Goal: Contribute content: Contribute content

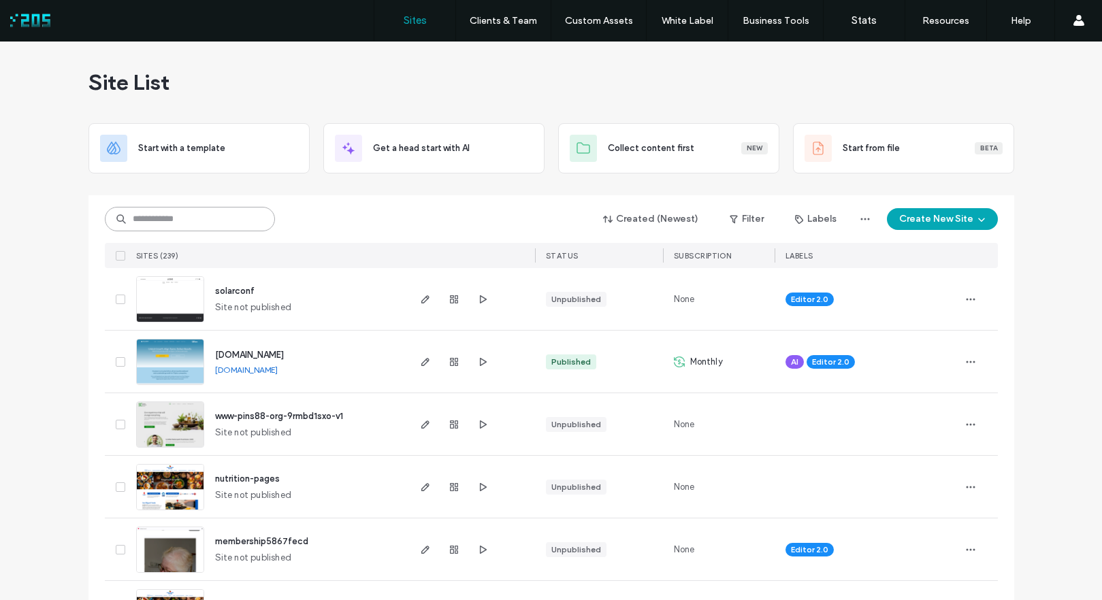
click at [217, 223] on input at bounding box center [190, 219] width 170 height 24
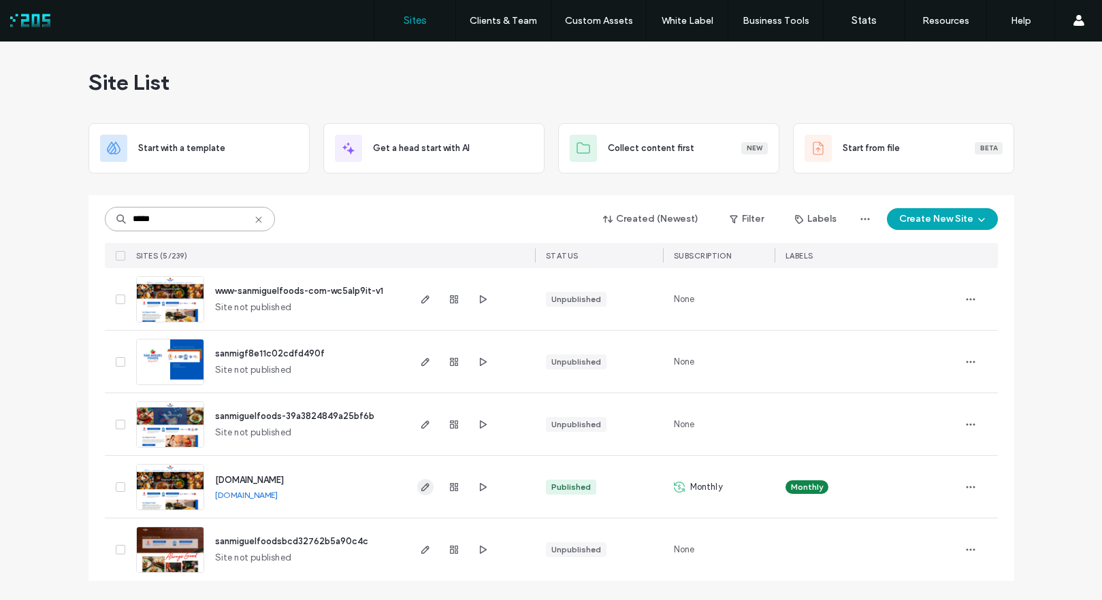
type input "*****"
click at [425, 489] on use "button" at bounding box center [425, 487] width 8 height 8
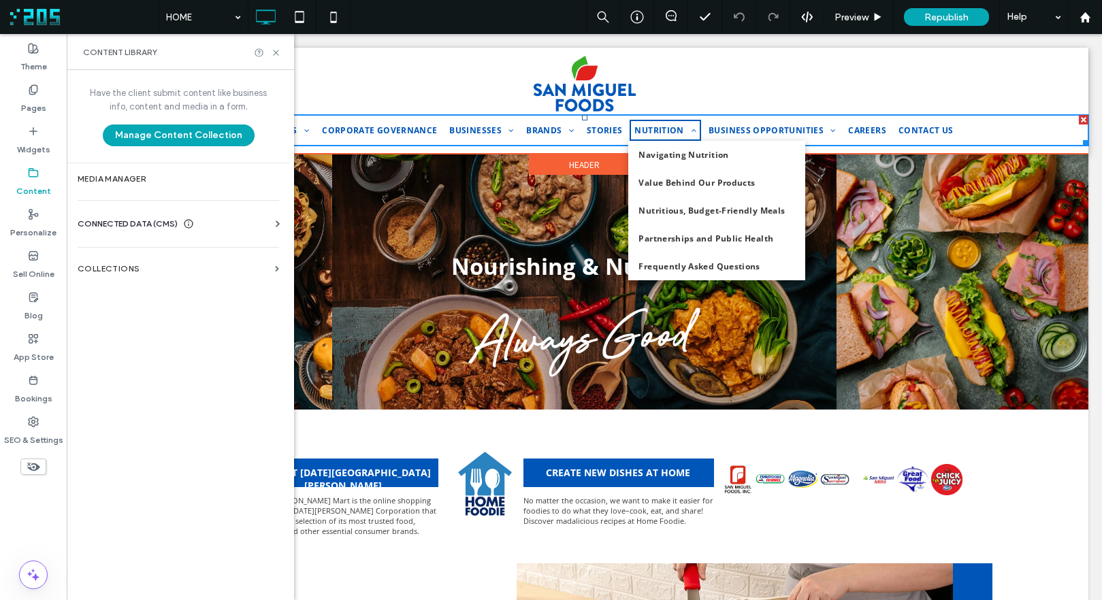
click at [657, 130] on span "NUTRITION" at bounding box center [665, 131] width 62 height 12
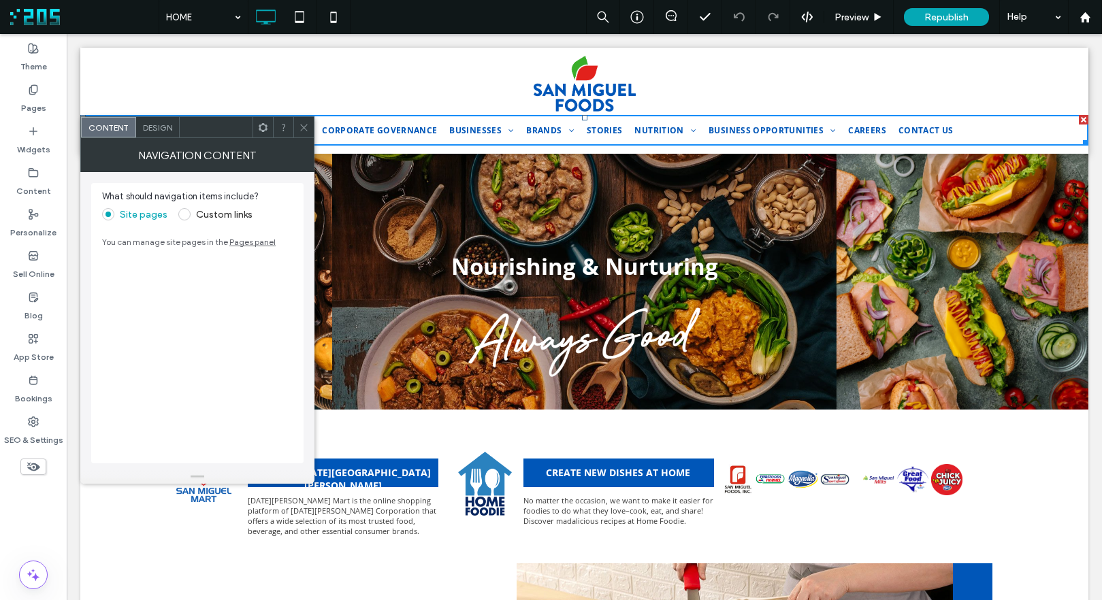
drag, startPoint x: 303, startPoint y: 127, endPoint x: 932, endPoint y: 22, distance: 637.5
click at [304, 127] on icon at bounding box center [304, 127] width 10 height 10
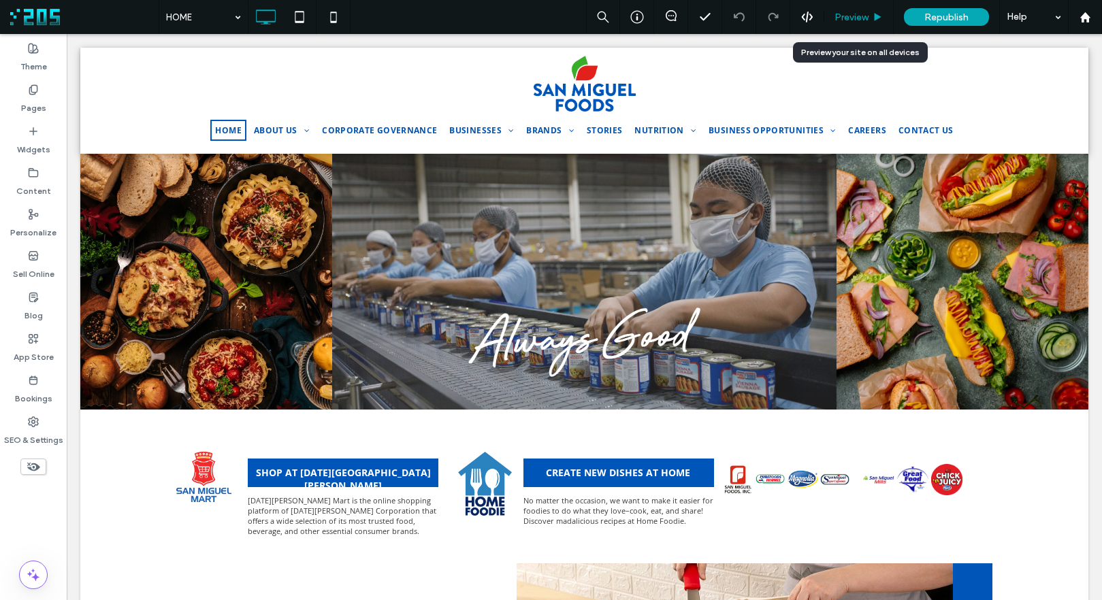
click at [872, 20] on div "Preview" at bounding box center [858, 18] width 69 height 12
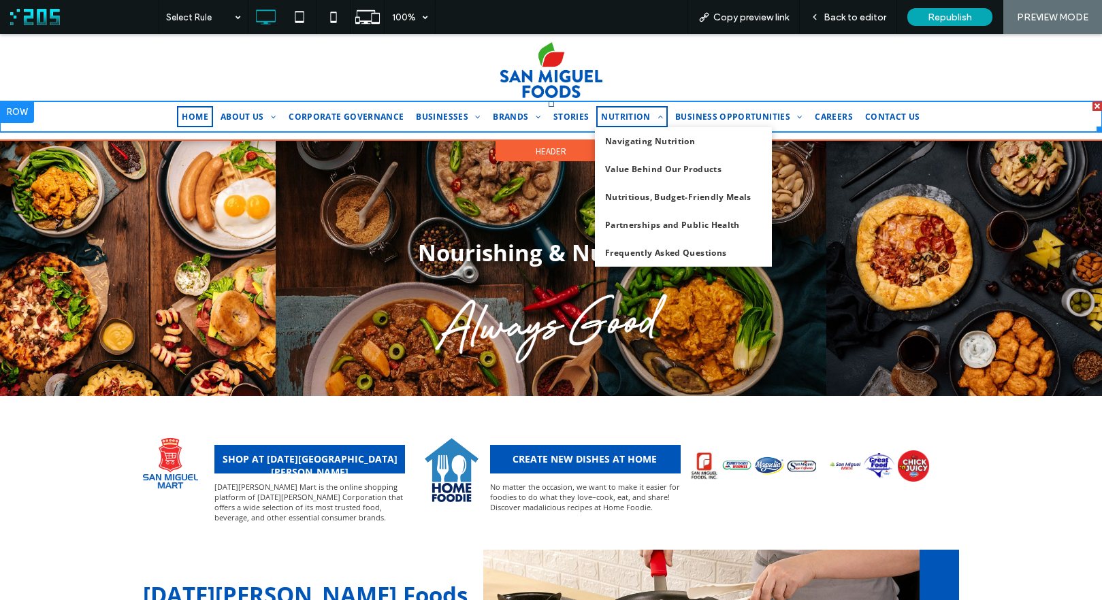
click at [632, 123] on link "NUTRITION" at bounding box center [631, 116] width 71 height 21
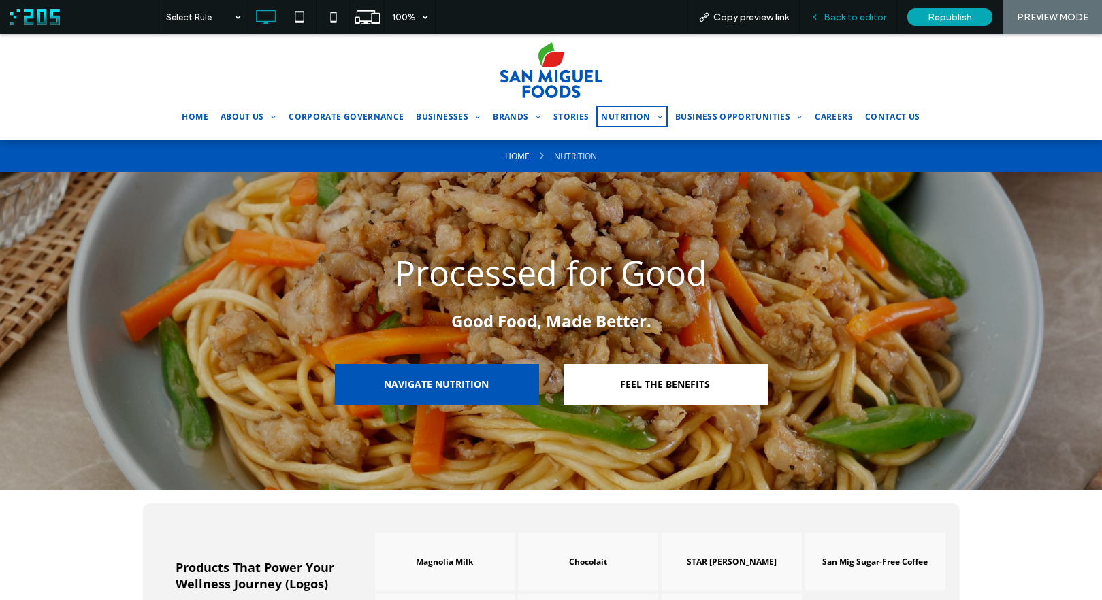
click at [834, 18] on span "Back to editor" at bounding box center [854, 18] width 63 height 12
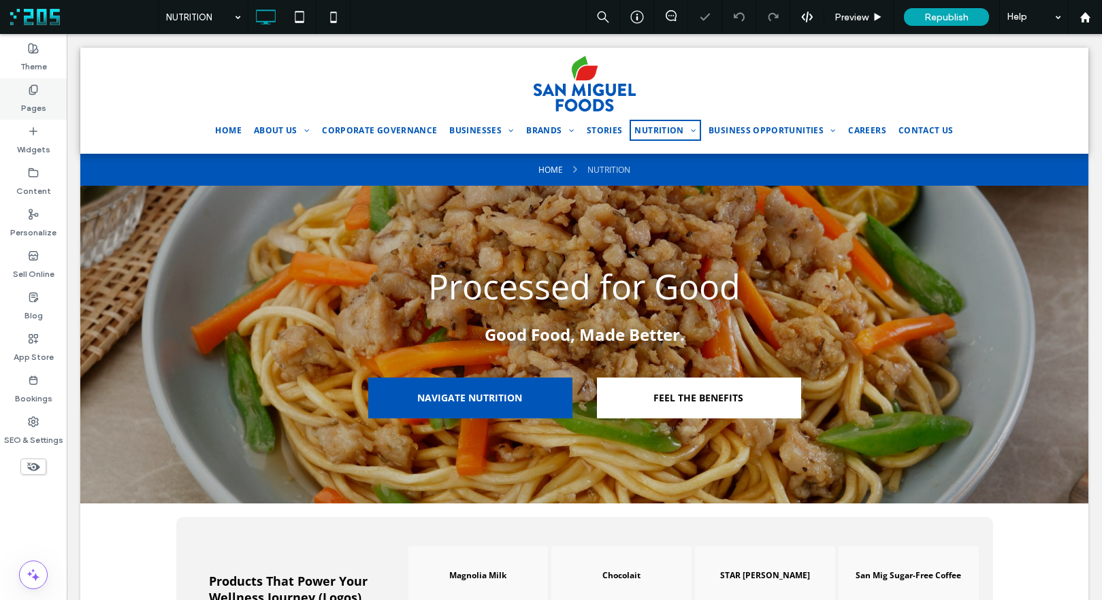
click at [44, 108] on label "Pages" at bounding box center [33, 104] width 25 height 19
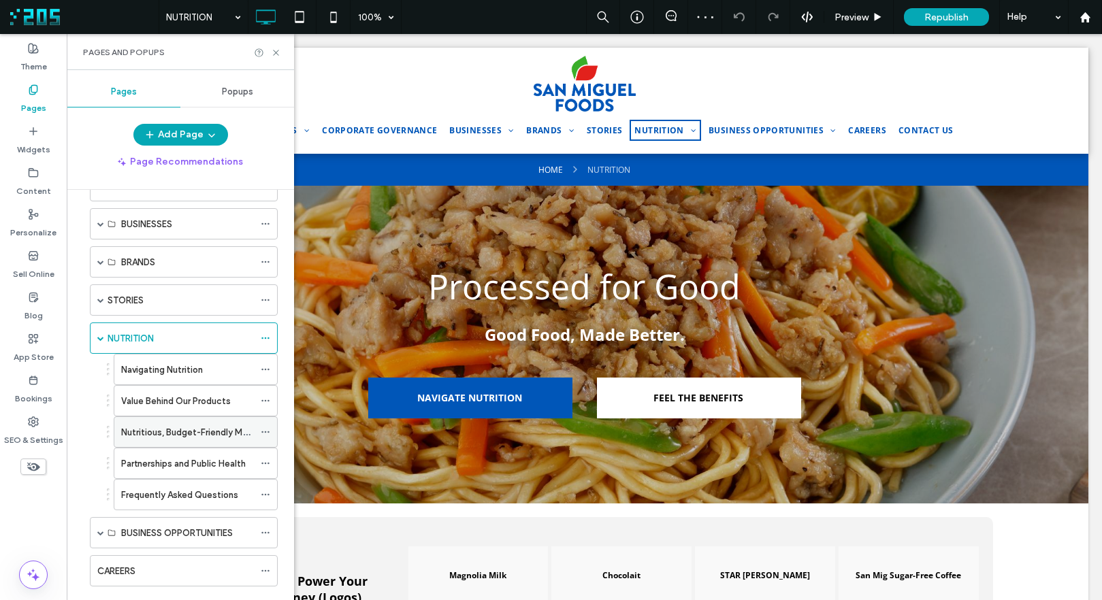
scroll to position [129, 0]
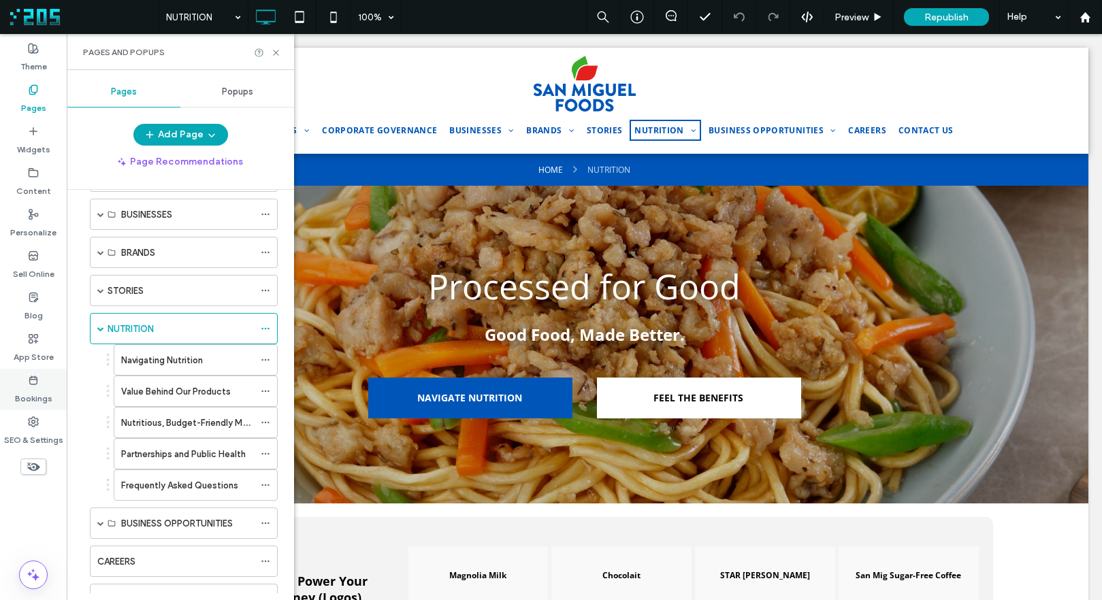
click at [33, 378] on icon at bounding box center [33, 380] width 11 height 11
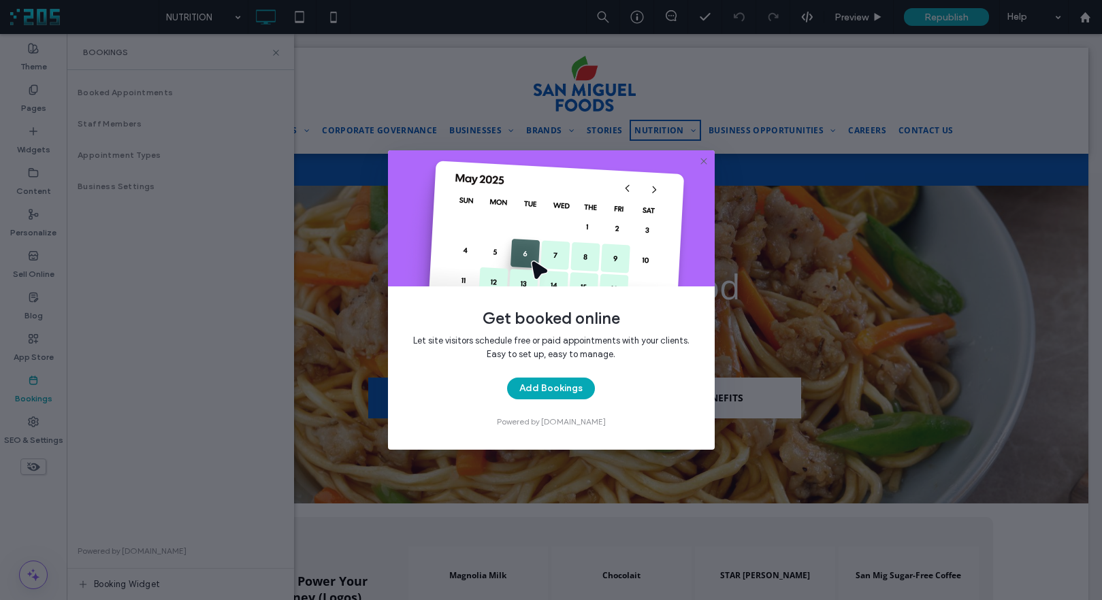
click at [702, 160] on use at bounding box center [703, 161] width 6 height 6
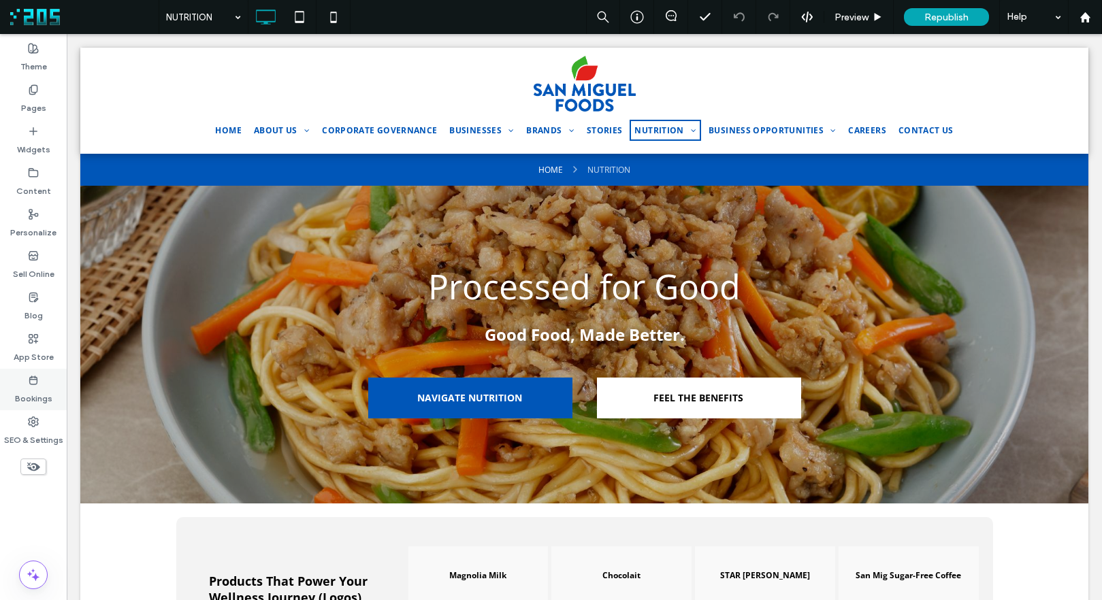
click at [42, 389] on label "Bookings" at bounding box center [33, 395] width 37 height 19
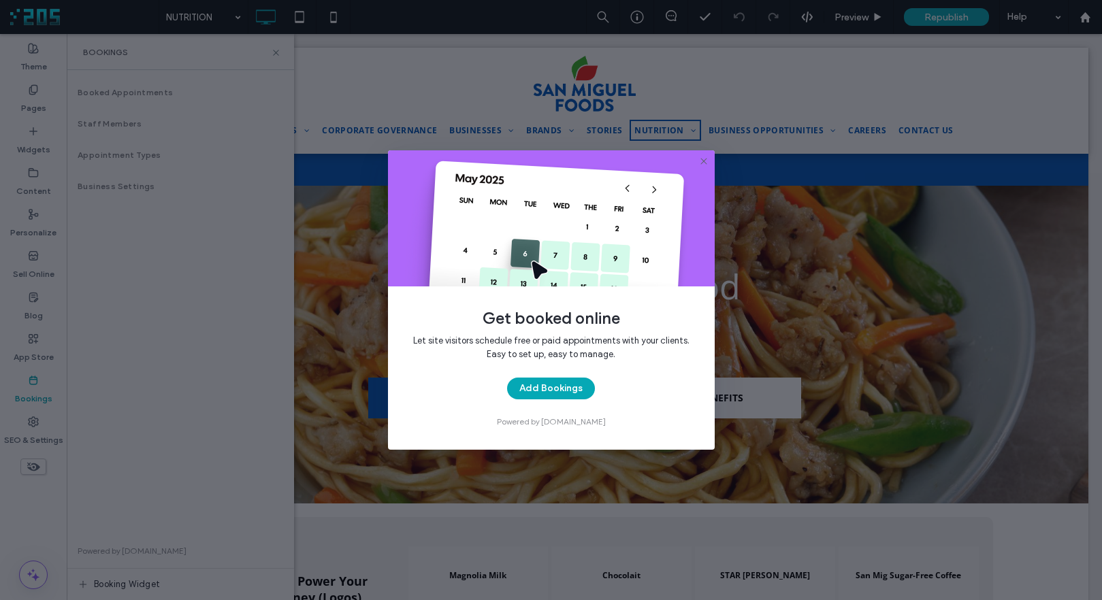
drag, startPoint x: 702, startPoint y: 162, endPoint x: 14, endPoint y: 218, distance: 690.2
click at [702, 162] on icon at bounding box center [703, 161] width 11 height 11
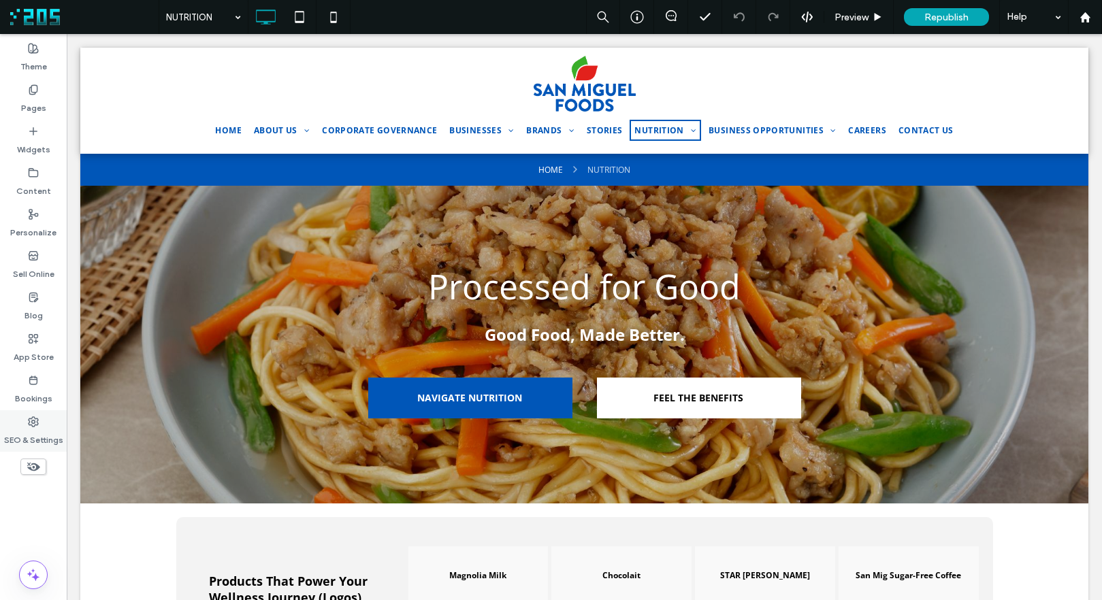
click at [35, 442] on label "SEO & Settings" at bounding box center [33, 436] width 59 height 19
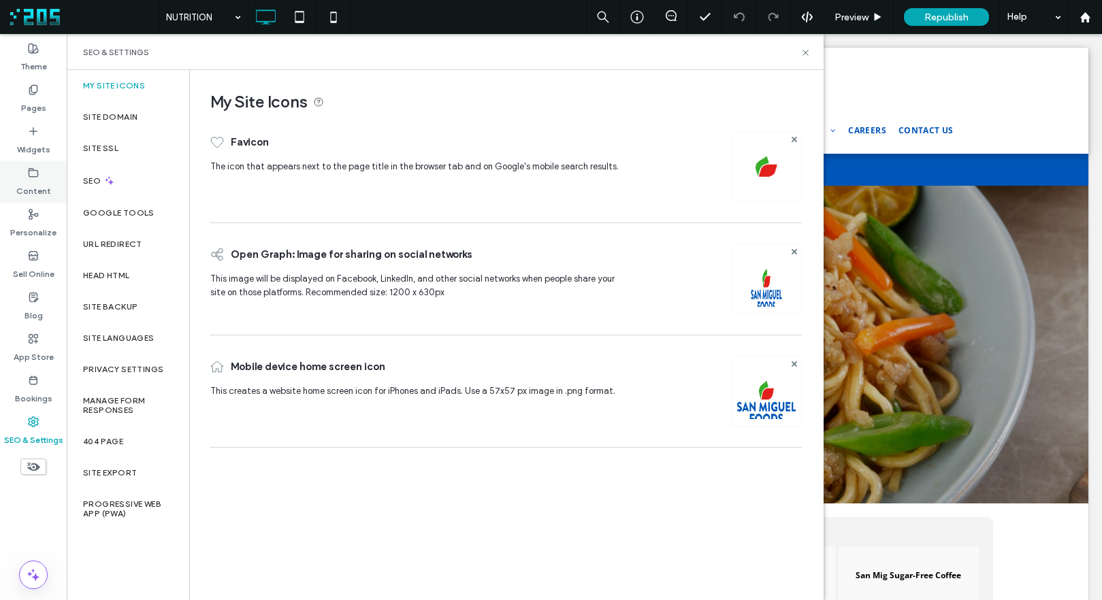
click at [31, 182] on label "Content" at bounding box center [33, 187] width 35 height 19
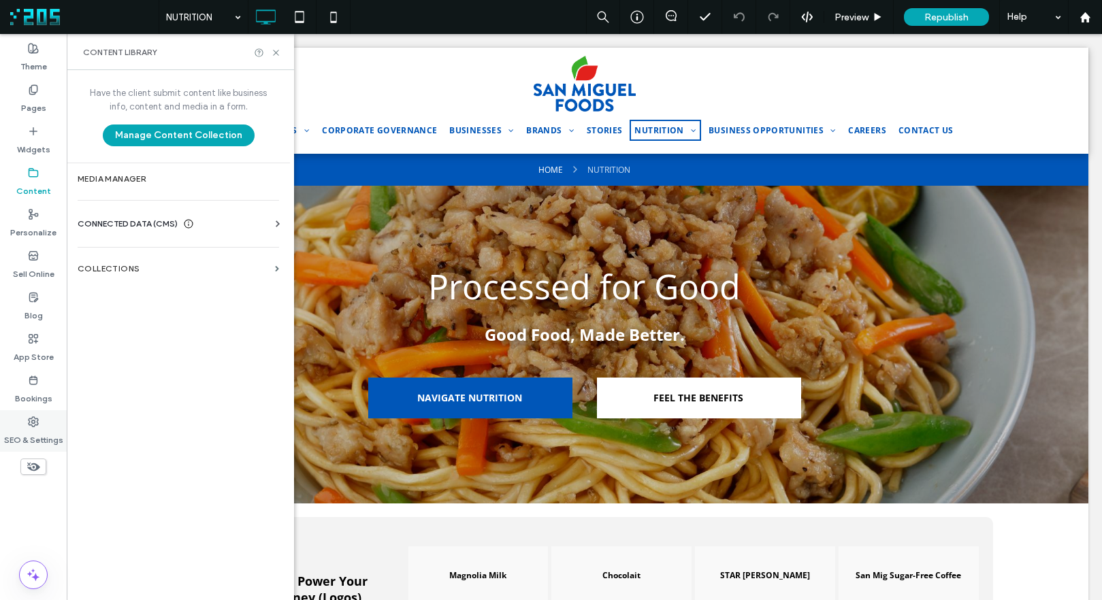
click at [36, 426] on icon at bounding box center [33, 421] width 11 height 11
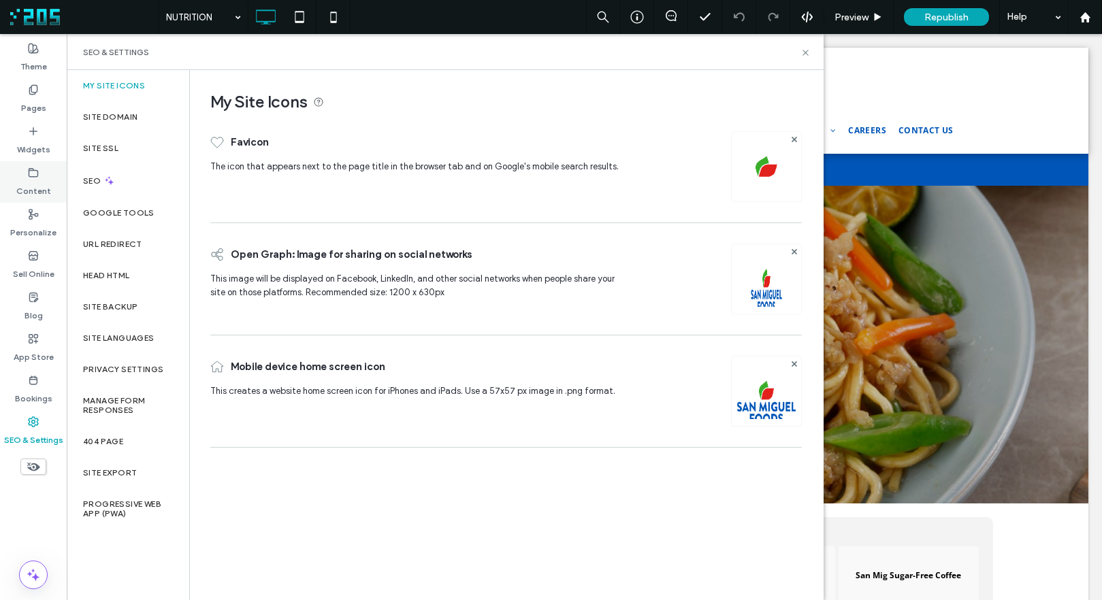
click at [34, 184] on label "Content" at bounding box center [33, 187] width 35 height 19
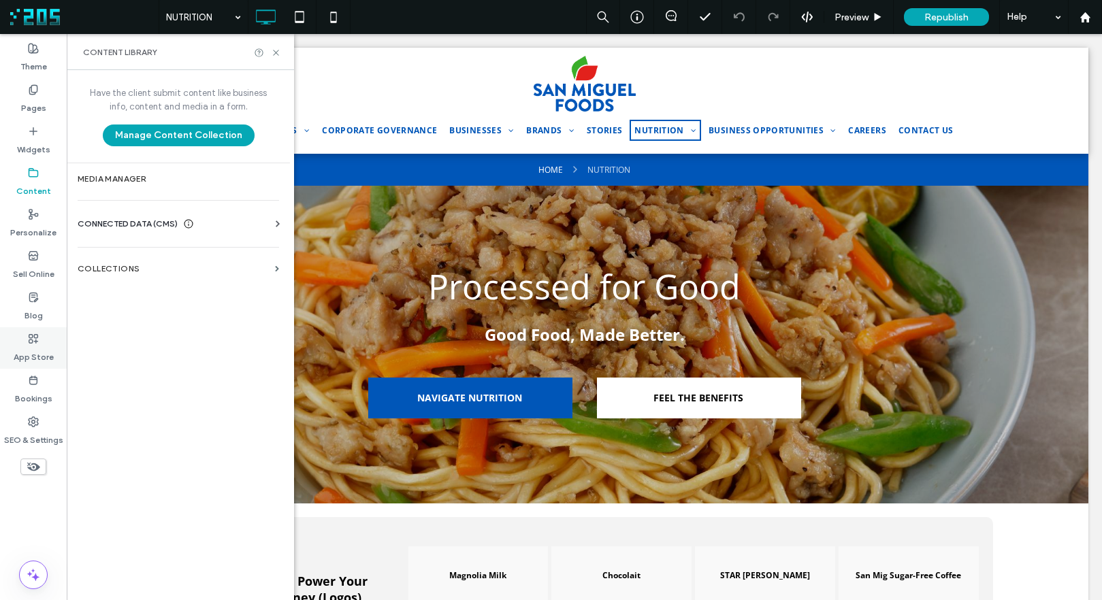
click at [34, 343] on icon at bounding box center [33, 338] width 11 height 11
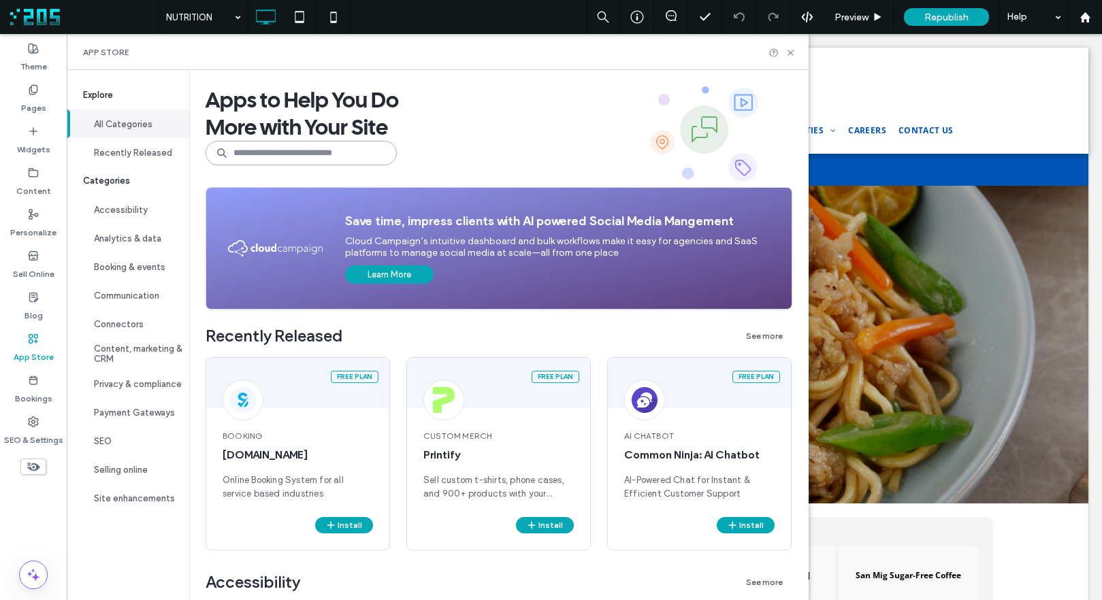
click at [311, 154] on input at bounding box center [301, 153] width 191 height 24
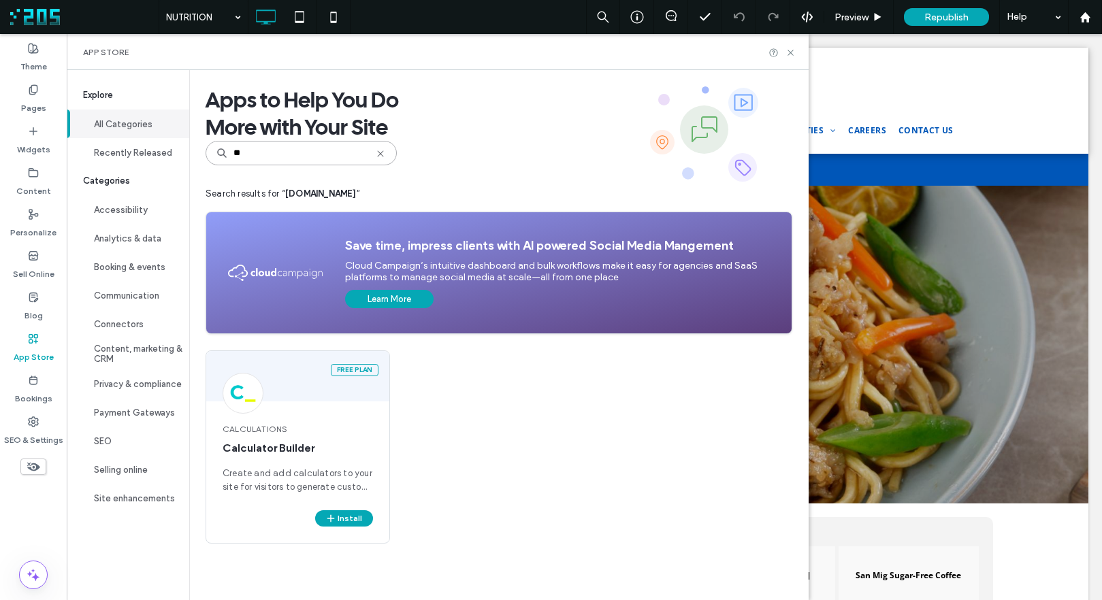
type input "*"
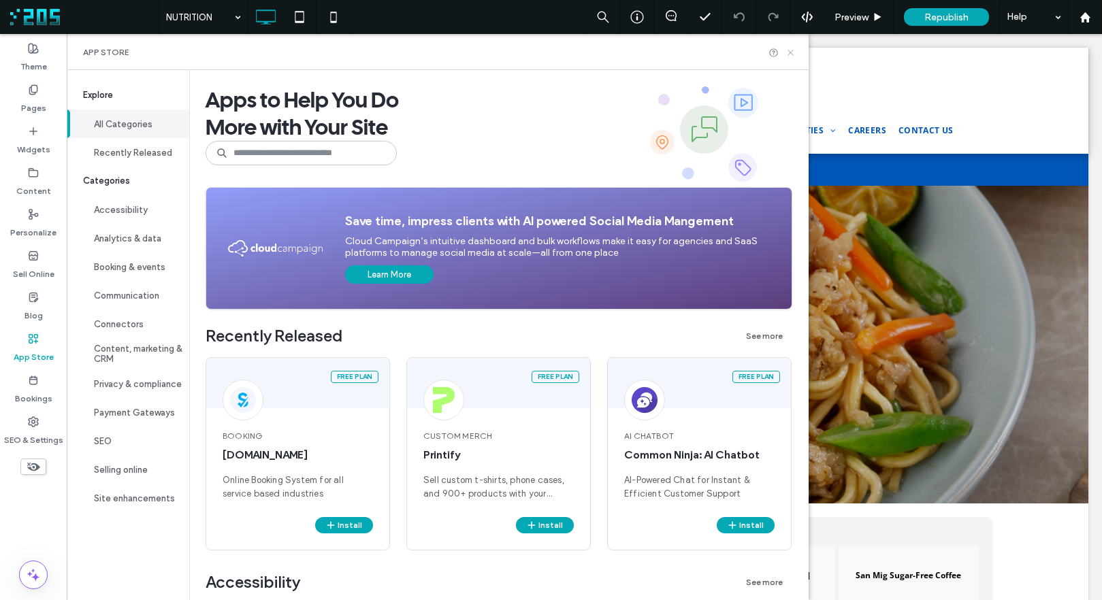
click at [793, 51] on use at bounding box center [789, 52] width 5 height 5
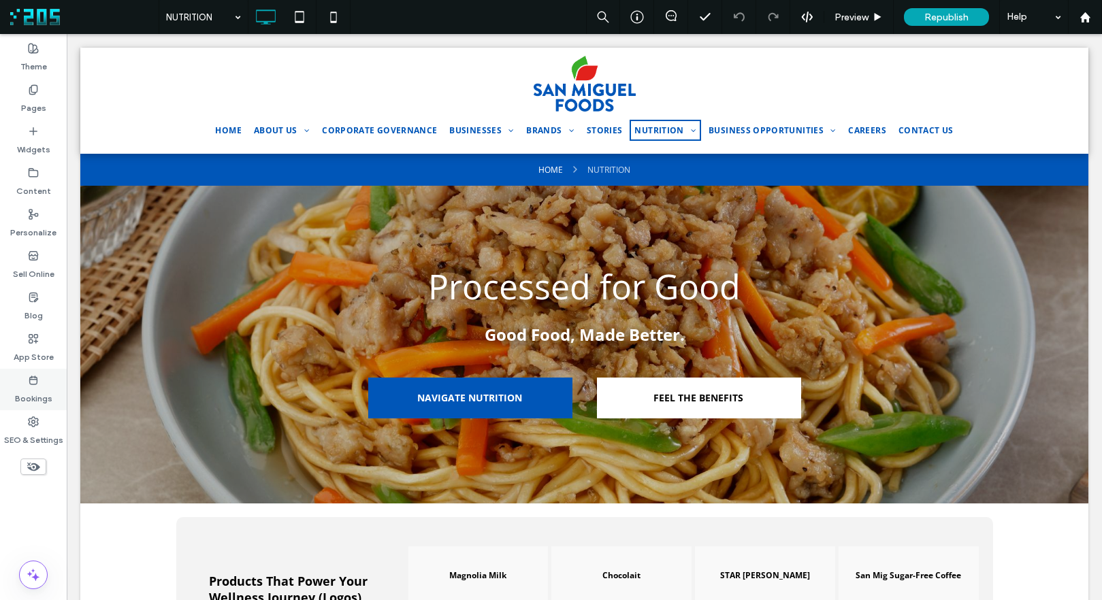
click at [28, 384] on icon at bounding box center [33, 380] width 11 height 11
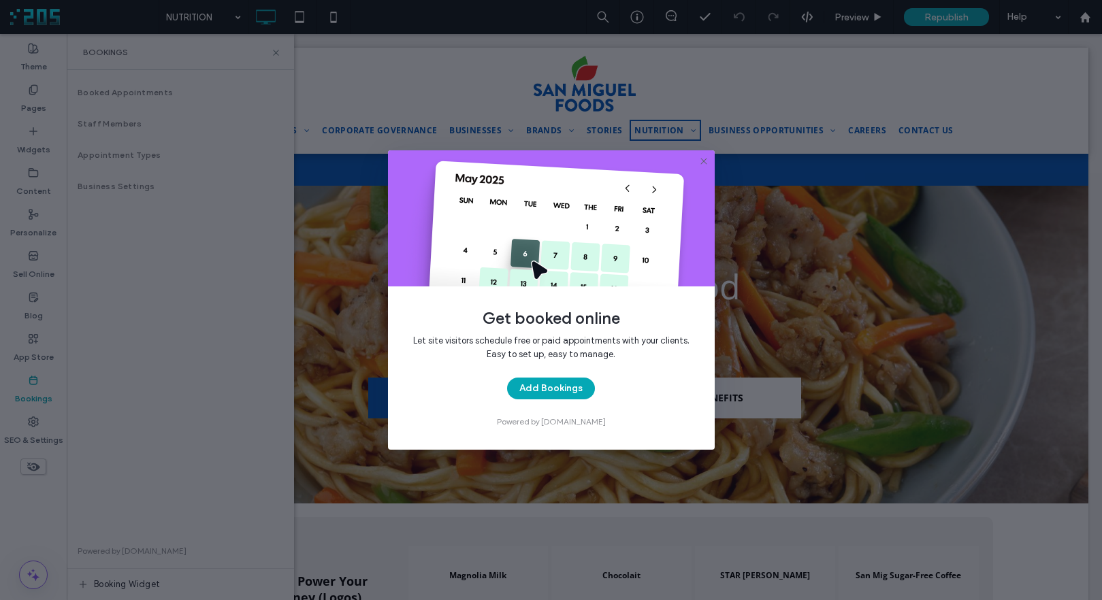
click at [274, 52] on div "Get booked online Let site visitors schedule free or paid appointments with you…" at bounding box center [551, 300] width 1102 height 600
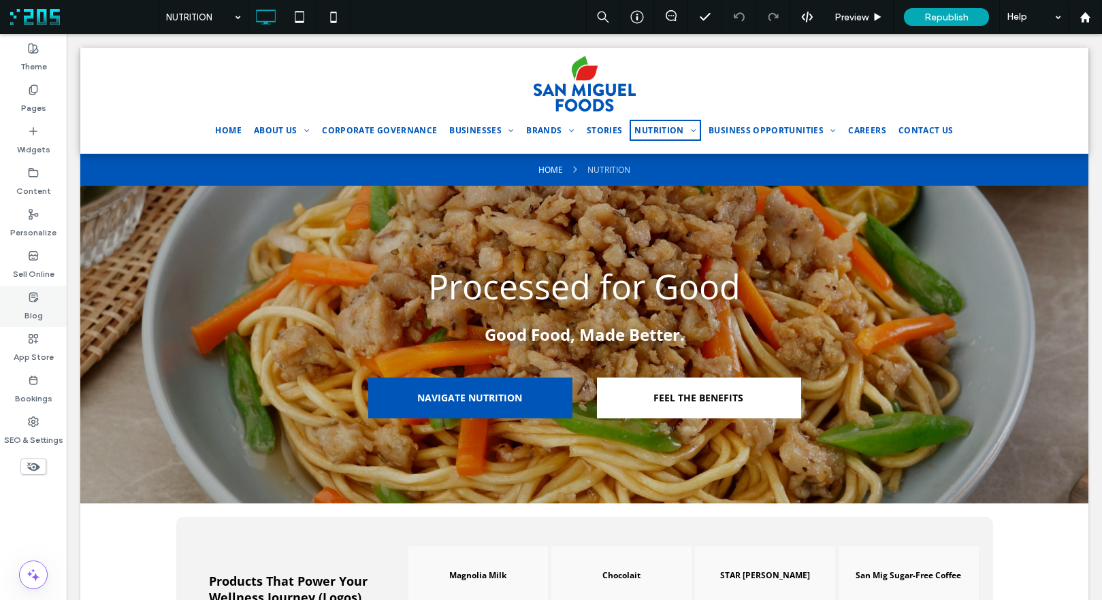
click at [35, 301] on use at bounding box center [33, 297] width 8 height 9
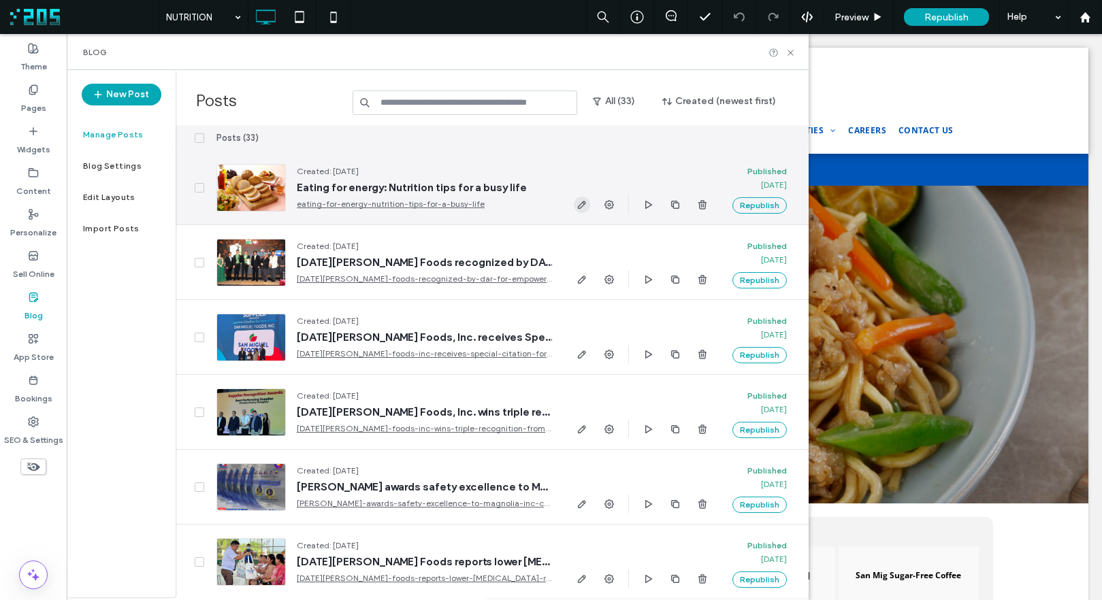
click at [578, 206] on use "button" at bounding box center [582, 205] width 8 height 8
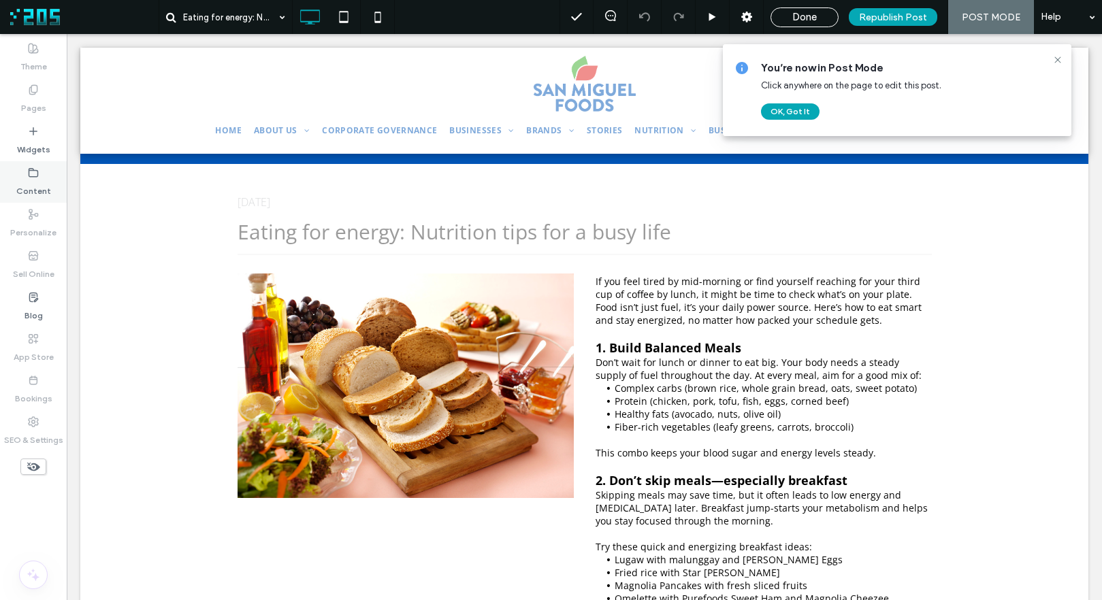
click at [35, 176] on use at bounding box center [33, 172] width 9 height 8
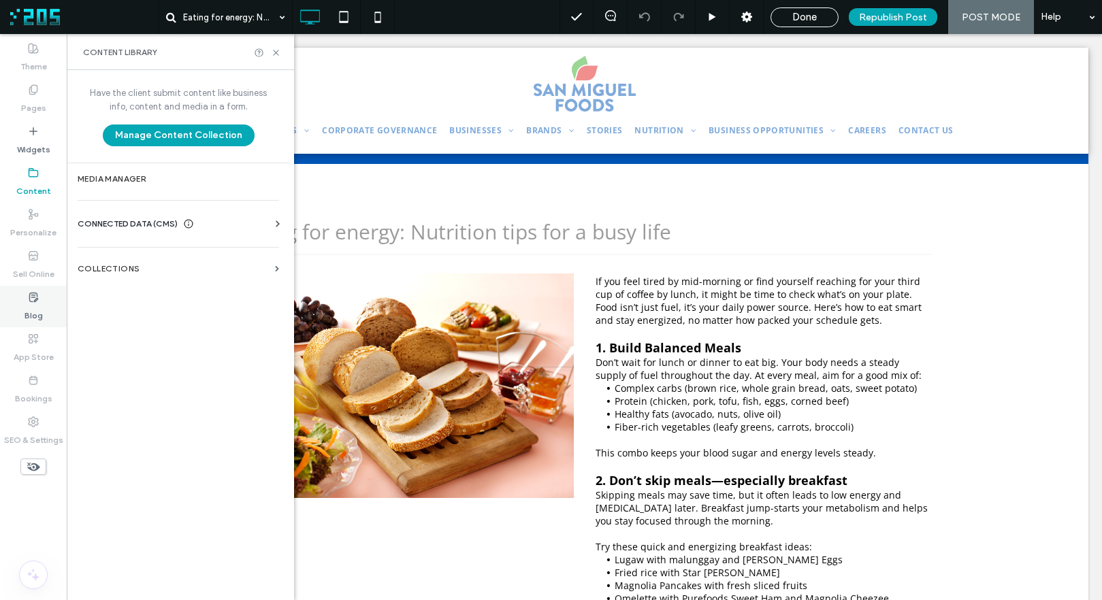
click at [35, 306] on label "Blog" at bounding box center [33, 312] width 18 height 19
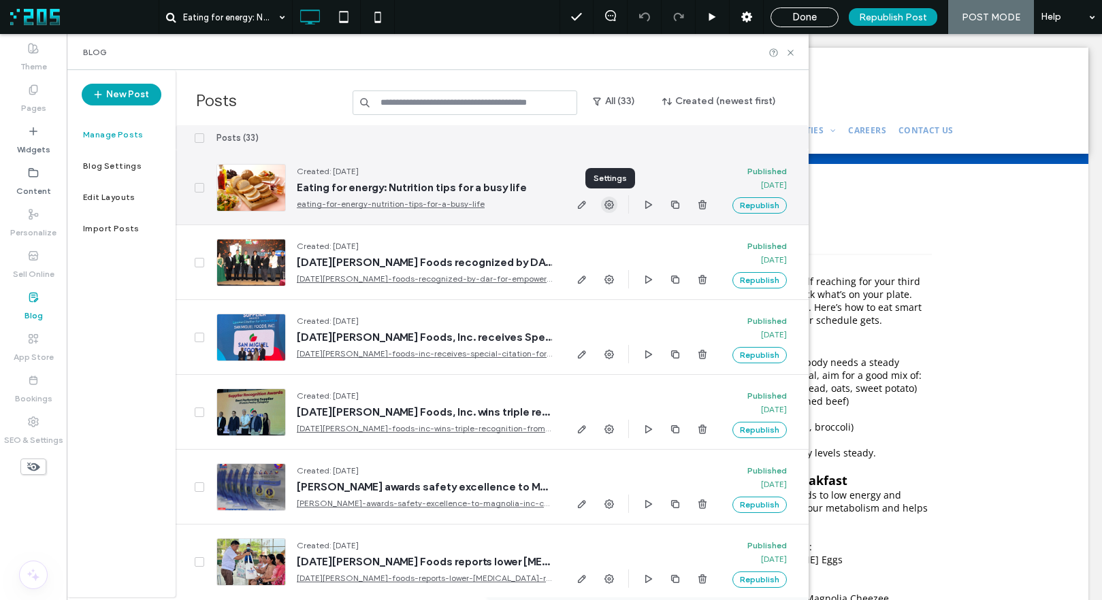
click at [608, 203] on use "button" at bounding box center [609, 205] width 10 height 10
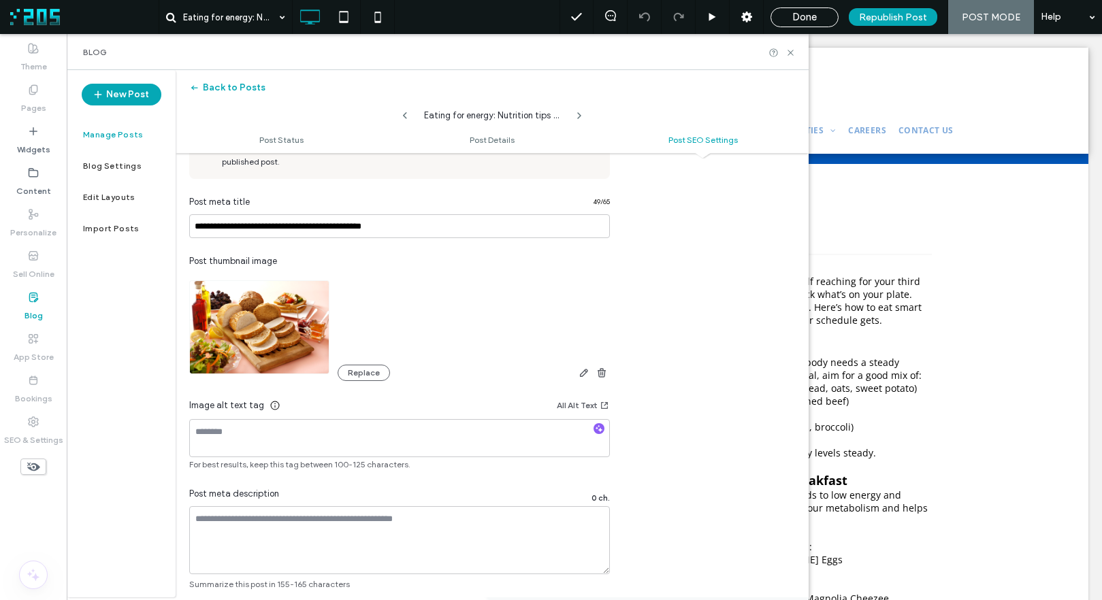
scroll to position [742, 0]
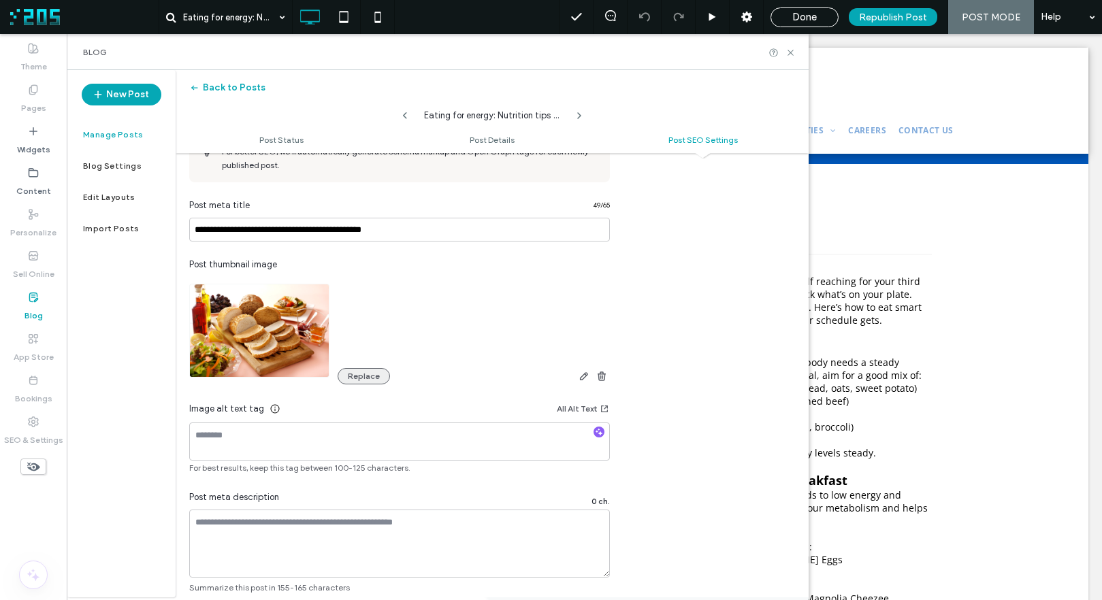
click at [359, 374] on button "Replace" at bounding box center [364, 376] width 52 height 16
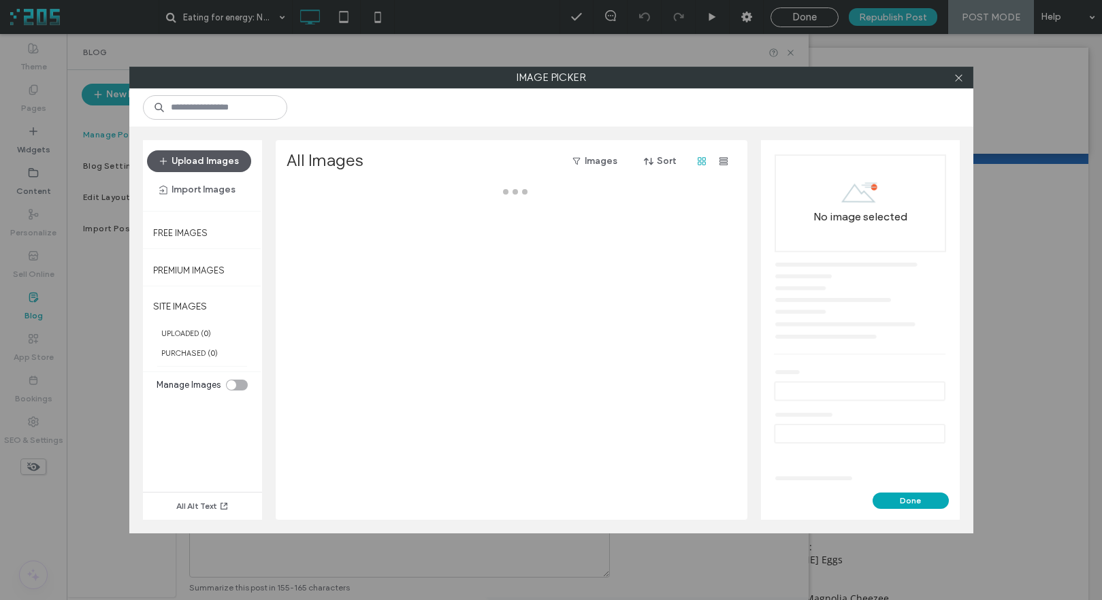
click at [199, 163] on button "Upload Images" at bounding box center [199, 161] width 104 height 22
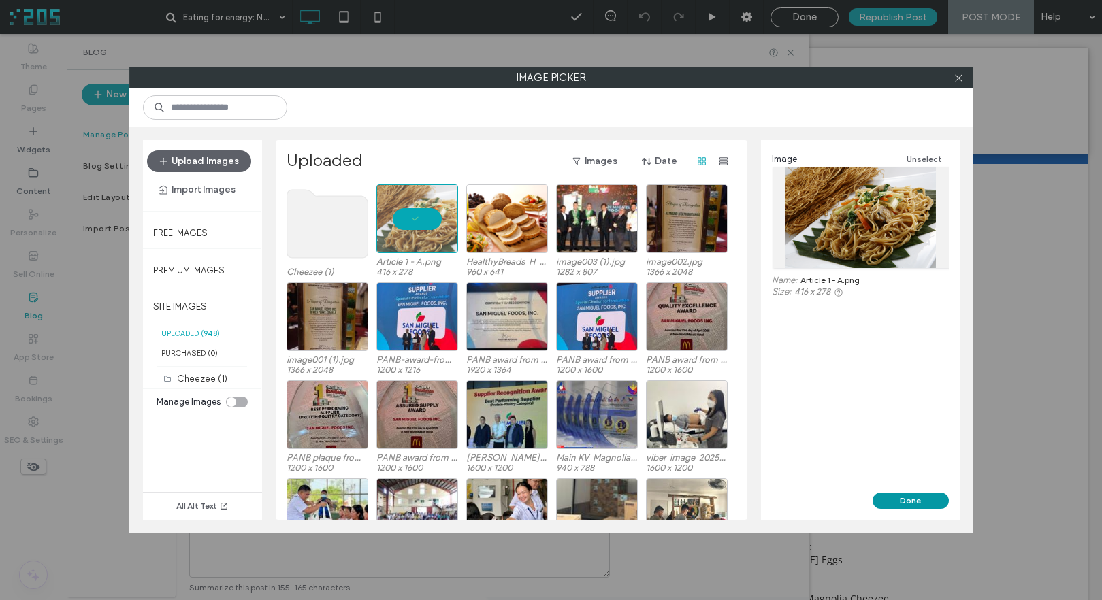
click at [913, 504] on button "Done" at bounding box center [910, 501] width 76 height 16
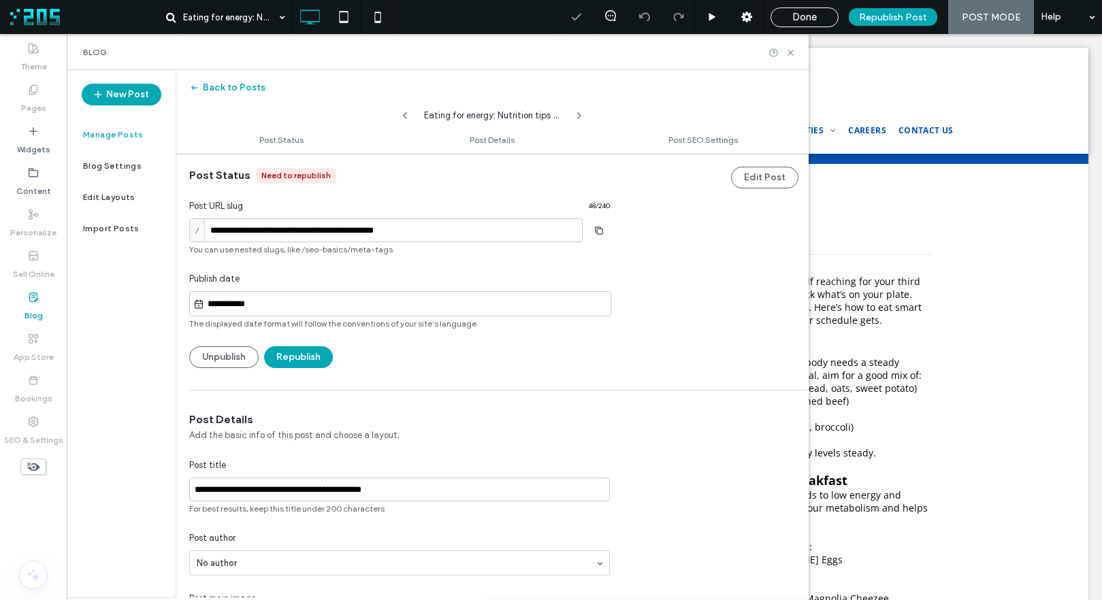
scroll to position [0, 0]
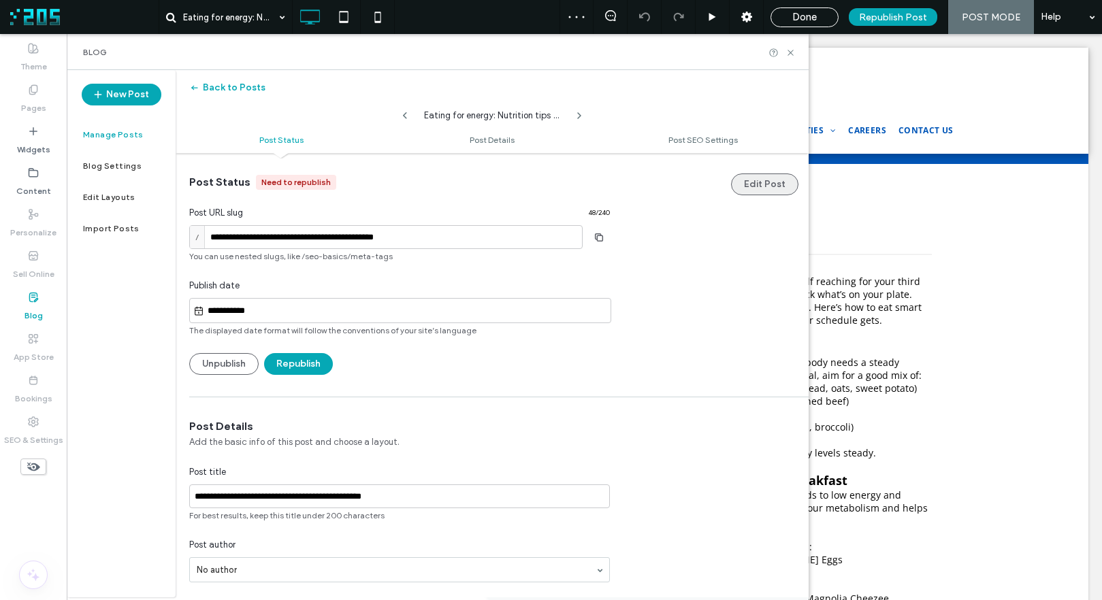
click at [759, 180] on button "Edit Post" at bounding box center [764, 185] width 67 height 22
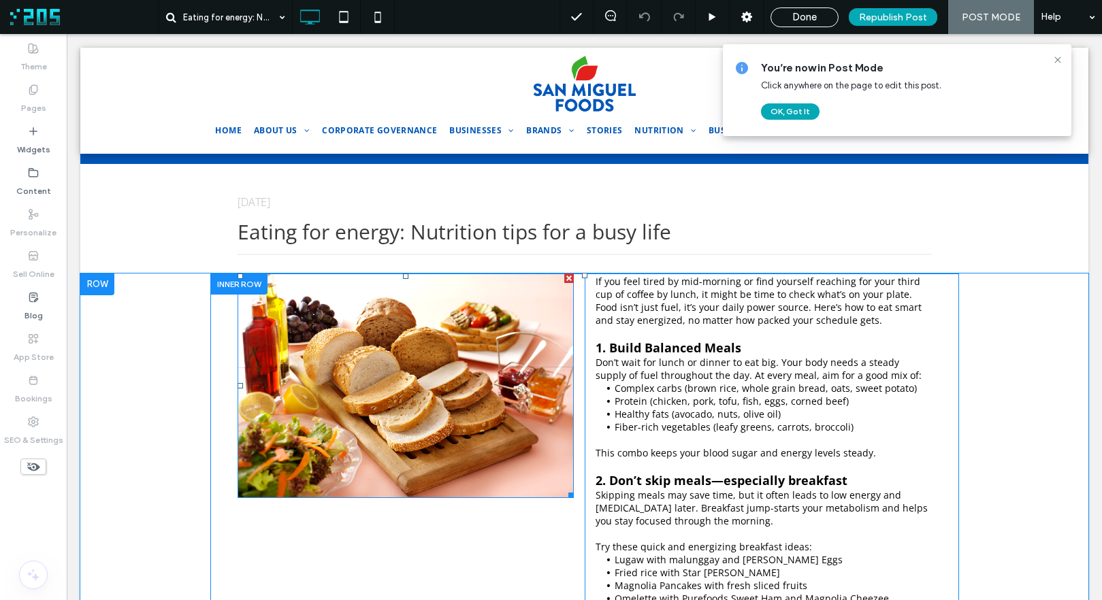
click at [461, 382] on img at bounding box center [405, 386] width 337 height 225
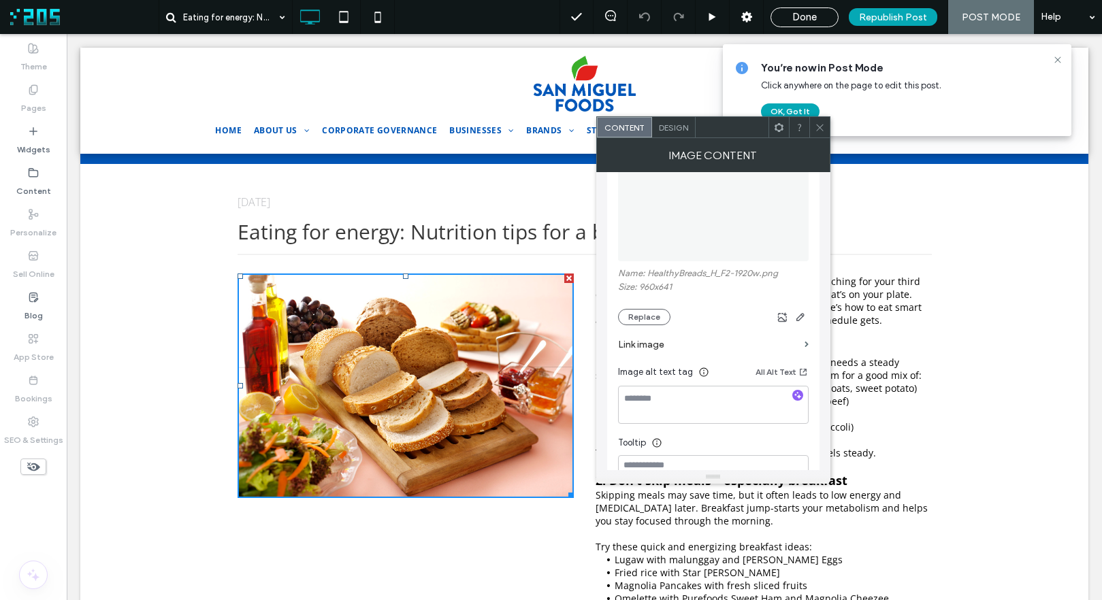
scroll to position [222, 0]
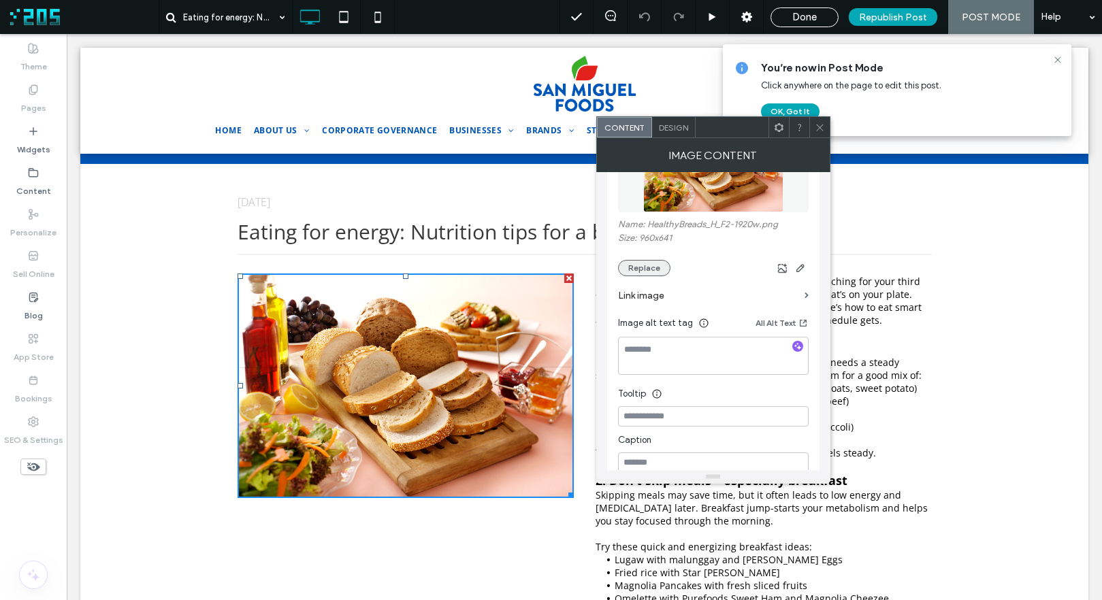
click at [644, 272] on button "Replace" at bounding box center [644, 268] width 52 height 16
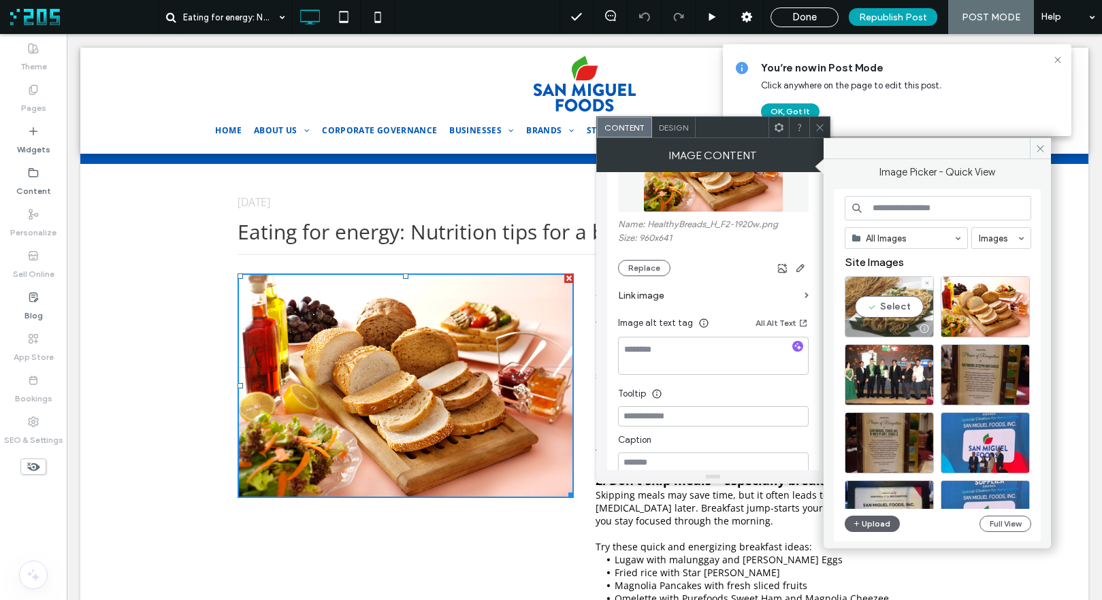
click at [921, 295] on div "Select" at bounding box center [888, 306] width 89 height 61
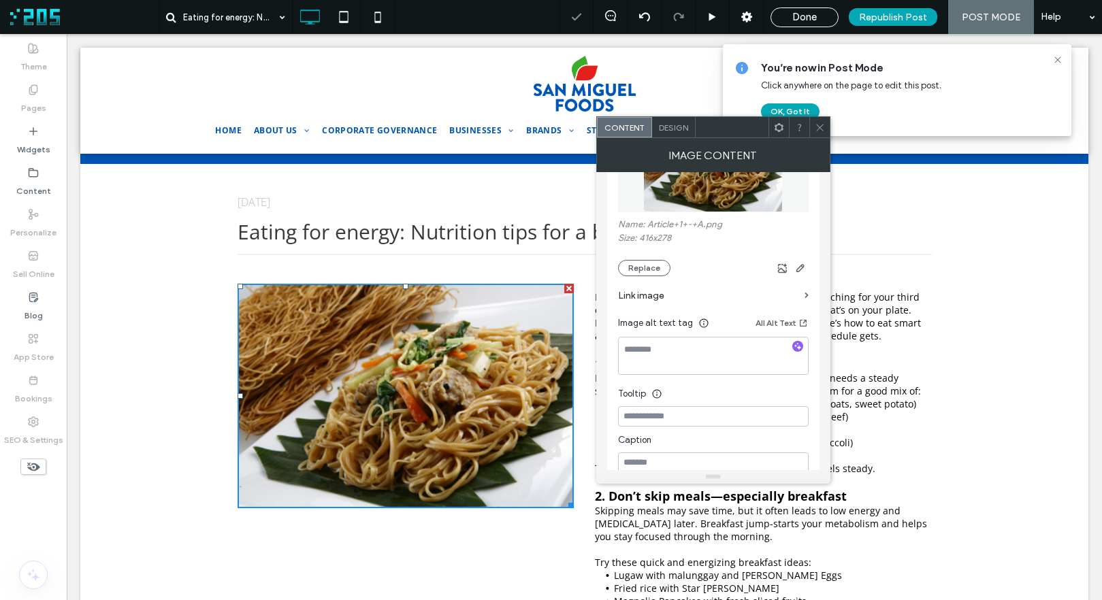
click at [821, 125] on icon at bounding box center [820, 127] width 10 height 10
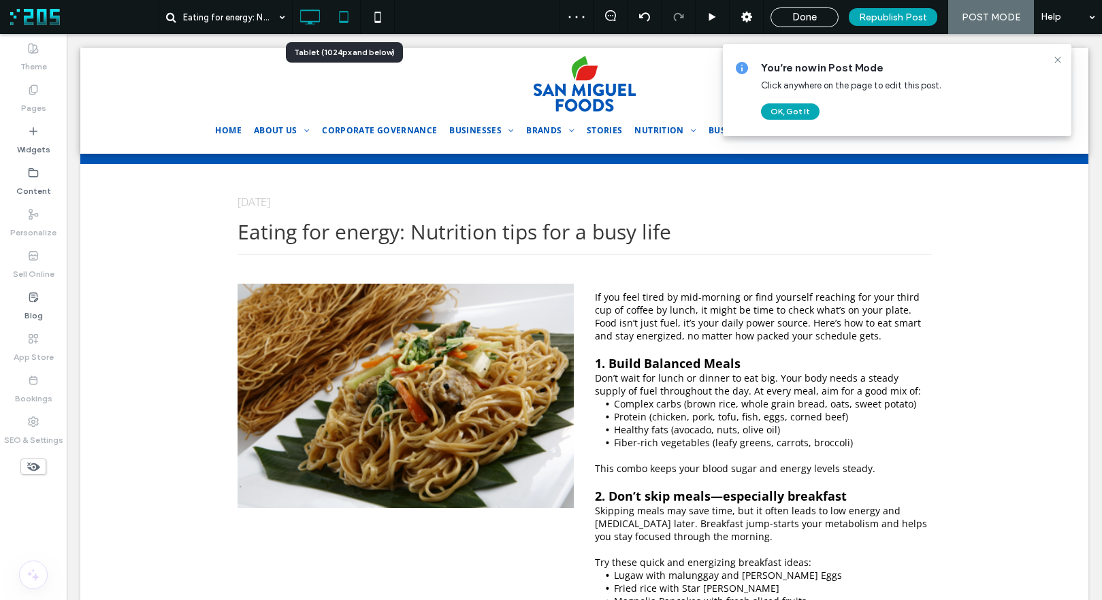
click at [350, 8] on icon at bounding box center [343, 16] width 27 height 27
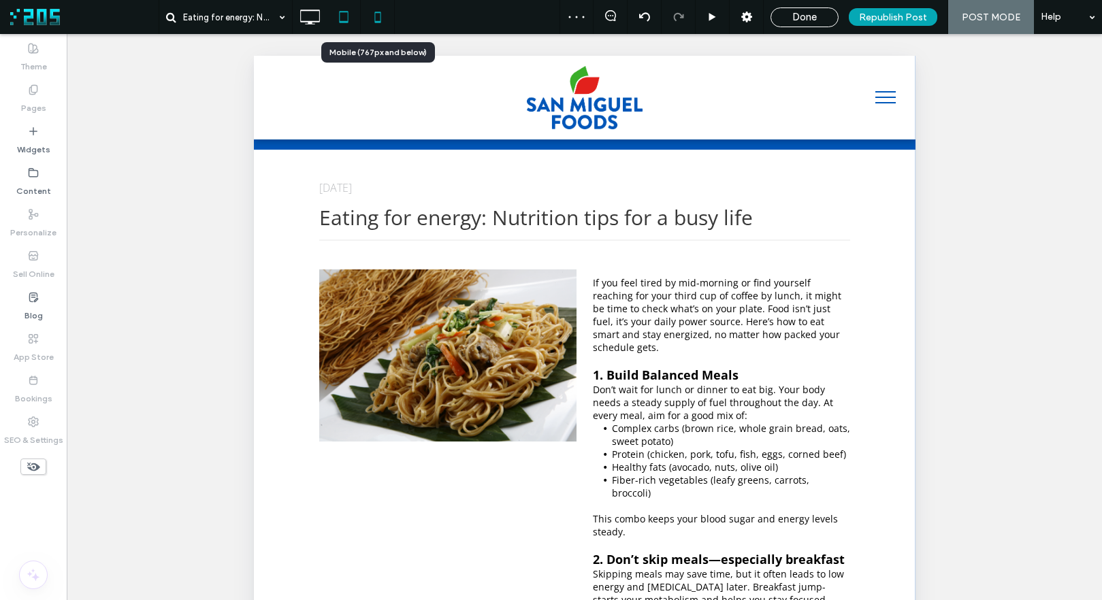
click at [379, 14] on icon at bounding box center [377, 16] width 27 height 27
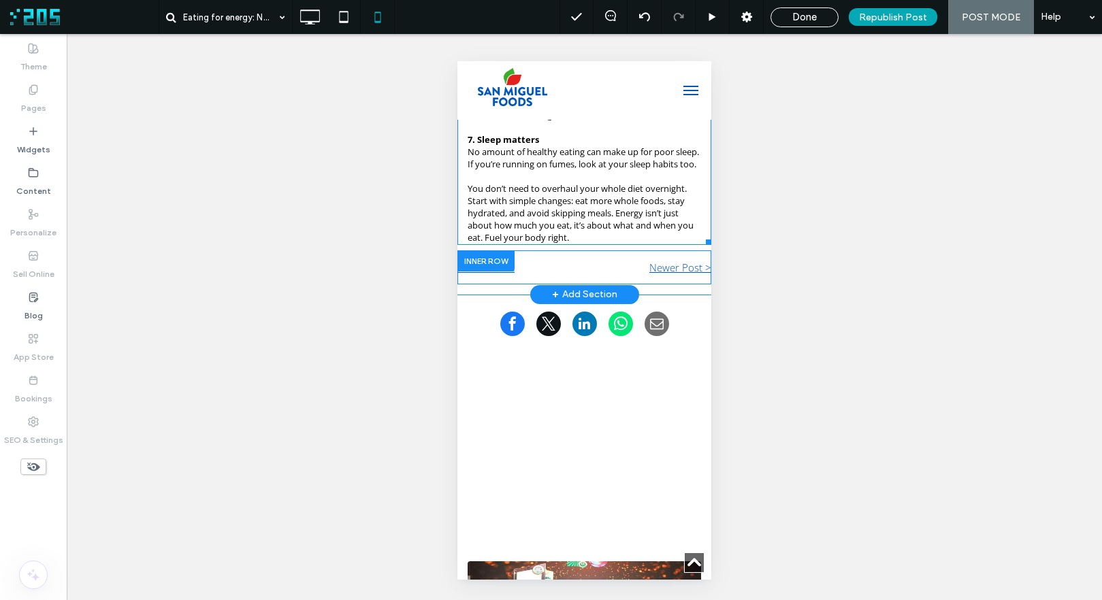
scroll to position [1264, 0]
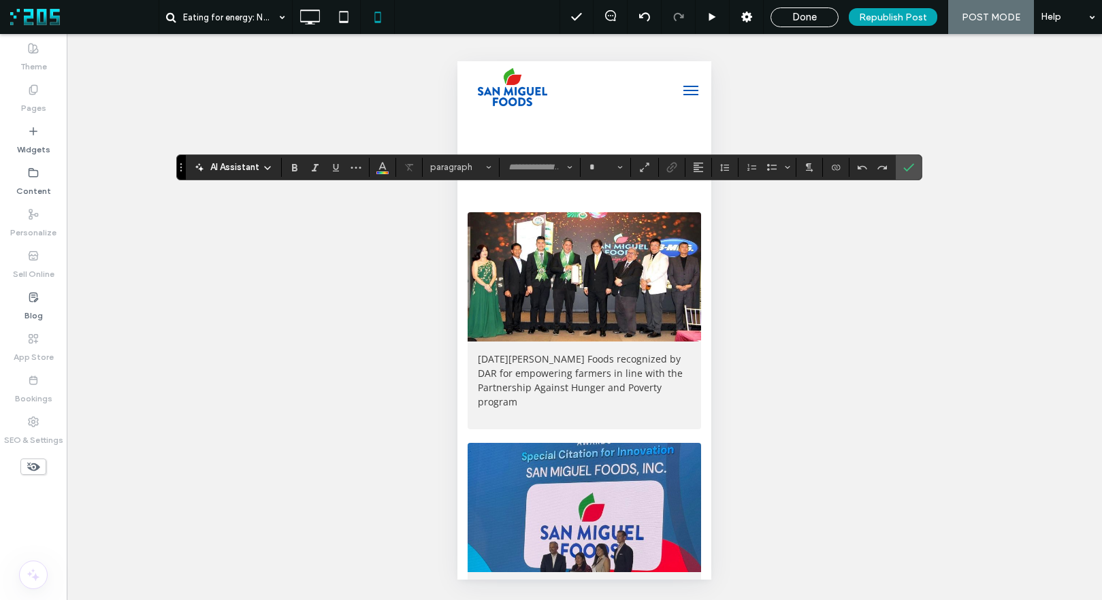
type input "*********"
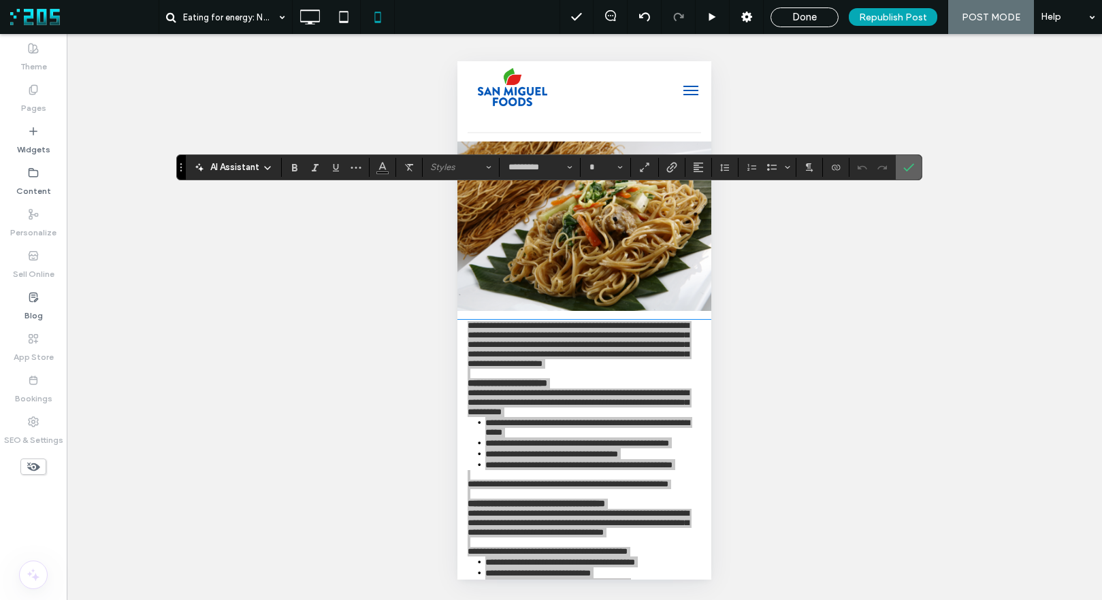
click at [903, 168] on icon "Confirm" at bounding box center [908, 167] width 11 height 11
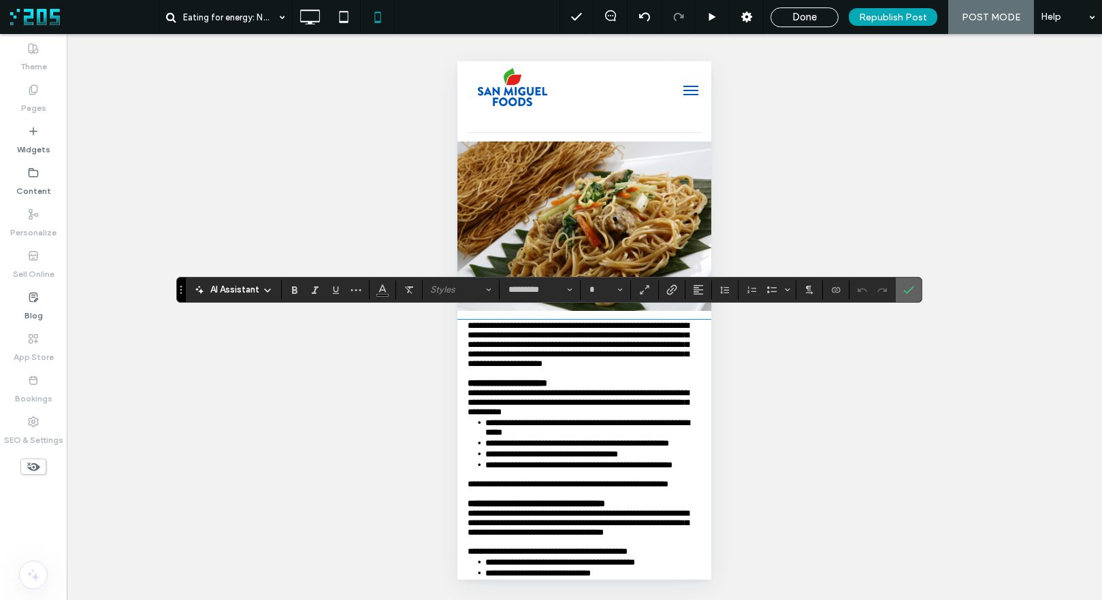
click at [908, 291] on use "Confirm" at bounding box center [908, 290] width 11 height 8
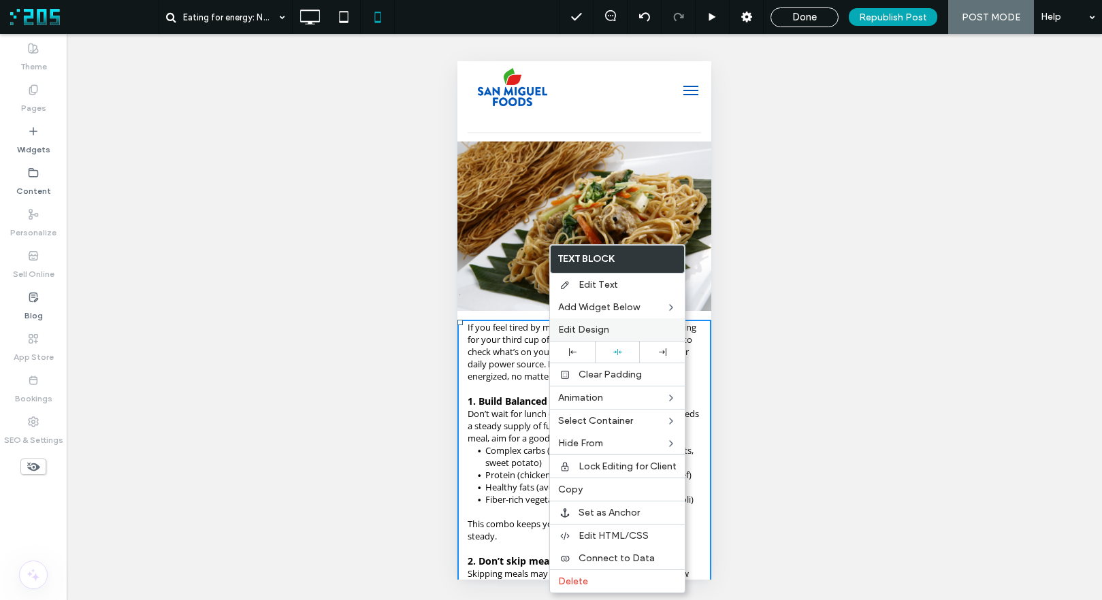
click at [591, 328] on span "Edit Design" at bounding box center [583, 330] width 51 height 12
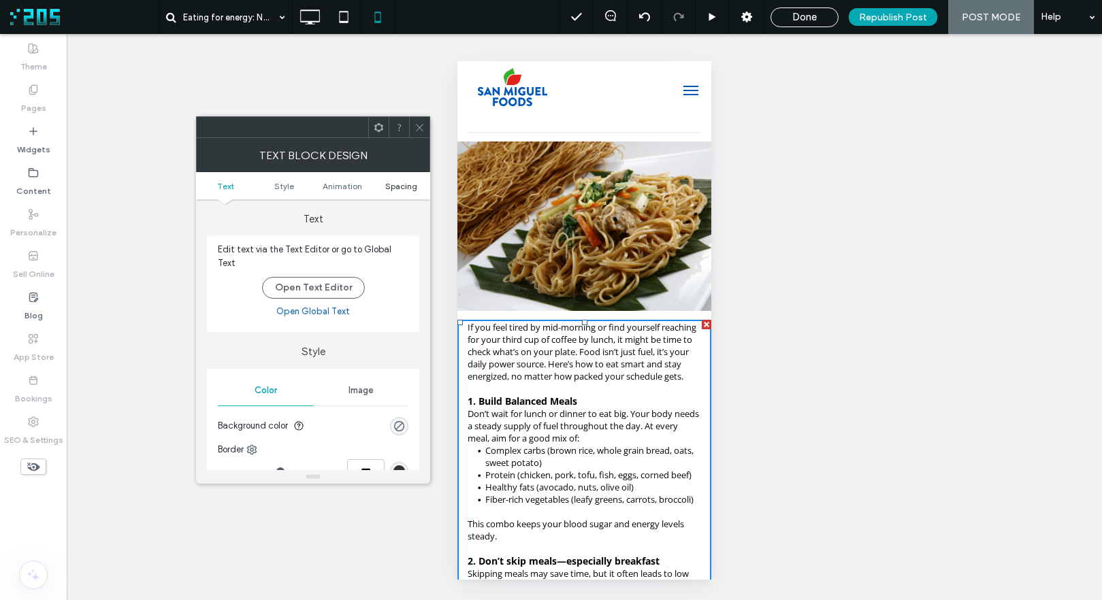
click at [401, 182] on span "Spacing" at bounding box center [401, 186] width 32 height 10
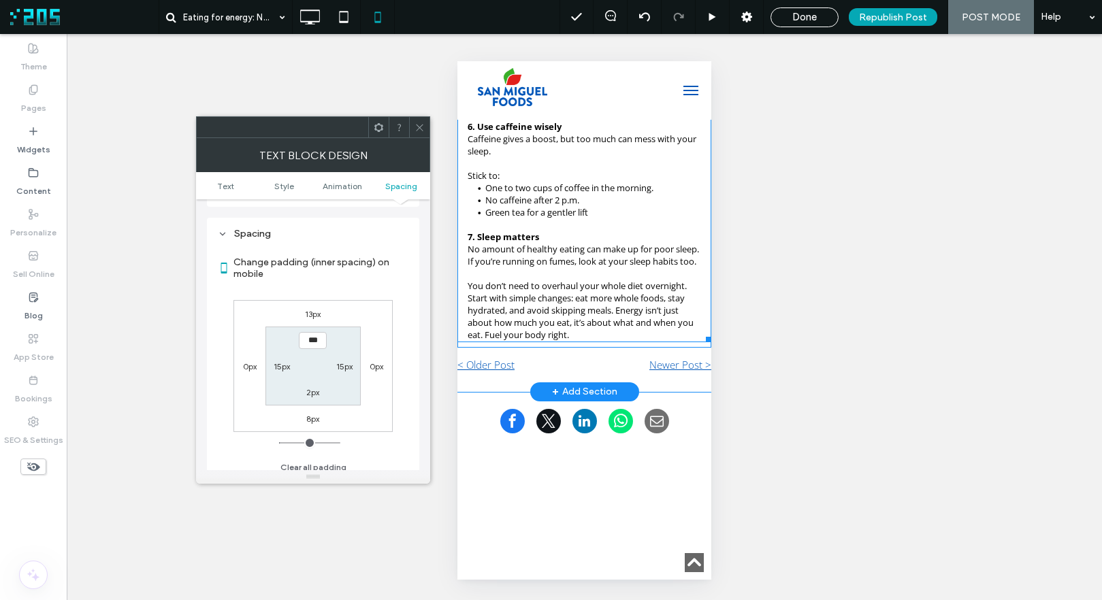
scroll to position [1285, 0]
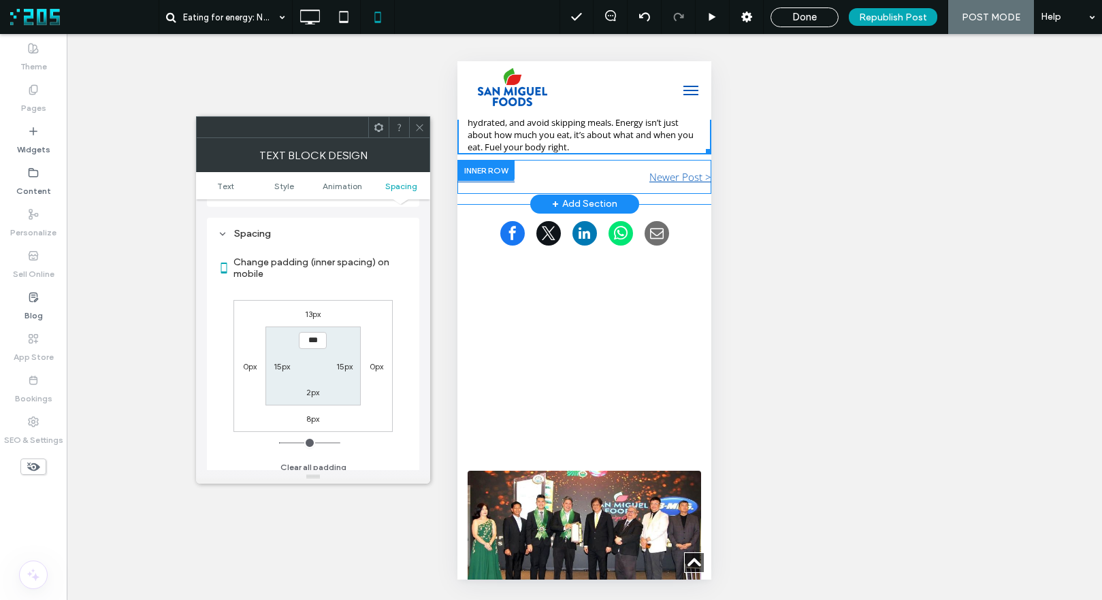
click at [481, 181] on div at bounding box center [485, 170] width 57 height 21
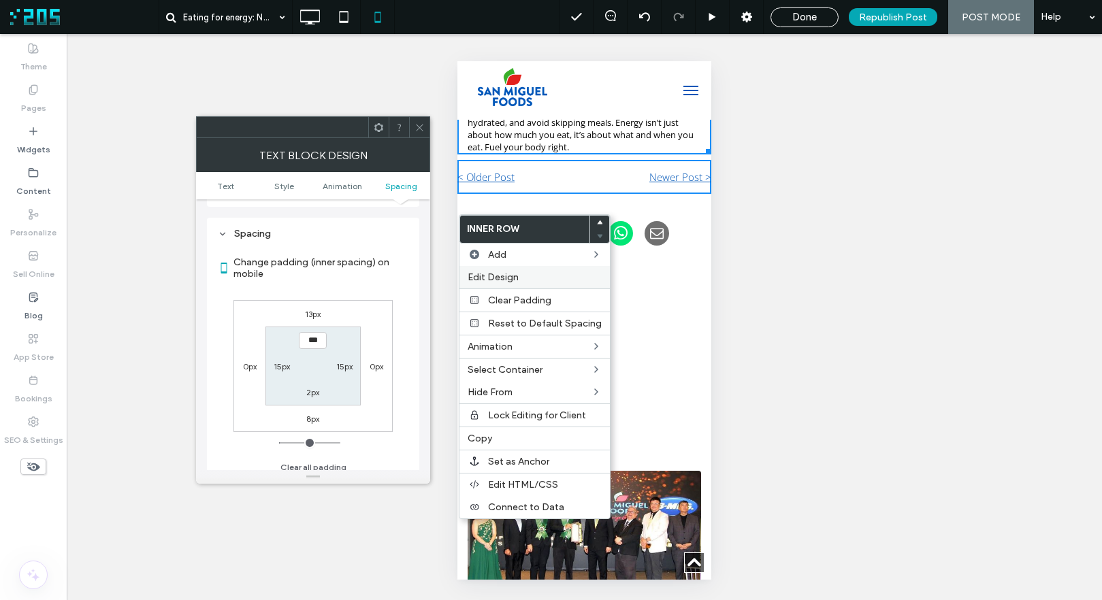
click at [497, 270] on div "Edit Design" at bounding box center [534, 277] width 150 height 22
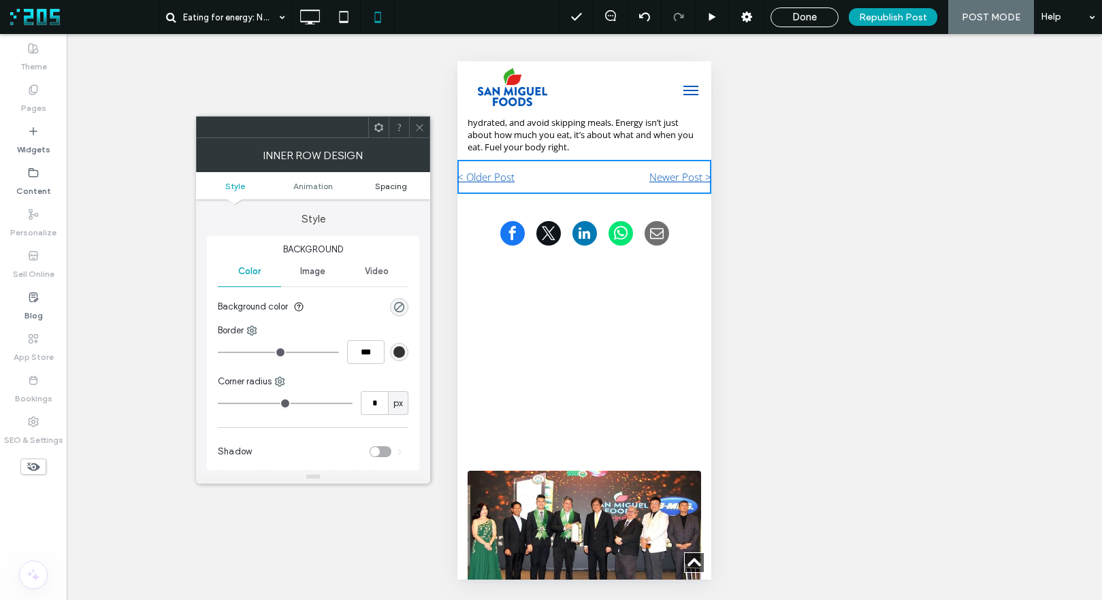
click at [389, 189] on span "Spacing" at bounding box center [391, 186] width 32 height 10
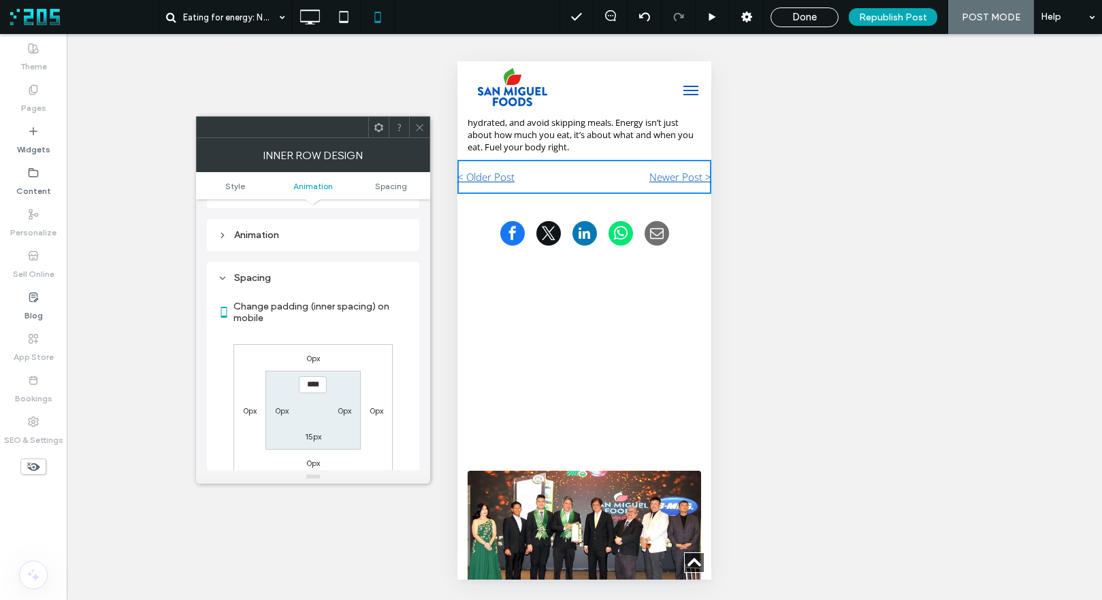
scroll to position [319, 0]
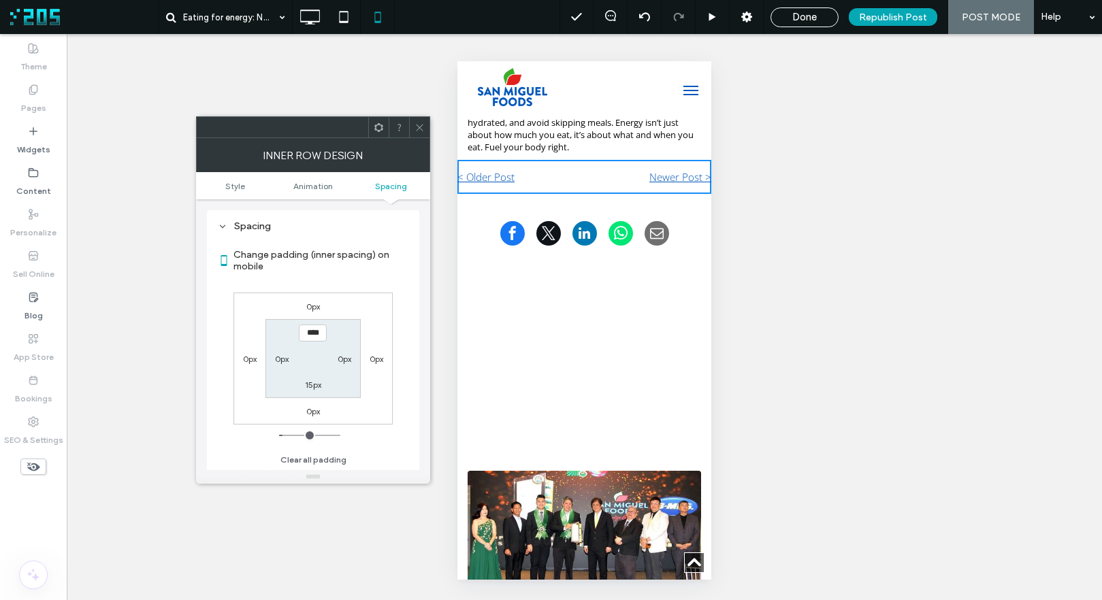
click at [282, 359] on label "0px" at bounding box center [282, 359] width 14 height 10
type input "*"
type input "**"
type input "****"
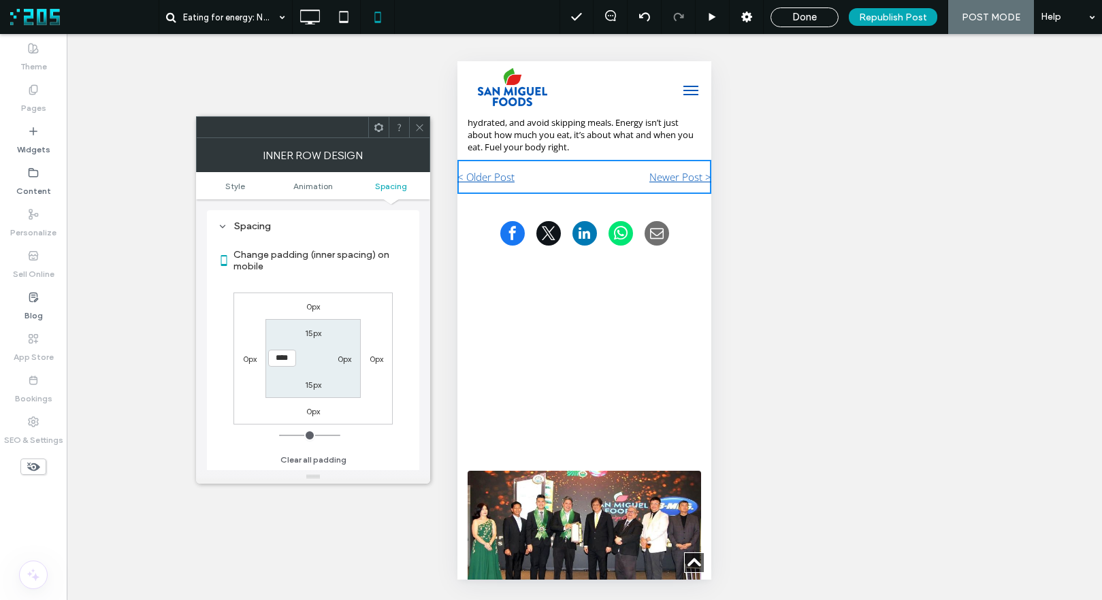
click at [342, 359] on label "0px" at bounding box center [345, 359] width 14 height 10
type input "*"
type input "**"
type input "****"
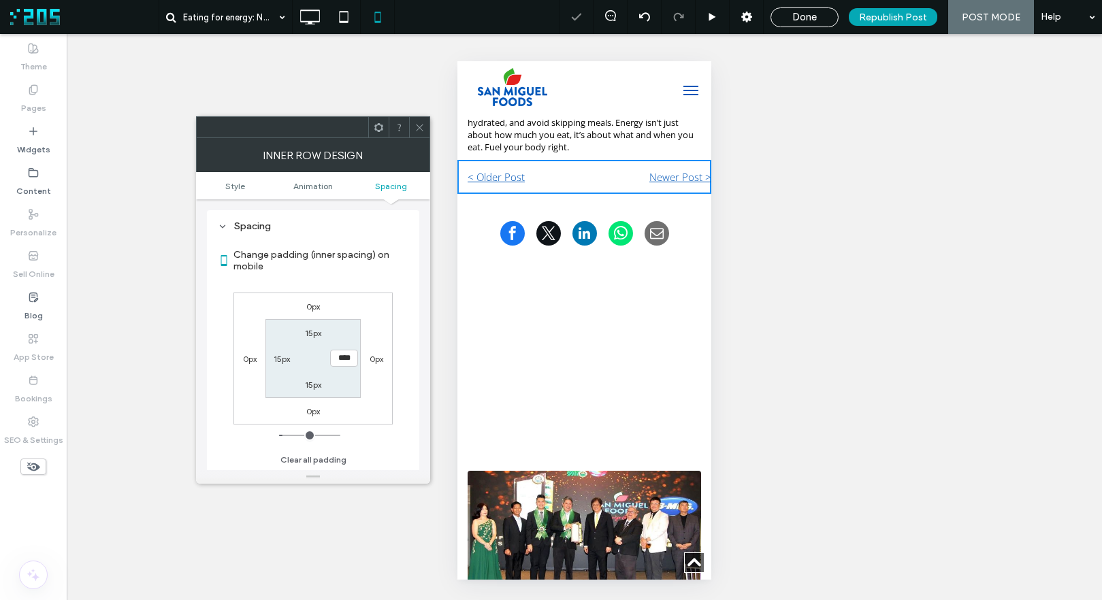
click at [373, 333] on div "0px 0px 0px 0px 15px **** 15px 15px" at bounding box center [312, 359] width 159 height 132
click at [278, 357] on label "15px" at bounding box center [282, 359] width 16 height 10
click at [342, 356] on label "15px" at bounding box center [344, 359] width 16 height 10
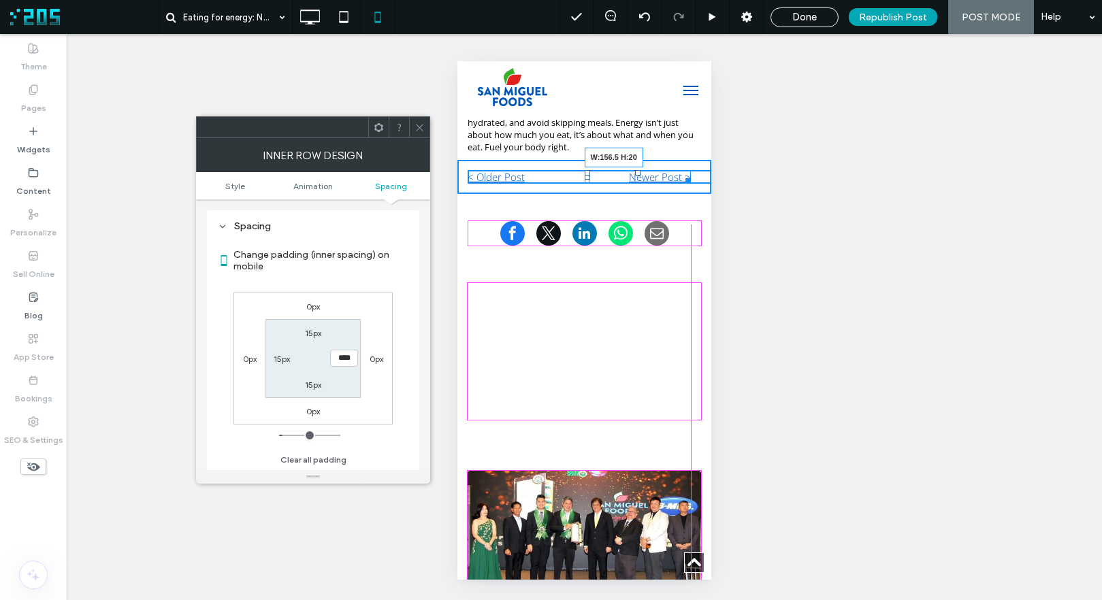
drag, startPoint x: 694, startPoint y: 235, endPoint x: 1162, endPoint y: 326, distance: 476.2
click at [685, 184] on div at bounding box center [685, 179] width 10 height 10
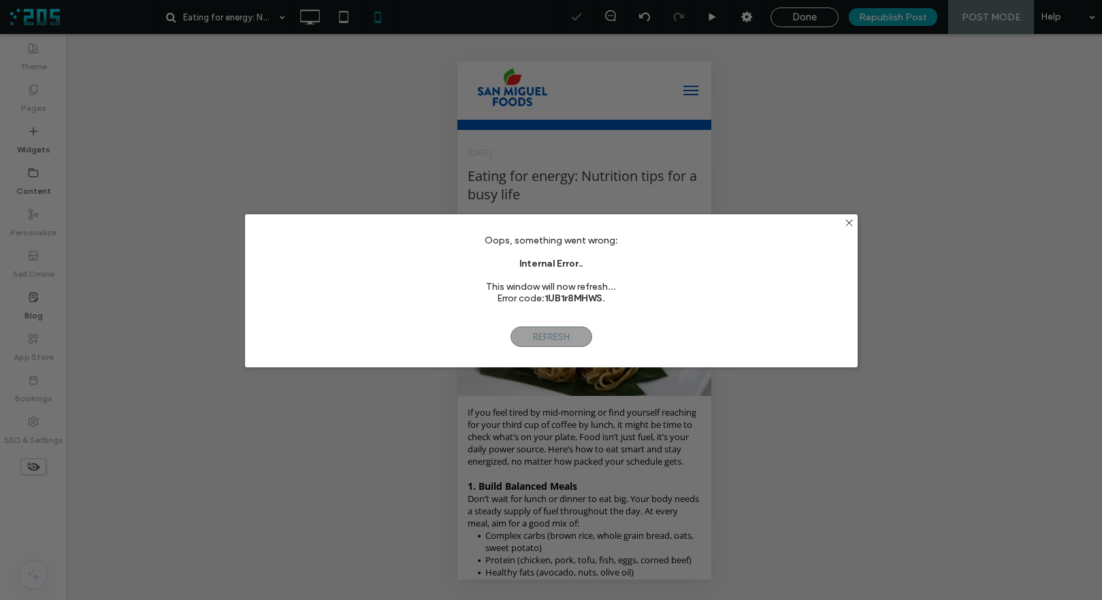
scroll to position [0, 0]
click at [844, 225] on icon at bounding box center [849, 223] width 10 height 10
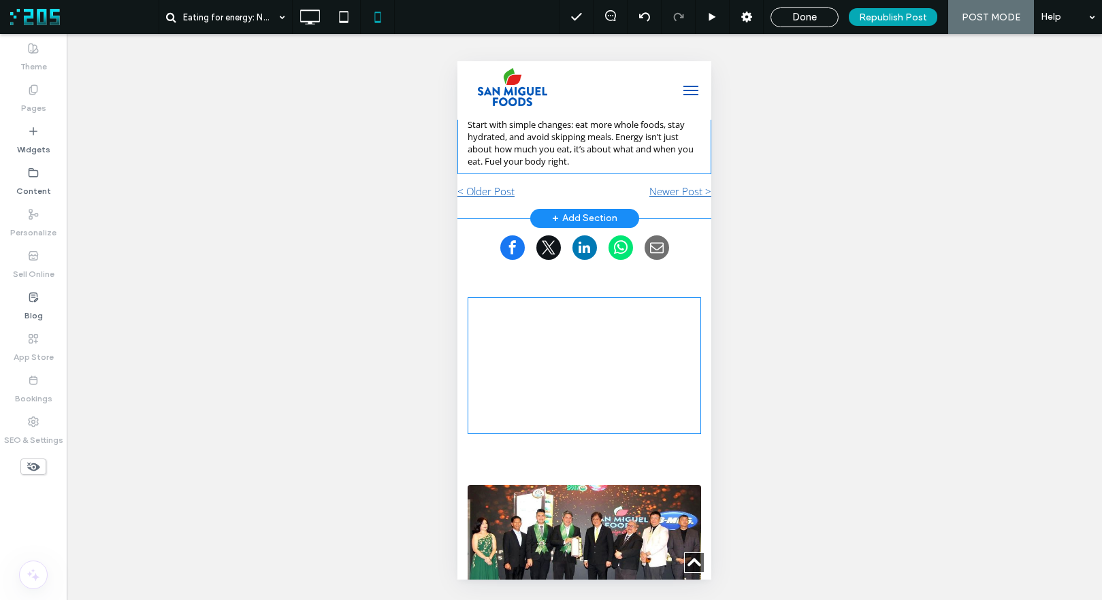
scroll to position [1269, 0]
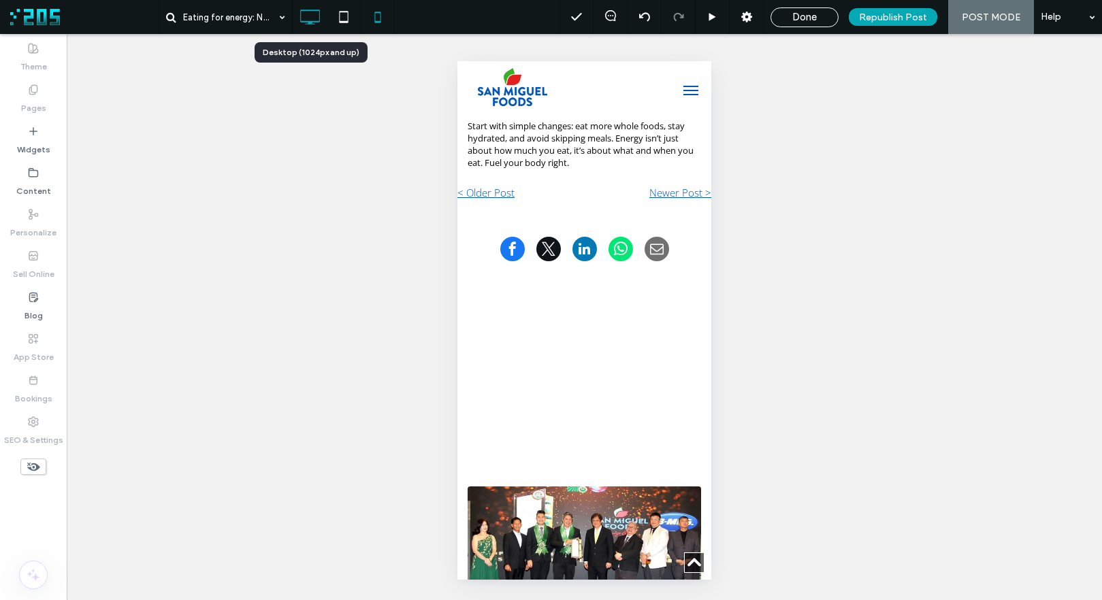
click at [302, 13] on icon at bounding box center [309, 16] width 27 height 27
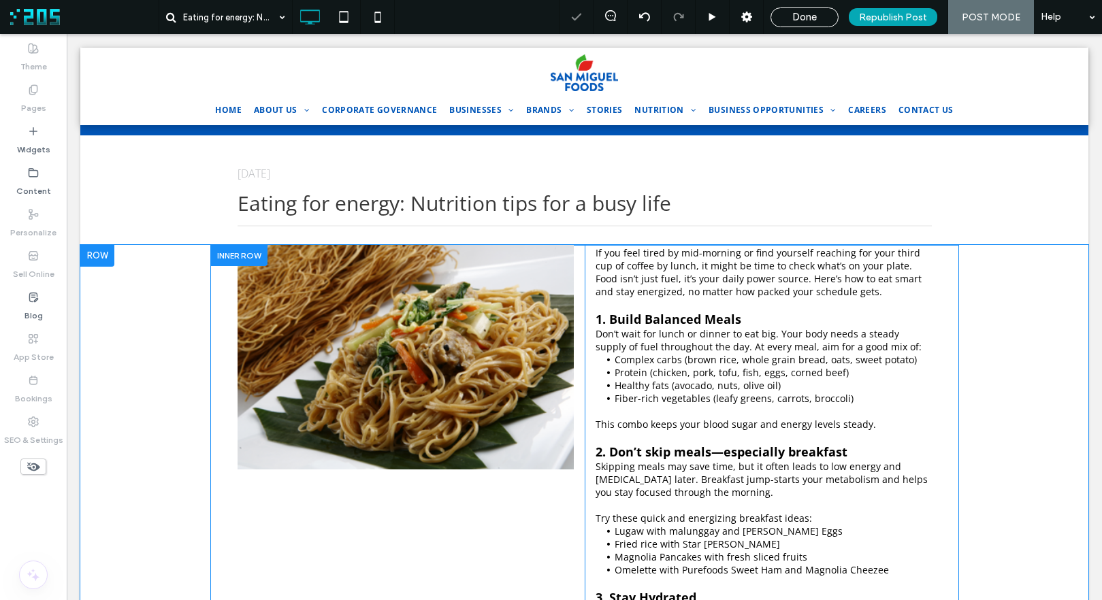
scroll to position [0, 0]
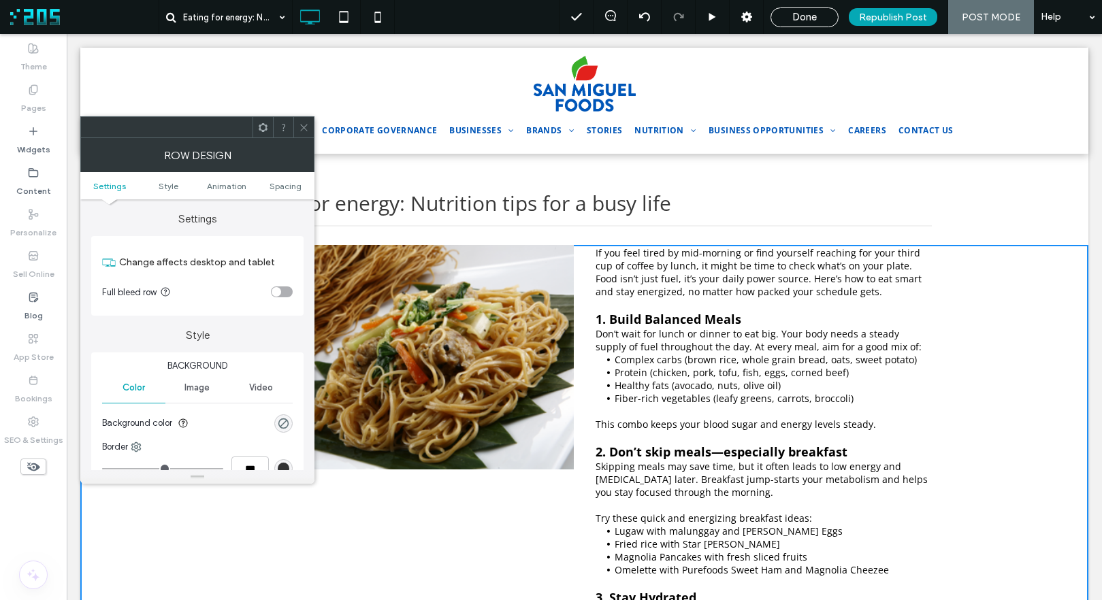
click at [573, 180] on div "August 12, 2025 Eating for energy: Nutrition tips for a busy life Click To Paste" at bounding box center [584, 197] width 694 height 76
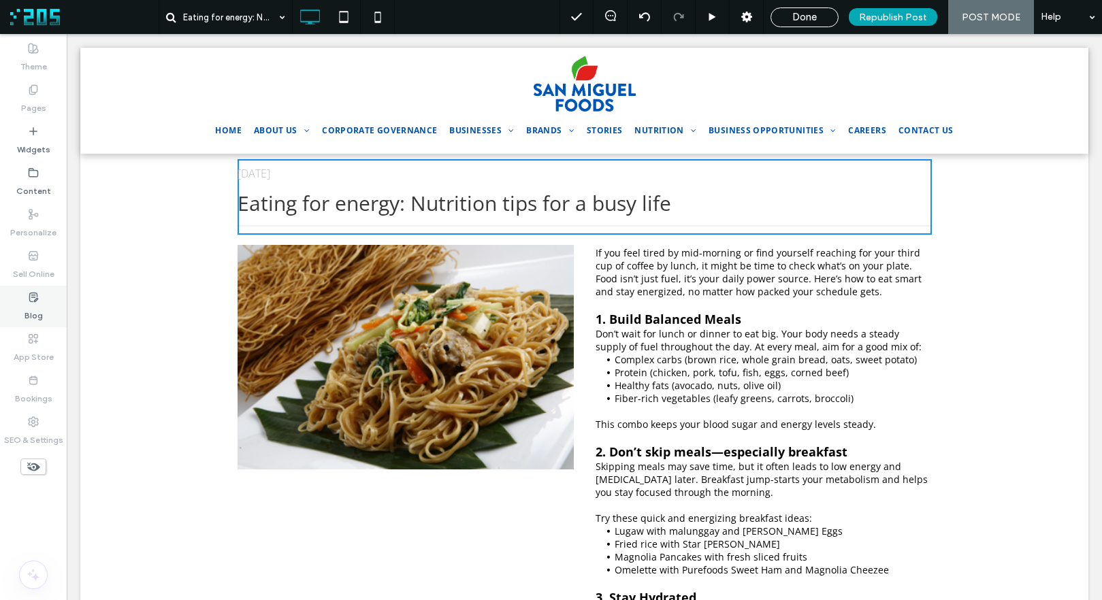
click at [30, 293] on use at bounding box center [33, 297] width 8 height 9
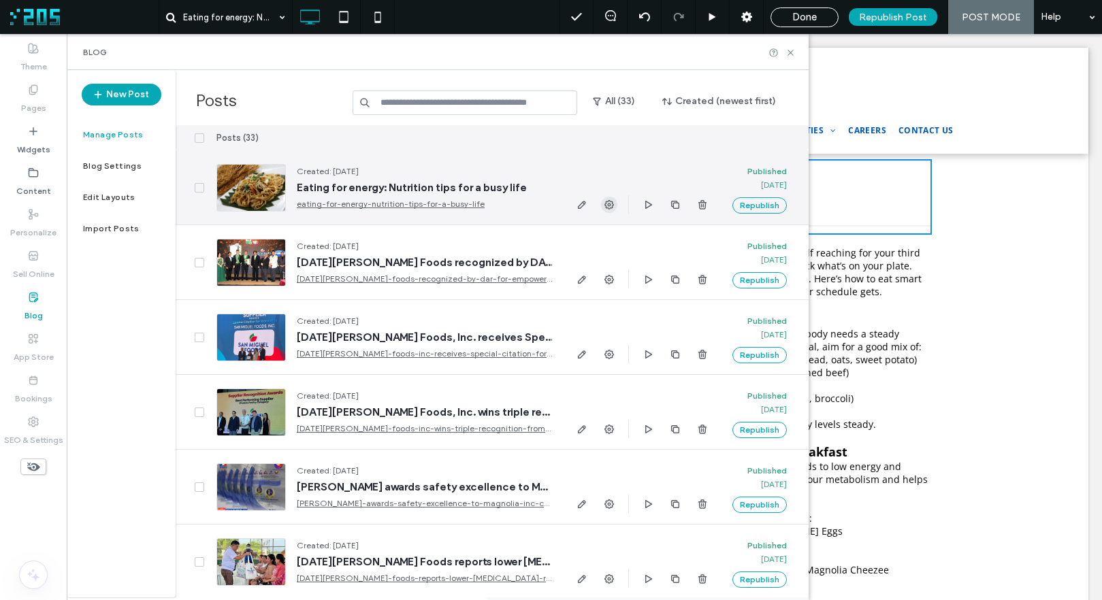
click at [609, 204] on icon "button" at bounding box center [609, 204] width 11 height 11
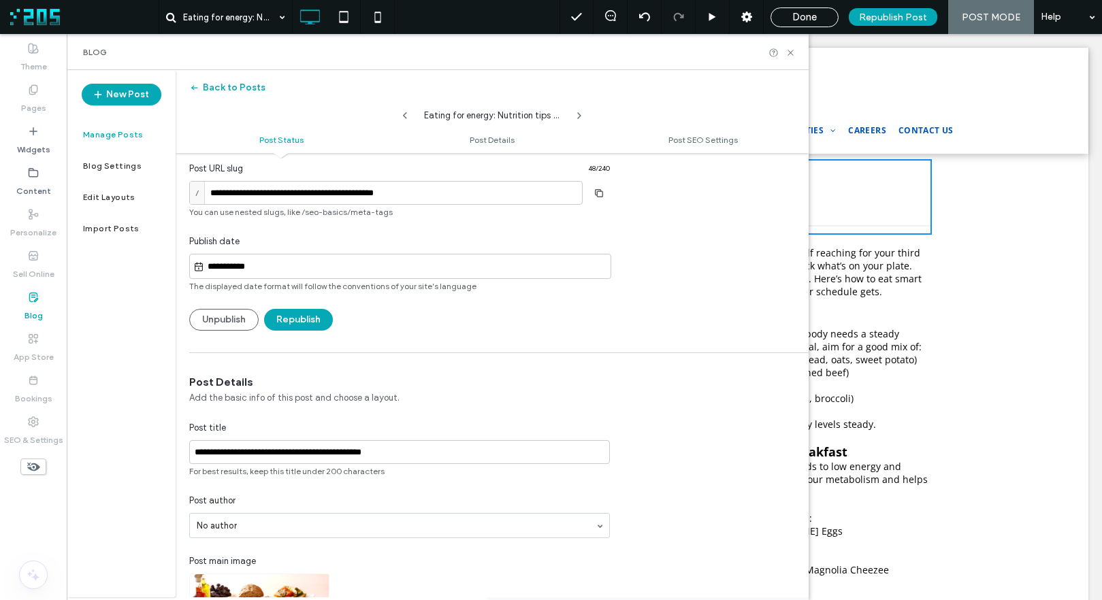
scroll to position [42, 0]
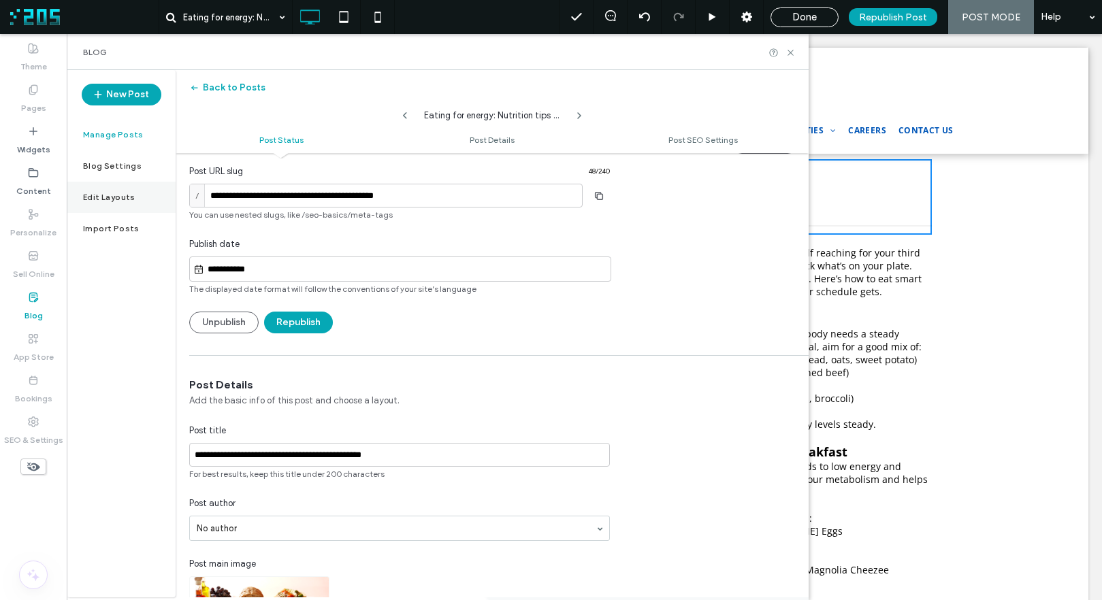
click at [107, 188] on div "Edit Layouts" at bounding box center [121, 197] width 109 height 31
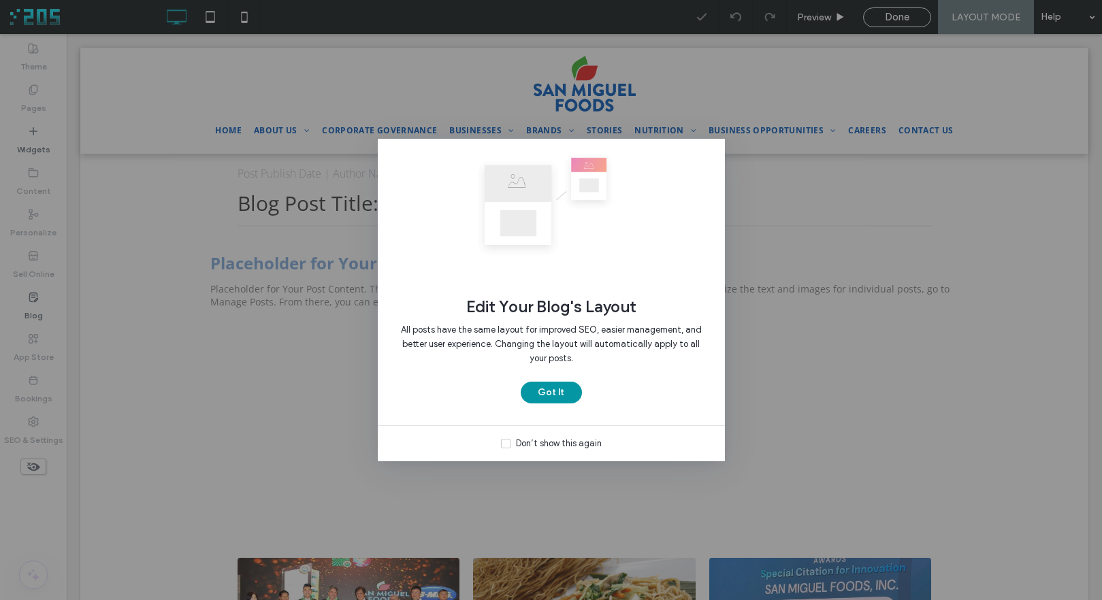
click at [545, 391] on button "Got It" at bounding box center [551, 393] width 61 height 22
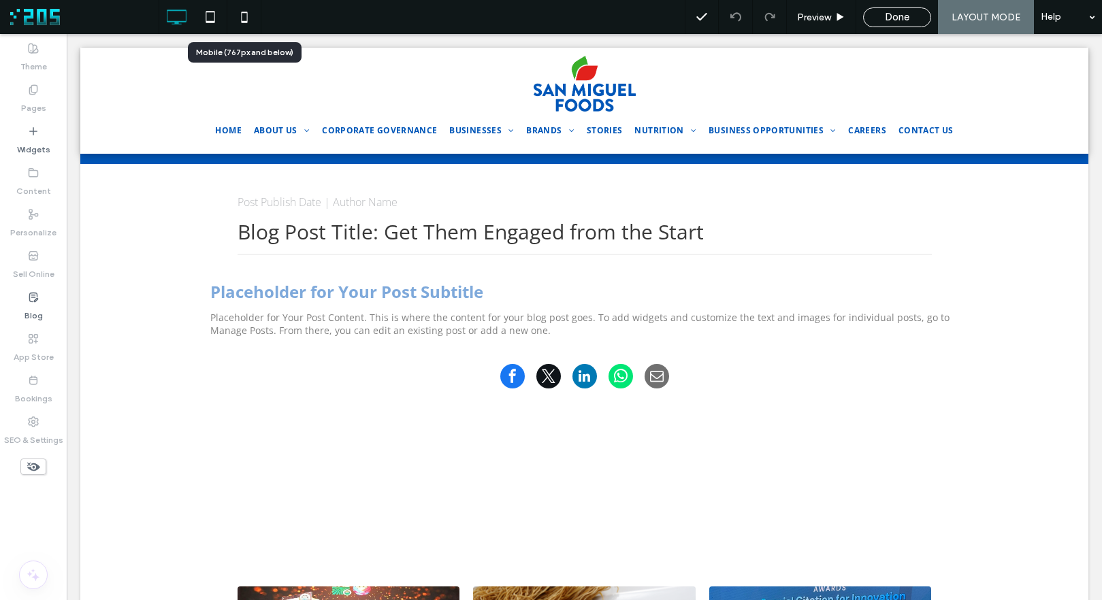
click at [249, 20] on icon at bounding box center [244, 16] width 27 height 27
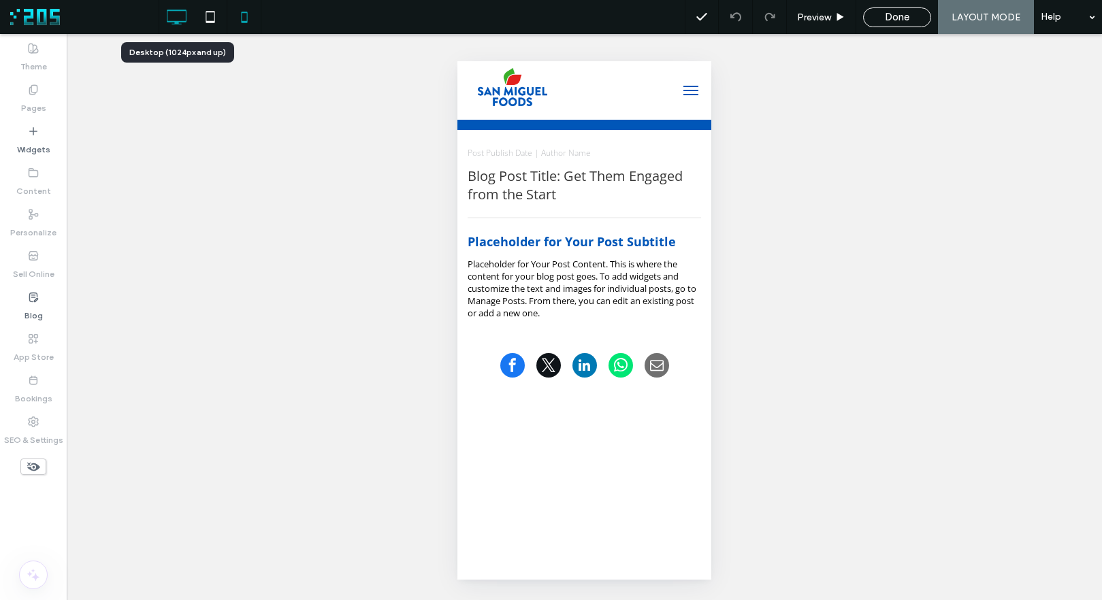
click at [173, 12] on icon at bounding box center [176, 16] width 27 height 27
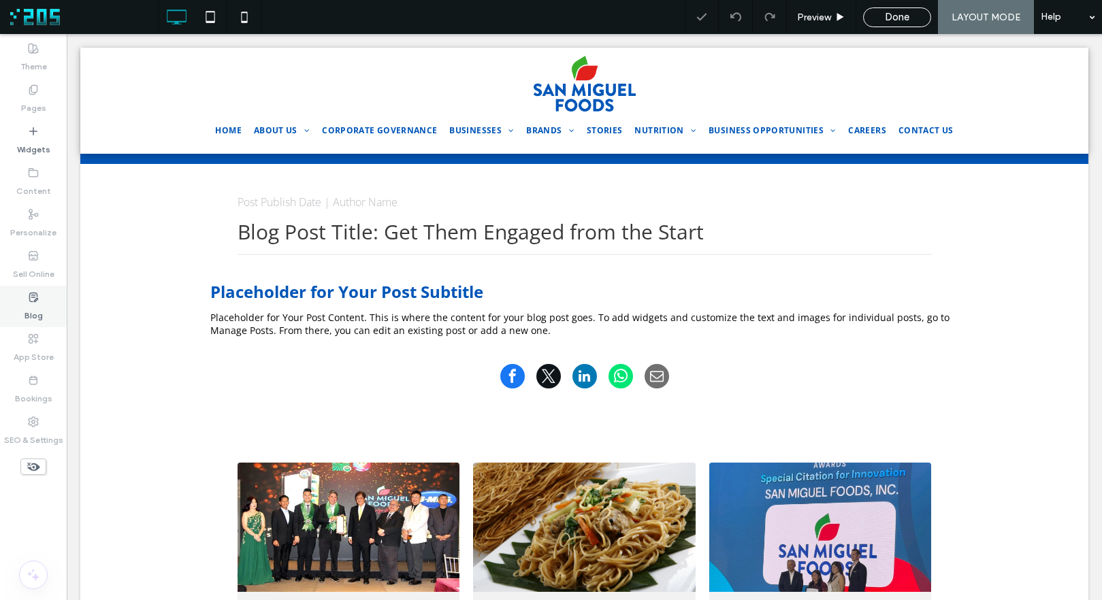
click at [31, 309] on label "Blog" at bounding box center [33, 312] width 18 height 19
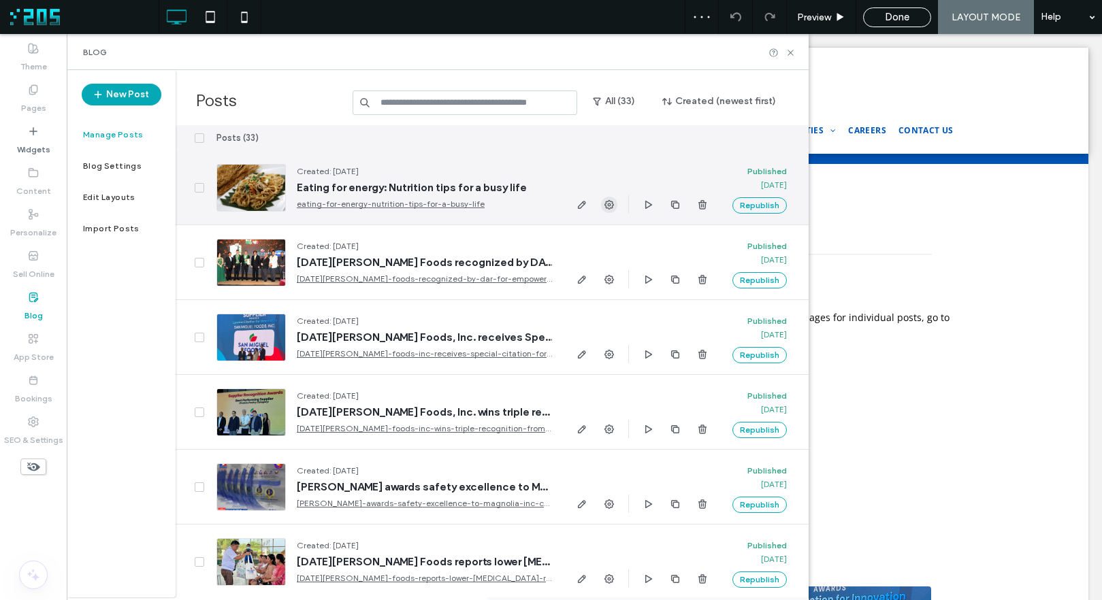
click at [612, 203] on use "button" at bounding box center [609, 205] width 10 height 10
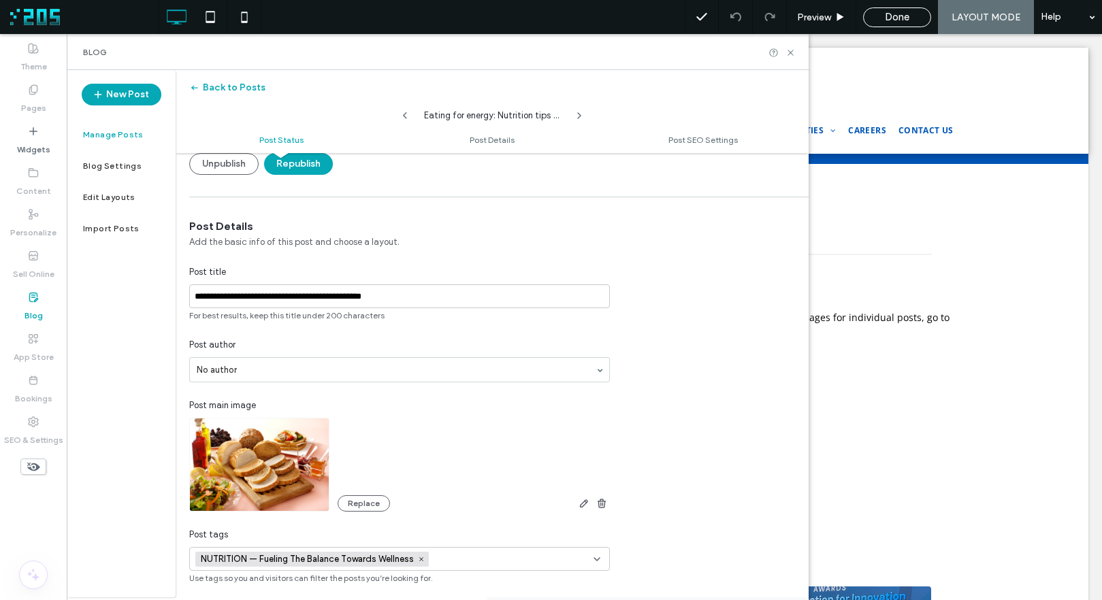
scroll to position [205, 0]
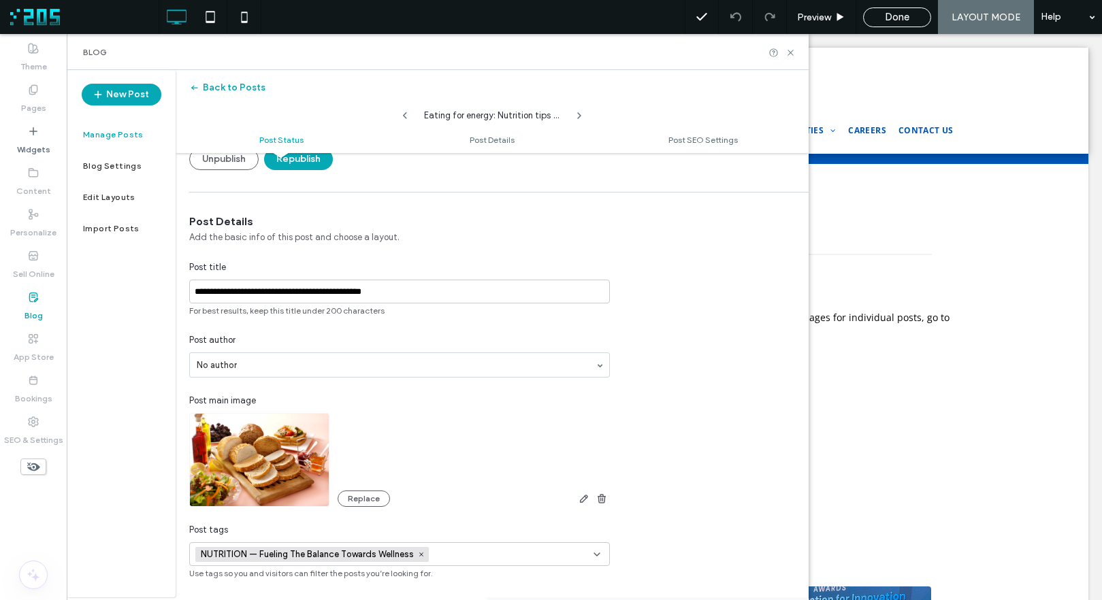
click at [113, 132] on label "Manage Posts" at bounding box center [113, 135] width 61 height 10
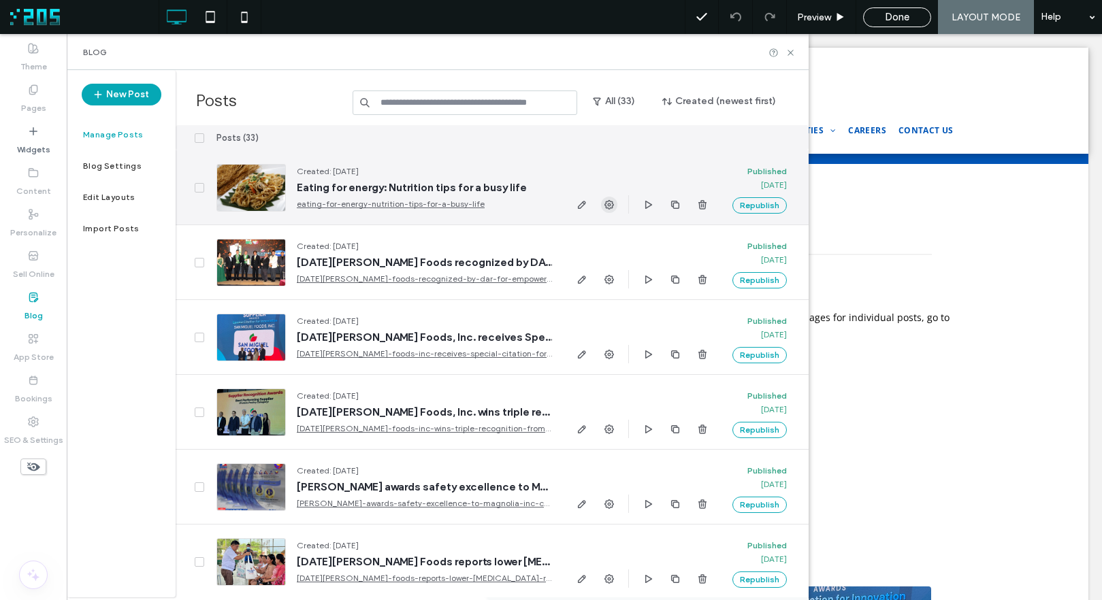
click at [608, 204] on use "button" at bounding box center [609, 205] width 10 height 10
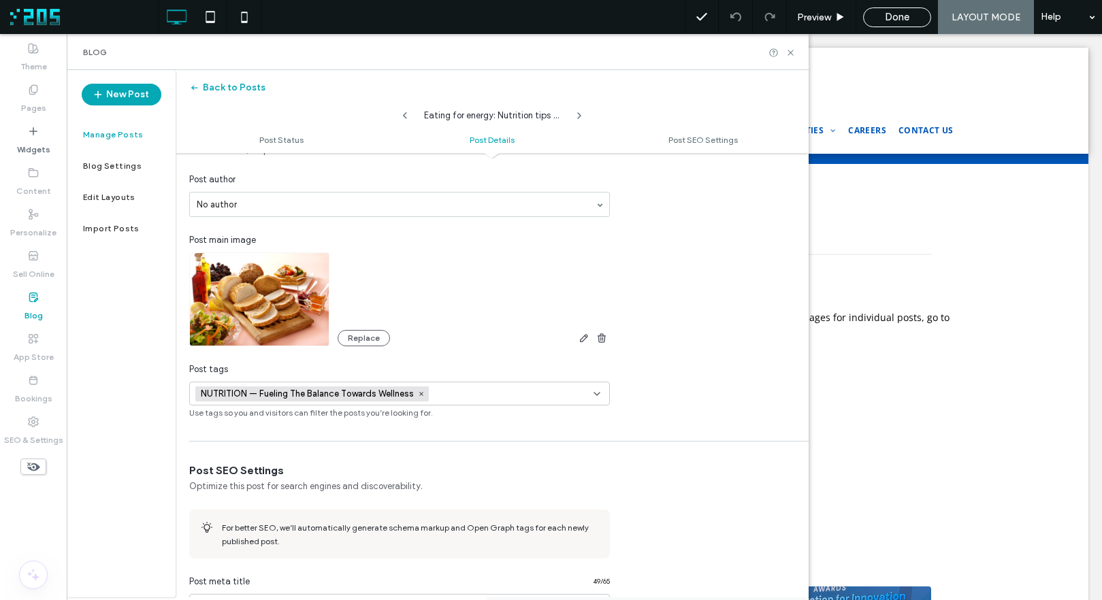
scroll to position [295, 0]
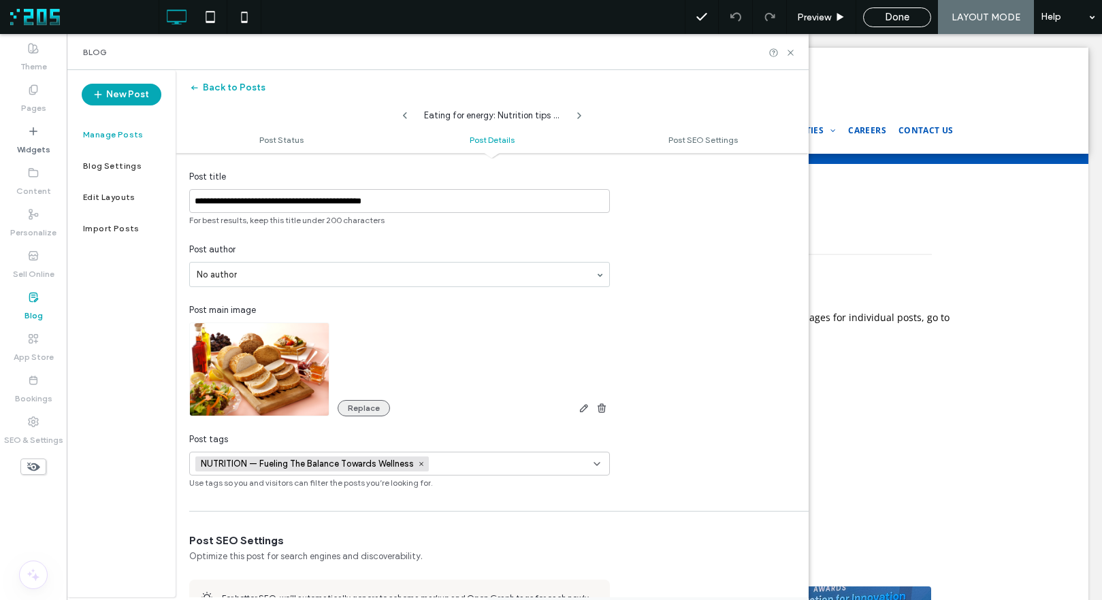
click at [356, 406] on button "Replace" at bounding box center [364, 408] width 52 height 16
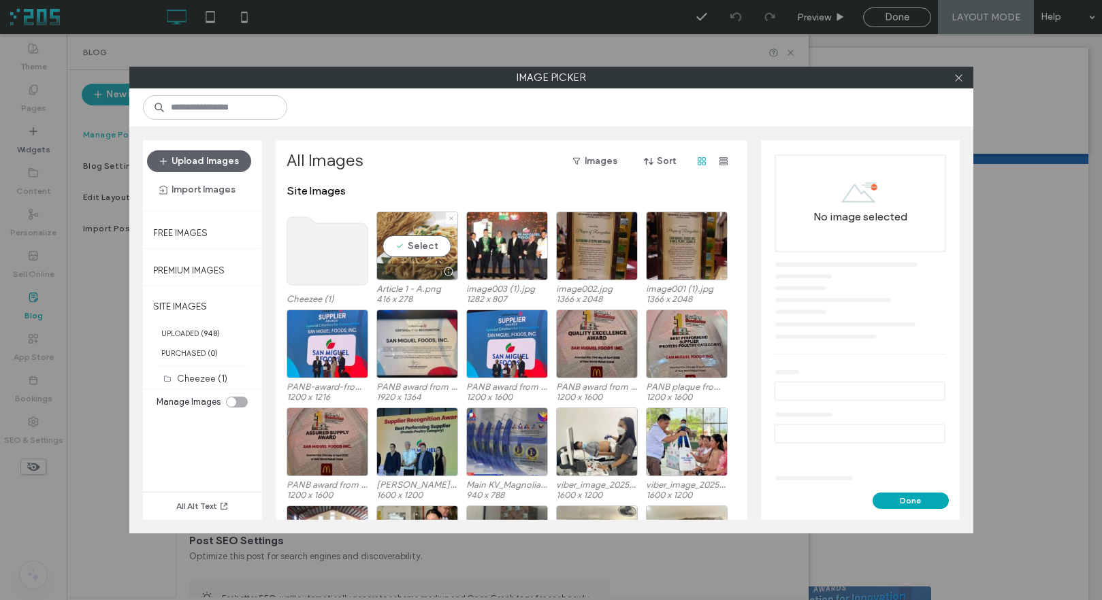
click at [422, 245] on div "Select" at bounding box center [417, 246] width 82 height 69
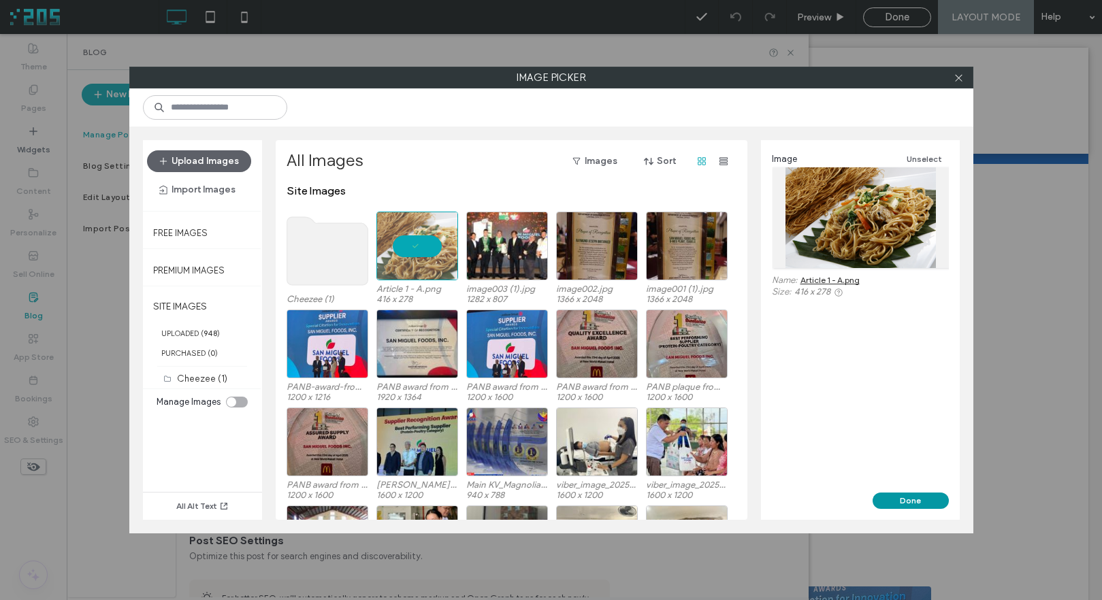
click at [922, 502] on button "Done" at bounding box center [910, 501] width 76 height 16
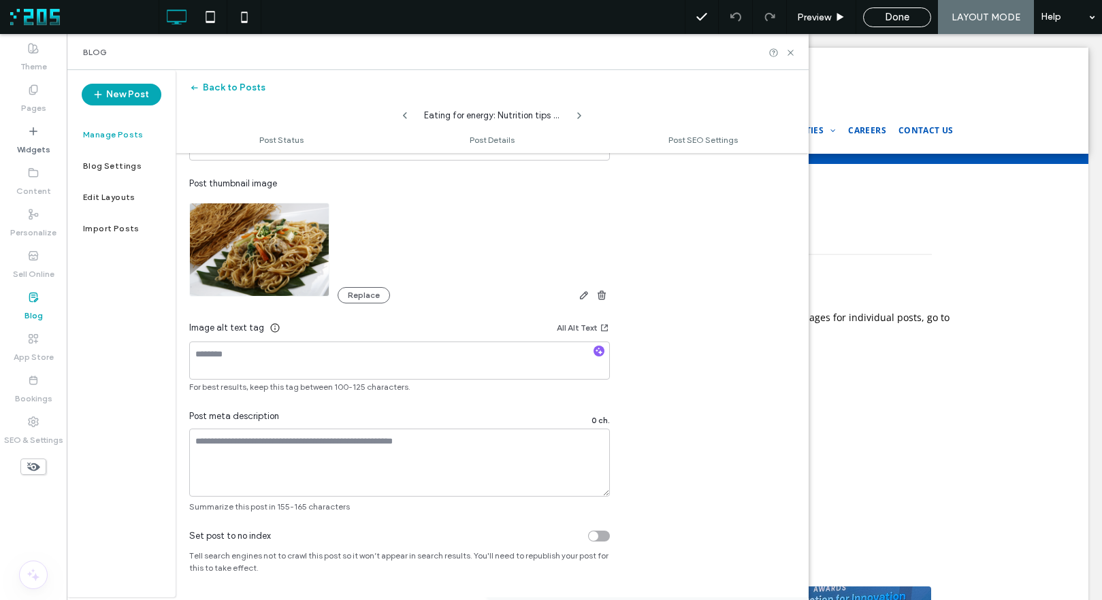
scroll to position [0, 0]
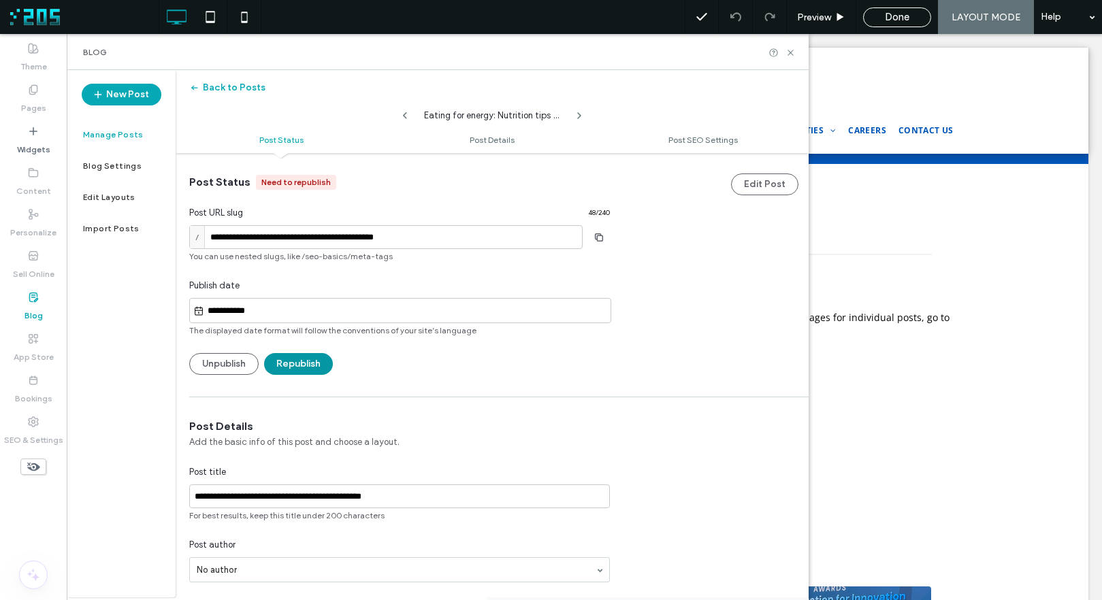
click at [284, 361] on button "Republish" at bounding box center [298, 364] width 69 height 22
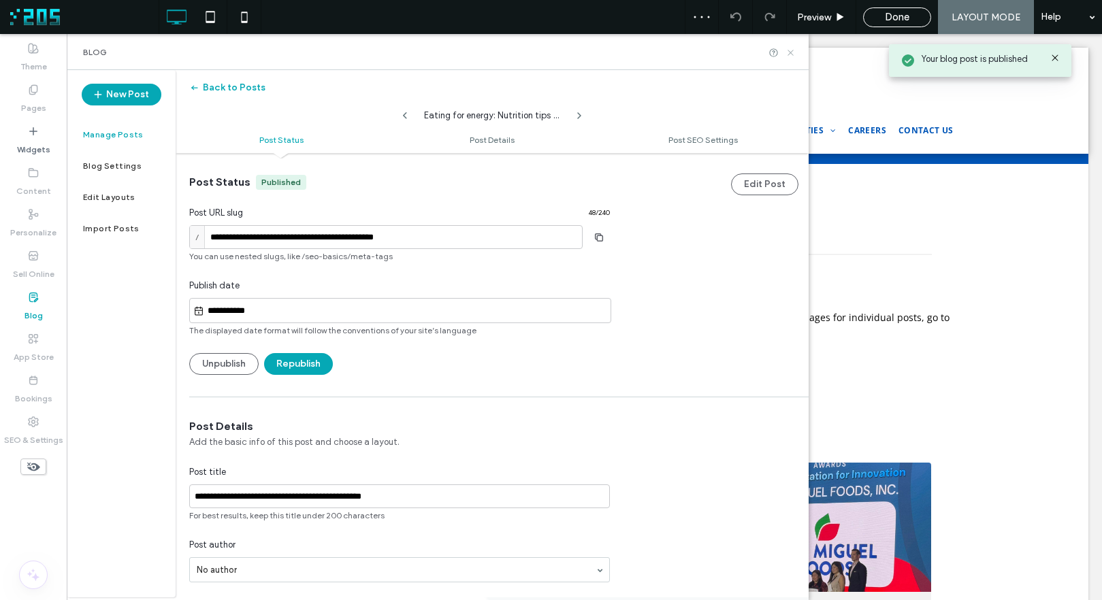
click at [790, 52] on use at bounding box center [789, 52] width 5 height 5
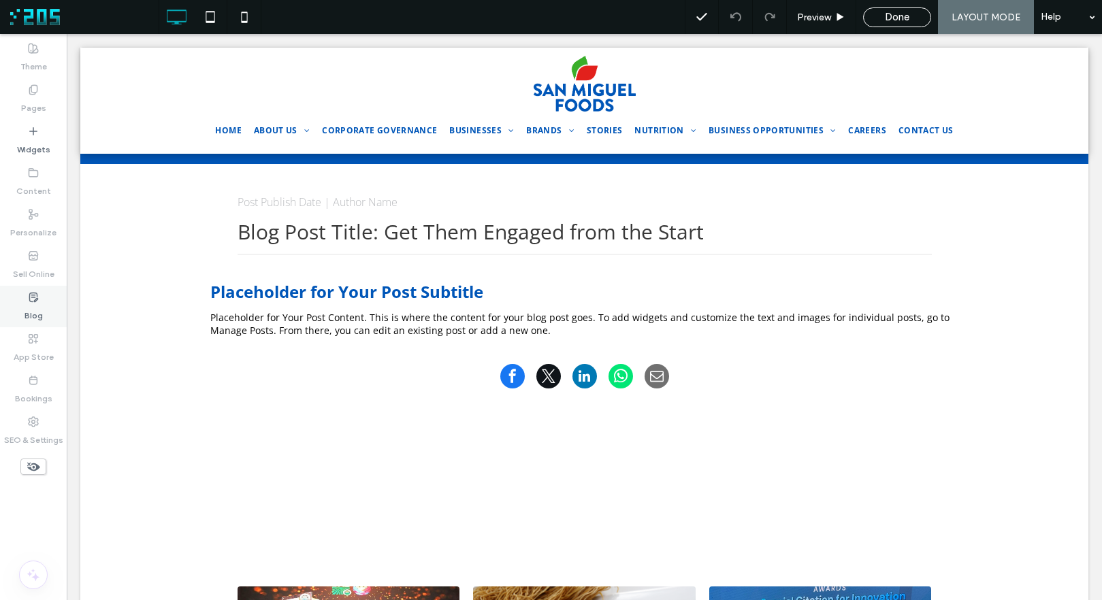
click at [34, 298] on icon at bounding box center [33, 297] width 11 height 11
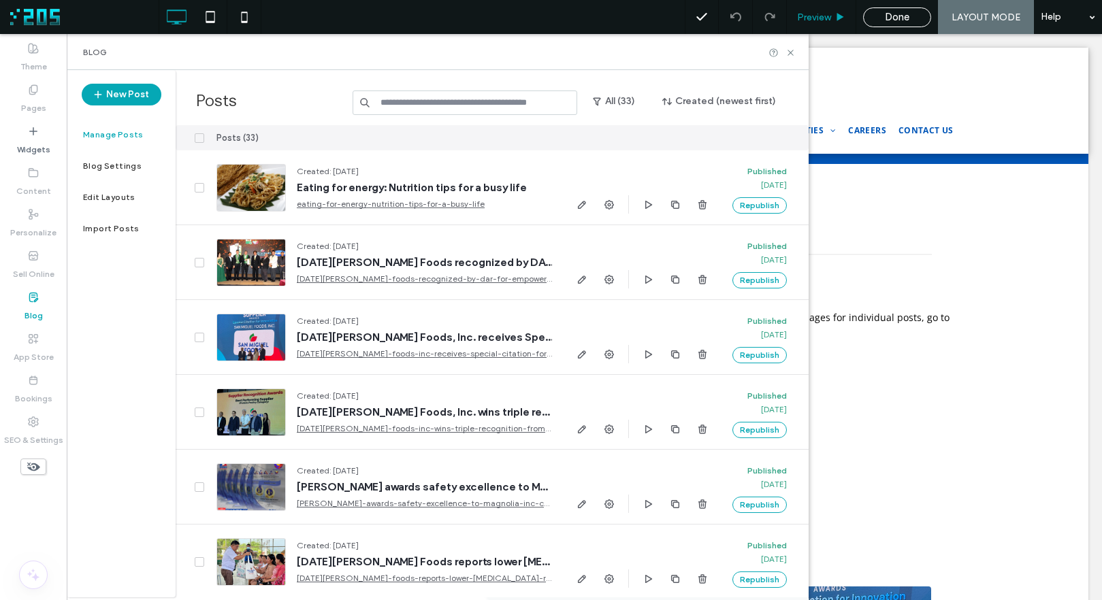
drag, startPoint x: 790, startPoint y: 52, endPoint x: 810, endPoint y: 27, distance: 31.5
click at [791, 52] on use at bounding box center [789, 52] width 5 height 5
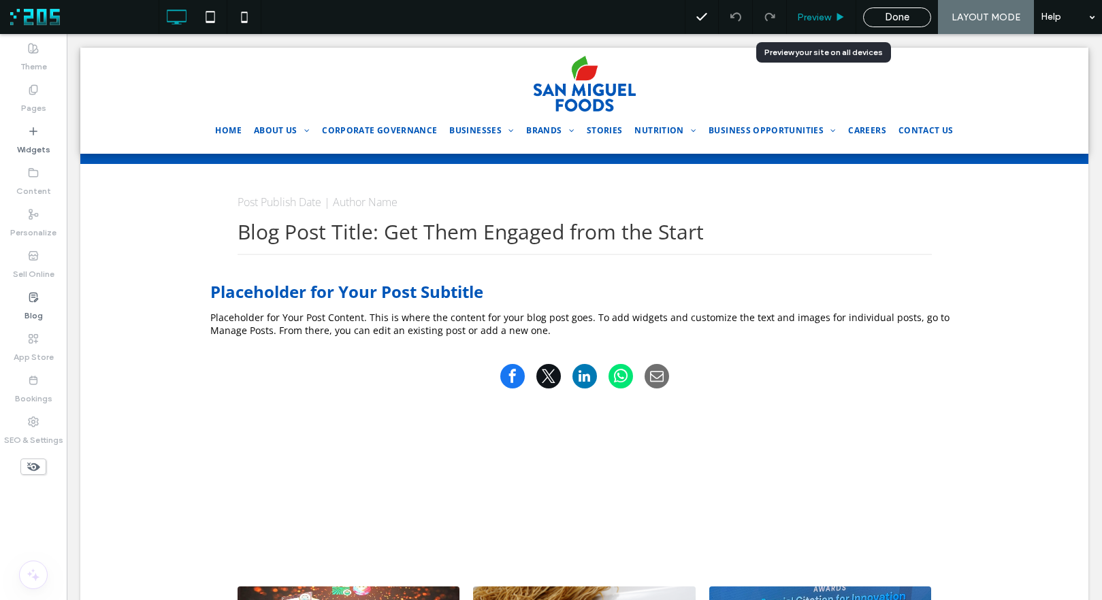
click at [815, 18] on span "Preview" at bounding box center [814, 18] width 34 height 12
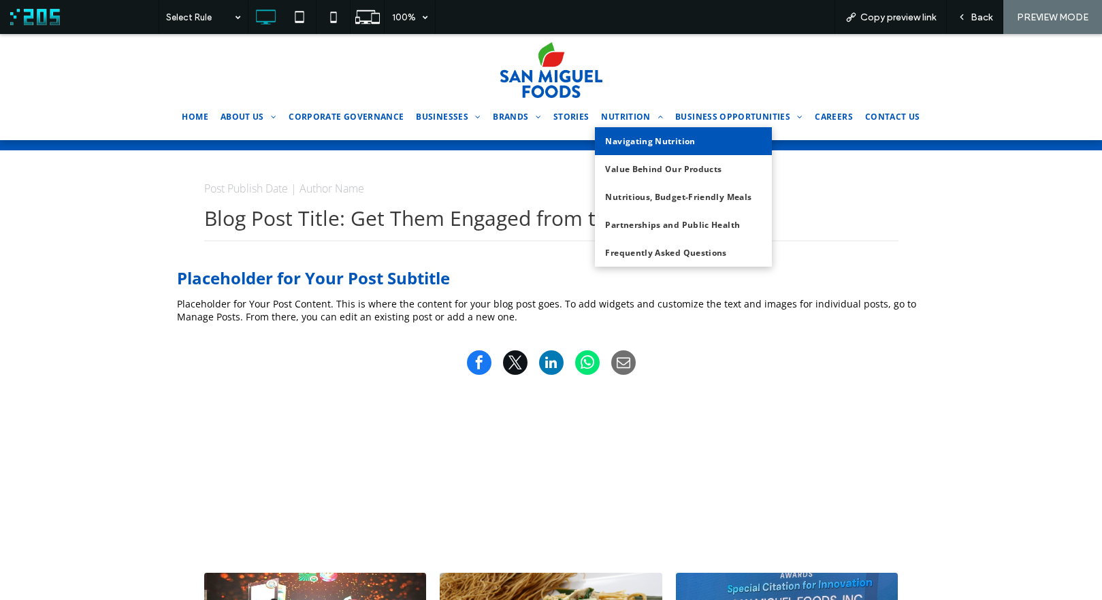
drag, startPoint x: 619, startPoint y: 135, endPoint x: 622, endPoint y: 169, distance: 34.2
click at [619, 135] on span "Navigating Nutrition" at bounding box center [650, 141] width 90 height 12
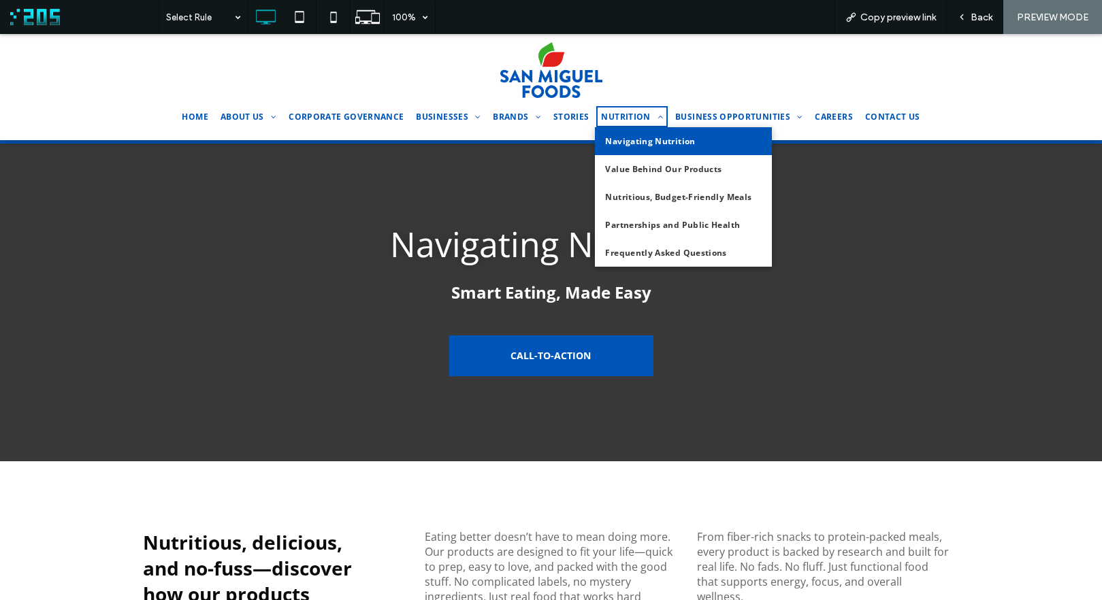
click at [619, 144] on span "Navigating Nutrition" at bounding box center [650, 141] width 90 height 12
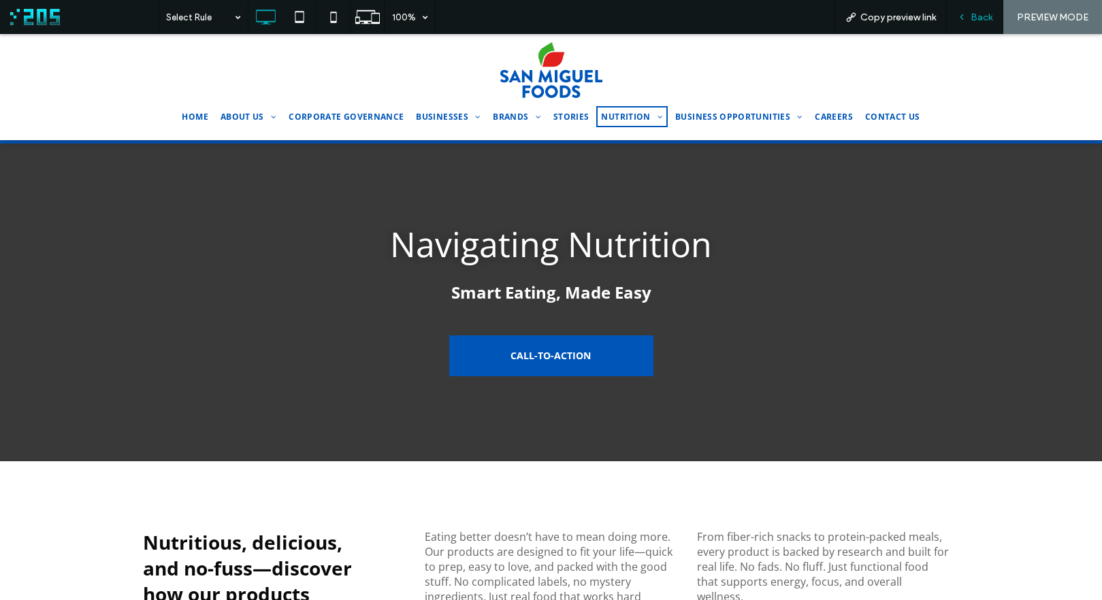
drag, startPoint x: 968, startPoint y: 21, endPoint x: 752, endPoint y: 8, distance: 216.1
click at [968, 21] on div "Back" at bounding box center [975, 18] width 56 height 12
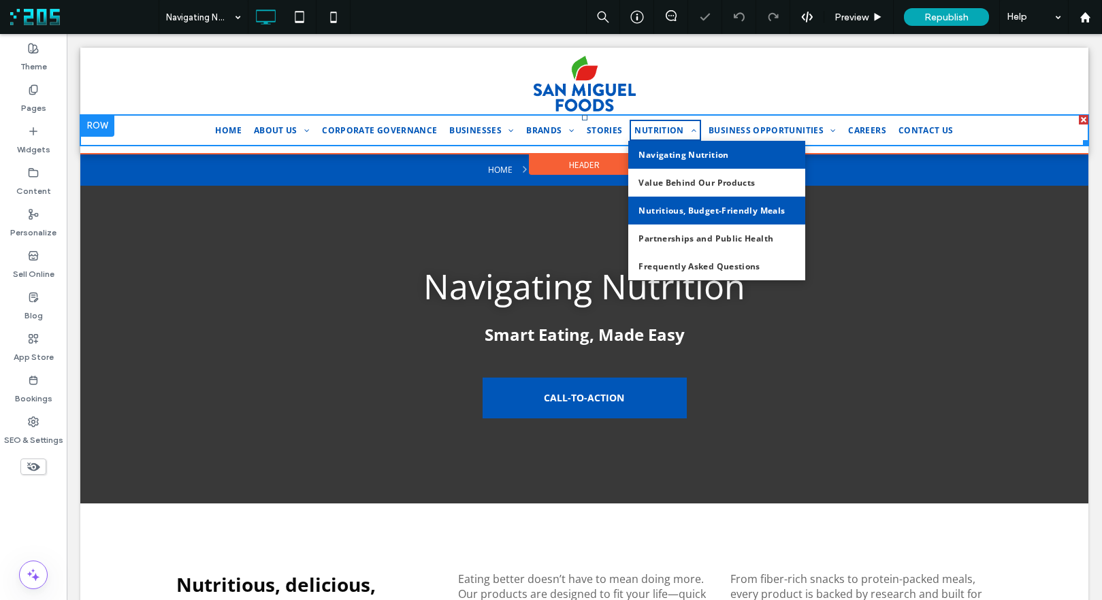
click at [663, 206] on span "Nutritious, Budget-Friendly Meals" at bounding box center [711, 211] width 146 height 12
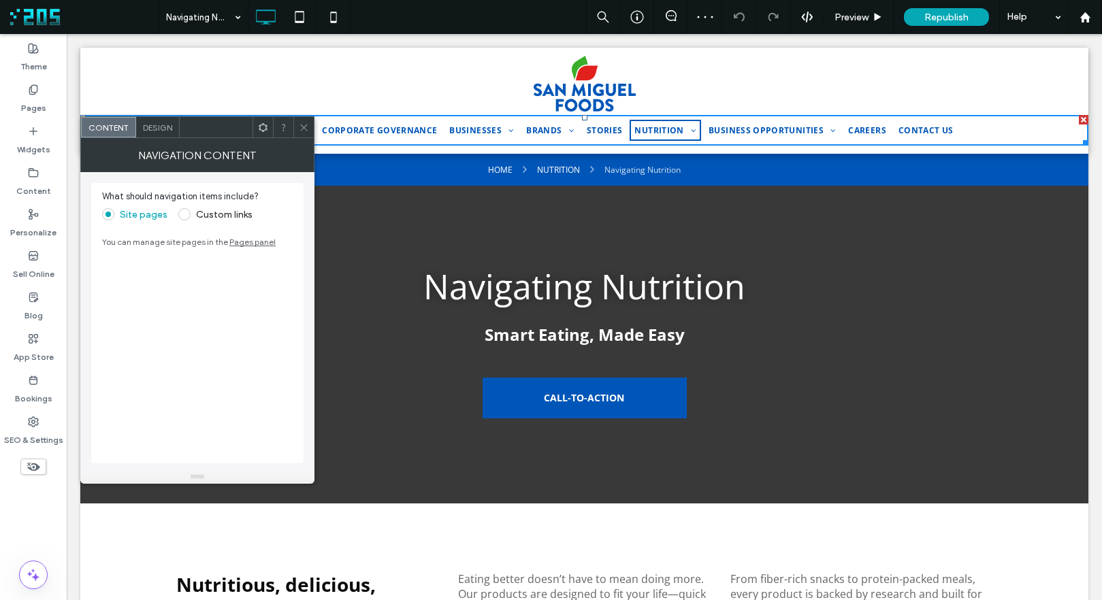
click at [305, 127] on icon at bounding box center [304, 127] width 10 height 10
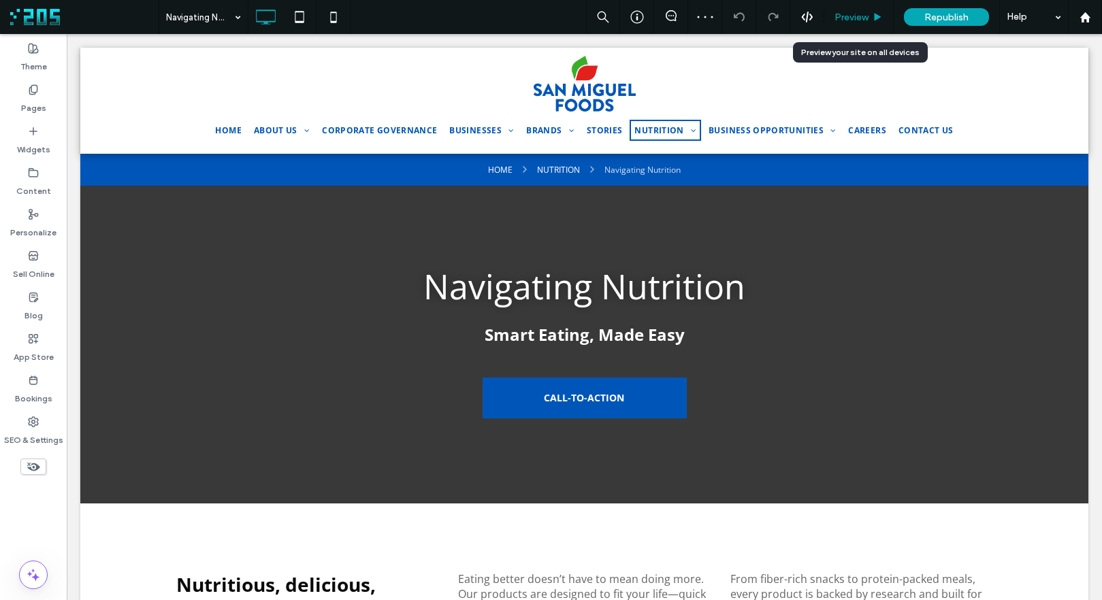
click at [870, 12] on div "Preview" at bounding box center [858, 18] width 69 height 12
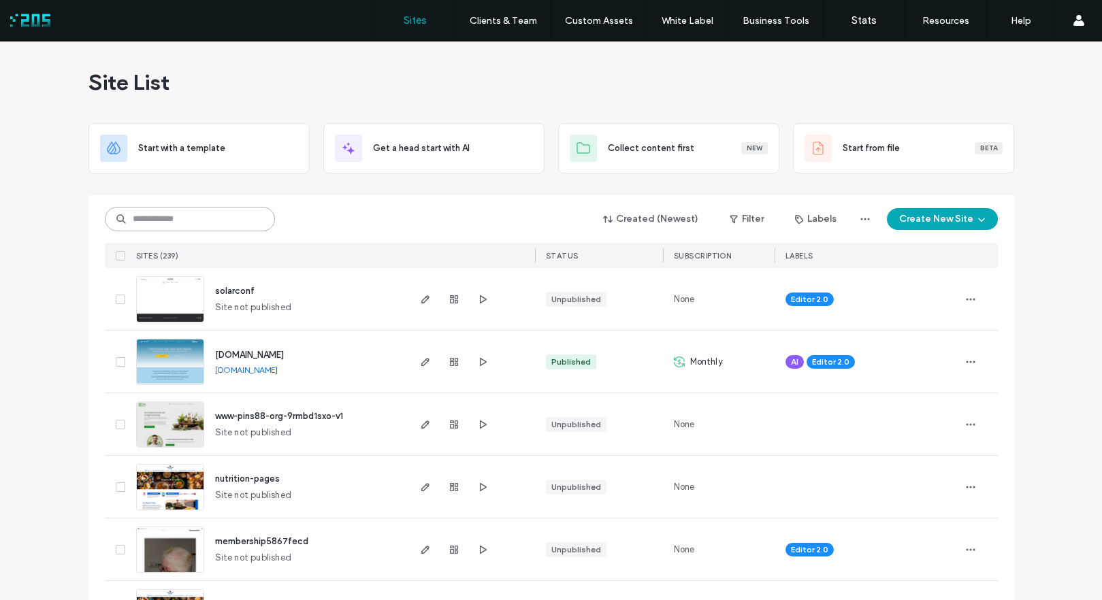
click at [197, 223] on input at bounding box center [190, 219] width 170 height 24
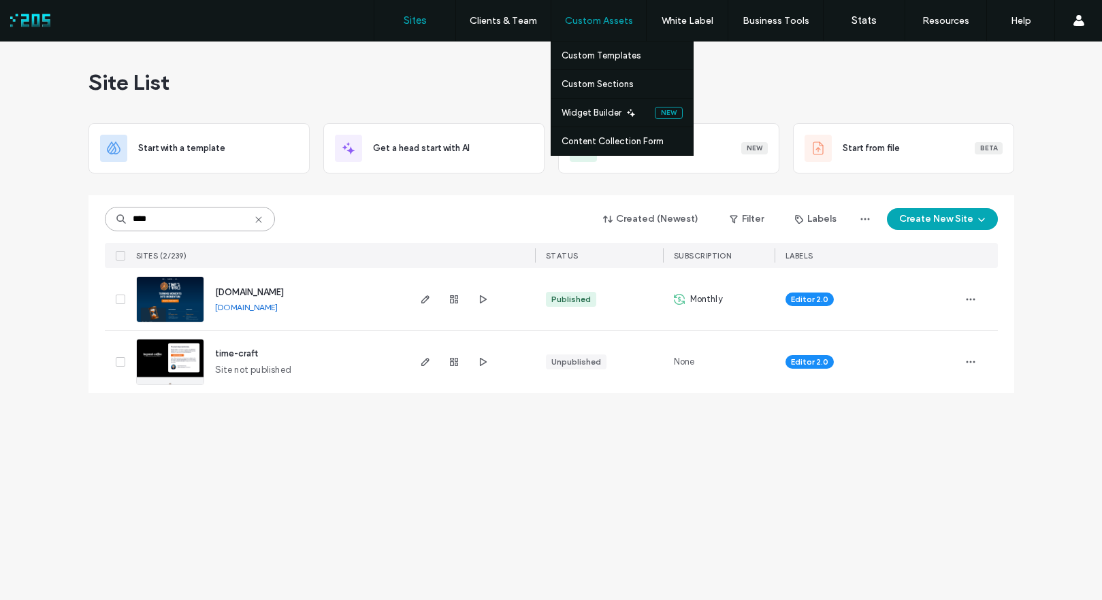
type input "****"
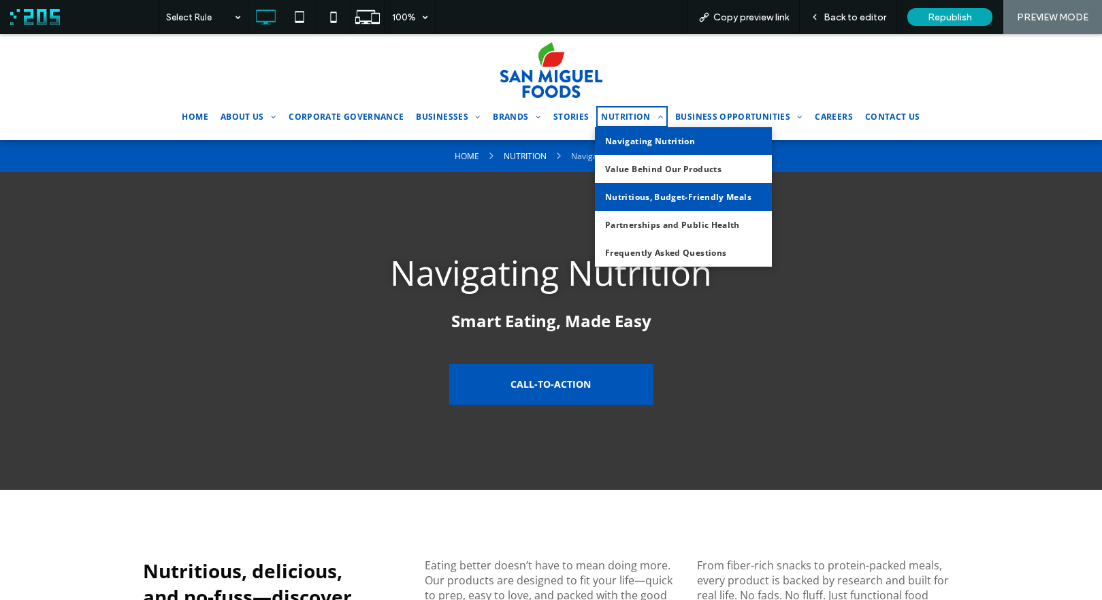
click at [644, 200] on span "Nutritious, Budget-Friendly Meals" at bounding box center [678, 197] width 146 height 12
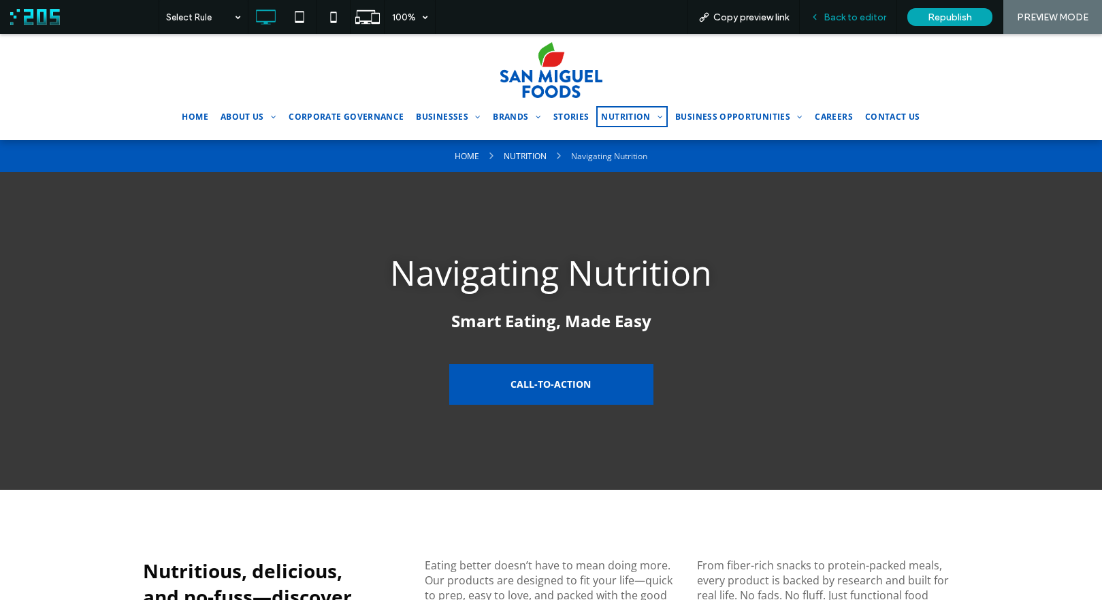
click at [853, 24] on div "Back to editor" at bounding box center [848, 17] width 97 height 34
click at [844, 14] on span "Back to editor" at bounding box center [854, 18] width 63 height 12
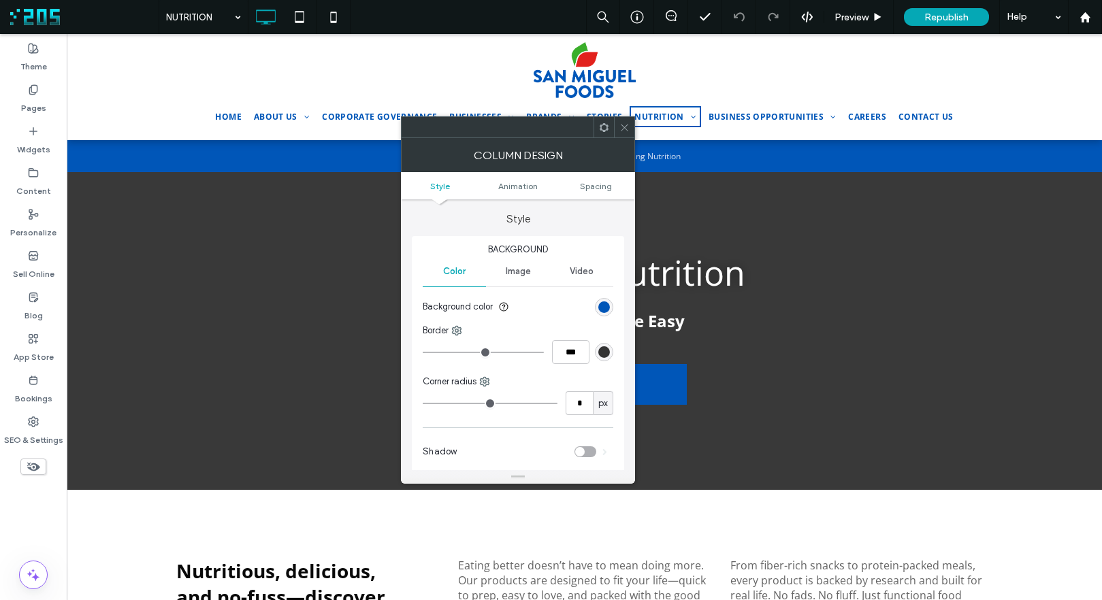
click at [606, 127] on icon at bounding box center [604, 127] width 10 height 10
drag, startPoint x: 623, startPoint y: 127, endPoint x: 633, endPoint y: 134, distance: 12.7
click at [625, 128] on icon at bounding box center [624, 127] width 10 height 10
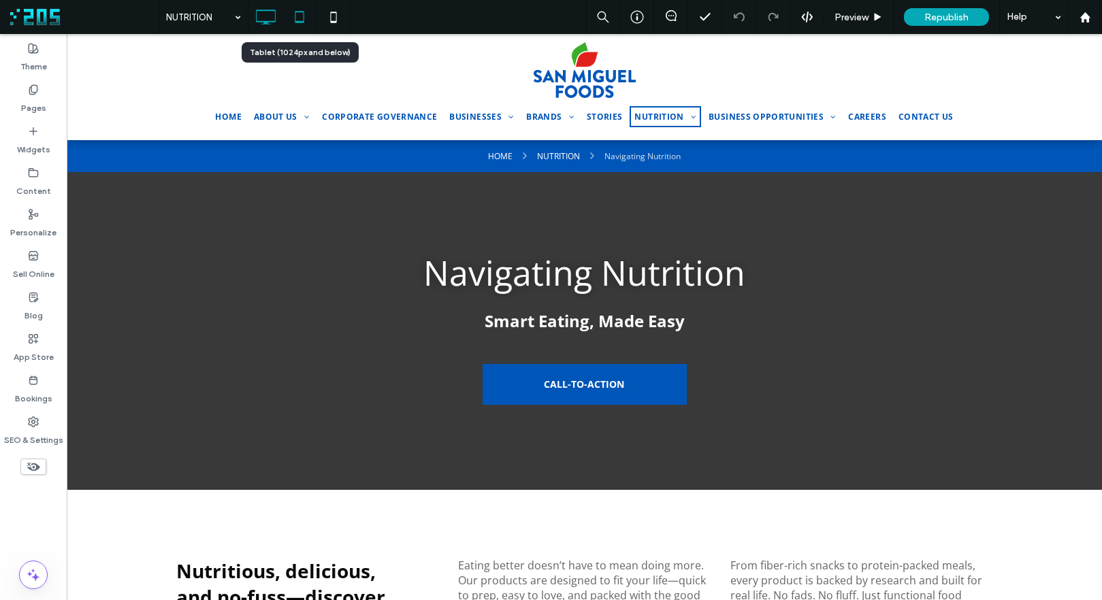
click at [297, 17] on icon at bounding box center [299, 16] width 27 height 27
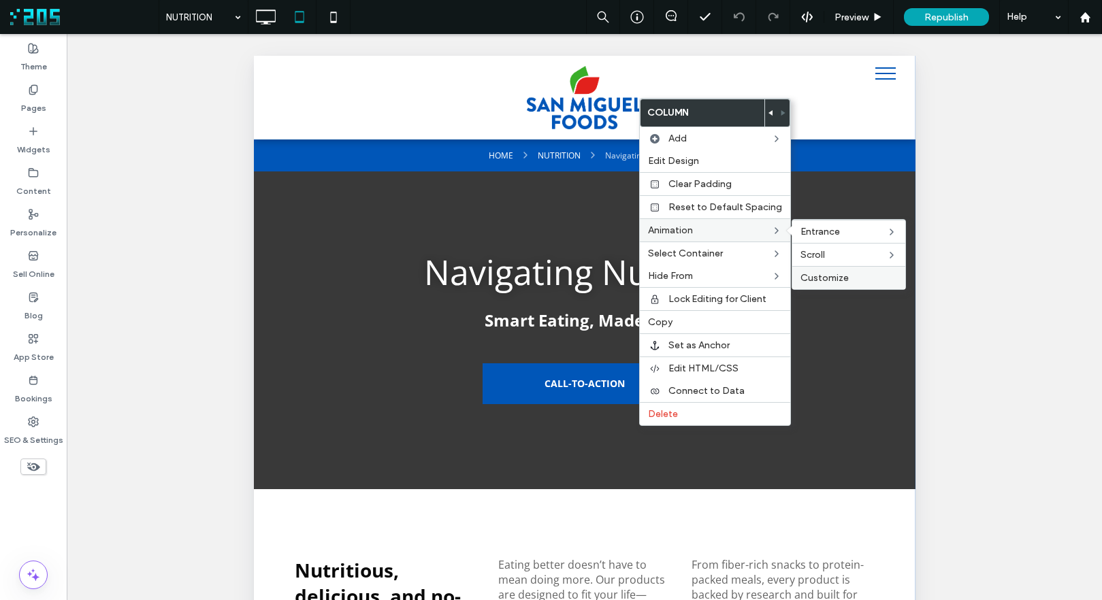
click at [842, 282] on span "Customize" at bounding box center [824, 278] width 48 height 12
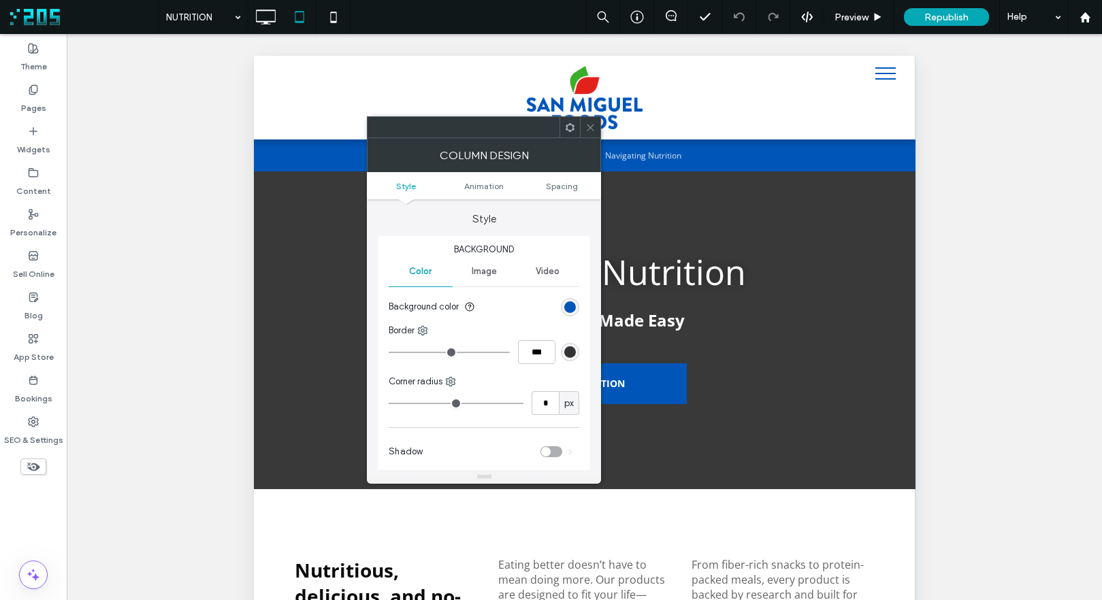
click at [591, 127] on icon at bounding box center [590, 127] width 10 height 10
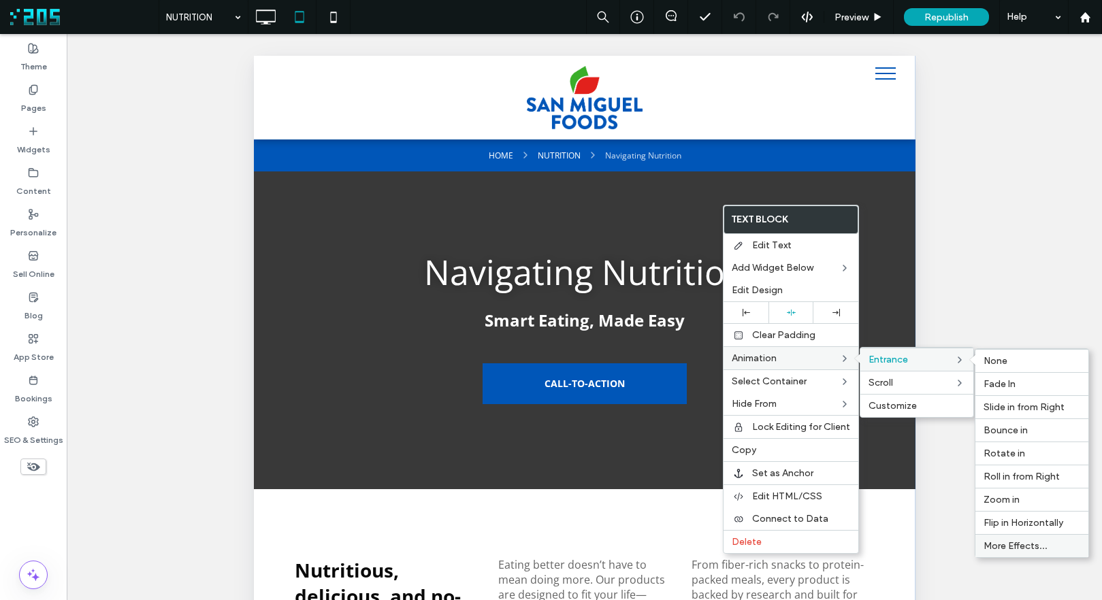
click at [1013, 543] on span "More Effects..." at bounding box center [1015, 546] width 64 height 12
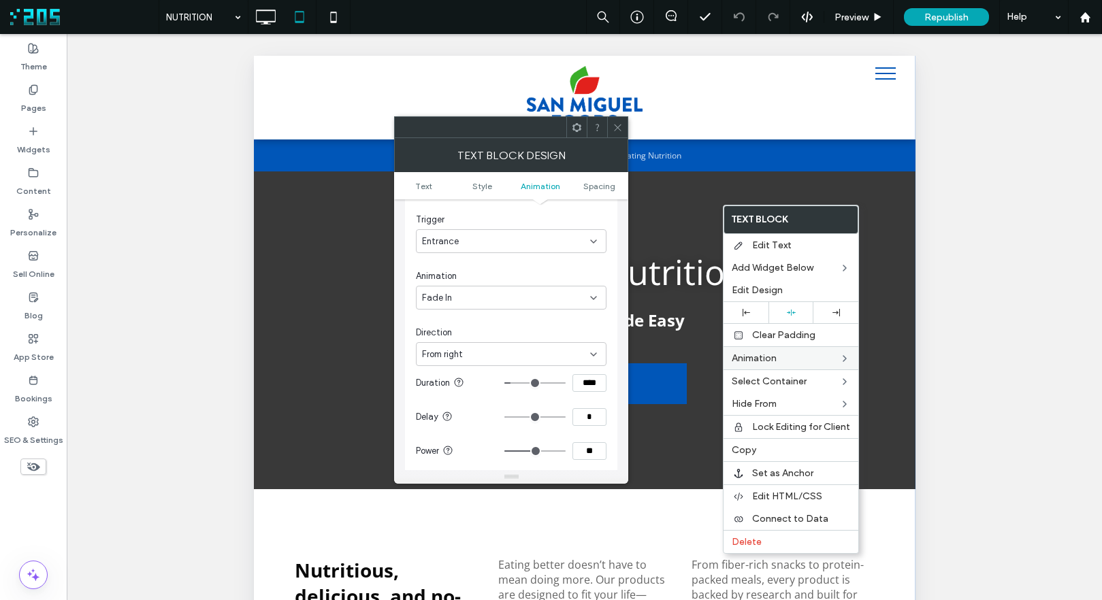
scroll to position [429, 0]
click at [557, 344] on div "From right" at bounding box center [506, 351] width 168 height 14
click at [499, 376] on div "In place" at bounding box center [510, 367] width 189 height 24
click at [616, 128] on icon at bounding box center [617, 127] width 10 height 10
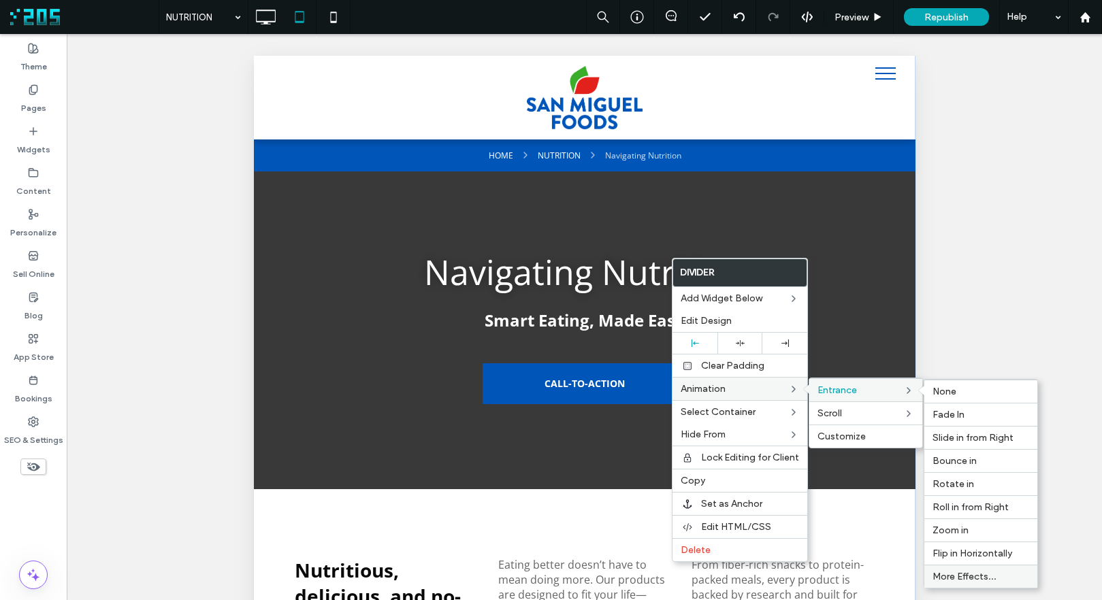
click at [962, 582] on div "More Effects..." at bounding box center [980, 576] width 113 height 23
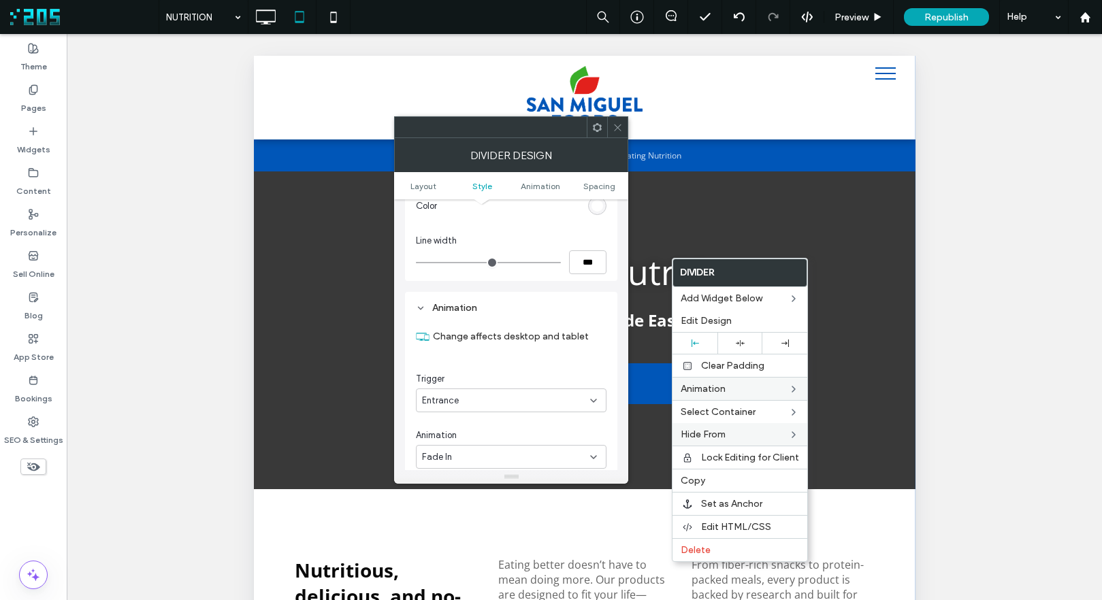
scroll to position [318, 0]
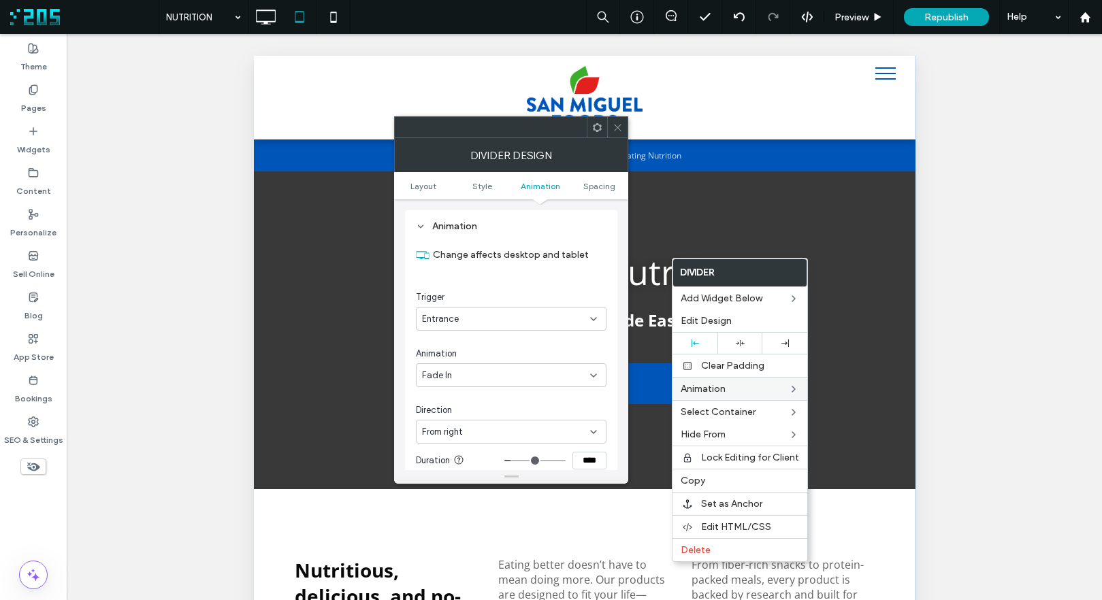
click at [460, 426] on span "From right" at bounding box center [442, 432] width 41 height 14
click at [467, 450] on div "In place" at bounding box center [510, 456] width 189 height 24
click at [617, 126] on icon at bounding box center [617, 127] width 10 height 10
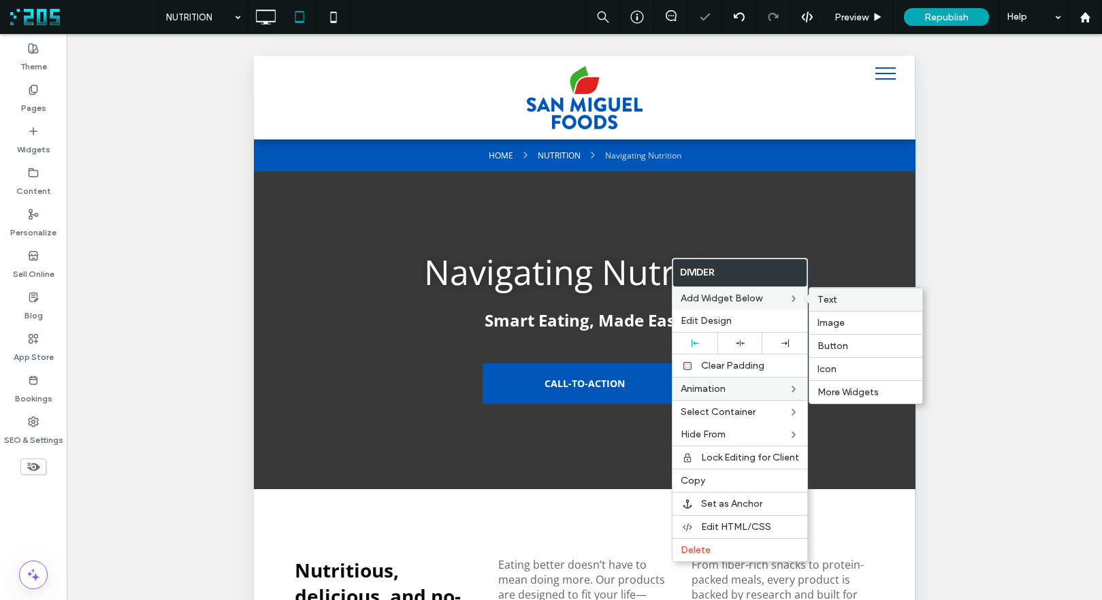
click at [832, 289] on div "Text" at bounding box center [865, 299] width 113 height 23
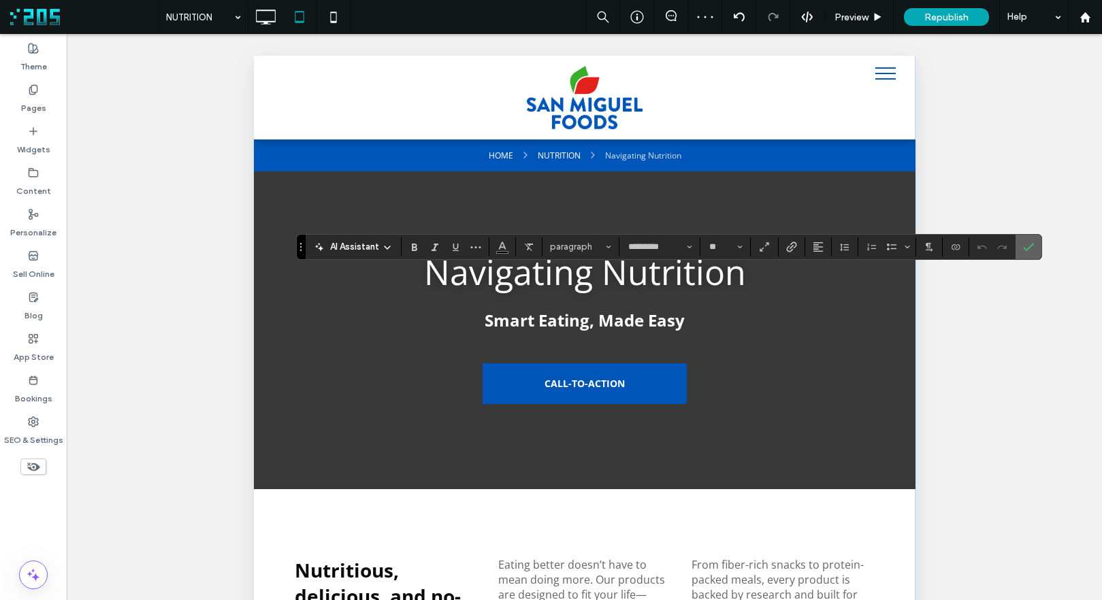
click at [1028, 245] on icon "Confirm" at bounding box center [1028, 247] width 11 height 11
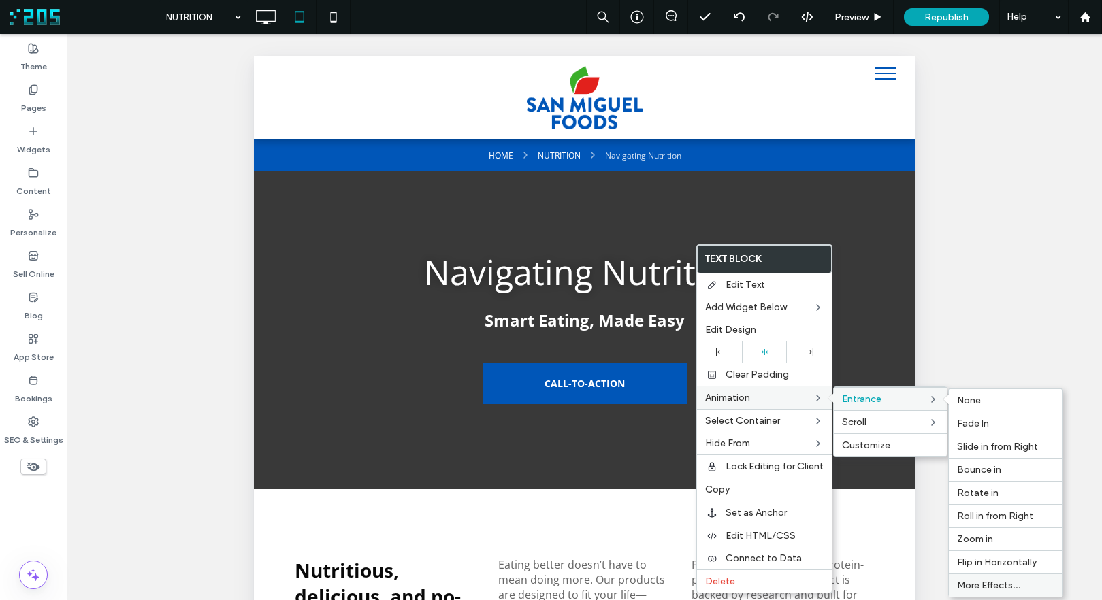
click at [991, 578] on div "More Effects..." at bounding box center [1005, 585] width 113 height 23
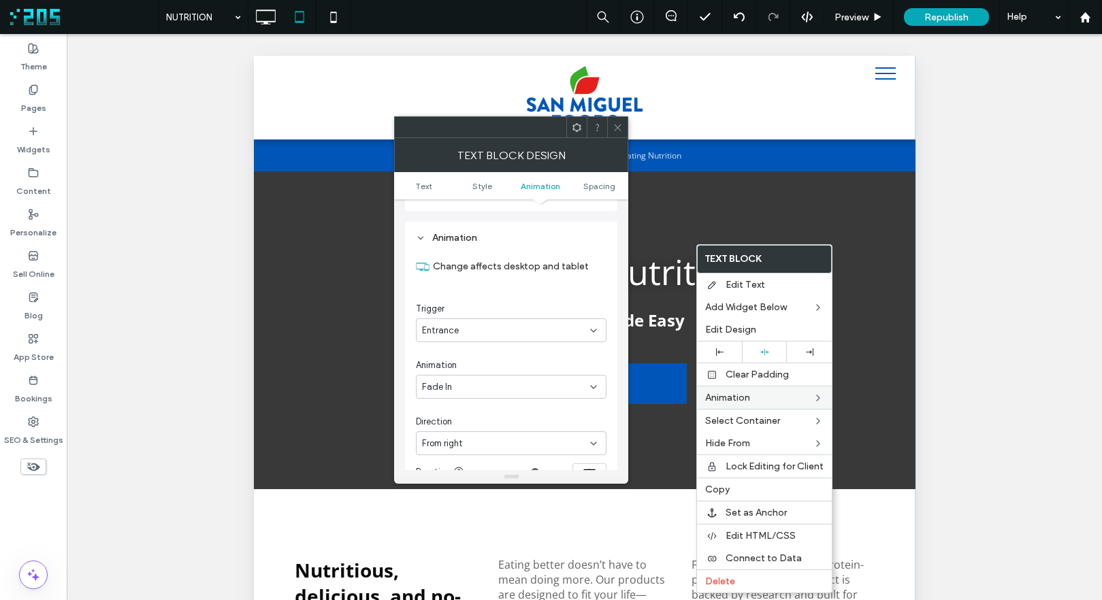
scroll to position [340, 0]
click at [477, 376] on div "Fade In" at bounding box center [506, 383] width 168 height 14
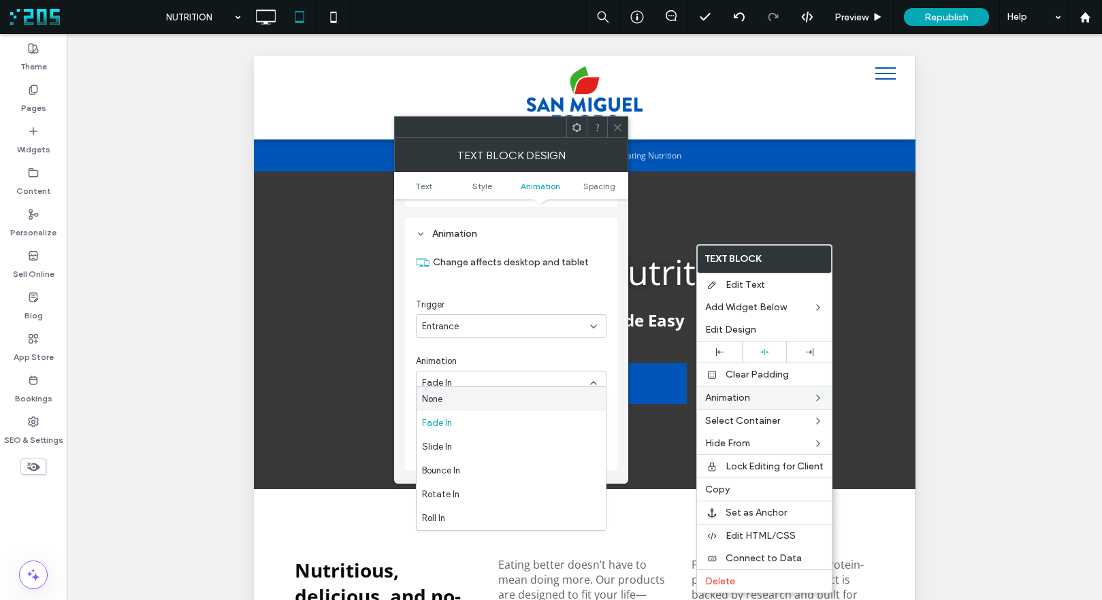
drag, startPoint x: 416, startPoint y: 358, endPoint x: 421, endPoint y: 376, distance: 18.5
click at [416, 358] on span "Animation" at bounding box center [436, 362] width 41 height 14
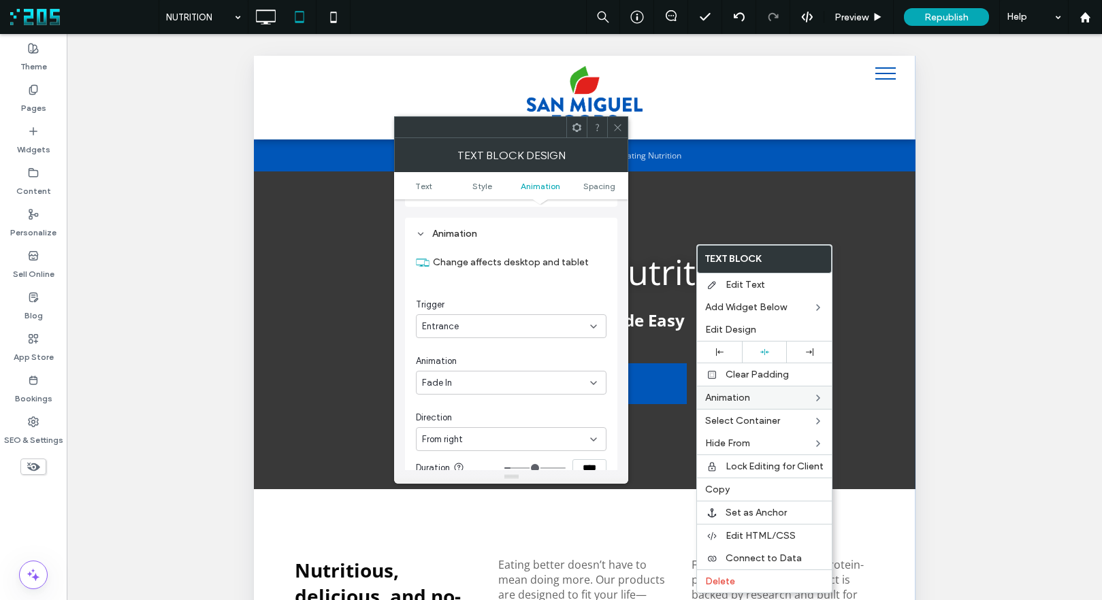
click at [450, 433] on span "From right" at bounding box center [442, 440] width 41 height 14
click at [461, 448] on div "In place" at bounding box center [510, 456] width 189 height 24
click at [615, 127] on icon at bounding box center [617, 127] width 10 height 10
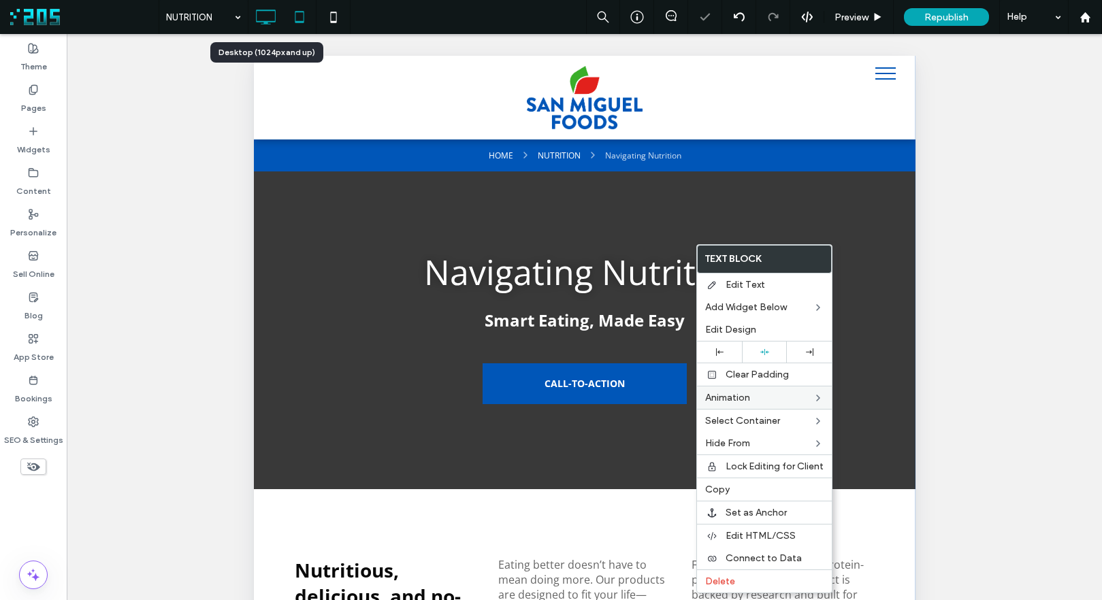
click at [264, 12] on icon at bounding box center [265, 16] width 27 height 27
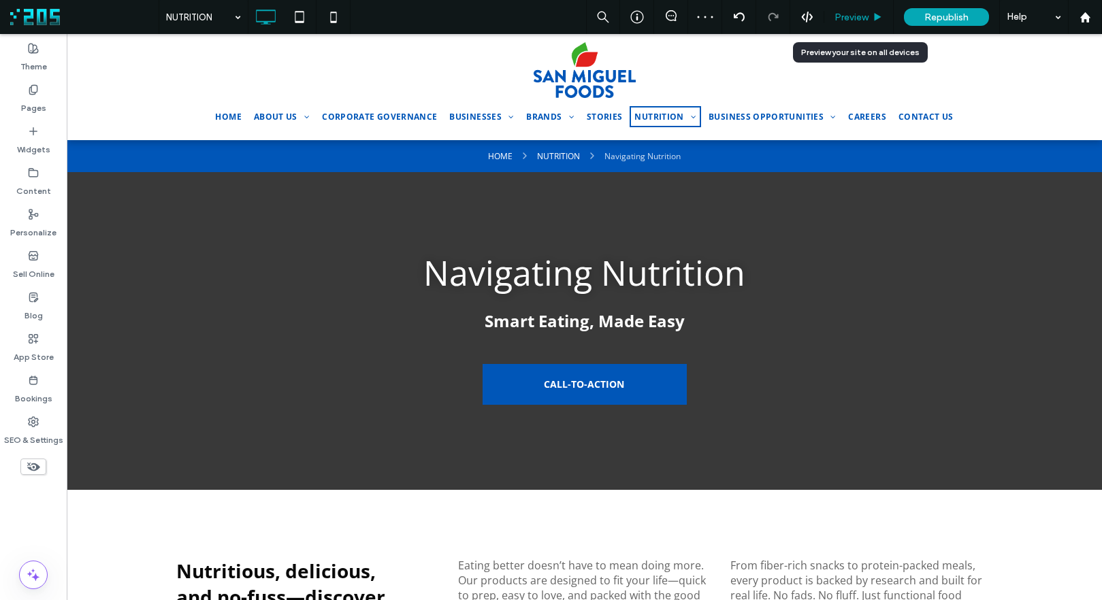
click at [849, 12] on span "Preview" at bounding box center [851, 18] width 34 height 12
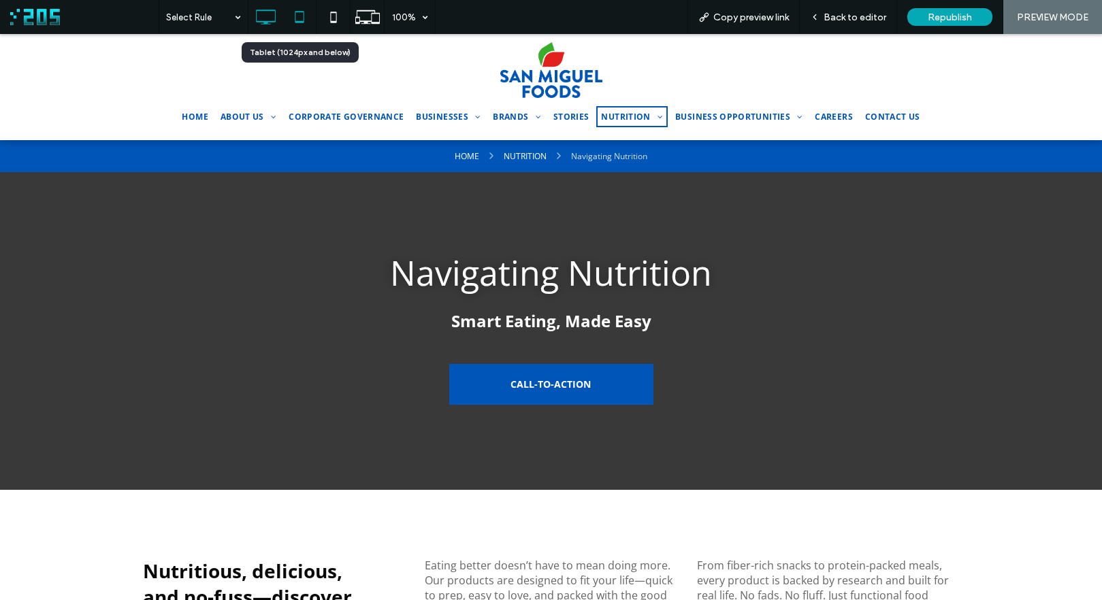
click at [293, 20] on icon at bounding box center [299, 16] width 27 height 27
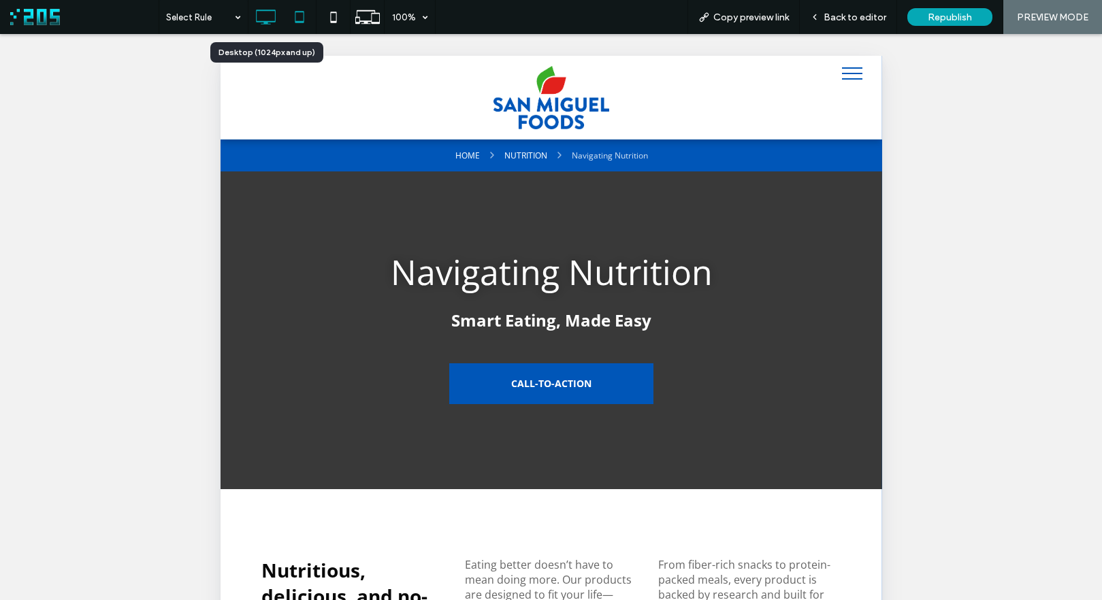
click at [277, 18] on icon at bounding box center [265, 16] width 27 height 27
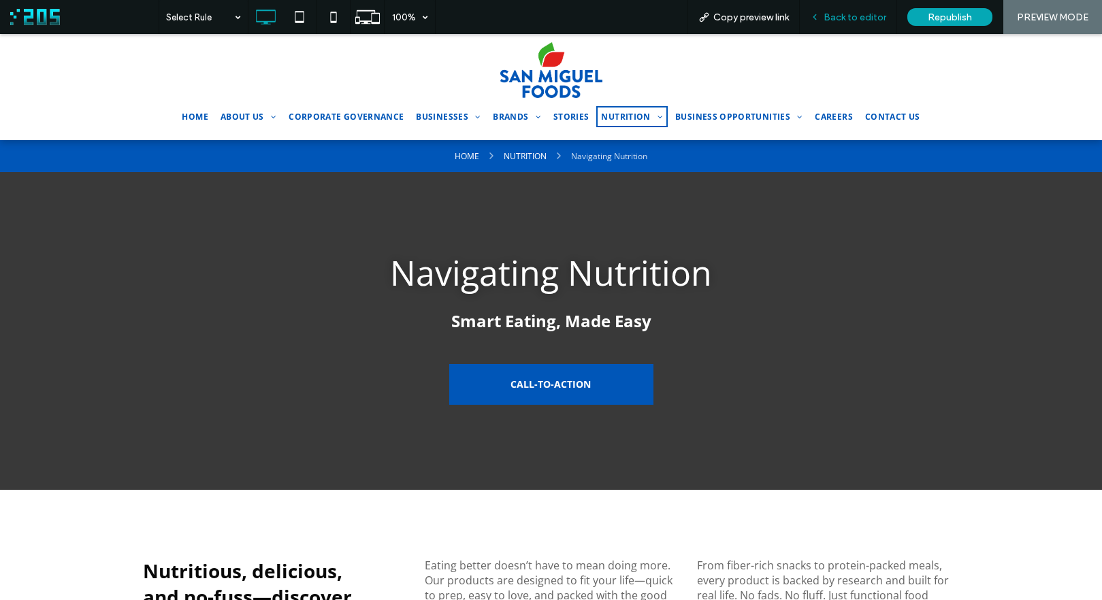
click at [844, 22] on span "Back to editor" at bounding box center [854, 18] width 63 height 12
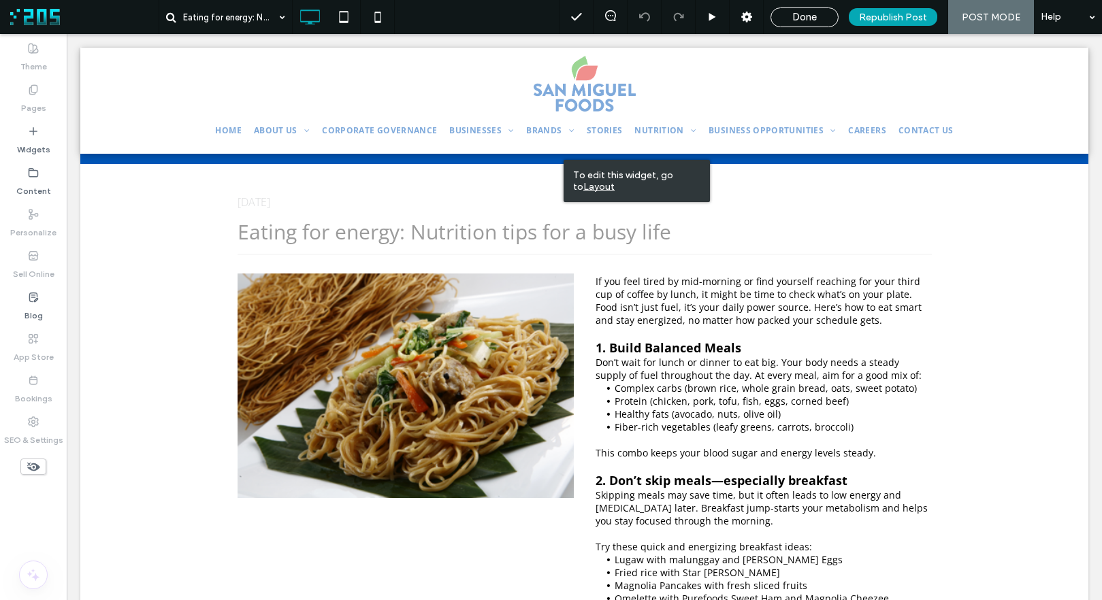
click at [594, 188] on u "Layout" at bounding box center [598, 187] width 31 height 12
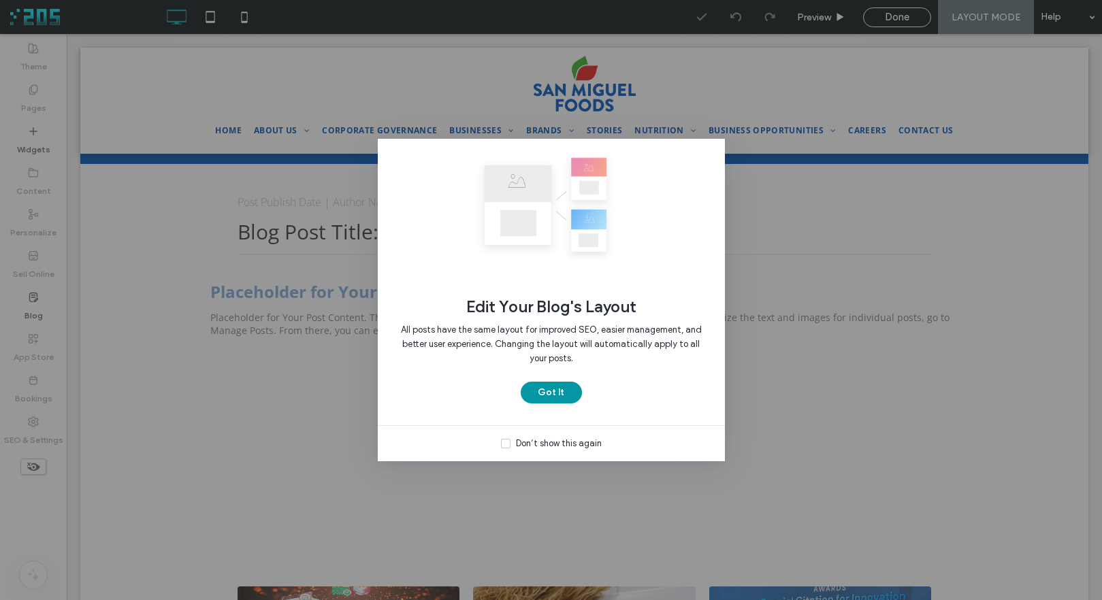
click at [559, 395] on button "Got It" at bounding box center [551, 393] width 61 height 22
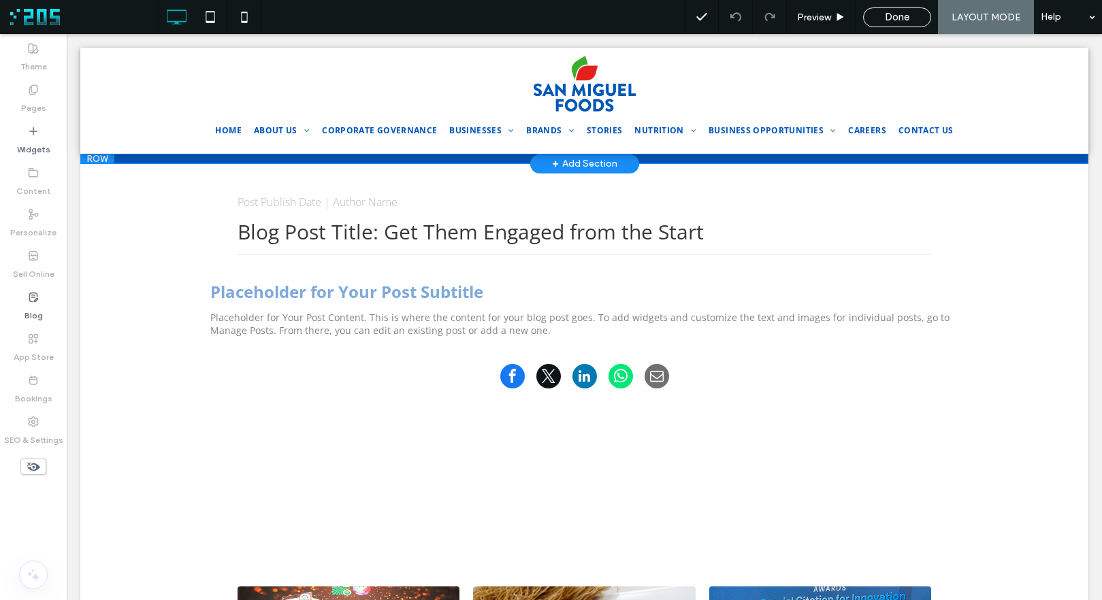
click at [103, 157] on div at bounding box center [97, 159] width 34 height 10
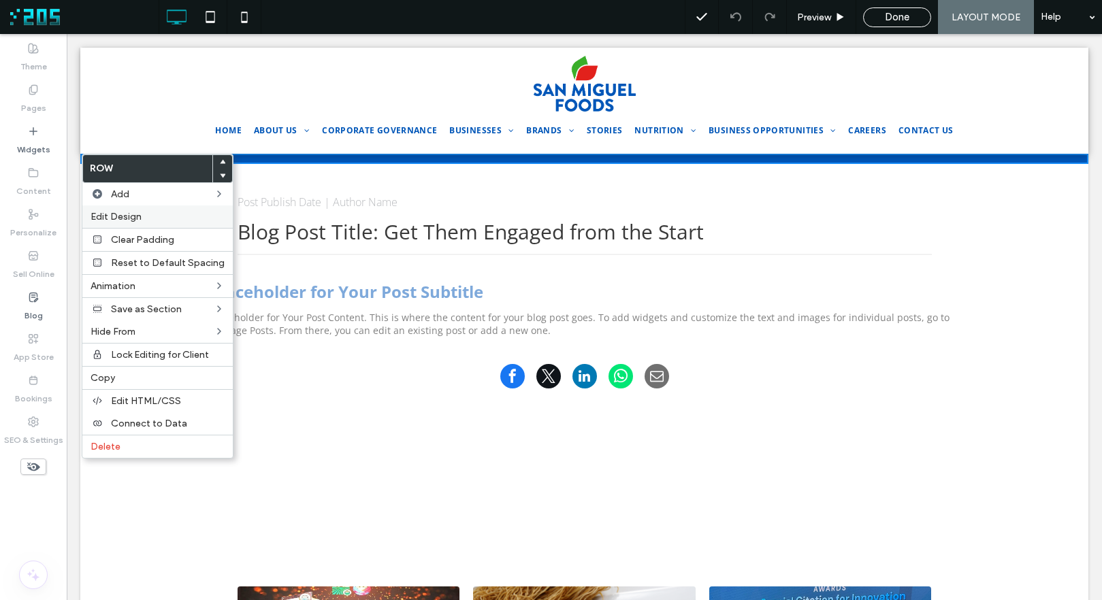
click at [128, 213] on span "Edit Design" at bounding box center [116, 217] width 51 height 12
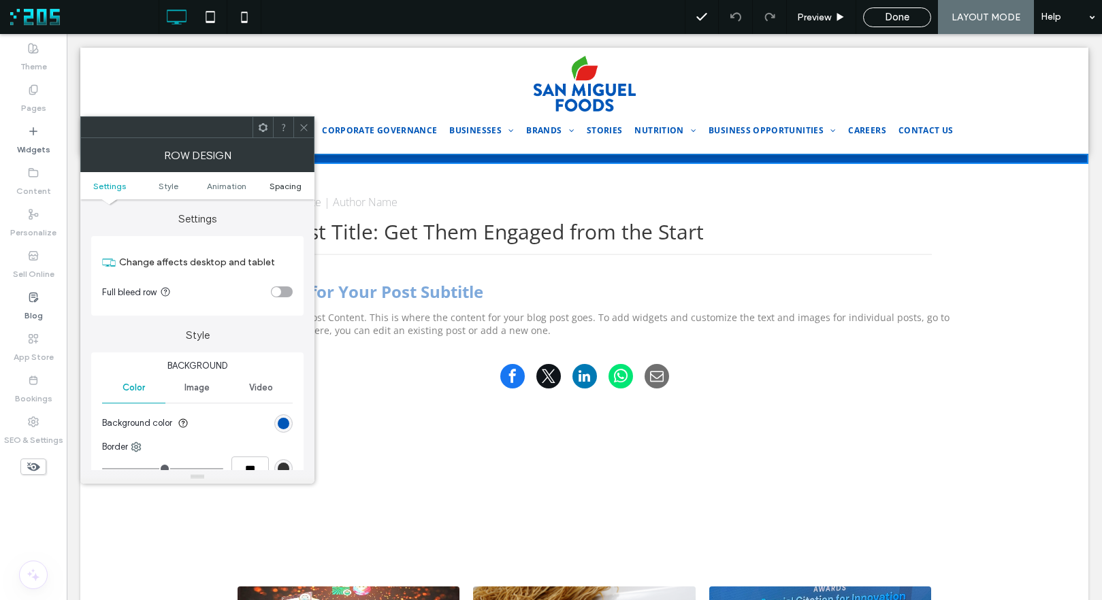
click at [286, 184] on span "Spacing" at bounding box center [285, 186] width 32 height 10
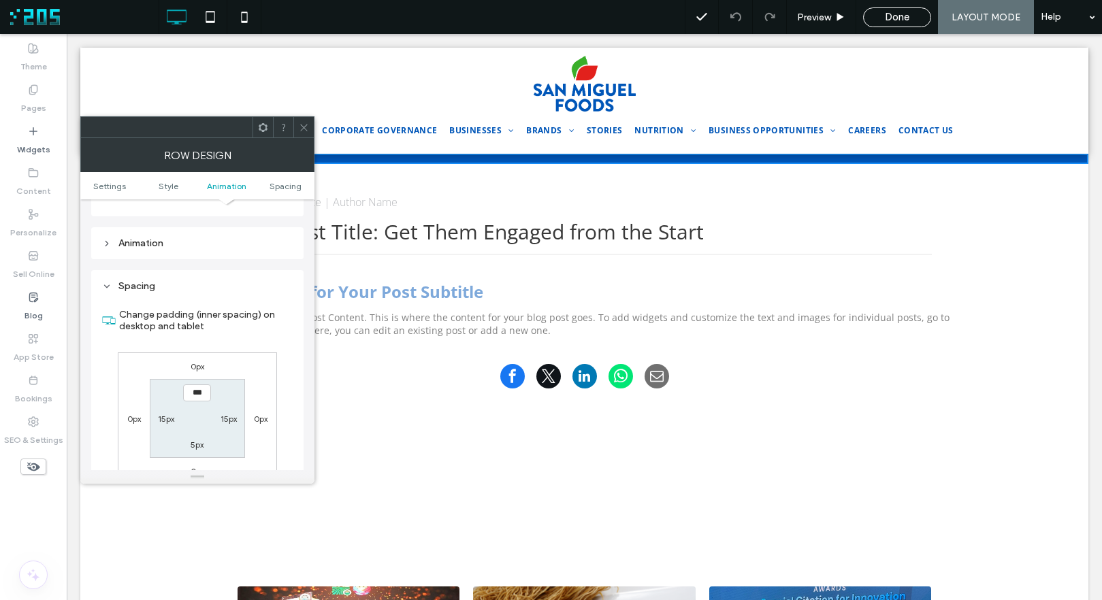
scroll to position [384, 0]
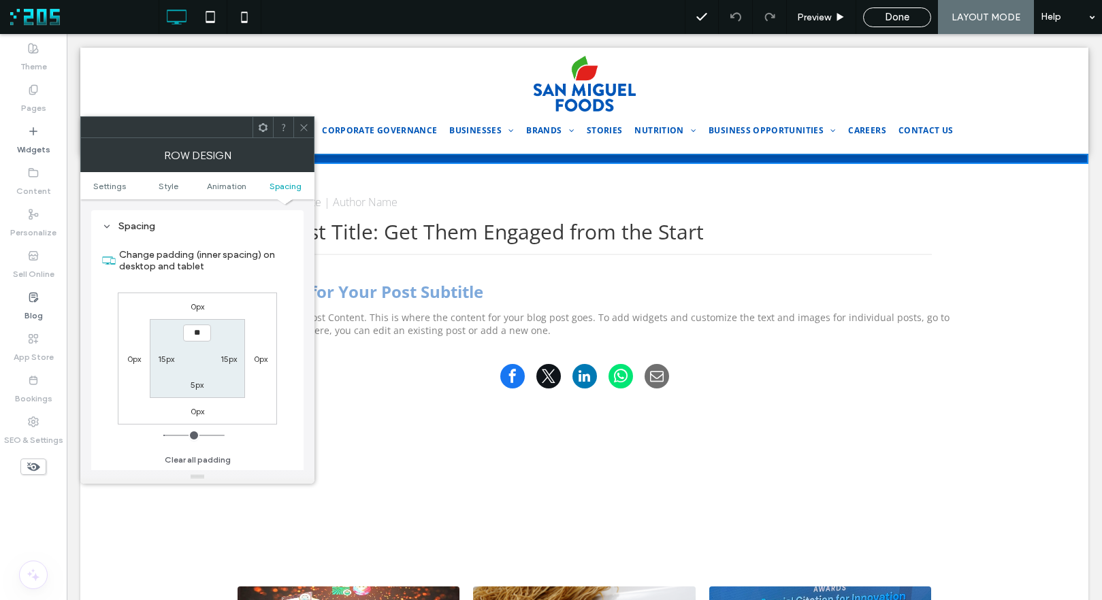
type input "****"
click at [199, 386] on label "5px" at bounding box center [197, 385] width 13 height 10
type input "*"
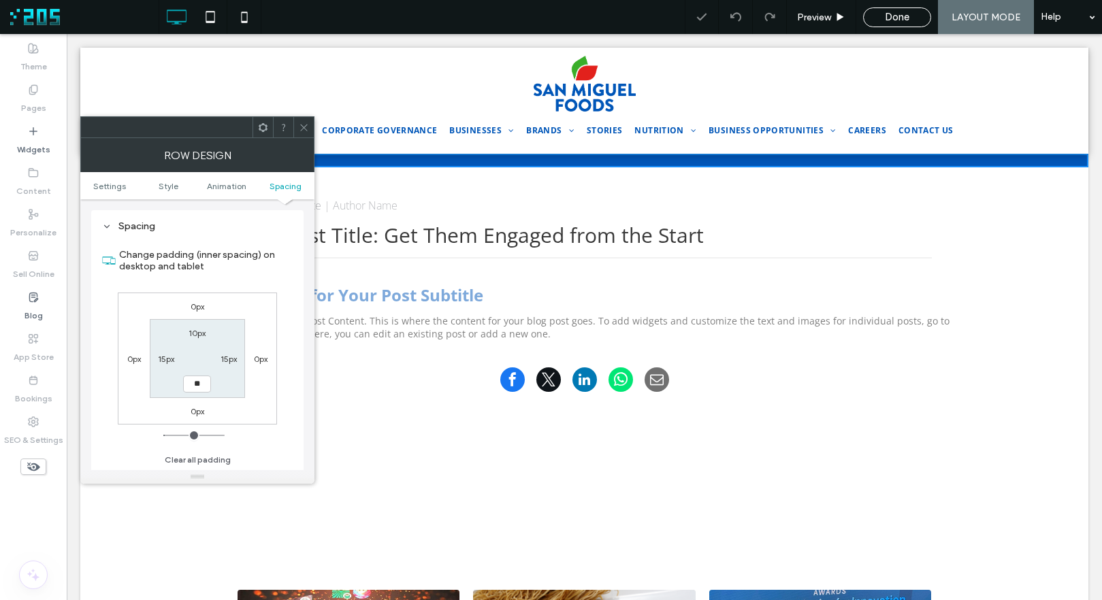
type input "**"
type input "****"
click at [205, 337] on label "10px" at bounding box center [196, 333] width 17 height 10
click at [299, 126] on icon at bounding box center [304, 127] width 10 height 10
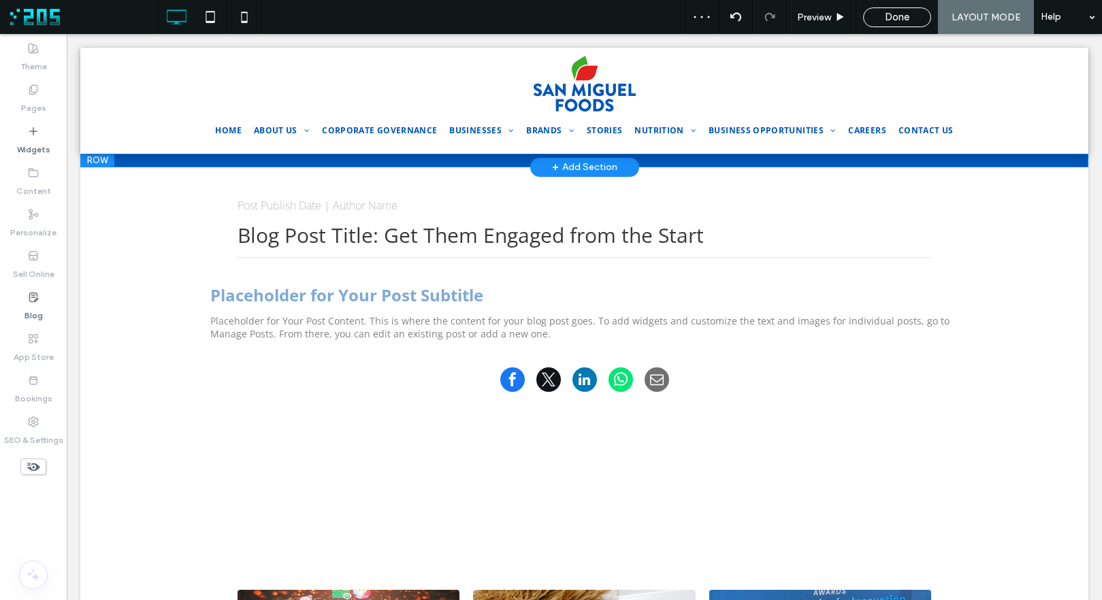
click at [106, 157] on div at bounding box center [97, 161] width 34 height 14
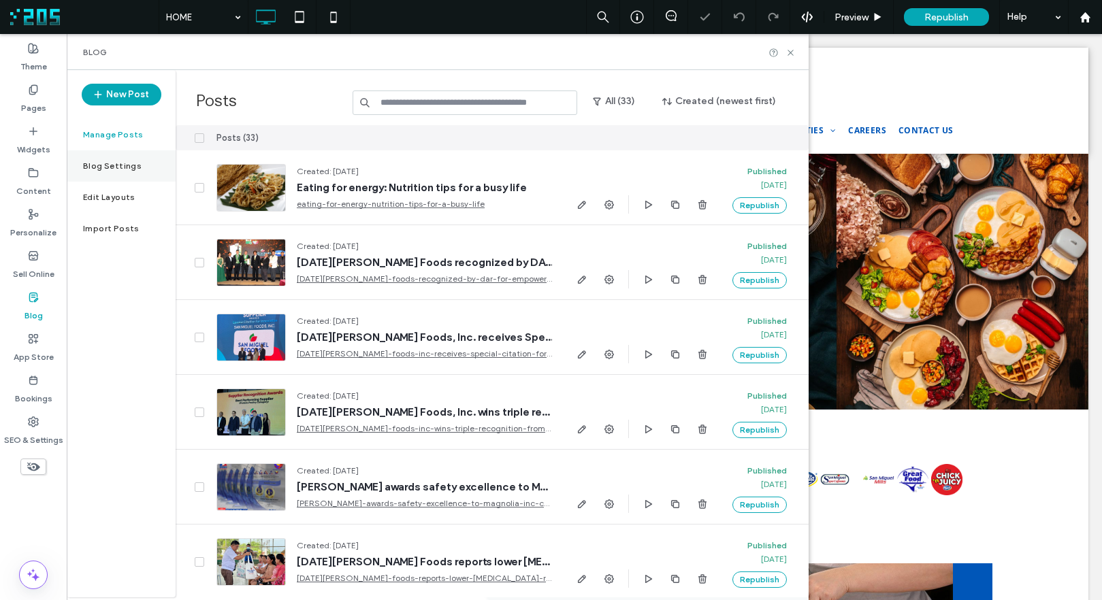
click at [92, 163] on label "Blog Settings" at bounding box center [112, 166] width 59 height 10
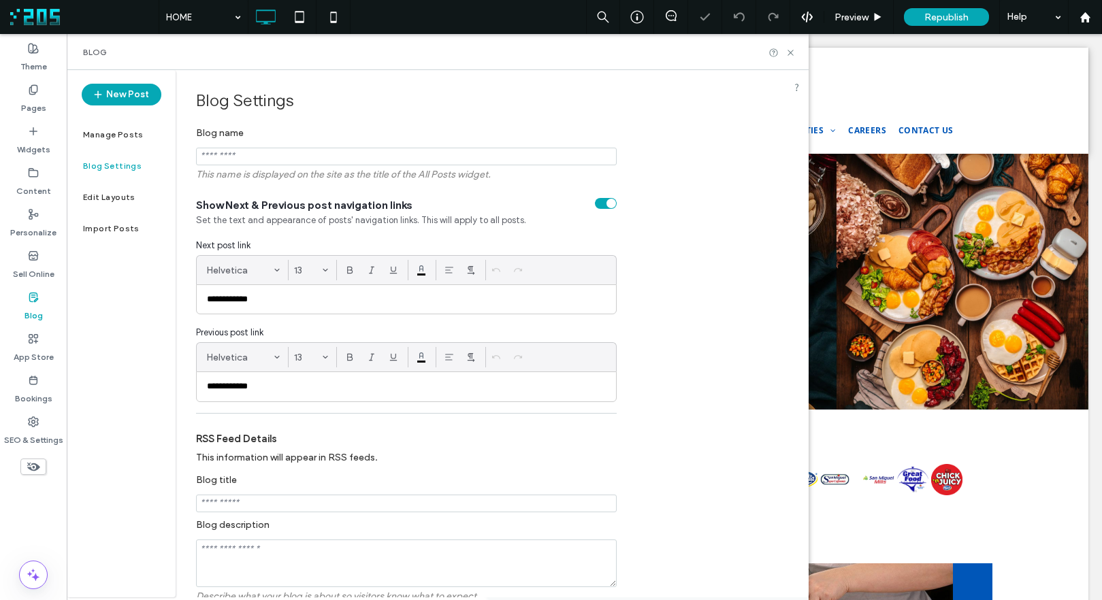
click at [39, 103] on div at bounding box center [551, 300] width 1102 height 600
click at [36, 103] on label "Pages" at bounding box center [33, 104] width 25 height 19
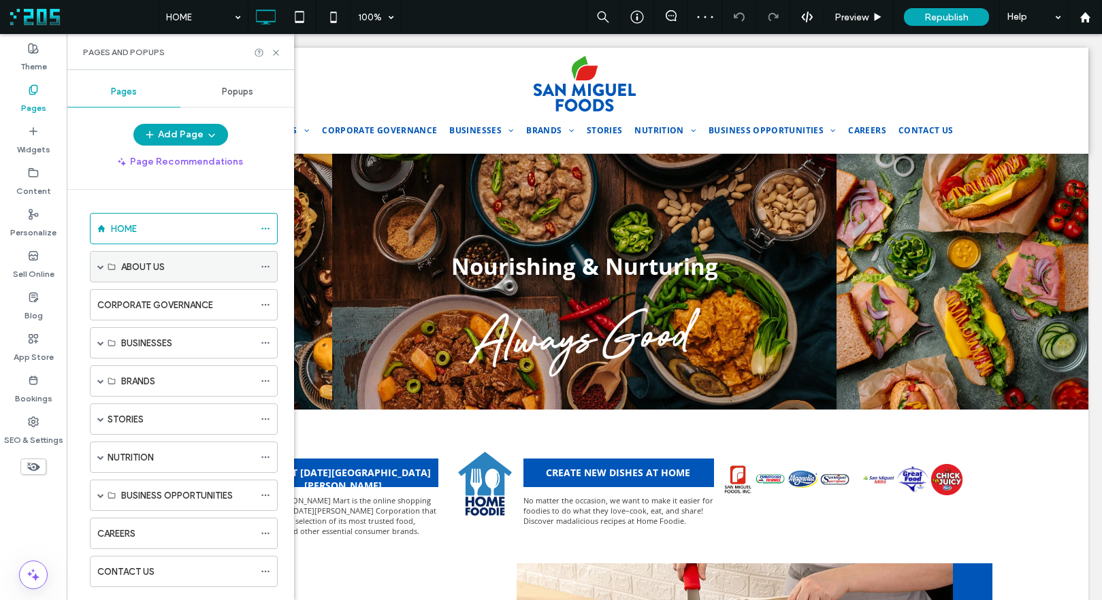
click at [99, 266] on span at bounding box center [100, 266] width 7 height 7
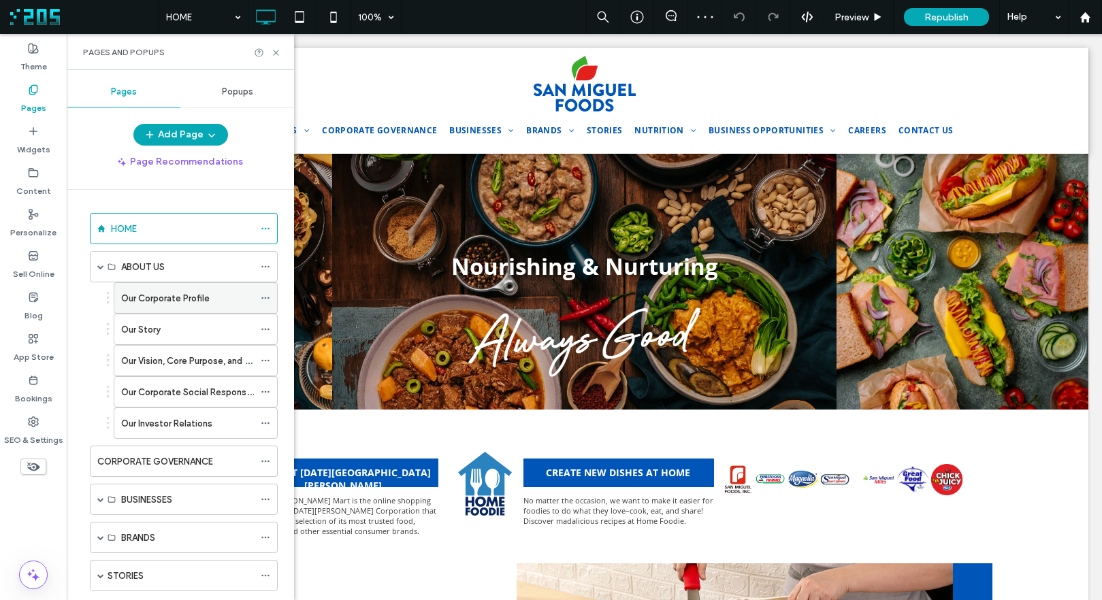
click at [148, 306] on div "Our Corporate Profile" at bounding box center [187, 298] width 133 height 30
click at [278, 53] on icon at bounding box center [276, 53] width 10 height 10
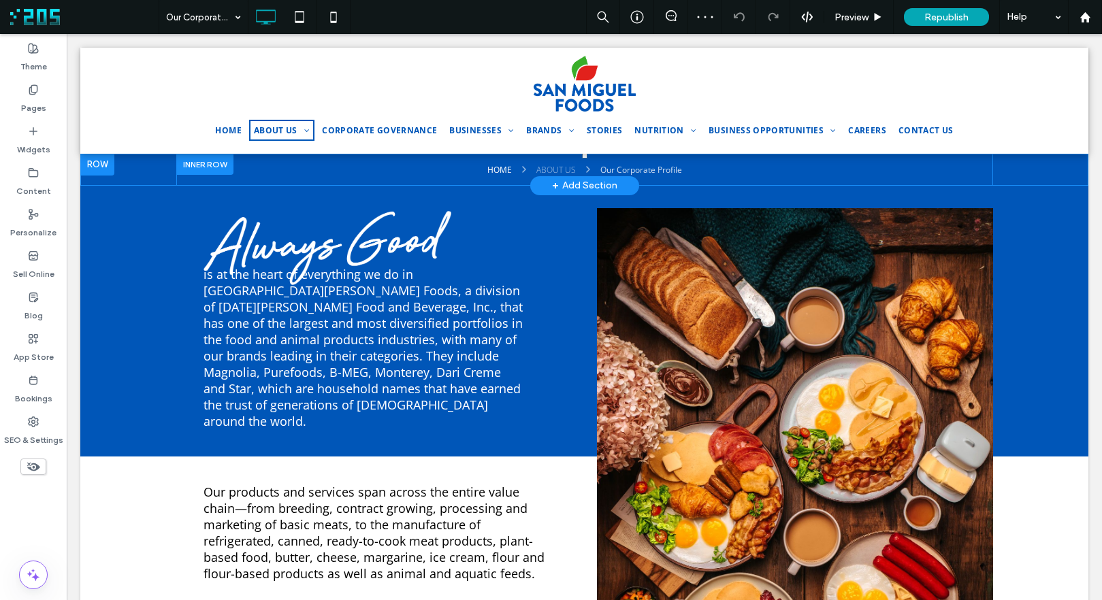
click at [190, 163] on div at bounding box center [204, 164] width 57 height 21
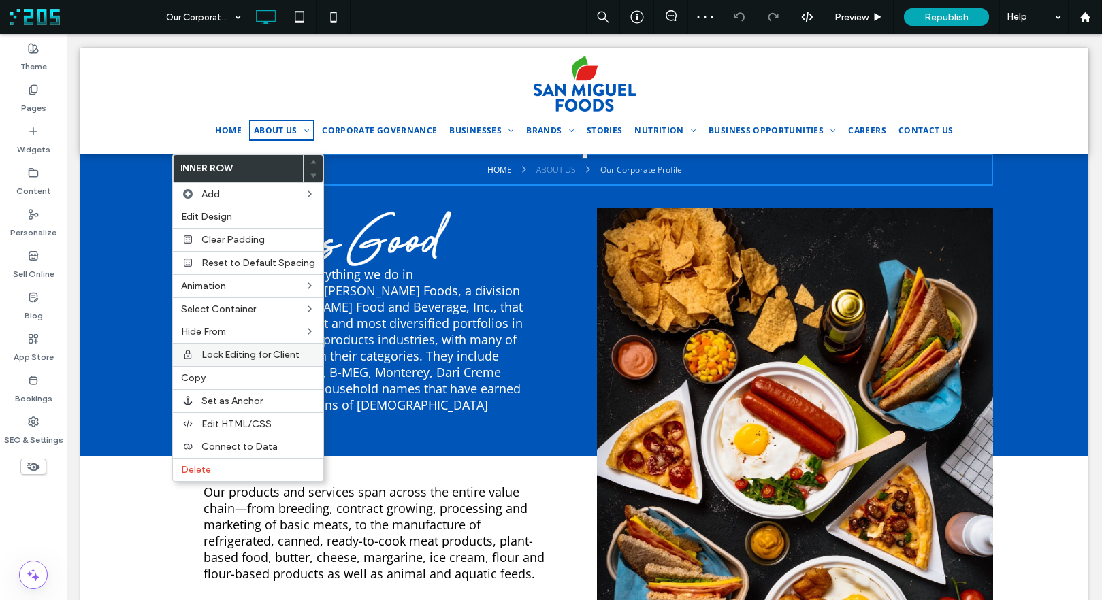
drag, startPoint x: 209, startPoint y: 374, endPoint x: 261, endPoint y: 355, distance: 55.8
click at [209, 374] on label "Copy" at bounding box center [248, 378] width 134 height 12
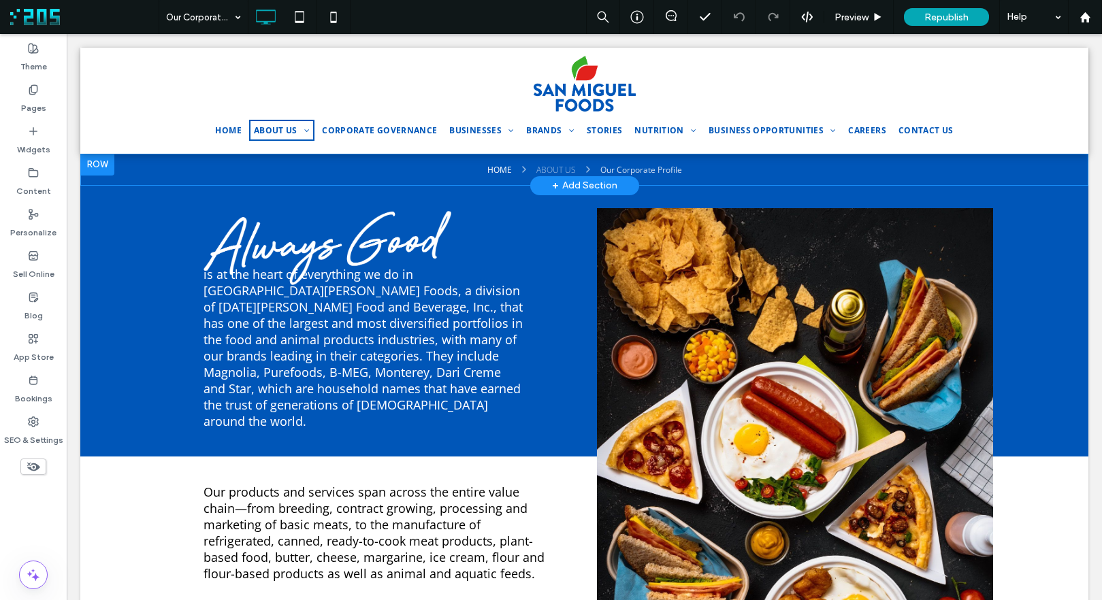
click at [103, 162] on div at bounding box center [97, 165] width 34 height 22
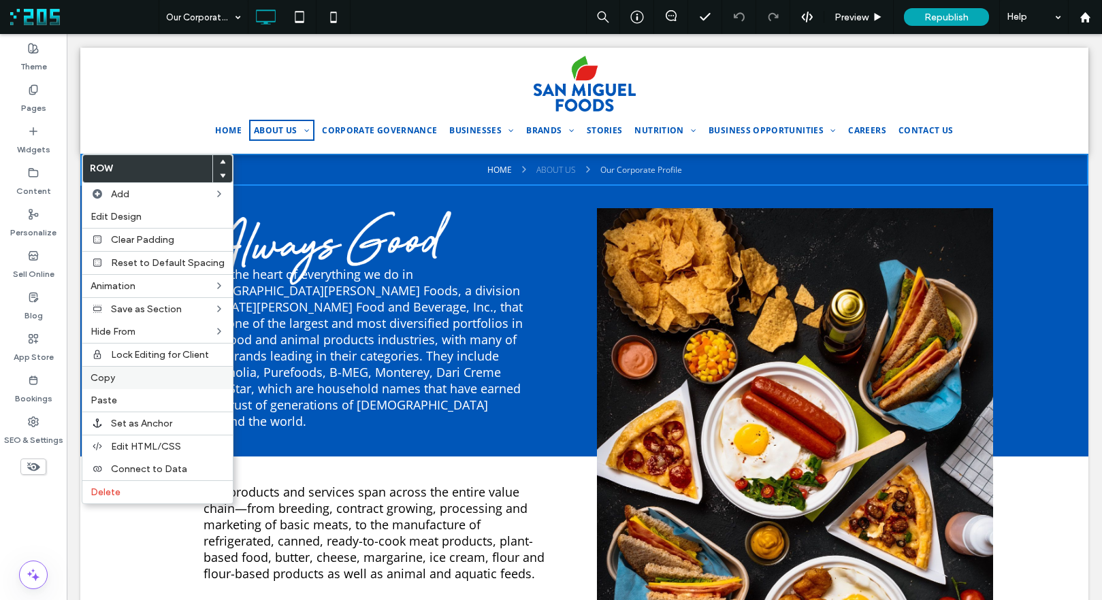
click at [144, 370] on div "Copy" at bounding box center [157, 377] width 150 height 23
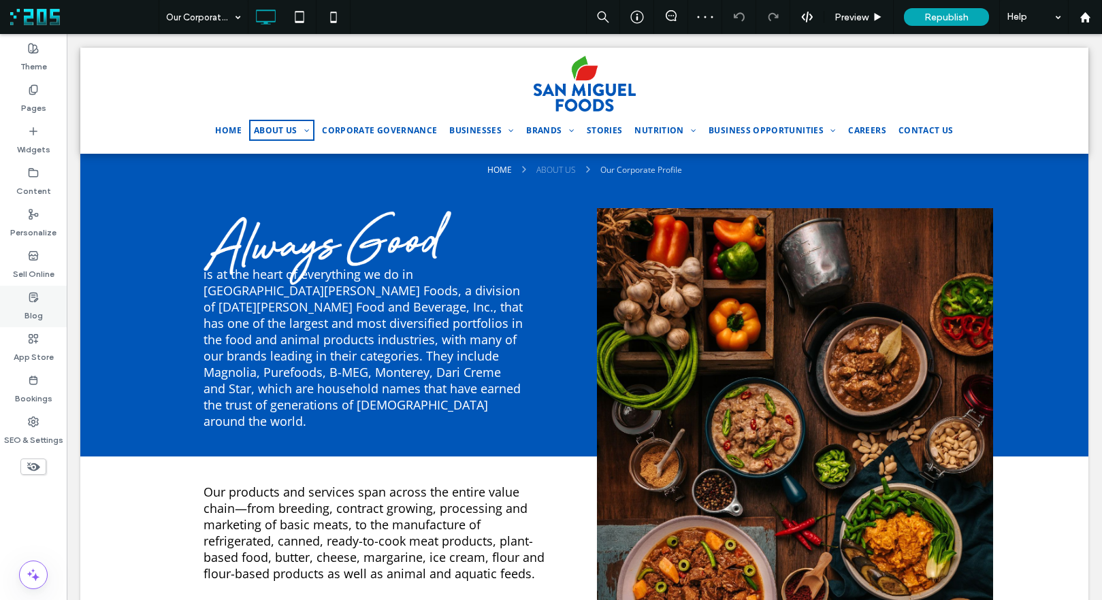
click at [34, 312] on label "Blog" at bounding box center [33, 312] width 18 height 19
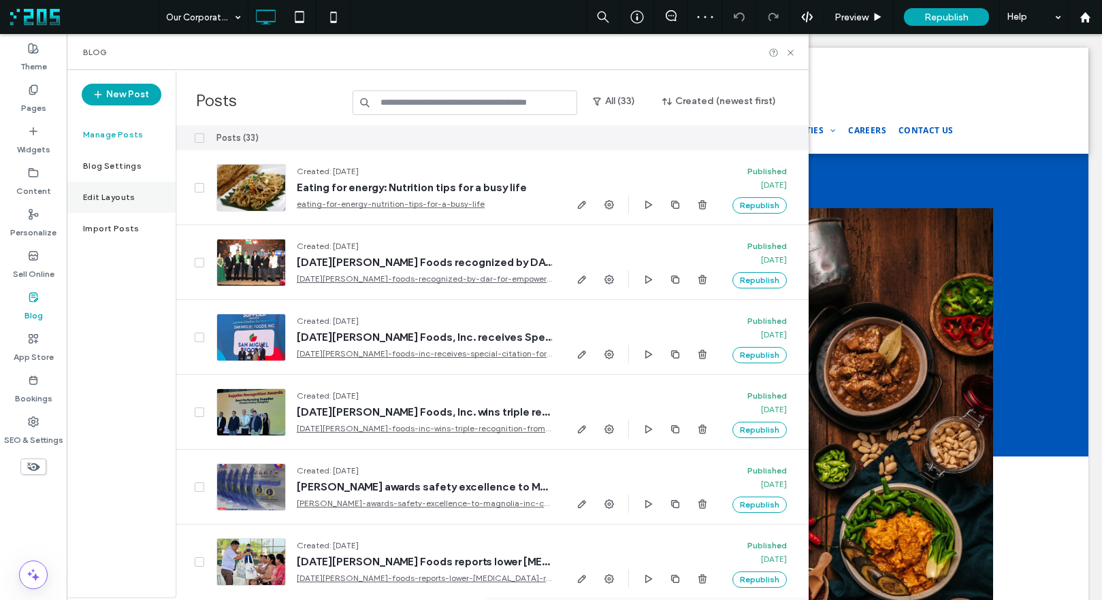
click at [108, 196] on label "Edit Layouts" at bounding box center [109, 198] width 52 height 10
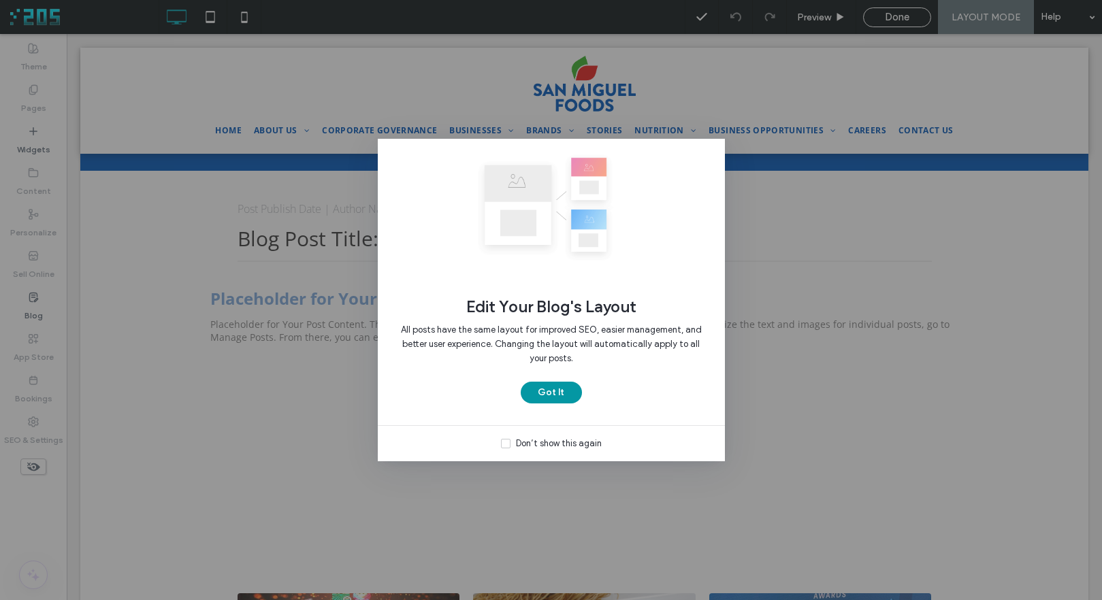
click at [543, 399] on button "Got It" at bounding box center [551, 393] width 61 height 22
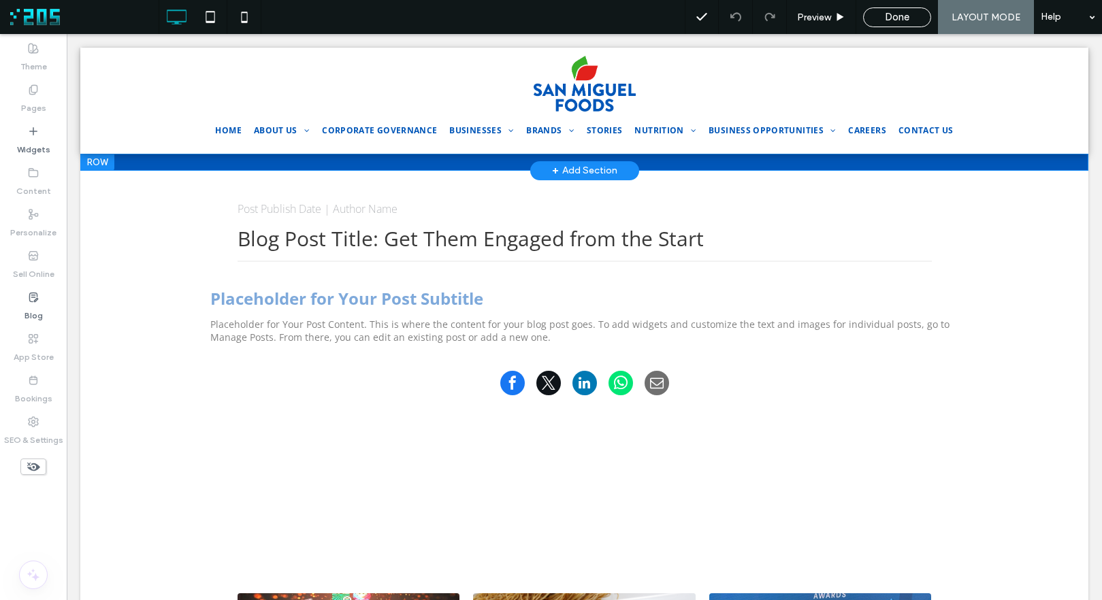
click at [90, 164] on div at bounding box center [97, 162] width 34 height 17
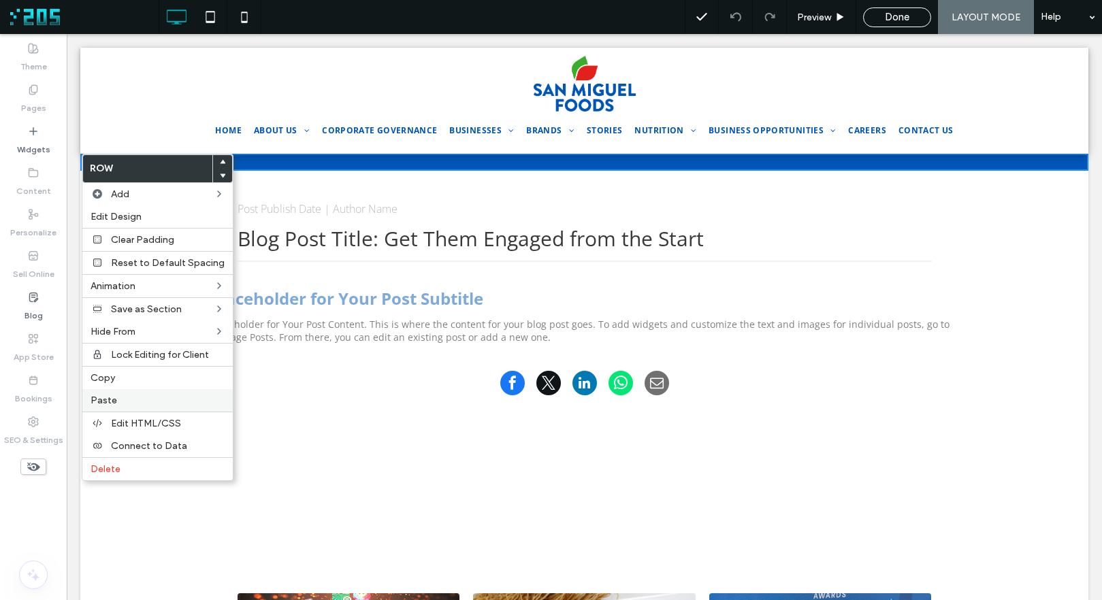
click at [112, 393] on div "Paste" at bounding box center [157, 400] width 150 height 22
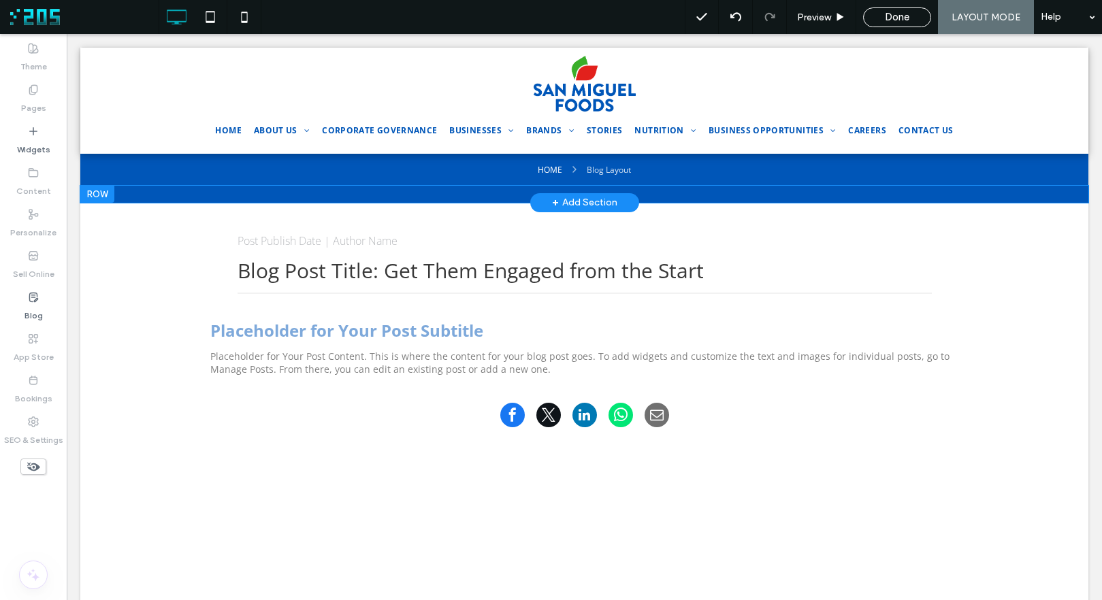
click at [91, 190] on div at bounding box center [97, 194] width 34 height 17
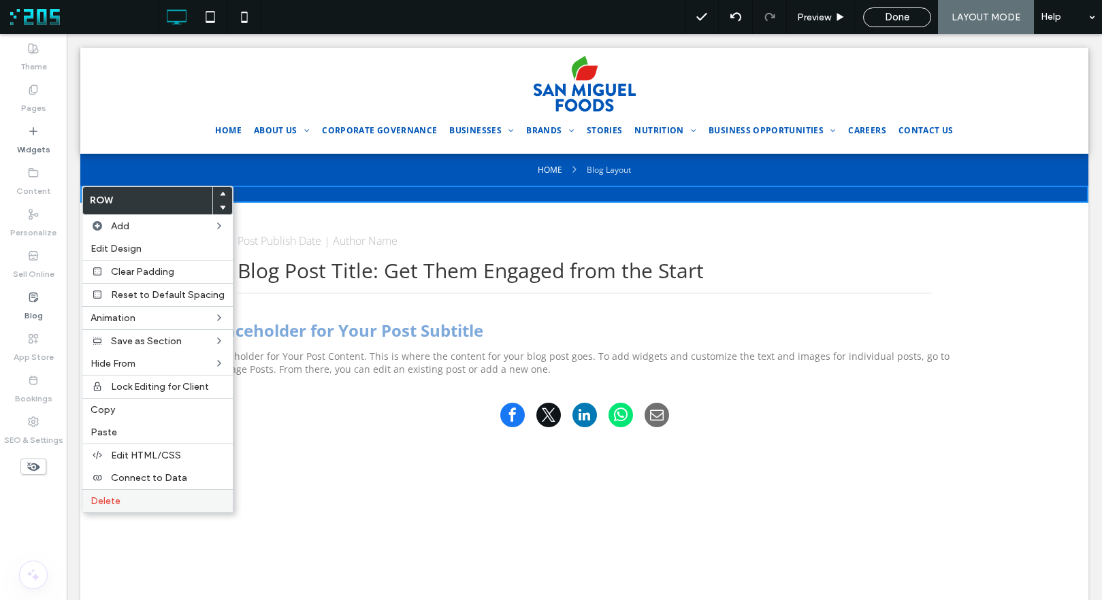
click at [128, 495] on label "Delete" at bounding box center [158, 501] width 134 height 12
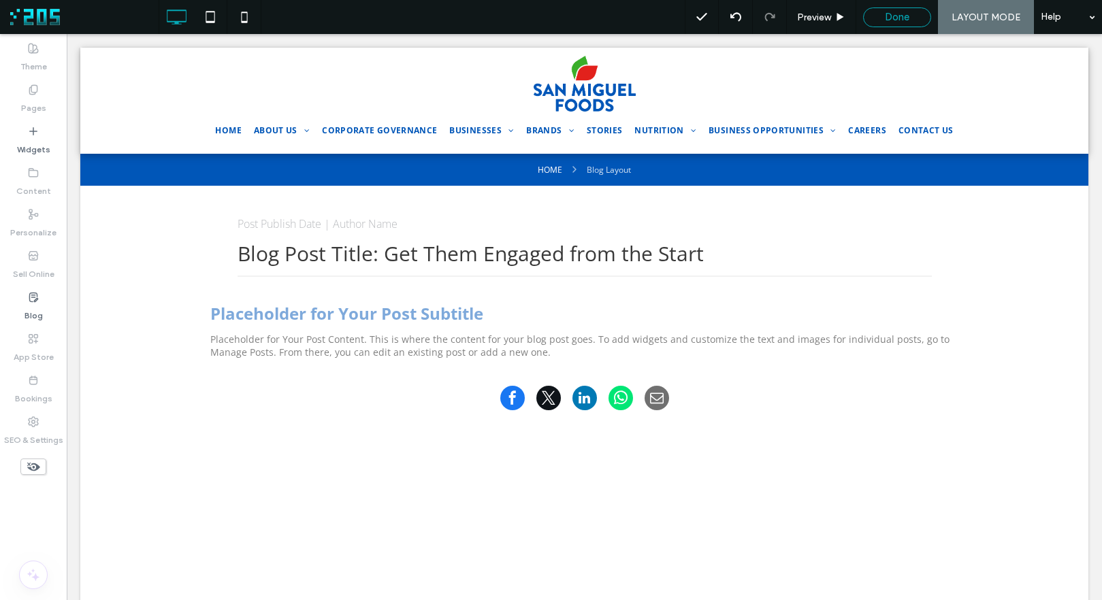
click at [896, 18] on span "Done" at bounding box center [897, 17] width 24 height 12
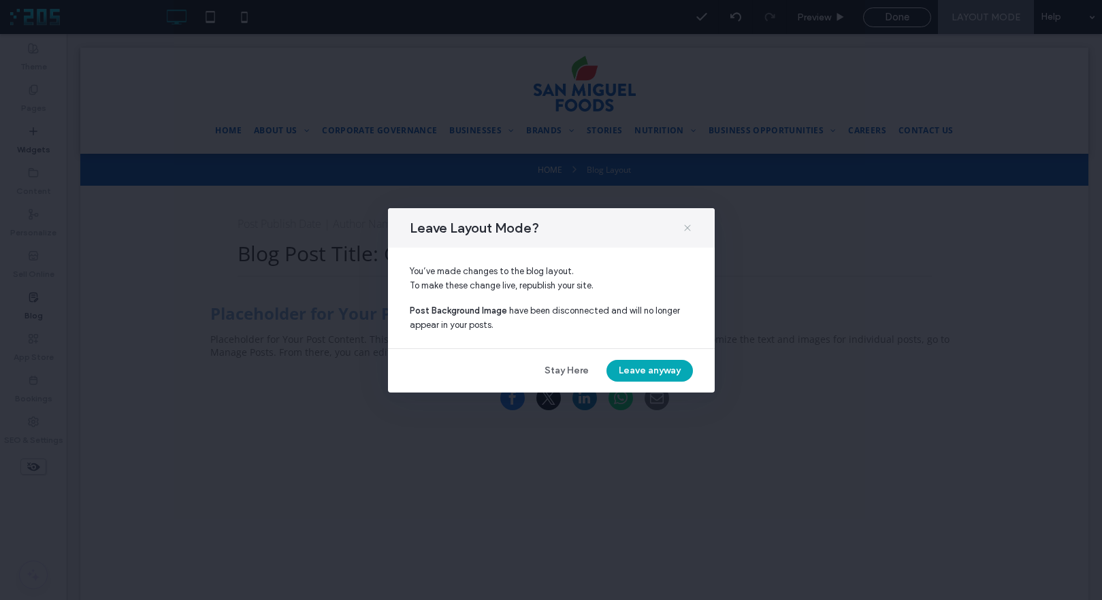
drag, startPoint x: 687, startPoint y: 229, endPoint x: 618, endPoint y: 195, distance: 76.7
click at [687, 229] on icon at bounding box center [687, 228] width 11 height 11
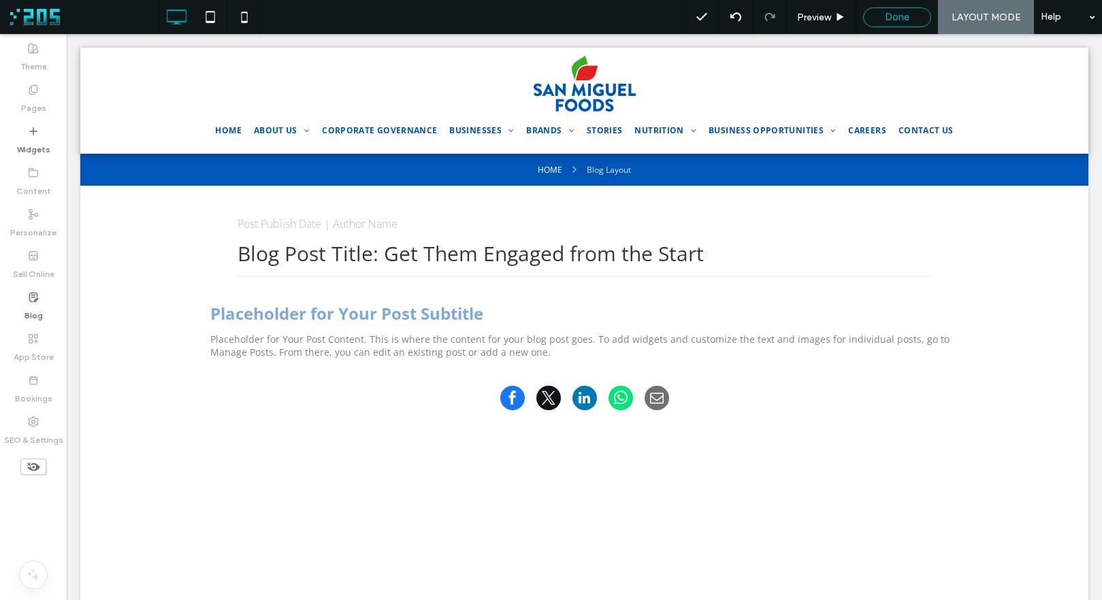
click at [899, 17] on span "Done" at bounding box center [897, 17] width 24 height 12
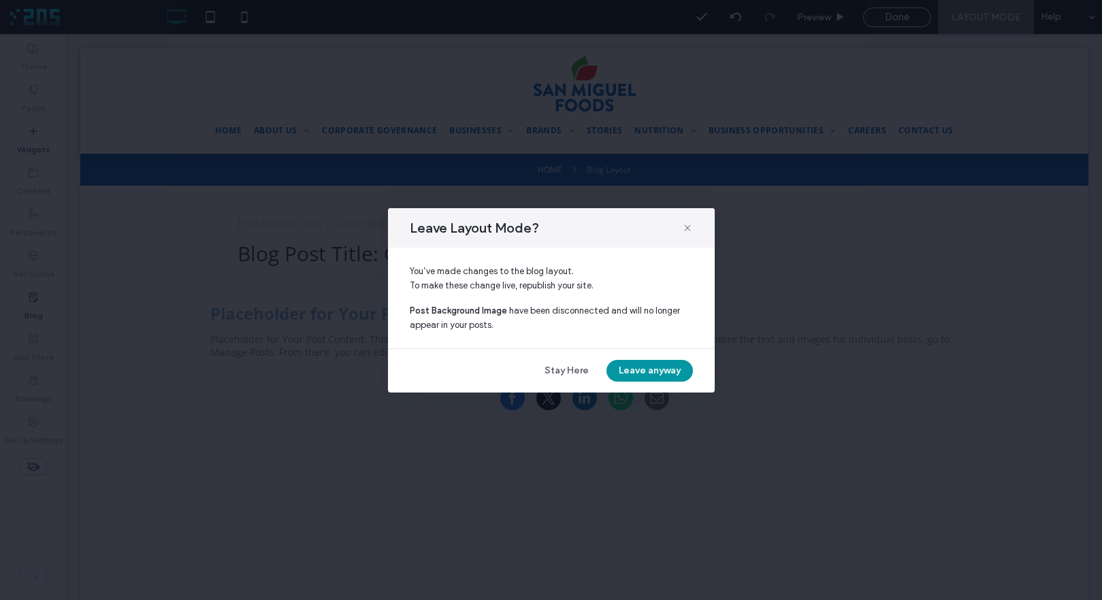
click at [634, 370] on button "Leave anyway" at bounding box center [649, 371] width 86 height 22
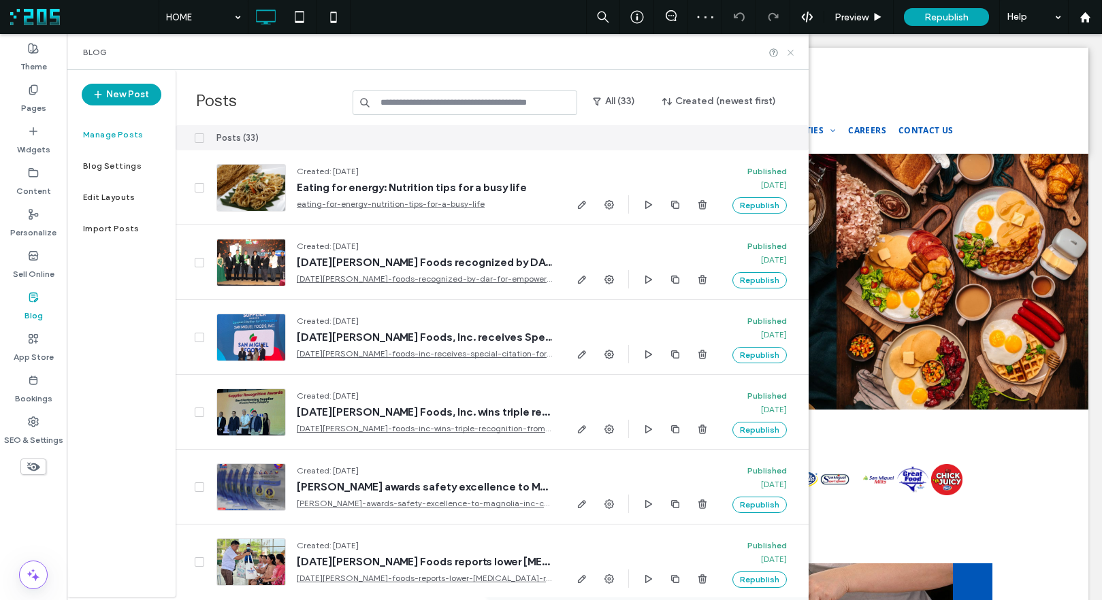
drag, startPoint x: 789, startPoint y: 53, endPoint x: 723, endPoint y: 17, distance: 75.2
click at [789, 53] on icon at bounding box center [790, 53] width 10 height 10
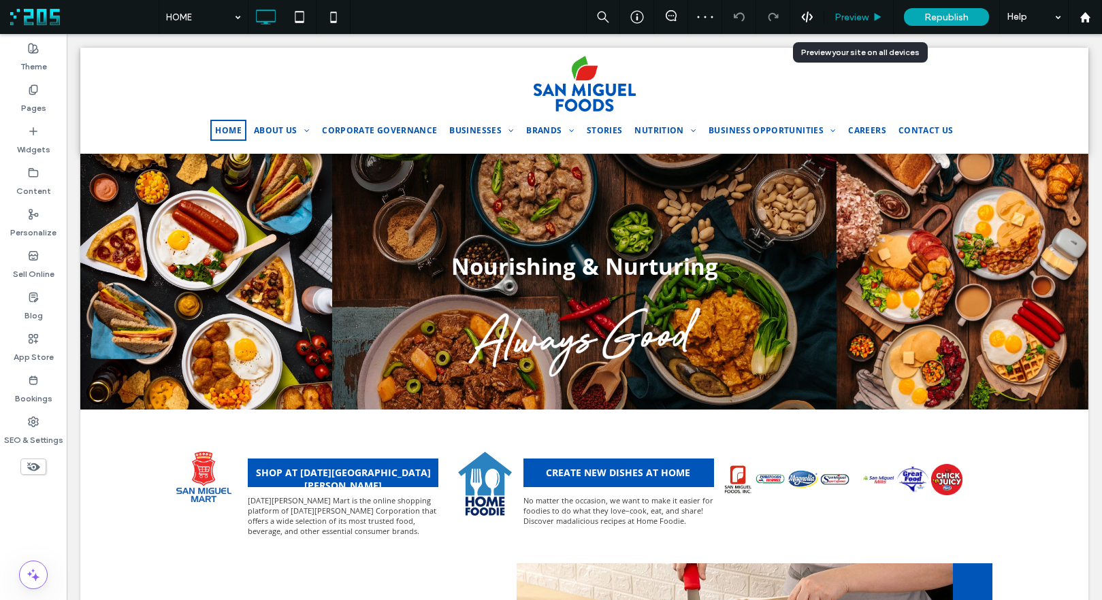
click at [852, 21] on span "Preview" at bounding box center [851, 18] width 34 height 12
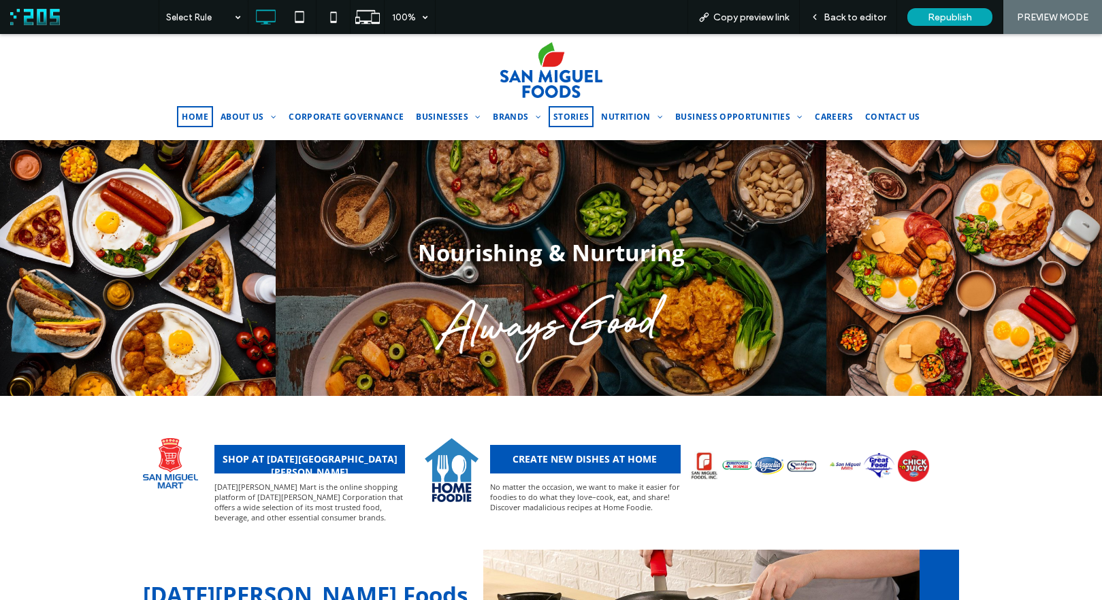
click at [557, 118] on span "STORIES" at bounding box center [571, 117] width 36 height 12
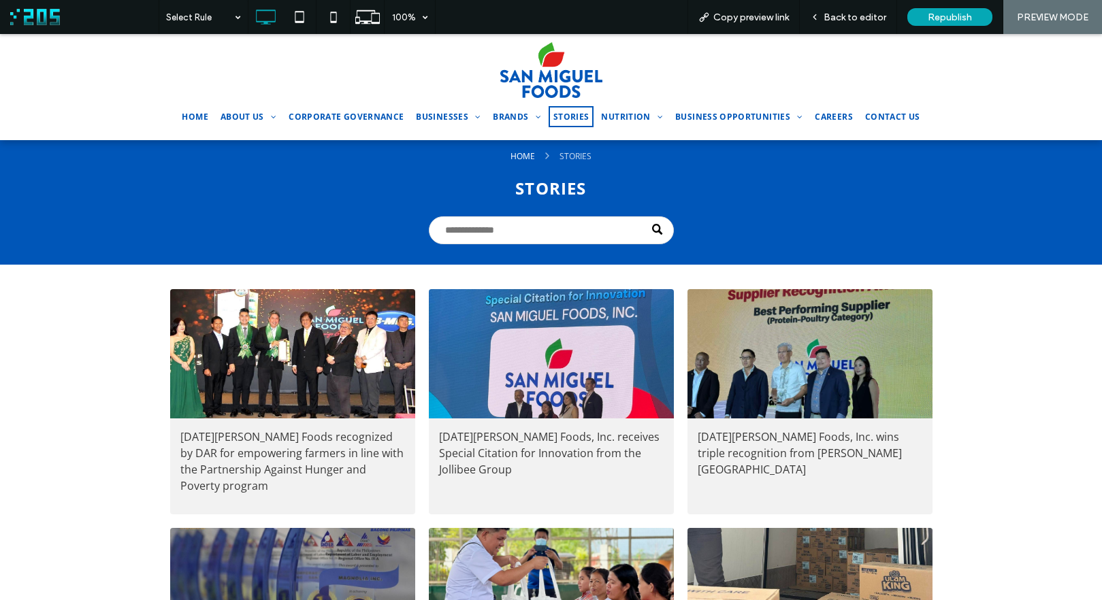
click at [317, 355] on div at bounding box center [293, 353] width 260 height 137
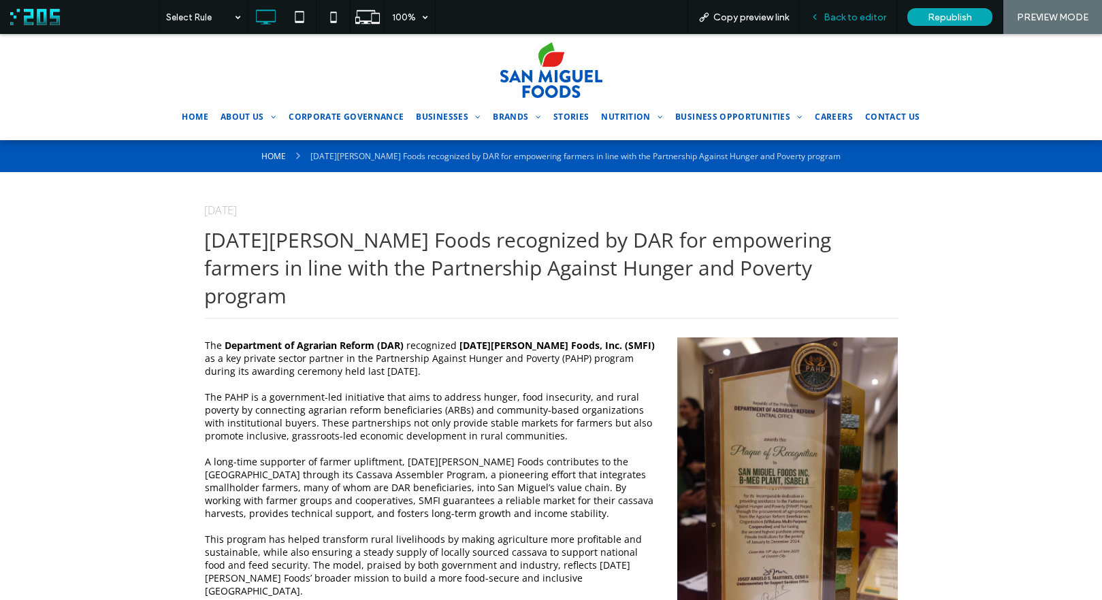
click at [827, 14] on span "Back to editor" at bounding box center [854, 18] width 63 height 12
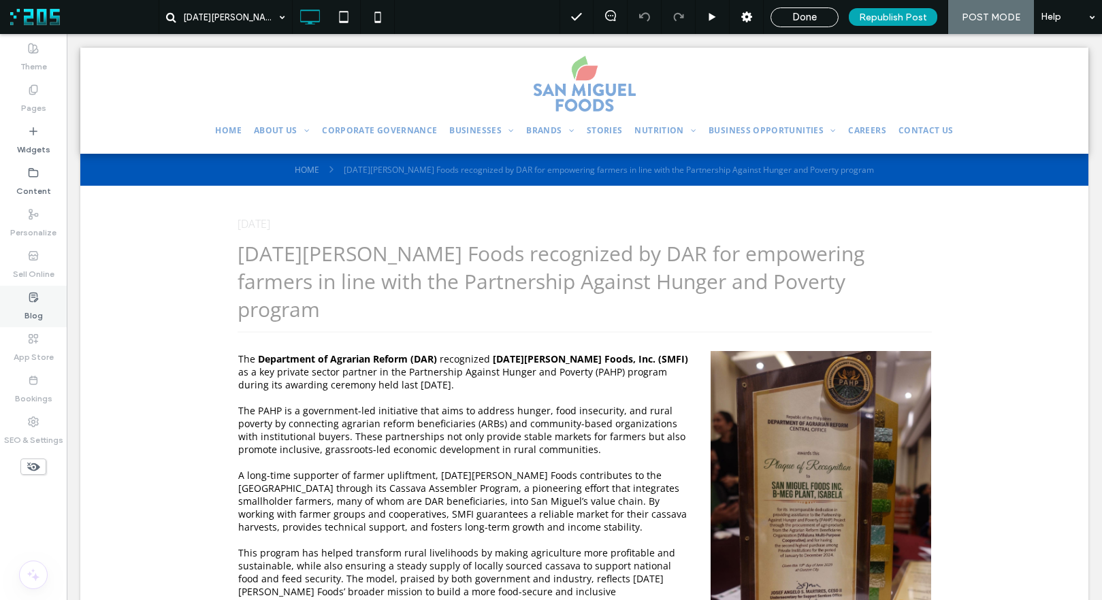
click at [31, 304] on label "Blog" at bounding box center [33, 312] width 18 height 19
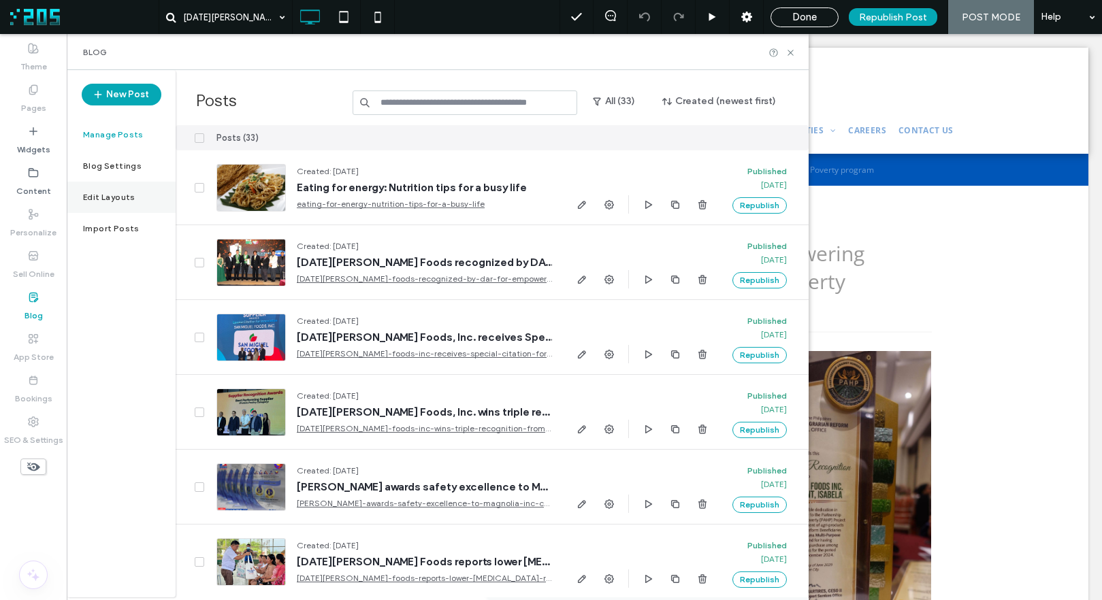
click at [125, 199] on label "Edit Layouts" at bounding box center [109, 198] width 52 height 10
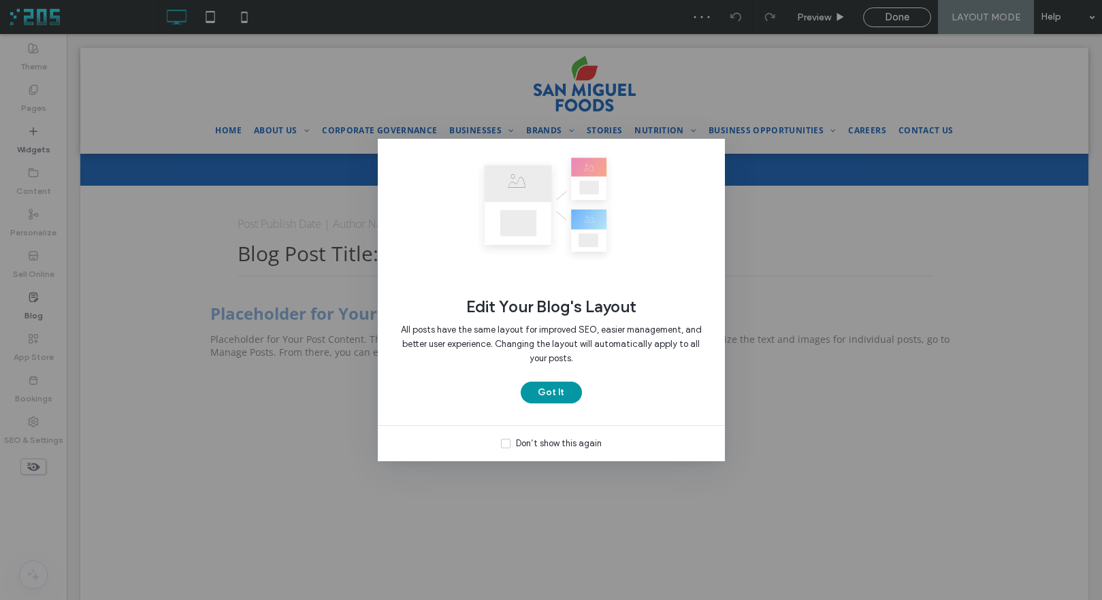
click at [547, 396] on button "Got It" at bounding box center [551, 393] width 61 height 22
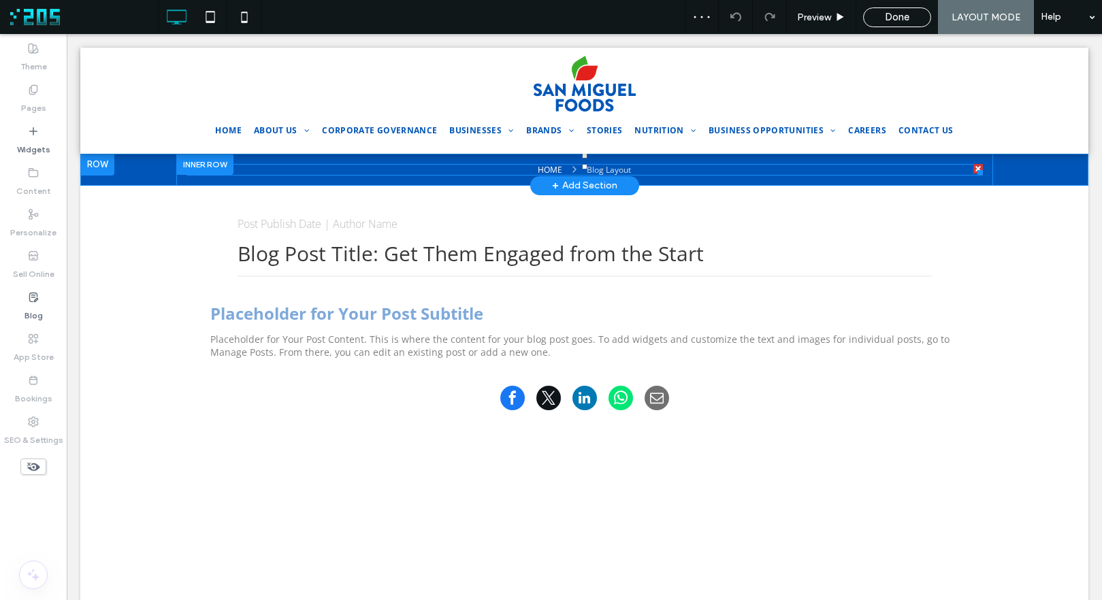
click at [410, 167] on nav "HOME Blog Layout" at bounding box center [584, 170] width 796 height 12
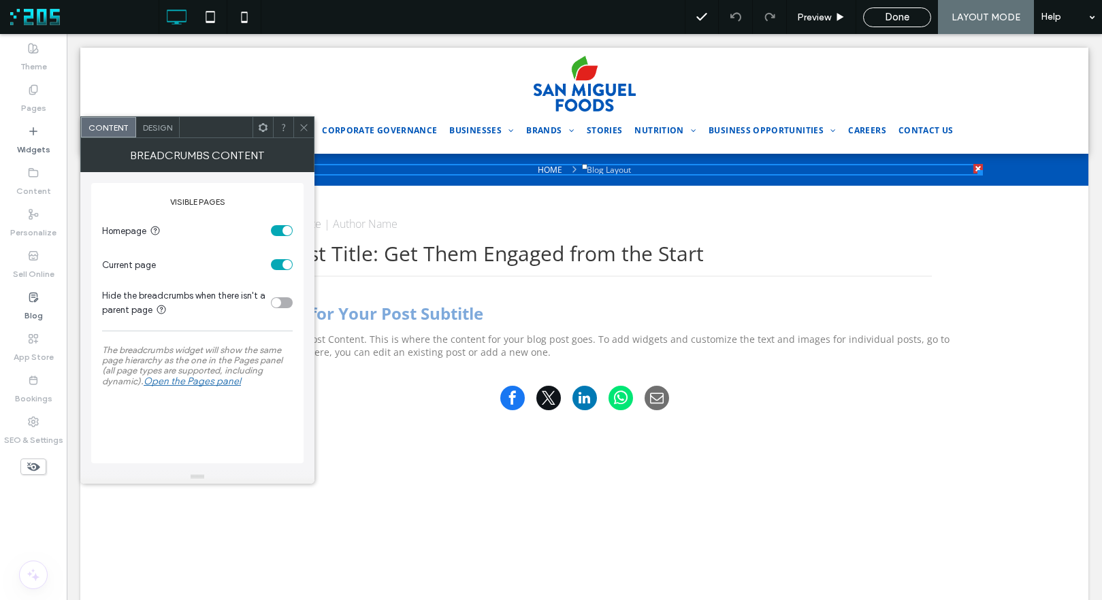
click at [278, 228] on div "toggle" at bounding box center [282, 230] width 22 height 11
click at [303, 125] on icon at bounding box center [304, 127] width 10 height 10
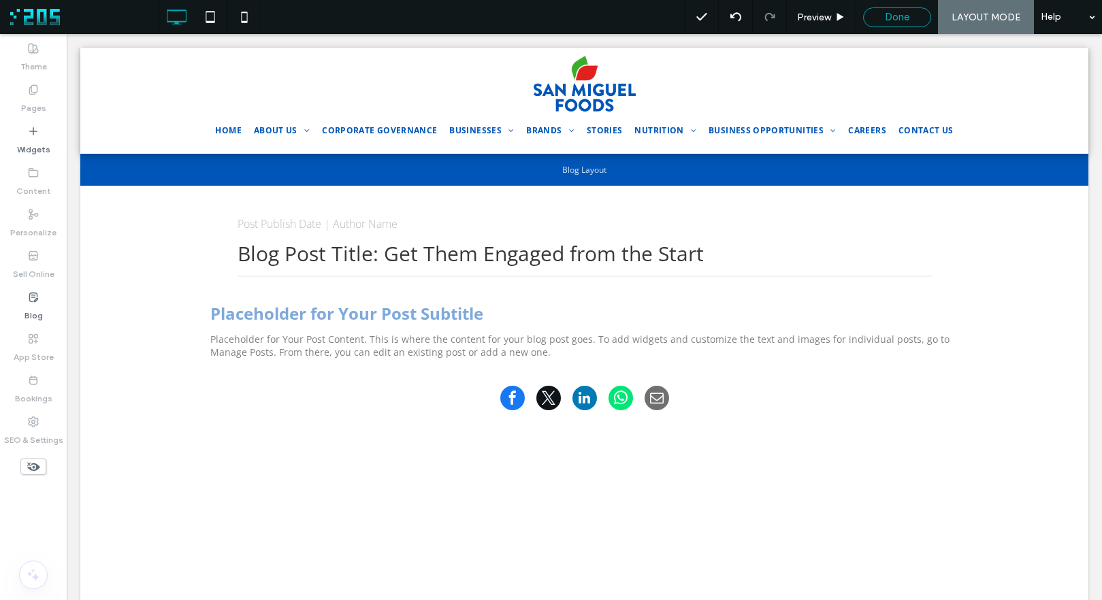
click at [917, 14] on div "Done" at bounding box center [897, 17] width 67 height 12
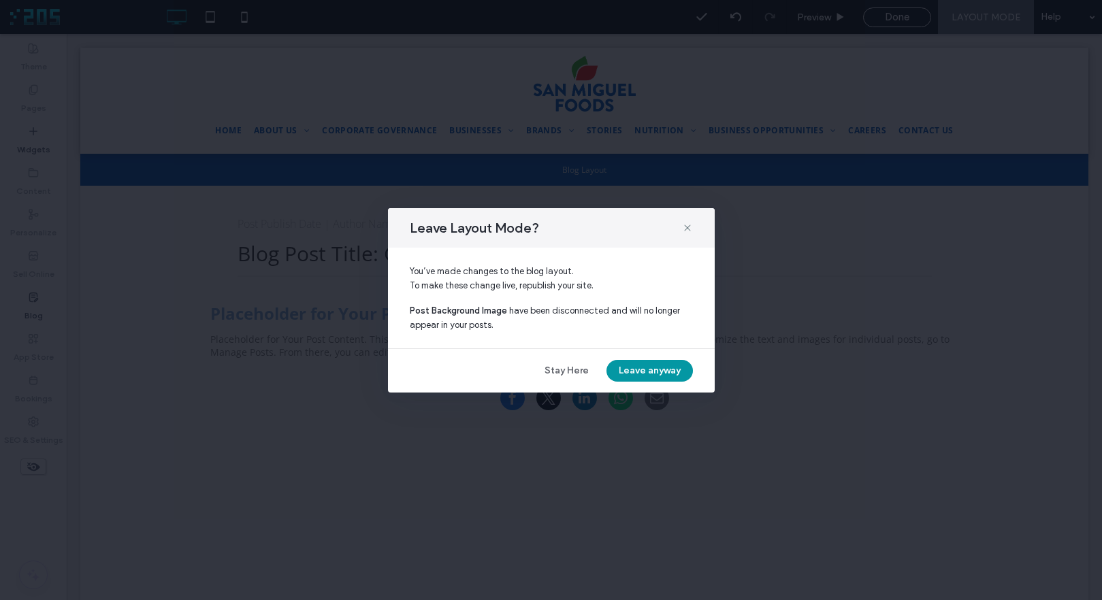
click at [660, 374] on button "Leave anyway" at bounding box center [649, 371] width 86 height 22
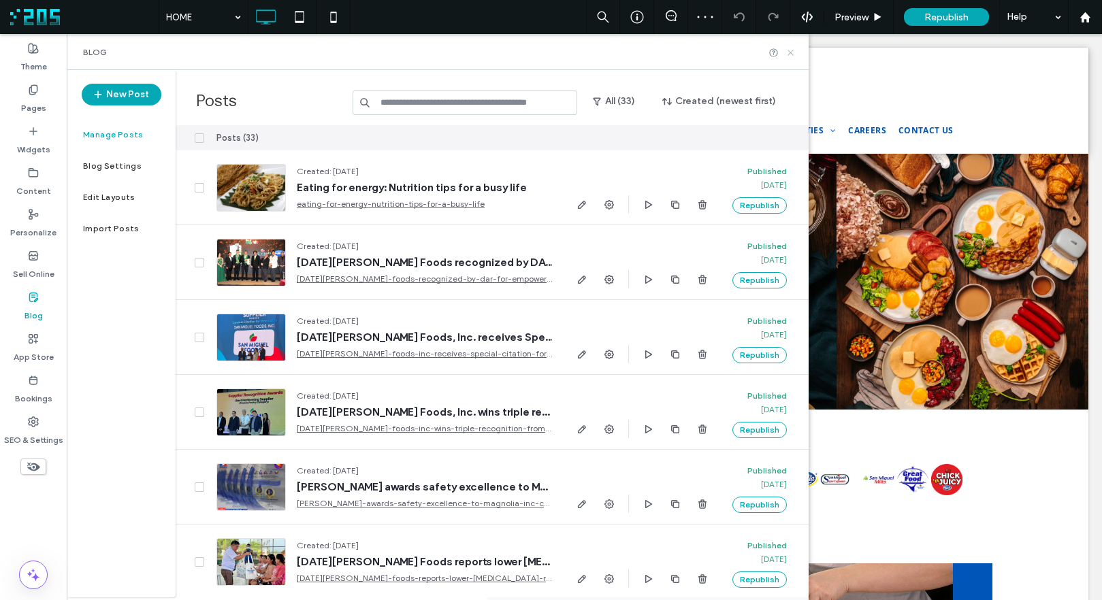
drag, startPoint x: 789, startPoint y: 51, endPoint x: 725, endPoint y: 16, distance: 73.1
click at [789, 51] on use at bounding box center [789, 52] width 5 height 5
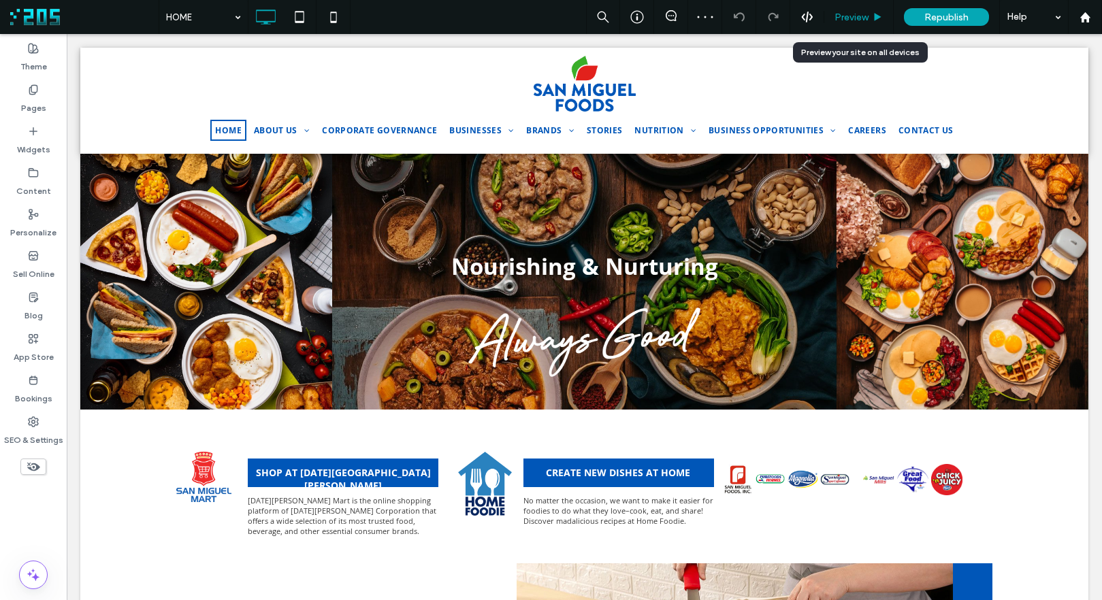
click at [868, 12] on span "Preview" at bounding box center [851, 18] width 34 height 12
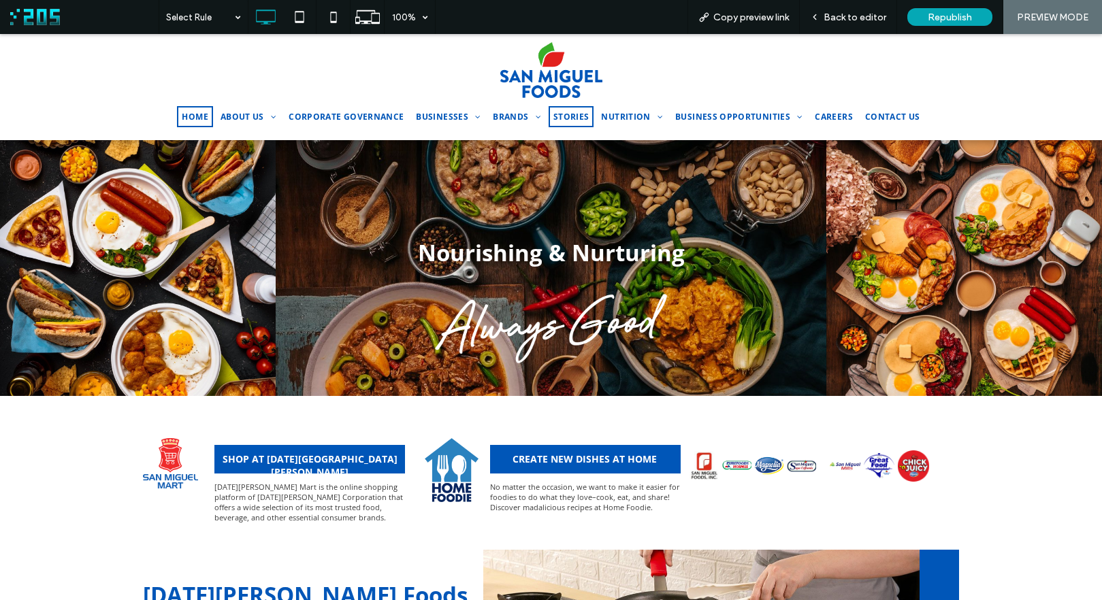
click at [563, 114] on span "STORIES" at bounding box center [571, 117] width 36 height 12
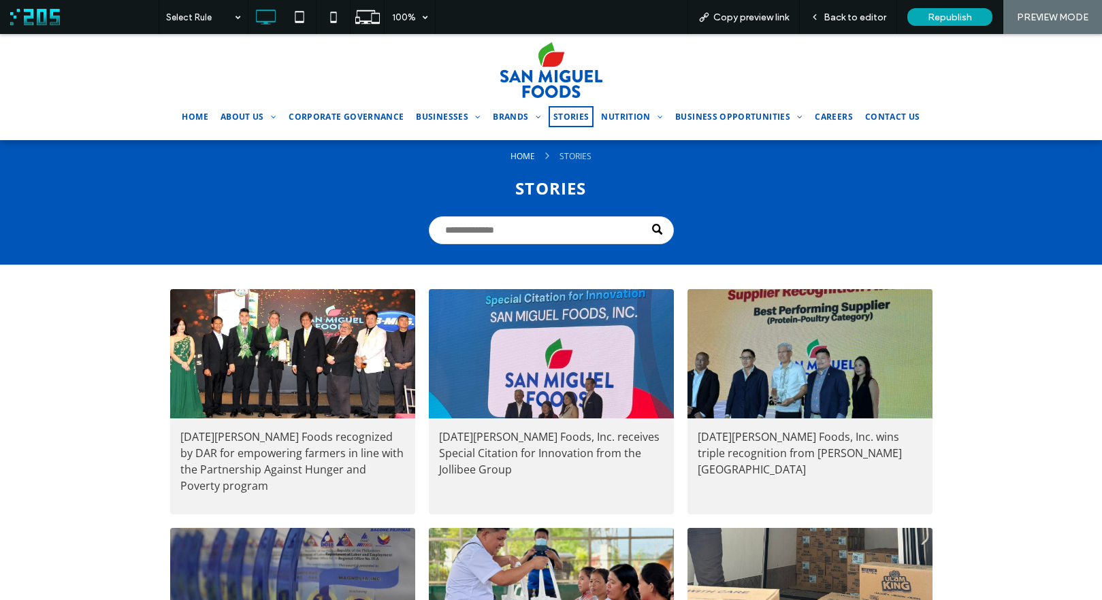
click at [332, 380] on div at bounding box center [293, 353] width 260 height 137
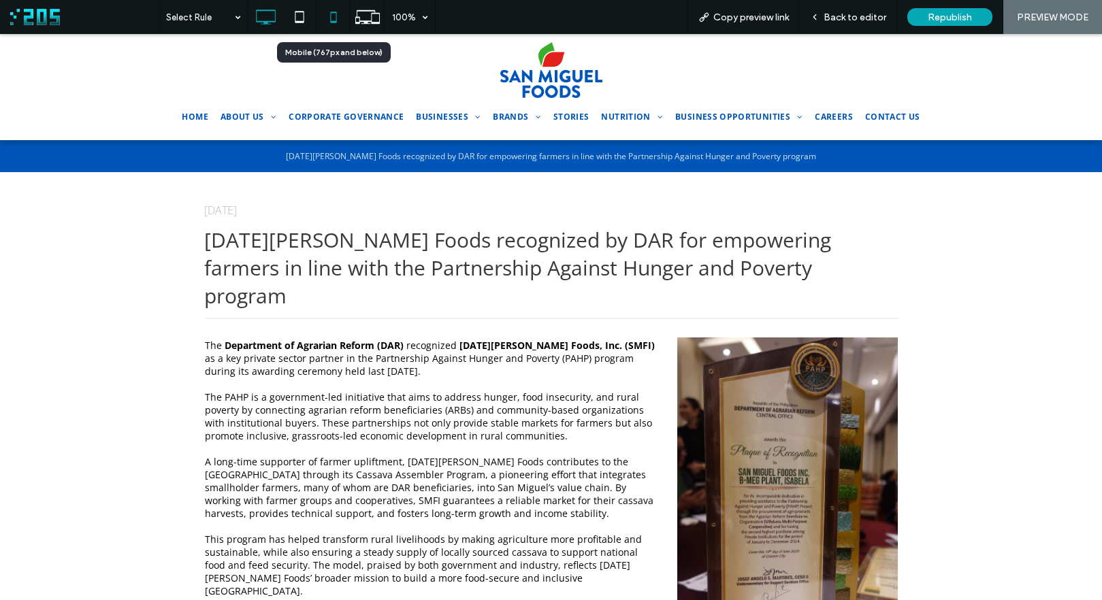
click at [333, 15] on icon at bounding box center [333, 16] width 27 height 27
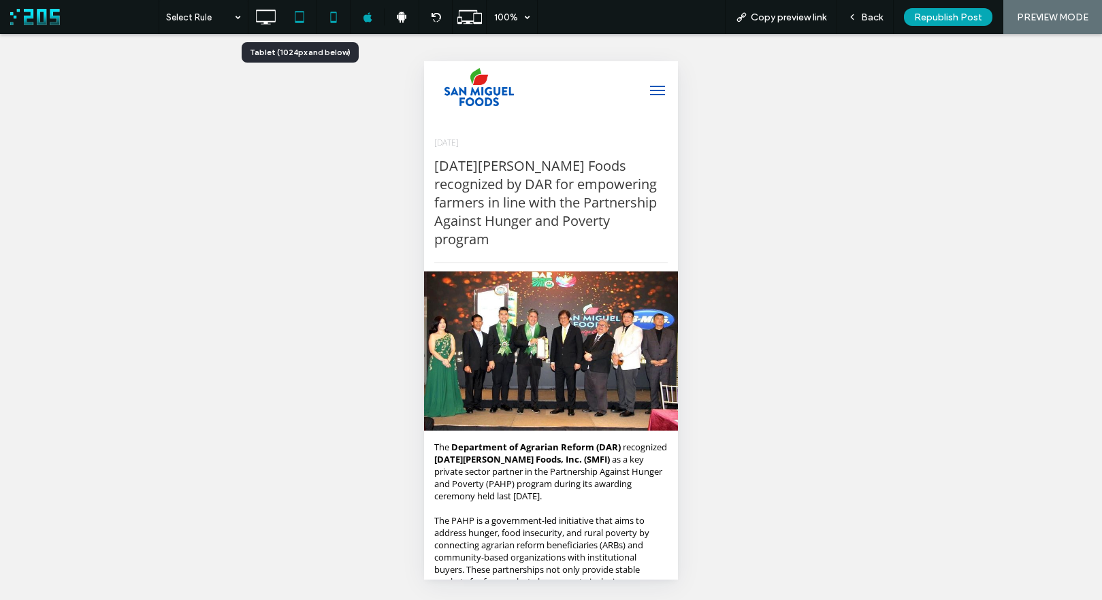
click at [301, 16] on icon at bounding box center [299, 16] width 27 height 27
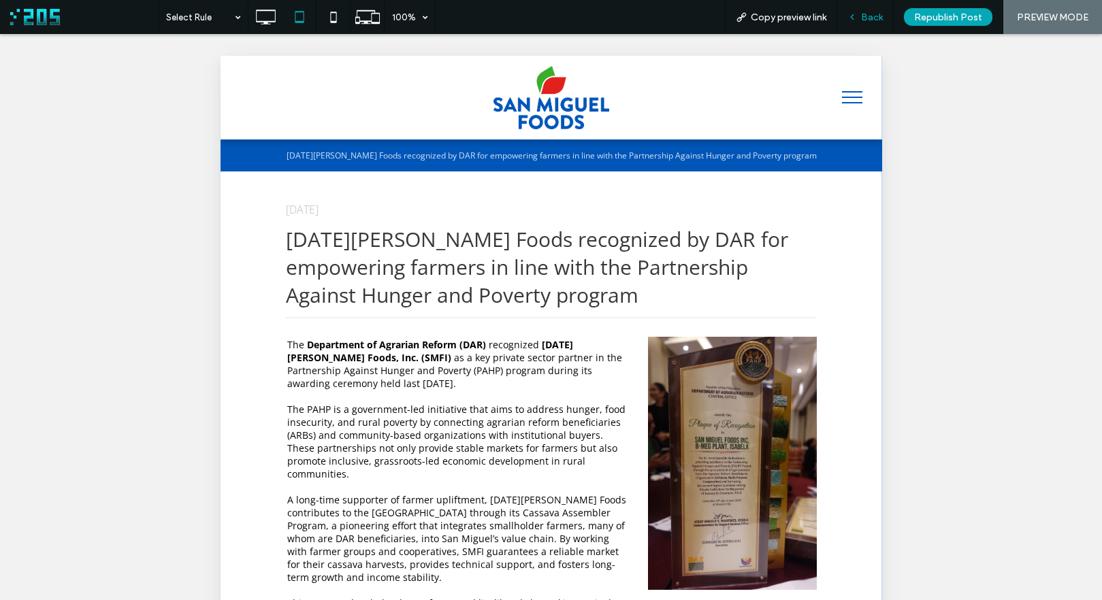
click at [853, 19] on use at bounding box center [852, 17] width 3 height 5
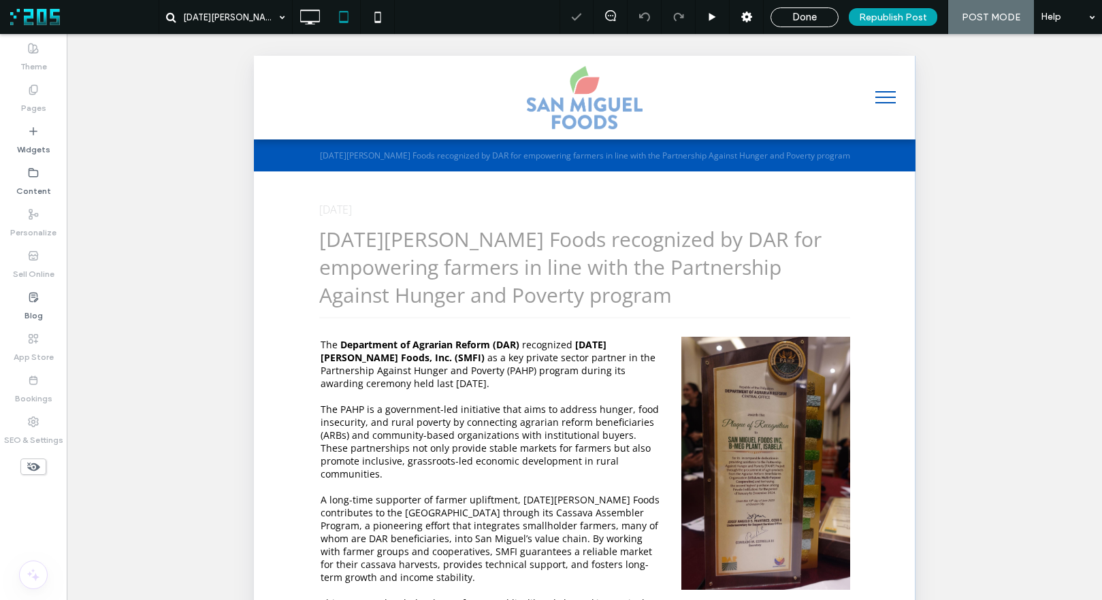
click at [512, 145] on div "[DATE][PERSON_NAME] Foods recognized by DAR for empowering farmers in line with…" at bounding box center [583, 155] width 607 height 32
click at [534, 174] on u "Layout" at bounding box center [542, 172] width 31 height 12
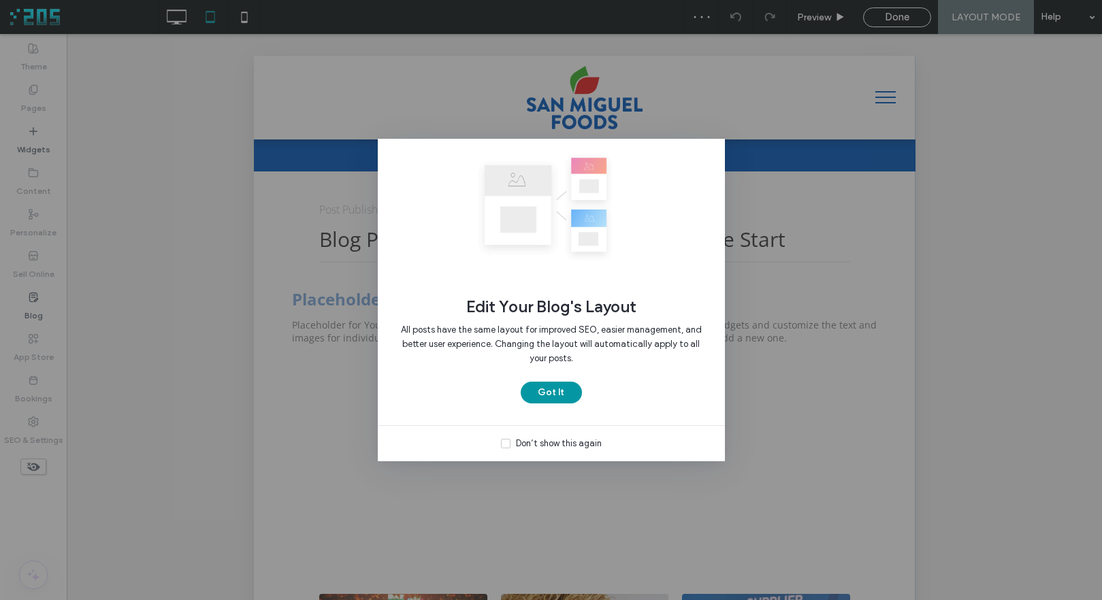
click at [543, 397] on button "Got It" at bounding box center [551, 393] width 61 height 22
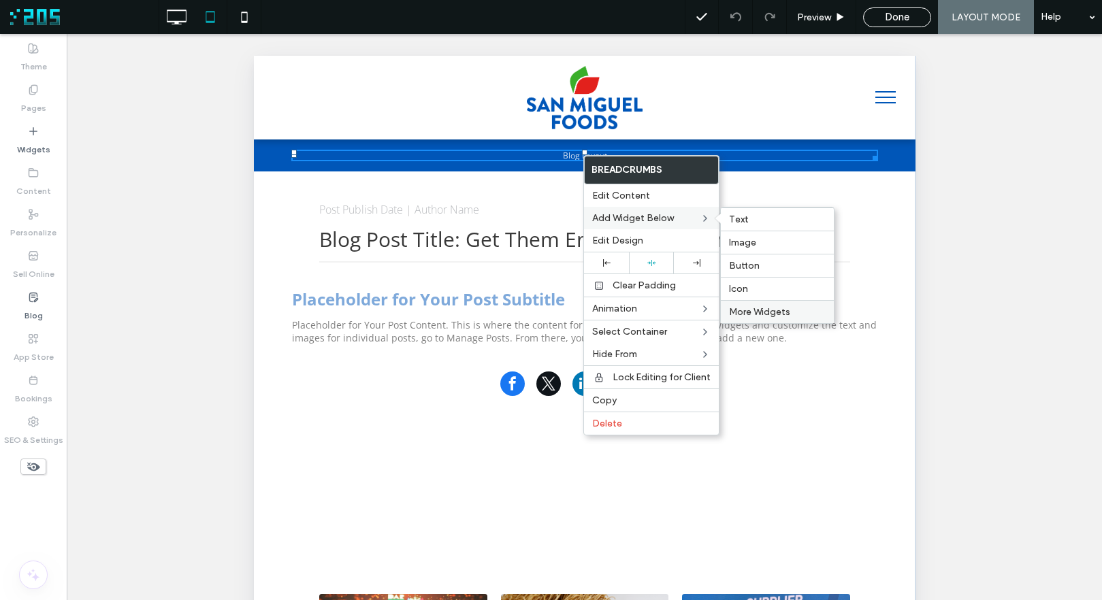
click at [755, 310] on span "More Widgets" at bounding box center [759, 312] width 61 height 12
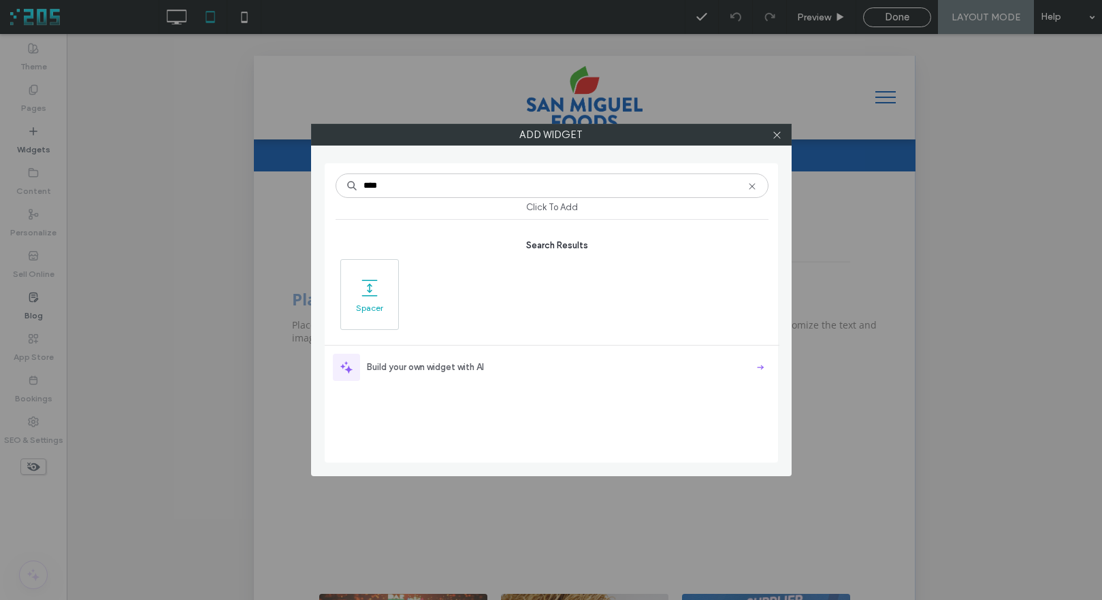
type input "****"
click at [344, 268] on div "Spacer" at bounding box center [369, 294] width 57 height 69
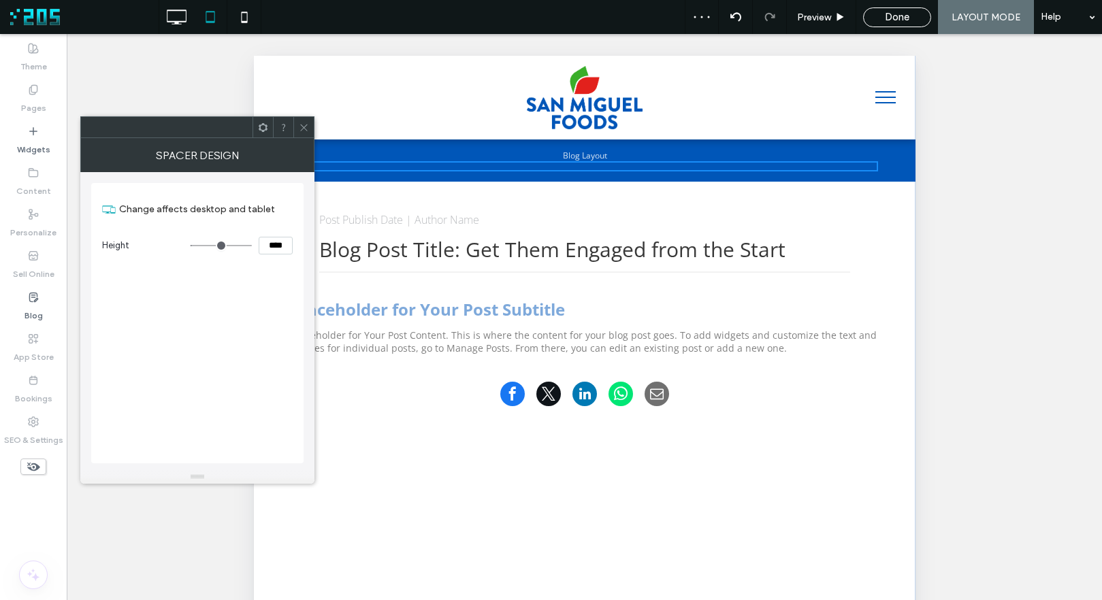
click at [304, 125] on icon at bounding box center [304, 127] width 10 height 10
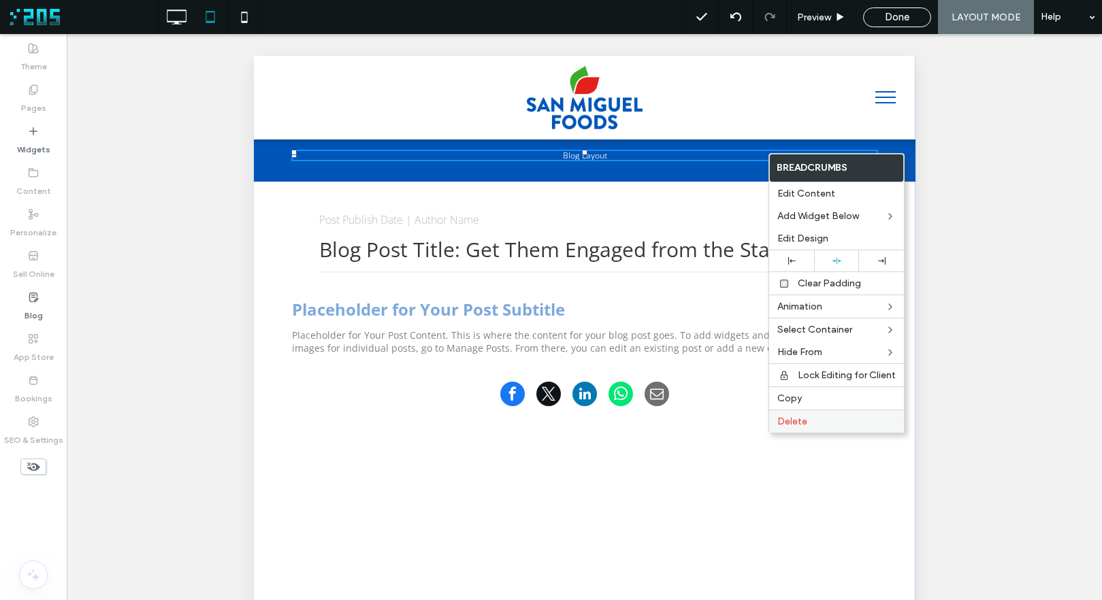
click at [796, 421] on span "Delete" at bounding box center [792, 422] width 30 height 12
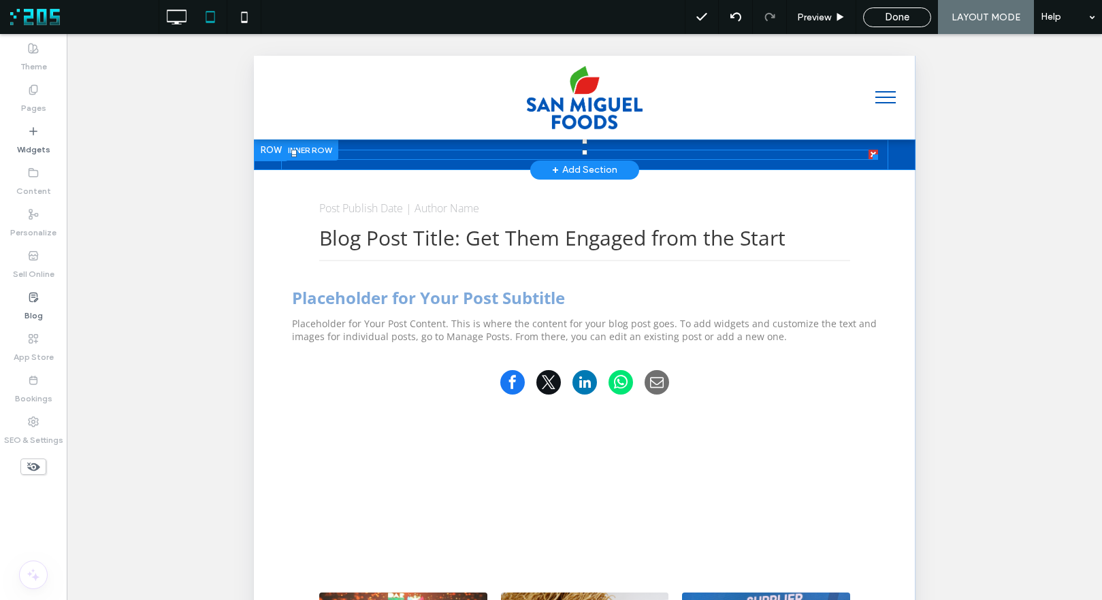
click at [377, 157] on div at bounding box center [584, 155] width 587 height 10
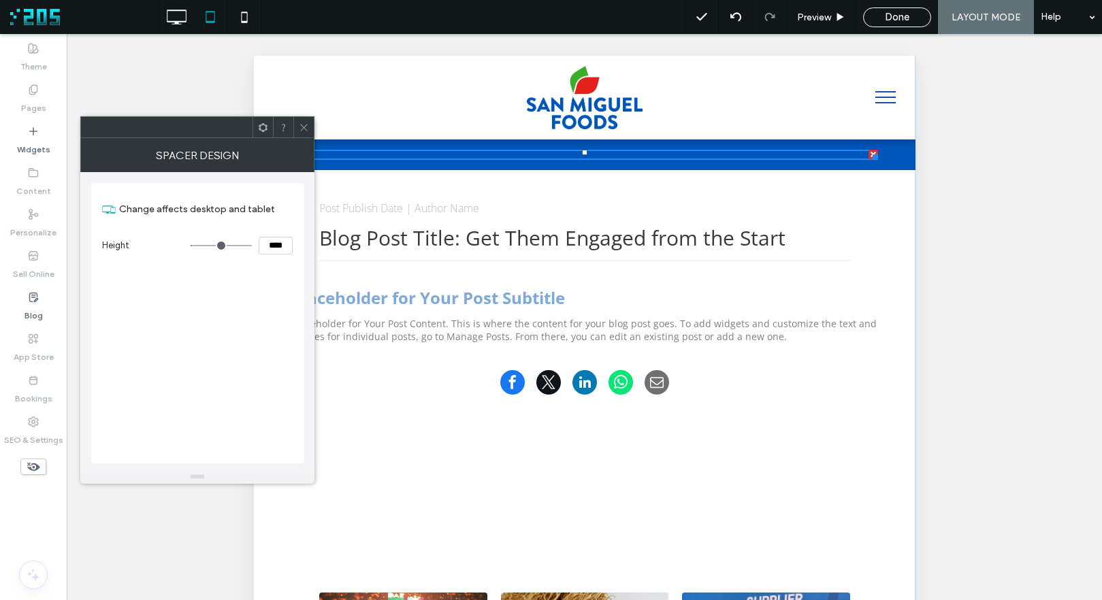
type input "**"
type input "****"
type input "**"
type input "****"
type input "*"
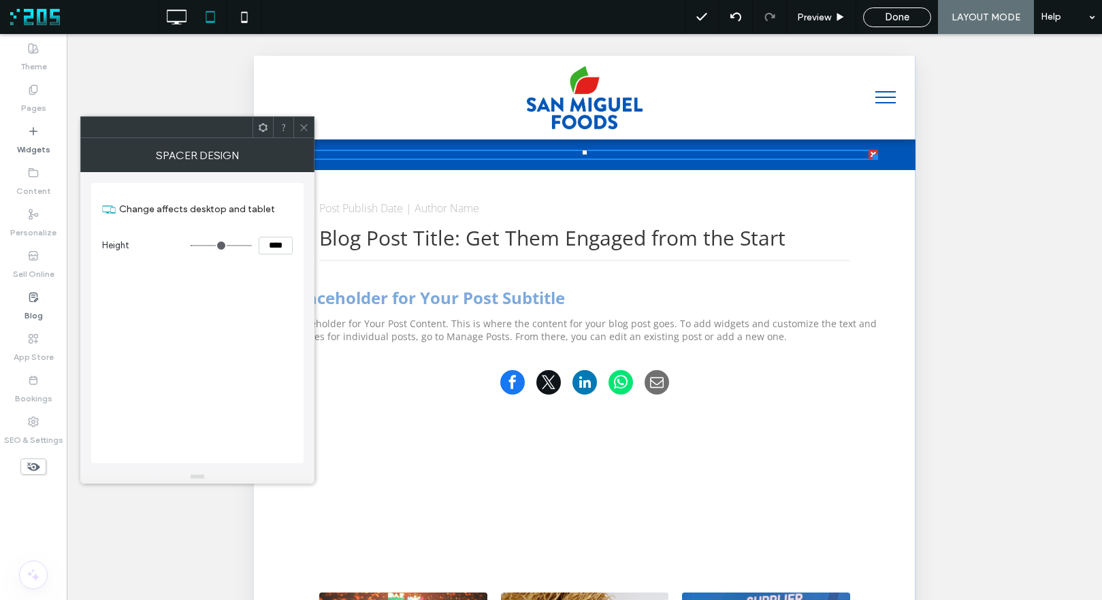
type input "***"
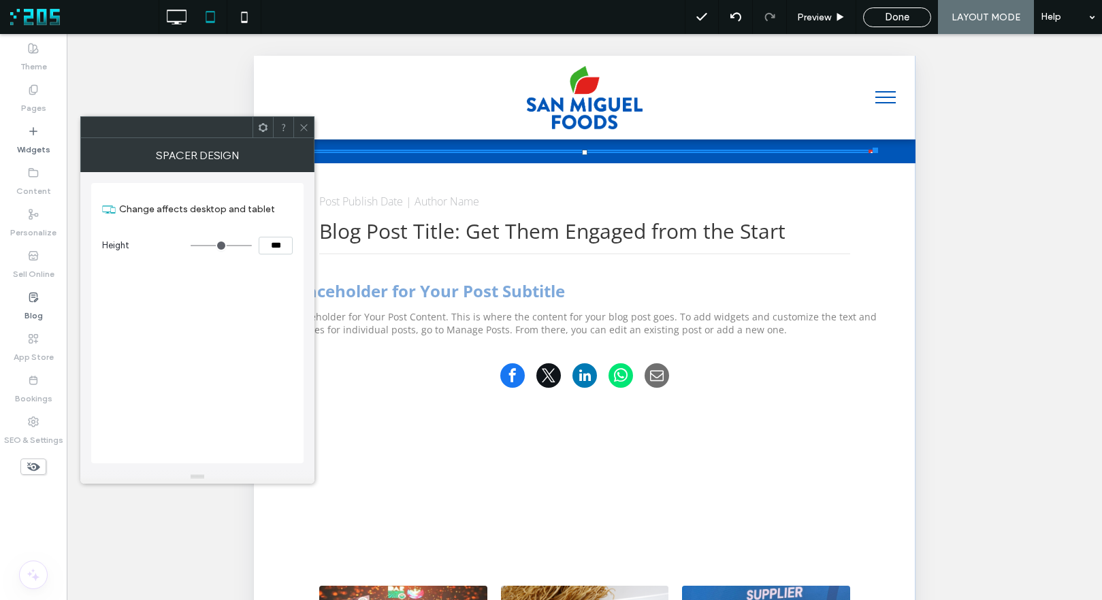
drag, startPoint x: 197, startPoint y: 245, endPoint x: 129, endPoint y: 248, distance: 68.1
type input "*"
click at [191, 246] on input "range" at bounding box center [221, 245] width 61 height 1
drag, startPoint x: 302, startPoint y: 127, endPoint x: 838, endPoint y: 35, distance: 543.5
click at [309, 127] on div at bounding box center [303, 127] width 20 height 20
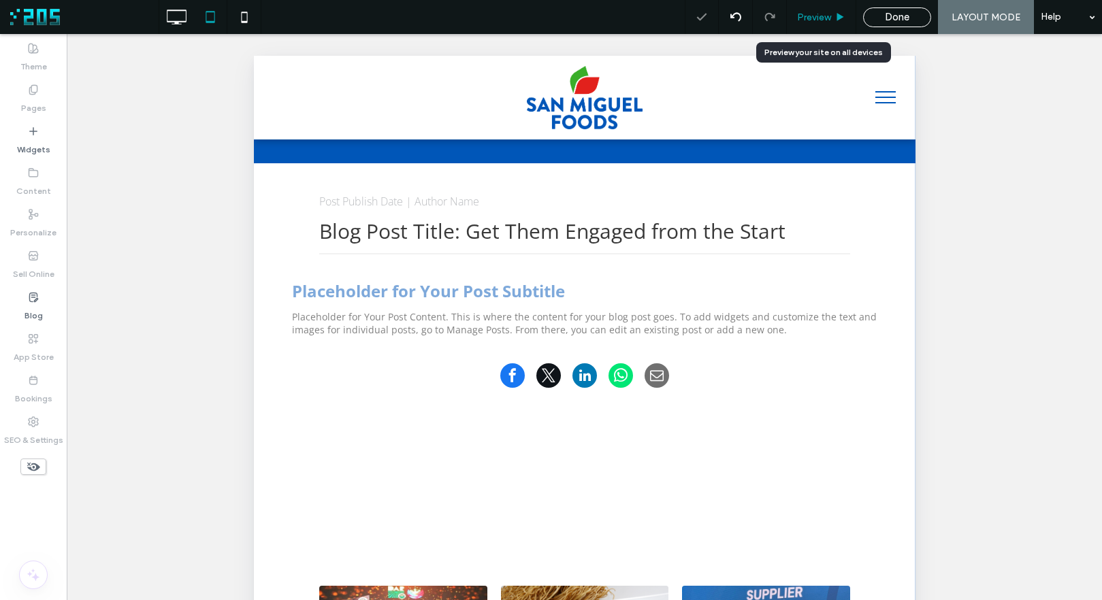
click at [826, 14] on span "Preview" at bounding box center [814, 18] width 34 height 12
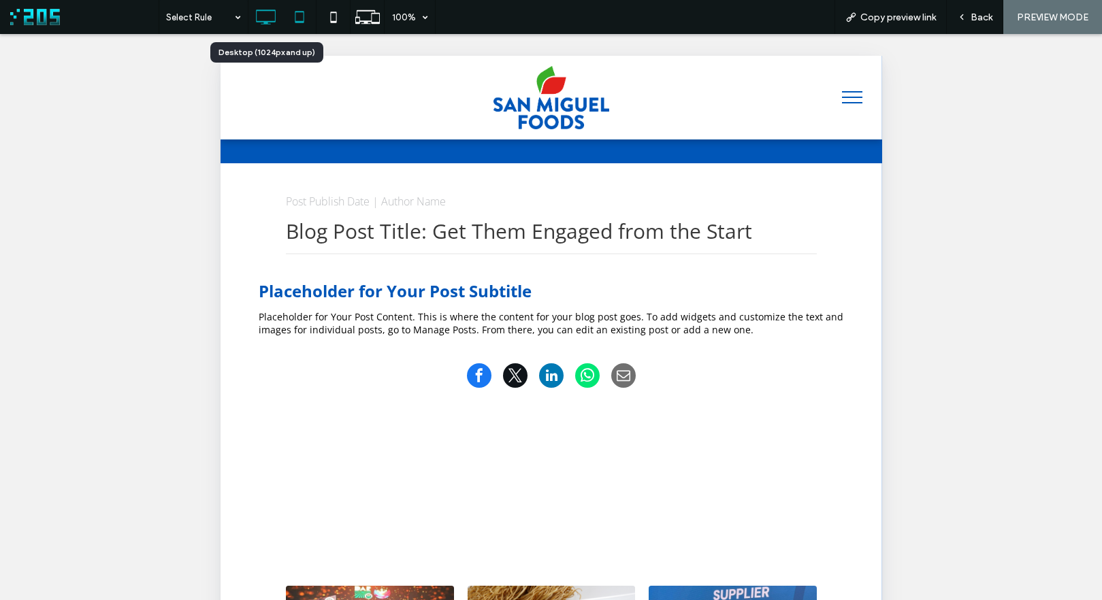
click at [270, 20] on icon at bounding box center [265, 16] width 27 height 27
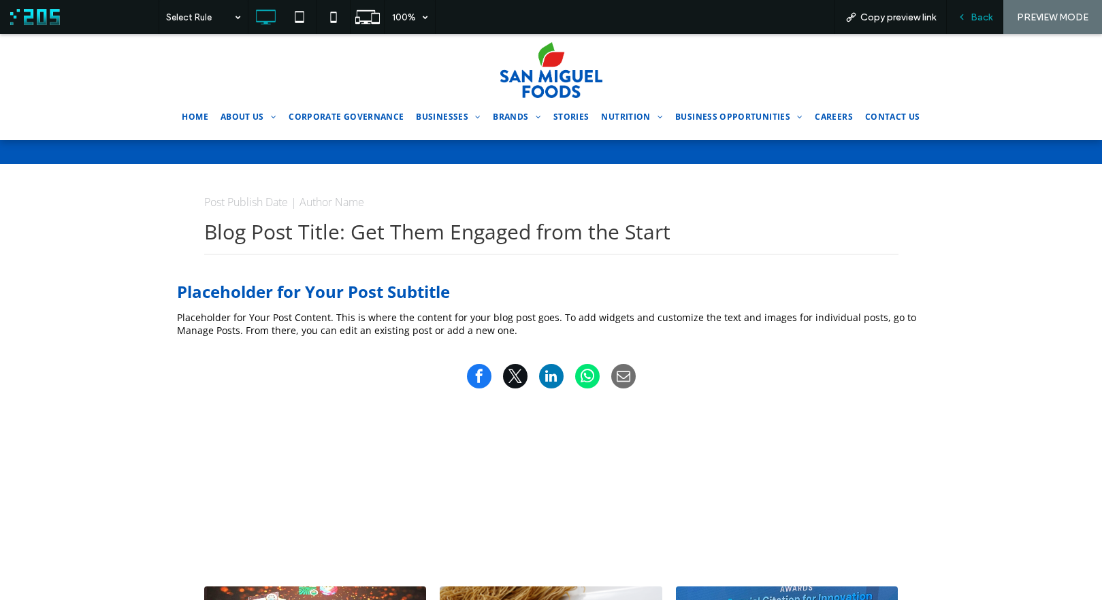
click at [983, 14] on span "Back" at bounding box center [981, 18] width 22 height 12
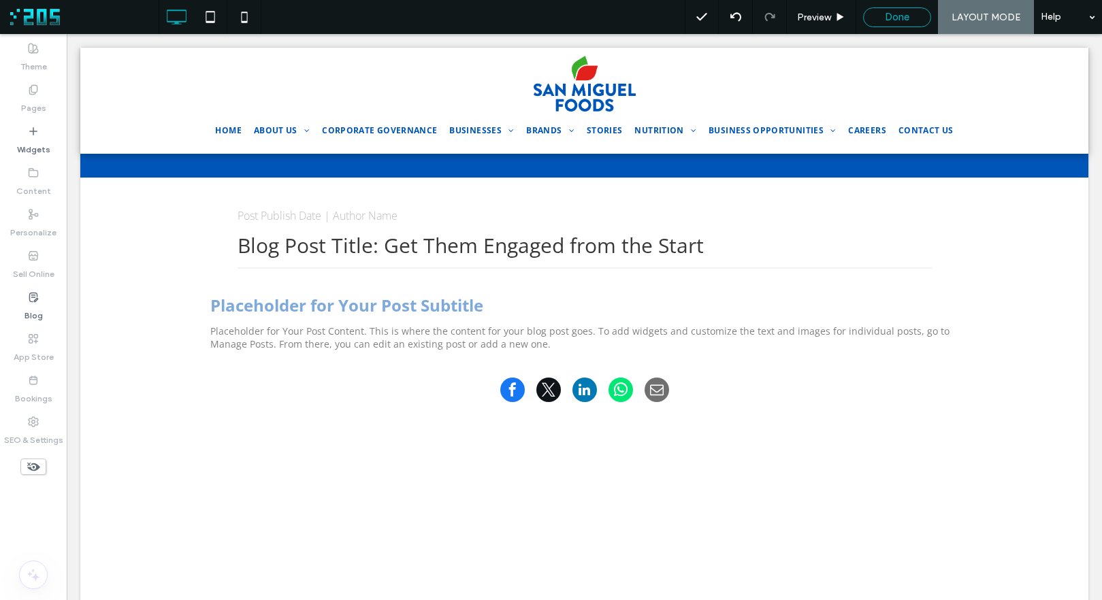
click at [896, 19] on span "Done" at bounding box center [897, 17] width 24 height 12
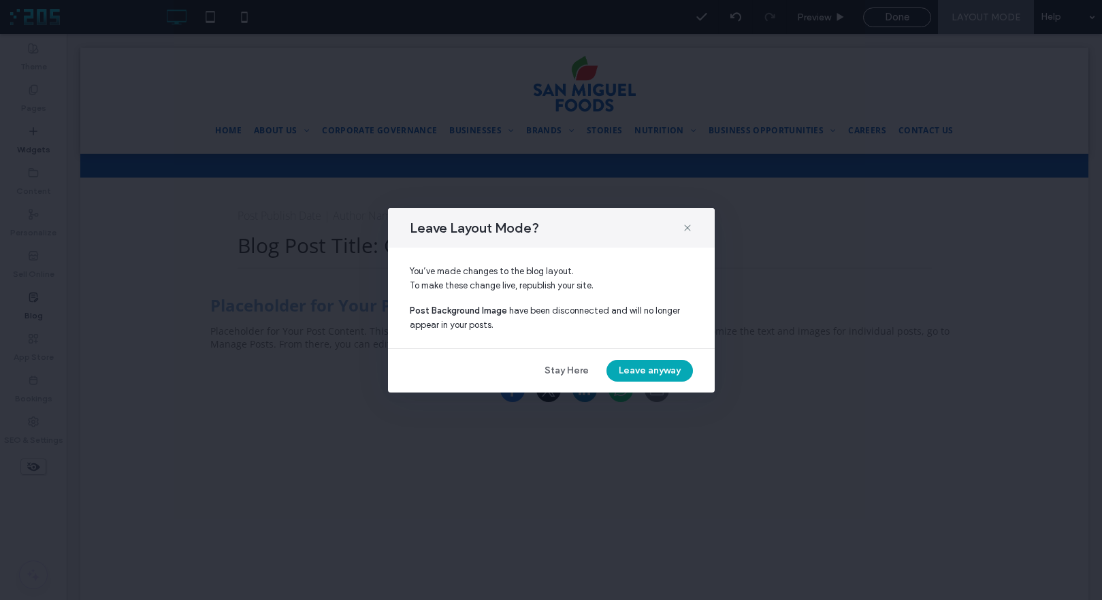
click at [646, 369] on button "Leave anyway" at bounding box center [649, 371] width 86 height 22
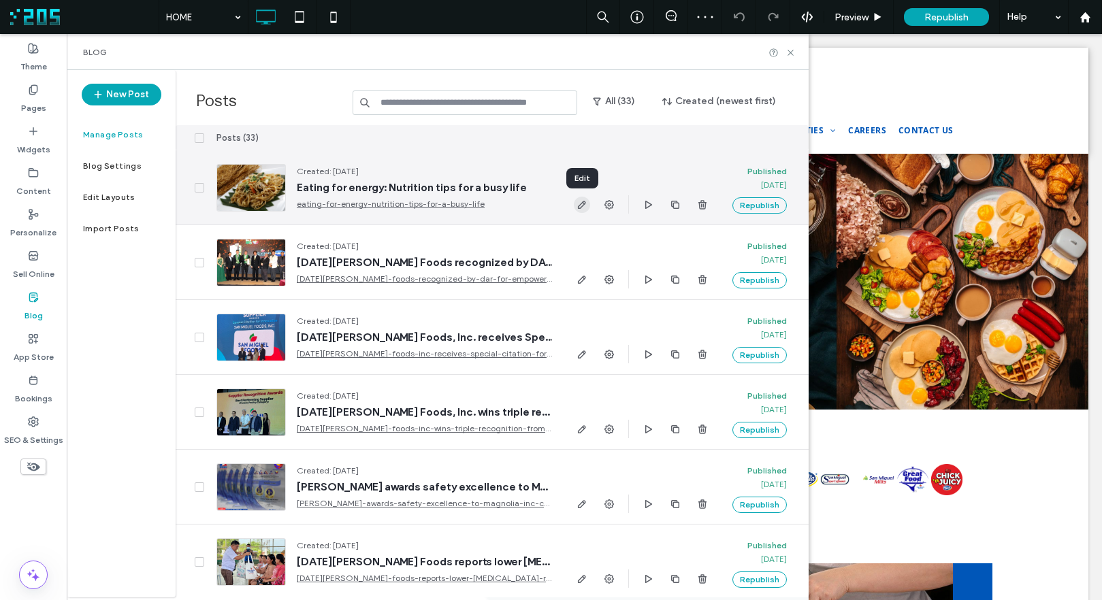
click at [582, 205] on use "button" at bounding box center [582, 205] width 8 height 8
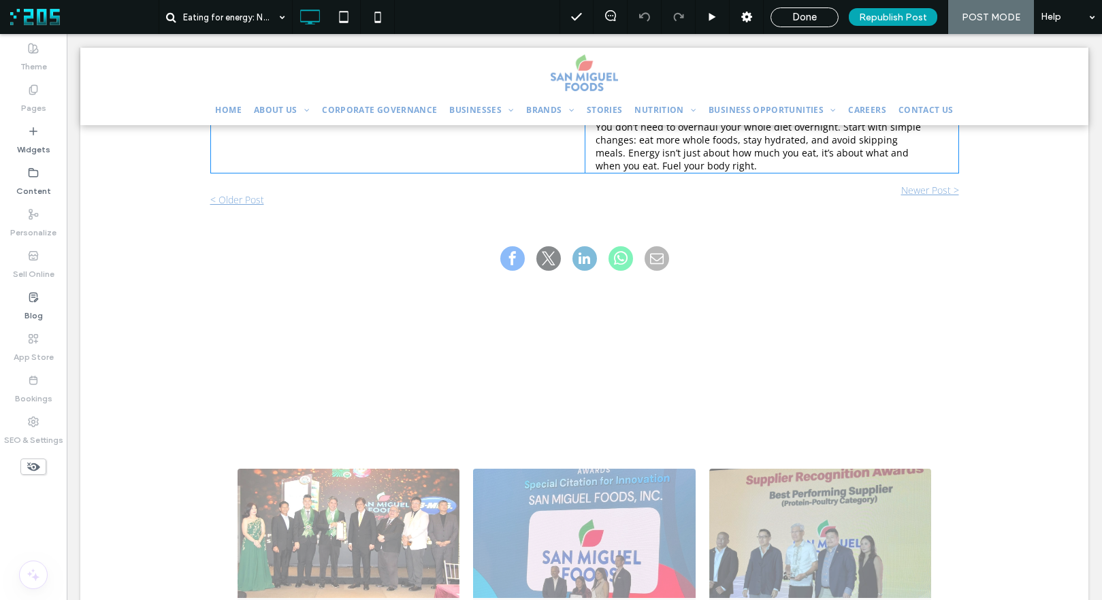
scroll to position [988, 0]
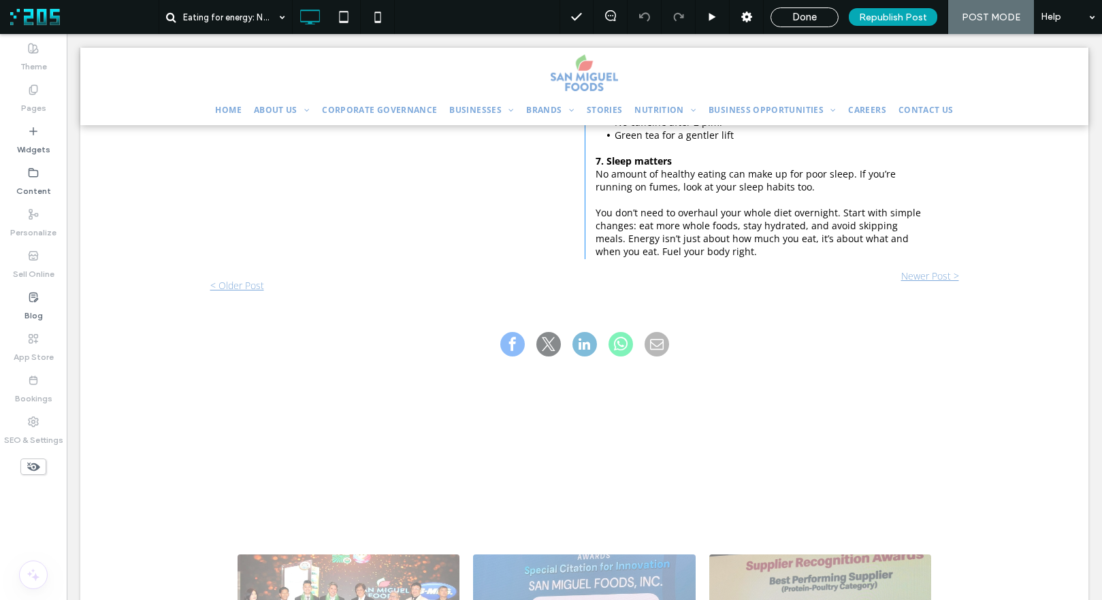
click at [306, 280] on p "< Older Post" at bounding box center [397, 285] width 374 height 13
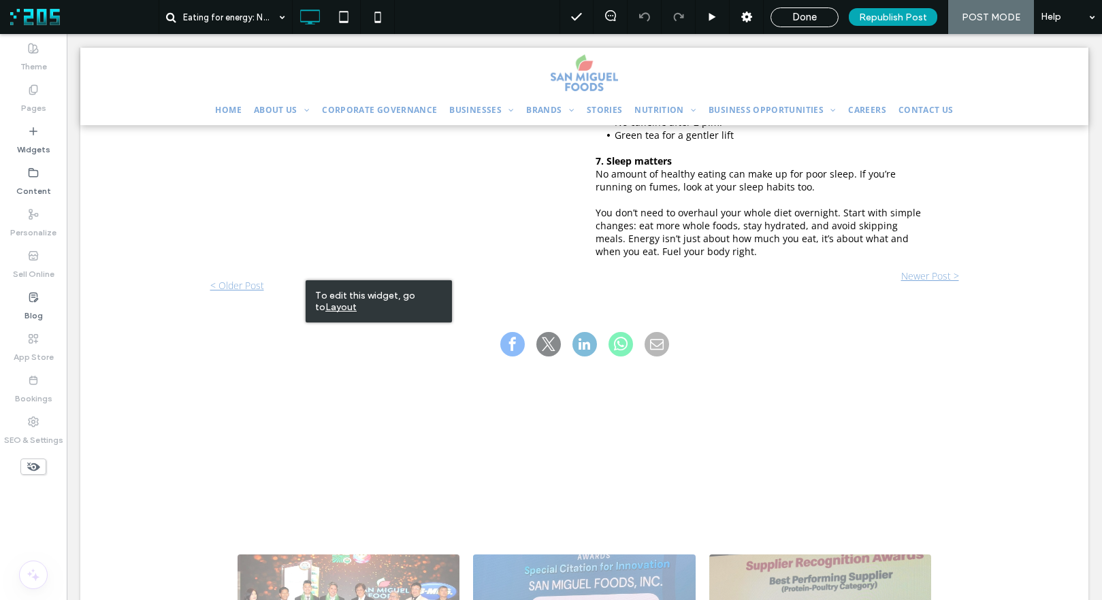
click at [329, 305] on u "Layout" at bounding box center [340, 307] width 31 height 12
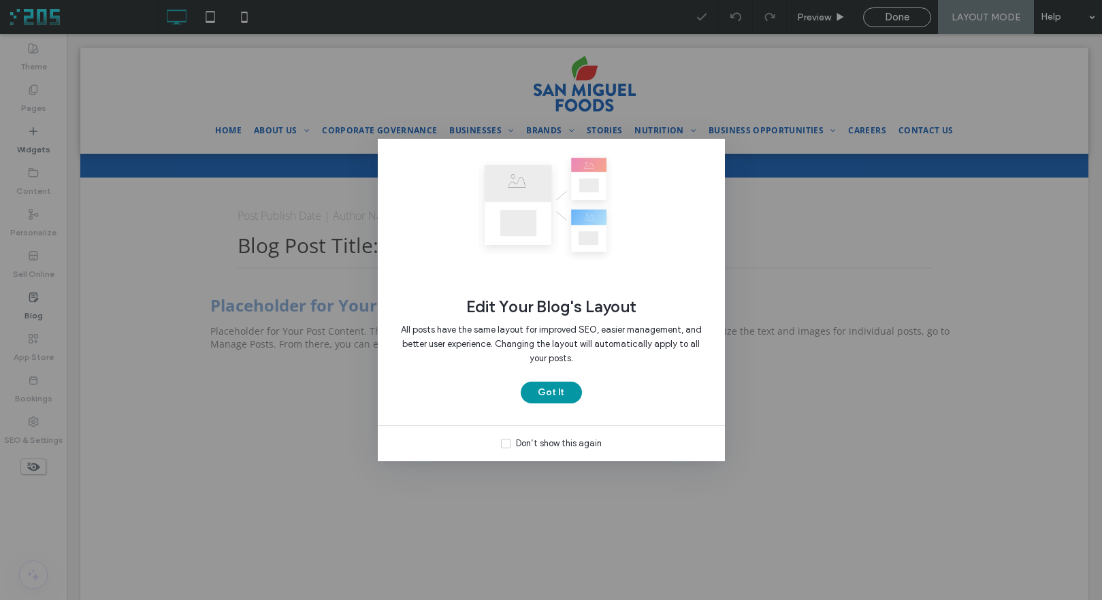
click at [551, 396] on button "Got It" at bounding box center [551, 393] width 61 height 22
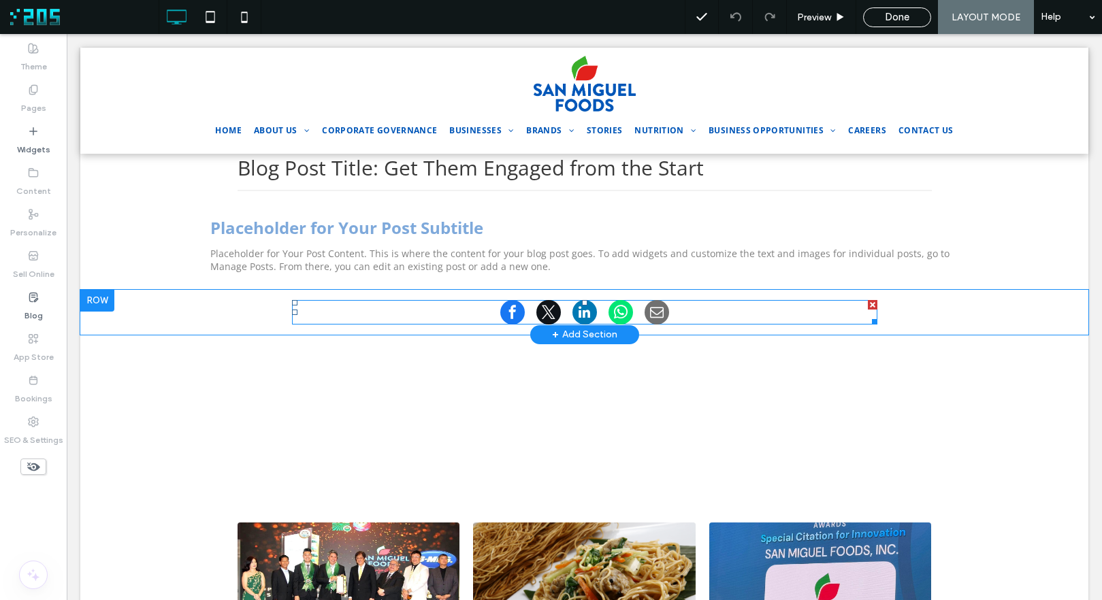
scroll to position [77, 0]
click at [310, 312] on div at bounding box center [584, 313] width 585 height 24
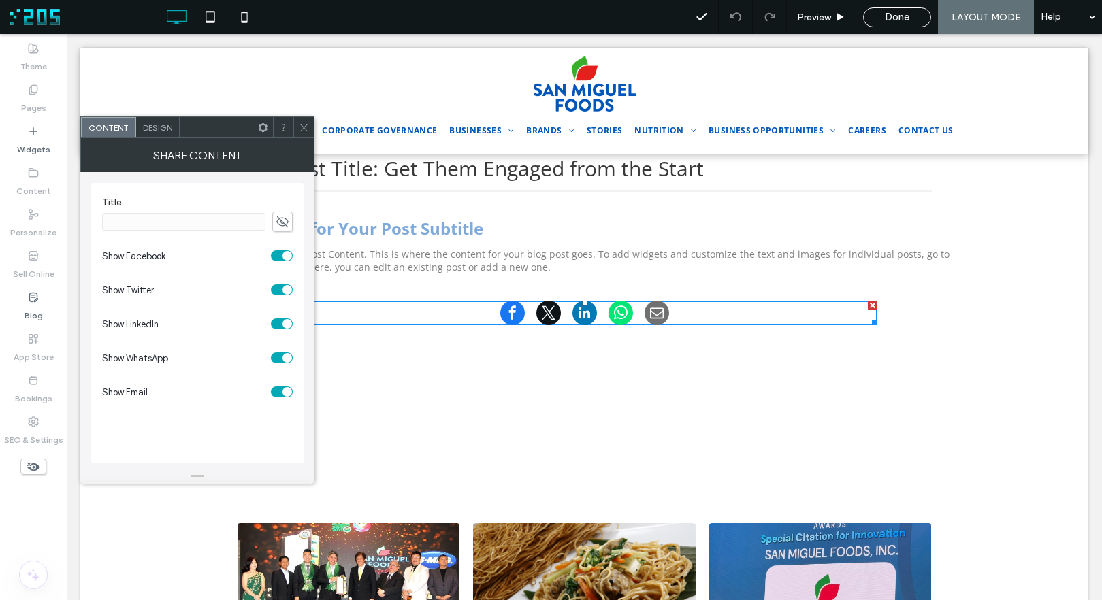
click at [303, 125] on icon at bounding box center [304, 127] width 10 height 10
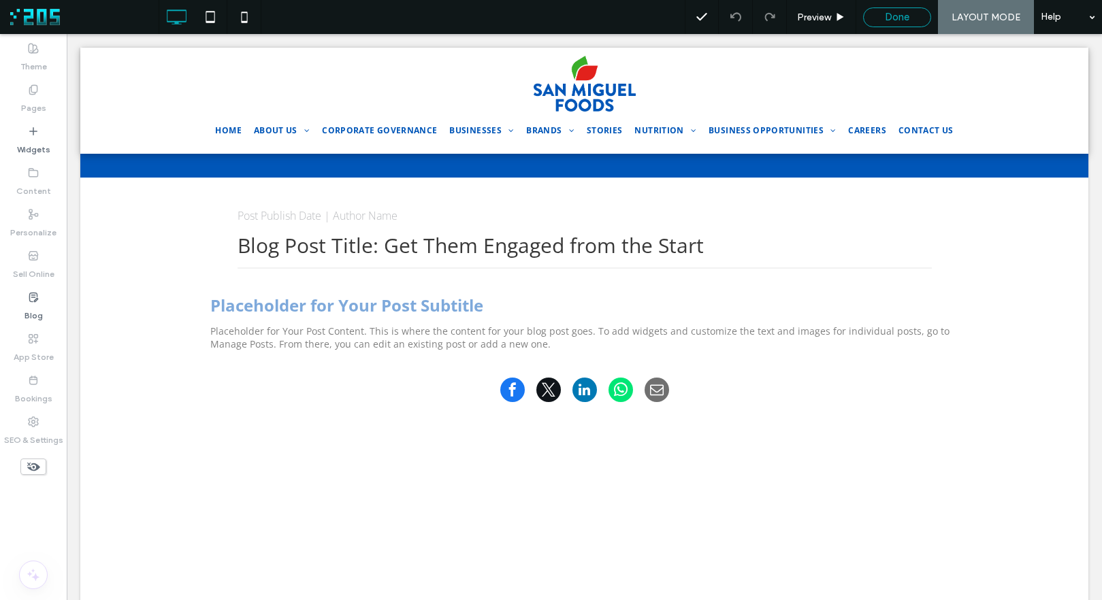
click at [883, 18] on div "Done" at bounding box center [897, 17] width 67 height 12
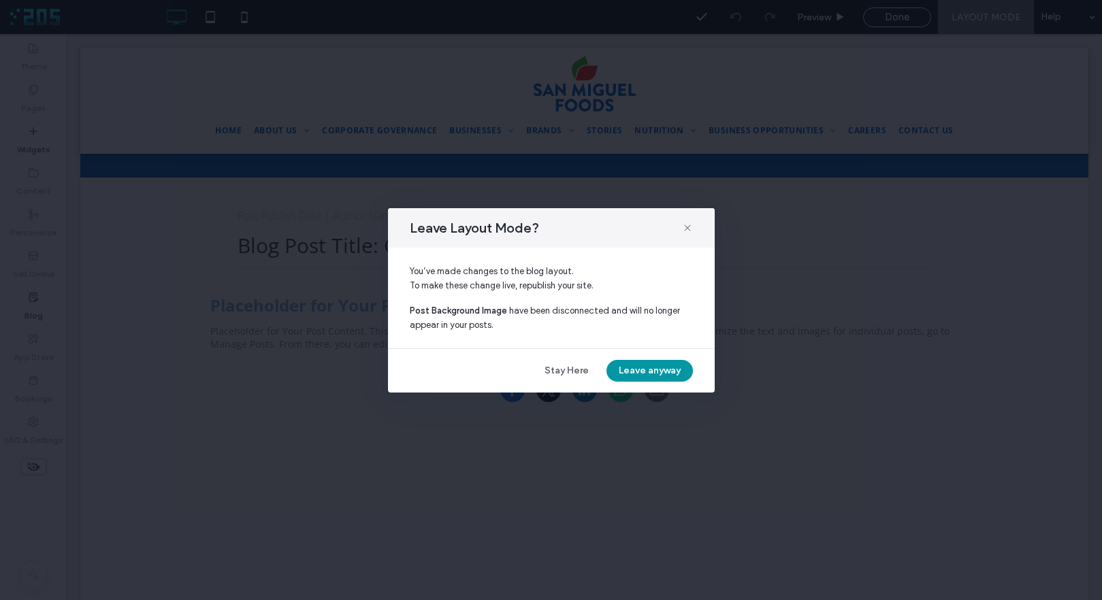
click at [655, 368] on button "Leave anyway" at bounding box center [649, 371] width 86 height 22
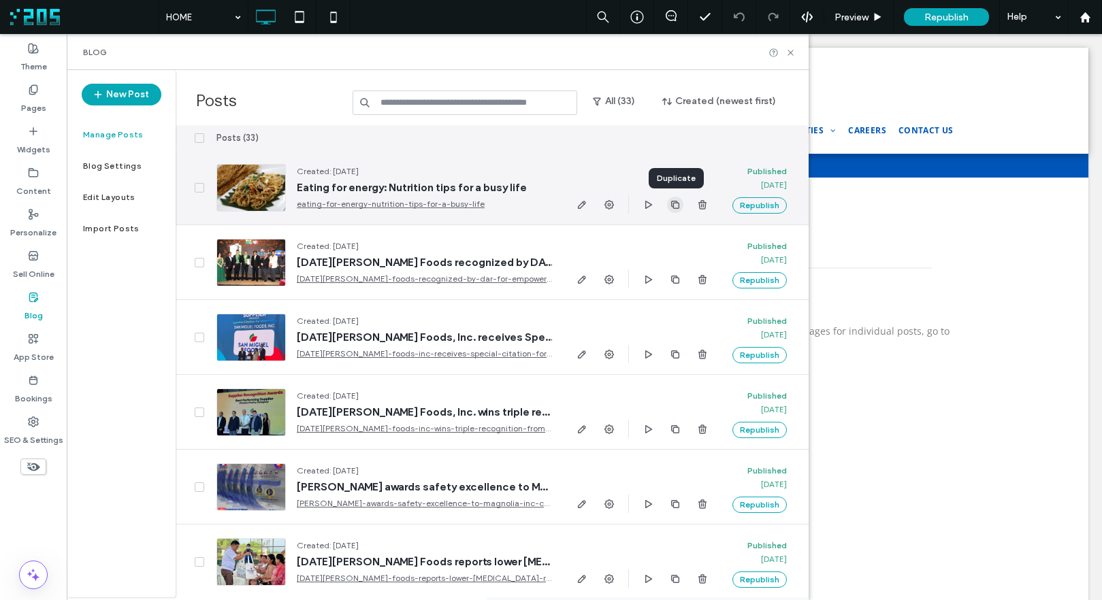
click at [677, 206] on icon "button" at bounding box center [675, 204] width 11 height 11
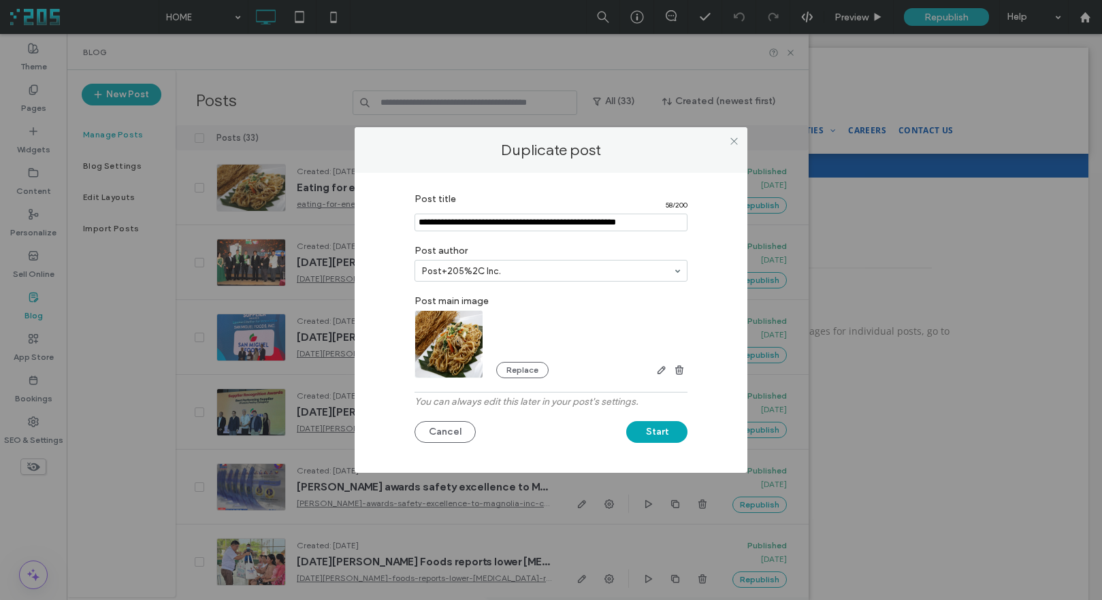
click at [504, 219] on input "Post title" at bounding box center [550, 223] width 273 height 18
paste input "**********"
type input "**********"
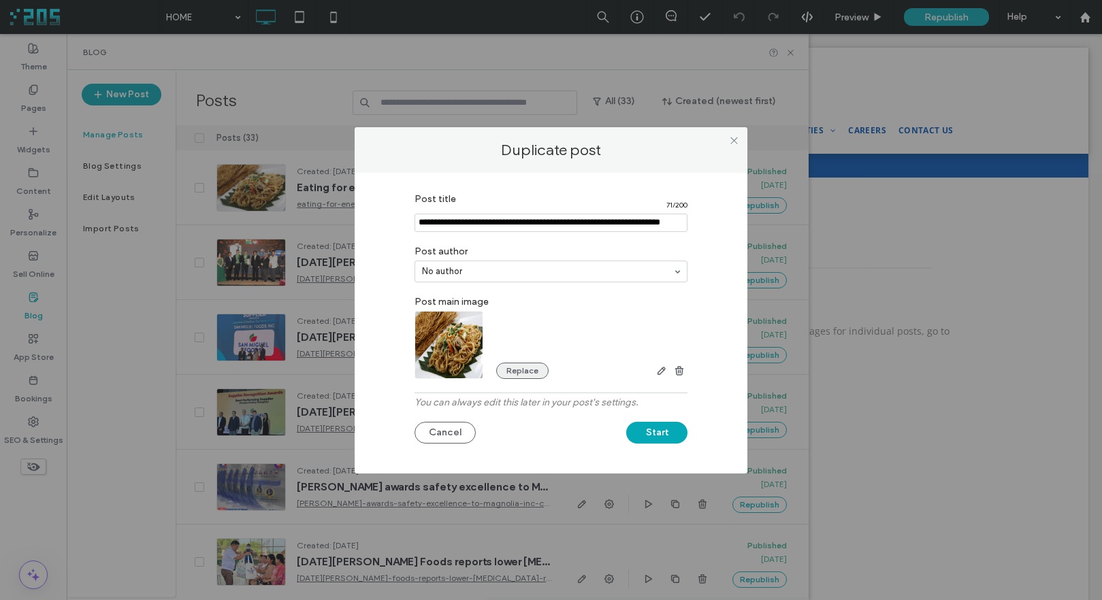
click at [516, 366] on button "Replace" at bounding box center [522, 371] width 52 height 16
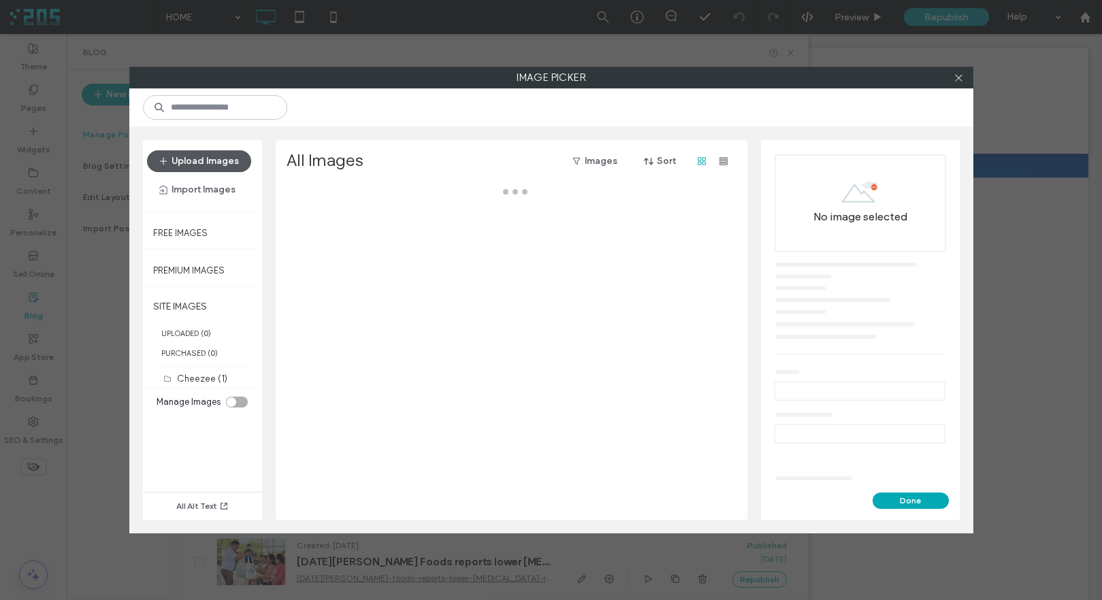
click at [219, 161] on button "Upload Images" at bounding box center [199, 161] width 104 height 22
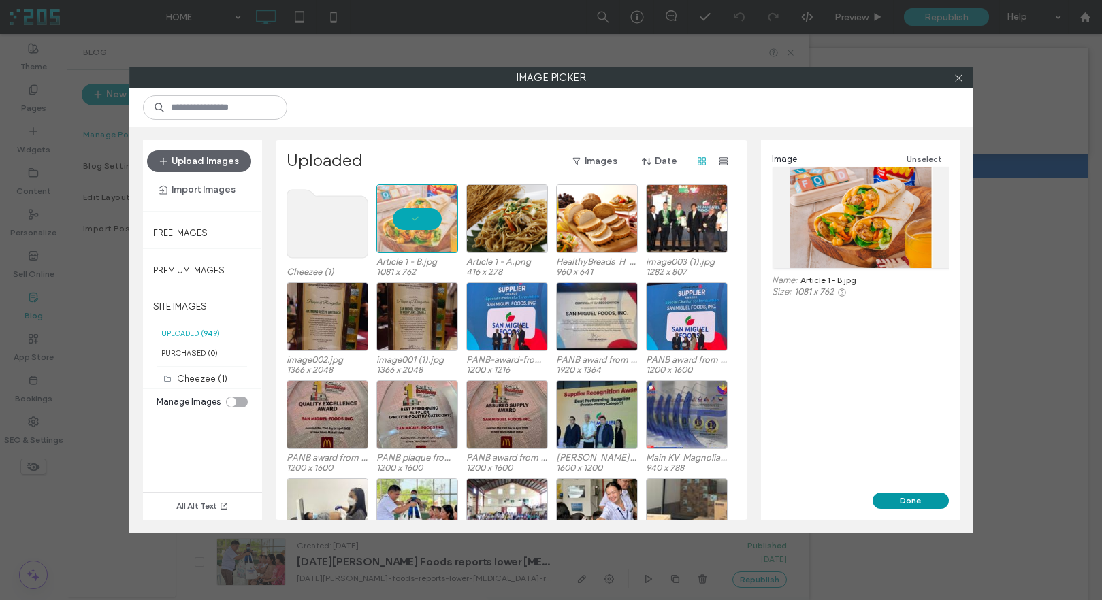
click at [912, 501] on button "Done" at bounding box center [910, 501] width 76 height 16
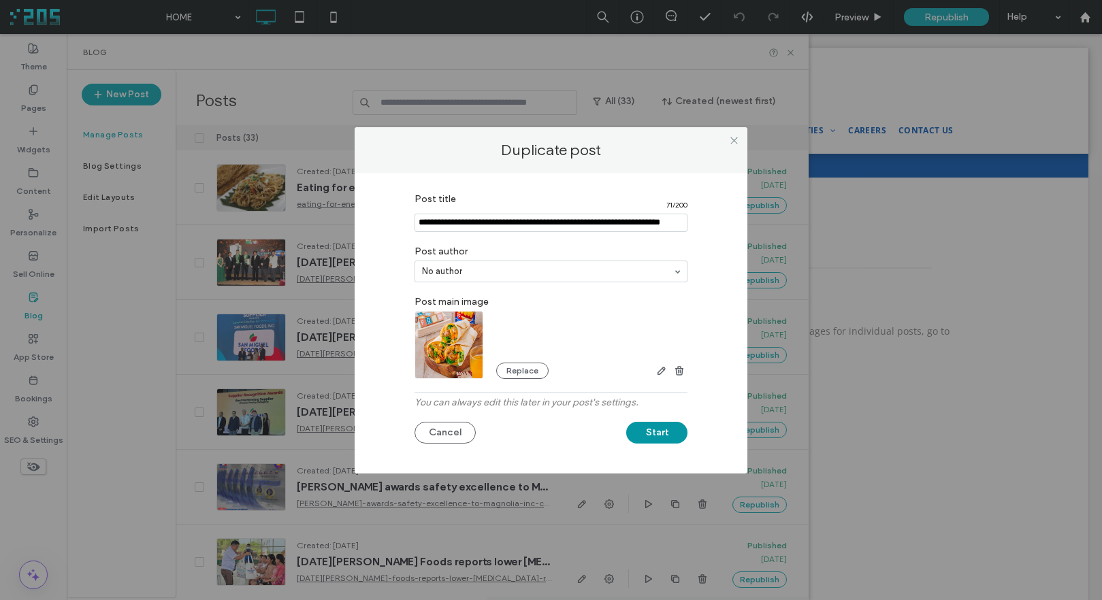
click at [660, 433] on button "Start" at bounding box center [656, 433] width 61 height 22
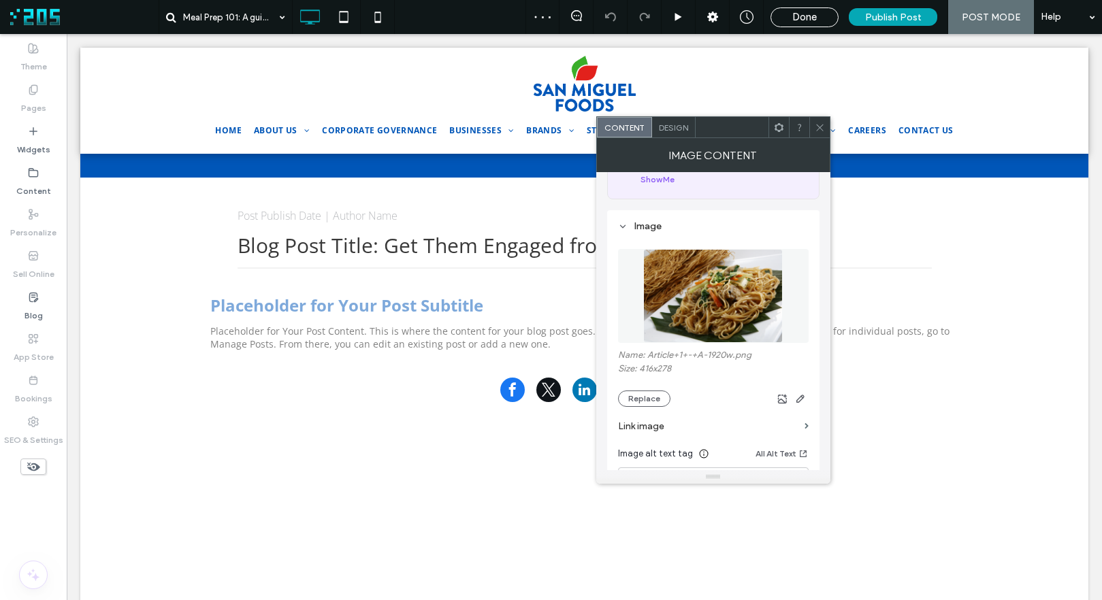
scroll to position [97, 0]
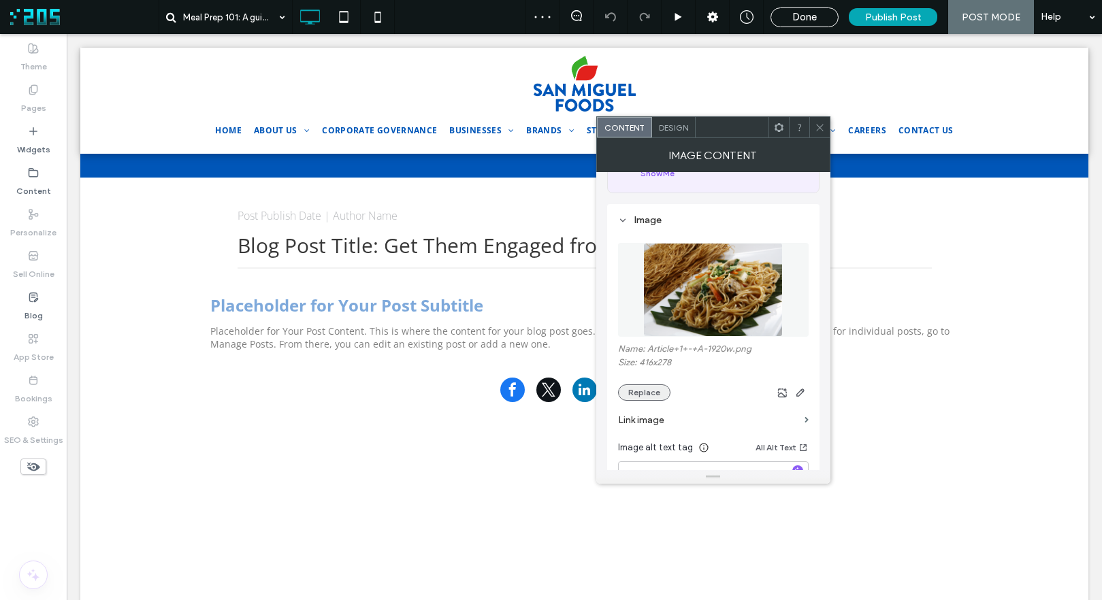
click at [634, 392] on button "Replace" at bounding box center [644, 392] width 52 height 16
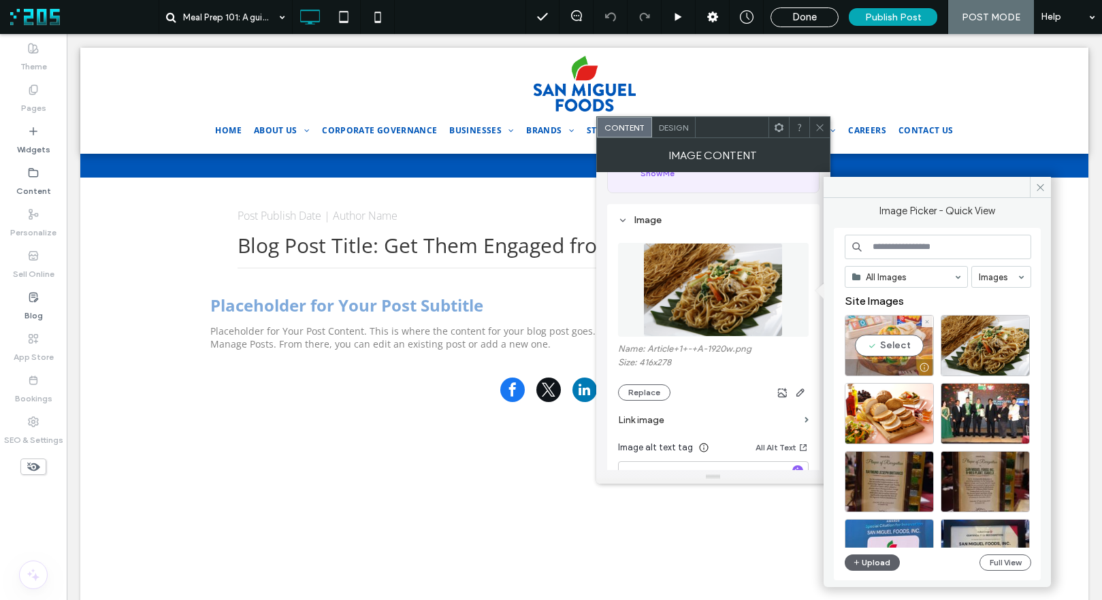
click at [874, 344] on div "Select" at bounding box center [888, 345] width 89 height 61
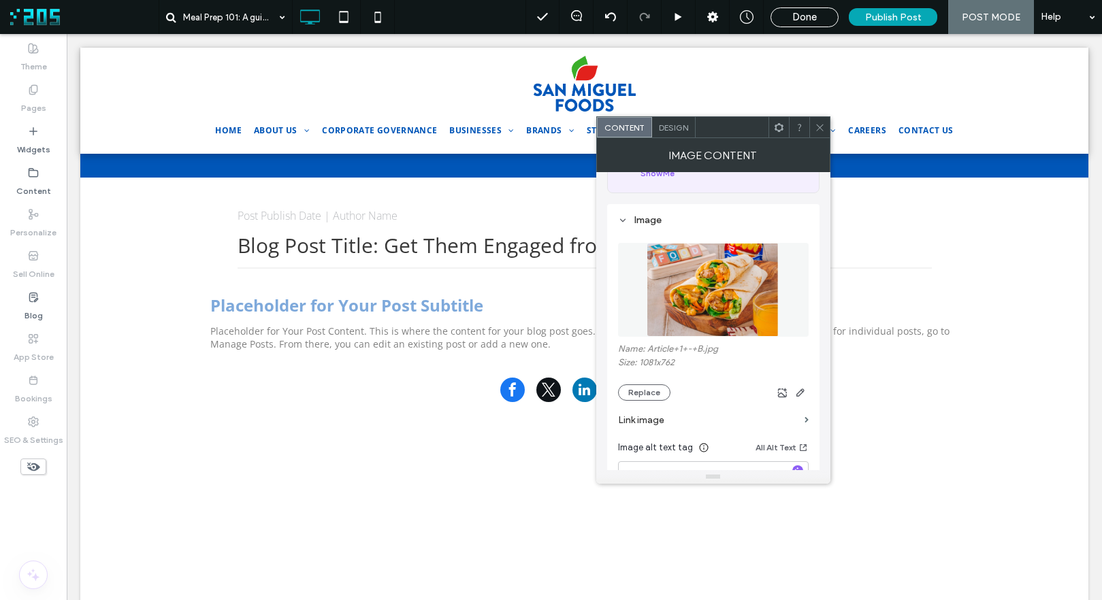
click at [817, 127] on icon at bounding box center [820, 127] width 10 height 10
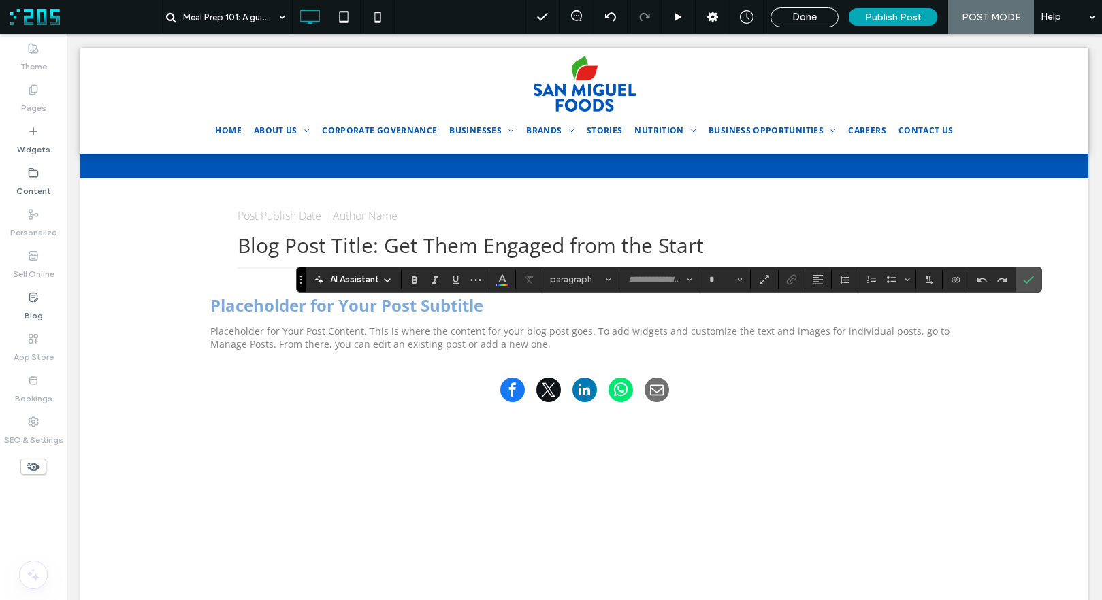
type input "*********"
click at [589, 280] on span "paragraph" at bounding box center [576, 279] width 53 height 10
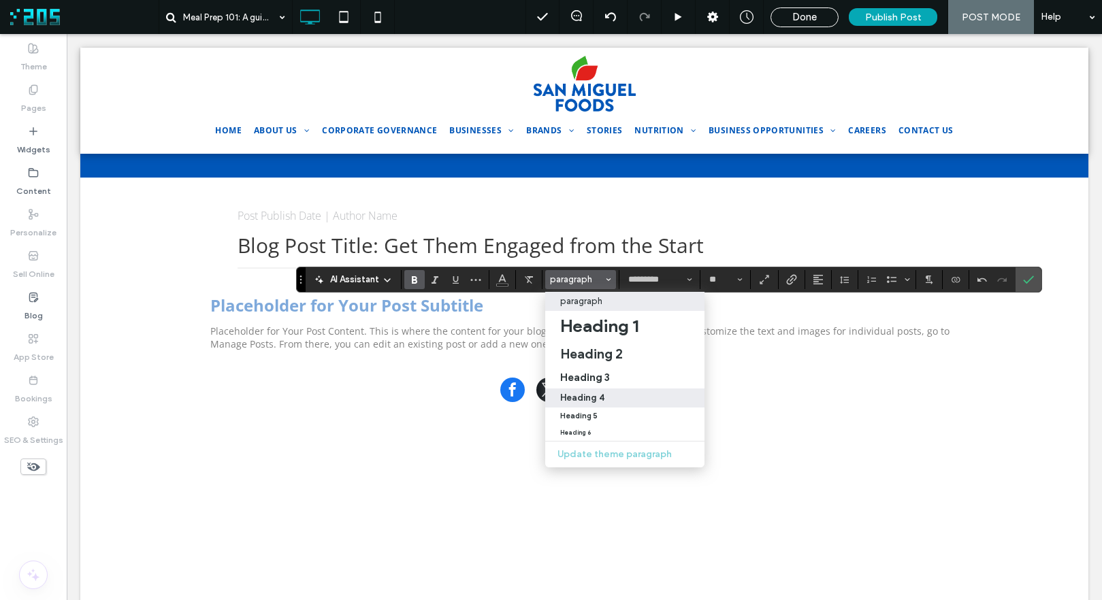
click at [602, 393] on div "Heading 4" at bounding box center [624, 398] width 129 height 10
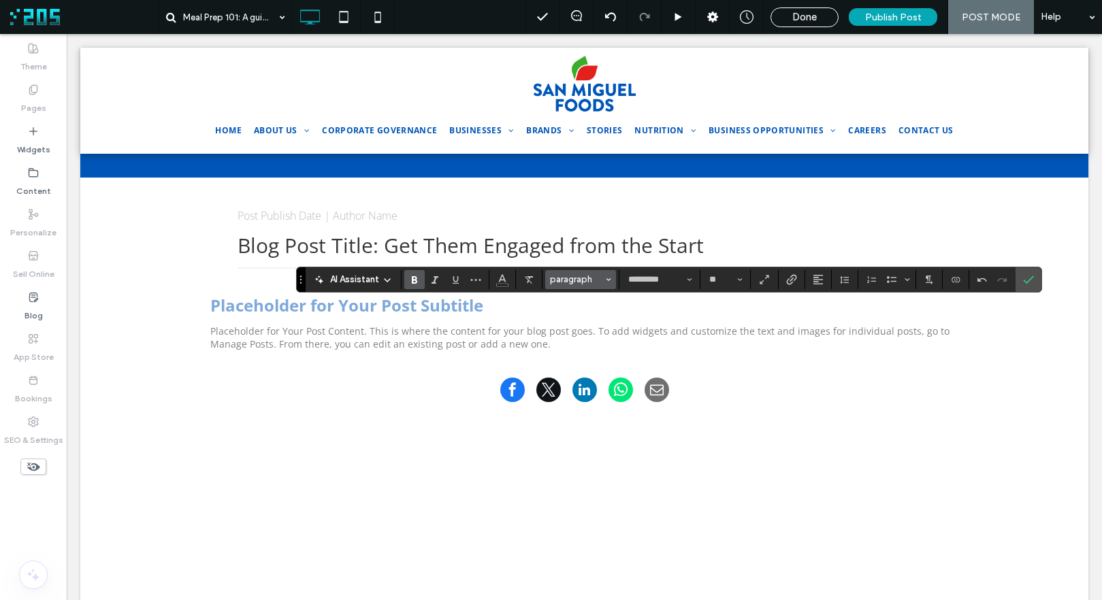
click at [582, 281] on span "paragraph" at bounding box center [576, 279] width 53 height 10
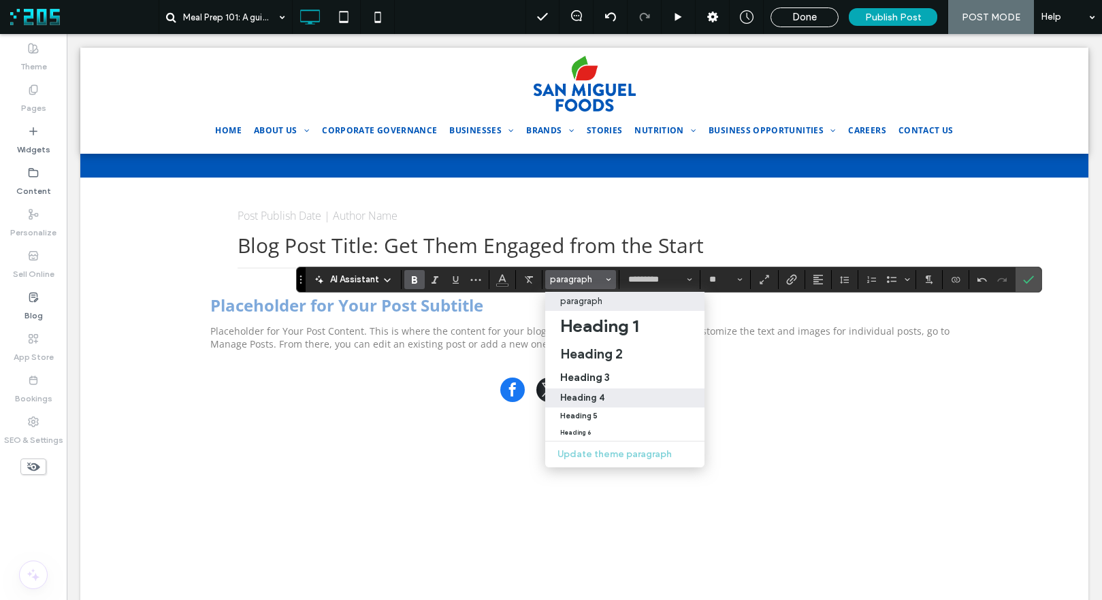
click at [610, 399] on div "Heading 4" at bounding box center [624, 398] width 129 height 10
type input "**"
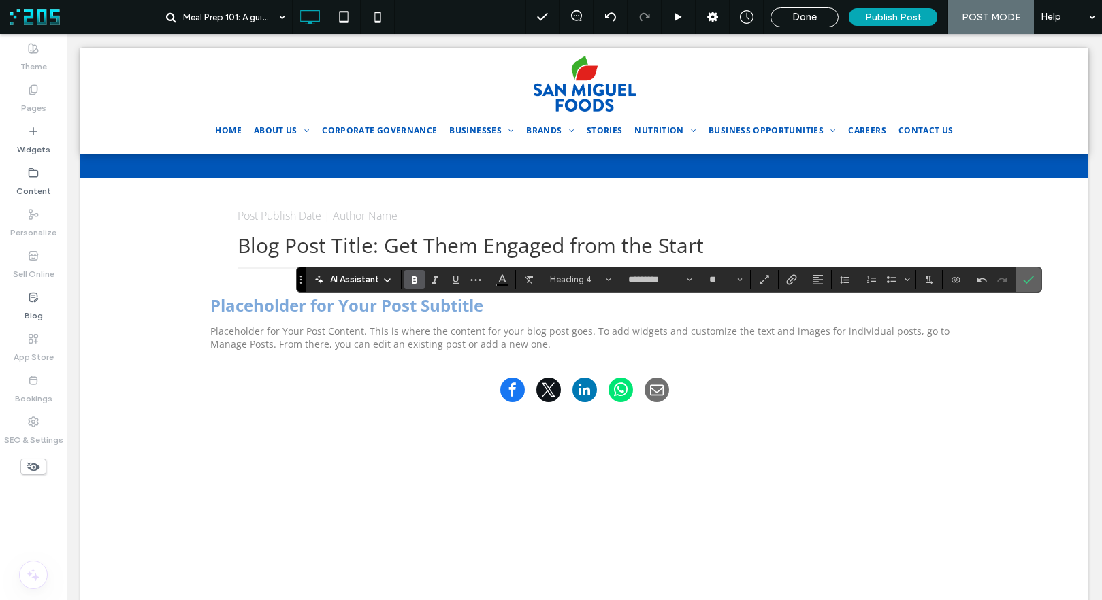
click at [1036, 278] on label "Confirm" at bounding box center [1028, 279] width 20 height 24
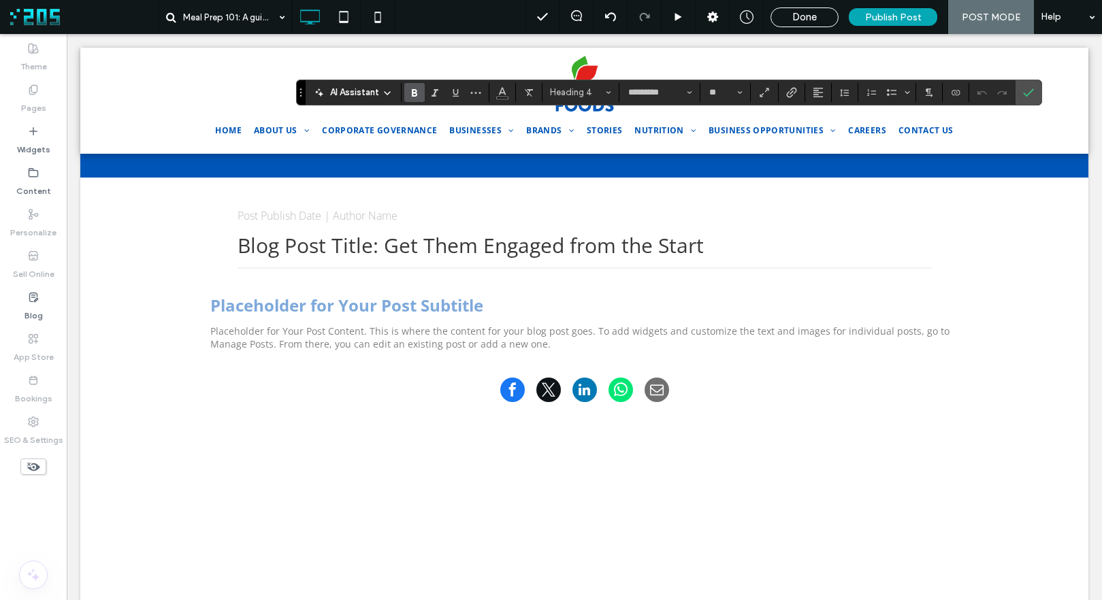
type input "**"
click at [787, 94] on icon "Link" at bounding box center [791, 92] width 11 height 11
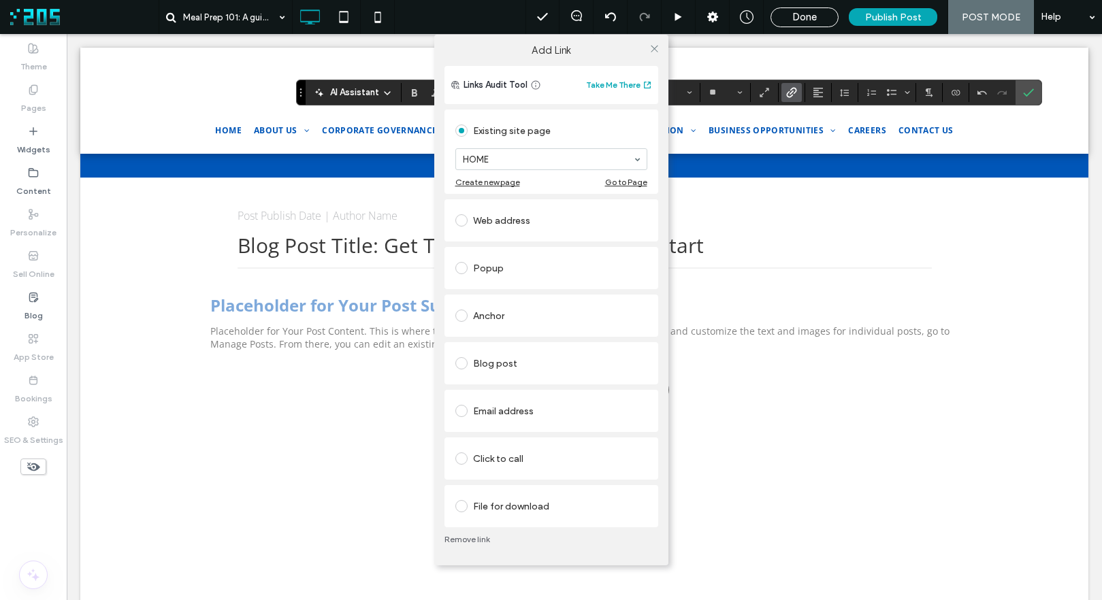
click at [495, 217] on div "Web address" at bounding box center [551, 221] width 192 height 22
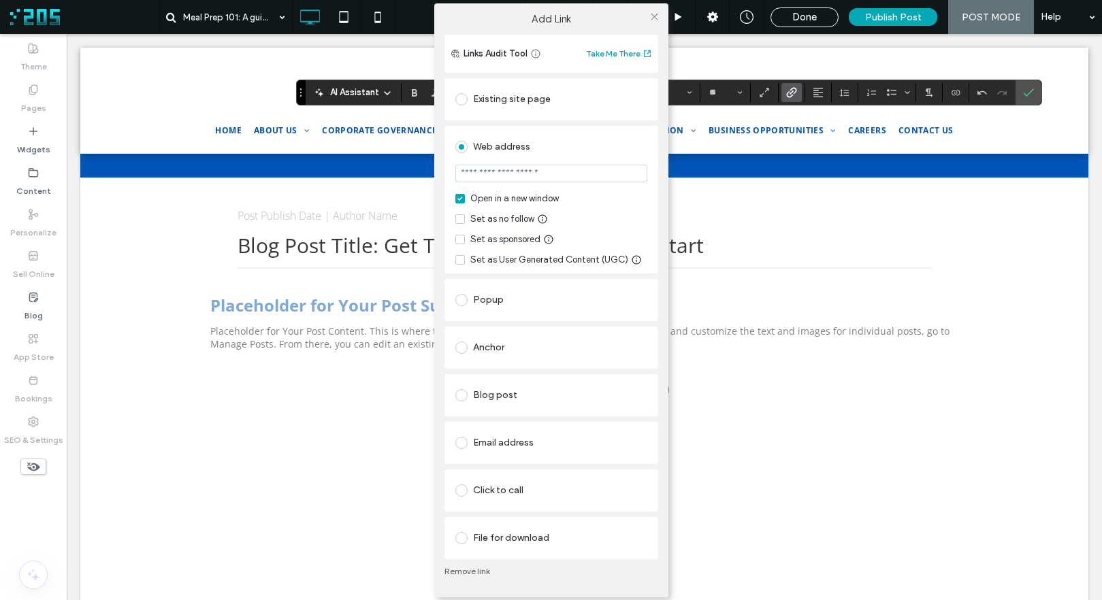
click at [526, 171] on input "url" at bounding box center [551, 174] width 192 height 18
paste input "**********"
type input "**********"
click at [653, 16] on use at bounding box center [654, 17] width 7 height 7
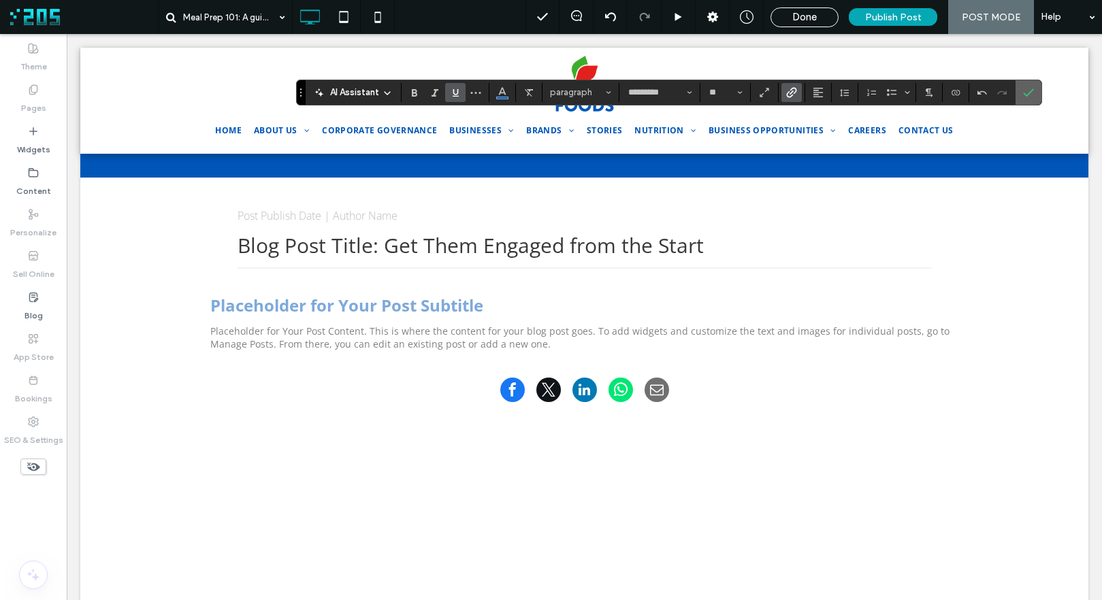
click at [1028, 93] on use "Confirm" at bounding box center [1028, 92] width 11 height 8
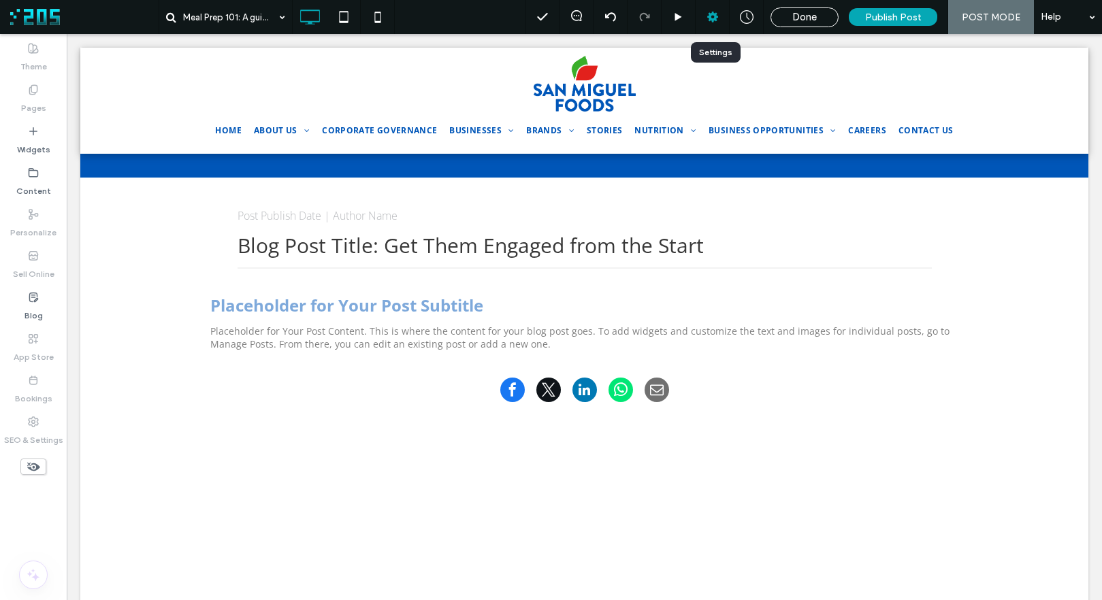
click at [717, 18] on use at bounding box center [712, 17] width 11 height 11
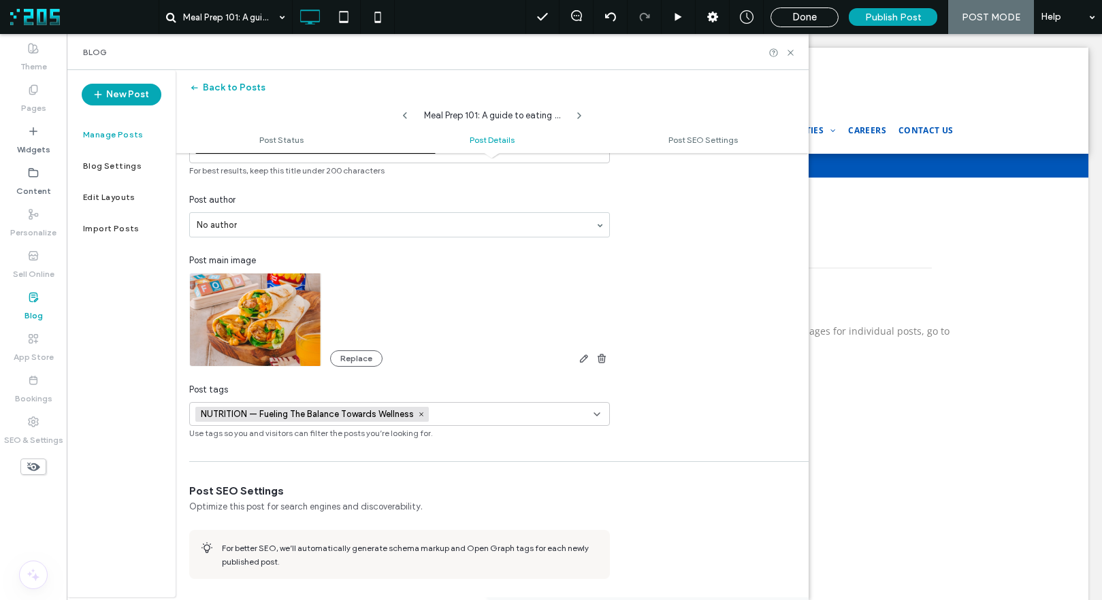
scroll to position [0, 0]
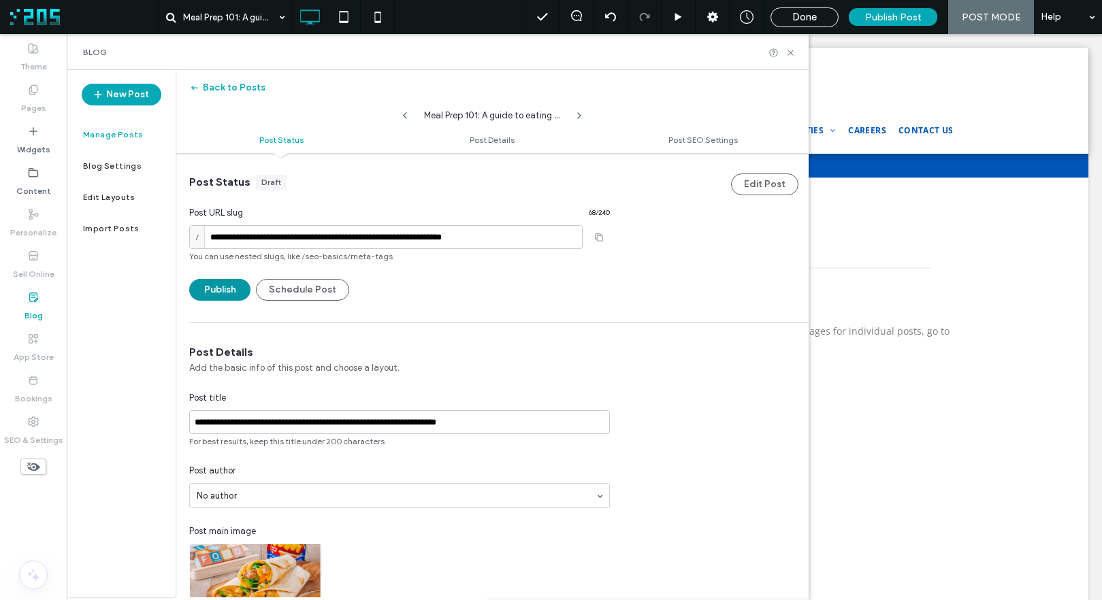
click at [222, 291] on button "Publish" at bounding box center [219, 290] width 61 height 22
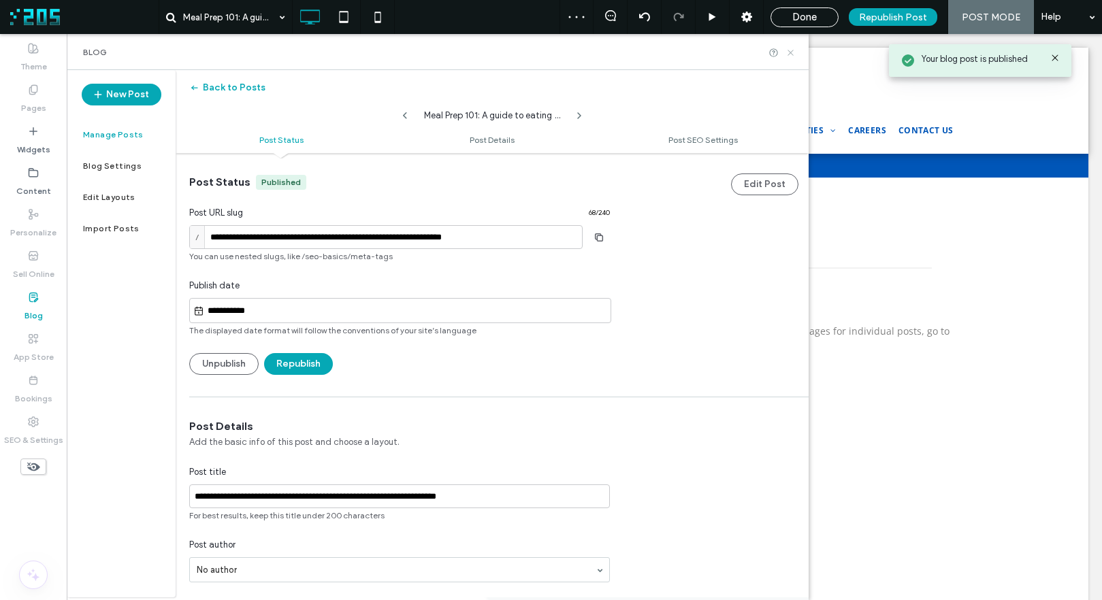
click at [789, 55] on icon at bounding box center [790, 53] width 10 height 10
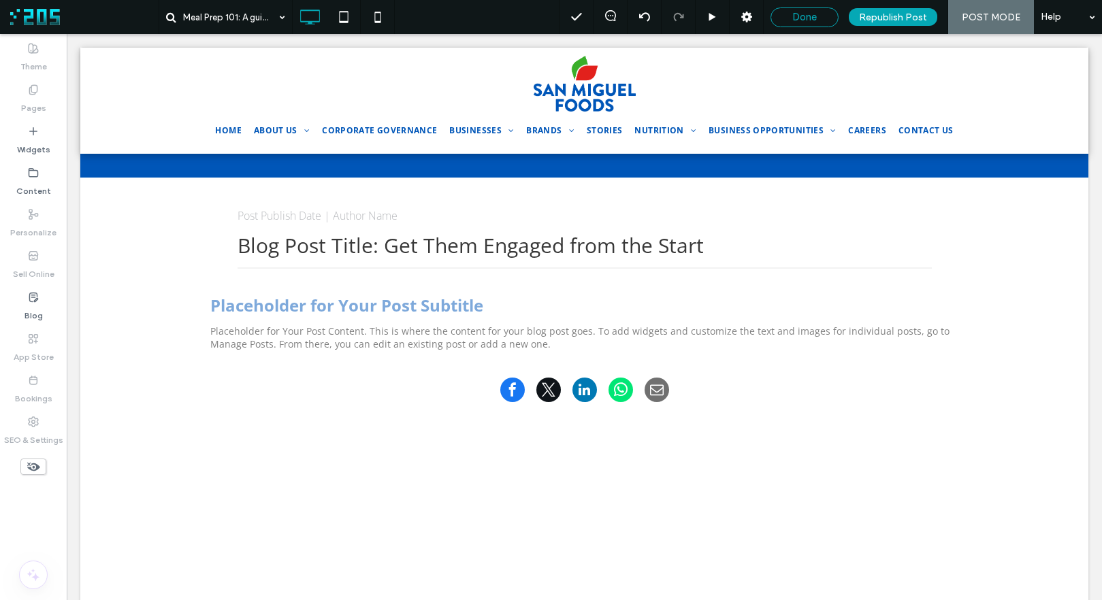
click at [806, 16] on span "Done" at bounding box center [804, 17] width 24 height 12
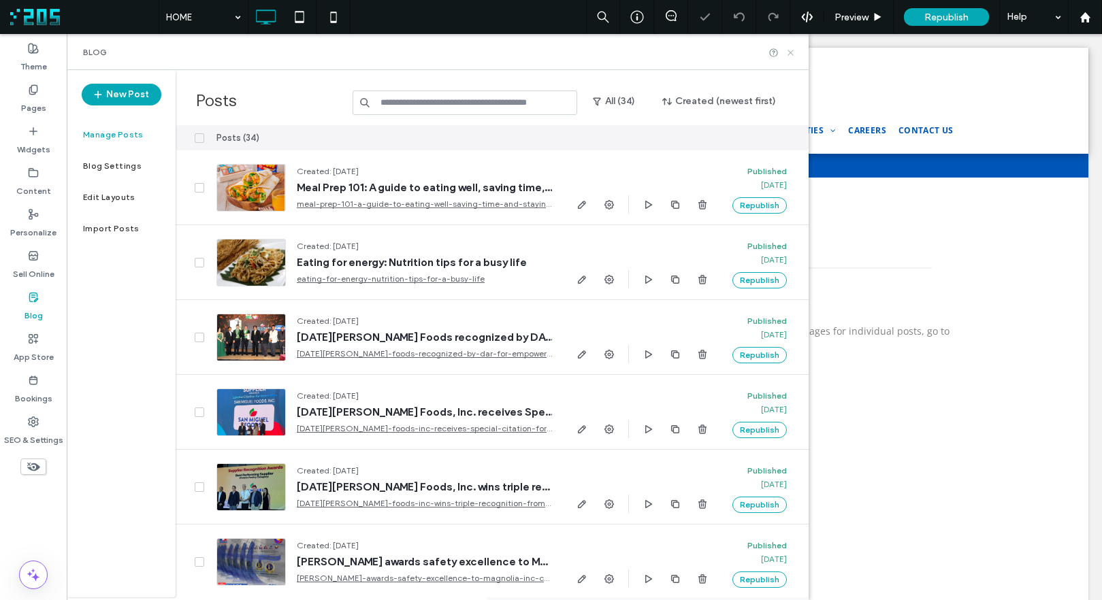
click at [790, 50] on icon at bounding box center [790, 53] width 10 height 10
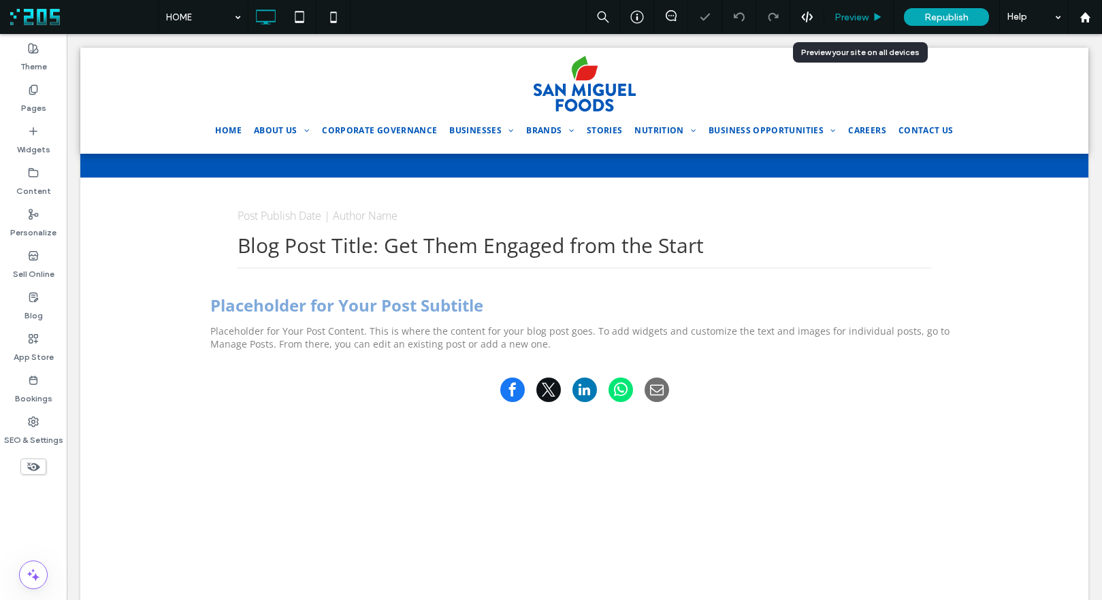
click at [851, 19] on span "Preview" at bounding box center [851, 18] width 34 height 12
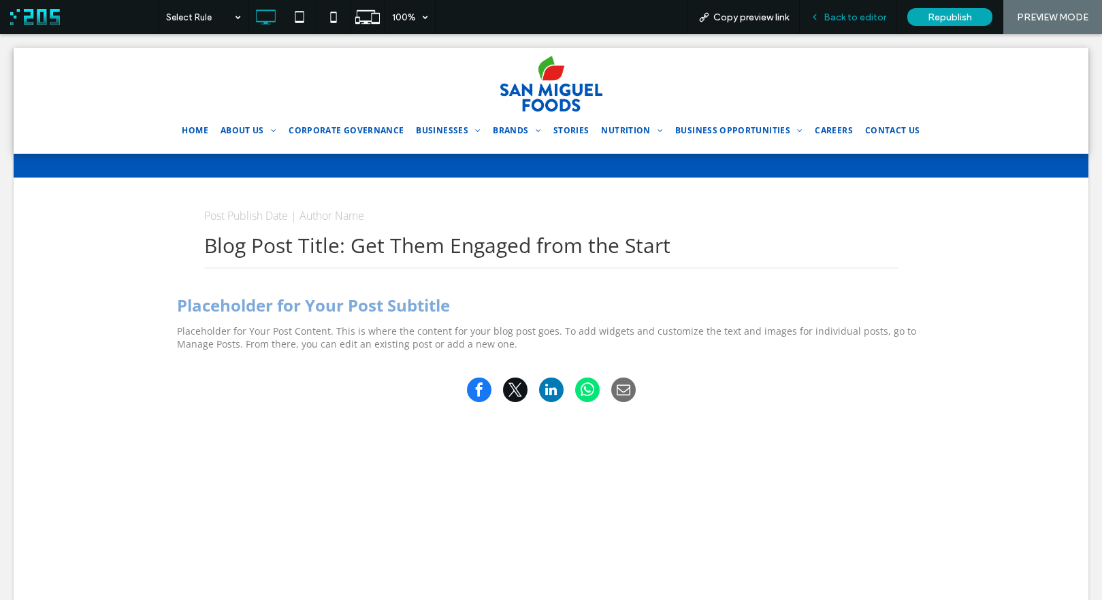
click at [827, 22] on span "Back to editor" at bounding box center [854, 18] width 63 height 12
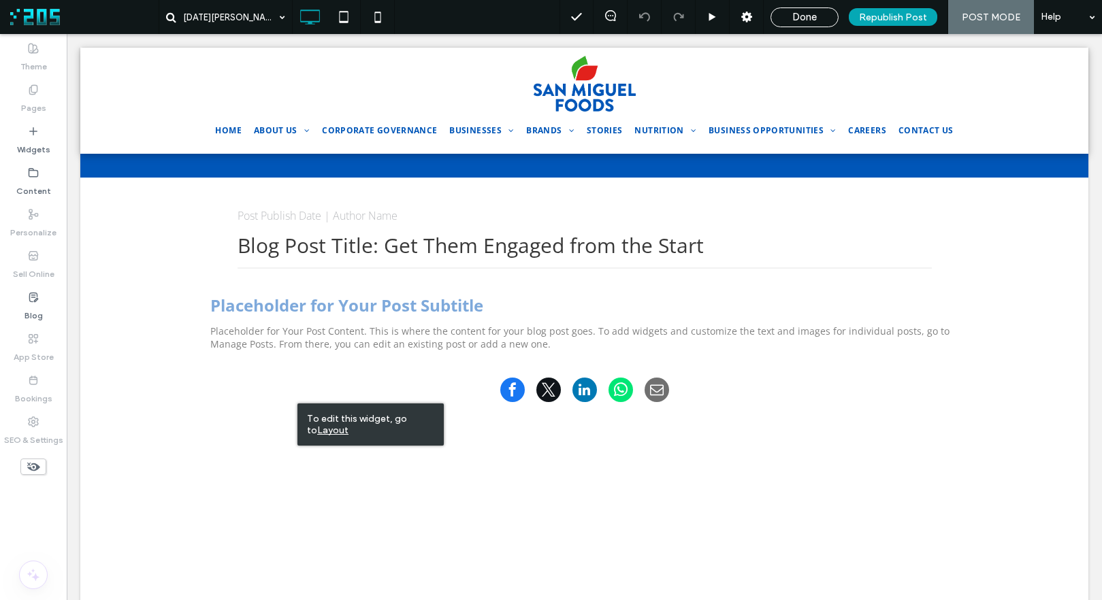
drag, startPoint x: 318, startPoint y: 432, endPoint x: 280, endPoint y: 411, distance: 43.6
click at [318, 432] on u "Layout" at bounding box center [332, 431] width 31 height 12
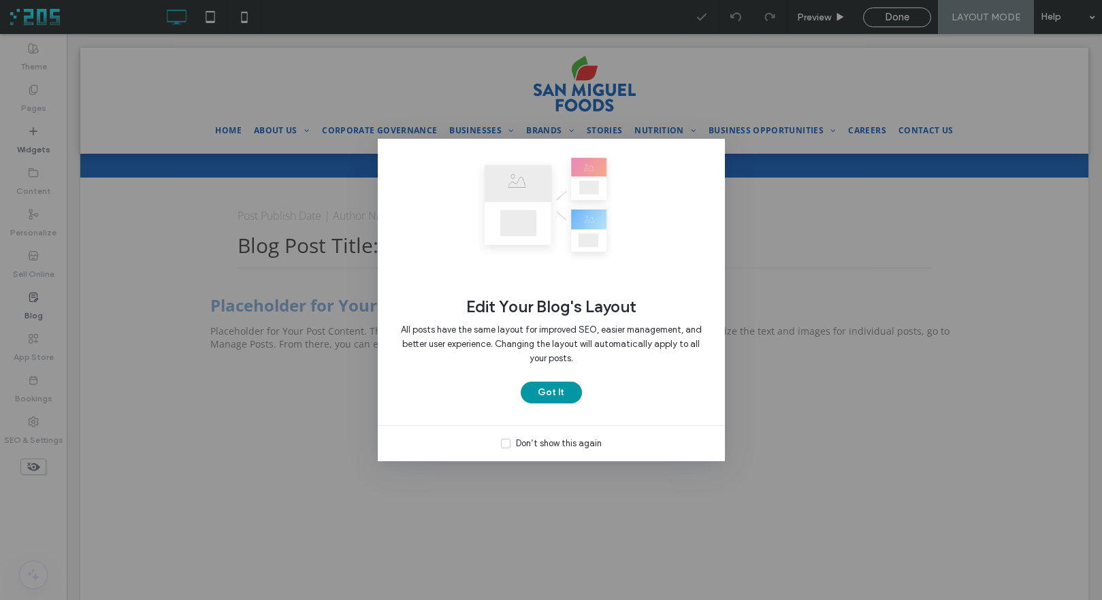
click at [548, 387] on button "Got It" at bounding box center [551, 393] width 61 height 22
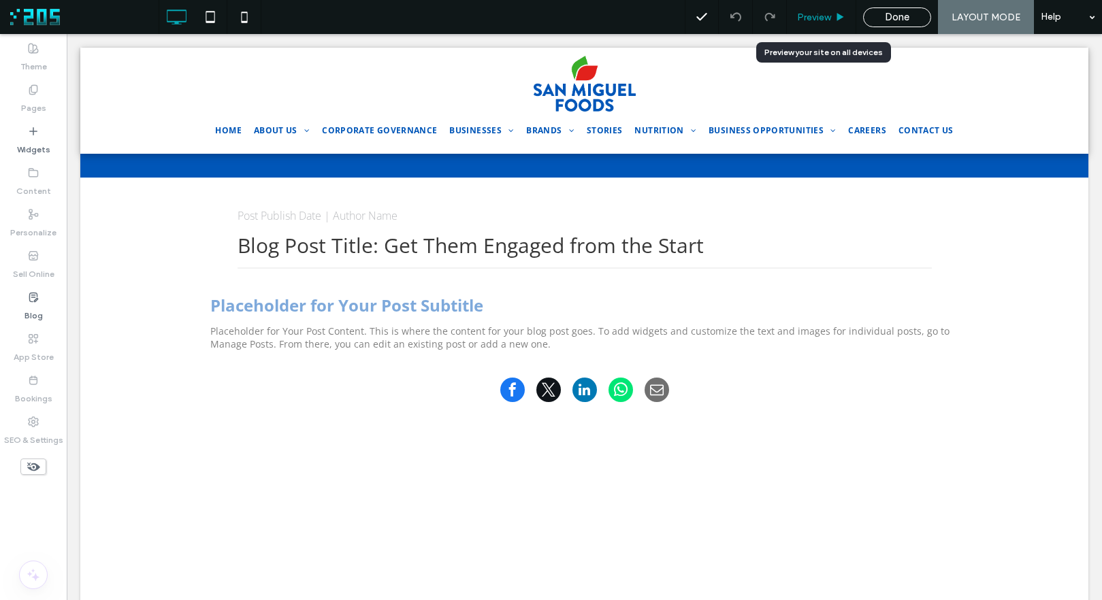
click at [834, 16] on div "Preview" at bounding box center [821, 18] width 69 height 12
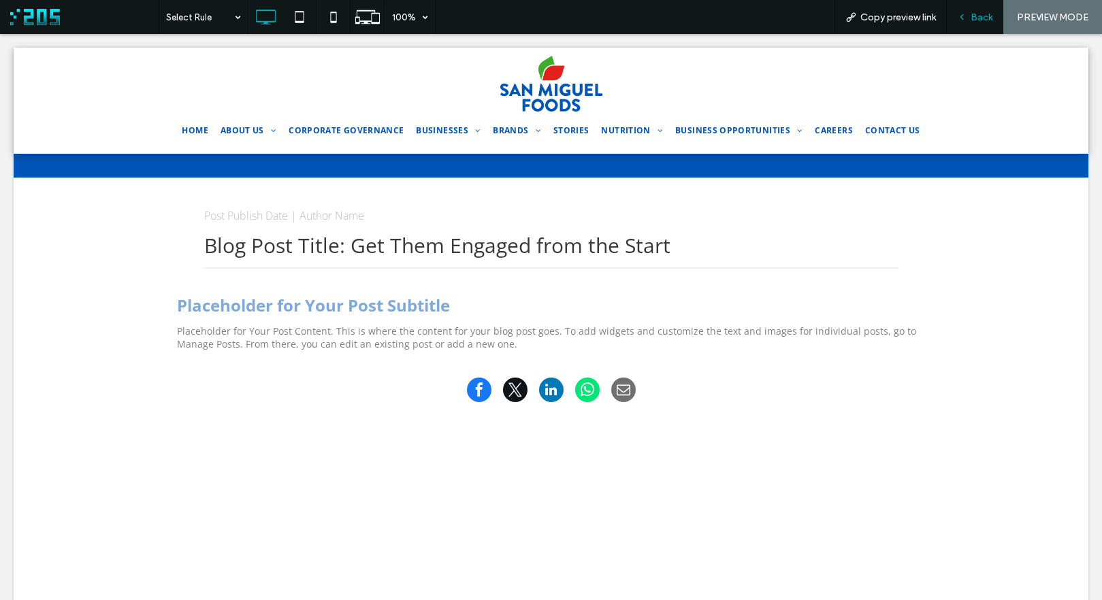
click at [985, 12] on span "Back" at bounding box center [981, 18] width 22 height 12
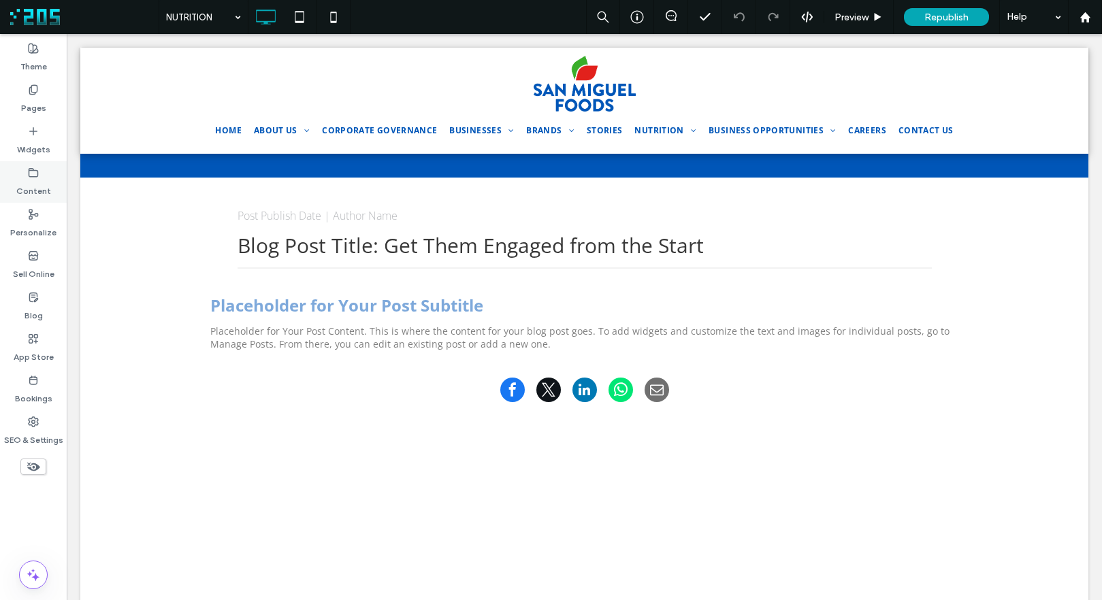
click at [46, 184] on label "Content" at bounding box center [33, 187] width 35 height 19
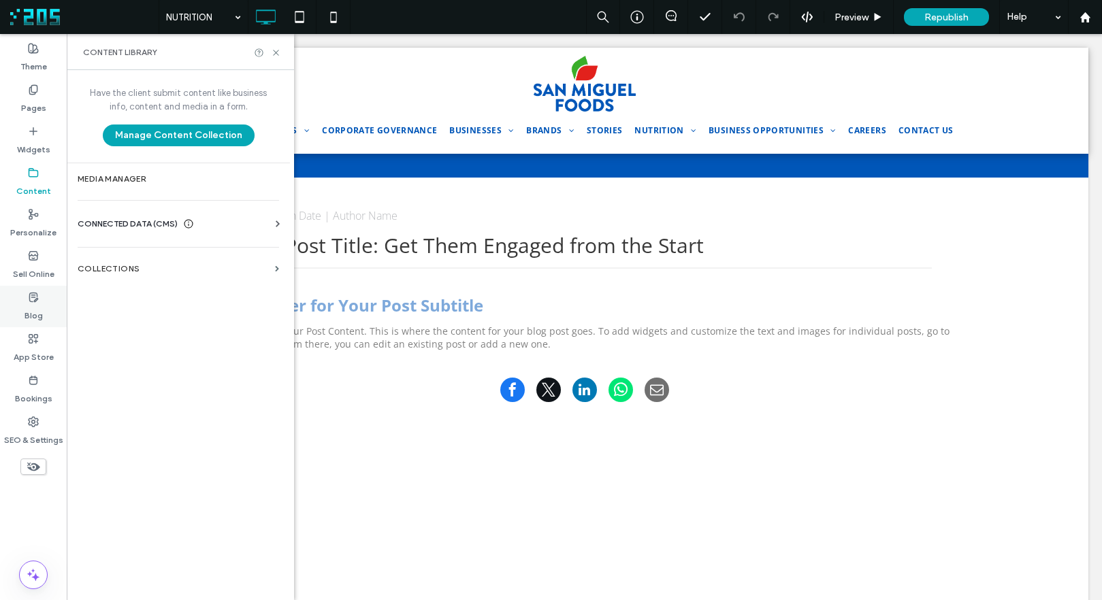
click at [33, 303] on label "Blog" at bounding box center [33, 312] width 18 height 19
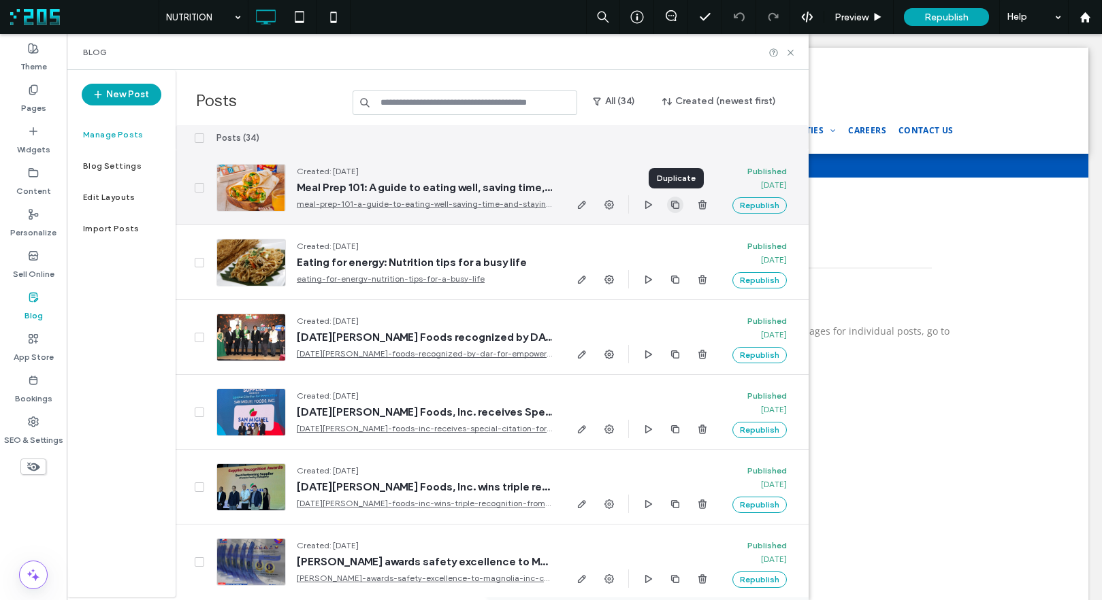
click at [679, 203] on icon "button" at bounding box center [675, 204] width 11 height 11
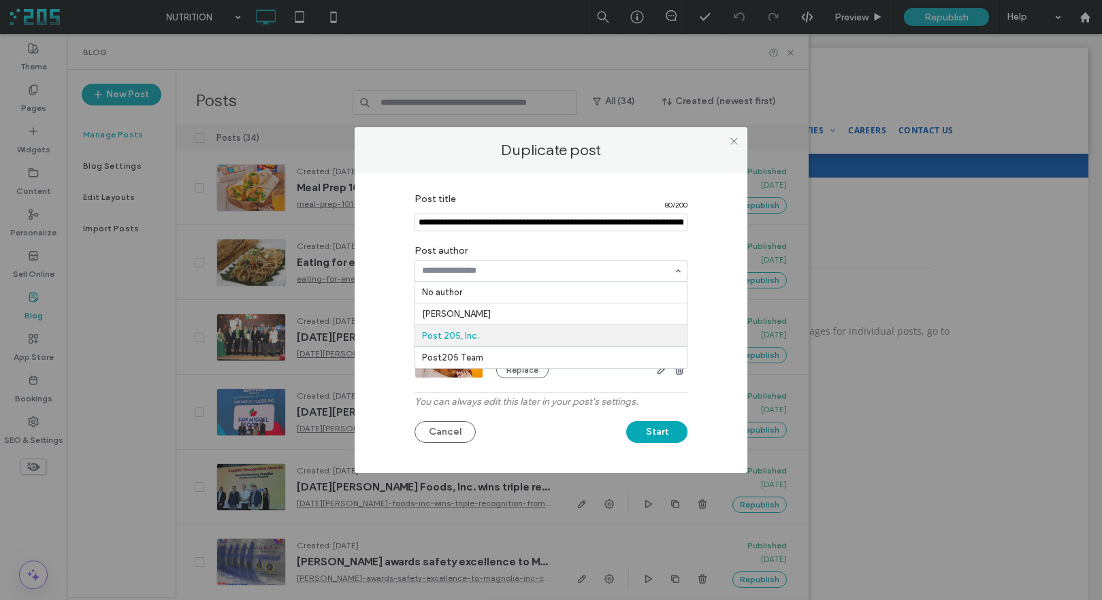
paste input "**********"
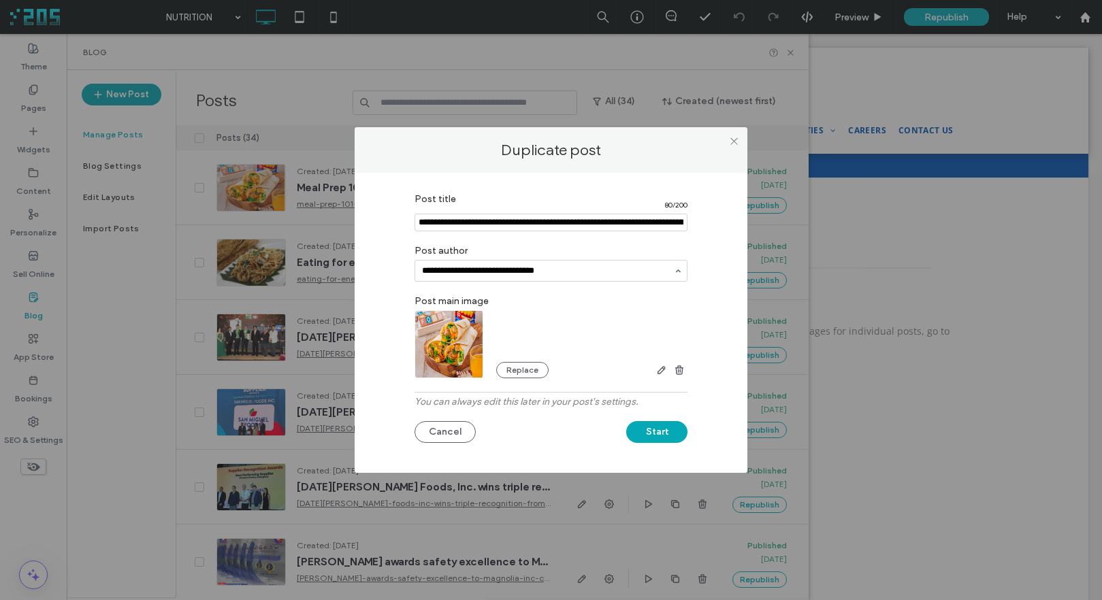
type input "**********"
click at [565, 226] on input "Post title" at bounding box center [550, 223] width 273 height 18
paste input "**********"
type input "**********"
click at [463, 338] on img at bounding box center [448, 344] width 69 height 68
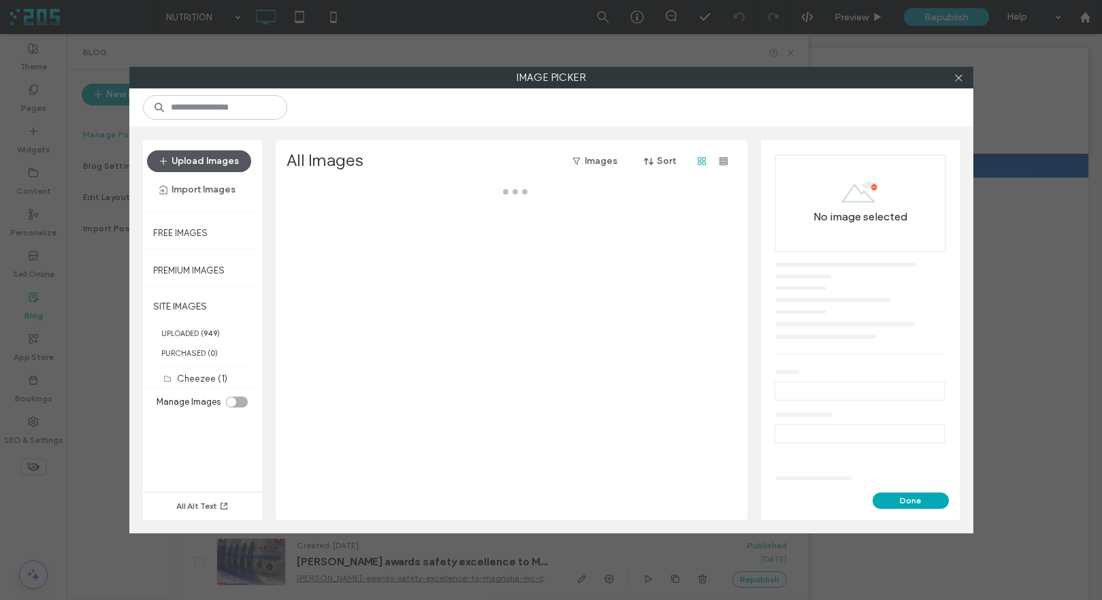
click at [216, 160] on button "Upload Images" at bounding box center [199, 161] width 104 height 22
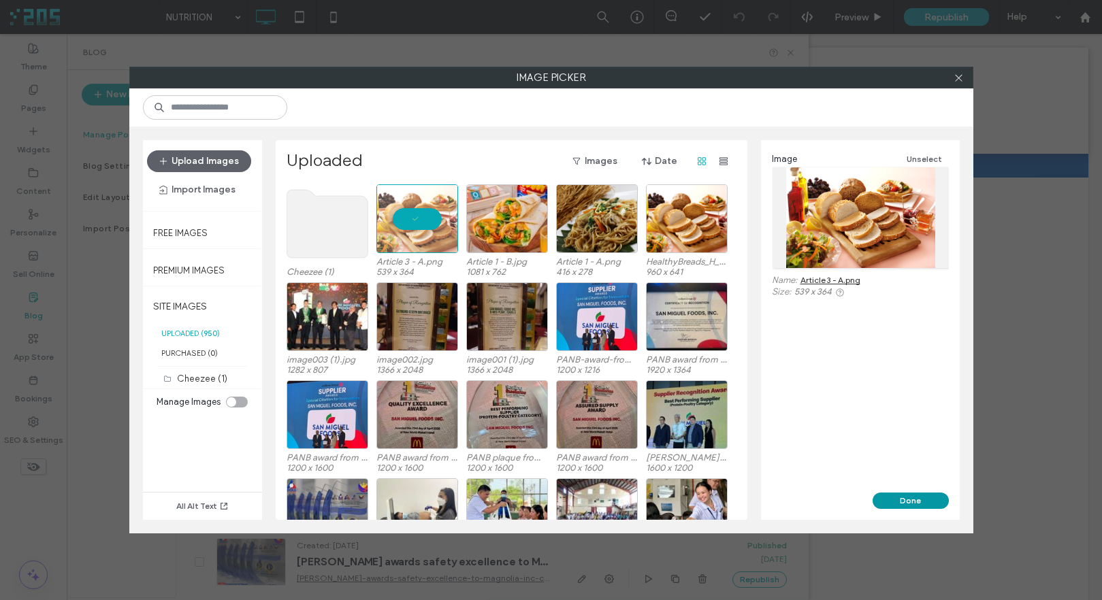
click at [910, 497] on button "Done" at bounding box center [910, 501] width 76 height 16
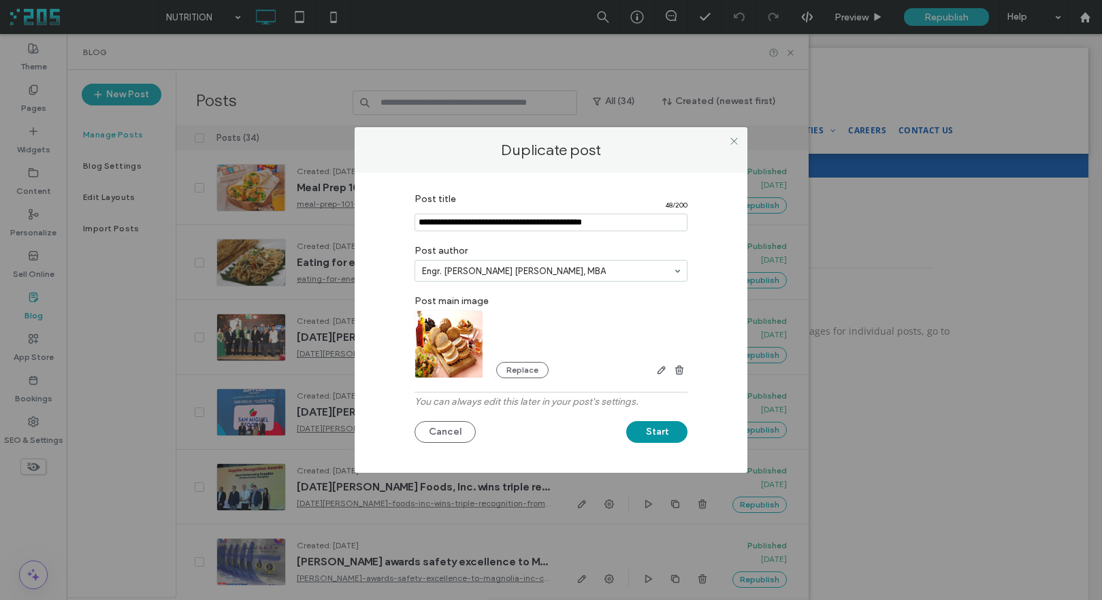
click at [658, 429] on button "Start" at bounding box center [656, 432] width 61 height 22
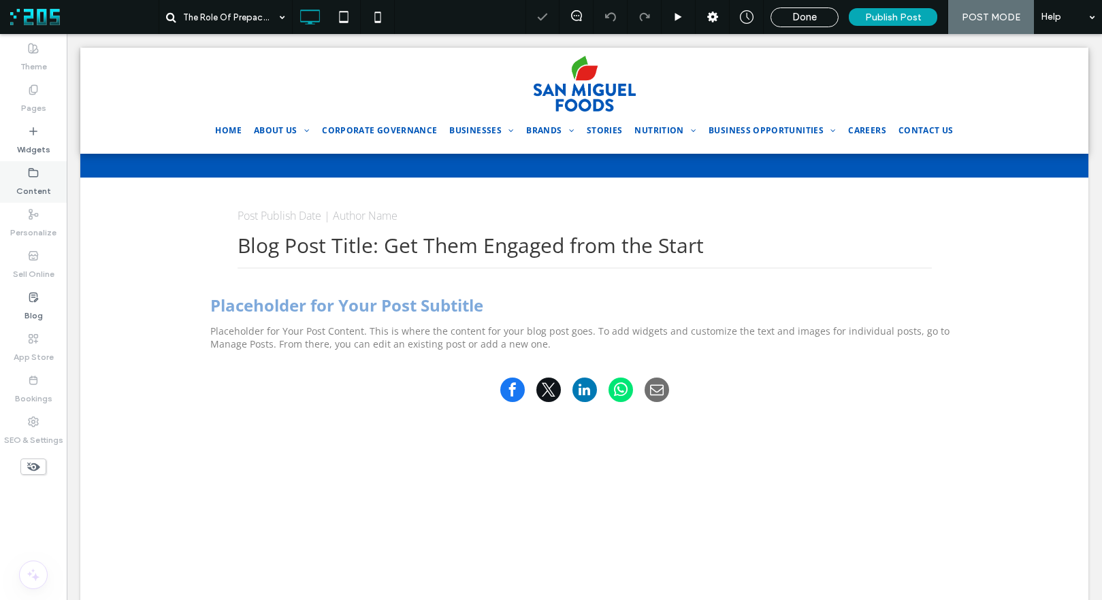
click at [31, 180] on label "Content" at bounding box center [33, 187] width 35 height 19
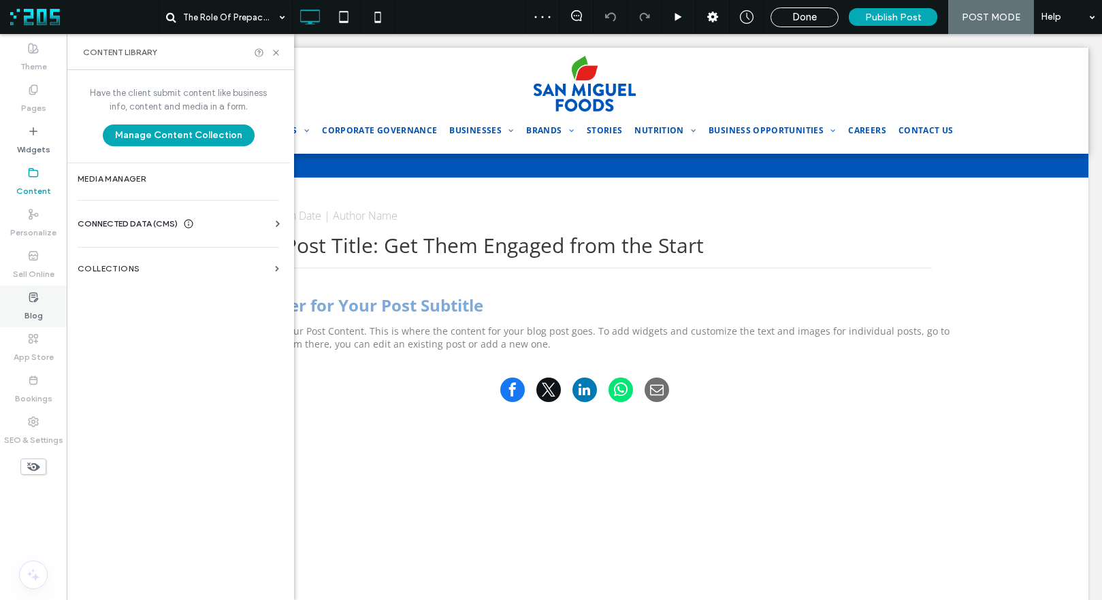
click at [31, 297] on icon at bounding box center [33, 297] width 11 height 11
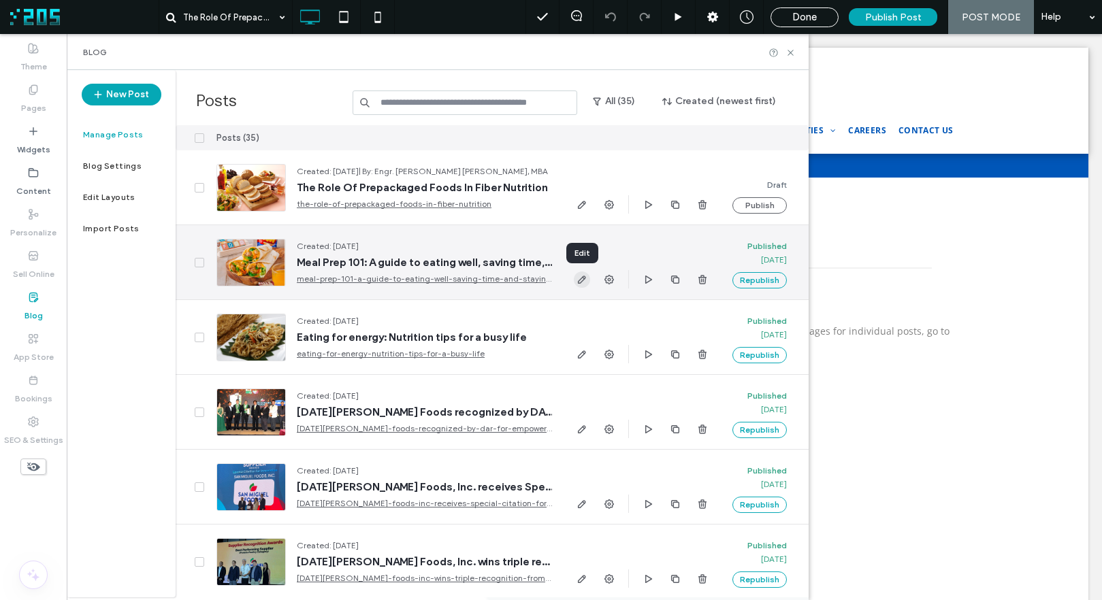
click at [586, 281] on icon "button" at bounding box center [581, 279] width 11 height 11
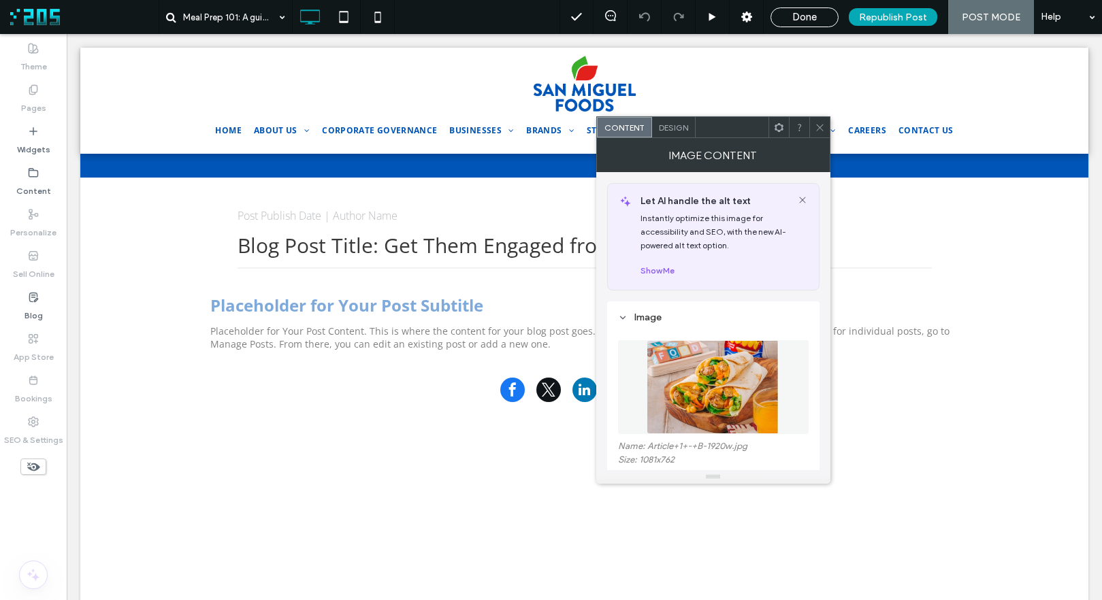
click at [820, 127] on icon at bounding box center [820, 127] width 10 height 10
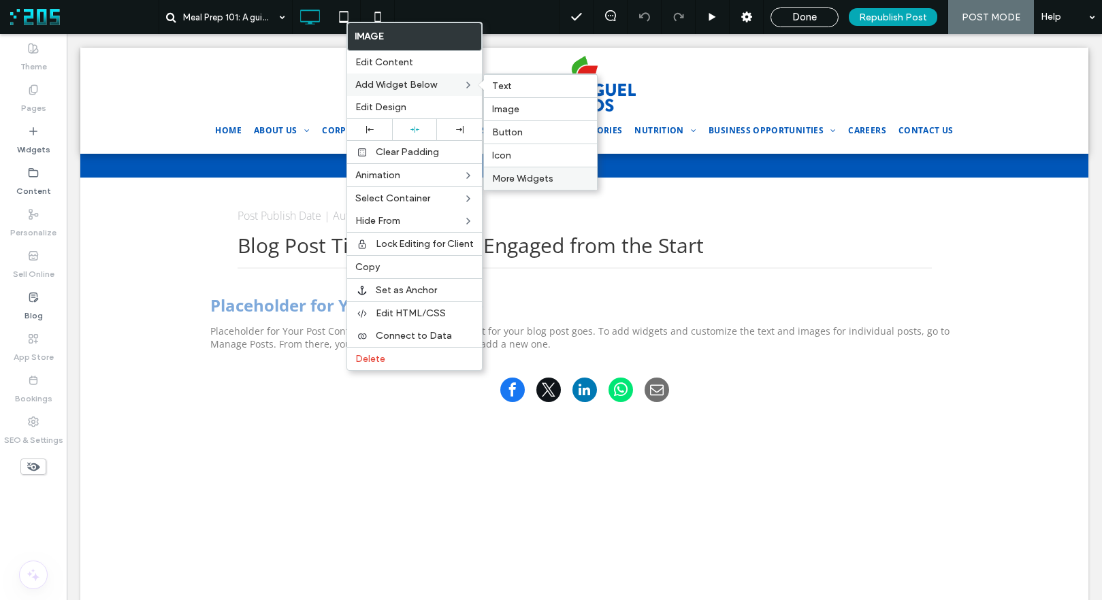
click at [521, 180] on span "More Widgets" at bounding box center [522, 179] width 61 height 12
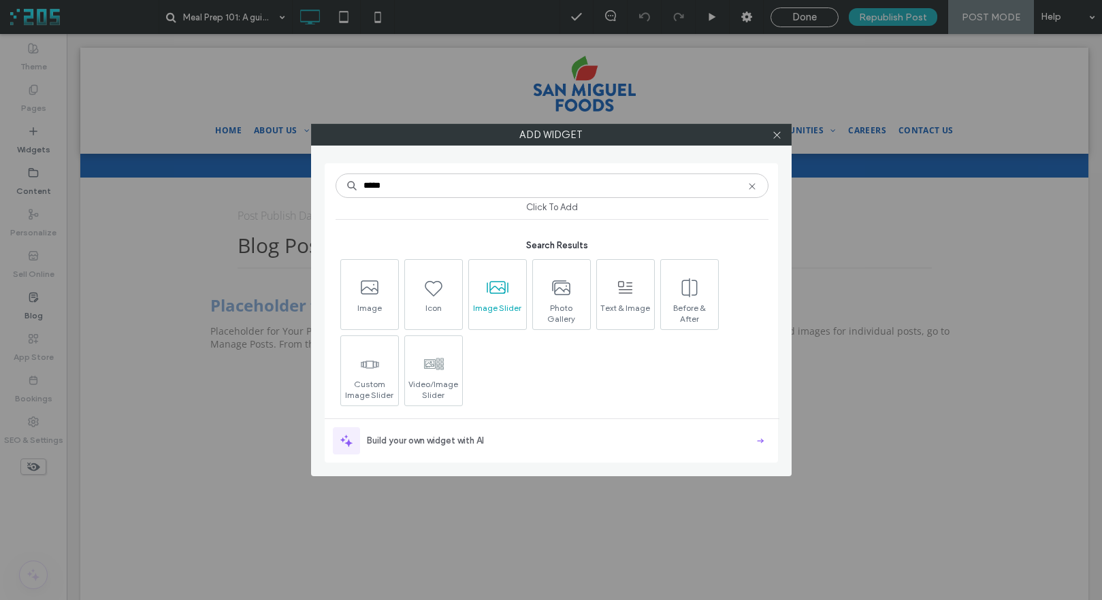
type input "*****"
drag, startPoint x: 504, startPoint y: 284, endPoint x: 519, endPoint y: 286, distance: 14.5
click at [504, 284] on use at bounding box center [498, 287] width 22 height 13
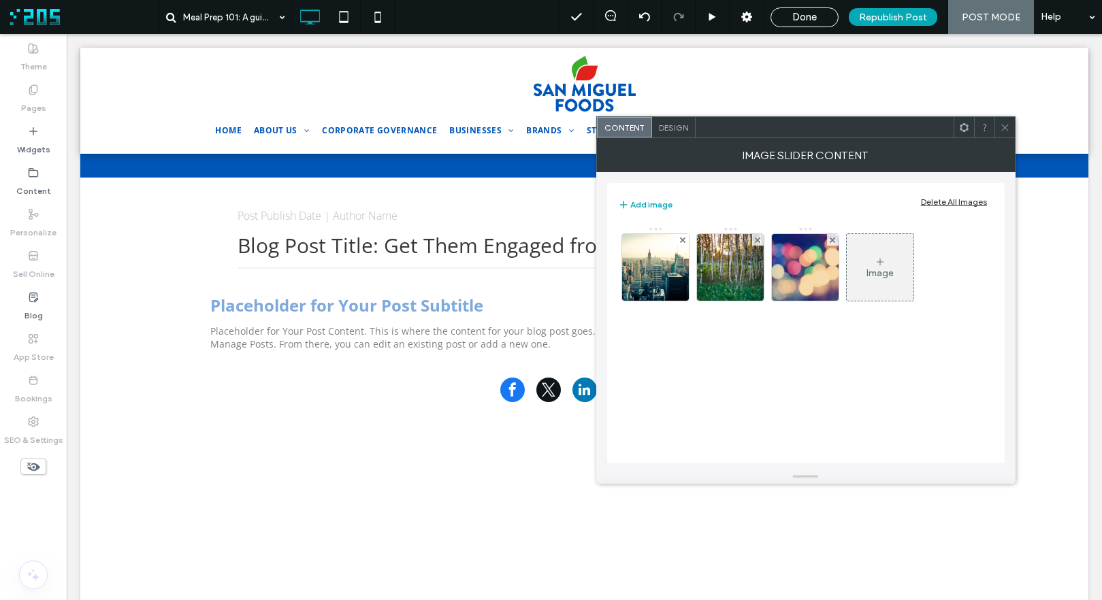
click at [941, 197] on div "Delete All Images" at bounding box center [954, 202] width 66 height 10
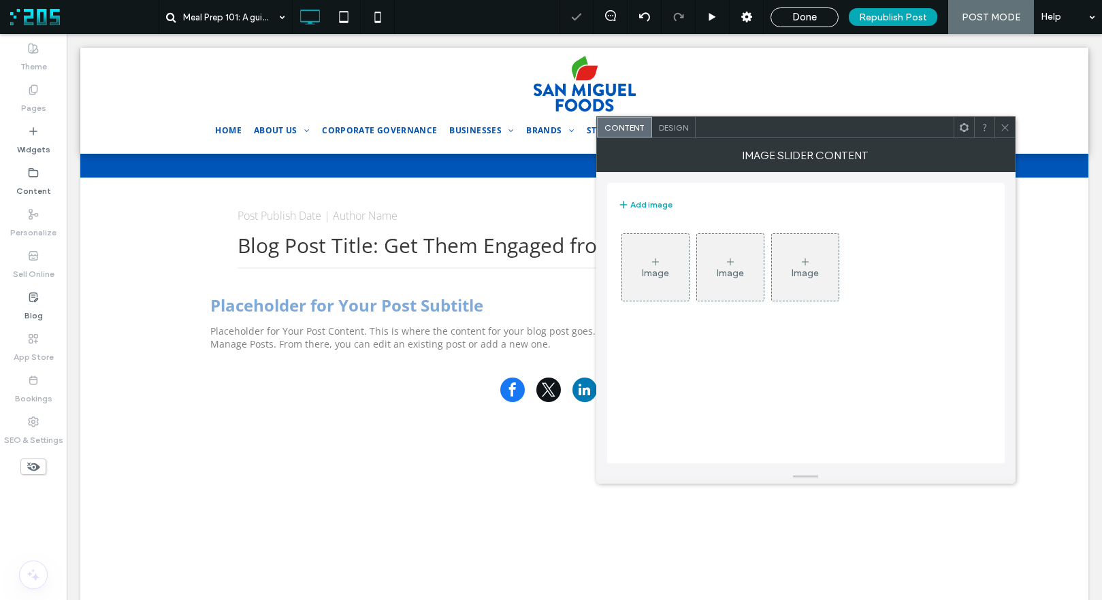
click at [653, 260] on icon at bounding box center [655, 262] width 11 height 11
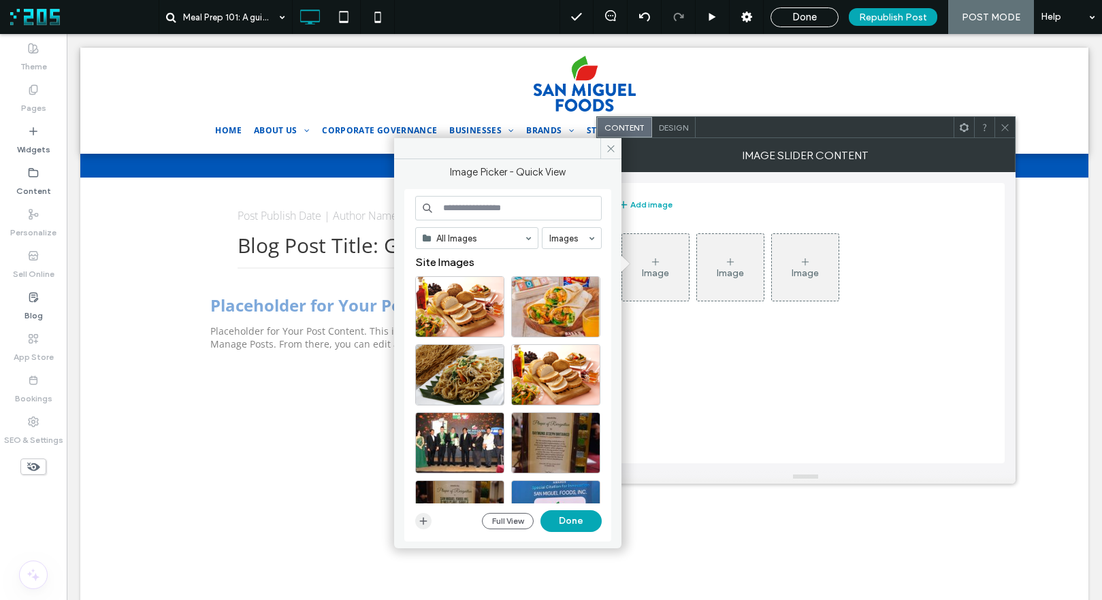
click at [423, 520] on use "button" at bounding box center [422, 521] width 7 height 7
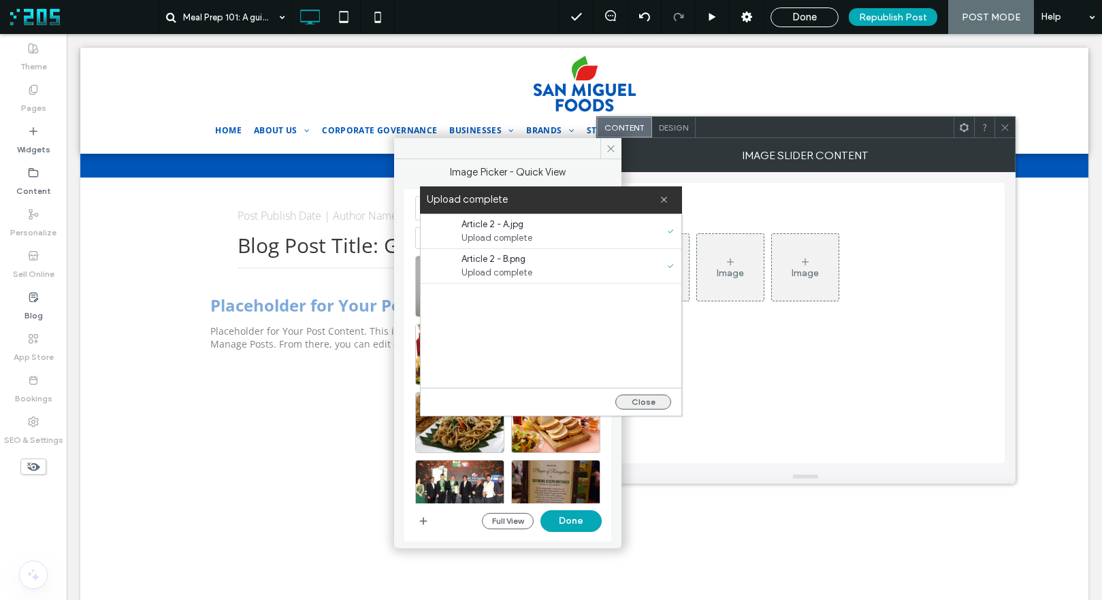
click at [640, 399] on button "Close" at bounding box center [643, 402] width 56 height 15
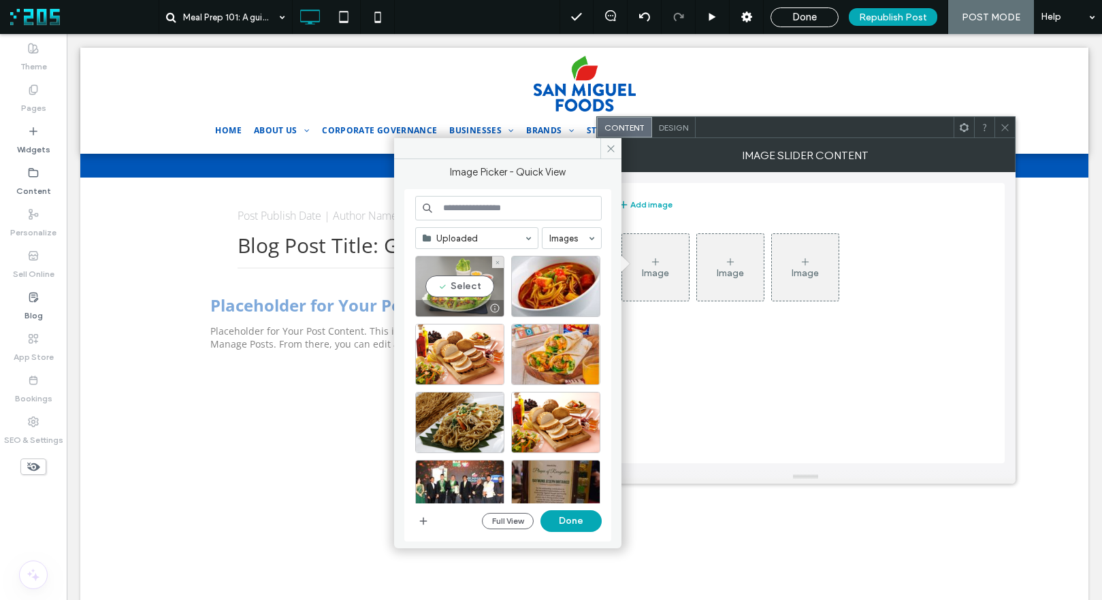
click at [465, 285] on div "Select" at bounding box center [459, 286] width 89 height 61
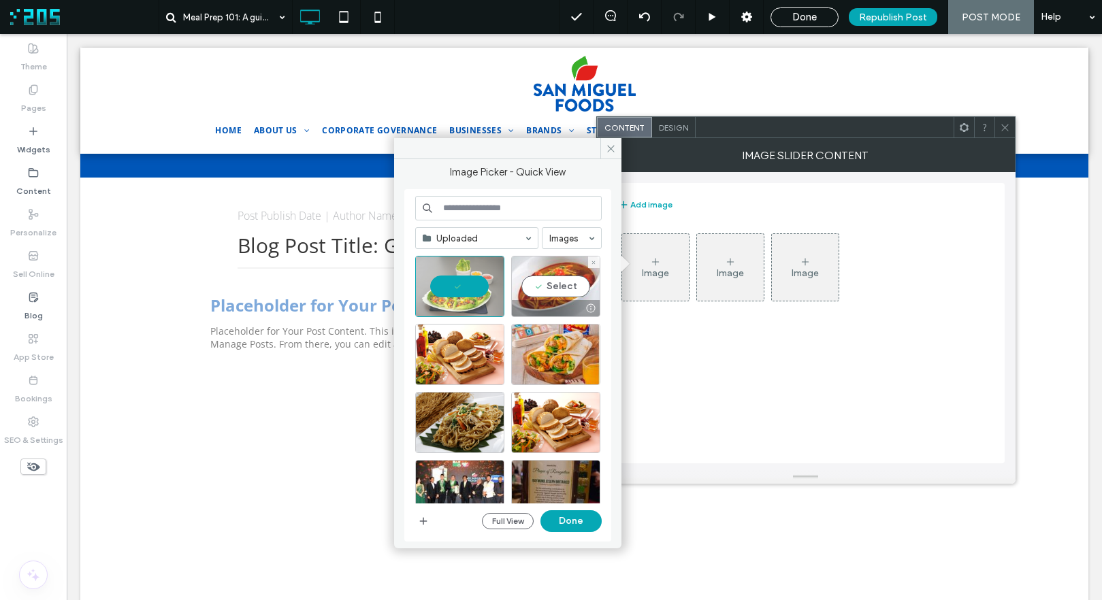
click at [550, 288] on div "Select" at bounding box center [555, 286] width 89 height 61
click at [581, 523] on button "Done" at bounding box center [570, 521] width 61 height 22
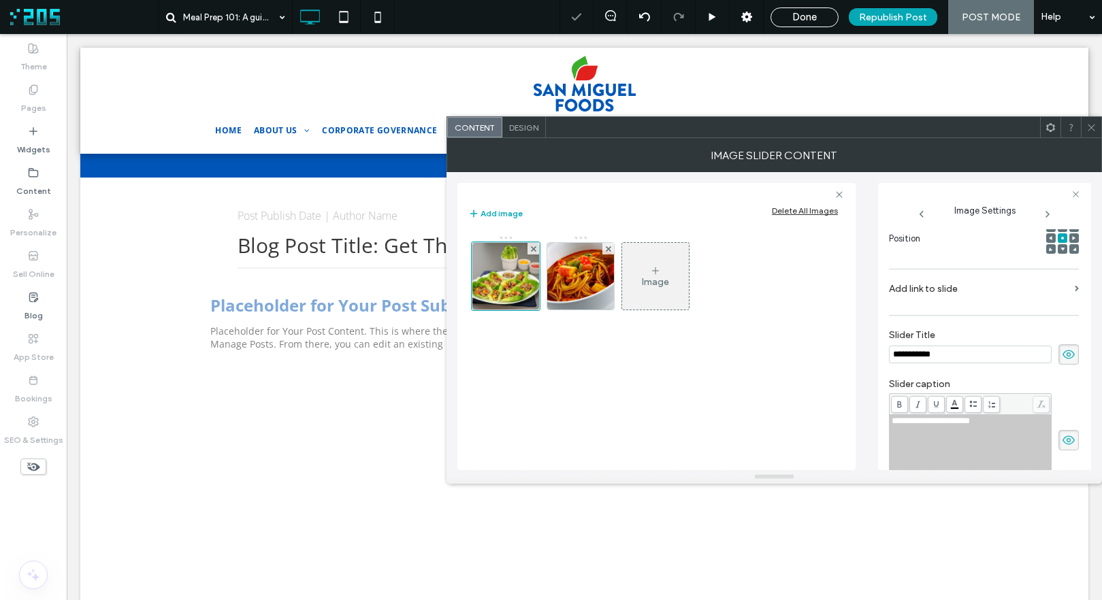
click at [677, 127] on div at bounding box center [793, 127] width 494 height 20
click at [517, 122] on span "Design" at bounding box center [523, 127] width 29 height 10
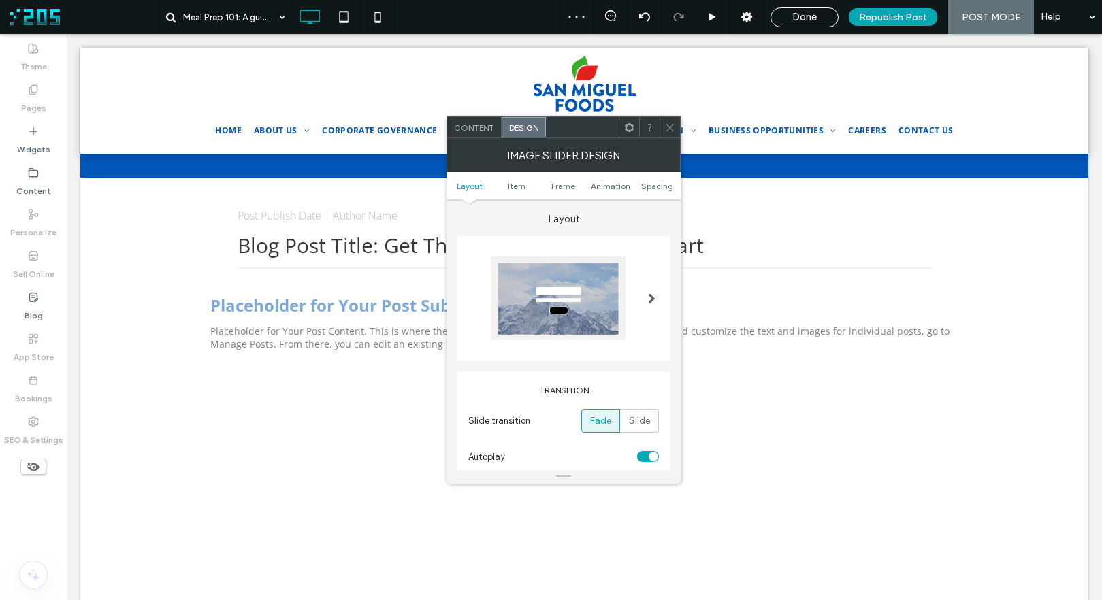
click at [657, 299] on div at bounding box center [652, 298] width 28 height 104
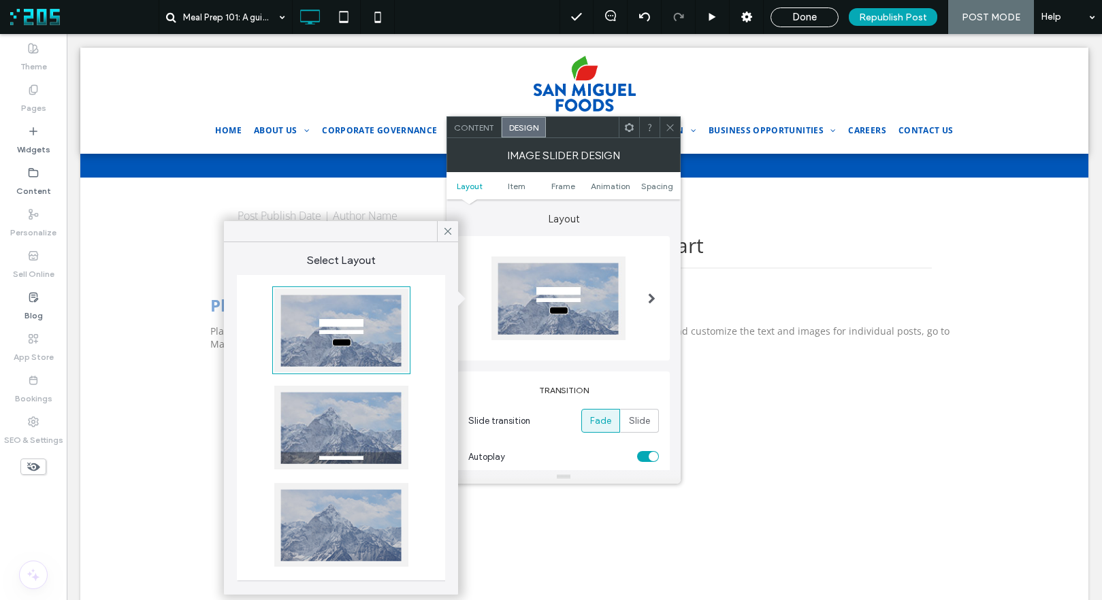
click at [373, 511] on div at bounding box center [341, 525] width 134 height 84
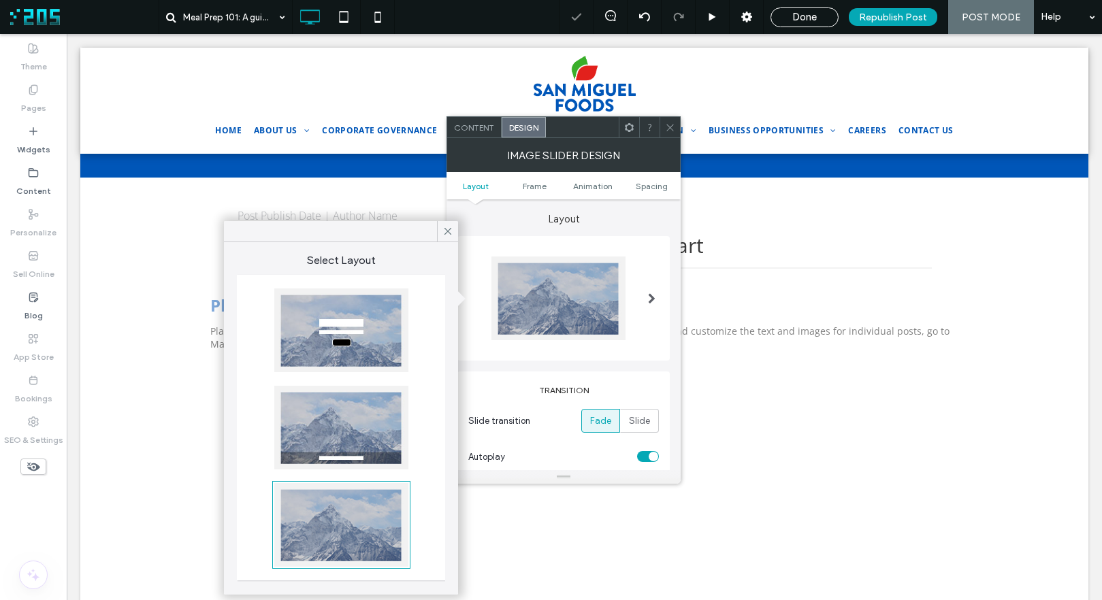
drag, startPoint x: 444, startPoint y: 225, endPoint x: 542, endPoint y: 322, distance: 138.1
click at [444, 225] on icon at bounding box center [448, 231] width 12 height 12
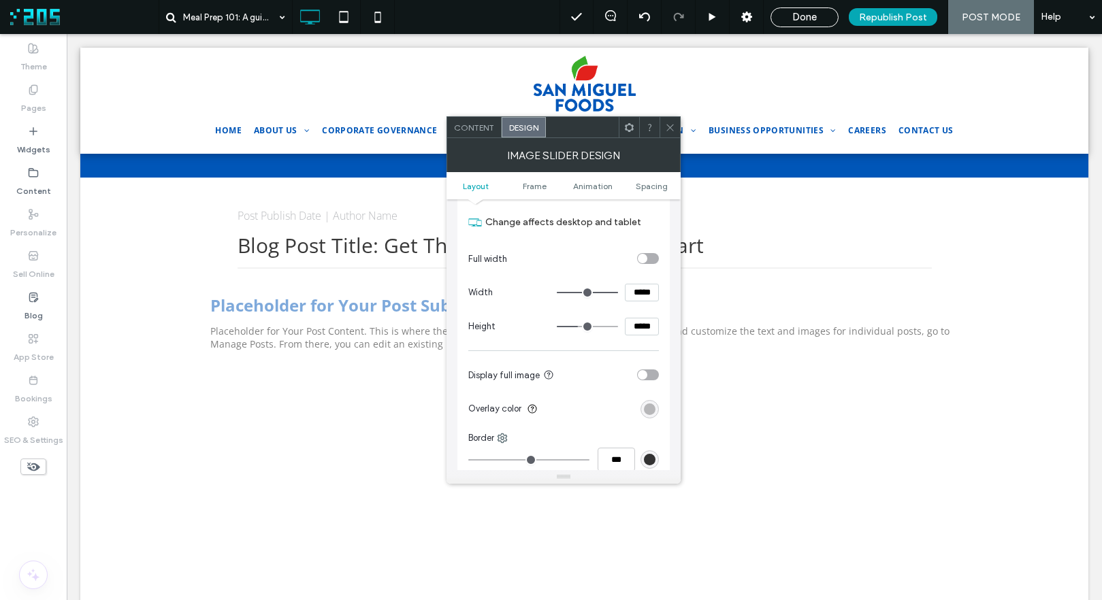
scroll to position [433, 0]
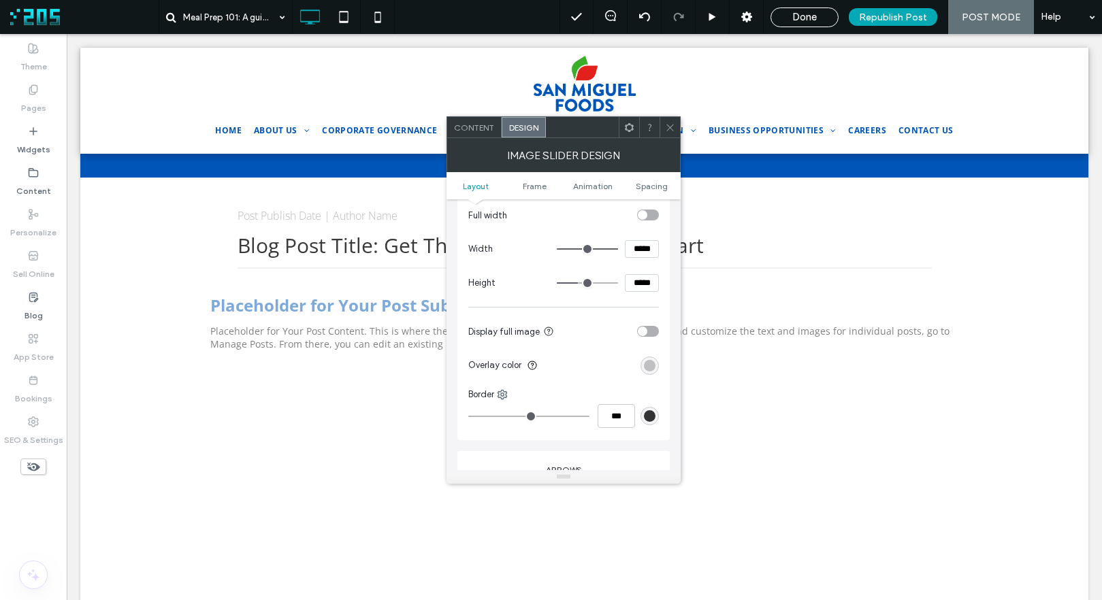
click at [649, 367] on div "rgba(0, 0, 0, 0.25)" at bounding box center [650, 366] width 12 height 12
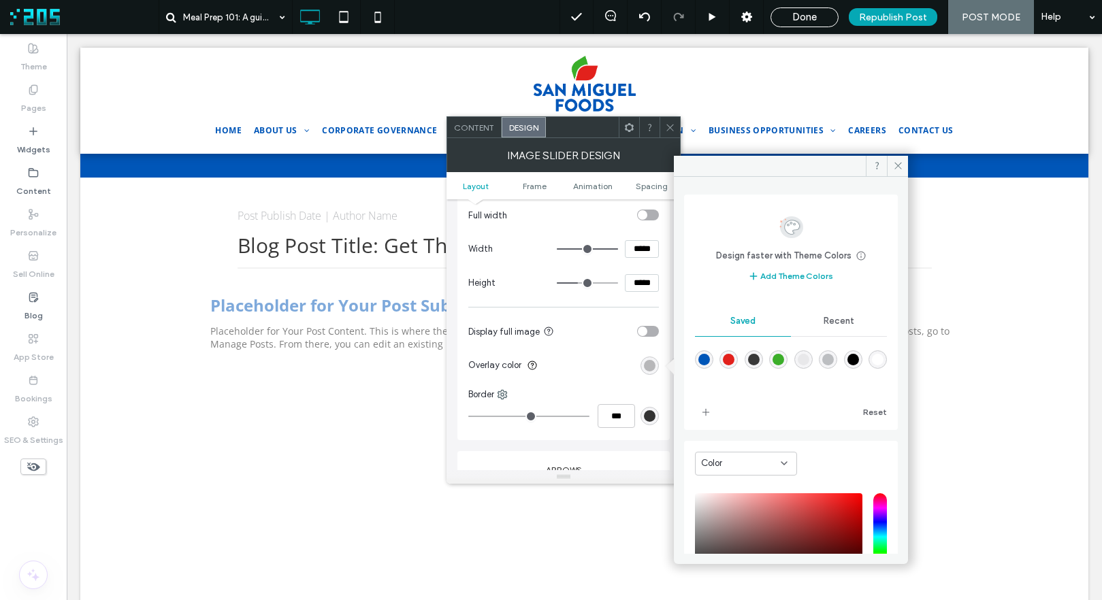
click at [847, 325] on span "Recent" at bounding box center [838, 321] width 31 height 11
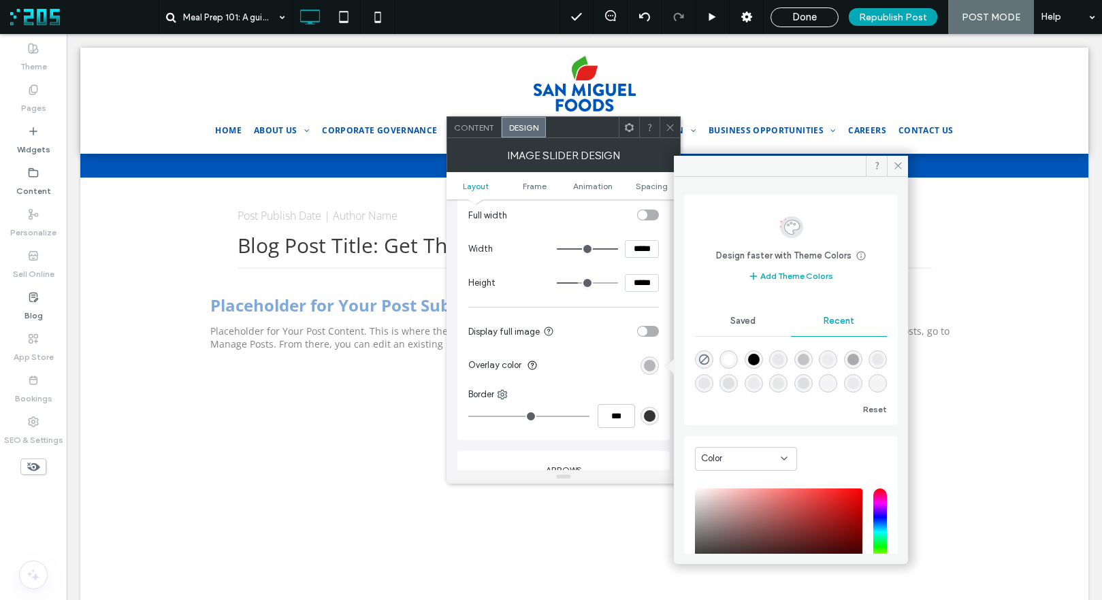
click at [712, 355] on div "rgba(0, 0, 0, 0)" at bounding box center [704, 359] width 18 height 18
type input "*"
type input "**"
click at [670, 125] on icon at bounding box center [670, 127] width 10 height 10
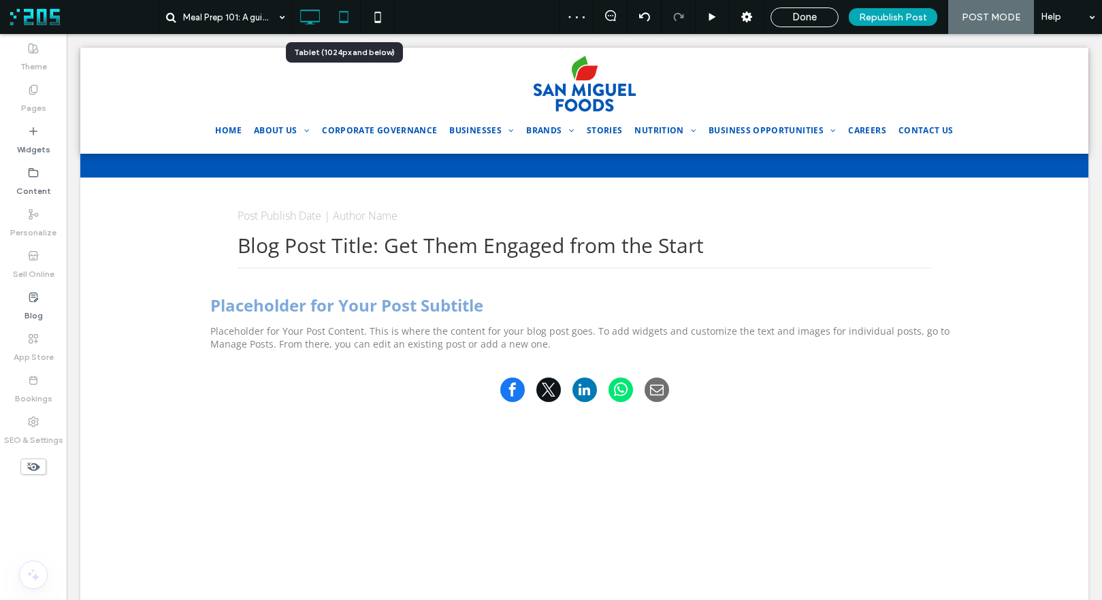
click at [339, 17] on use at bounding box center [343, 17] width 9 height 12
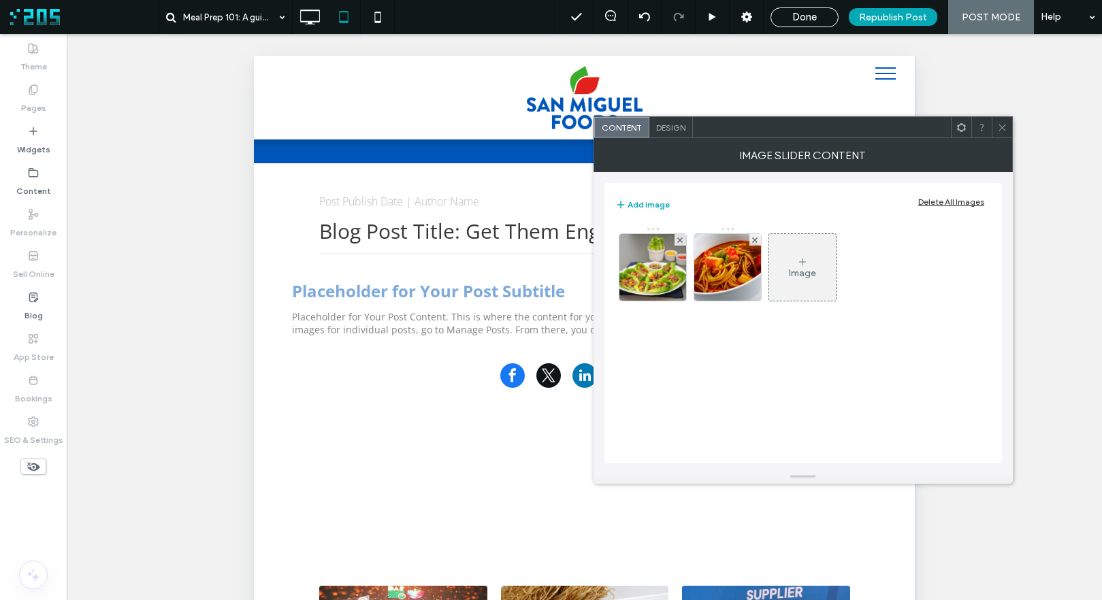
click at [674, 126] on span "Design" at bounding box center [670, 127] width 29 height 10
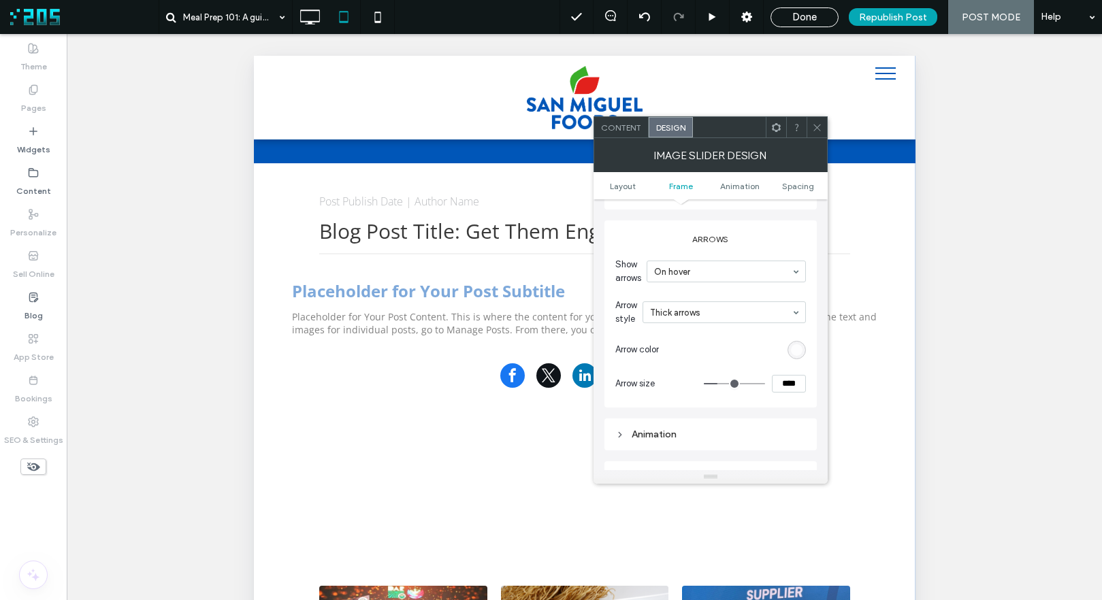
scroll to position [664, 0]
click at [815, 129] on icon at bounding box center [817, 127] width 10 height 10
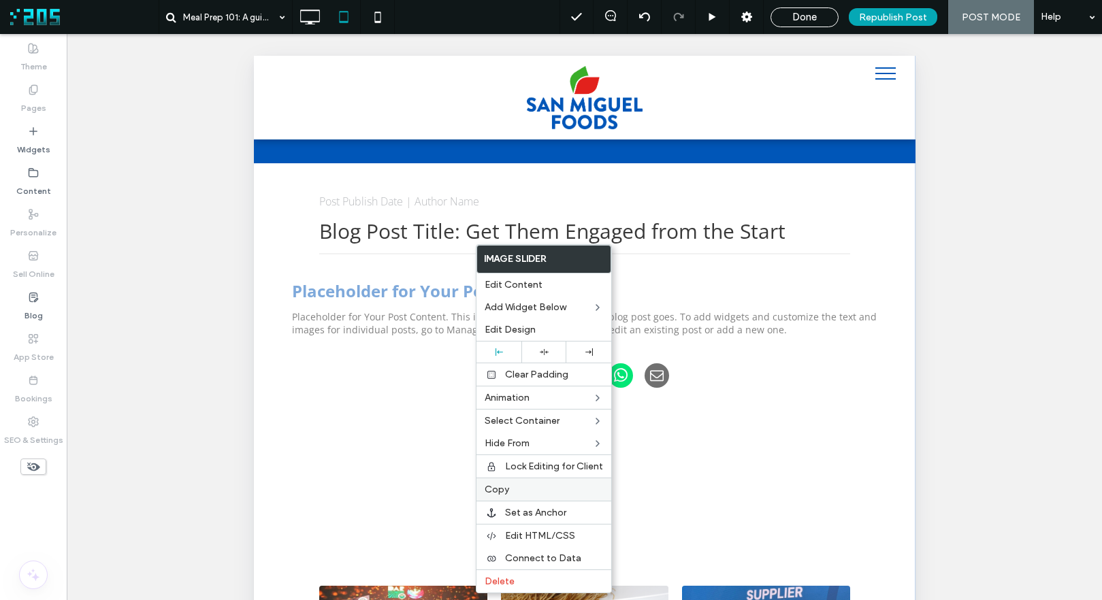
click at [514, 489] on label "Copy" at bounding box center [543, 490] width 118 height 12
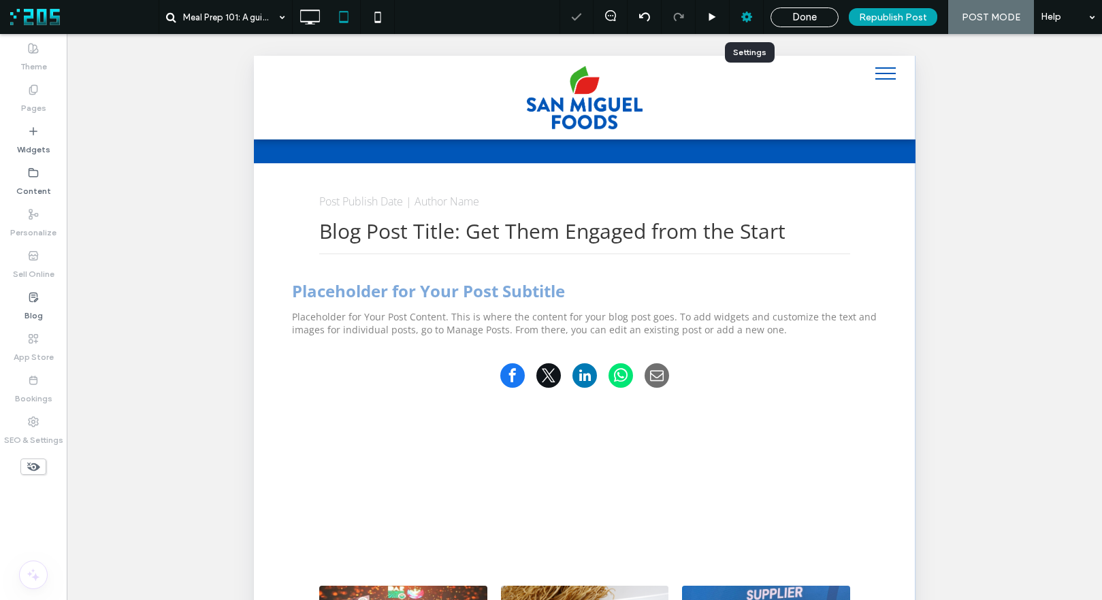
click at [749, 14] on use at bounding box center [746, 17] width 11 height 11
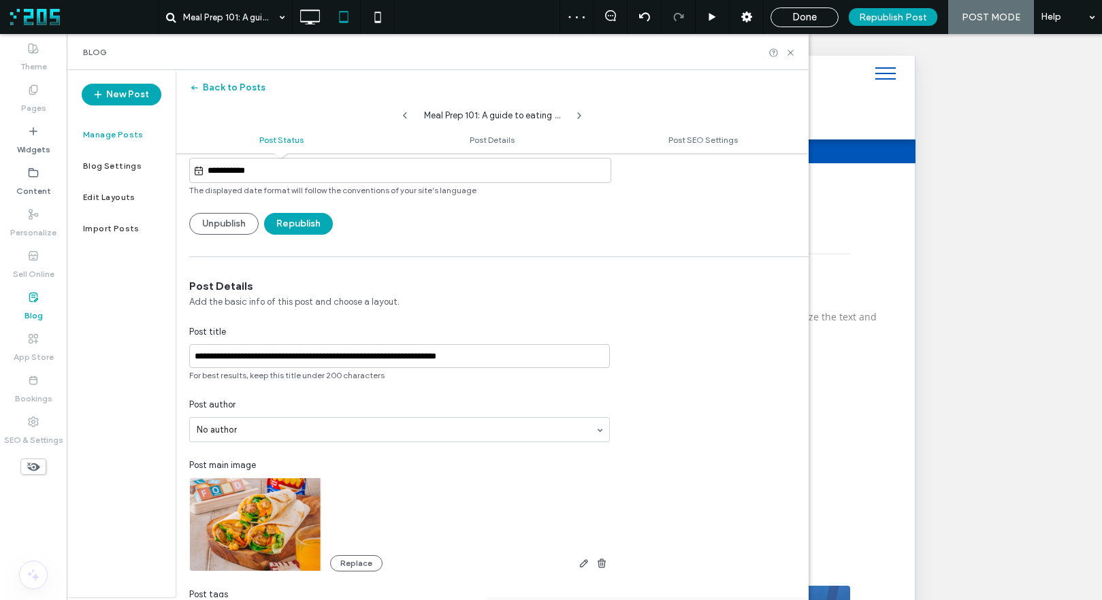
scroll to position [258, 0]
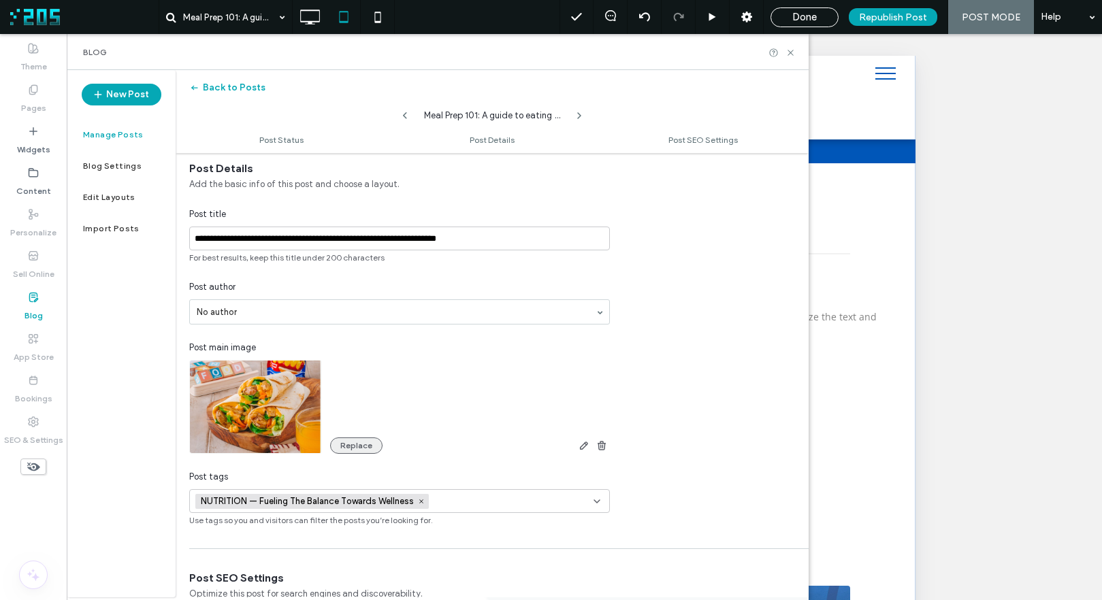
click at [353, 446] on button "Replace" at bounding box center [356, 446] width 52 height 16
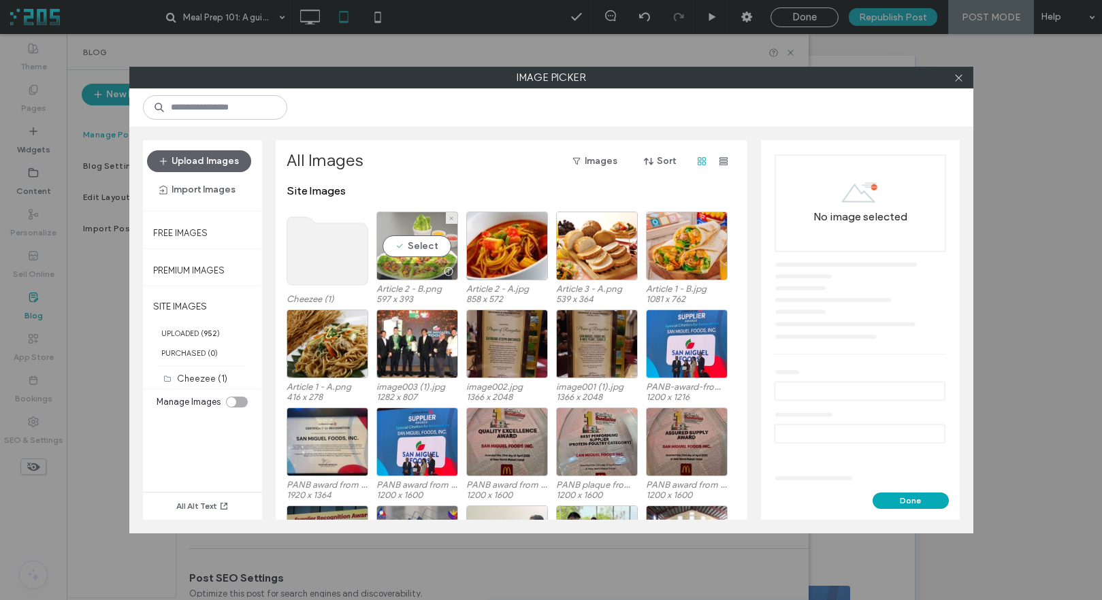
click at [423, 252] on div "Select" at bounding box center [417, 246] width 82 height 69
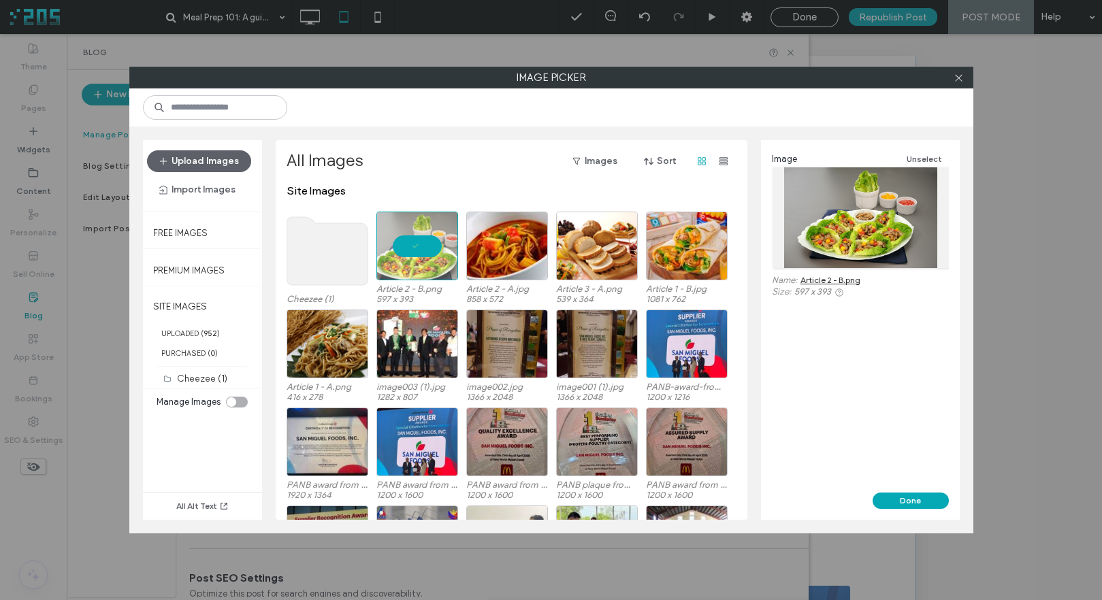
drag, startPoint x: 895, startPoint y: 502, endPoint x: 740, endPoint y: 380, distance: 196.3
click at [895, 502] on button "Done" at bounding box center [910, 501] width 76 height 16
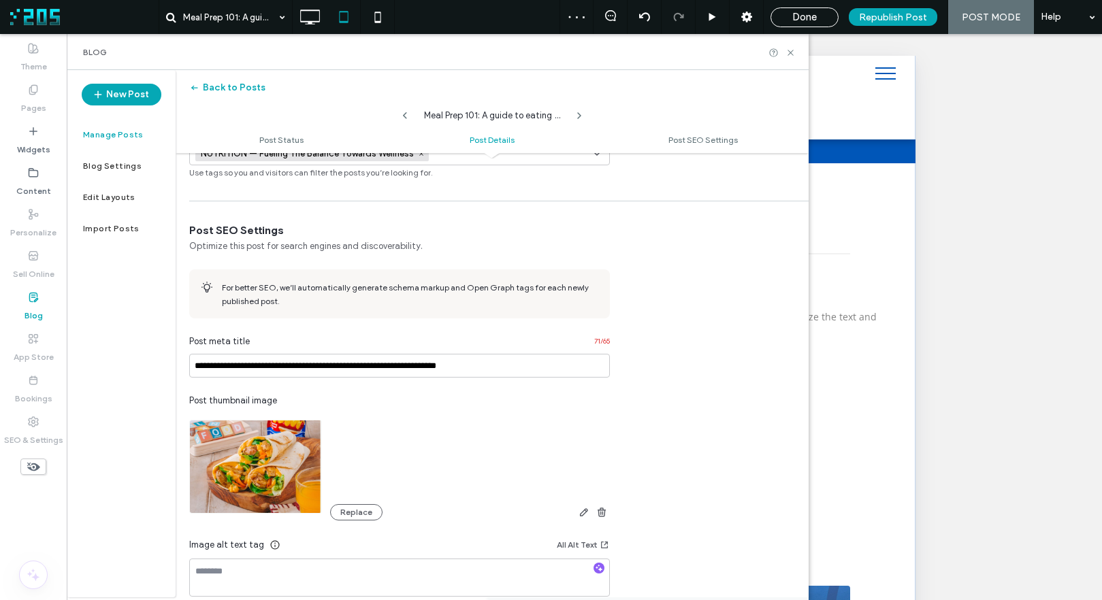
scroll to position [636, 0]
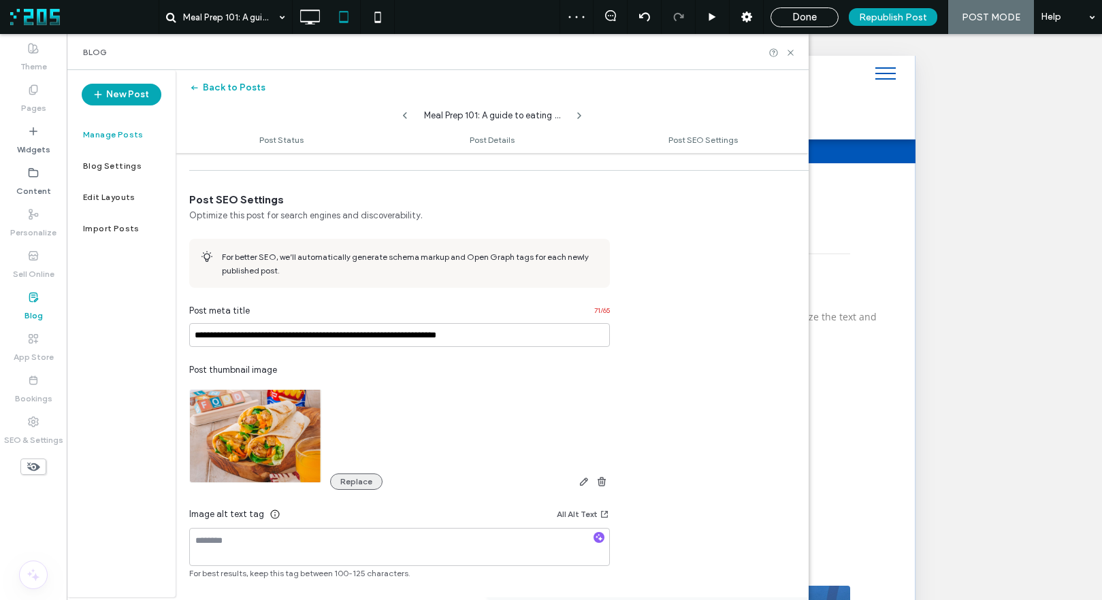
click at [359, 481] on button "Replace" at bounding box center [356, 482] width 52 height 16
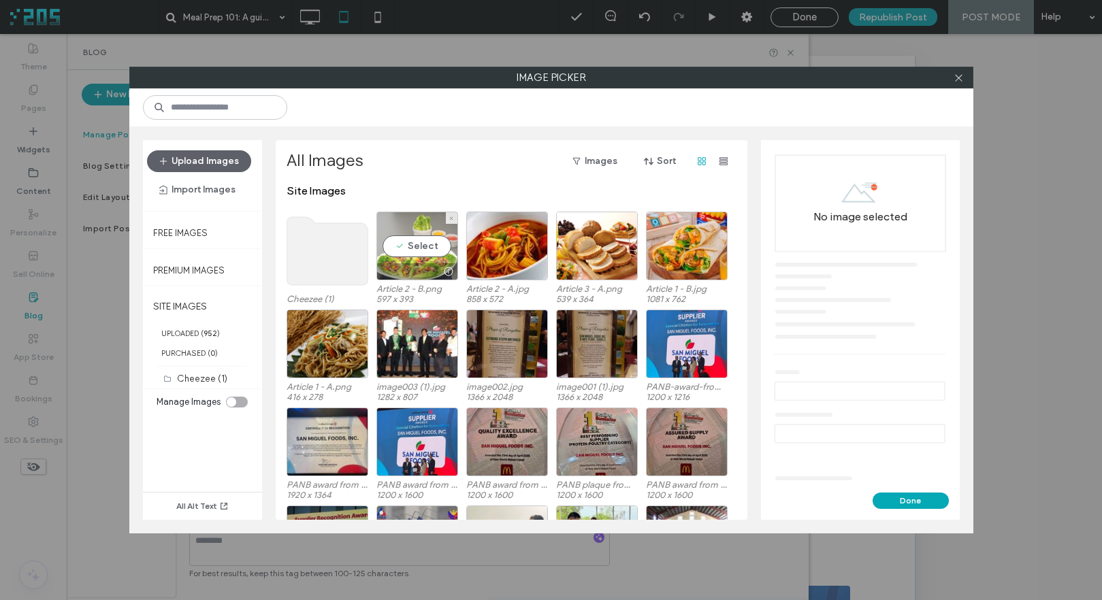
click at [417, 237] on div "Select" at bounding box center [417, 246] width 82 height 69
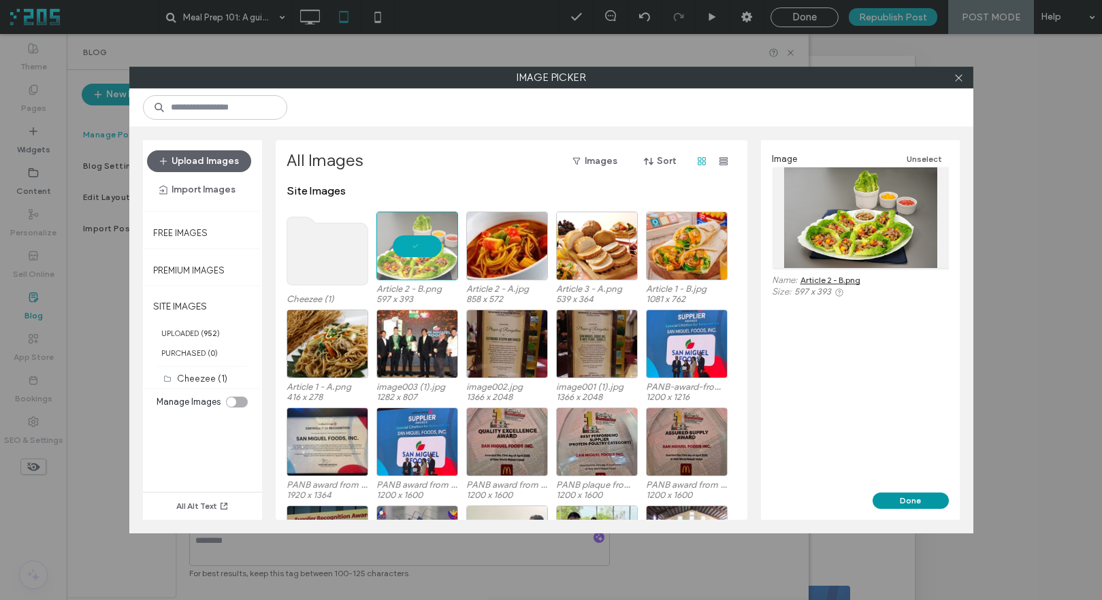
click at [889, 500] on button "Done" at bounding box center [910, 501] width 76 height 16
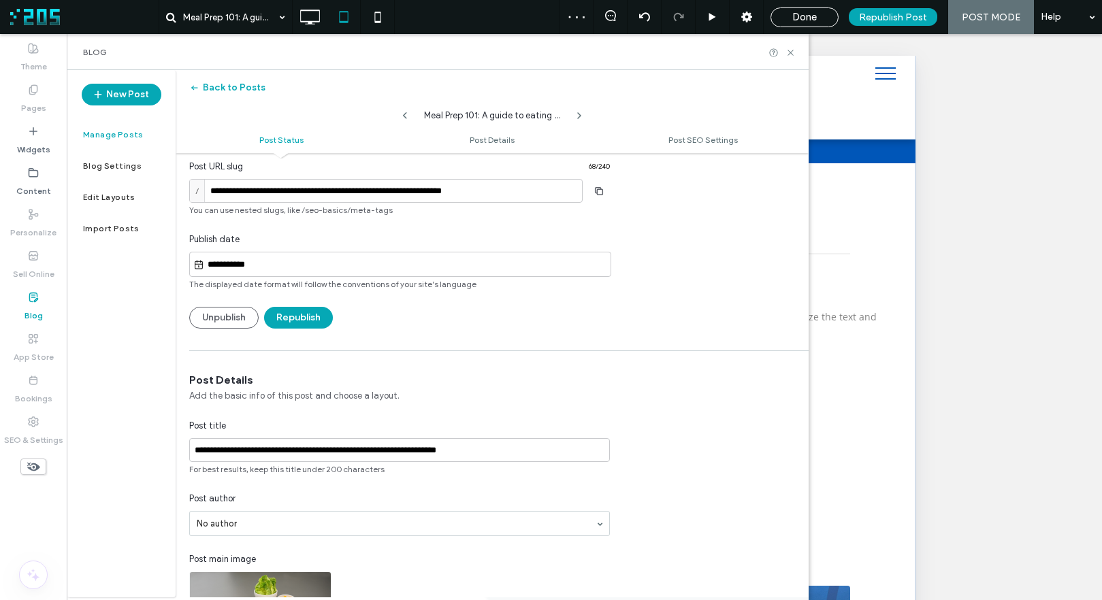
scroll to position [0, 0]
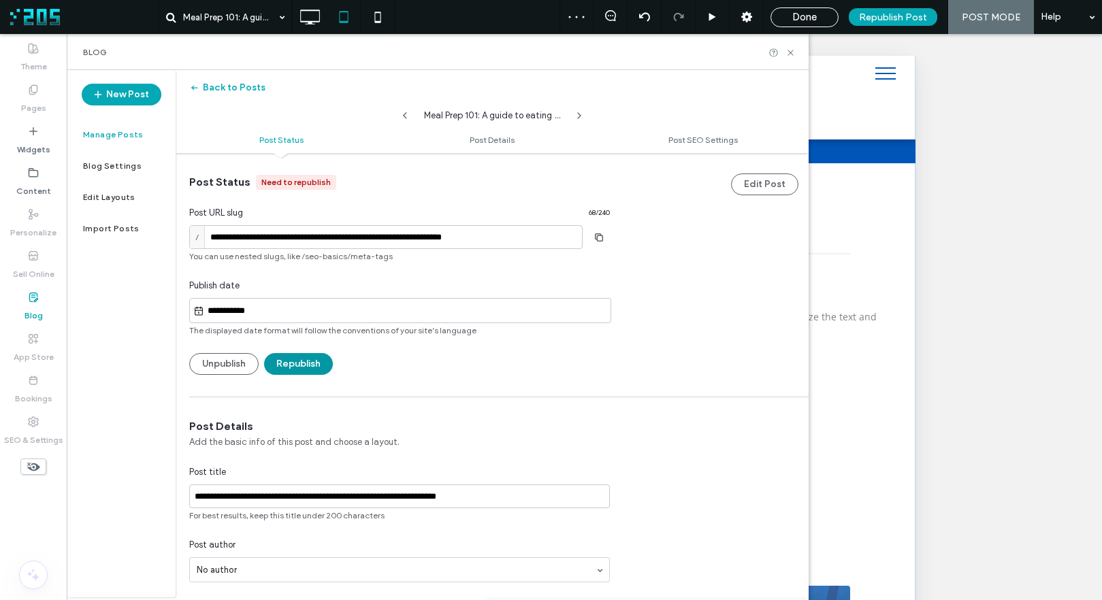
click at [313, 367] on button "Republish" at bounding box center [298, 364] width 69 height 22
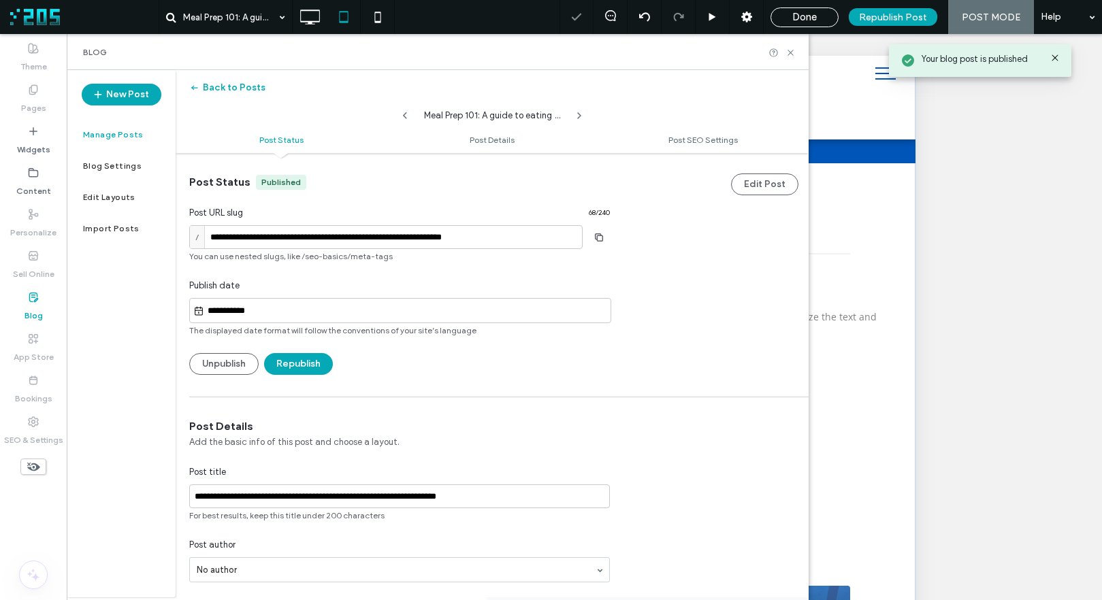
click at [122, 137] on label "Manage Posts" at bounding box center [113, 135] width 61 height 10
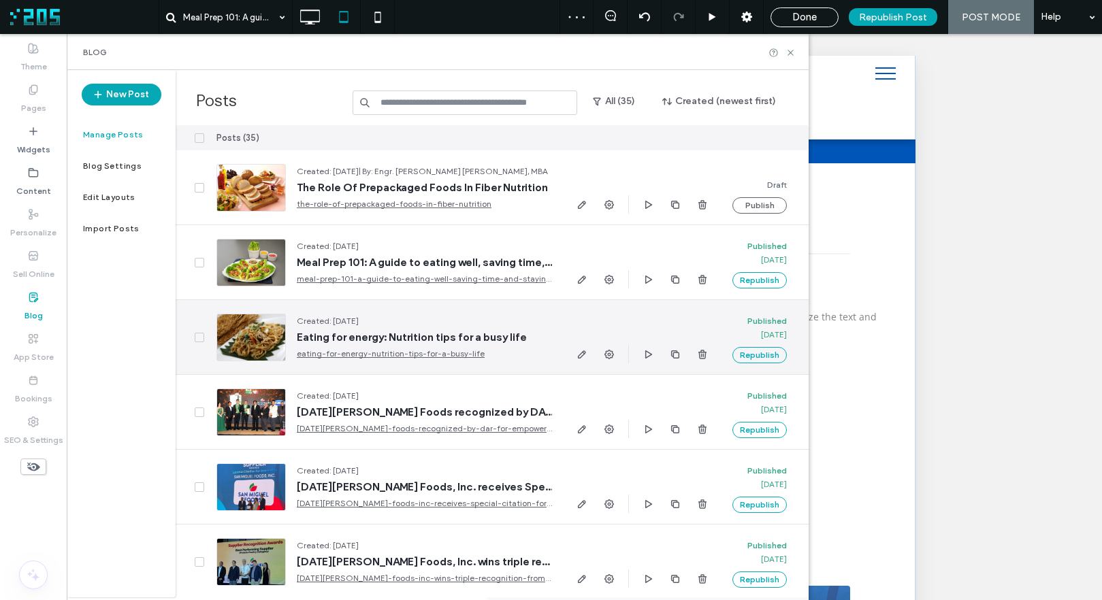
click at [376, 345] on div "Created: Sep 2, 2025 Eating for energy: Nutrition tips for a busy life eating-f…" at bounding box center [419, 337] width 266 height 46
click at [579, 355] on icon "button" at bounding box center [581, 354] width 11 height 11
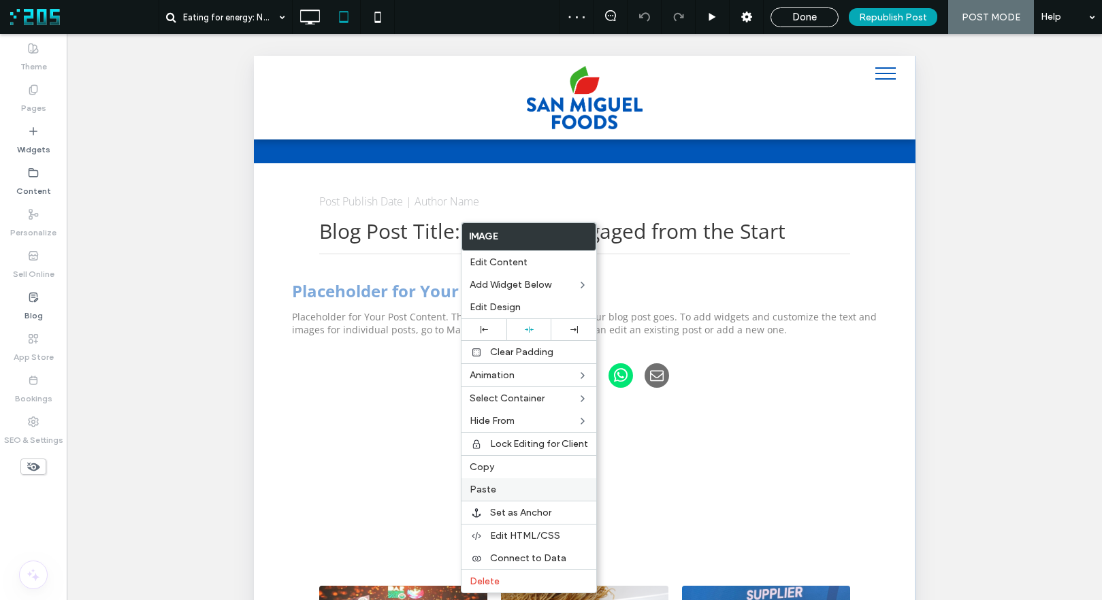
click at [484, 493] on span "Paste" at bounding box center [483, 490] width 27 height 12
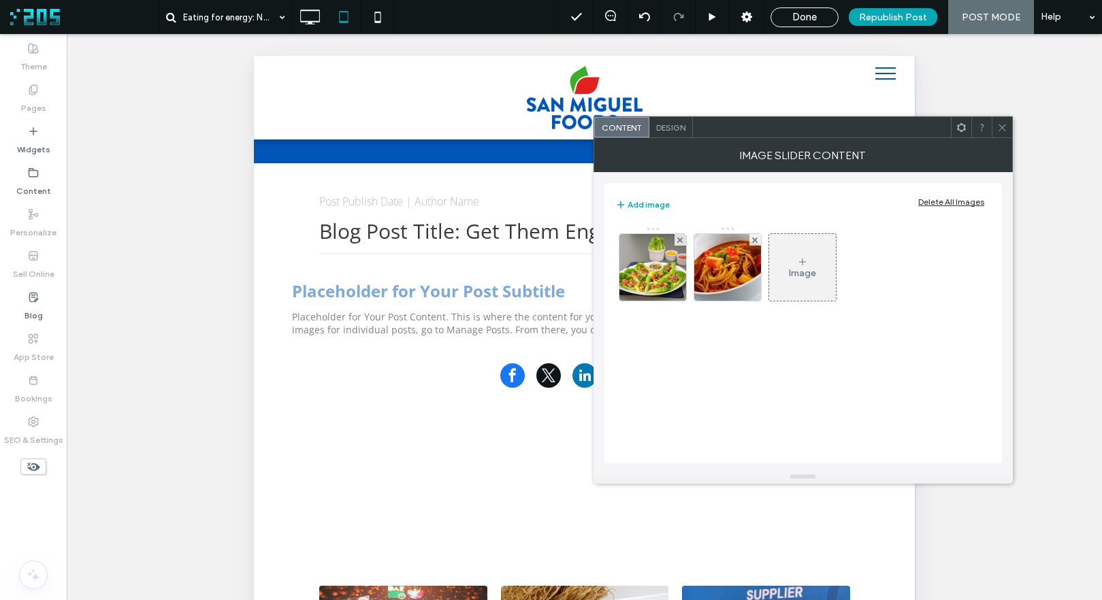
click at [955, 202] on div "Delete All Images" at bounding box center [951, 202] width 66 height 10
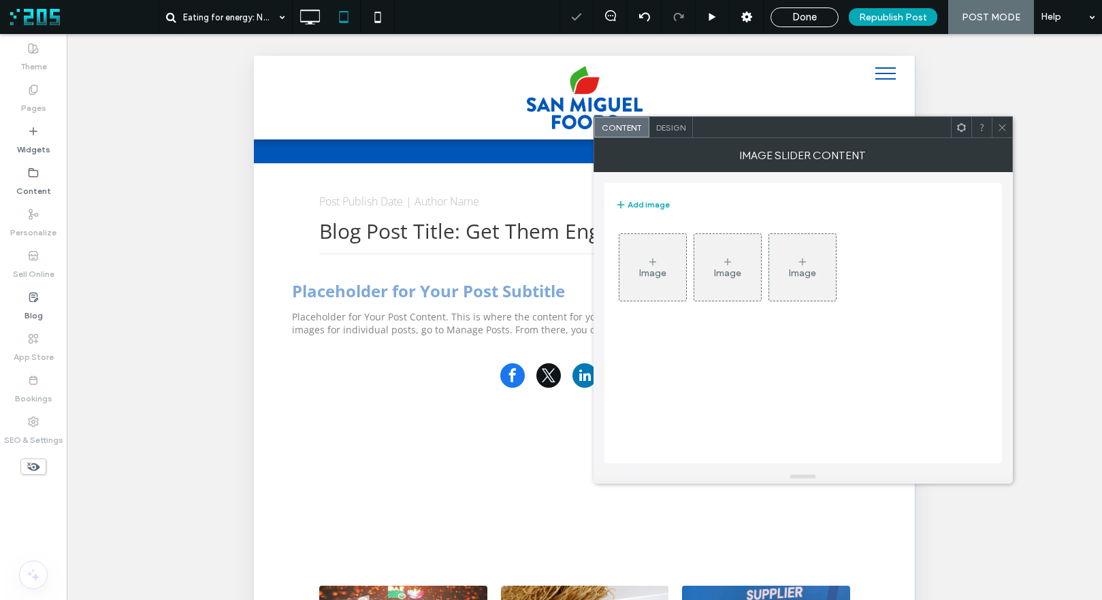
click at [667, 260] on div "Image" at bounding box center [652, 267] width 67 height 64
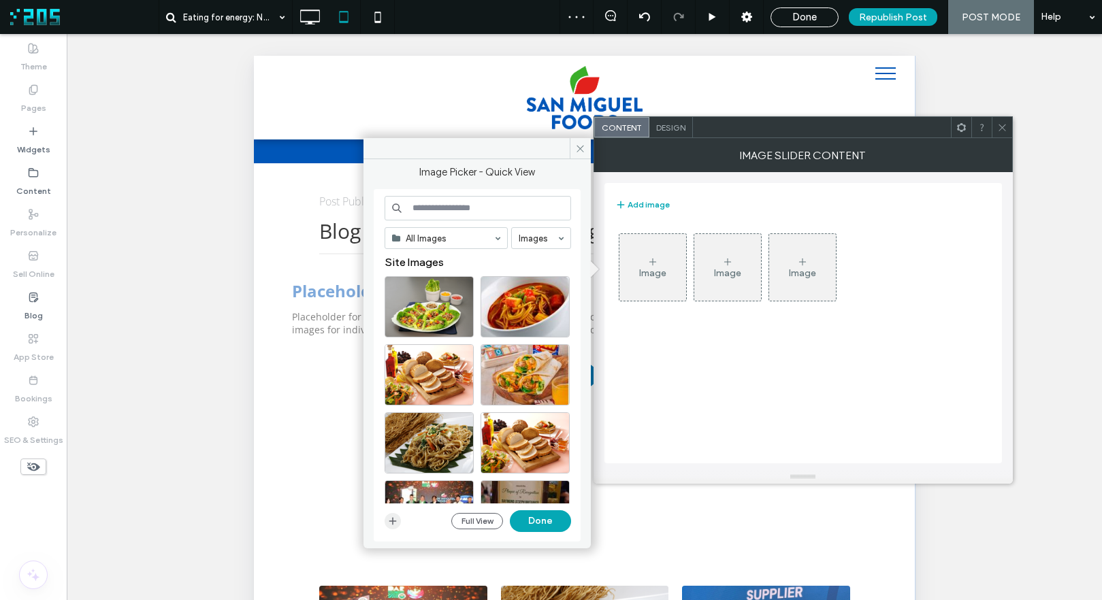
click at [392, 517] on icon "button" at bounding box center [392, 521] width 11 height 11
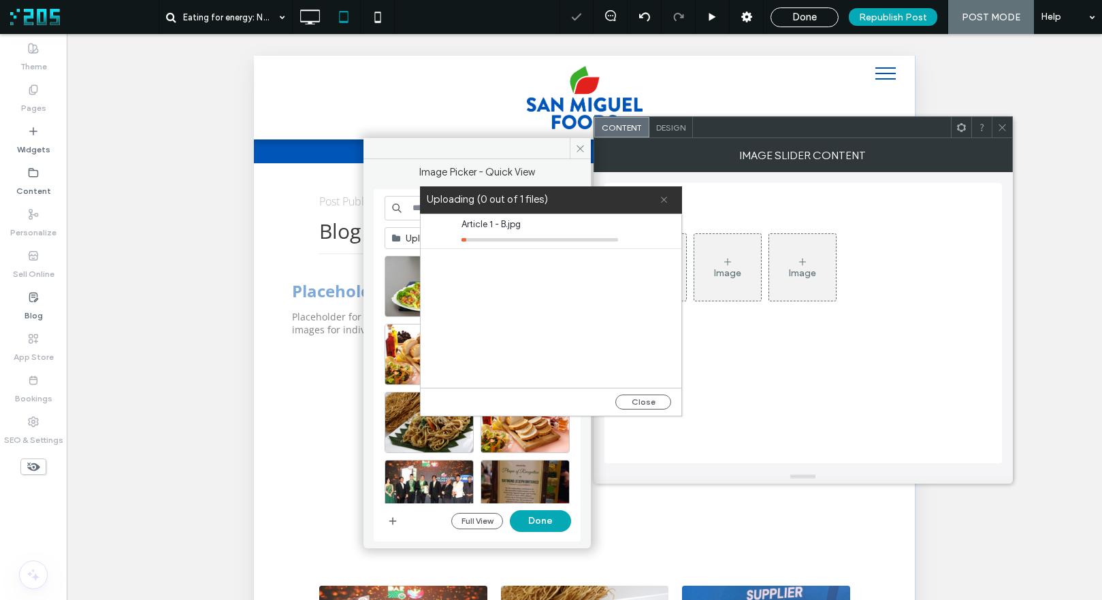
click at [663, 203] on icon at bounding box center [663, 199] width 9 height 9
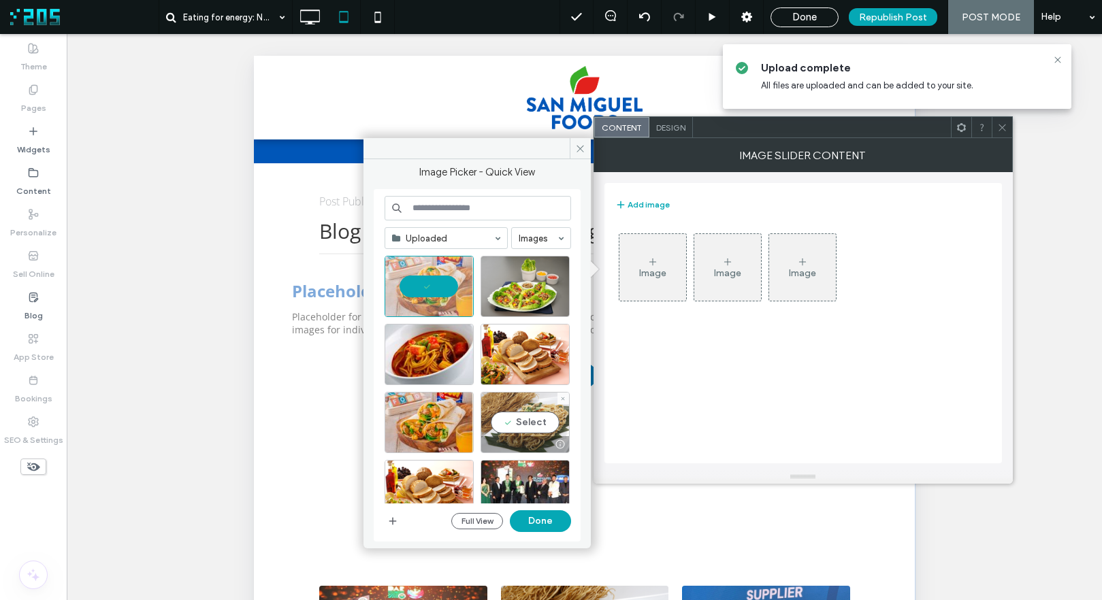
click at [531, 428] on div "Select" at bounding box center [524, 422] width 89 height 61
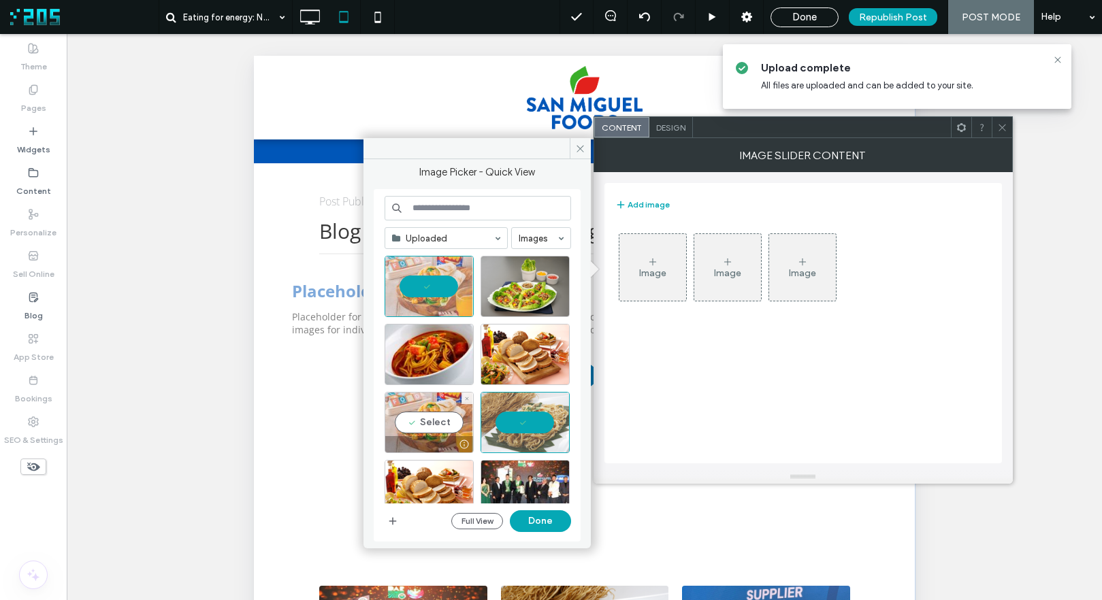
click at [440, 424] on div "Select" at bounding box center [428, 422] width 89 height 61
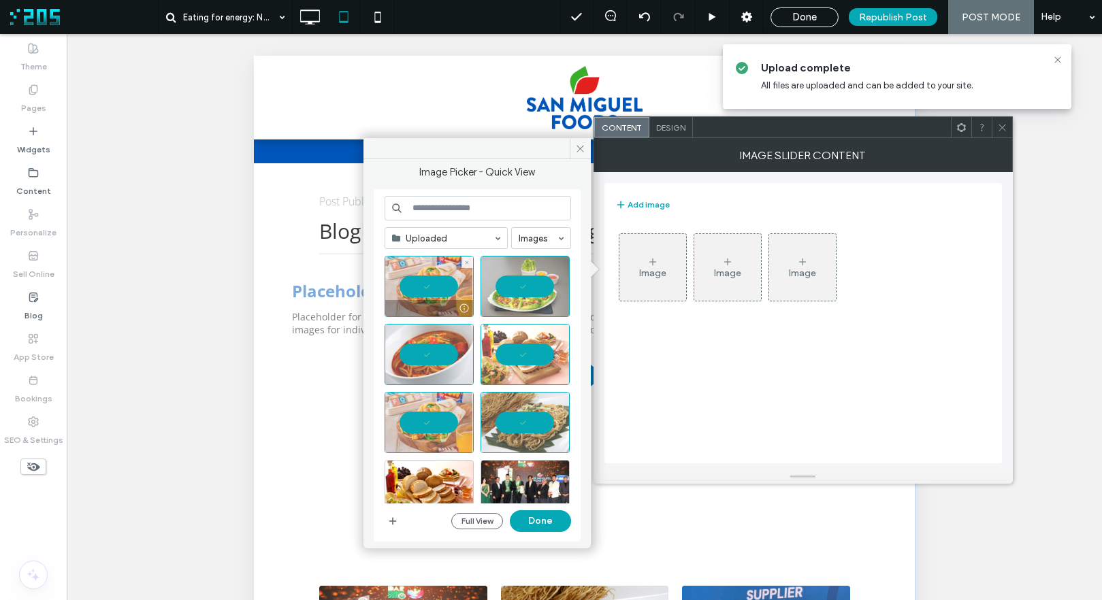
click at [436, 276] on div at bounding box center [428, 286] width 89 height 61
drag, startPoint x: 502, startPoint y: 416, endPoint x: 534, endPoint y: 347, distance: 76.4
click at [502, 416] on div at bounding box center [524, 422] width 89 height 61
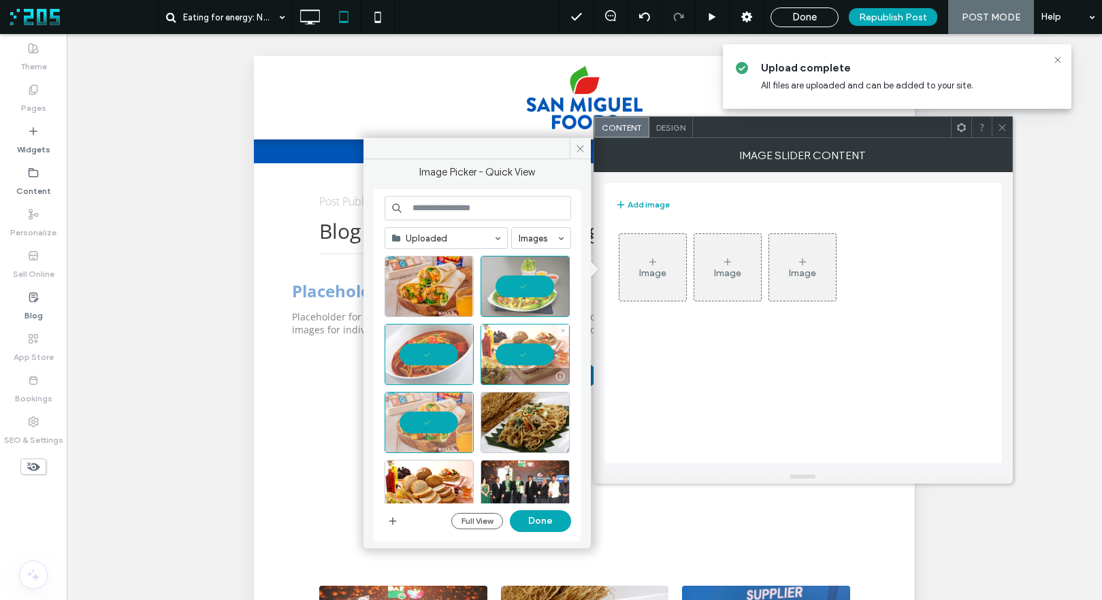
click at [534, 346] on div at bounding box center [524, 354] width 89 height 61
click at [521, 292] on div at bounding box center [524, 286] width 89 height 61
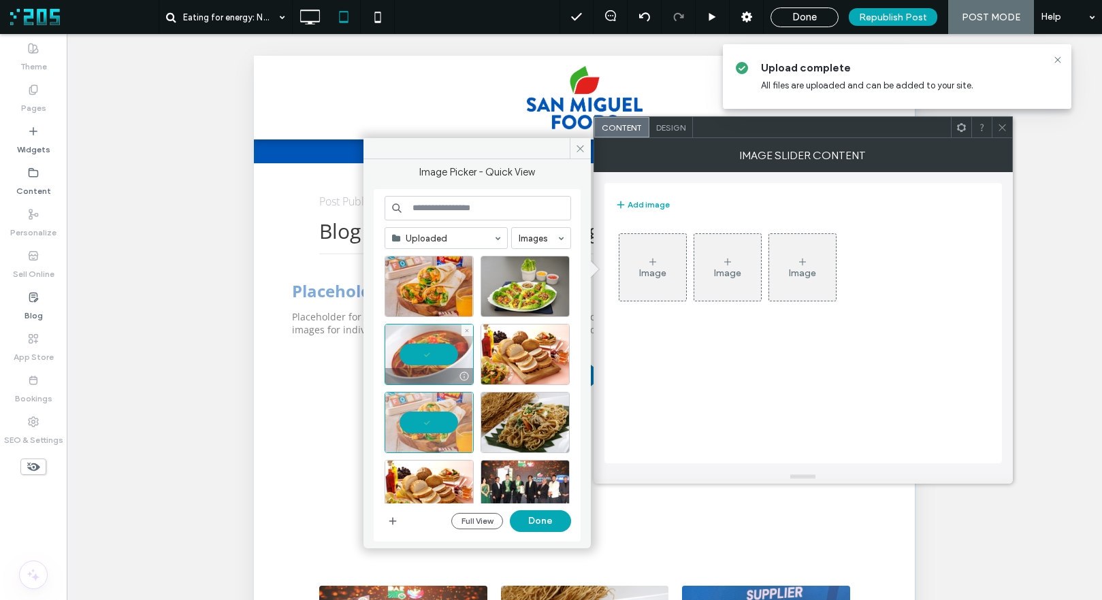
click at [431, 348] on div at bounding box center [428, 354] width 89 height 61
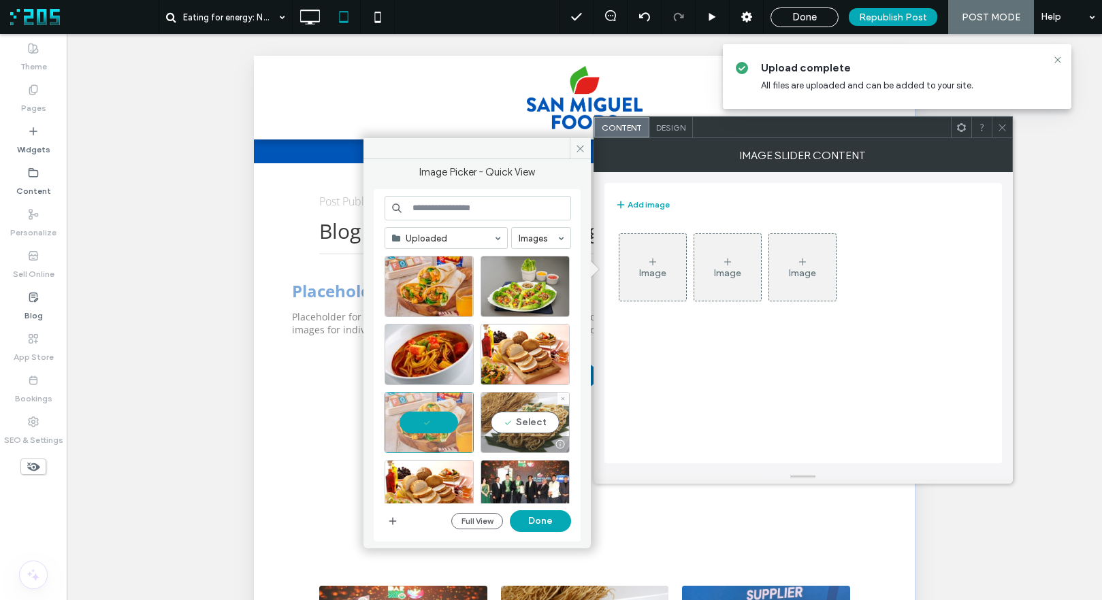
click at [527, 424] on div "Select" at bounding box center [524, 422] width 89 height 61
click at [549, 527] on button "Done" at bounding box center [540, 521] width 61 height 22
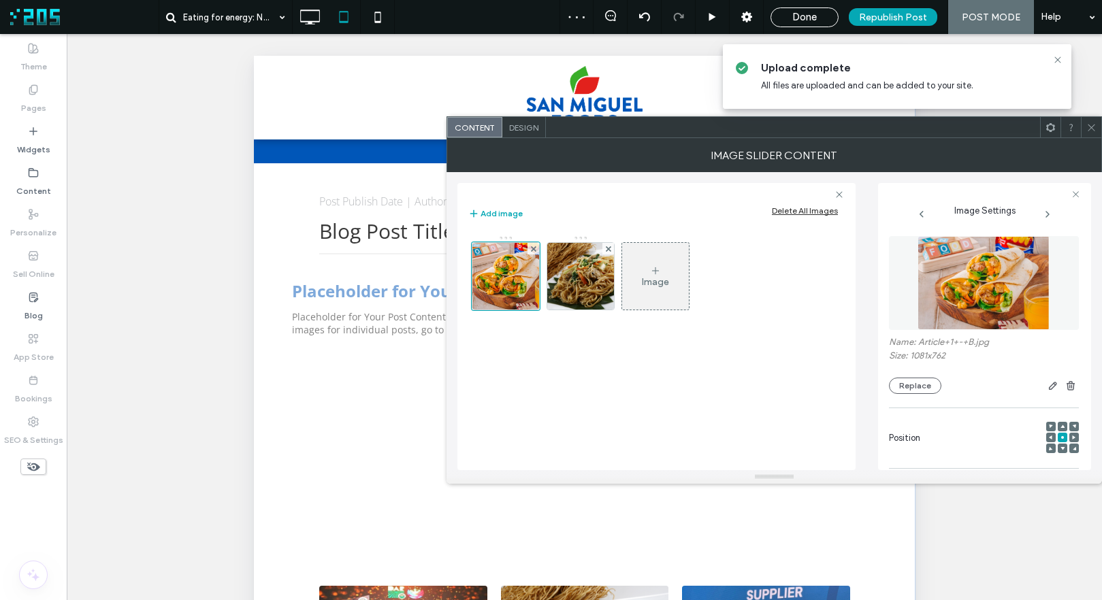
click at [1093, 127] on icon at bounding box center [1091, 127] width 10 height 10
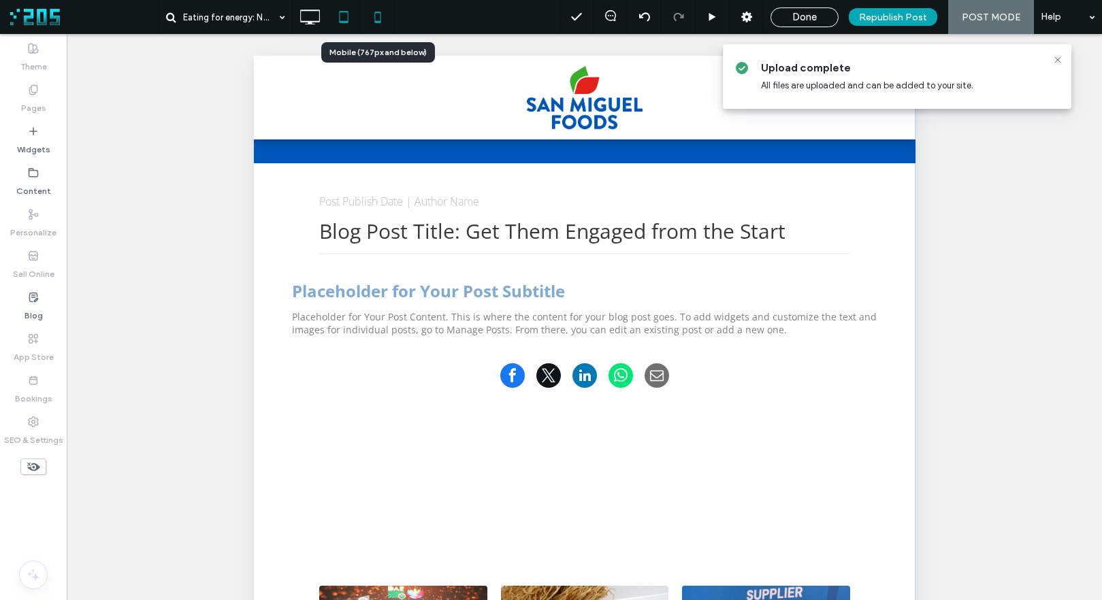
click at [368, 16] on icon at bounding box center [377, 16] width 27 height 27
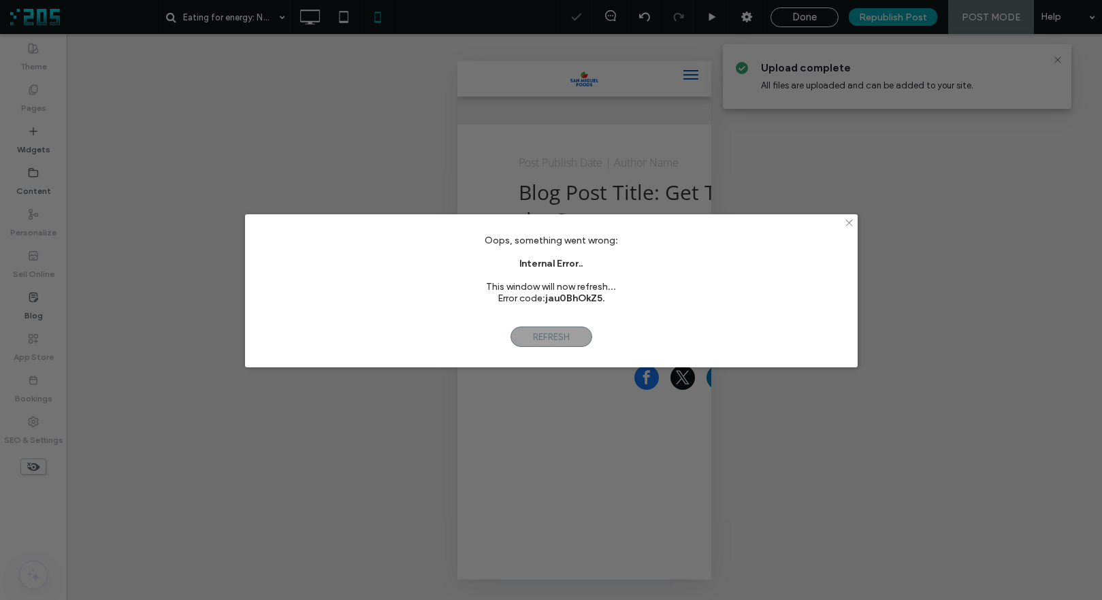
click at [849, 221] on use at bounding box center [848, 223] width 7 height 7
click at [850, 223] on icon at bounding box center [849, 223] width 10 height 10
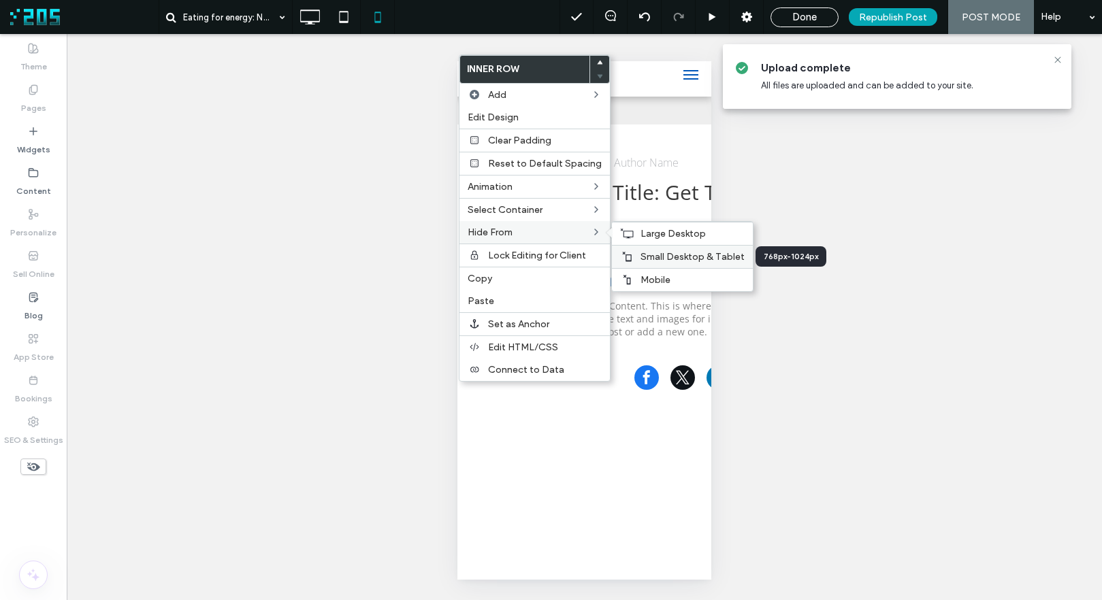
click at [642, 254] on span "Small Desktop & Tablet" at bounding box center [692, 257] width 104 height 12
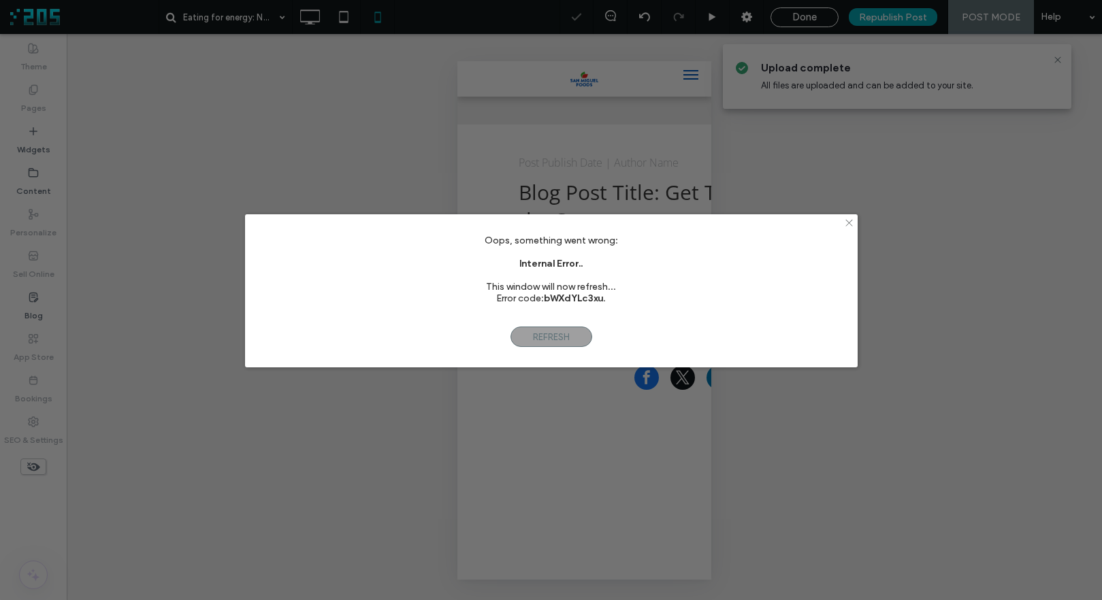
click at [849, 223] on icon at bounding box center [849, 223] width 10 height 10
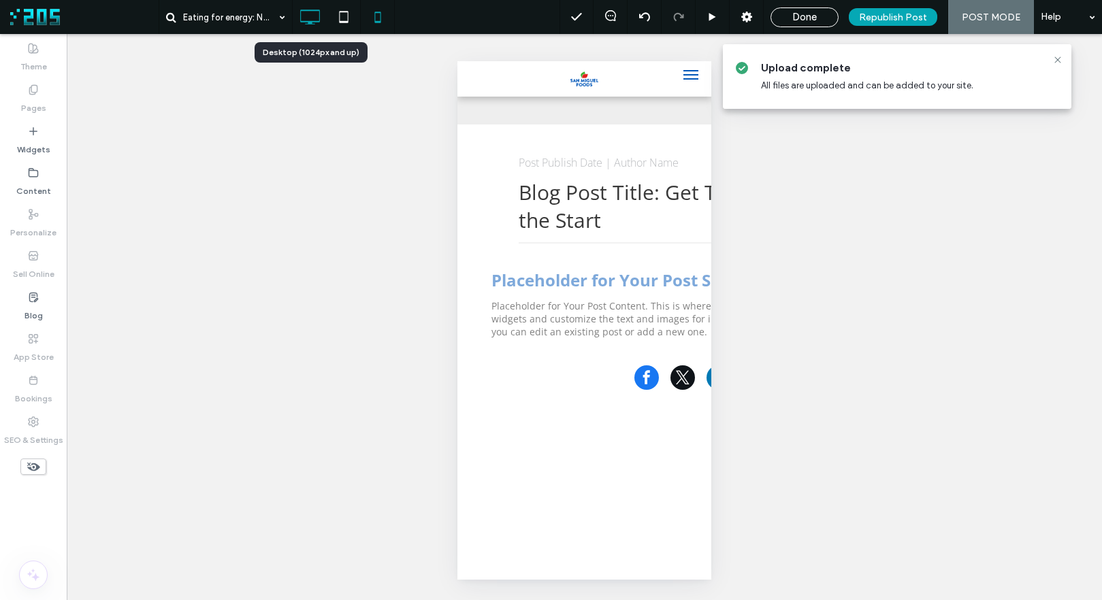
click at [309, 20] on icon at bounding box center [309, 16] width 27 height 27
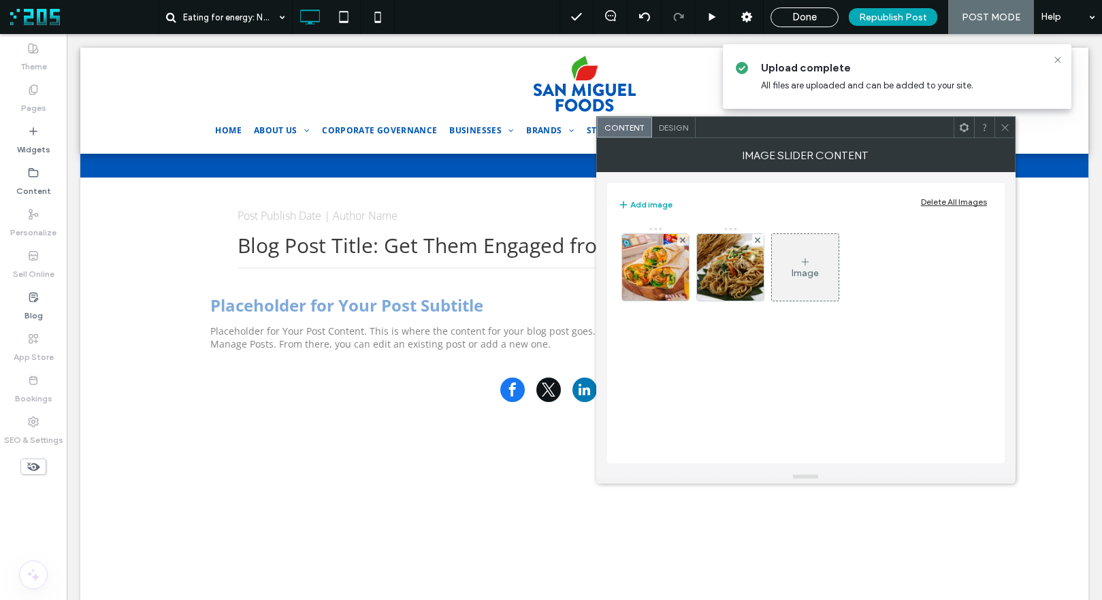
click at [1006, 129] on icon at bounding box center [1005, 127] width 10 height 10
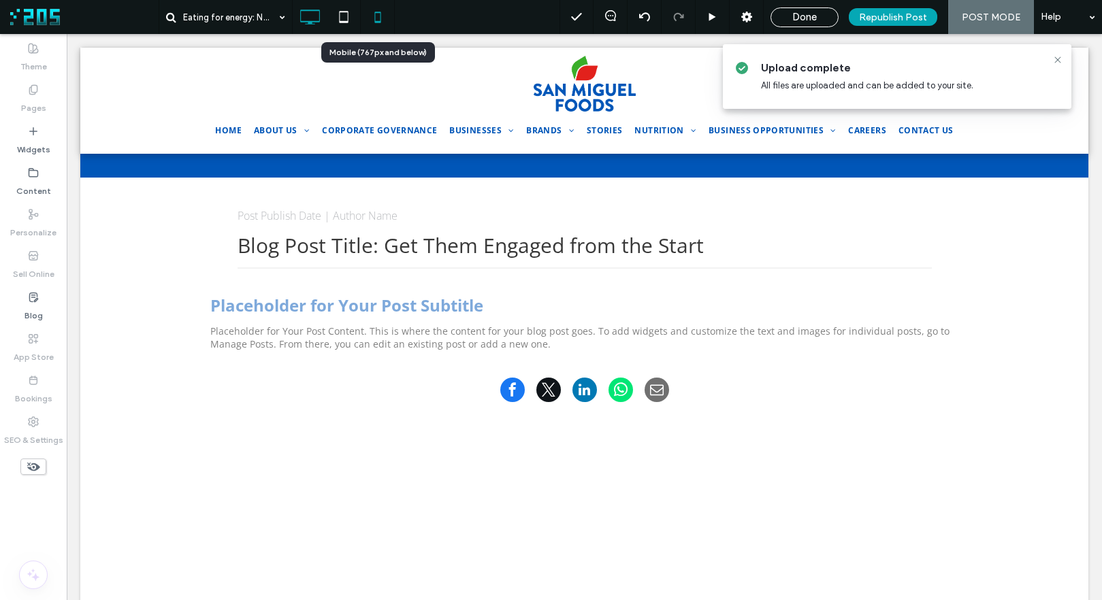
click at [376, 18] on icon at bounding box center [377, 16] width 27 height 27
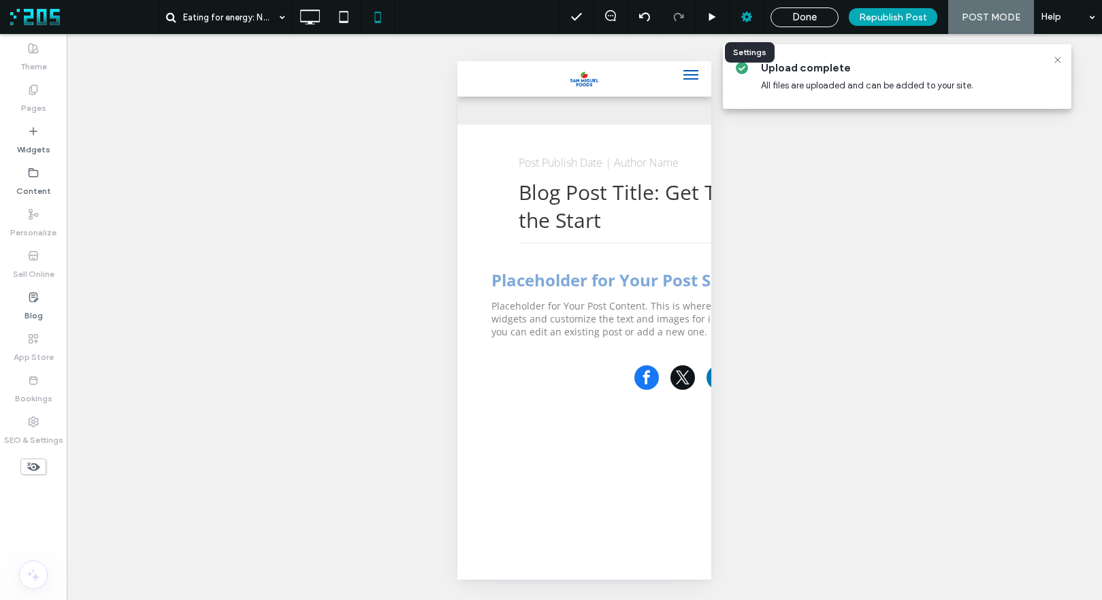
click at [744, 16] on use at bounding box center [746, 17] width 11 height 11
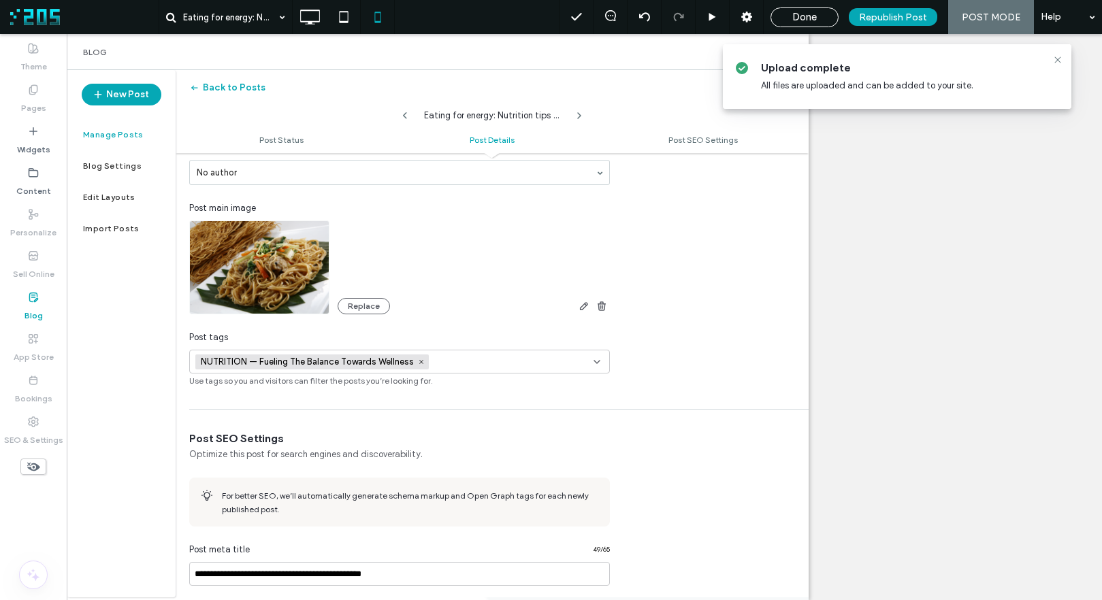
scroll to position [384, 0]
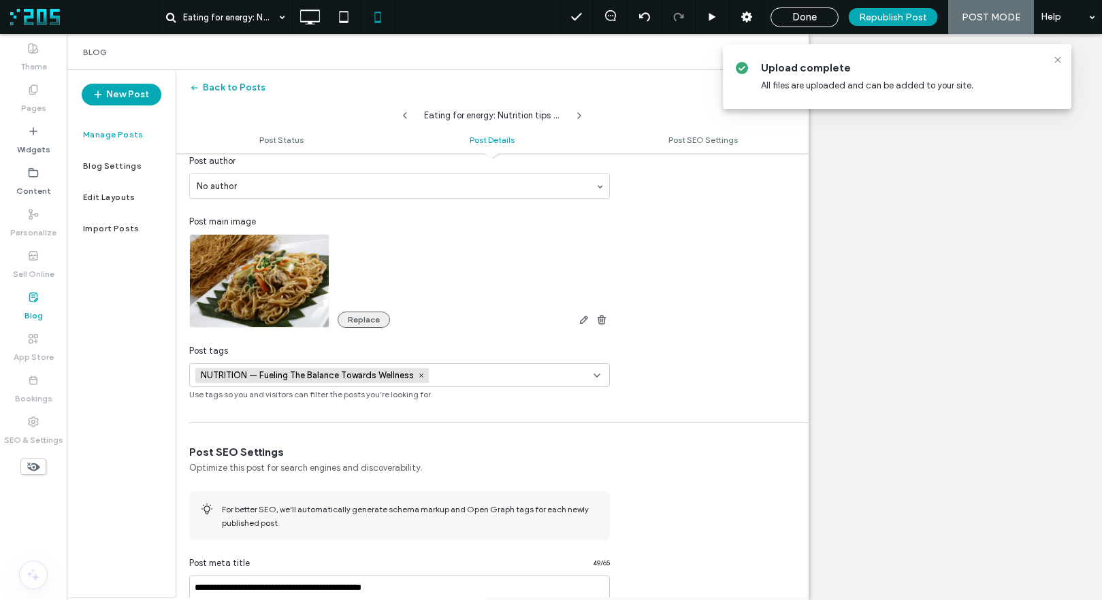
click at [363, 318] on button "Replace" at bounding box center [364, 320] width 52 height 16
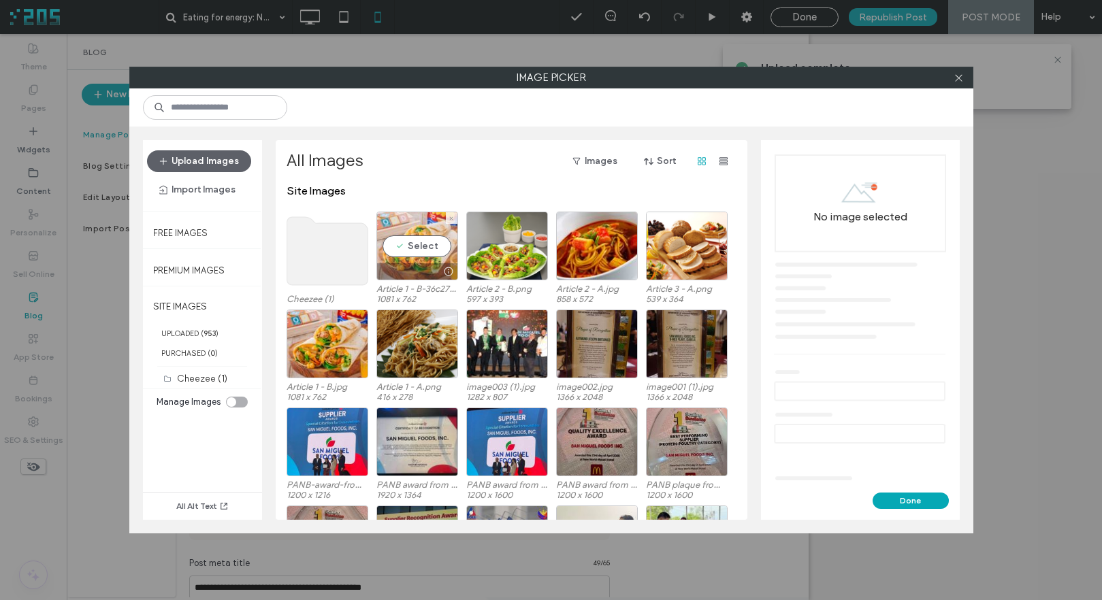
click at [410, 263] on div at bounding box center [417, 271] width 80 height 16
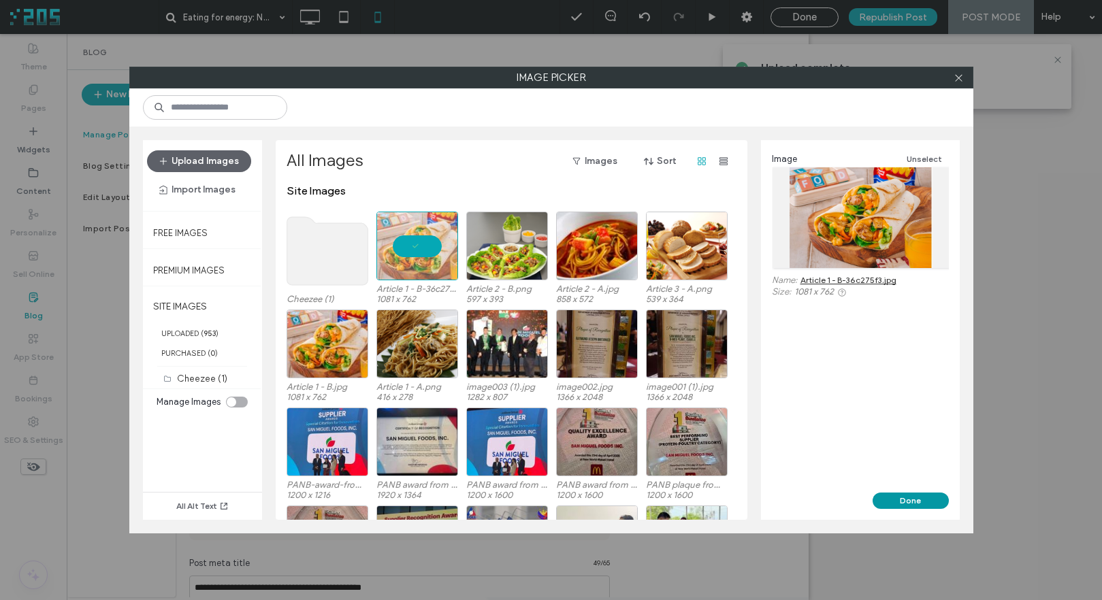
click at [889, 504] on button "Done" at bounding box center [910, 501] width 76 height 16
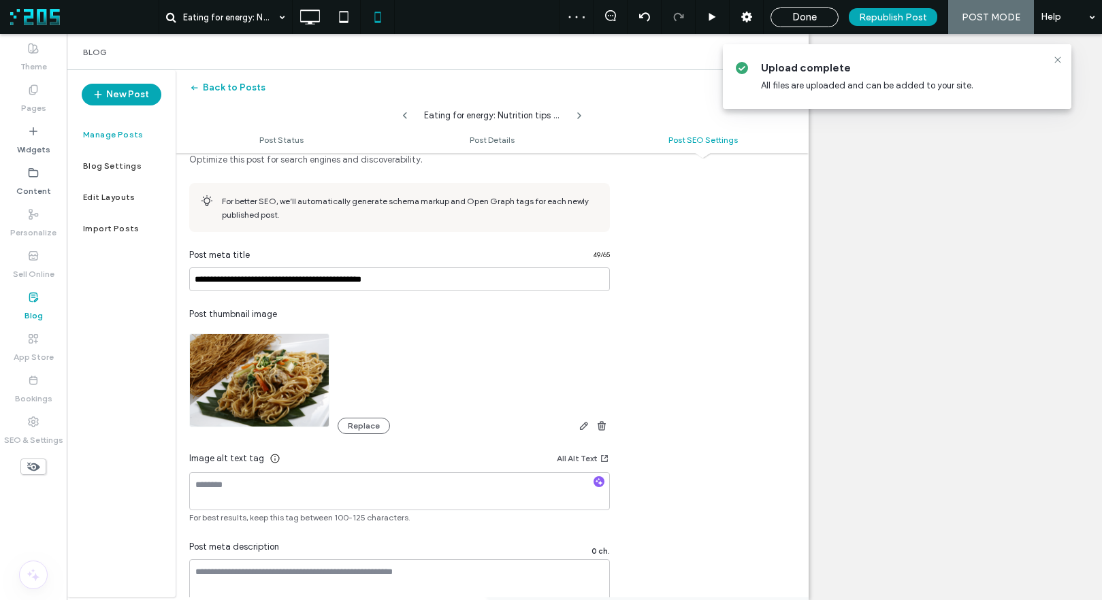
scroll to position [734, 0]
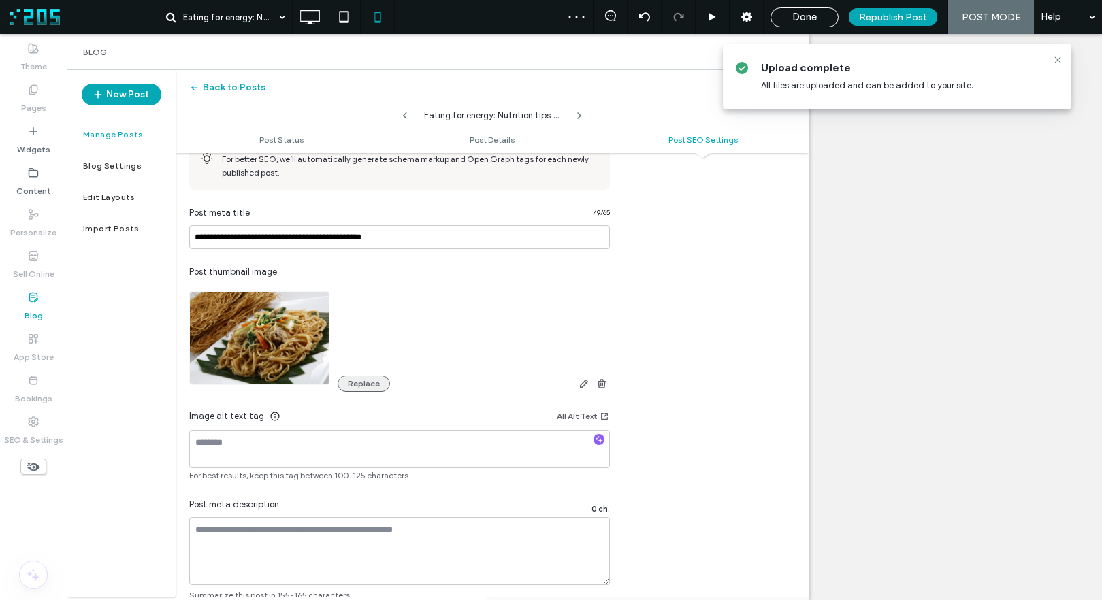
click at [348, 382] on button "Replace" at bounding box center [364, 384] width 52 height 16
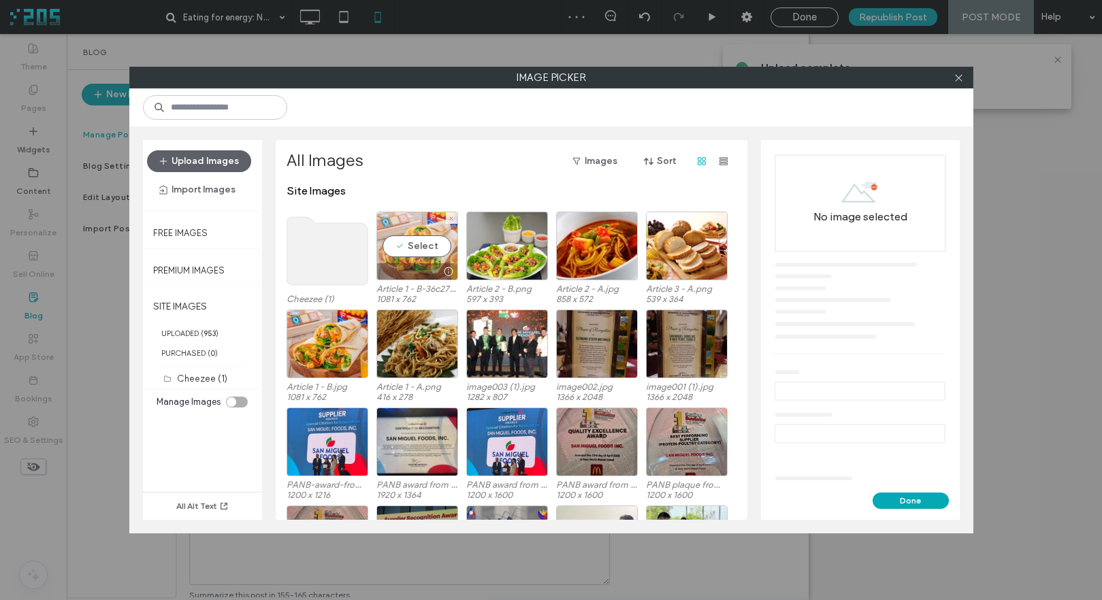
click at [422, 251] on div "Select" at bounding box center [417, 246] width 82 height 69
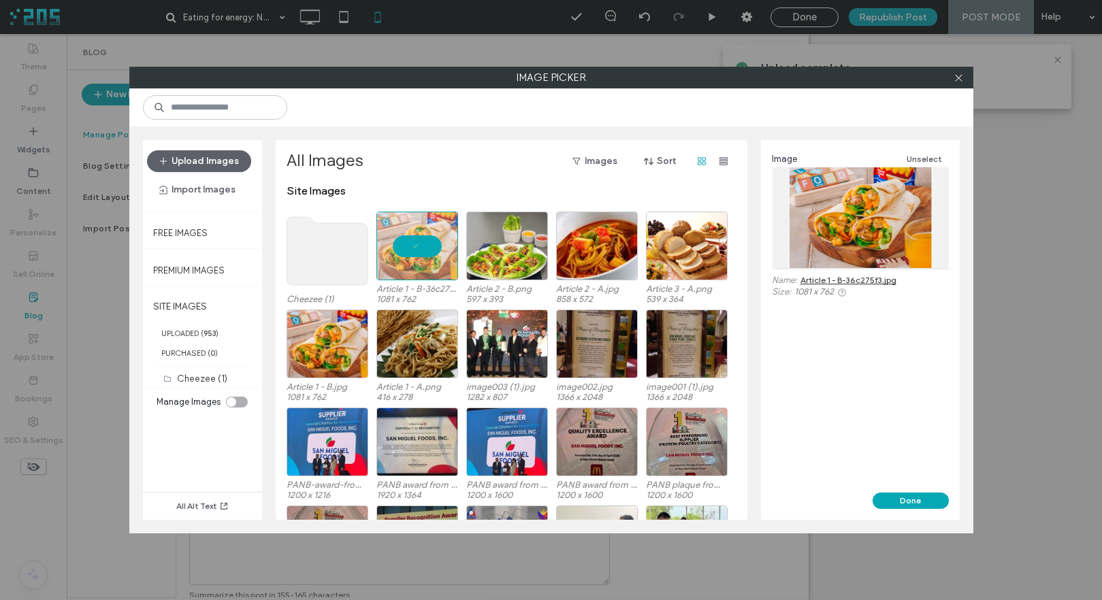
drag, startPoint x: 912, startPoint y: 498, endPoint x: 903, endPoint y: 450, distance: 49.1
click at [912, 498] on button "Done" at bounding box center [910, 501] width 76 height 16
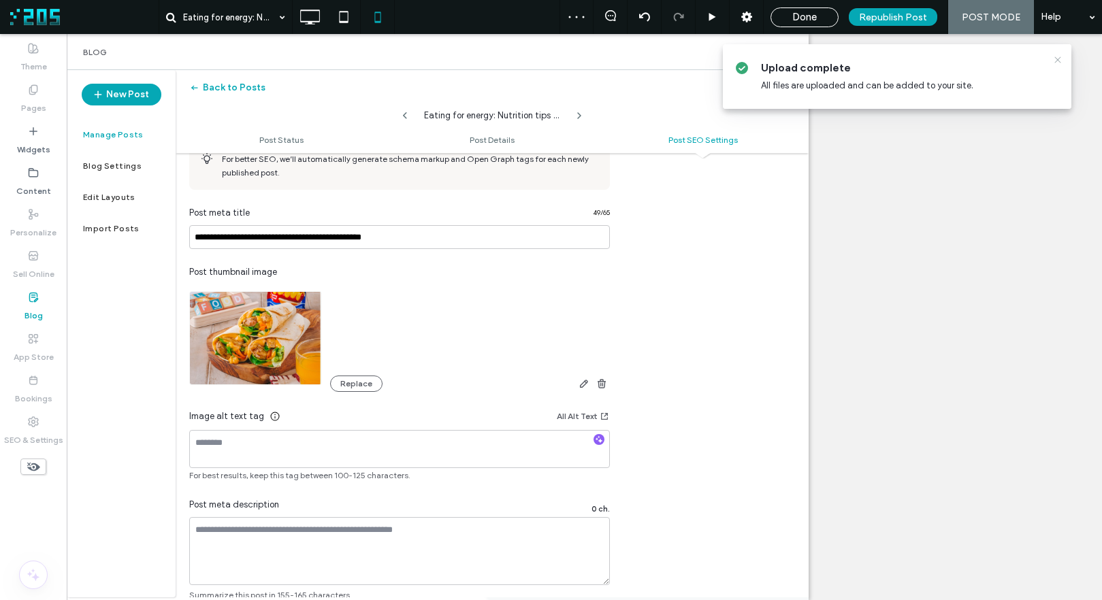
click at [1056, 61] on icon at bounding box center [1057, 59] width 11 height 11
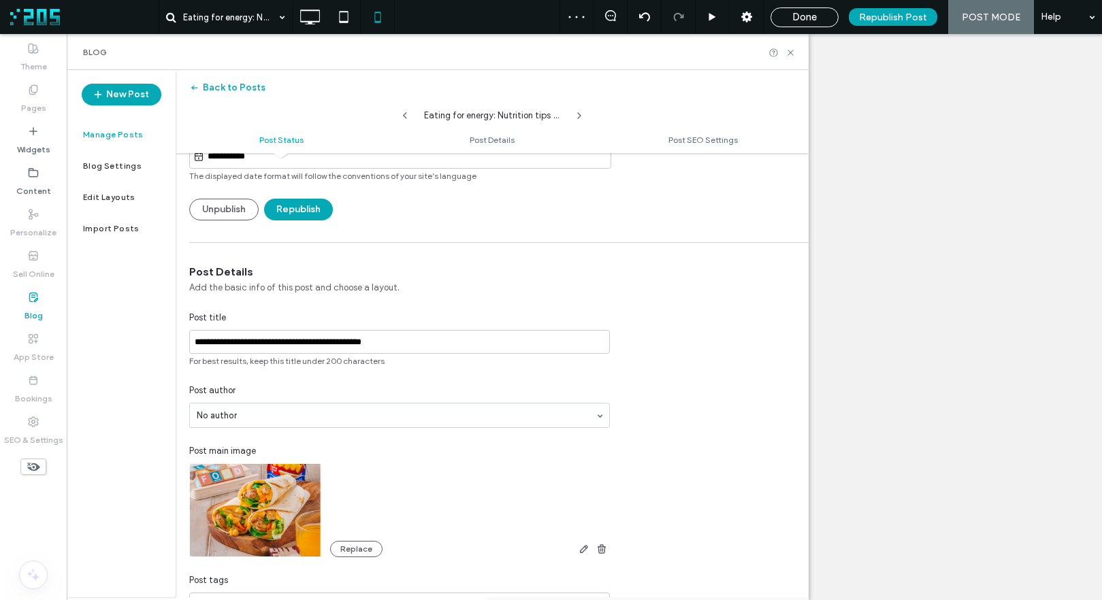
scroll to position [0, 0]
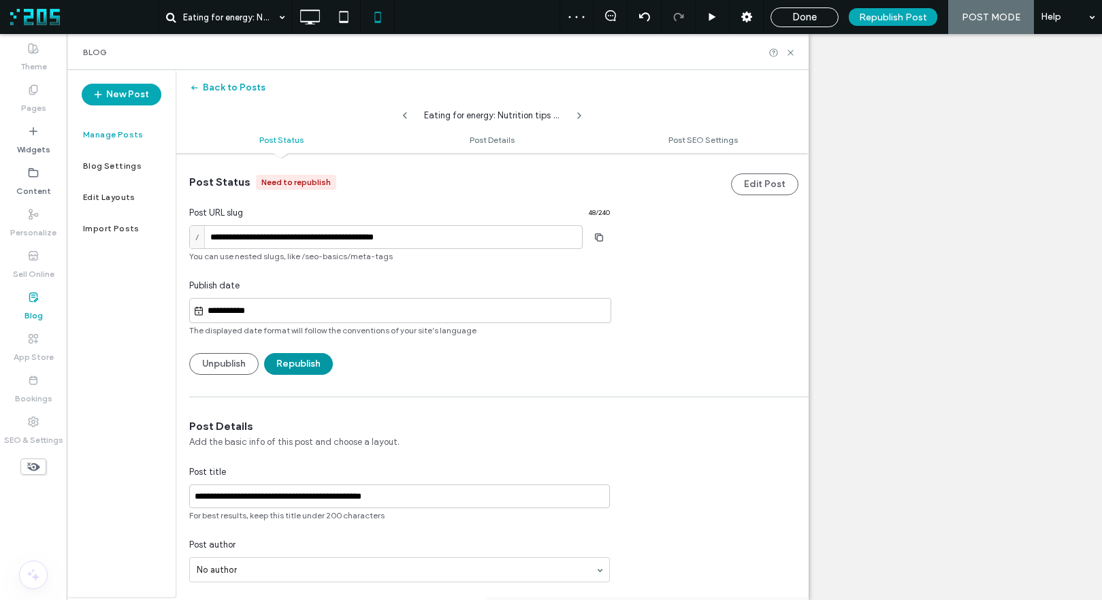
click at [304, 363] on button "Republish" at bounding box center [298, 364] width 69 height 22
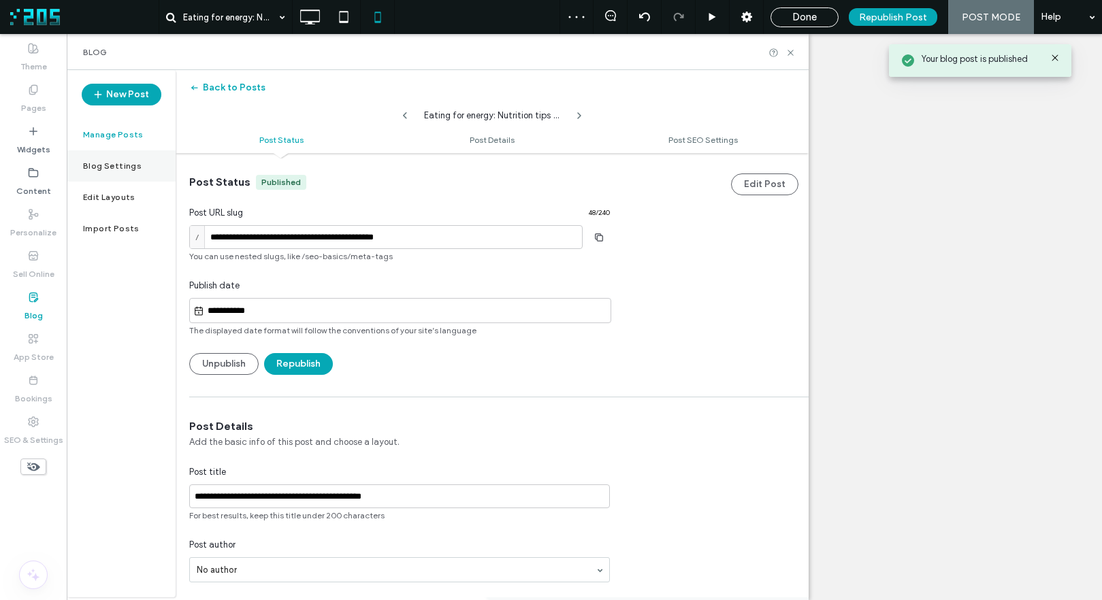
click at [122, 165] on label "Blog Settings" at bounding box center [112, 166] width 59 height 10
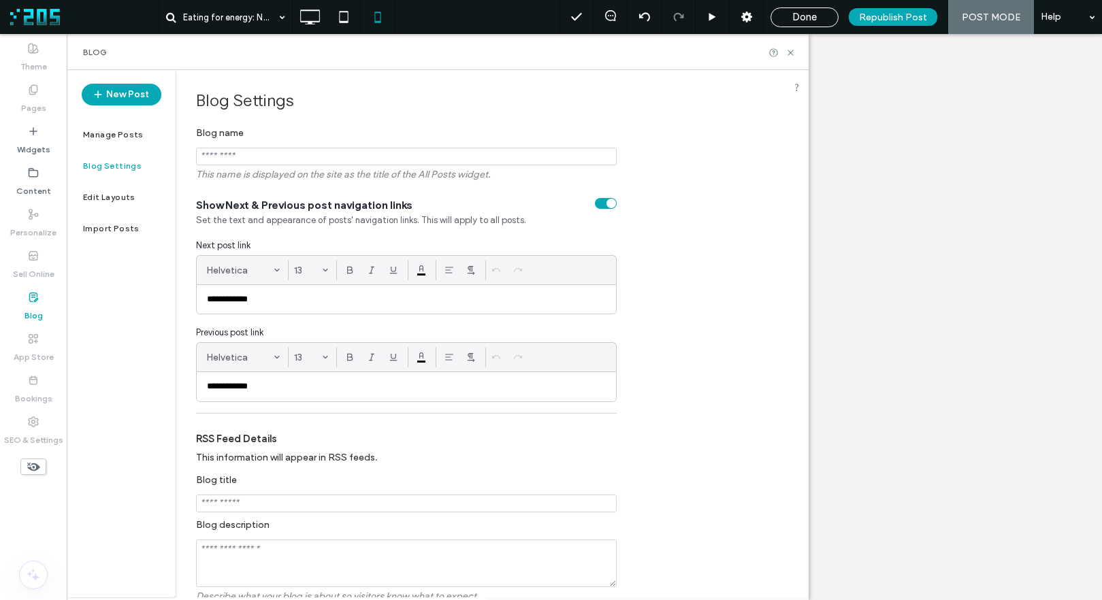
click at [604, 202] on div "toggle" at bounding box center [606, 203] width 22 height 11
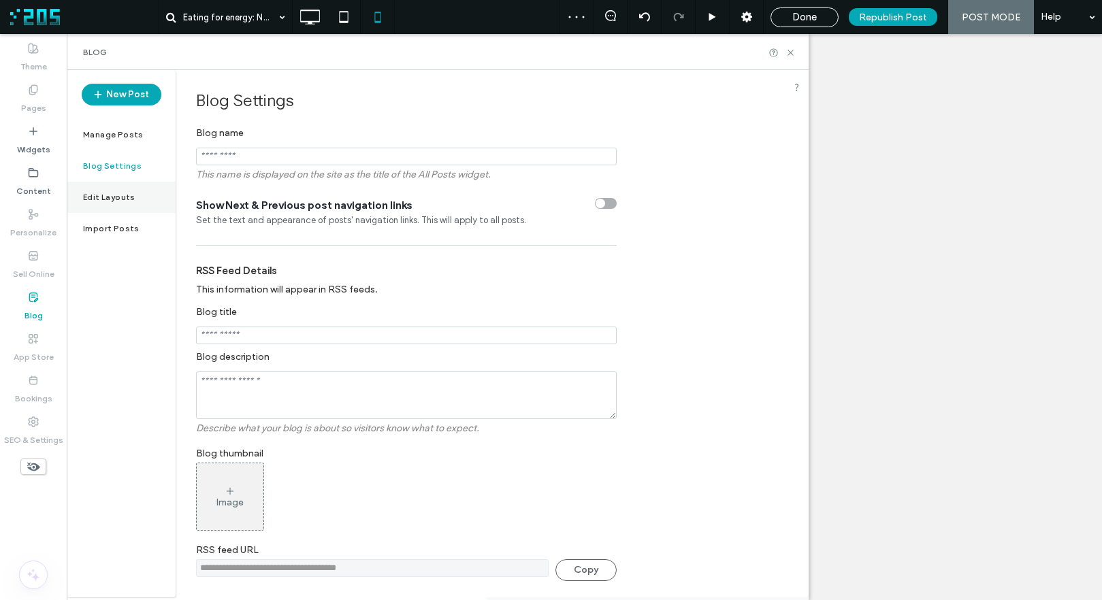
click at [126, 195] on label "Edit Layouts" at bounding box center [109, 198] width 52 height 10
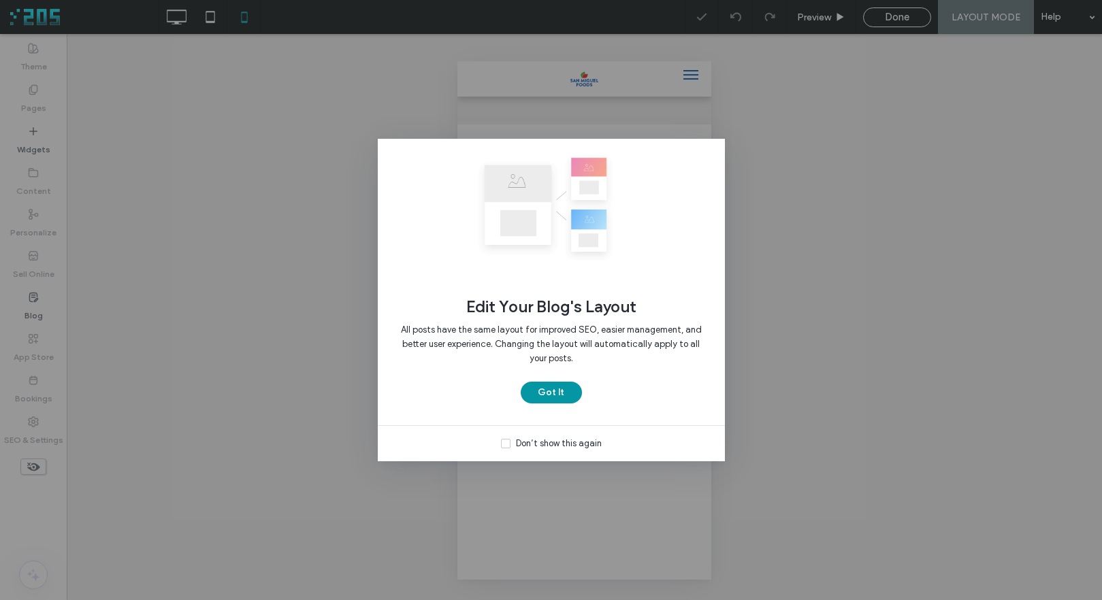
click at [555, 398] on button "Got It" at bounding box center [551, 393] width 61 height 22
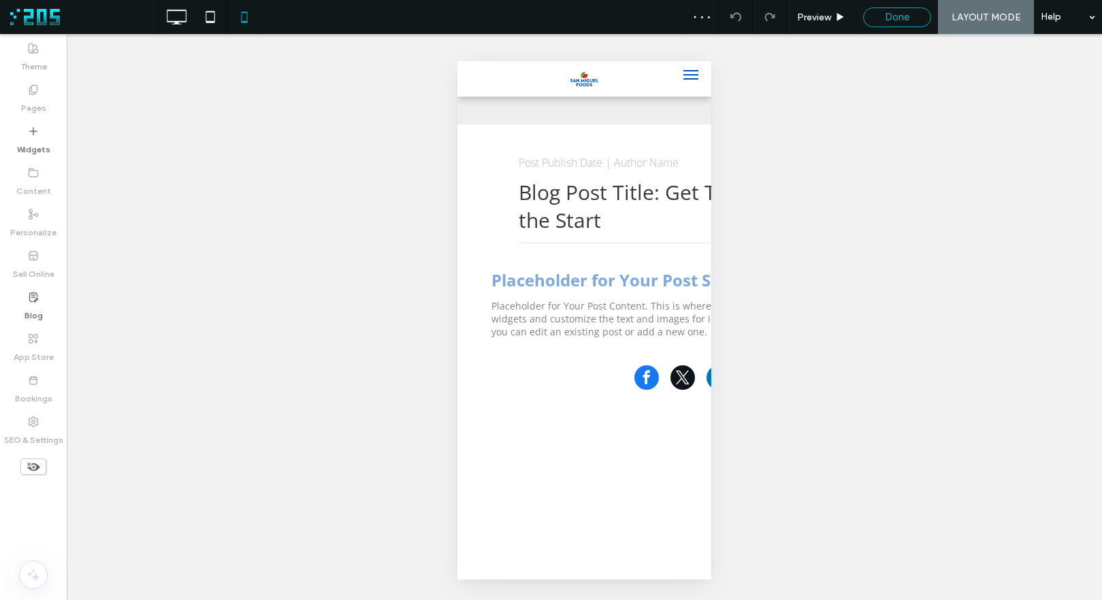
click at [882, 16] on div "Done" at bounding box center [897, 17] width 67 height 12
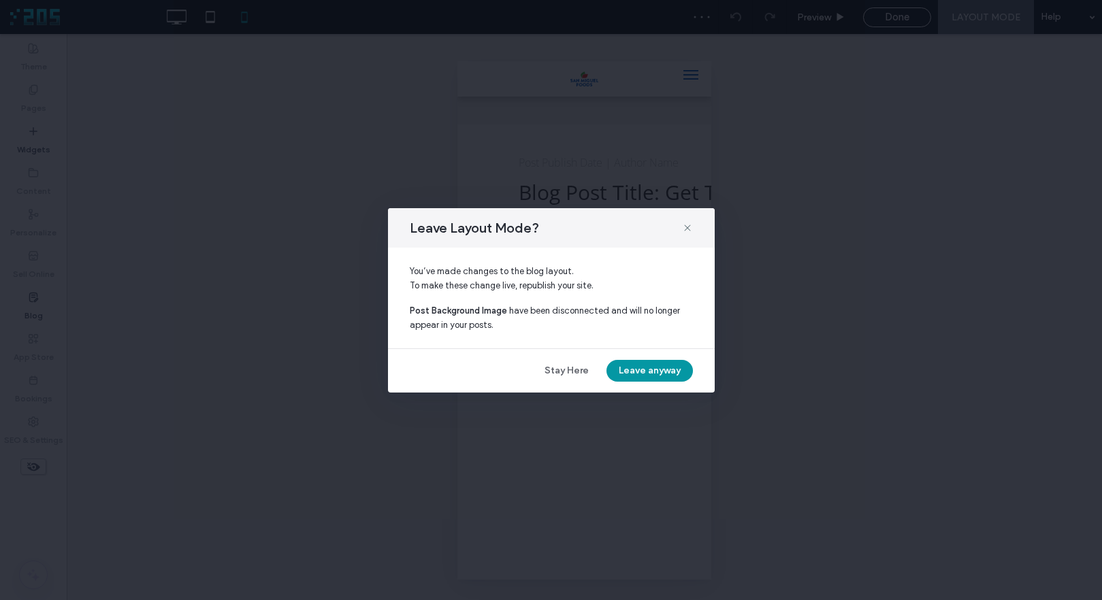
click at [629, 371] on button "Leave anyway" at bounding box center [649, 371] width 86 height 22
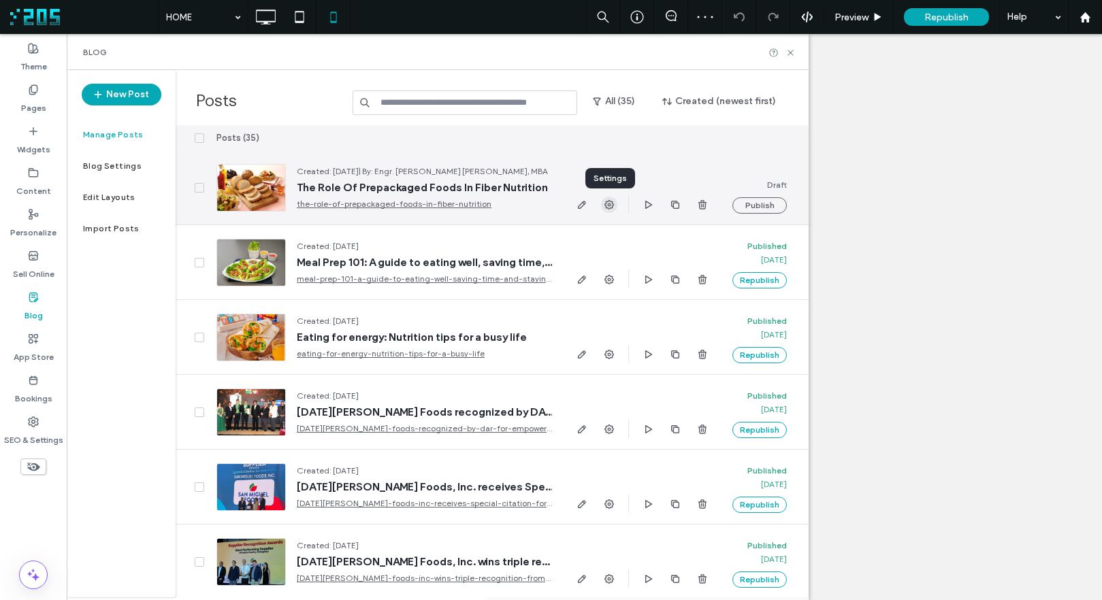
click at [606, 203] on icon "button" at bounding box center [609, 204] width 11 height 11
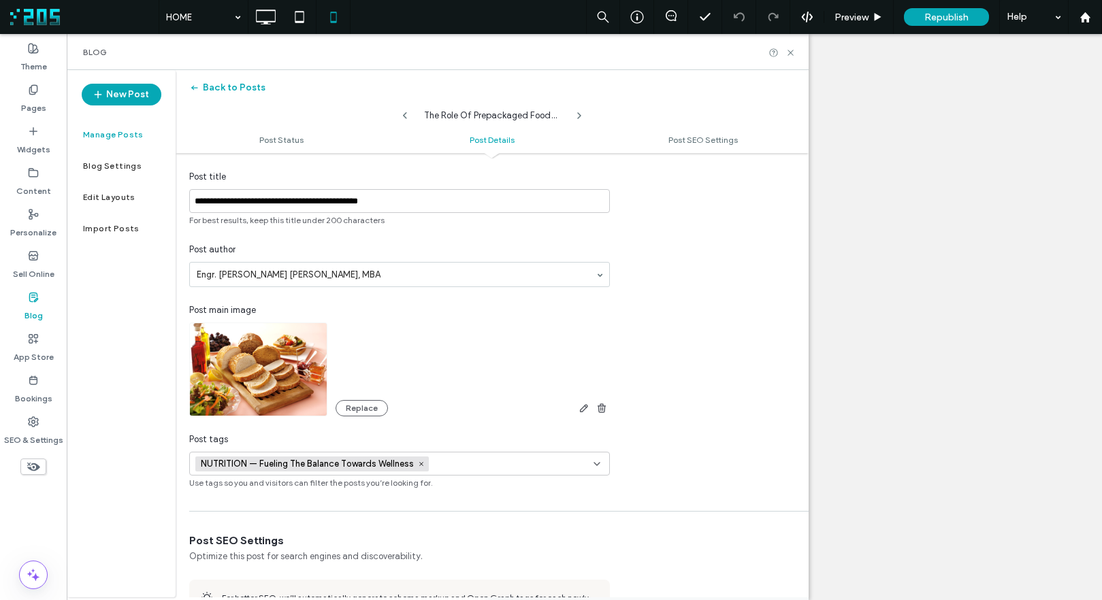
scroll to position [255, 0]
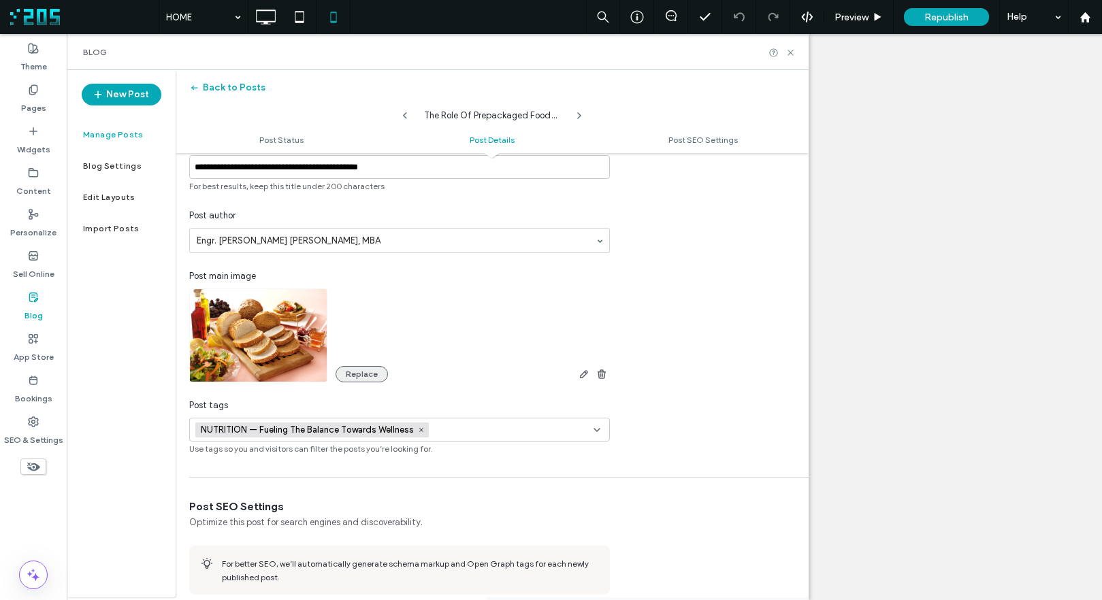
click at [369, 369] on button "Replace" at bounding box center [361, 374] width 52 height 16
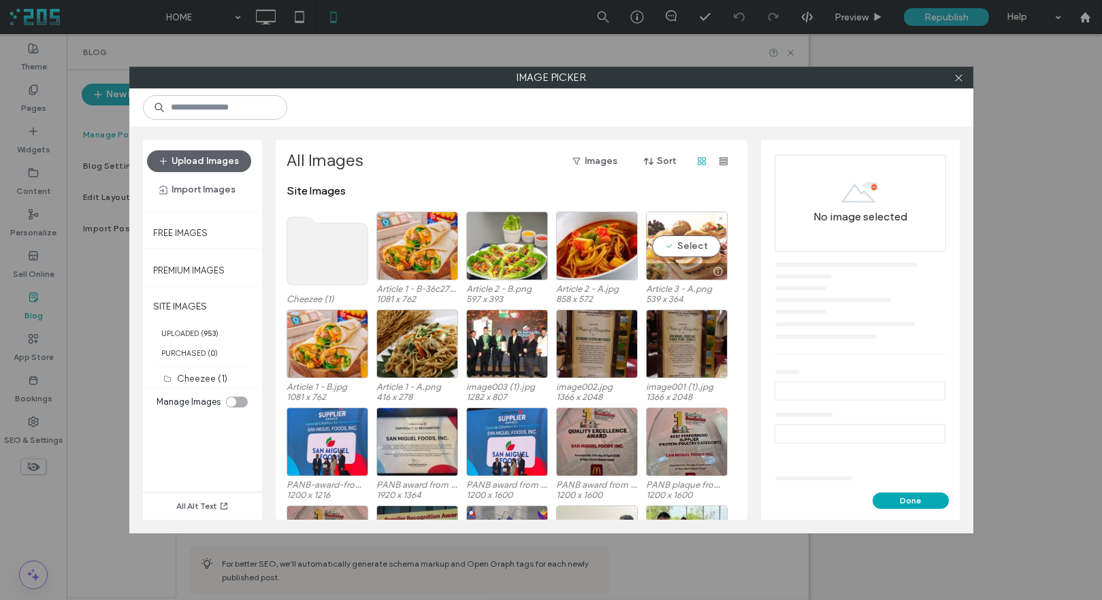
click at [676, 242] on div "Select" at bounding box center [687, 246] width 82 height 69
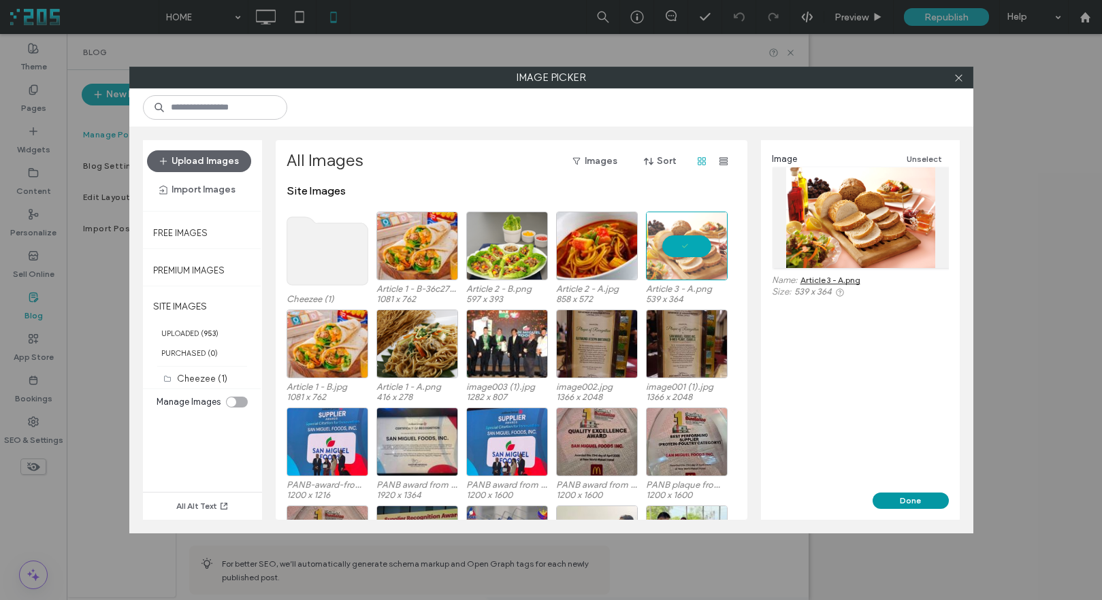
click at [914, 499] on button "Done" at bounding box center [910, 501] width 76 height 16
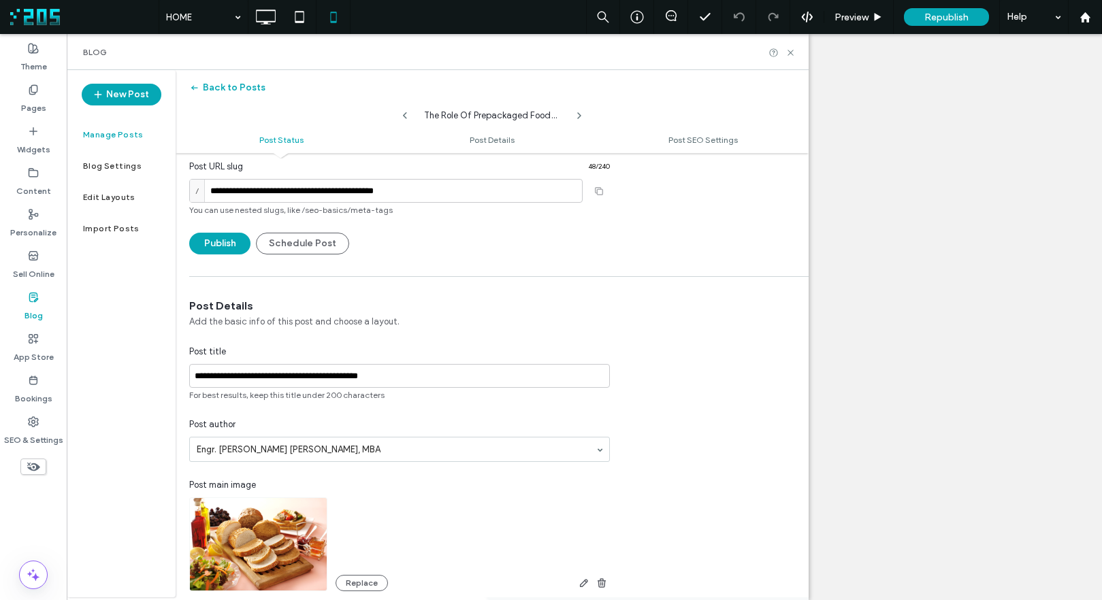
scroll to position [0, 0]
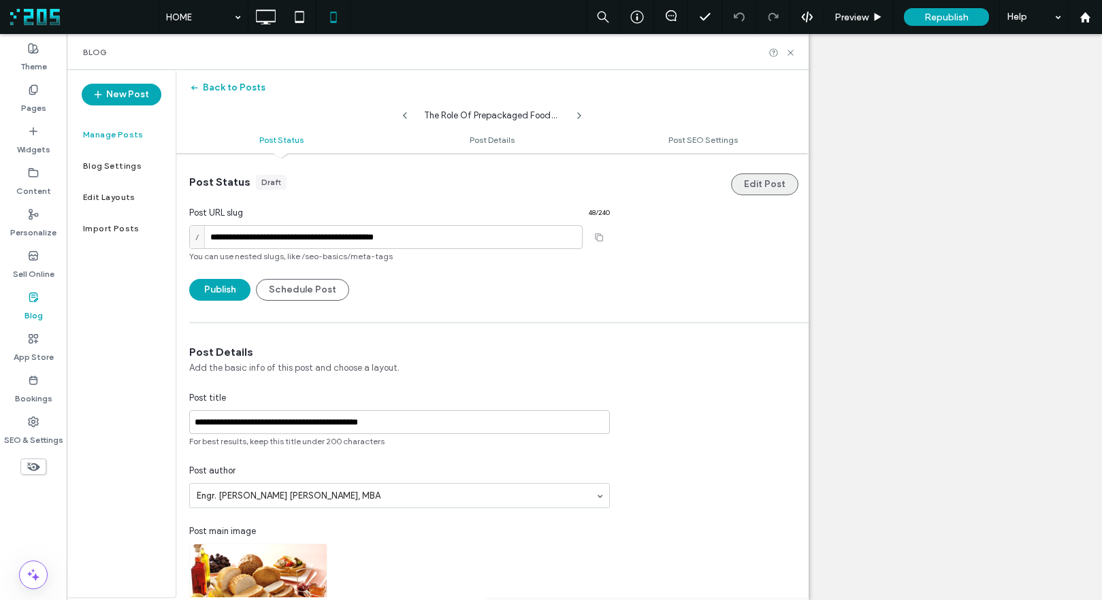
click at [761, 186] on button "Edit Post" at bounding box center [764, 185] width 67 height 22
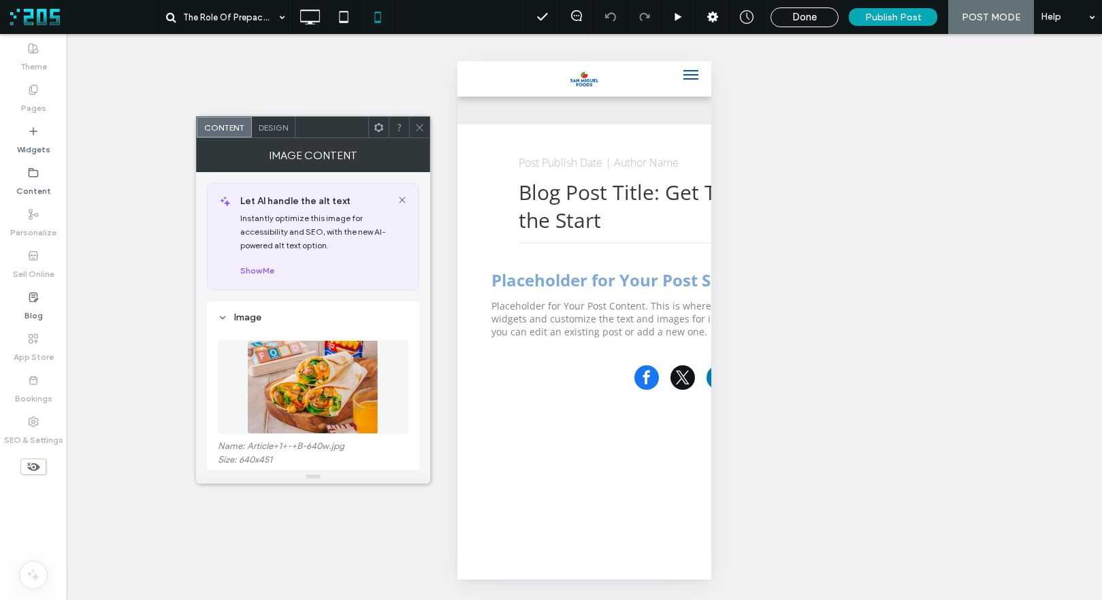
drag, startPoint x: 419, startPoint y: 128, endPoint x: 453, endPoint y: 170, distance: 54.2
click at [419, 128] on icon at bounding box center [419, 127] width 10 height 10
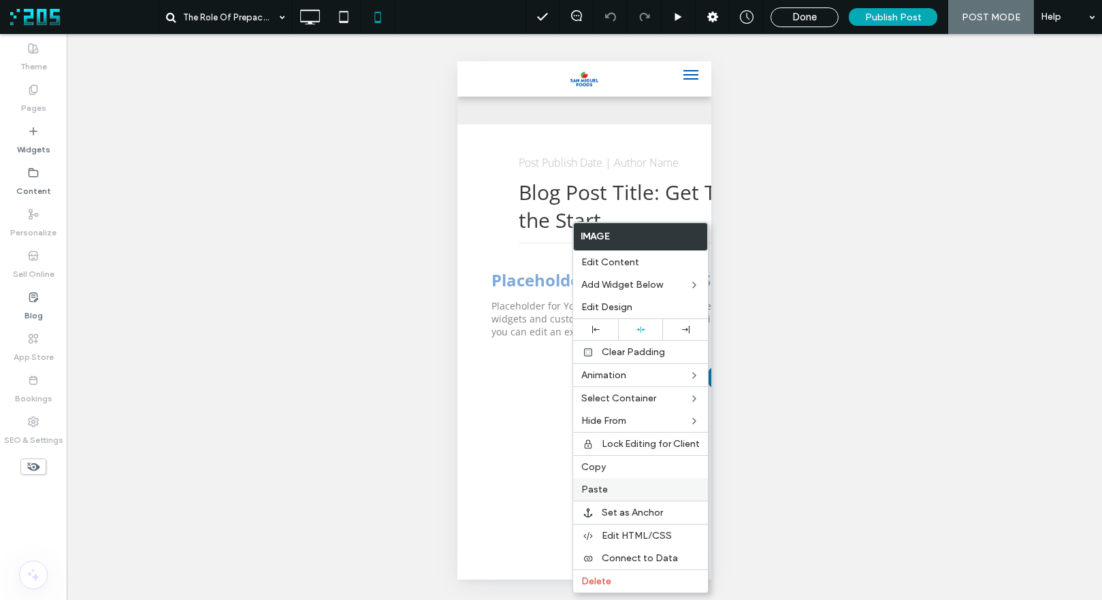
click at [602, 481] on div "Paste" at bounding box center [640, 489] width 135 height 22
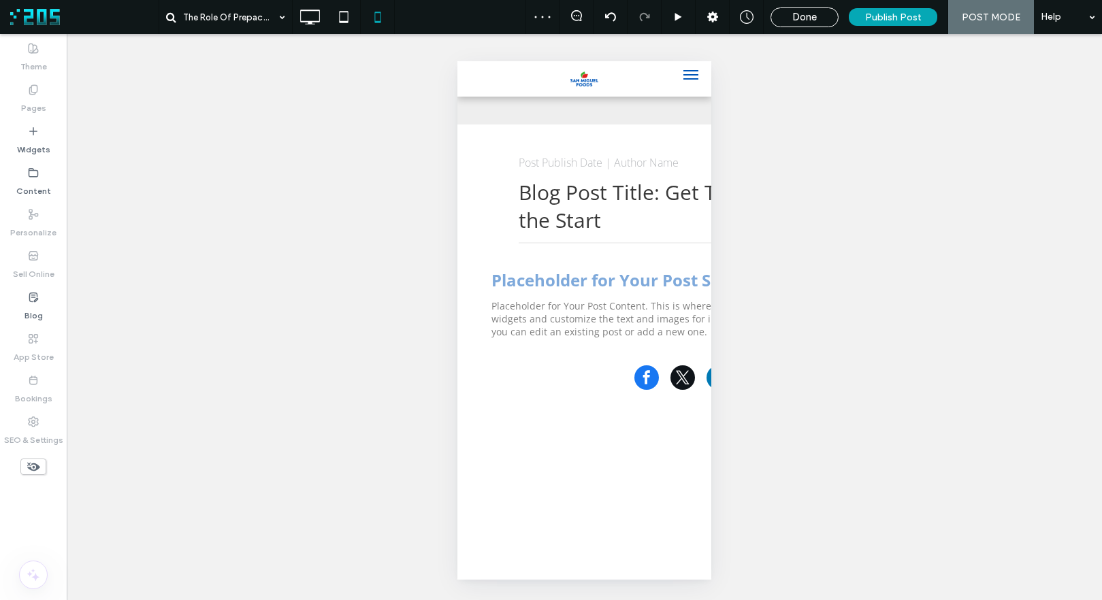
click at [594, 330] on div at bounding box center [551, 300] width 1102 height 600
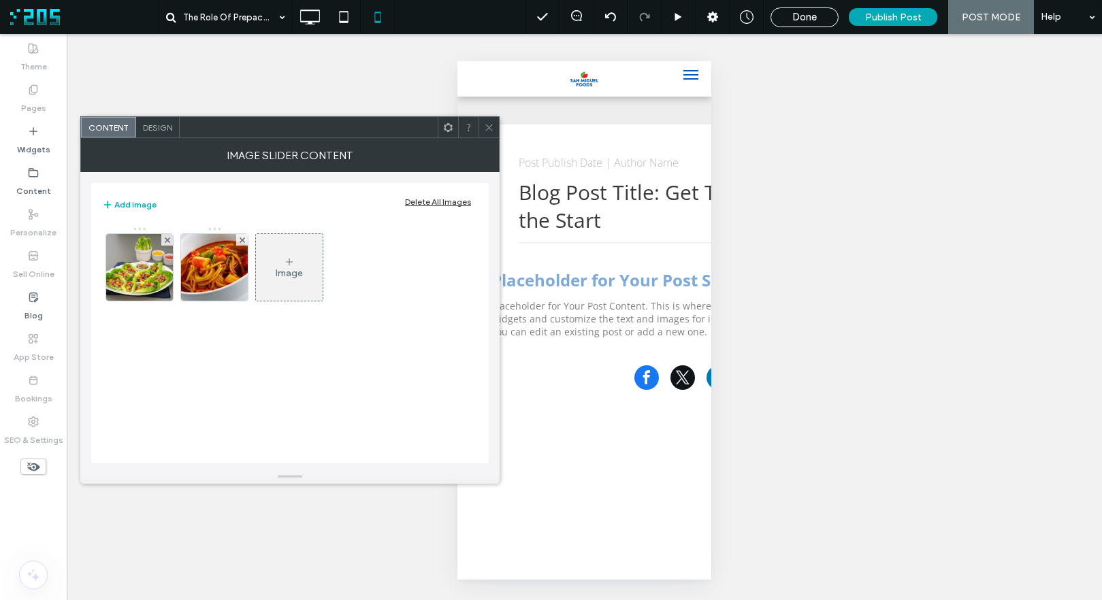
click at [423, 201] on div "Delete All Images" at bounding box center [438, 202] width 66 height 10
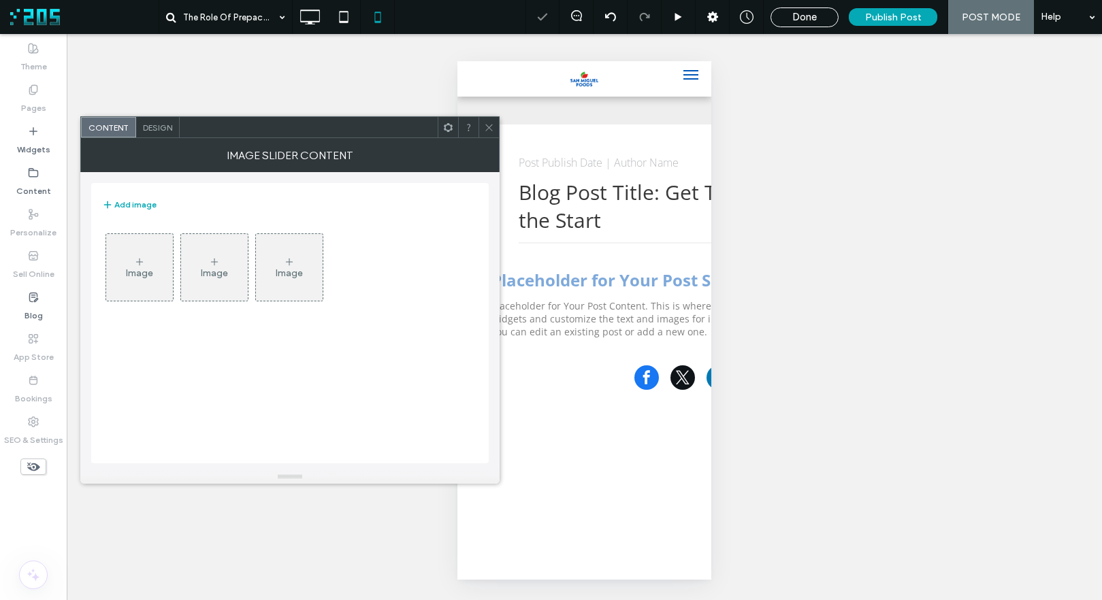
click at [153, 269] on div "Image" at bounding box center [139, 267] width 67 height 64
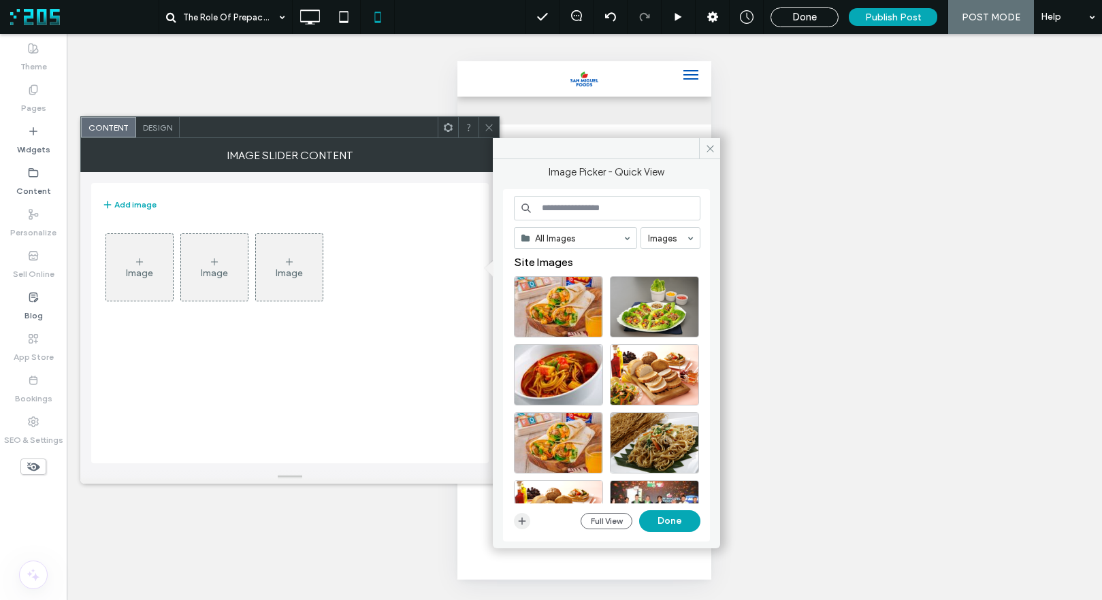
click at [525, 521] on icon "button" at bounding box center [521, 521] width 11 height 11
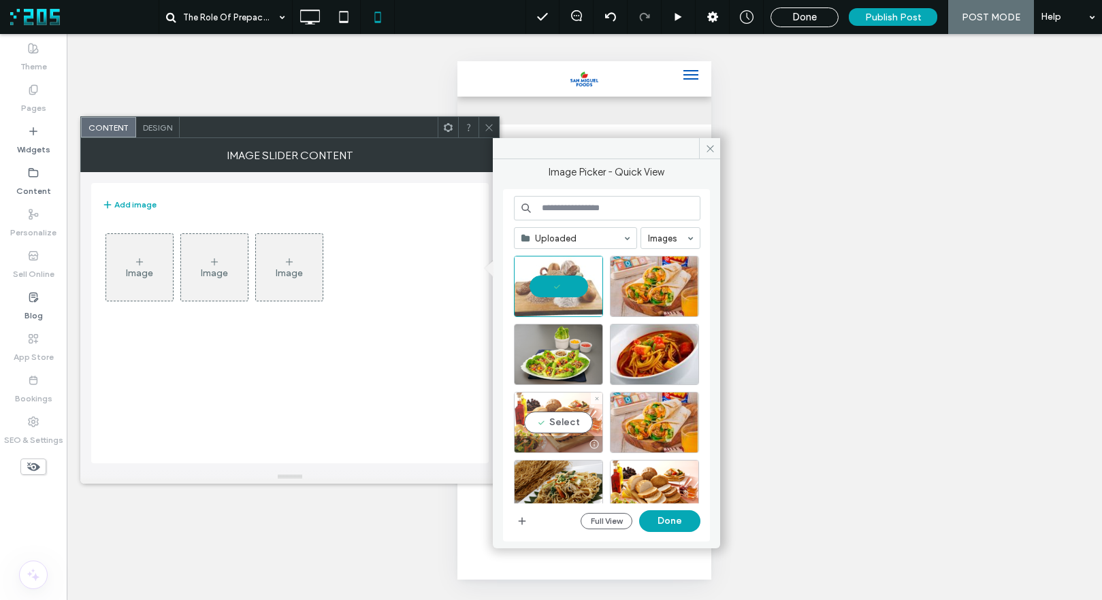
click at [564, 421] on div "Select" at bounding box center [558, 422] width 89 height 61
click at [664, 515] on button "Done" at bounding box center [669, 521] width 61 height 22
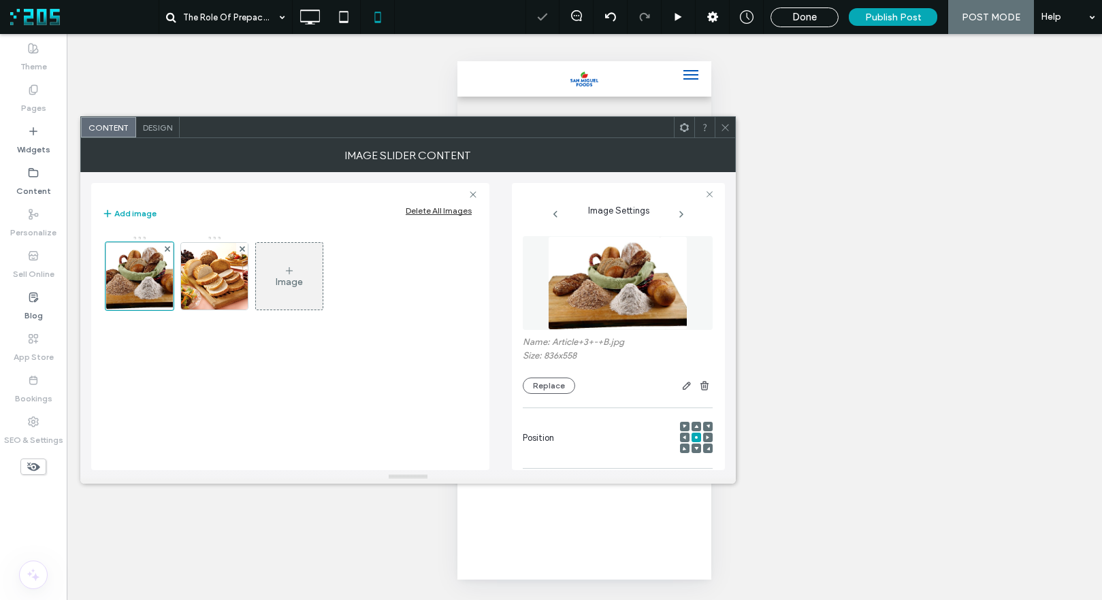
click at [722, 125] on use at bounding box center [724, 127] width 7 height 7
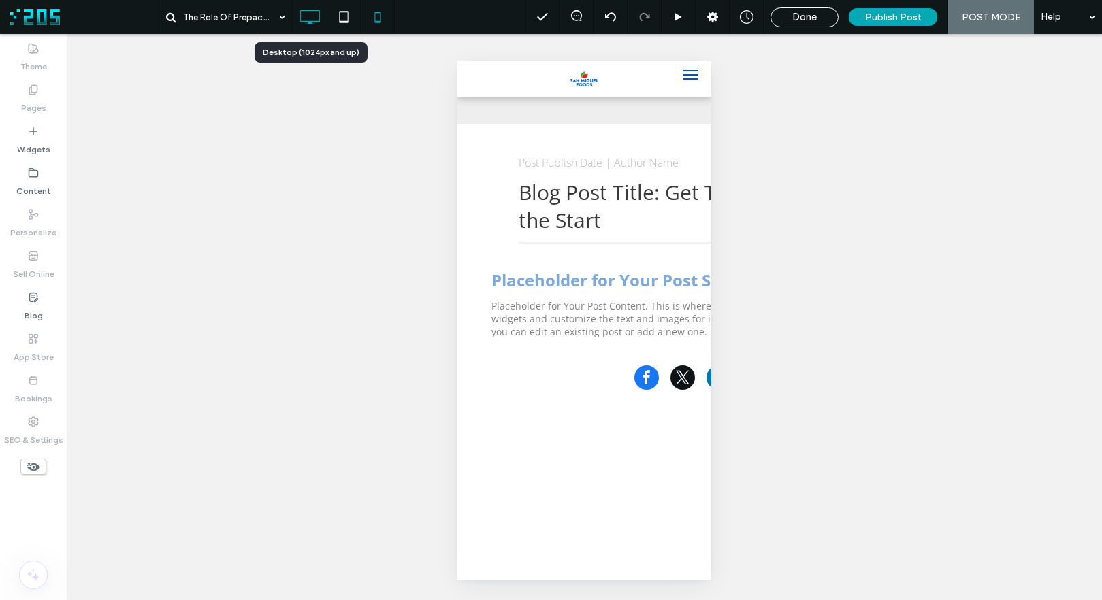
click at [313, 17] on icon at bounding box center [309, 16] width 27 height 27
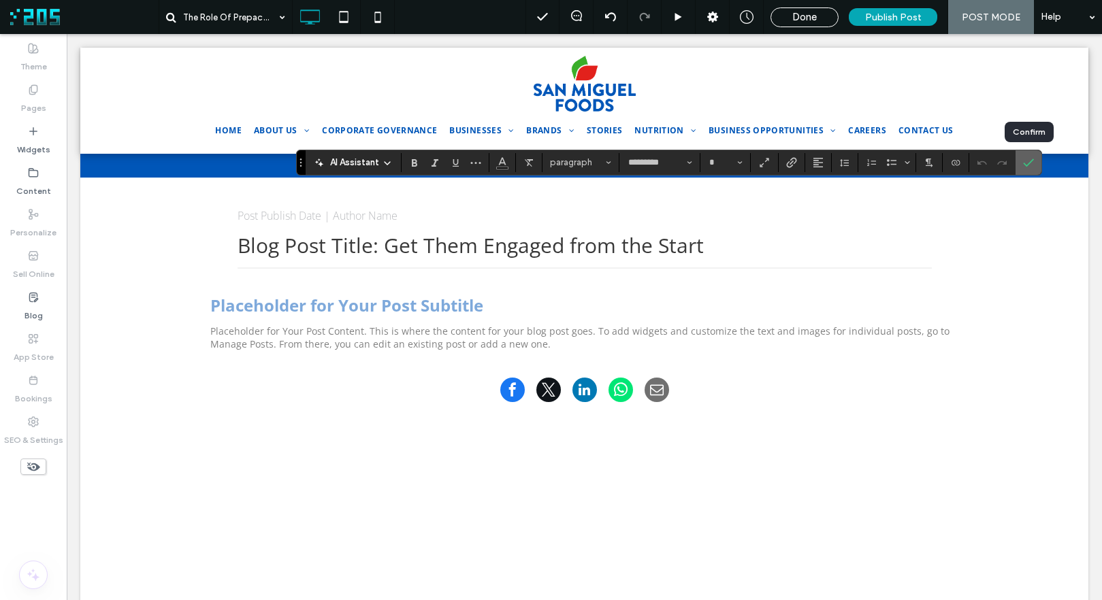
click at [1032, 157] on icon "Confirm" at bounding box center [1028, 162] width 11 height 11
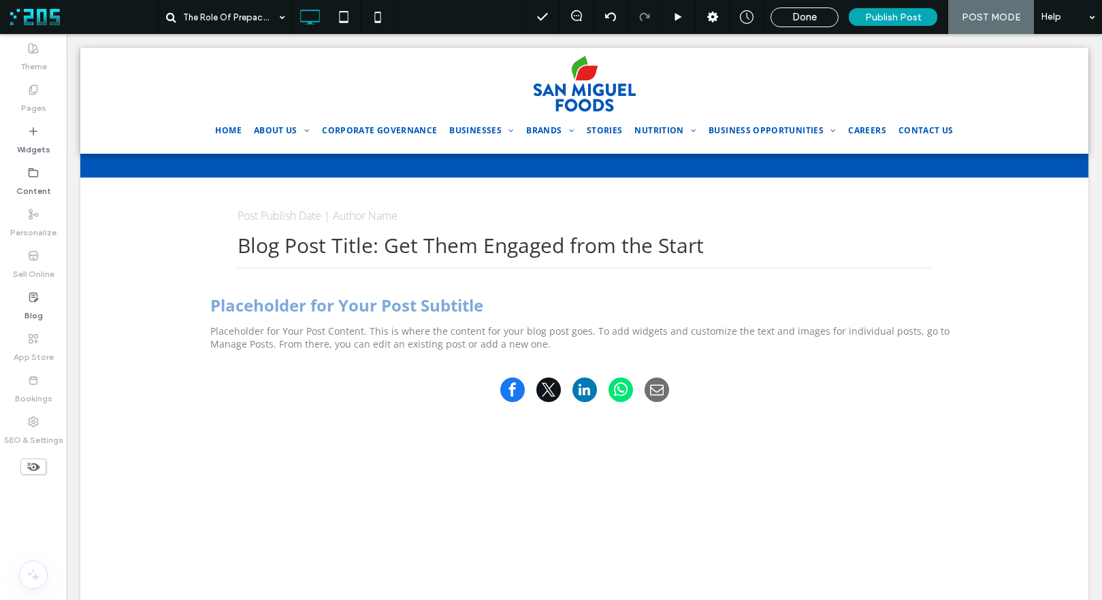
type input "*********"
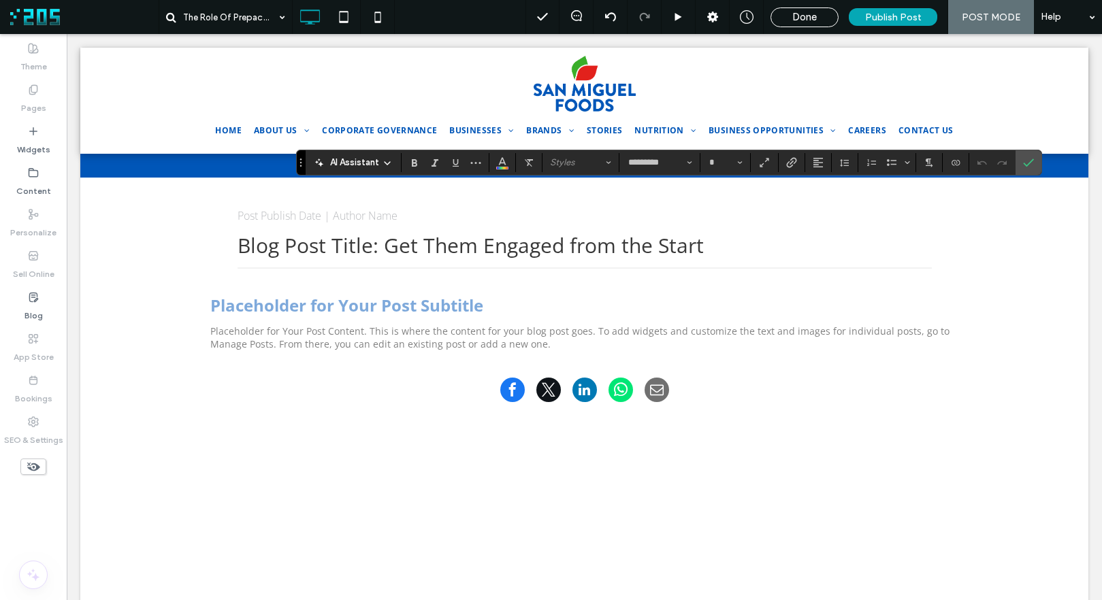
type input "**"
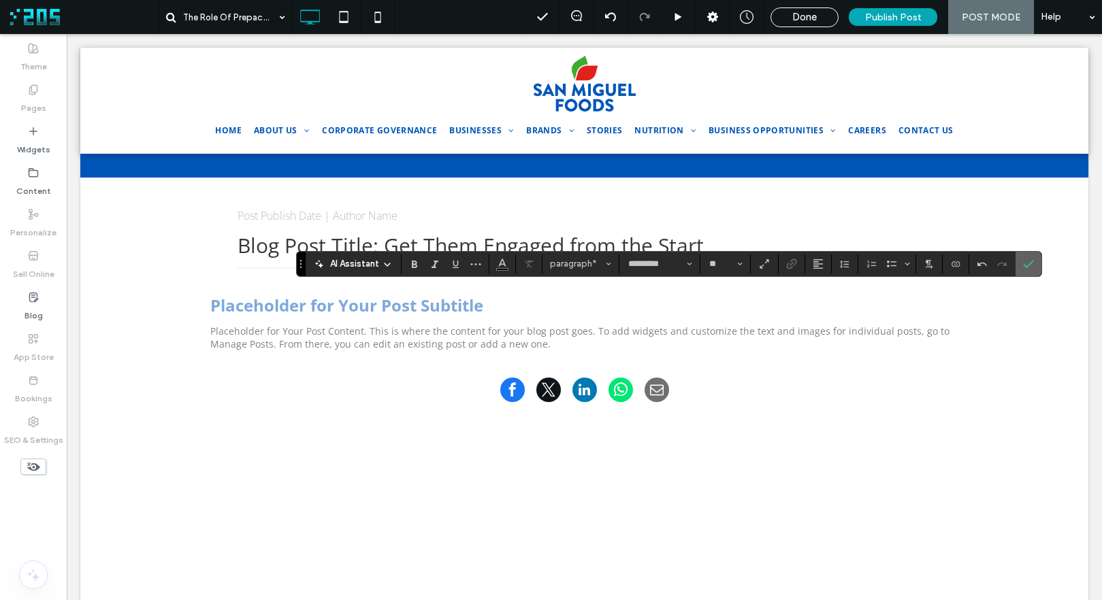
click at [1030, 263] on use "Confirm" at bounding box center [1028, 264] width 11 height 8
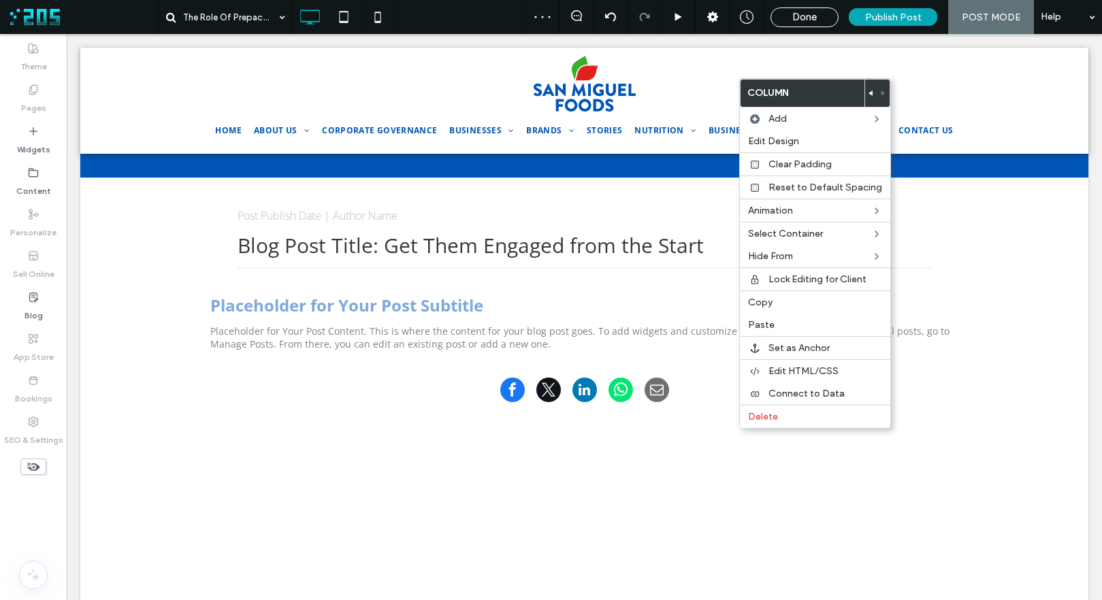
click at [865, 96] on div at bounding box center [871, 93] width 12 height 27
click at [868, 91] on icon at bounding box center [870, 93] width 5 height 5
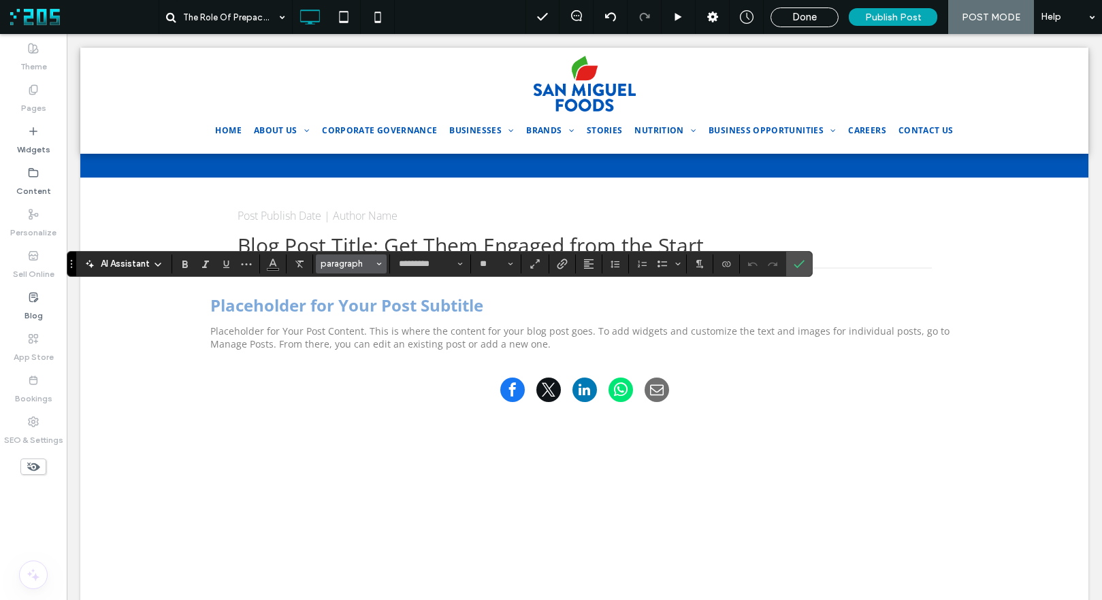
click at [357, 266] on span "paragraph" at bounding box center [347, 264] width 53 height 10
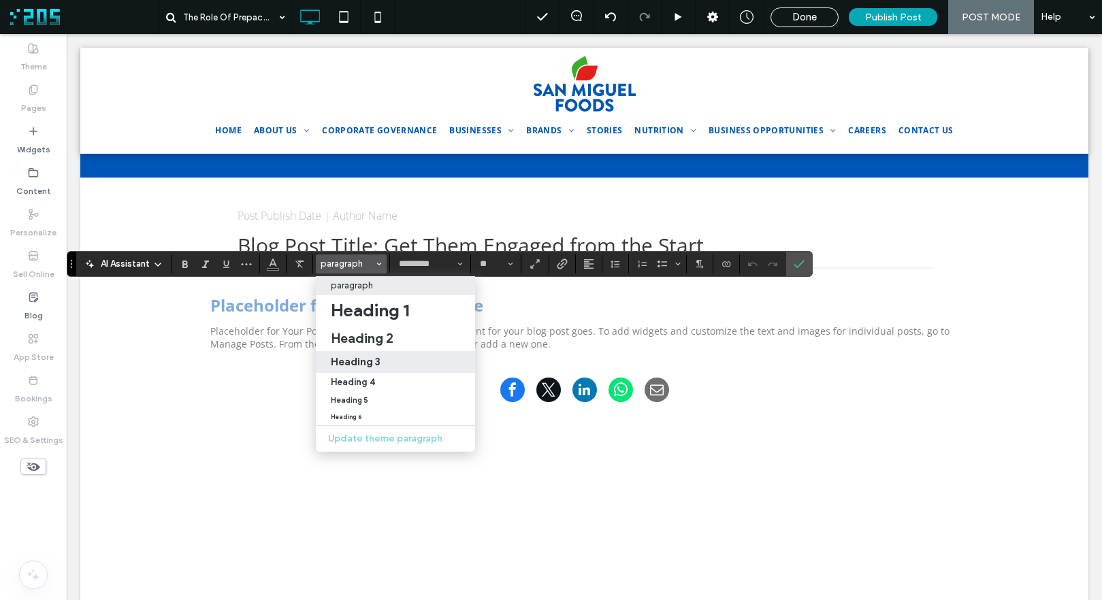
click at [388, 365] on div "Heading 3" at bounding box center [395, 361] width 129 height 13
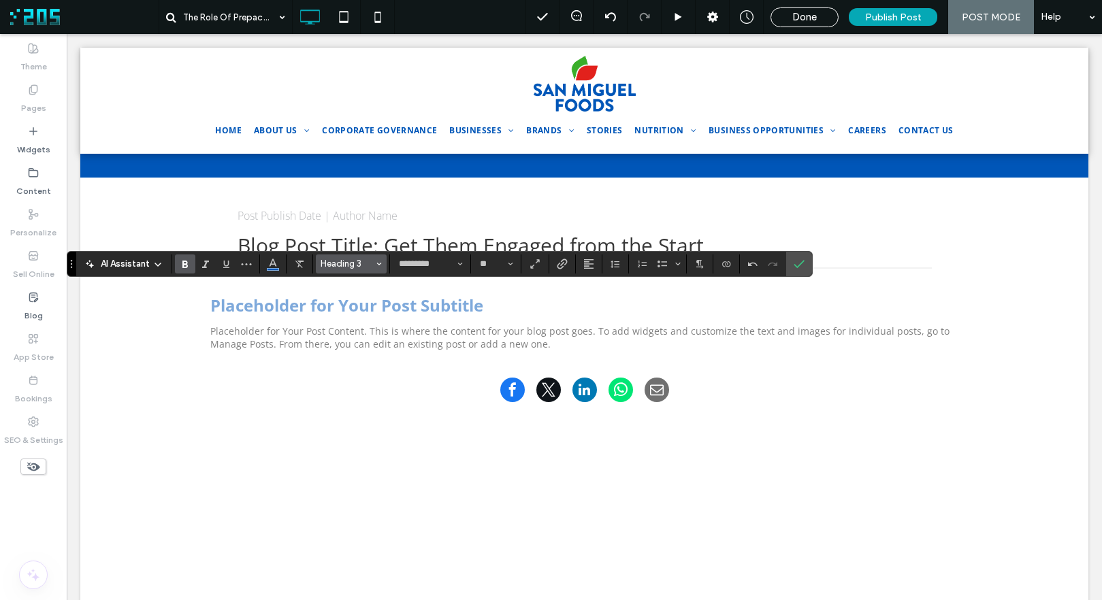
click at [351, 262] on span "Heading 3" at bounding box center [347, 264] width 53 height 10
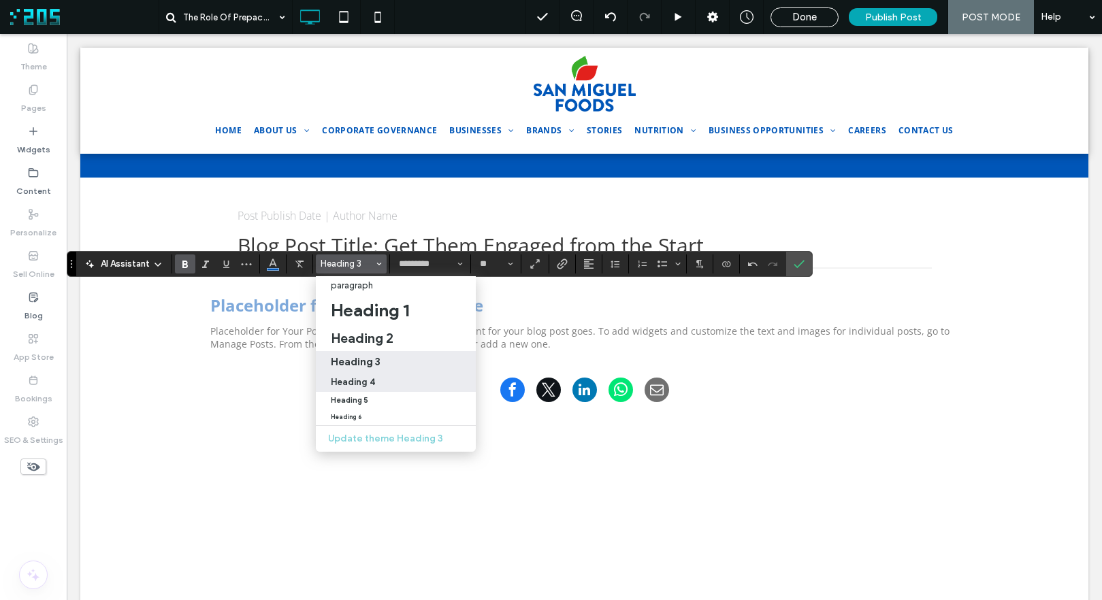
click at [367, 375] on label "Heading 4" at bounding box center [396, 382] width 160 height 19
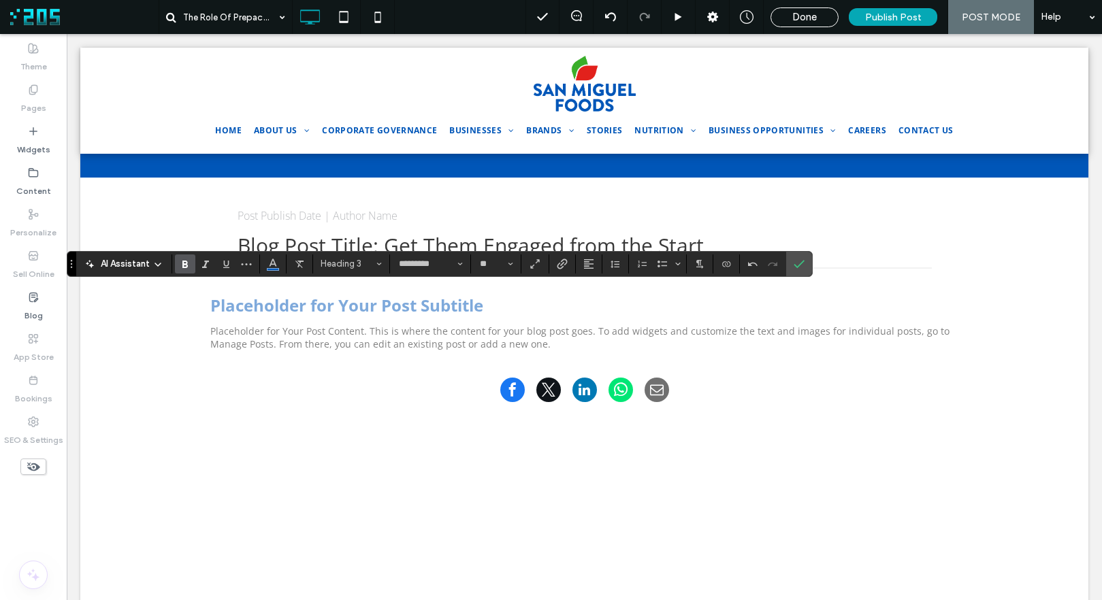
type input "**"
click at [799, 265] on use "Confirm" at bounding box center [799, 264] width 11 height 8
click at [360, 265] on span "Styles" at bounding box center [347, 264] width 53 height 10
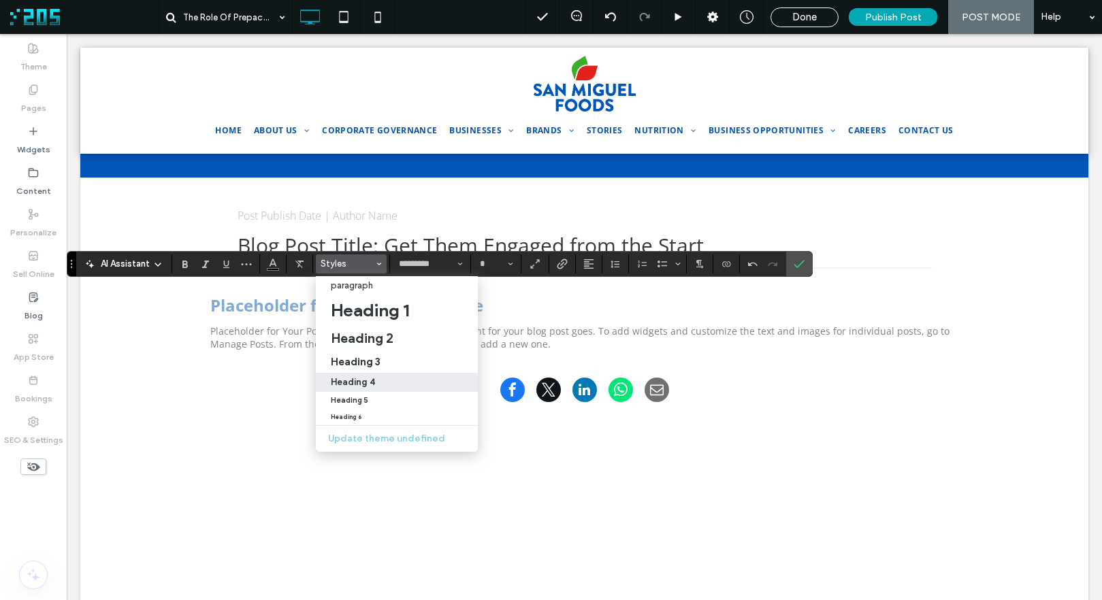
click at [378, 383] on div "Heading 4" at bounding box center [397, 382] width 132 height 10
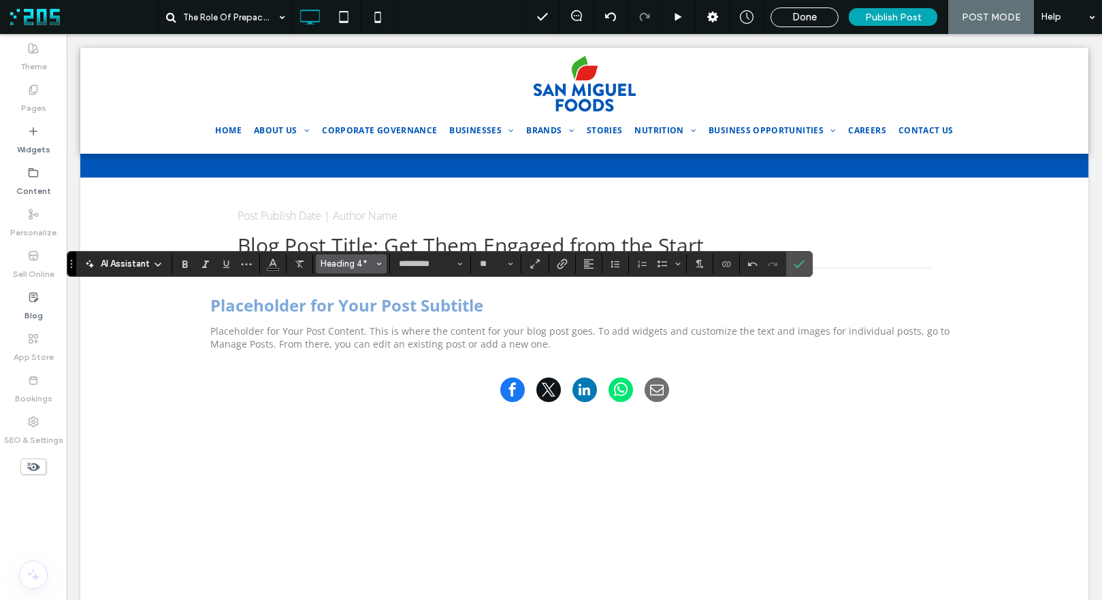
click at [352, 264] on span "Heading 4*" at bounding box center [347, 264] width 53 height 10
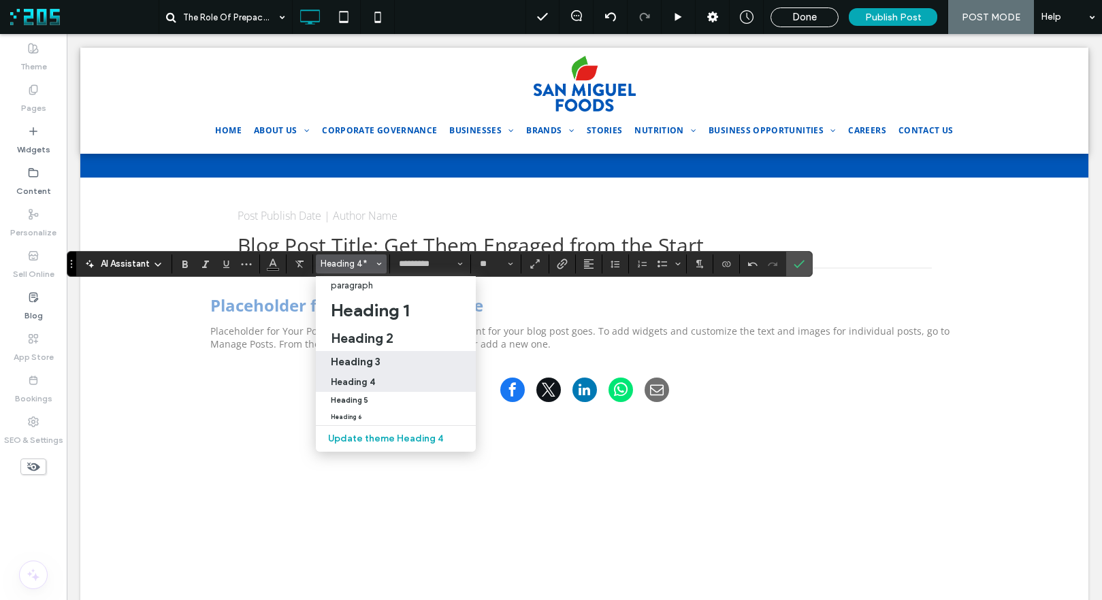
click at [400, 357] on div "Heading 3" at bounding box center [396, 361] width 130 height 13
type input "**"
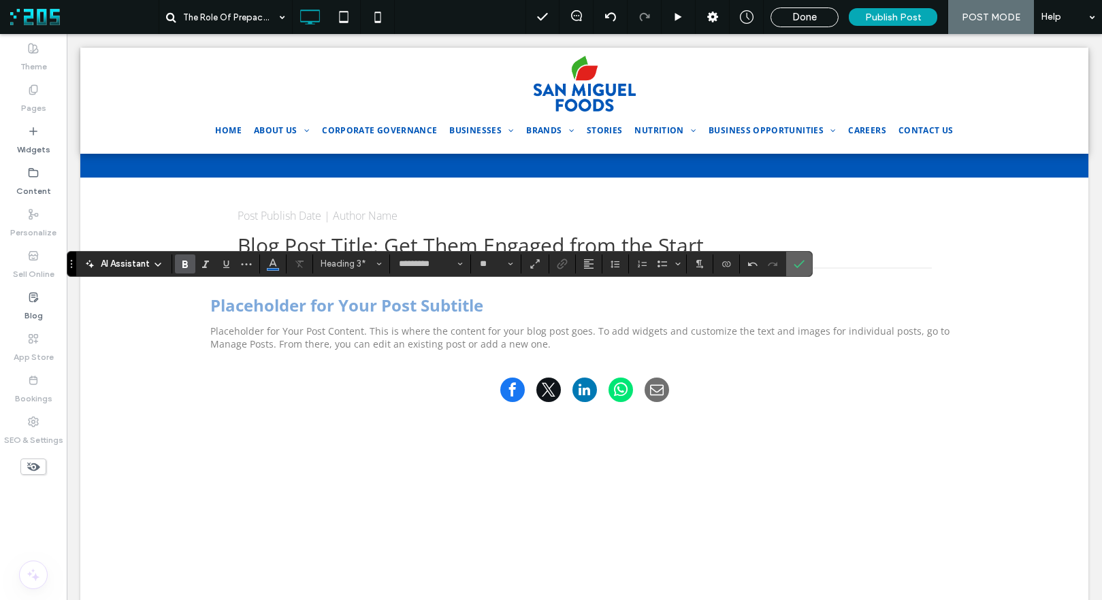
click at [802, 262] on use "Confirm" at bounding box center [799, 264] width 11 height 8
type input "**"
click at [349, 18] on icon at bounding box center [343, 16] width 27 height 27
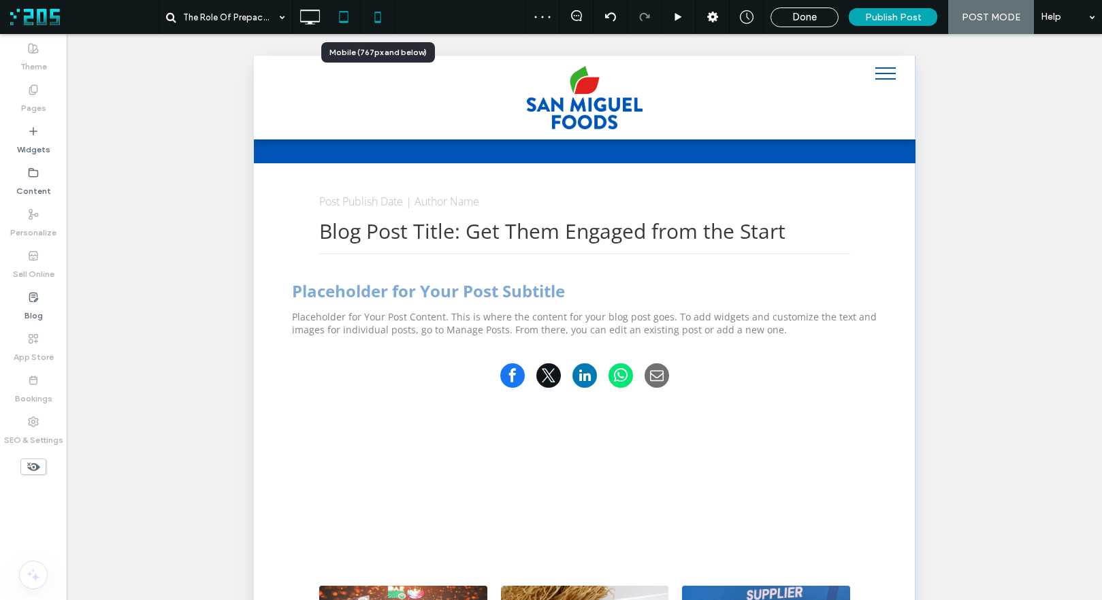
click at [378, 16] on icon at bounding box center [377, 16] width 27 height 27
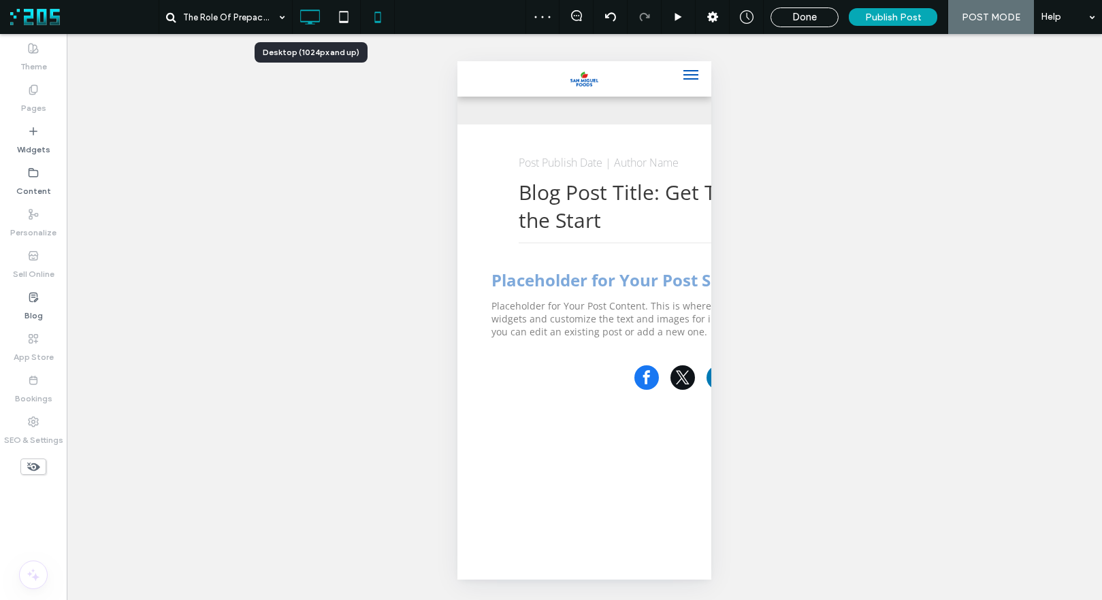
click at [314, 22] on icon at bounding box center [309, 16] width 27 height 27
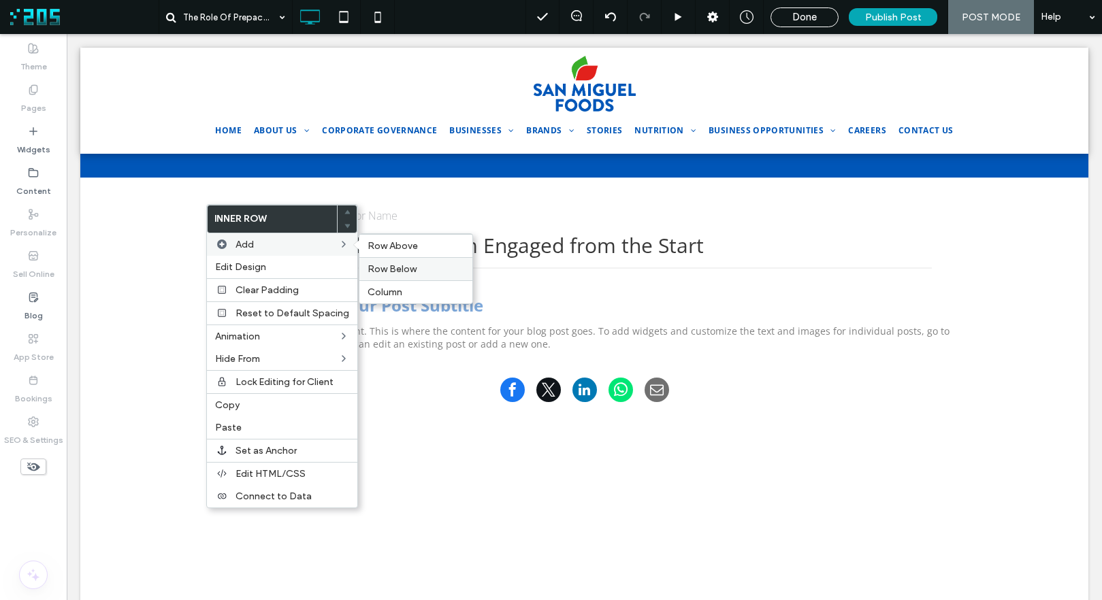
click at [419, 270] on label "Row Below" at bounding box center [415, 269] width 97 height 12
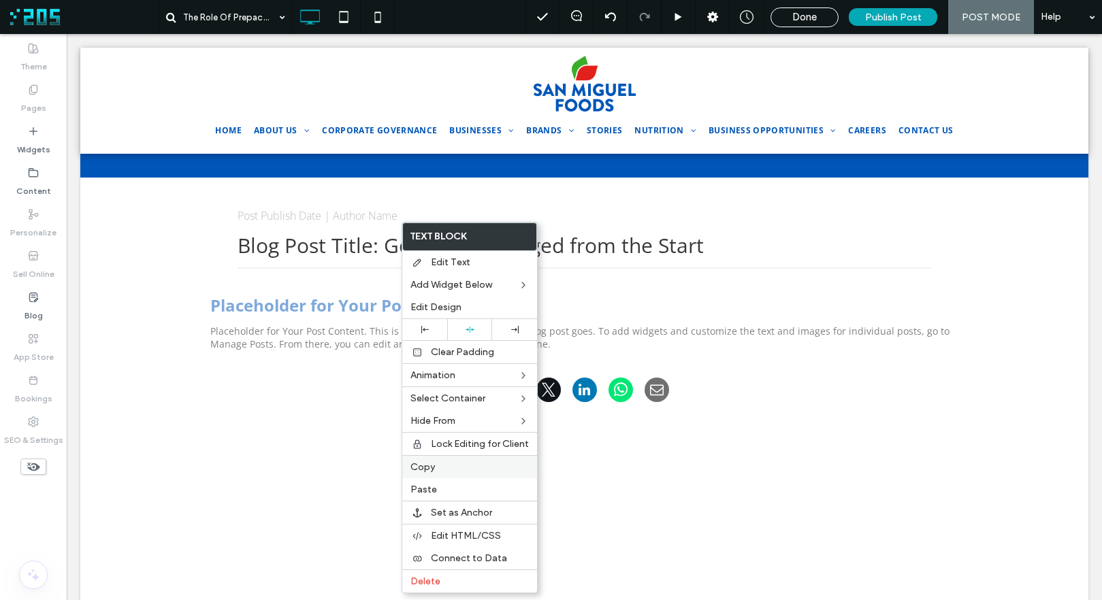
click at [446, 464] on label "Copy" at bounding box center [469, 467] width 118 height 12
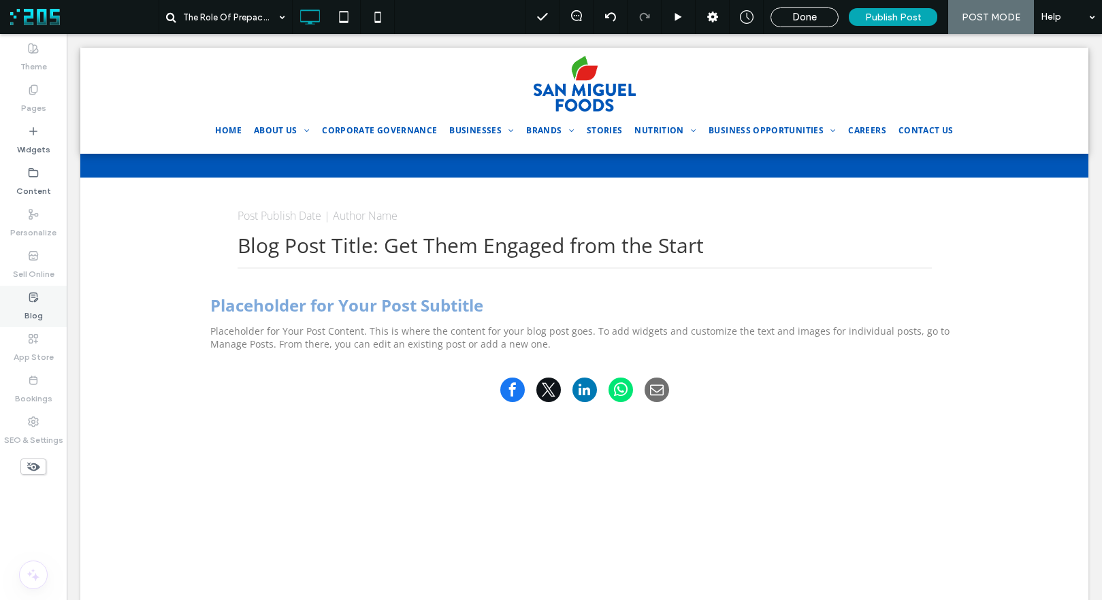
type input "*********"
type input "**"
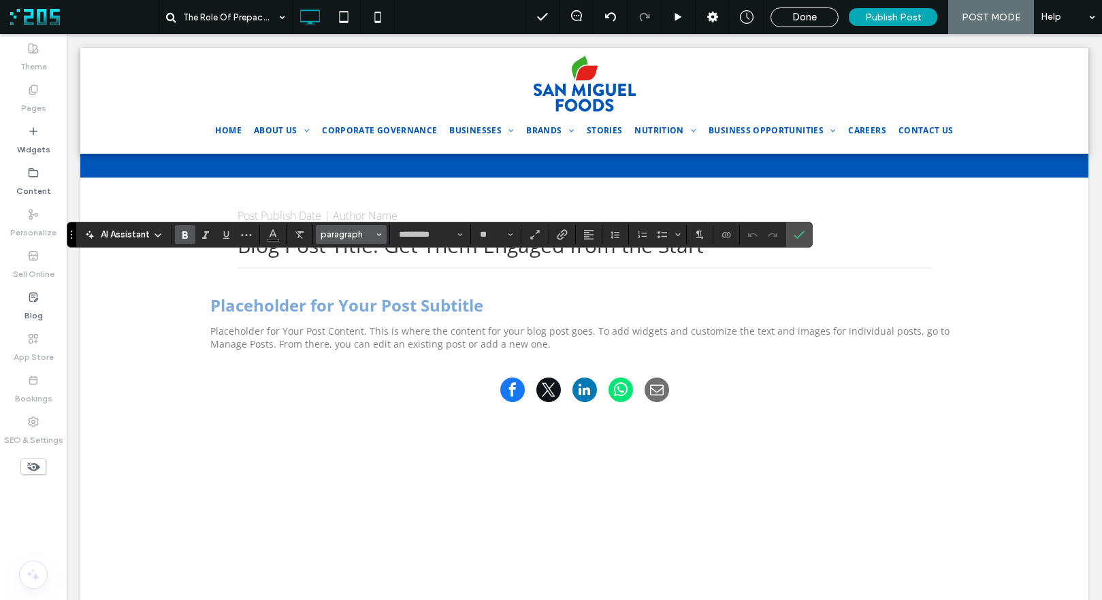
click at [352, 234] on span "paragraph" at bounding box center [347, 234] width 53 height 10
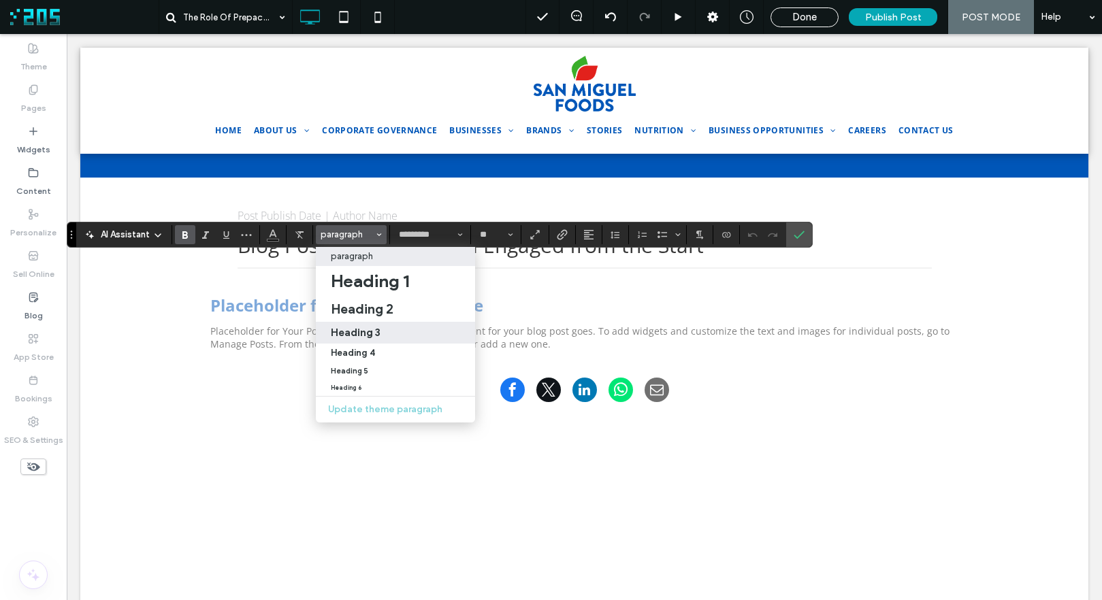
click at [374, 327] on h3 "Heading 3" at bounding box center [356, 332] width 50 height 13
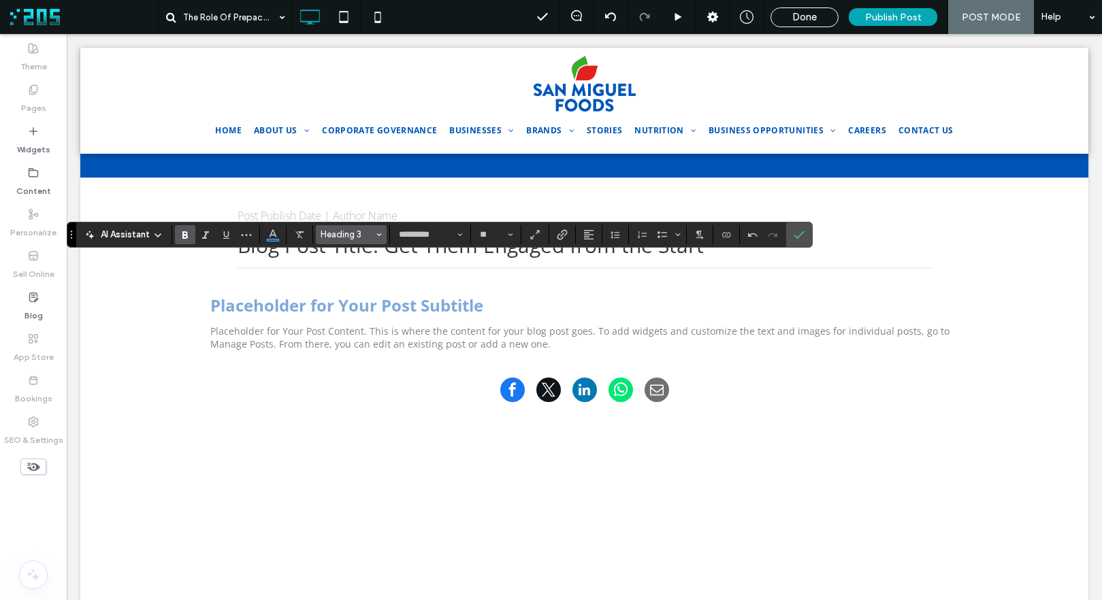
click at [351, 237] on span "Heading 3" at bounding box center [347, 234] width 53 height 10
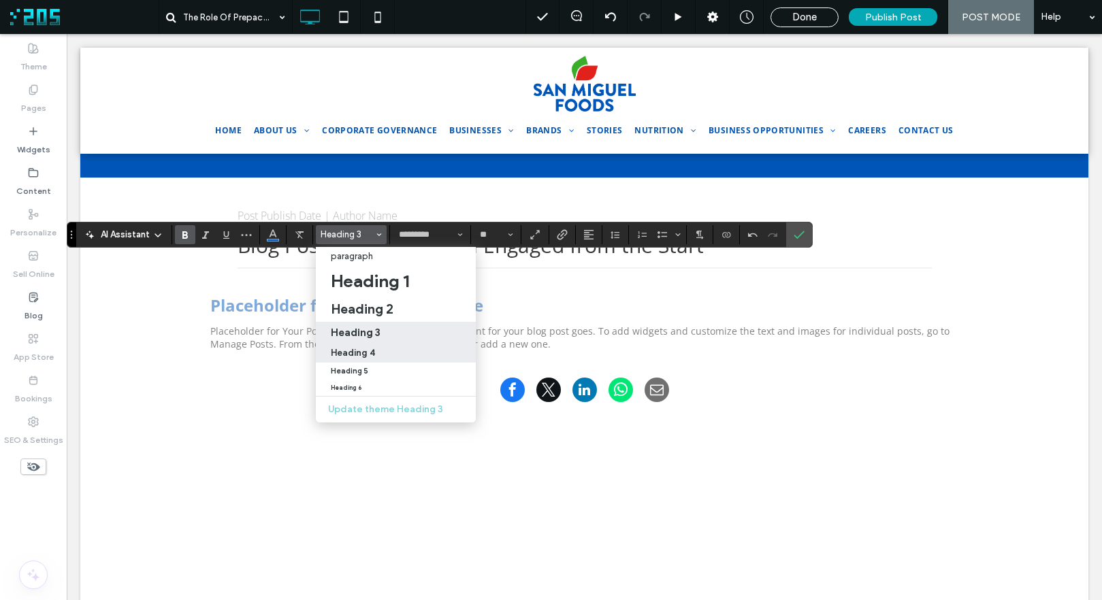
click at [390, 349] on div "Heading 4" at bounding box center [396, 353] width 130 height 10
type input "**"
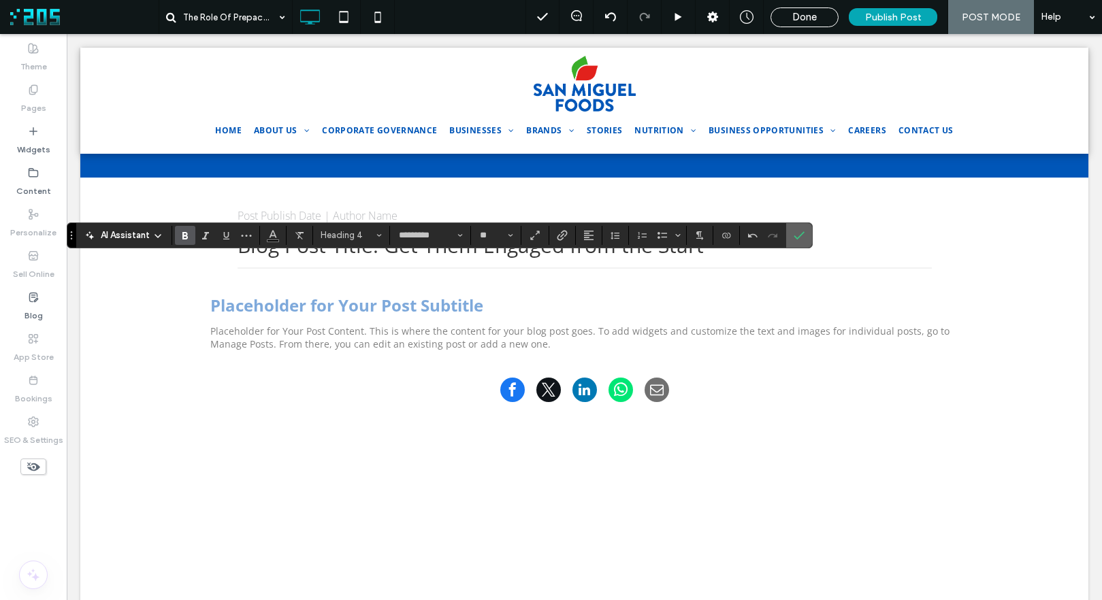
click at [802, 235] on icon "Confirm" at bounding box center [798, 235] width 11 height 11
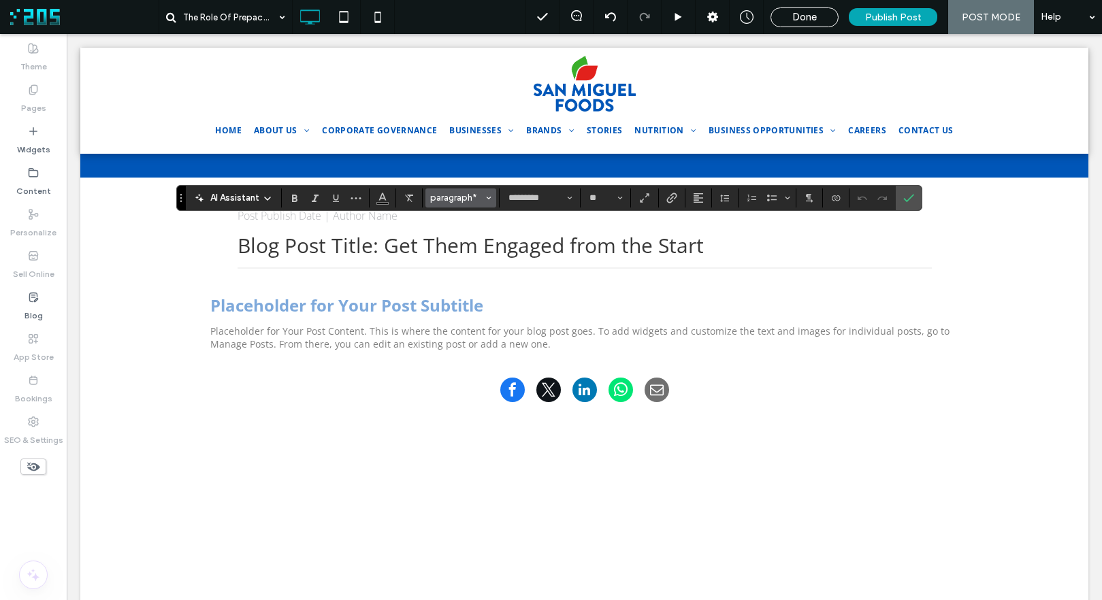
click at [452, 195] on span "paragraph*" at bounding box center [456, 198] width 53 height 10
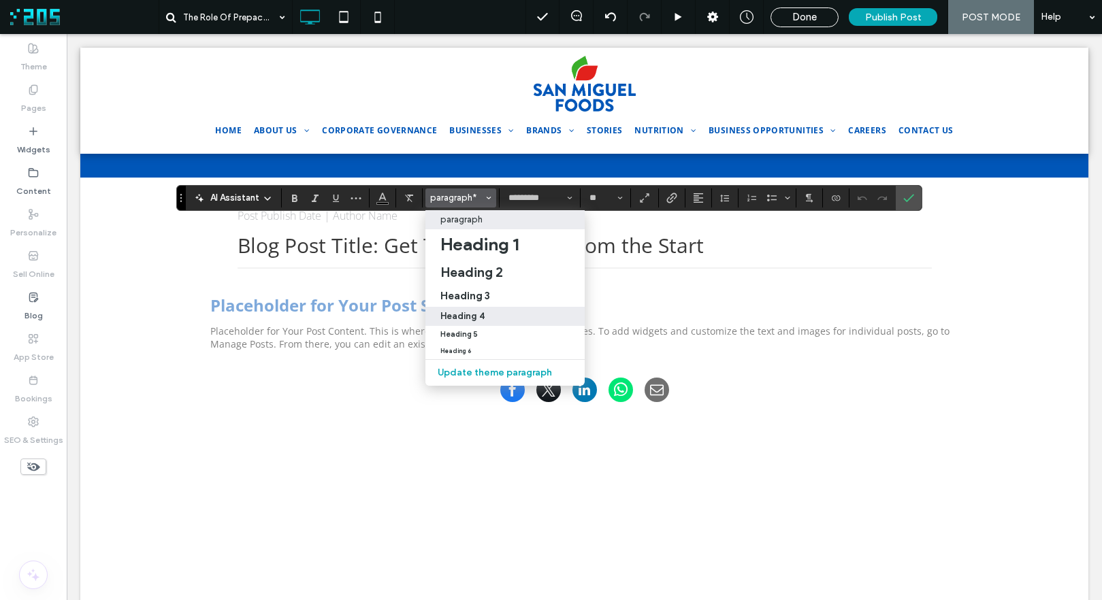
click at [481, 316] on h4 "Heading 4" at bounding box center [462, 316] width 44 height 10
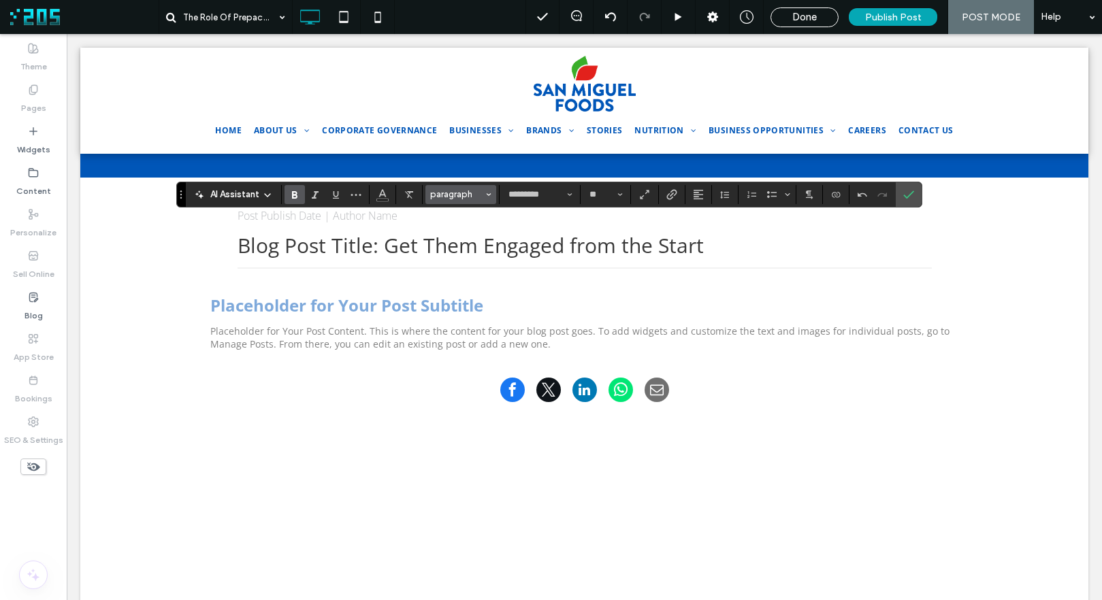
click at [457, 197] on span "paragraph" at bounding box center [456, 194] width 53 height 10
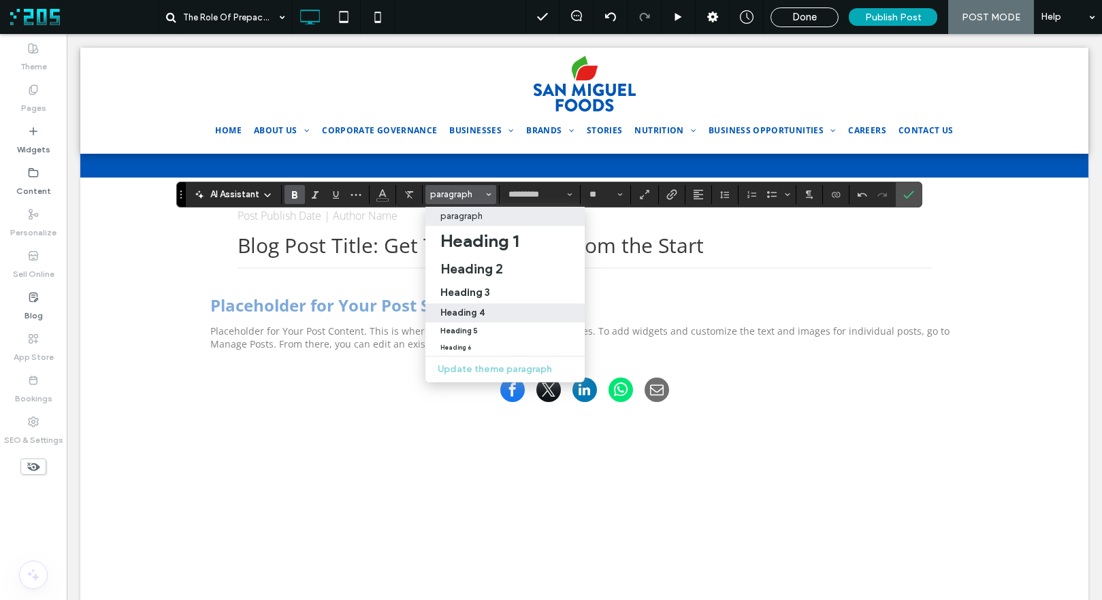
click at [471, 308] on h4 "Heading 4" at bounding box center [462, 313] width 44 height 10
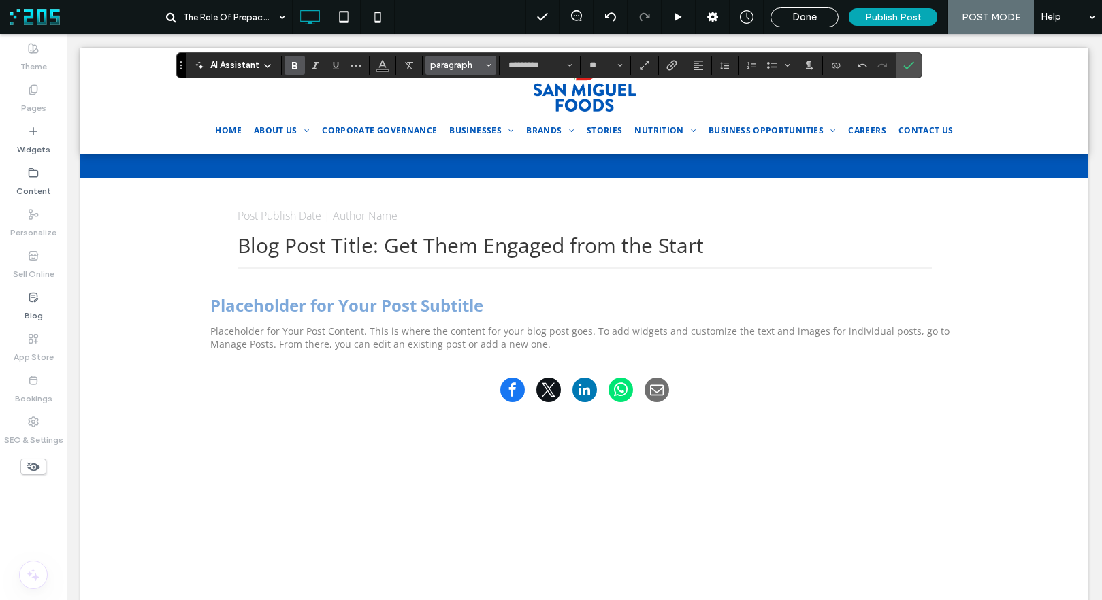
click at [462, 69] on span "paragraph" at bounding box center [456, 65] width 53 height 10
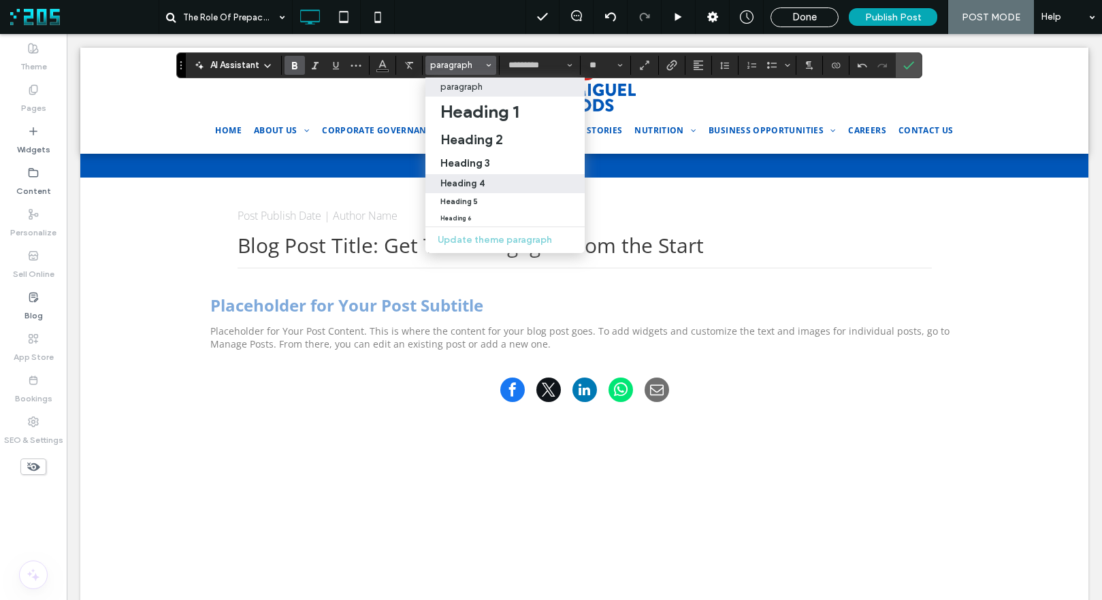
click at [497, 182] on div "Heading 4" at bounding box center [504, 183] width 129 height 10
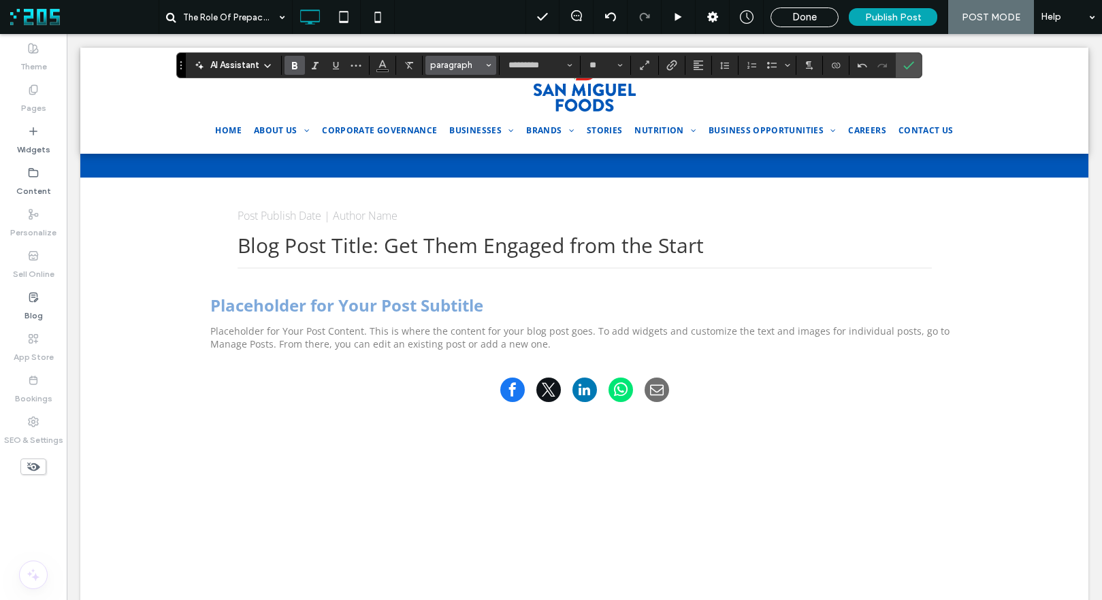
click at [459, 67] on span "paragraph" at bounding box center [456, 65] width 53 height 10
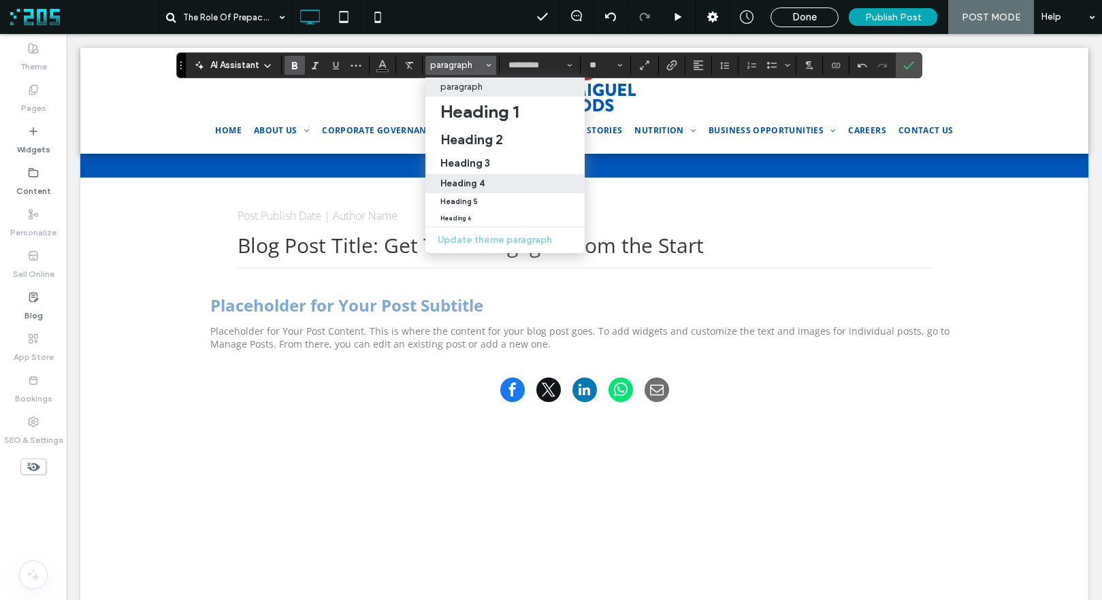
click at [492, 180] on div "Heading 4" at bounding box center [504, 183] width 129 height 10
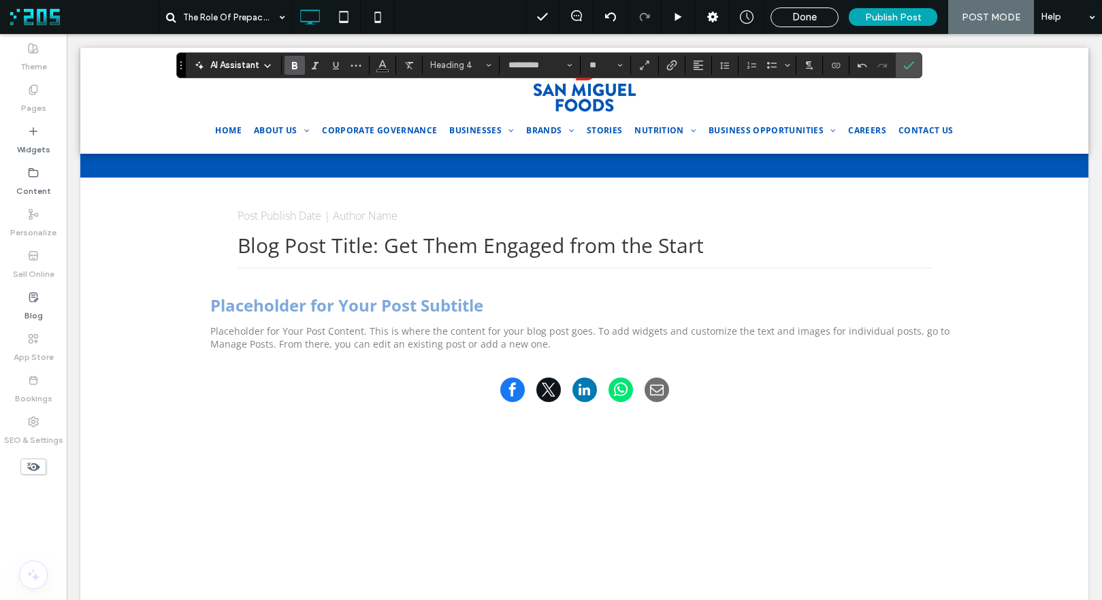
type input "**"
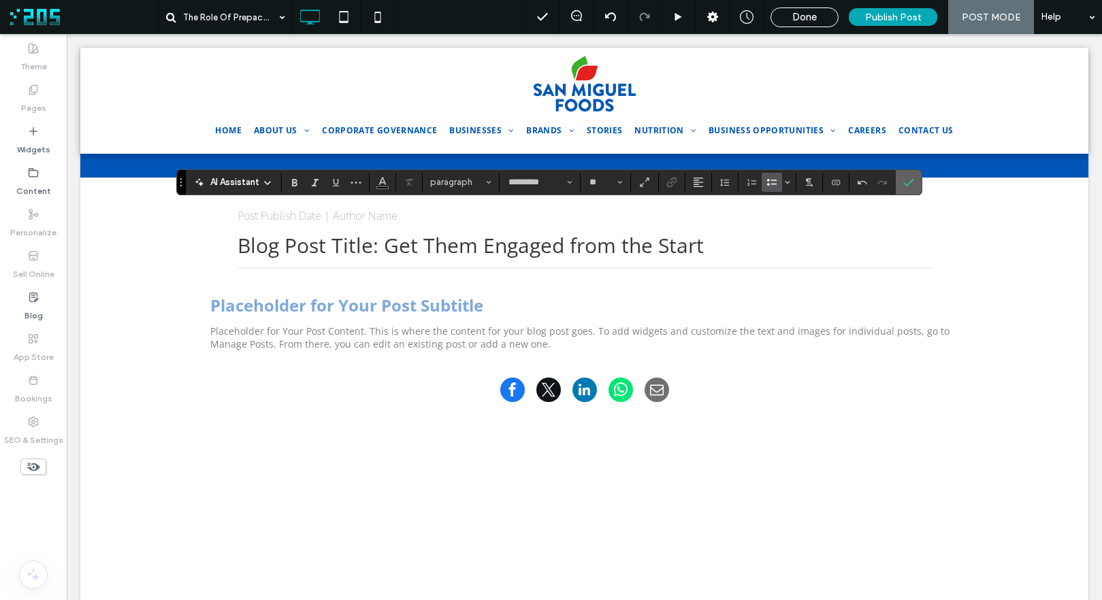
click at [904, 180] on icon "Confirm" at bounding box center [908, 182] width 11 height 11
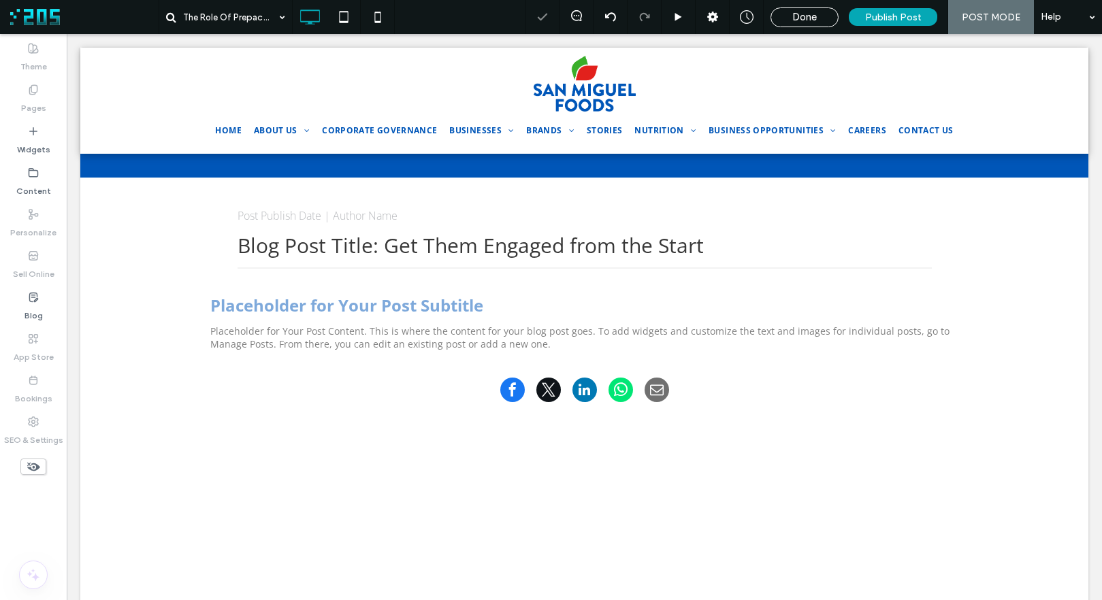
type input "*********"
type input "**"
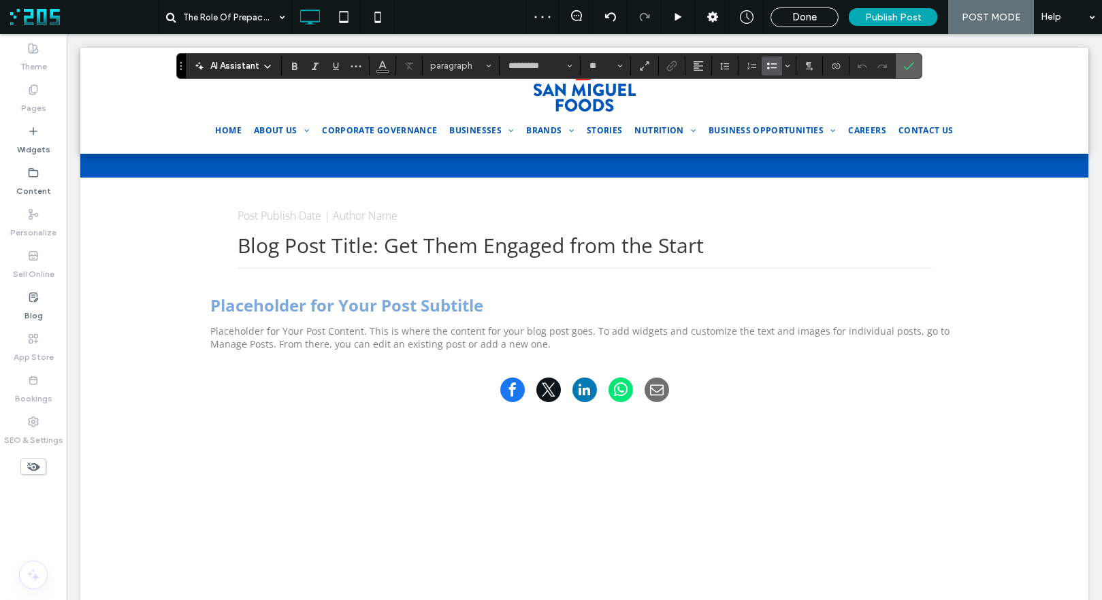
click at [909, 69] on icon "Confirm" at bounding box center [908, 66] width 11 height 11
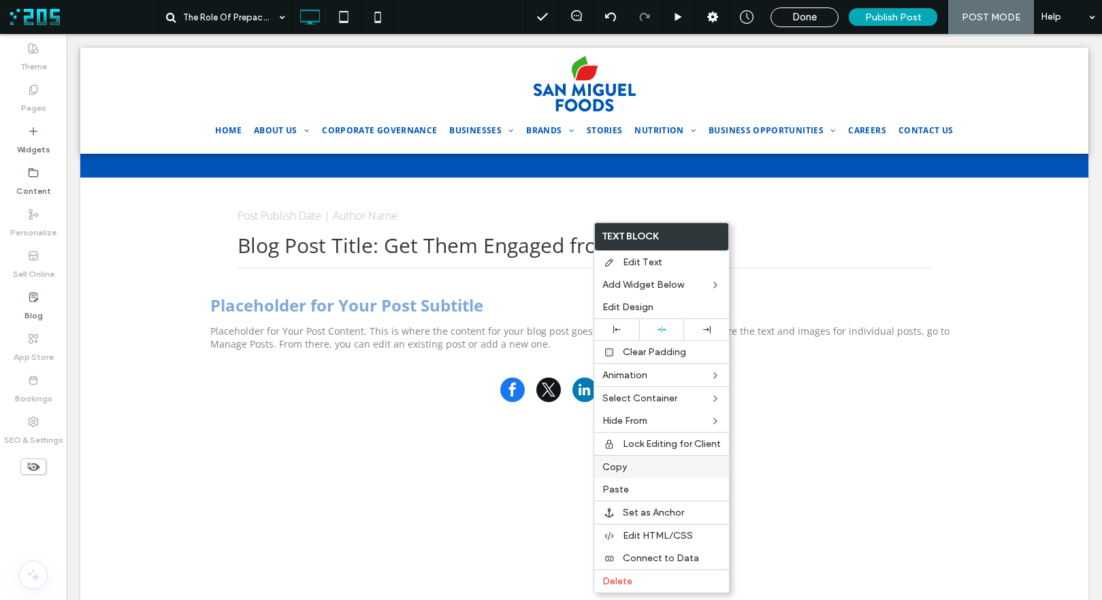
click at [659, 463] on label "Copy" at bounding box center [661, 467] width 118 height 12
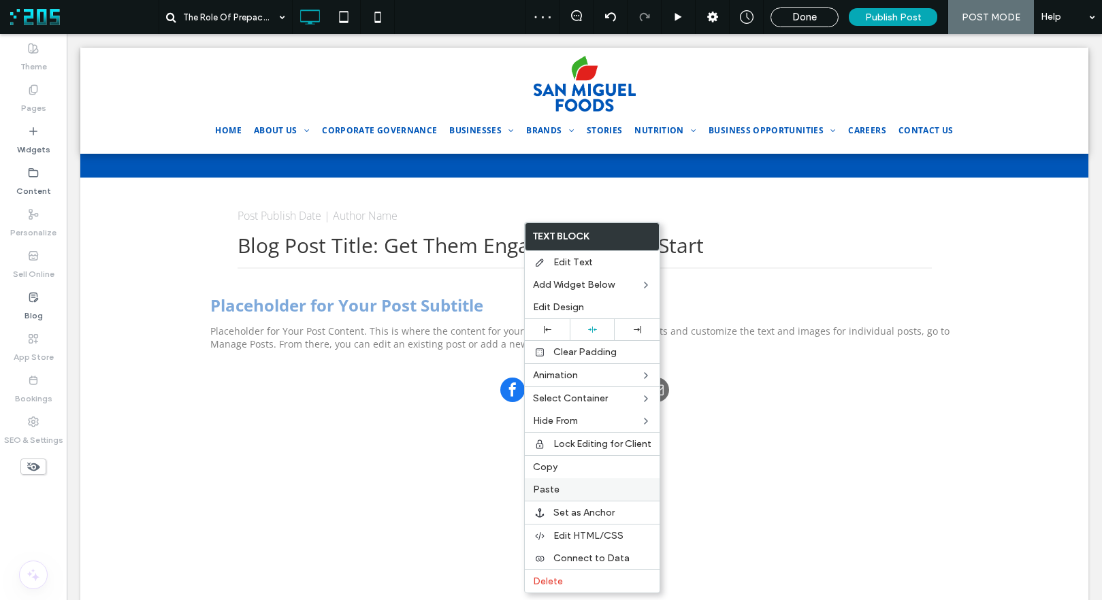
click at [568, 494] on label "Paste" at bounding box center [592, 490] width 118 height 12
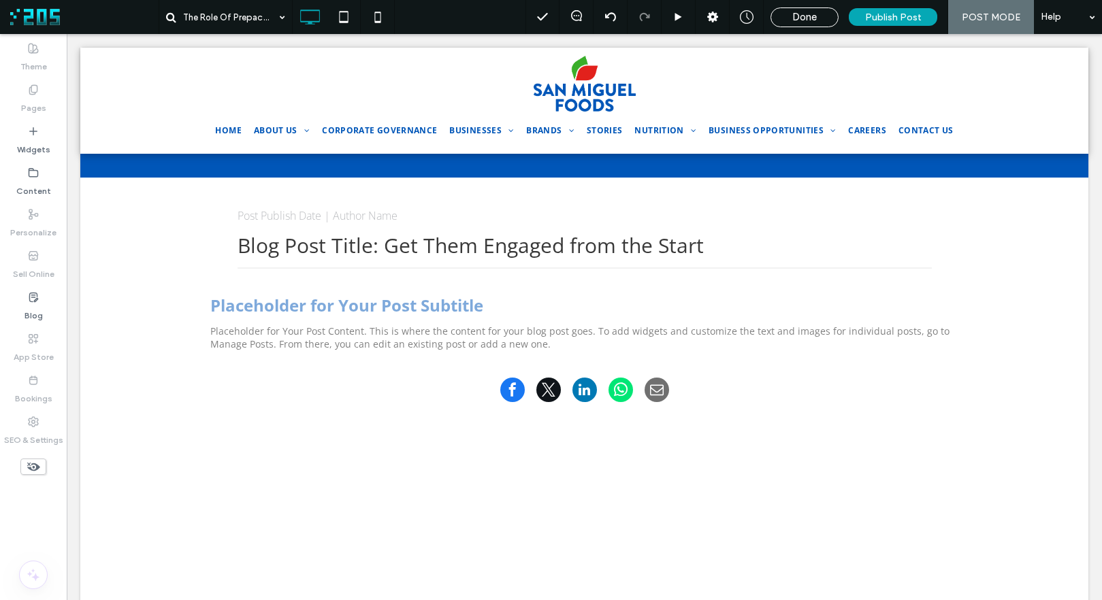
type input "*********"
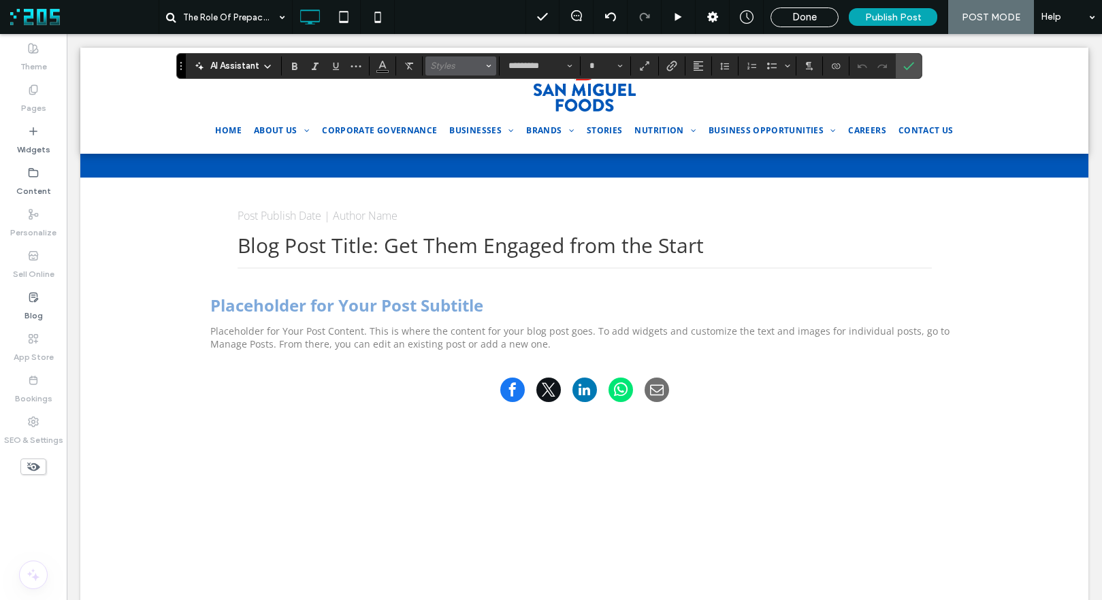
click at [446, 63] on span "Styles" at bounding box center [456, 66] width 53 height 10
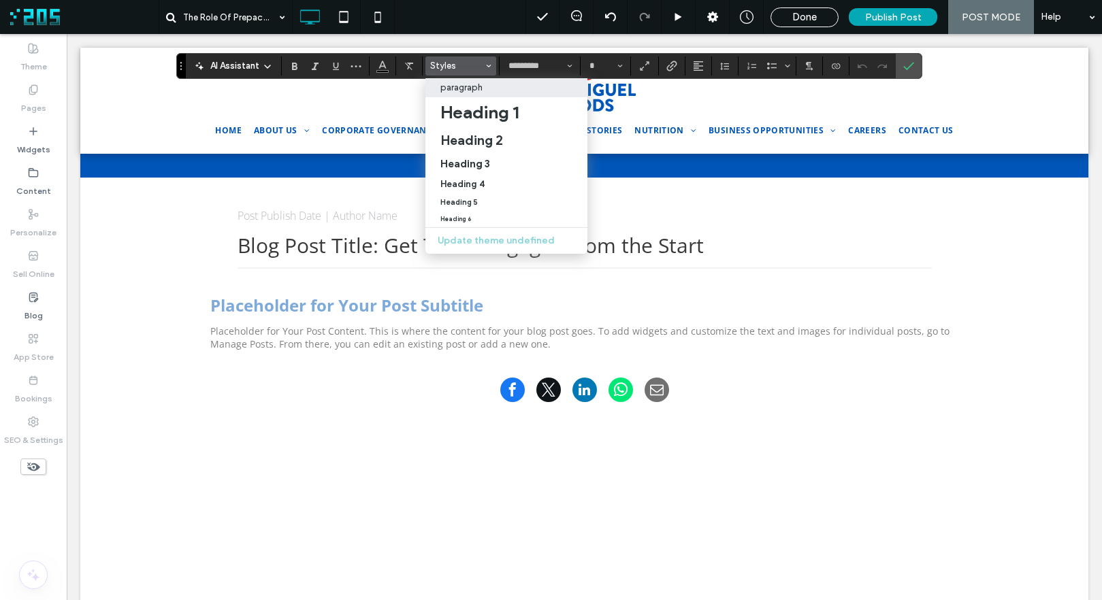
click at [463, 91] on p "paragraph" at bounding box center [461, 87] width 42 height 10
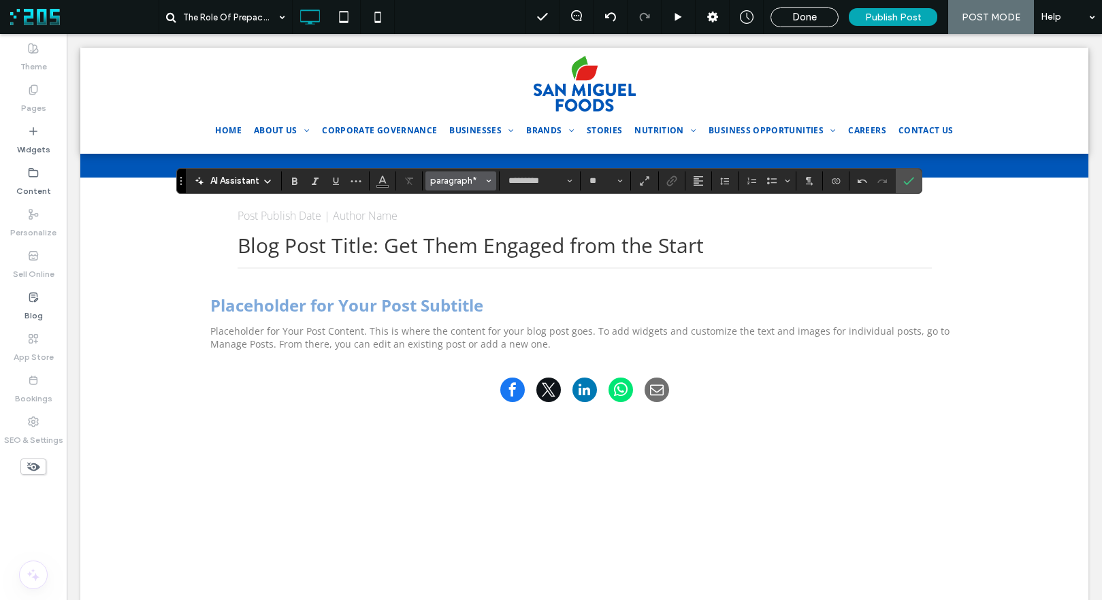
click at [470, 181] on span "paragraph*" at bounding box center [456, 181] width 53 height 10
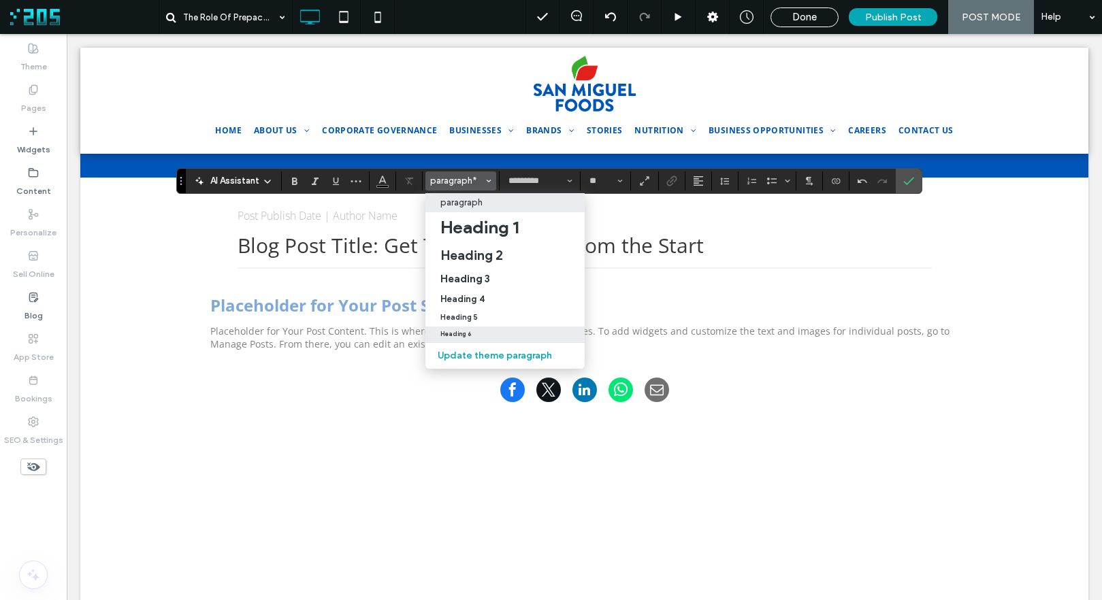
click at [480, 334] on div "Heading 6" at bounding box center [504, 334] width 129 height 7
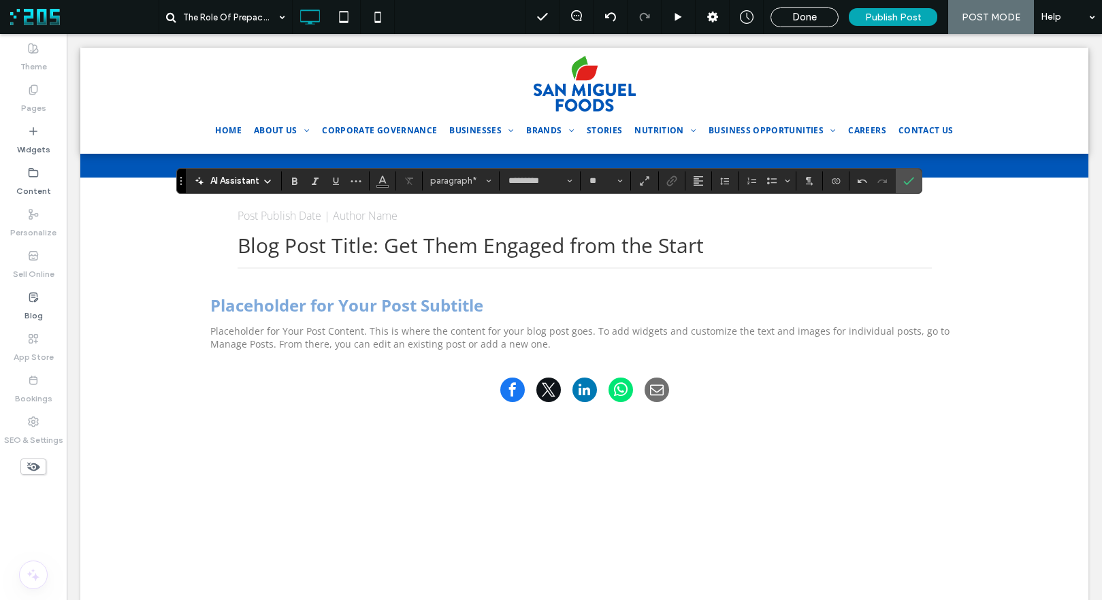
type input "*"
click at [912, 183] on icon "Confirm" at bounding box center [908, 181] width 11 height 11
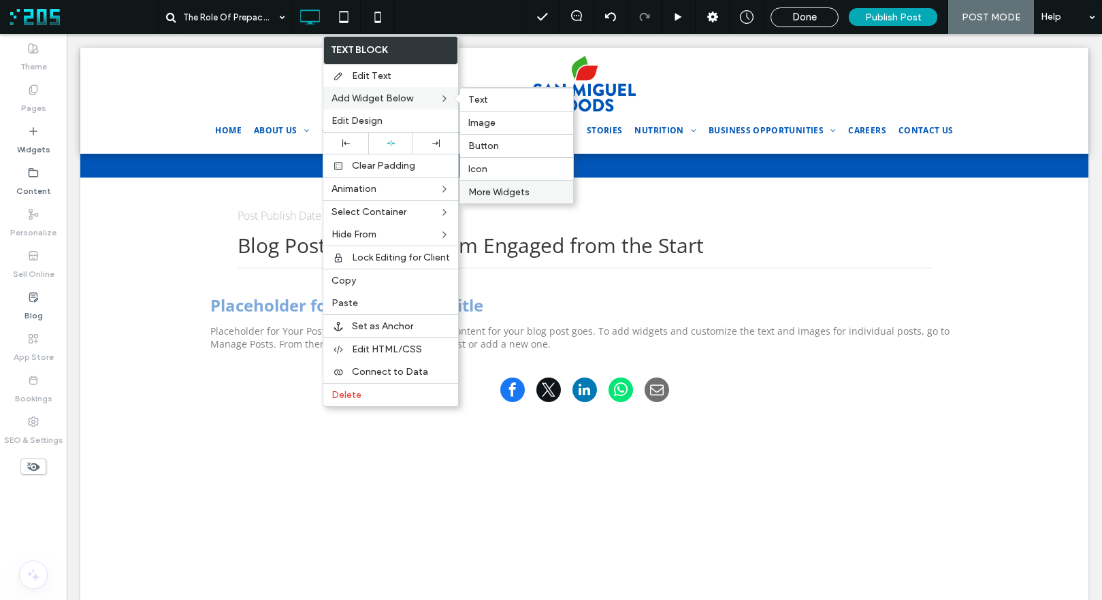
click at [524, 191] on span "More Widgets" at bounding box center [498, 192] width 61 height 12
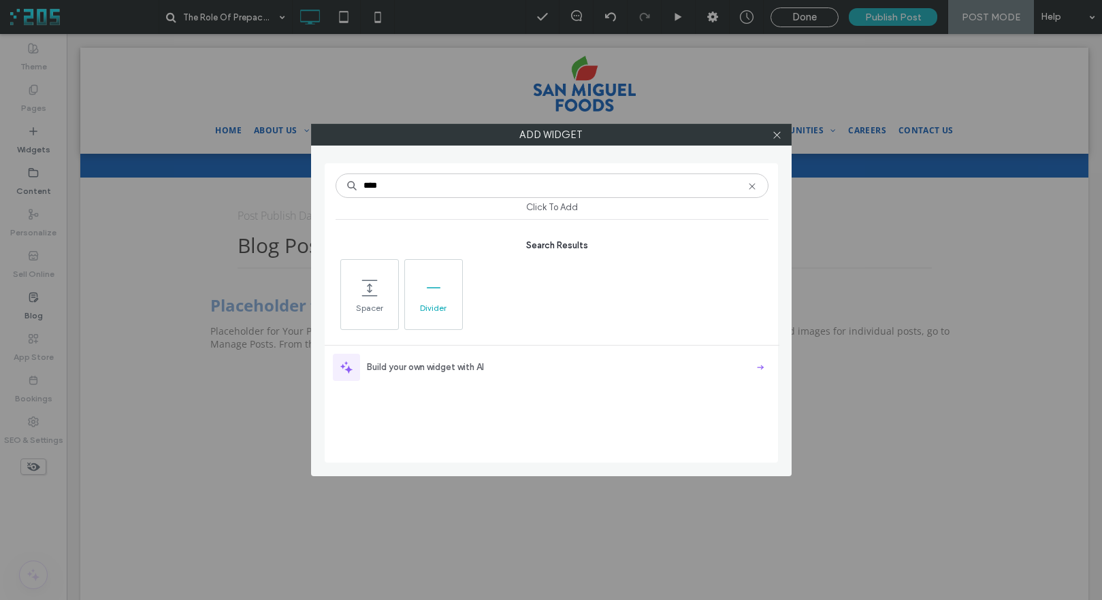
type input "****"
click at [449, 278] on span at bounding box center [433, 287] width 57 height 31
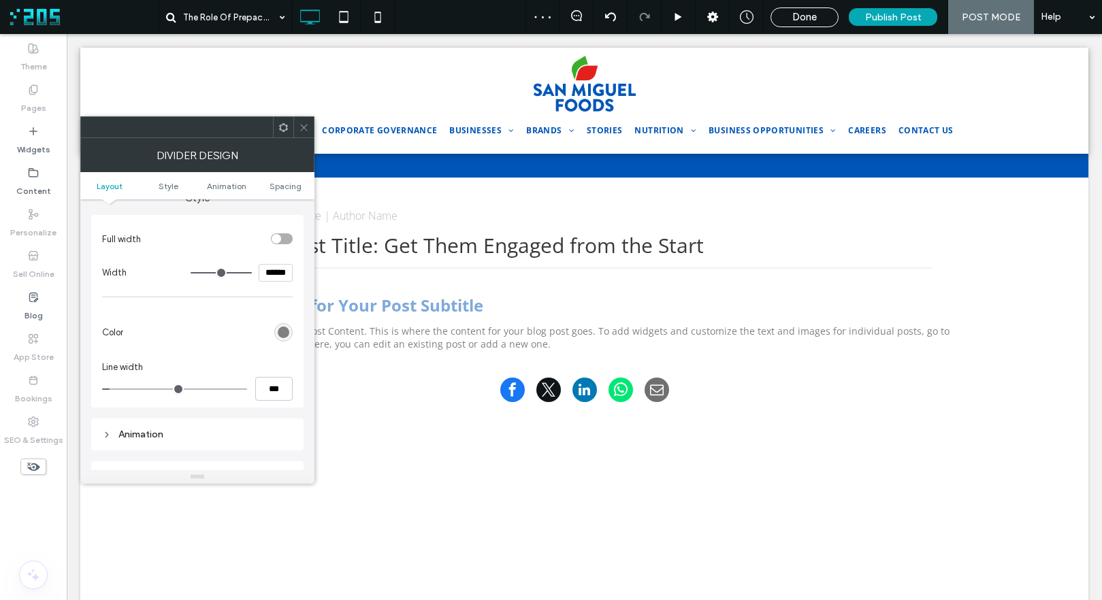
scroll to position [114, 0]
click at [264, 388] on input "***" at bounding box center [273, 385] width 37 height 24
type input "*"
type input "***"
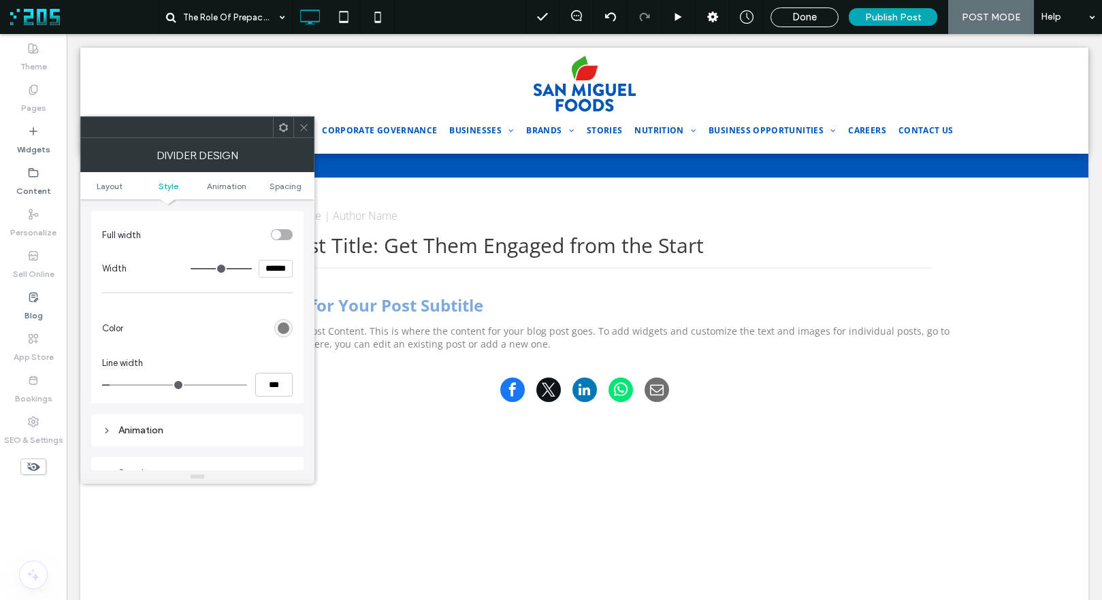
click at [244, 347] on div "Full width Width ****** Color Line width ***" at bounding box center [197, 307] width 212 height 193
click at [284, 327] on div "rgb(128, 128, 128)" at bounding box center [284, 329] width 12 height 12
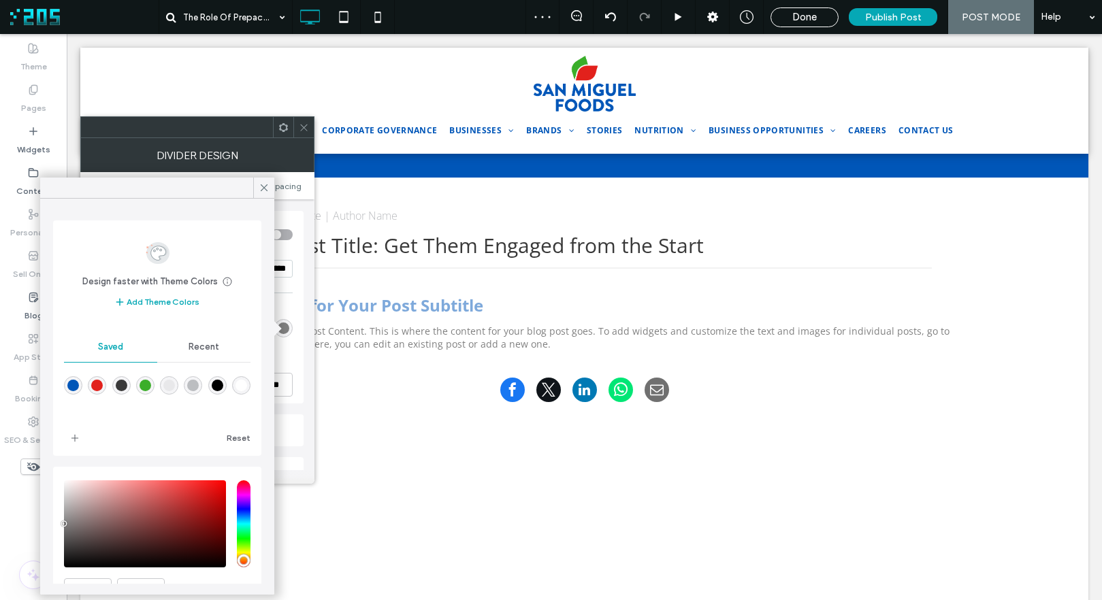
click at [175, 385] on div "rgba(0,0,0,0.05)" at bounding box center [169, 386] width 12 height 12
type input "*******"
type input "*"
type input "**"
drag, startPoint x: 262, startPoint y: 186, endPoint x: 301, endPoint y: 139, distance: 60.9
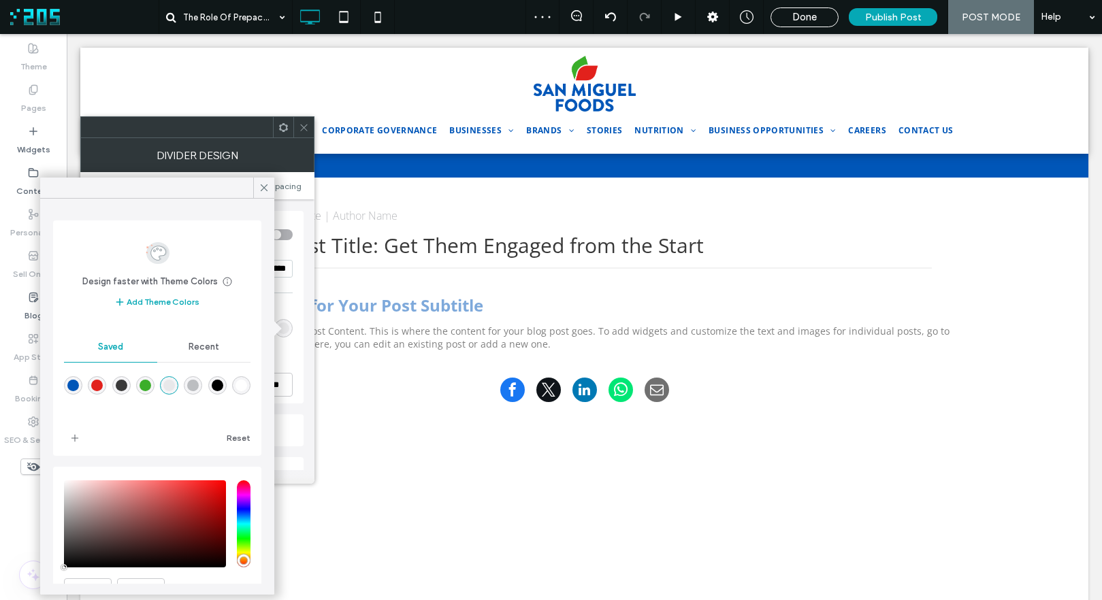
click at [264, 184] on icon at bounding box center [264, 188] width 12 height 12
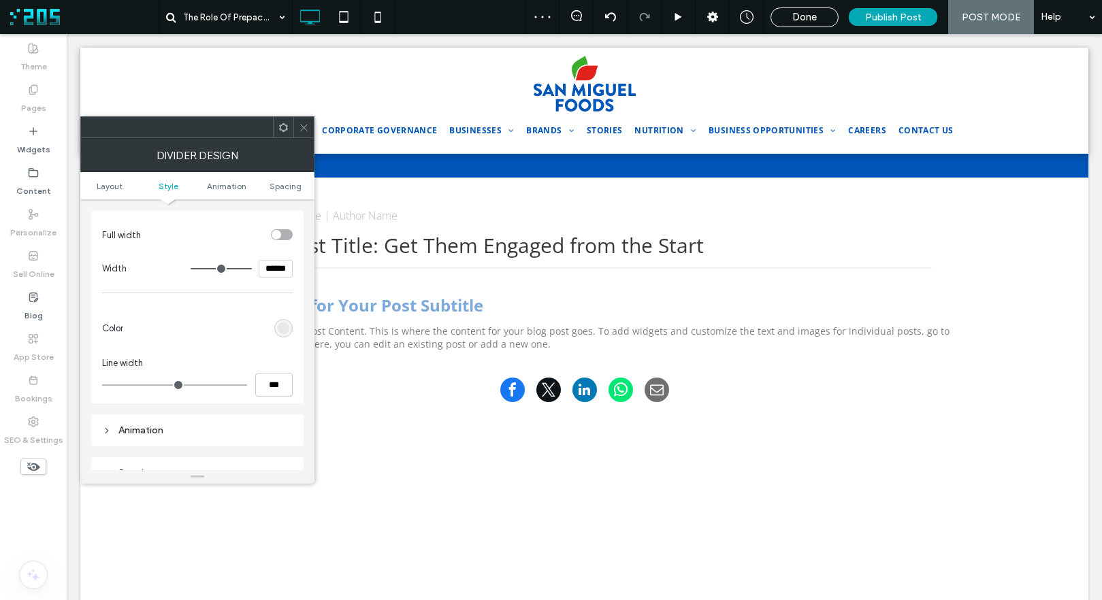
drag, startPoint x: 303, startPoint y: 126, endPoint x: 311, endPoint y: 125, distance: 8.3
click at [303, 126] on icon at bounding box center [304, 127] width 10 height 10
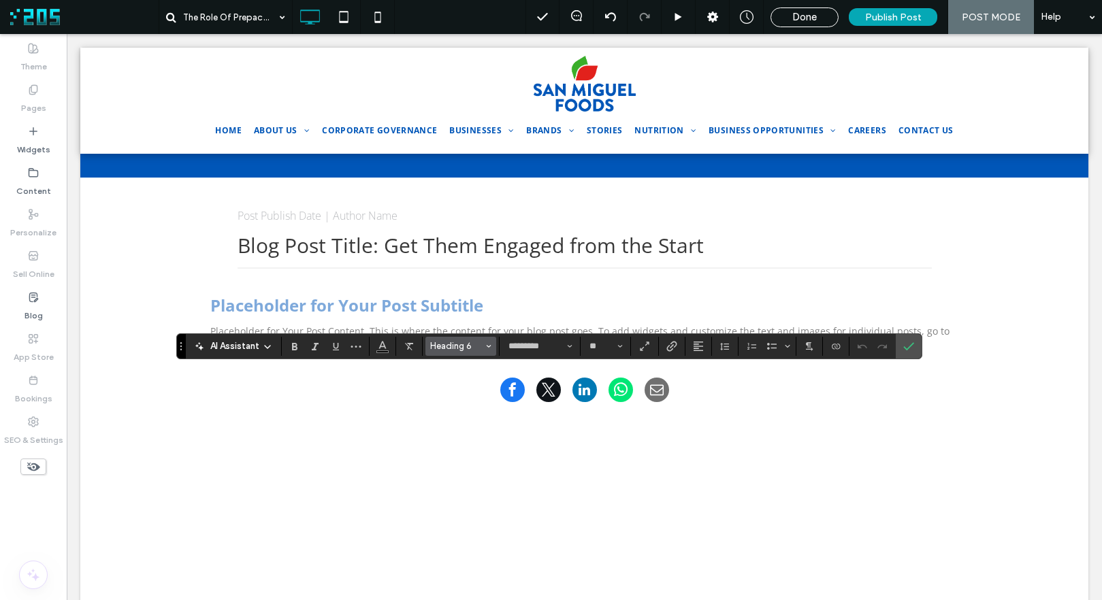
click at [453, 345] on span "Heading 6" at bounding box center [456, 346] width 53 height 10
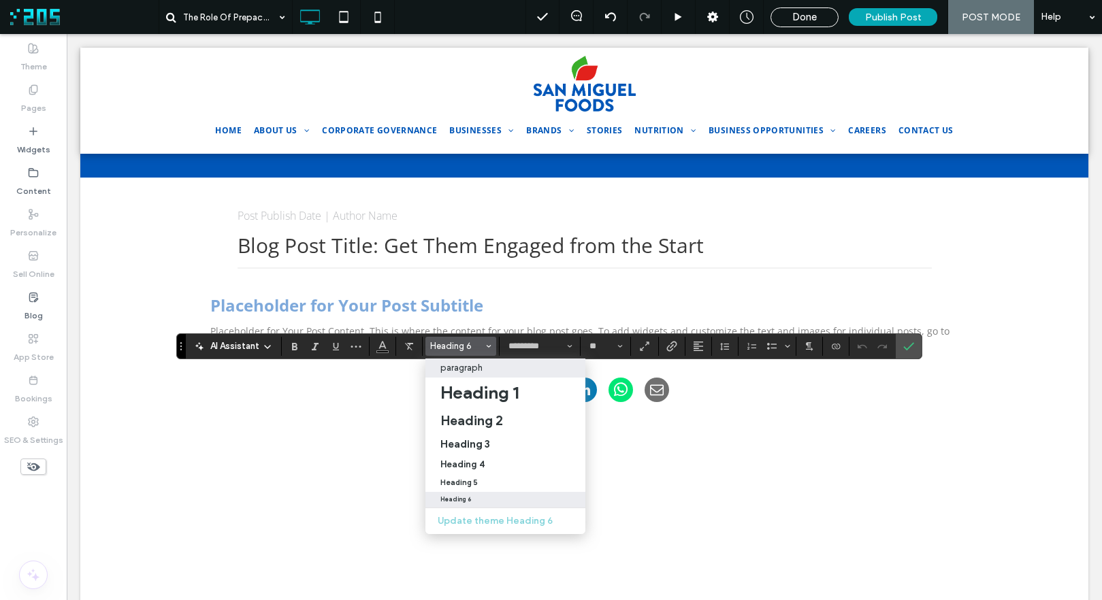
click at [455, 367] on p "paragraph" at bounding box center [461, 368] width 42 height 10
type input "**"
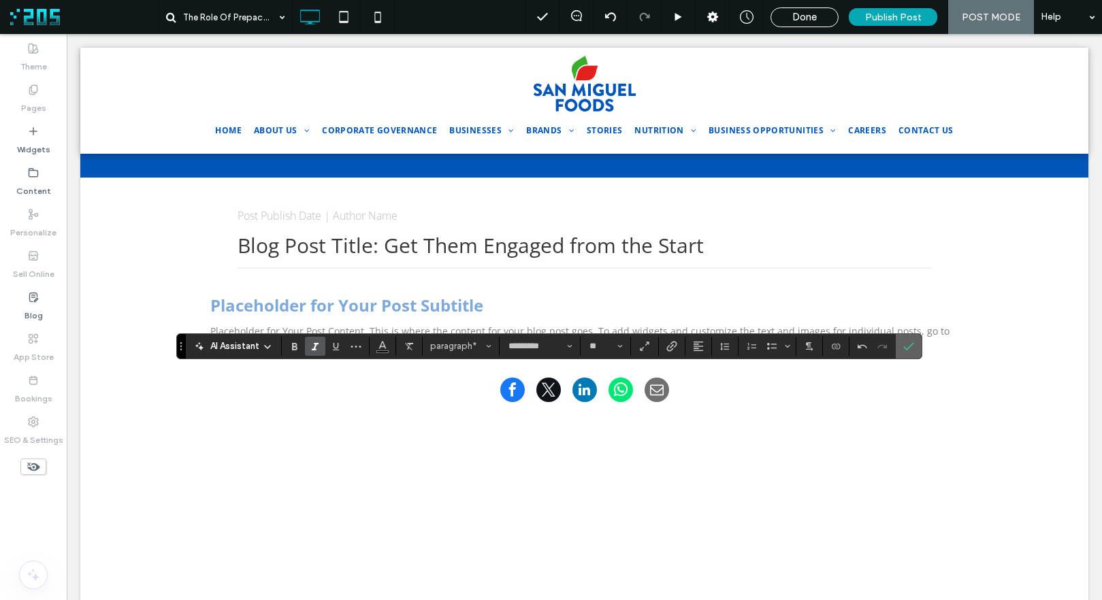
click at [909, 351] on span "Confirm" at bounding box center [908, 346] width 11 height 23
click at [446, 348] on span "paragraph*" at bounding box center [456, 346] width 53 height 10
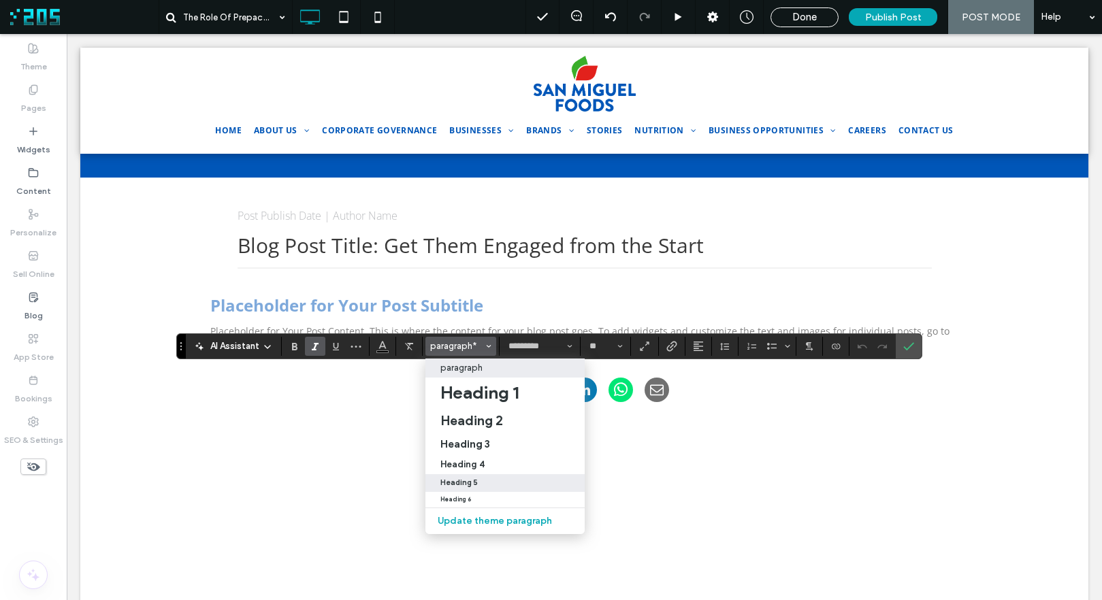
click at [485, 478] on div "Heading 5" at bounding box center [504, 482] width 129 height 9
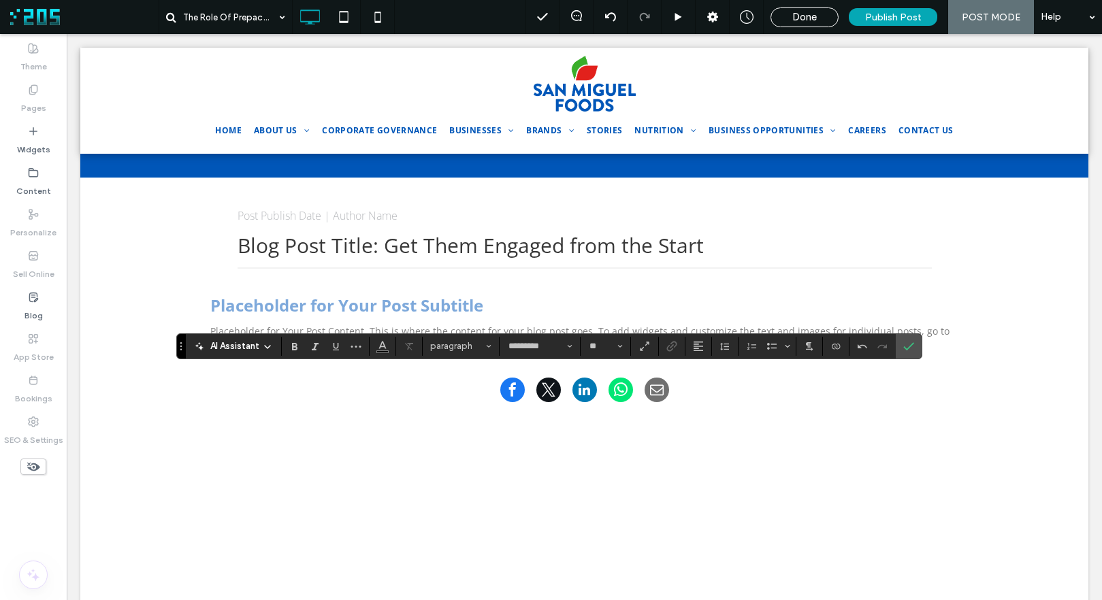
type input "**"
click at [908, 346] on icon "Confirm" at bounding box center [908, 346] width 11 height 11
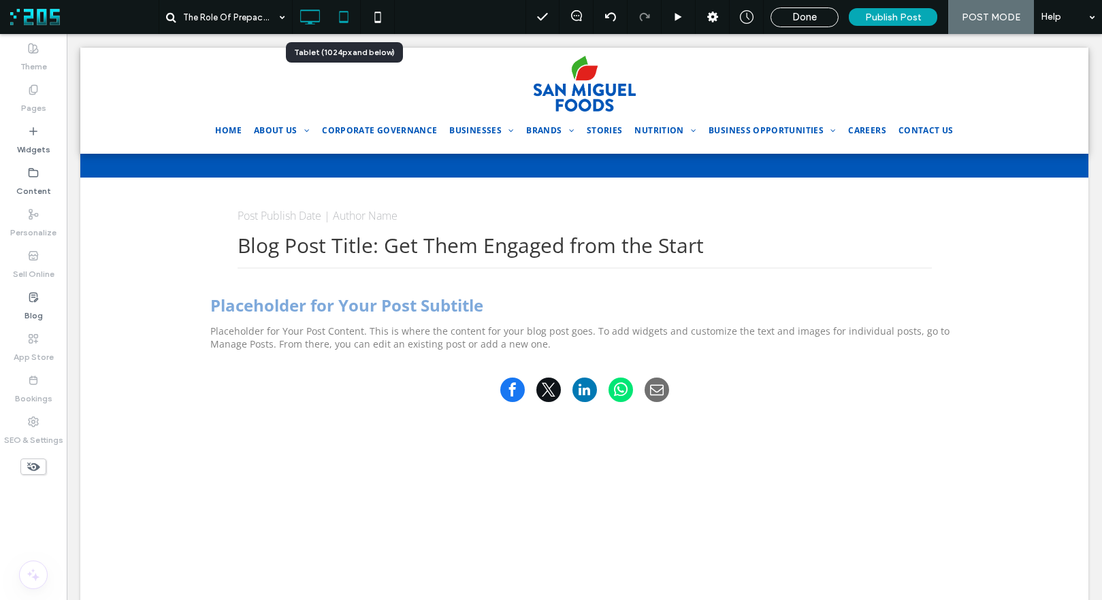
click at [344, 20] on icon at bounding box center [343, 16] width 27 height 27
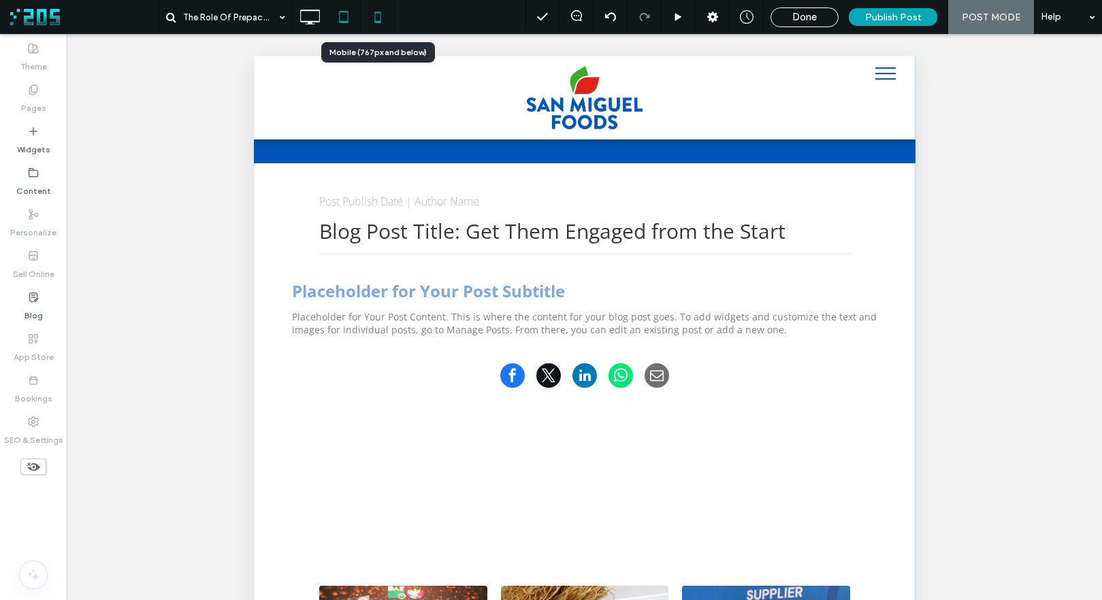
click at [372, 10] on icon at bounding box center [377, 16] width 27 height 27
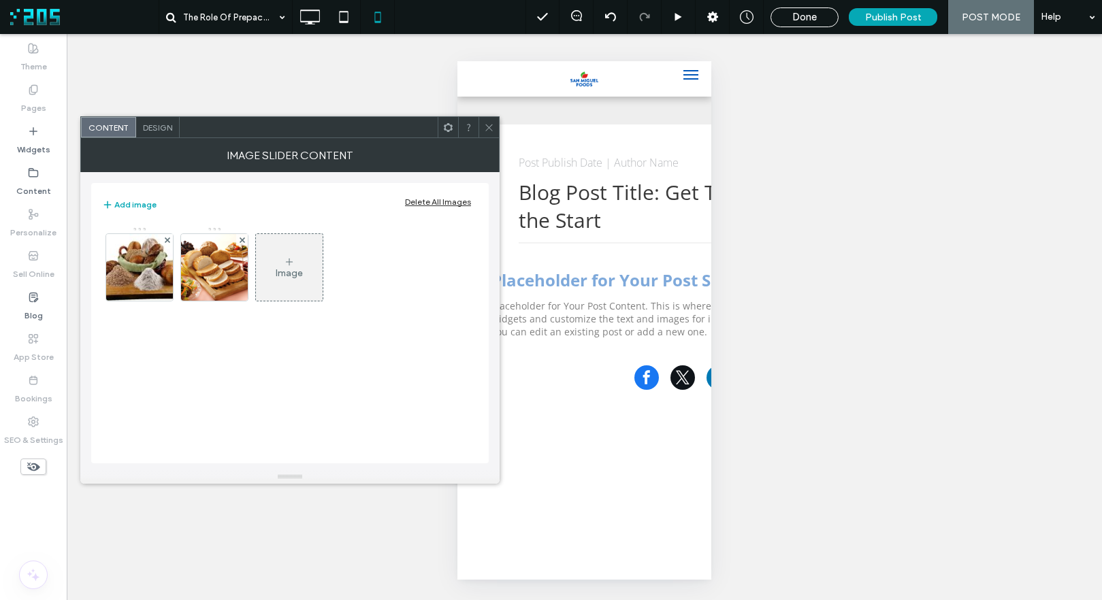
click at [487, 125] on icon at bounding box center [489, 127] width 10 height 10
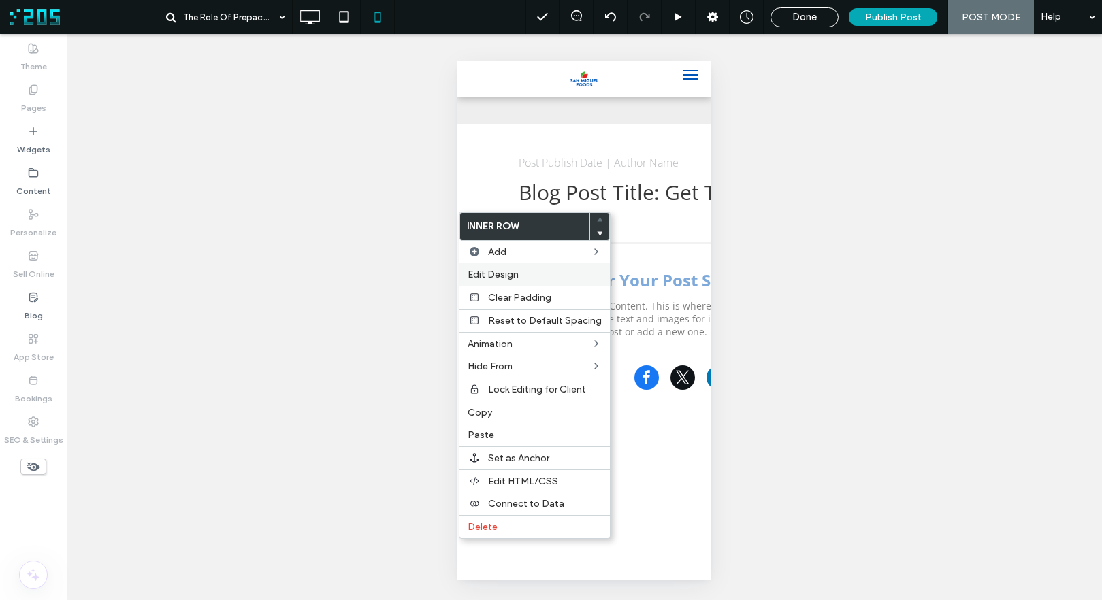
click at [517, 281] on div "Edit Design" at bounding box center [534, 274] width 150 height 22
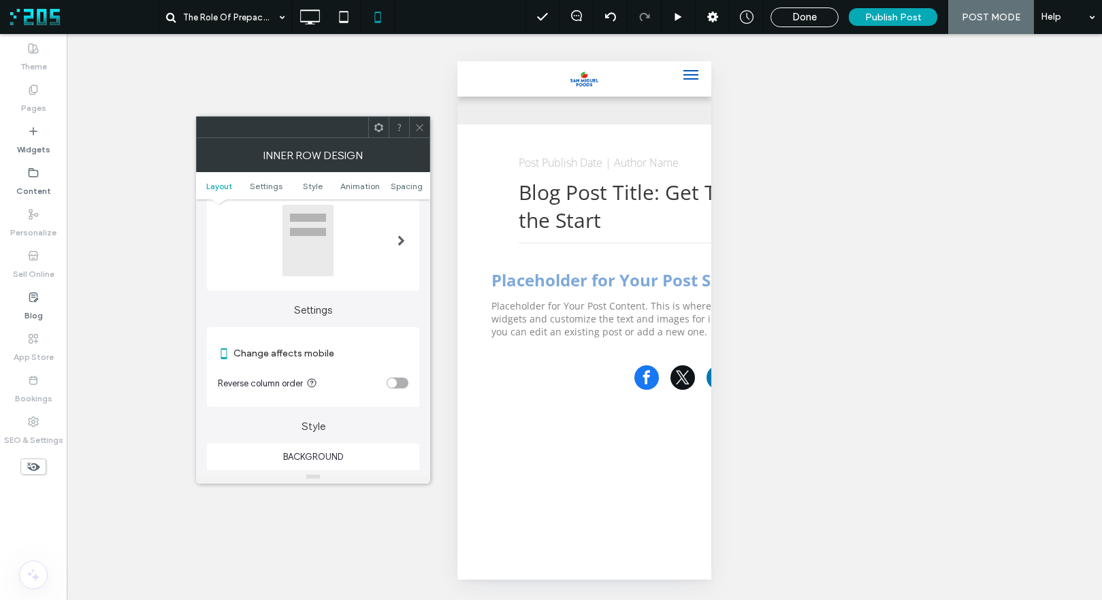
click at [398, 382] on div "toggle" at bounding box center [398, 383] width 22 height 11
click at [349, 25] on icon at bounding box center [343, 16] width 27 height 27
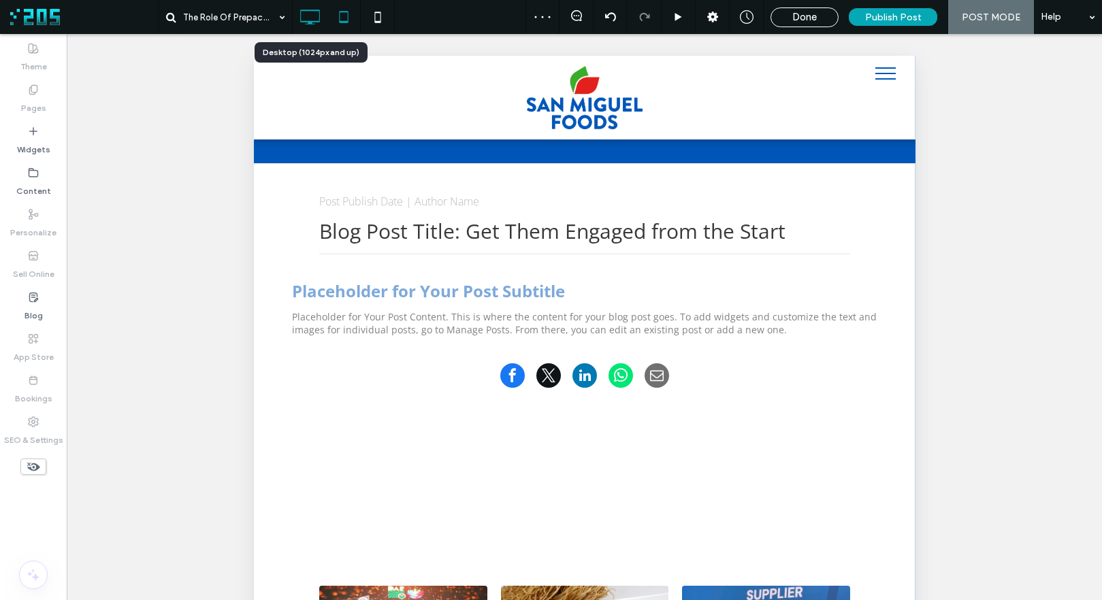
click at [318, 16] on icon at bounding box center [309, 16] width 27 height 27
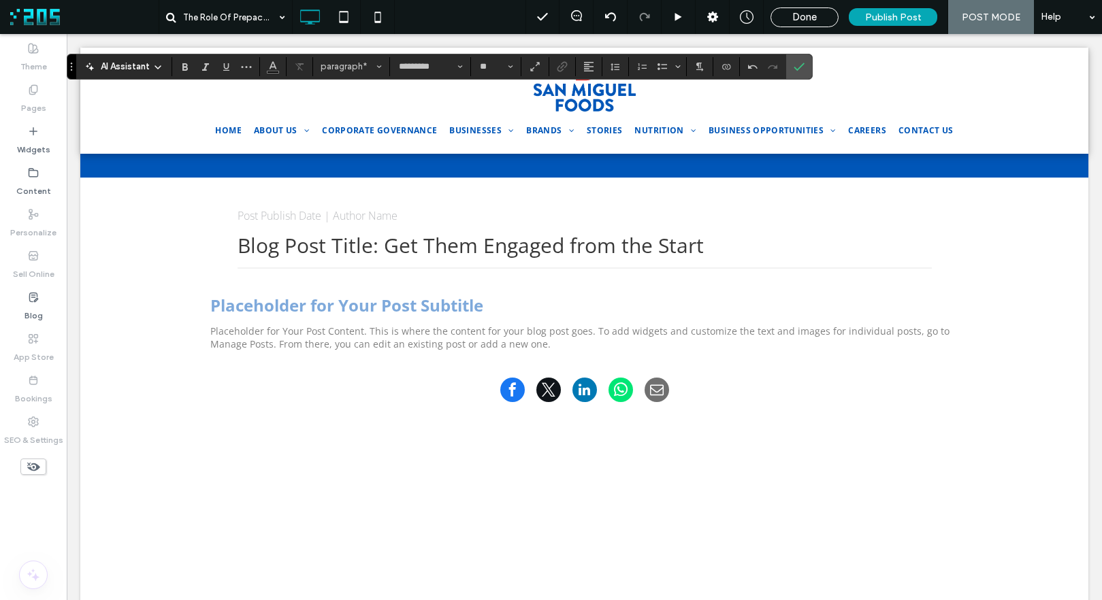
type input "**"
click at [803, 69] on icon "Confirm" at bounding box center [798, 66] width 11 height 11
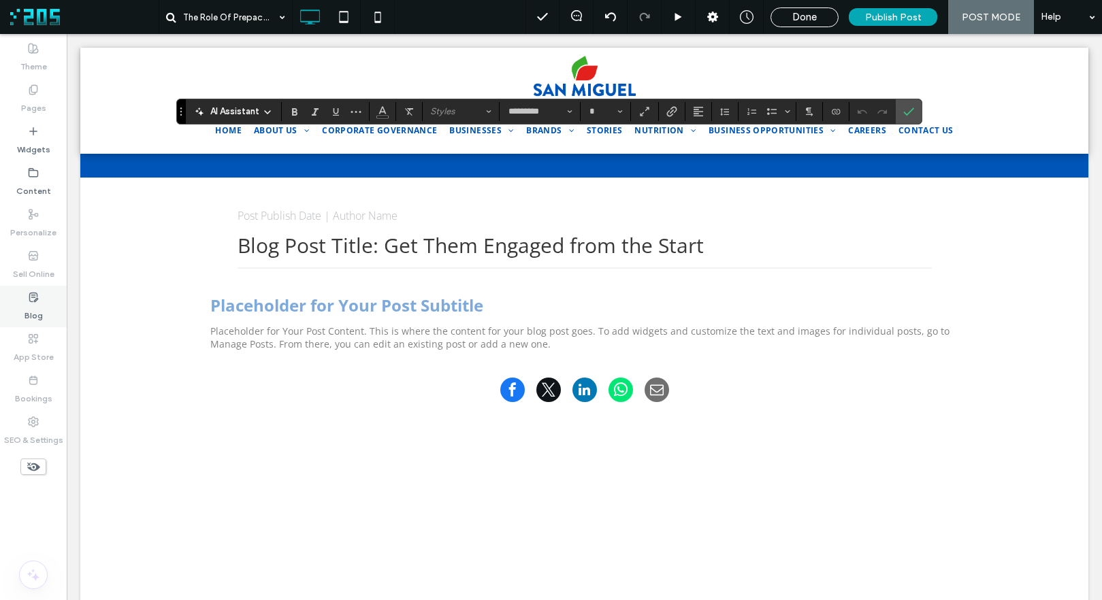
type input "**"
click at [751, 112] on icon "Numbered List" at bounding box center [751, 111] width 11 height 11
click at [753, 114] on icon "Numbered List" at bounding box center [751, 111] width 11 height 11
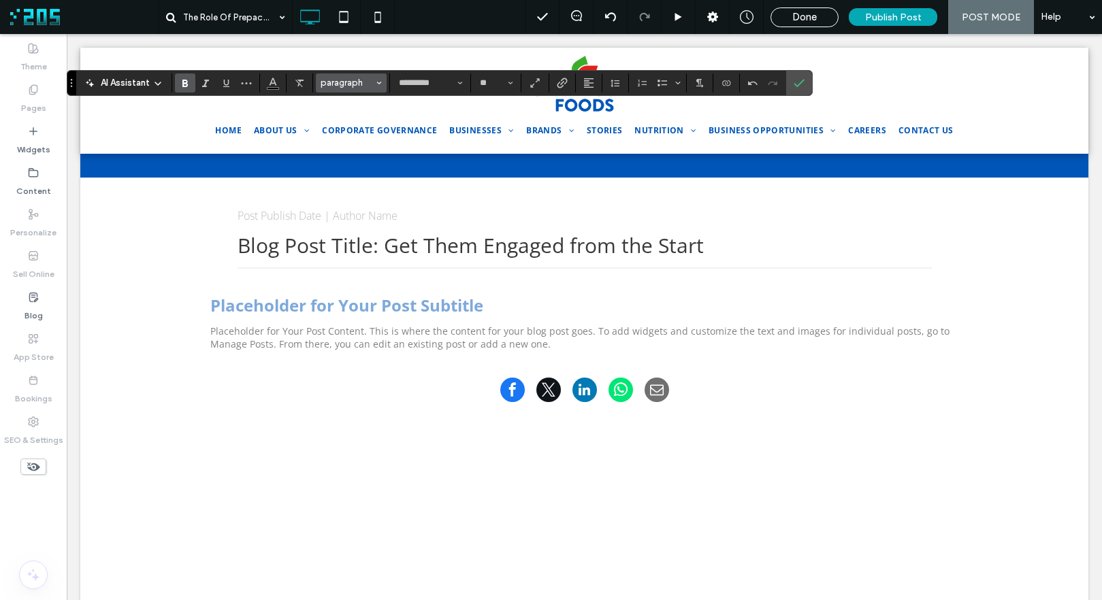
click at [358, 82] on span "paragraph" at bounding box center [347, 83] width 53 height 10
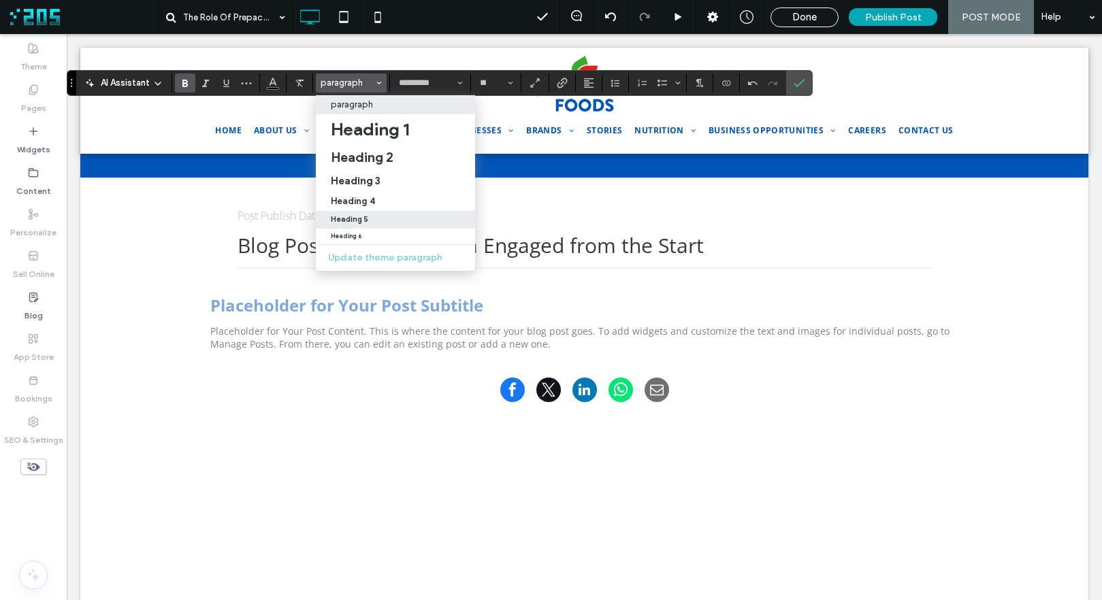
click at [371, 217] on div "Heading 5" at bounding box center [395, 219] width 129 height 9
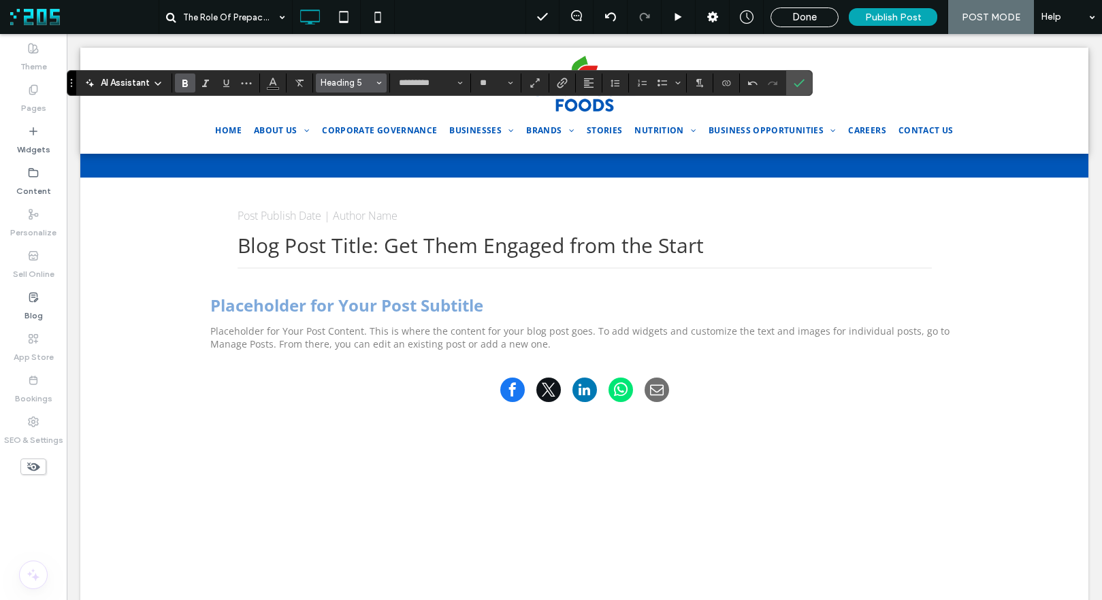
click at [363, 80] on span "Heading 5" at bounding box center [347, 83] width 53 height 10
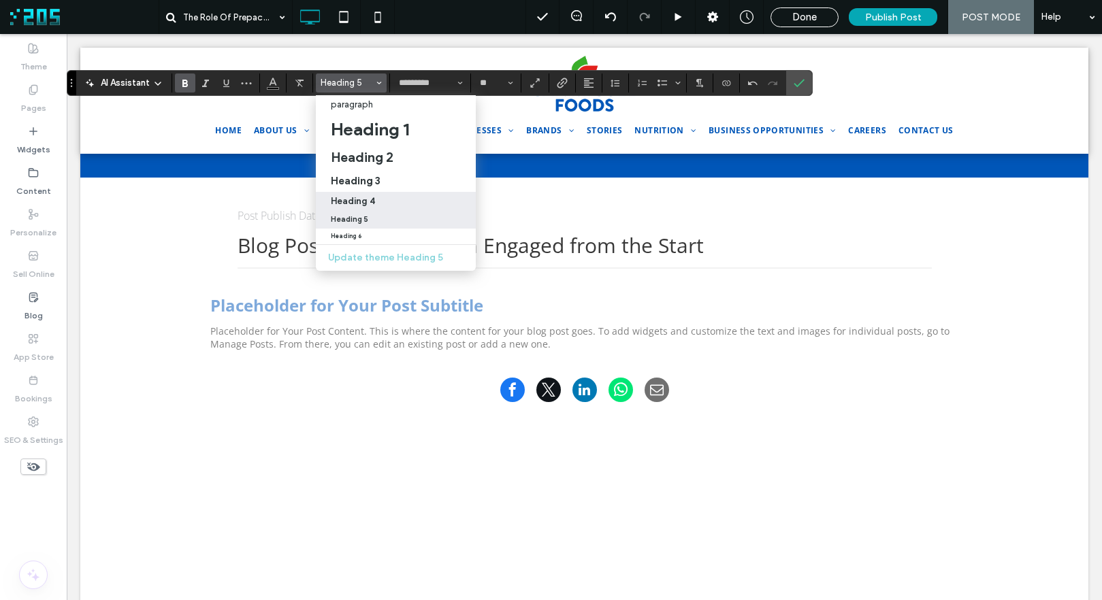
click at [370, 196] on h4 "Heading 4" at bounding box center [353, 201] width 44 height 10
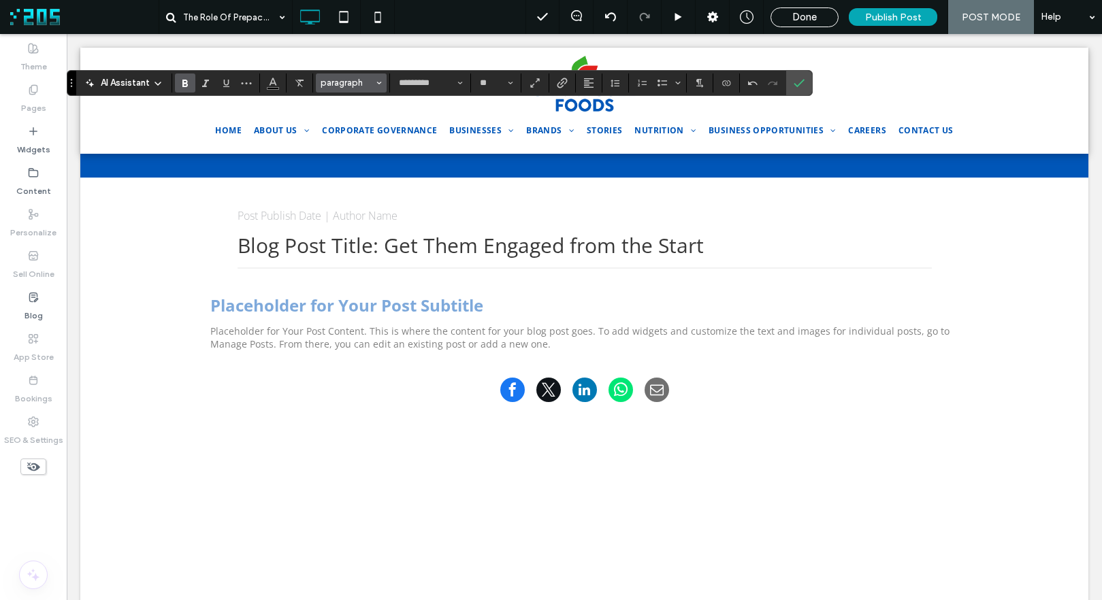
click at [339, 84] on span "paragraph" at bounding box center [347, 83] width 53 height 10
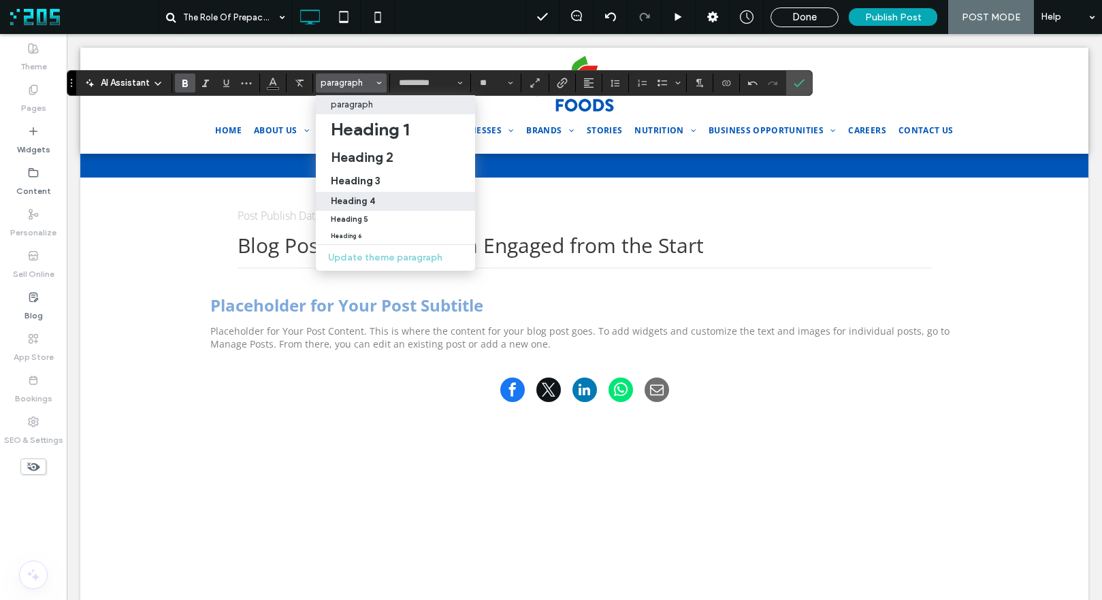
click at [382, 197] on div "Heading 4" at bounding box center [395, 201] width 129 height 10
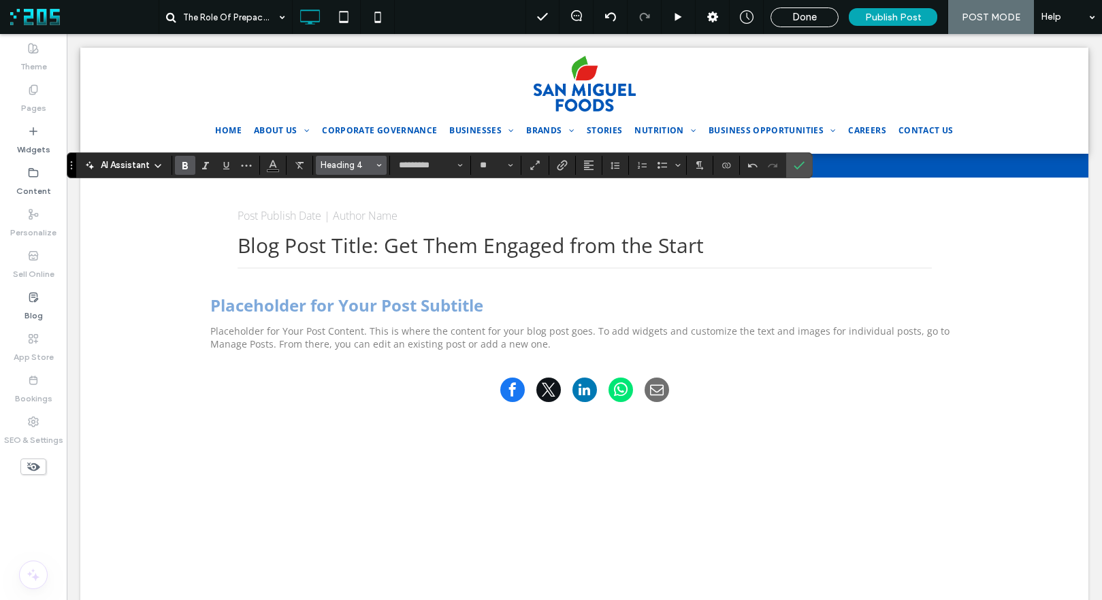
click at [357, 165] on span "Heading 4" at bounding box center [347, 165] width 53 height 10
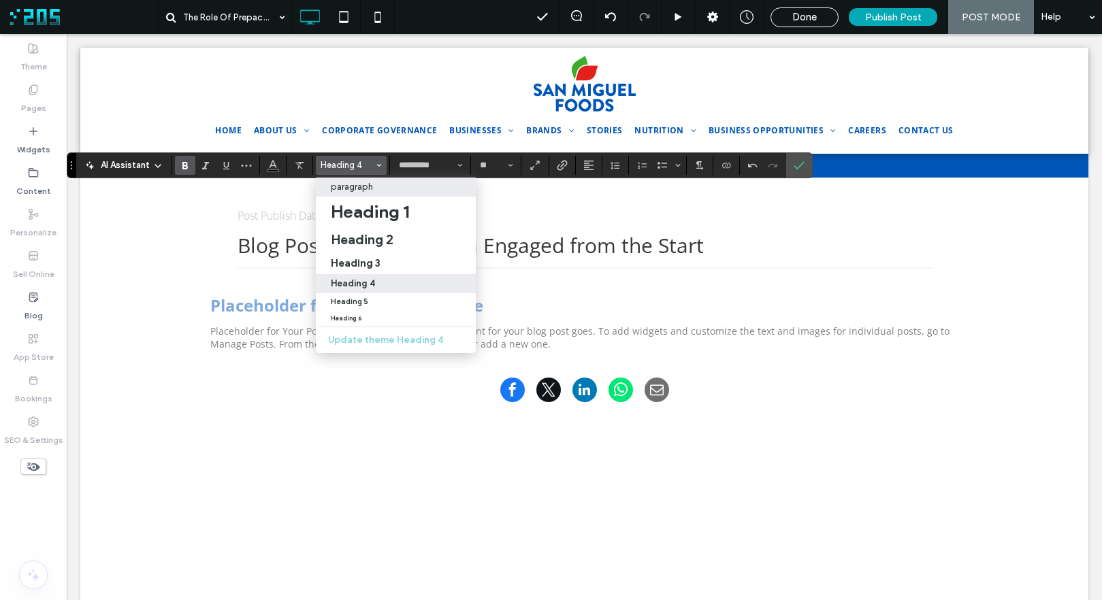
click at [382, 191] on div "paragraph" at bounding box center [396, 187] width 130 height 10
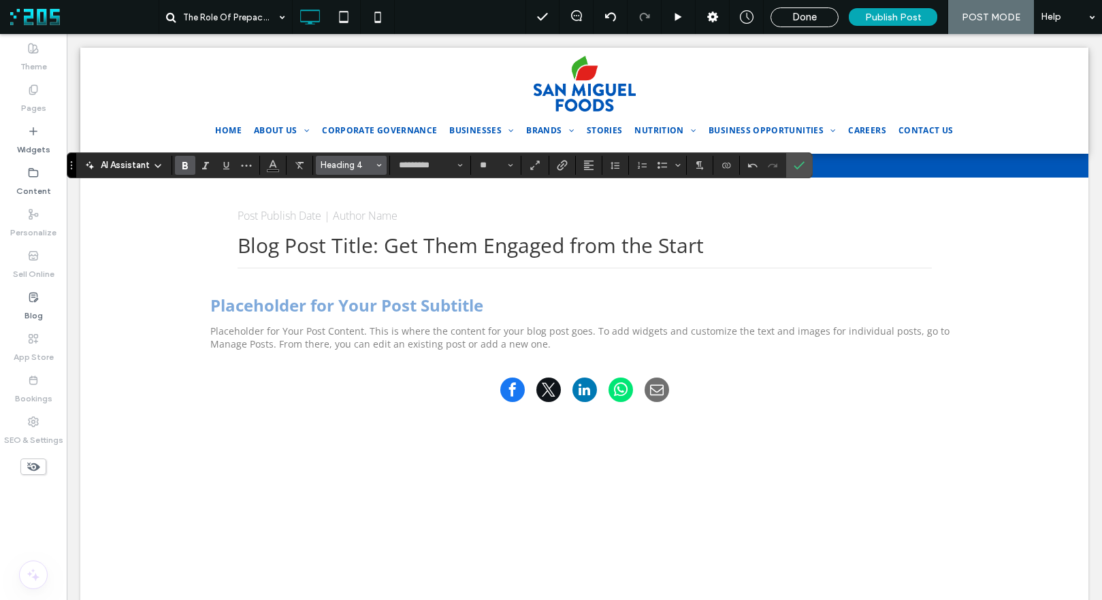
click at [346, 164] on span "Heading 4" at bounding box center [347, 165] width 53 height 10
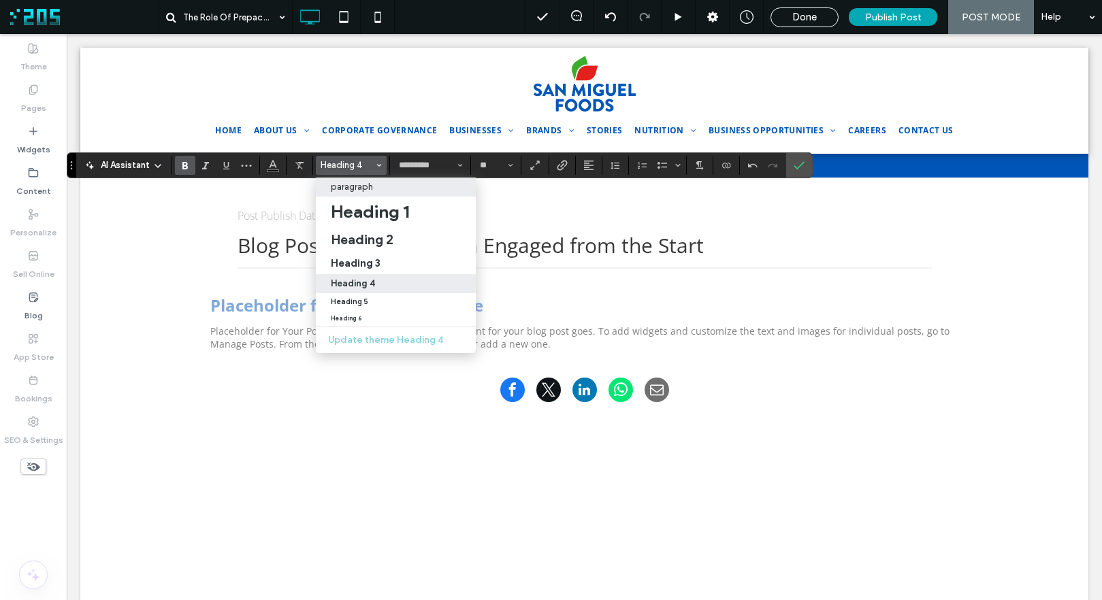
click at [344, 187] on p "paragraph" at bounding box center [352, 187] width 42 height 10
type input "**"
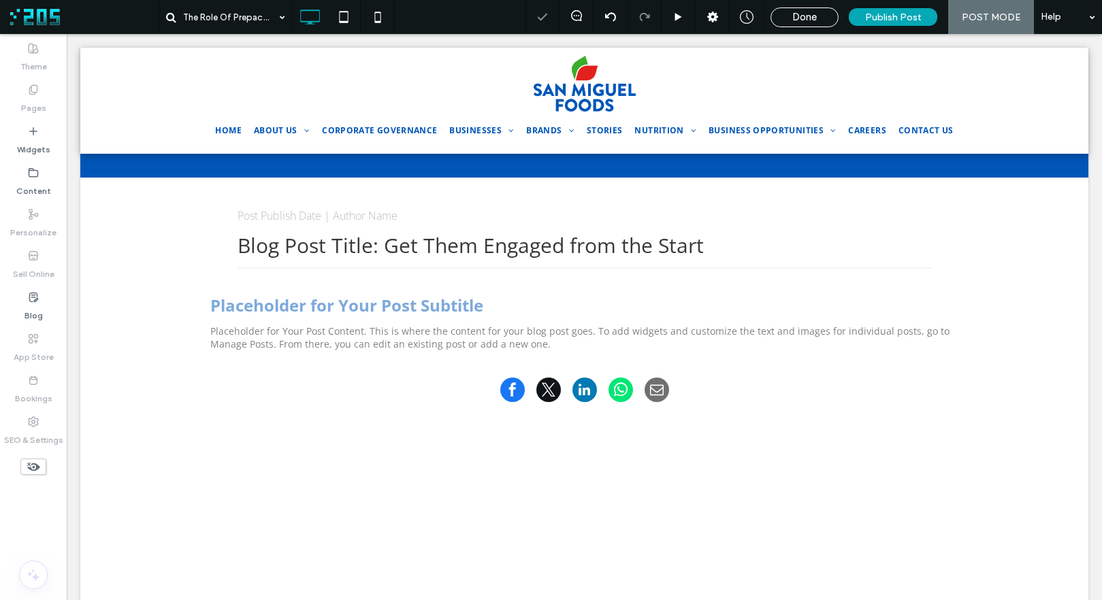
type input "*********"
type input "**"
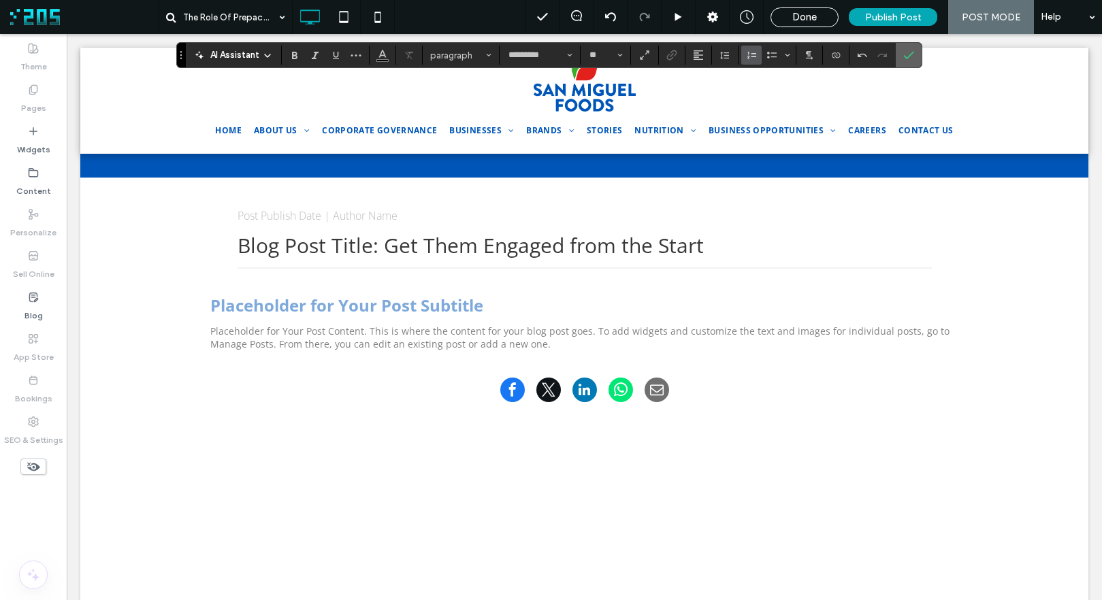
click at [910, 58] on icon "Confirm" at bounding box center [908, 55] width 11 height 11
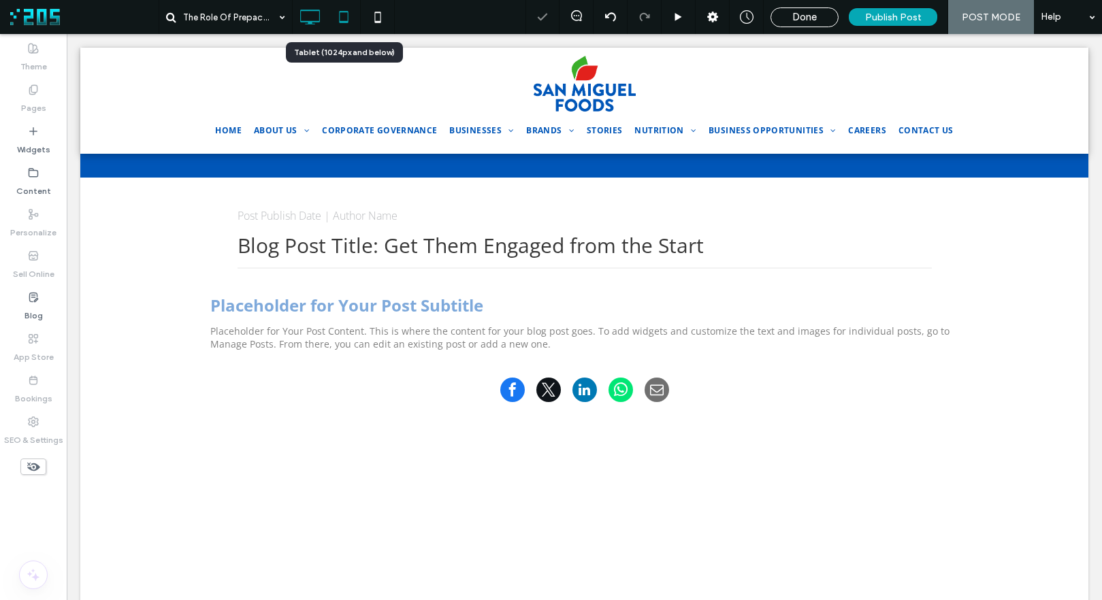
click at [342, 16] on icon at bounding box center [343, 16] width 27 height 27
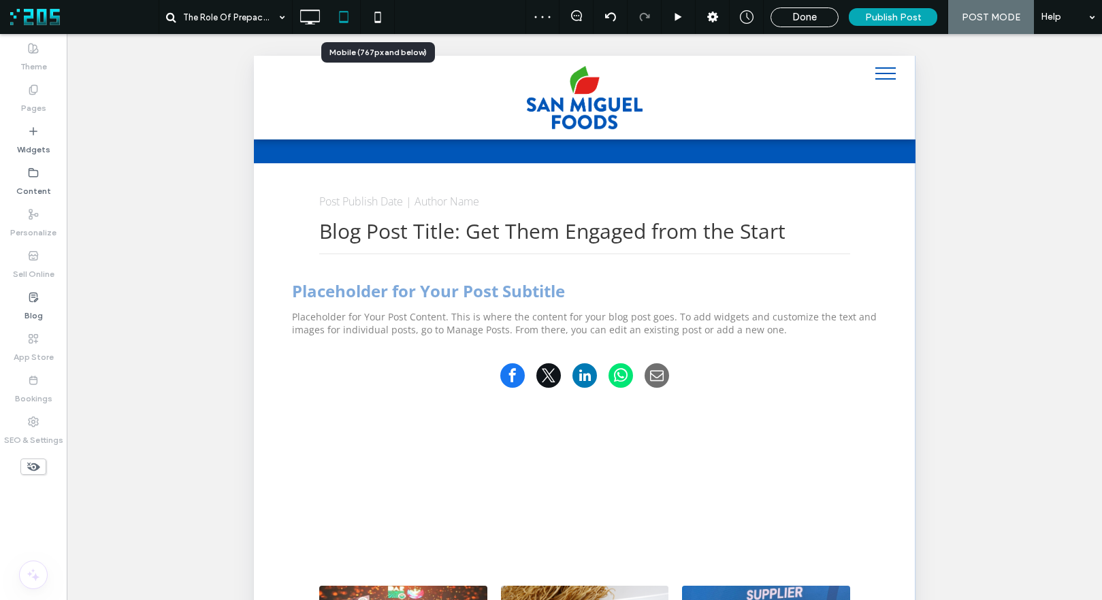
drag, startPoint x: 377, startPoint y: 13, endPoint x: 404, endPoint y: 44, distance: 41.0
click at [377, 13] on icon at bounding box center [377, 16] width 27 height 27
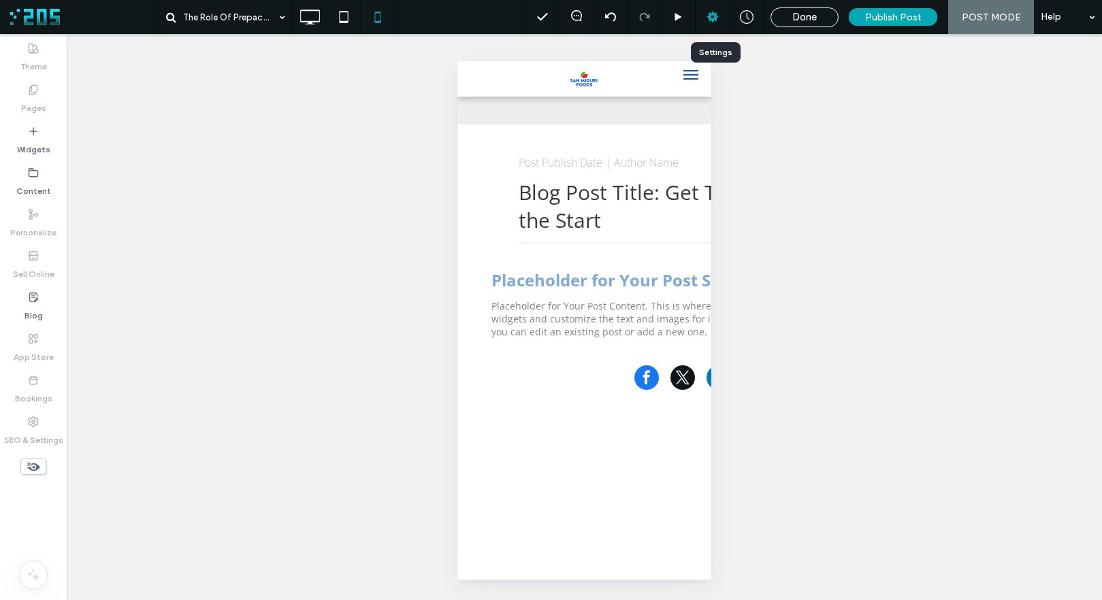
click at [719, 14] on icon at bounding box center [713, 17] width 14 height 14
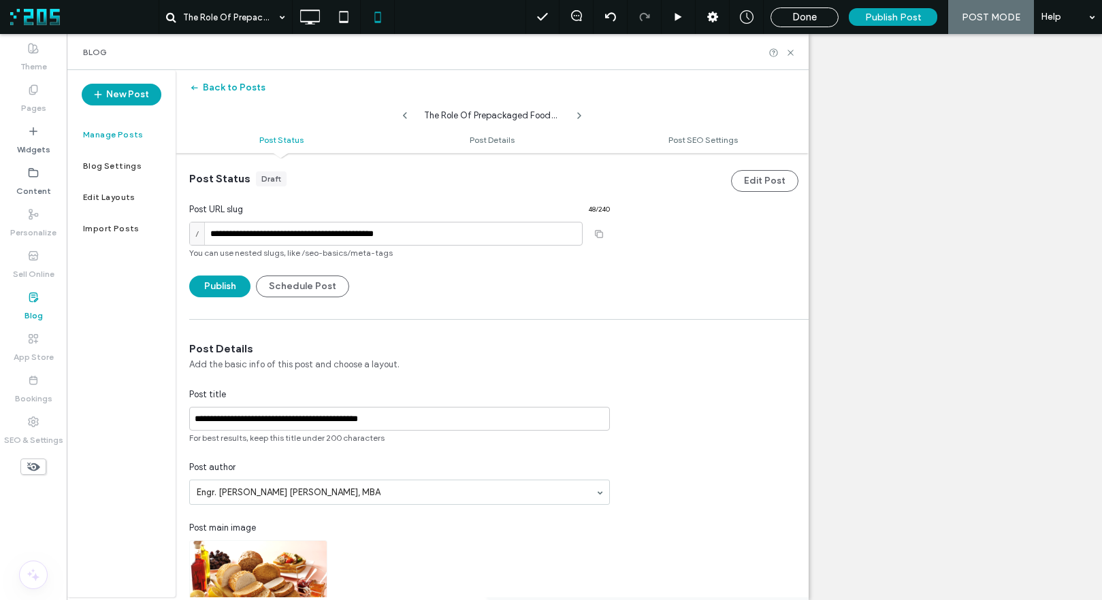
scroll to position [0, 0]
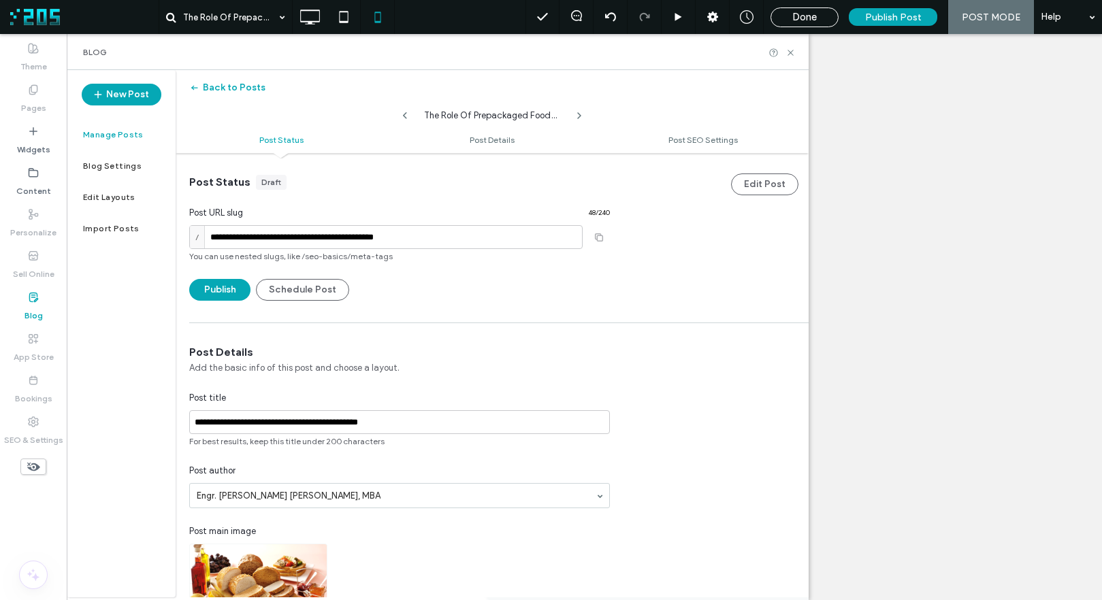
click at [312, 290] on button "Schedule Post" at bounding box center [302, 290] width 93 height 22
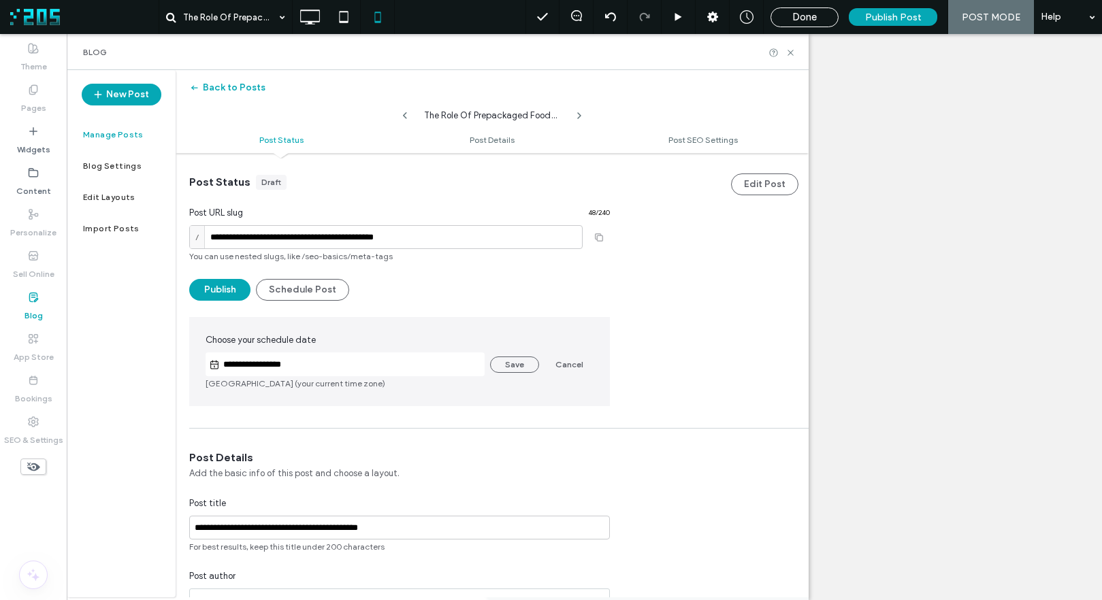
click at [371, 362] on input "**********" at bounding box center [352, 365] width 265 height 16
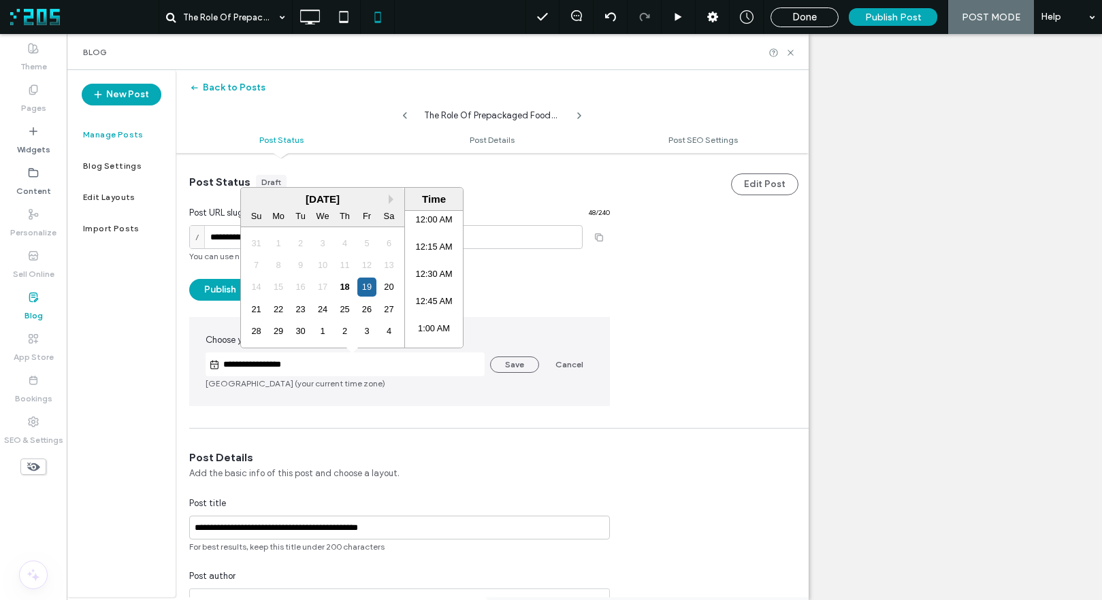
scroll to position [1225, 0]
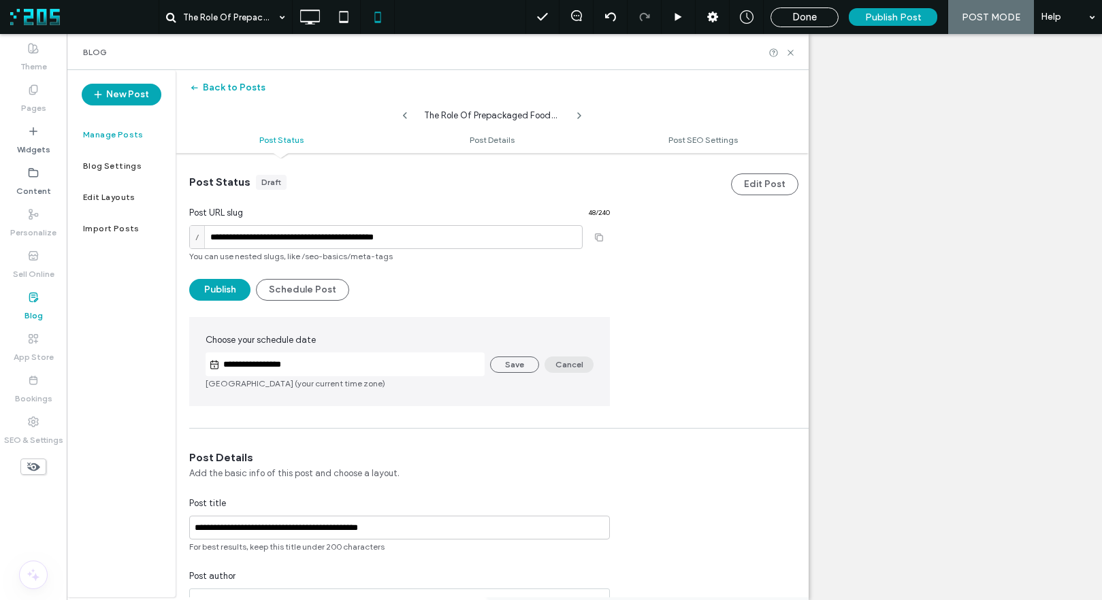
click at [567, 366] on button "Cancel" at bounding box center [568, 365] width 49 height 16
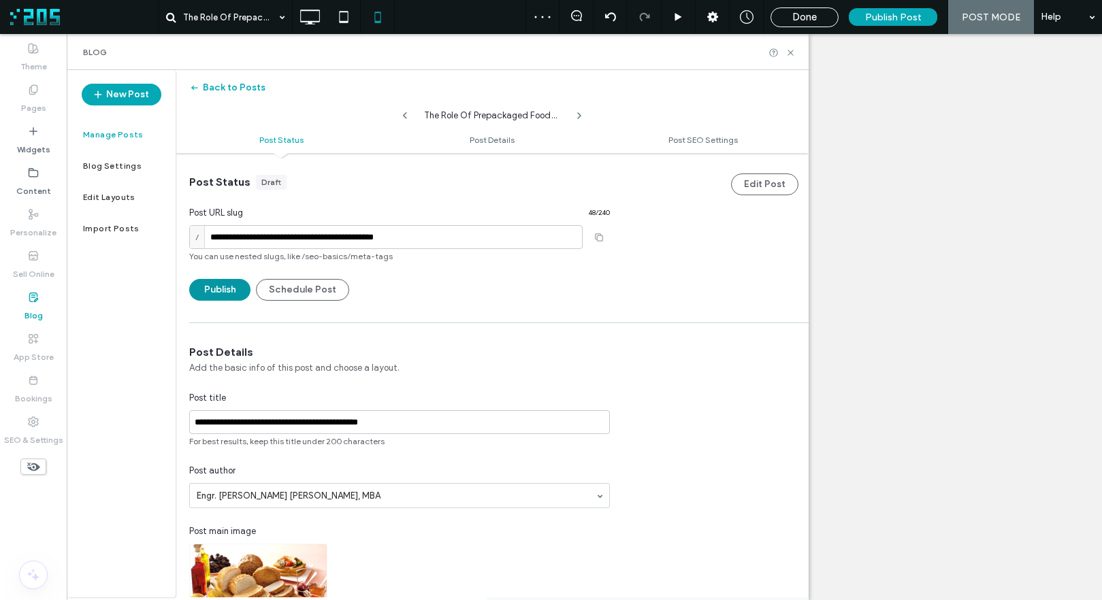
click at [225, 297] on button "Publish" at bounding box center [219, 290] width 61 height 22
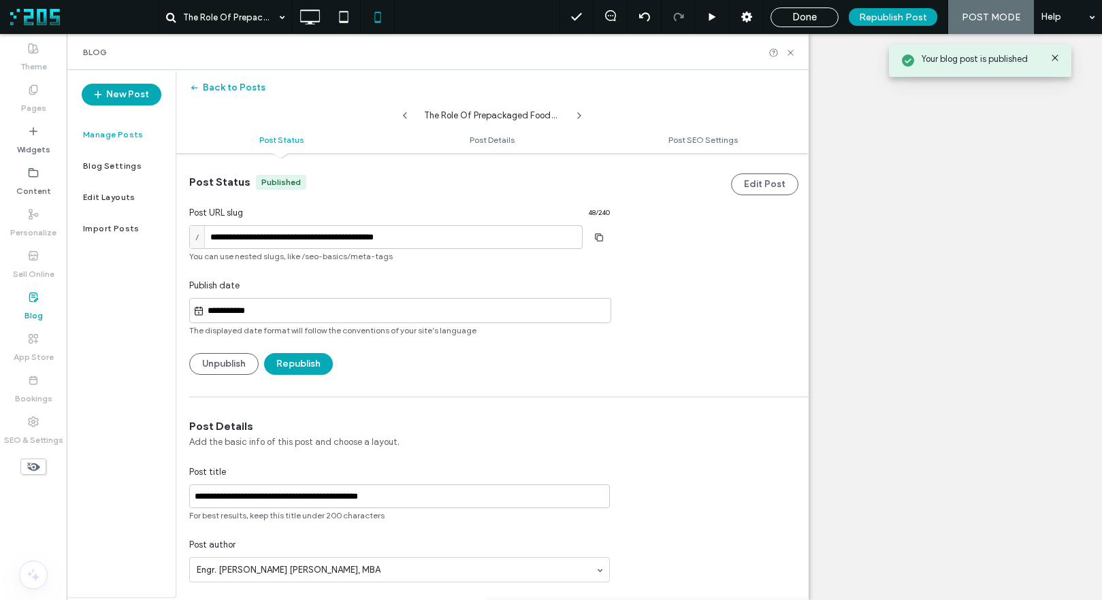
click at [225, 307] on input "**********" at bounding box center [407, 311] width 406 height 16
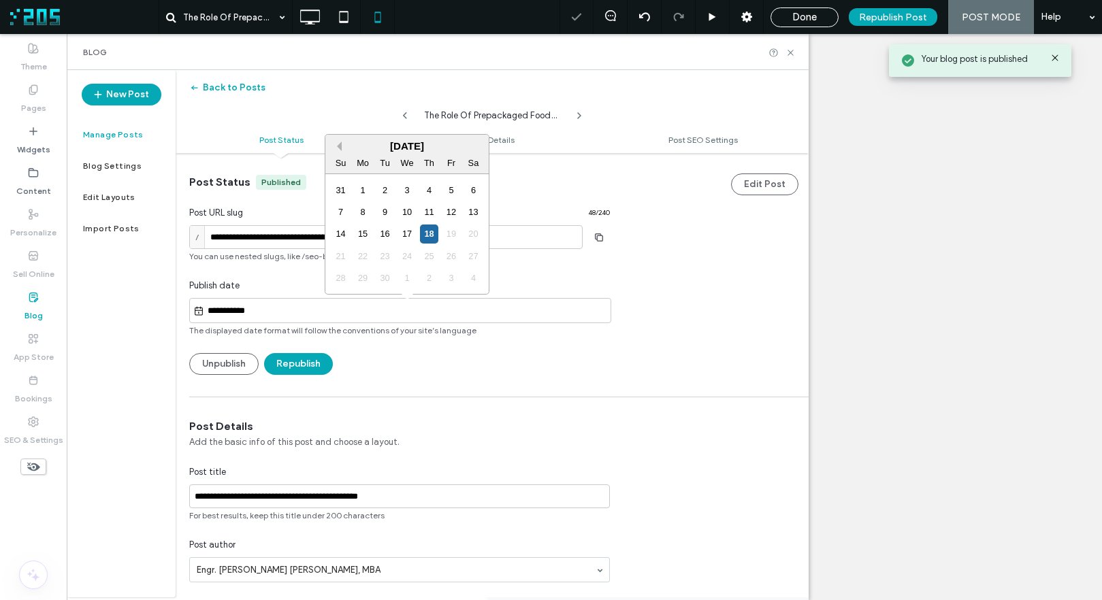
click at [339, 143] on button "Previous Month" at bounding box center [337, 147] width 10 height 10
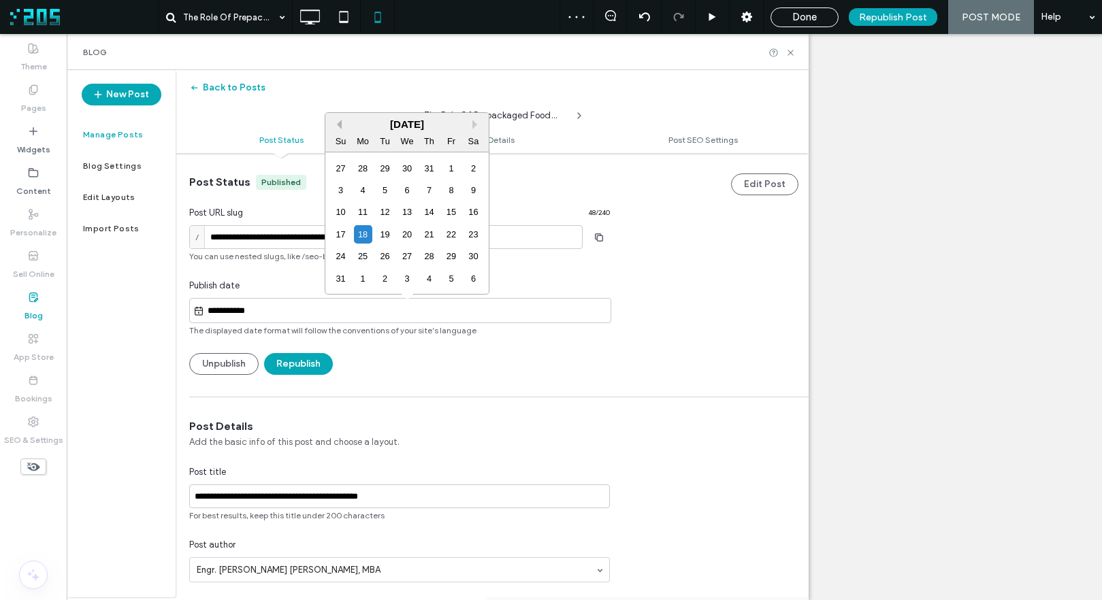
click at [339, 127] on button "Previous Month" at bounding box center [337, 125] width 10 height 10
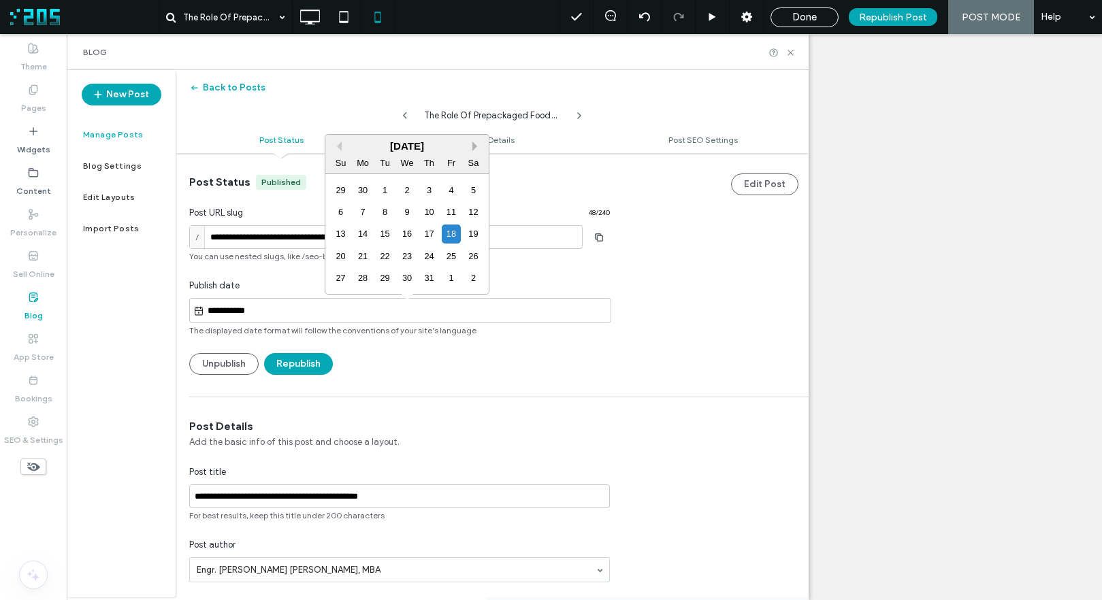
click at [476, 145] on button "Next Month" at bounding box center [477, 147] width 10 height 10
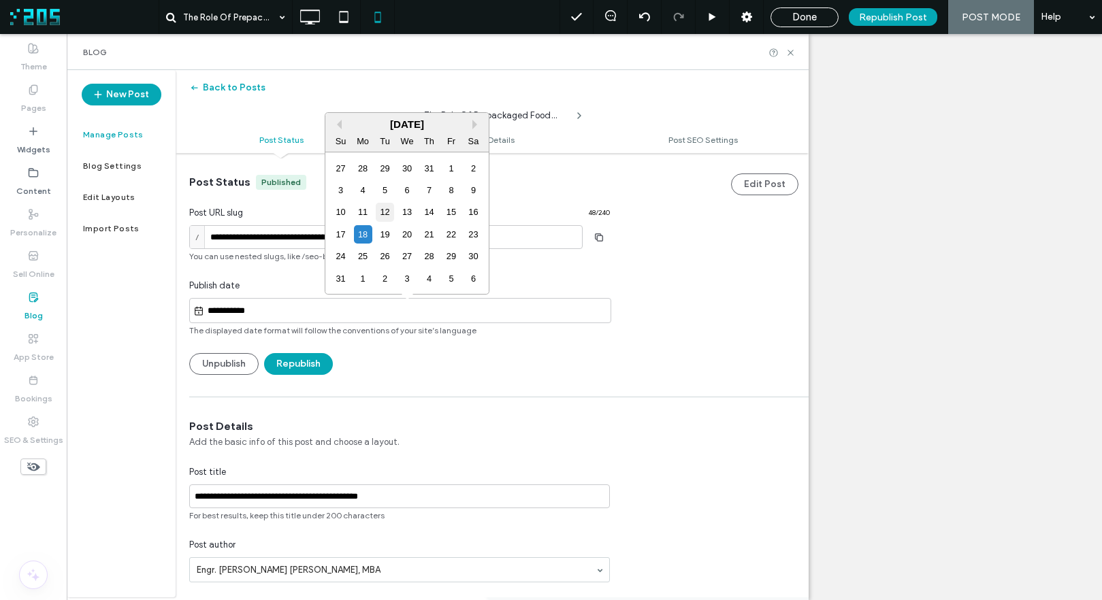
click at [386, 216] on div "12" at bounding box center [385, 212] width 18 height 18
type input "**********"
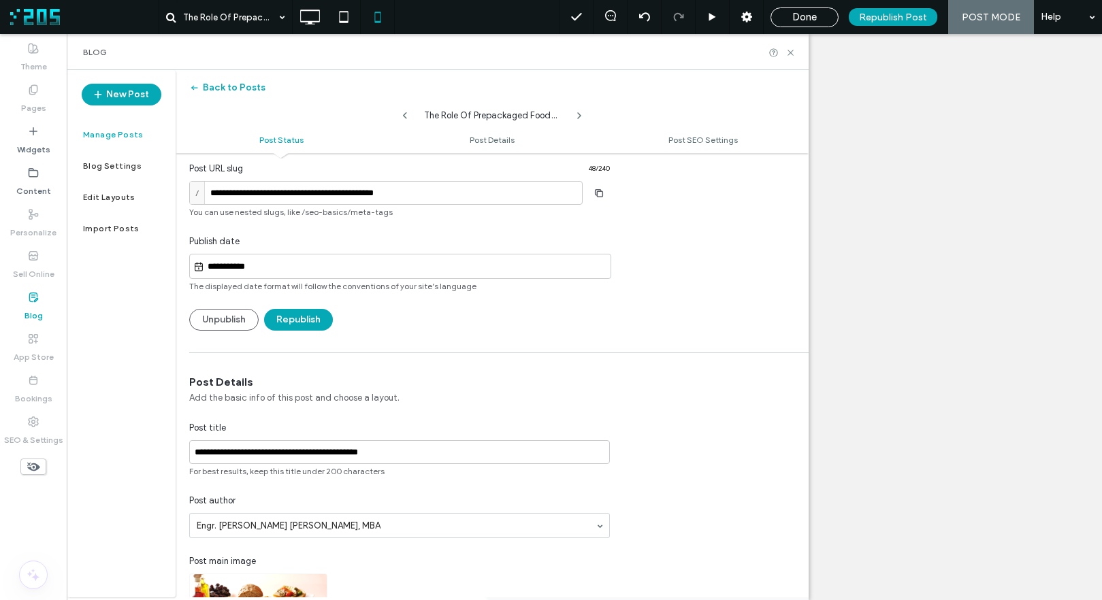
scroll to position [0, 0]
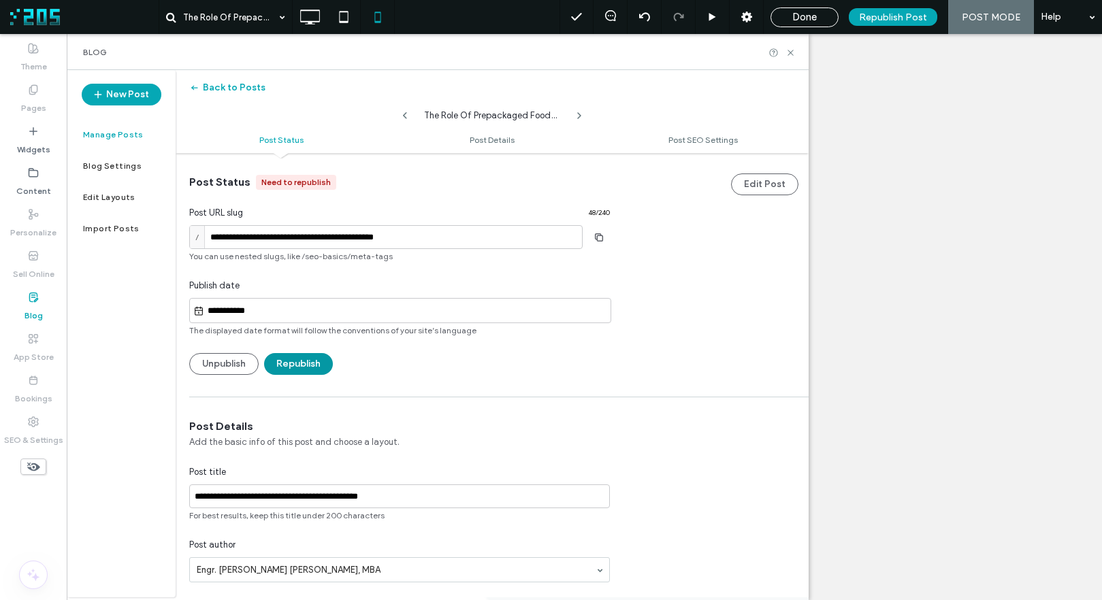
click at [301, 361] on button "Republish" at bounding box center [298, 364] width 69 height 22
click at [117, 133] on label "Manage Posts" at bounding box center [113, 135] width 61 height 10
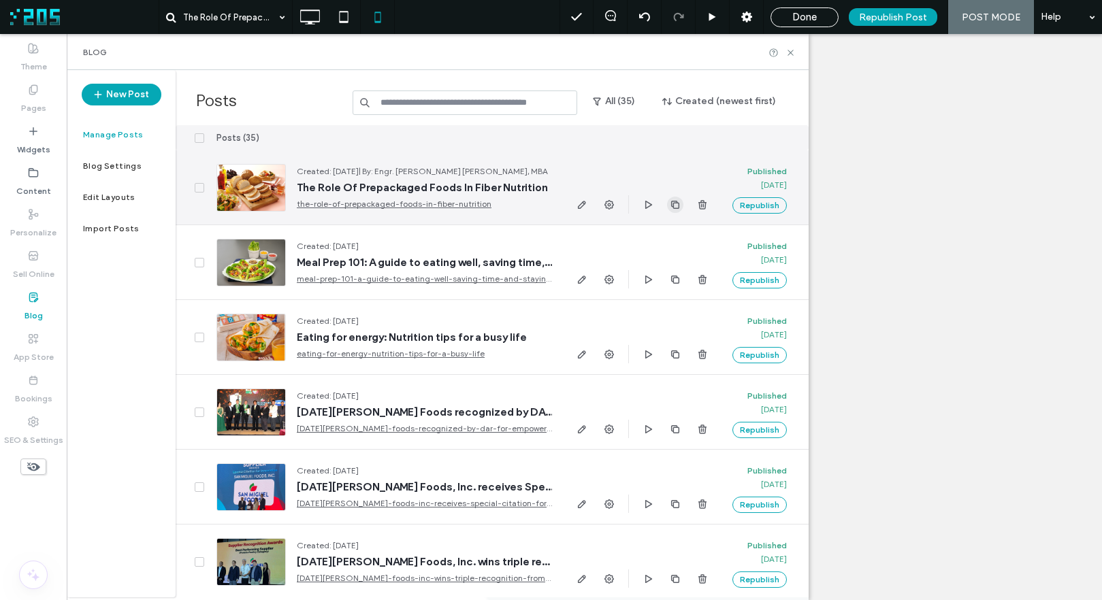
click at [676, 206] on icon "button" at bounding box center [675, 204] width 11 height 11
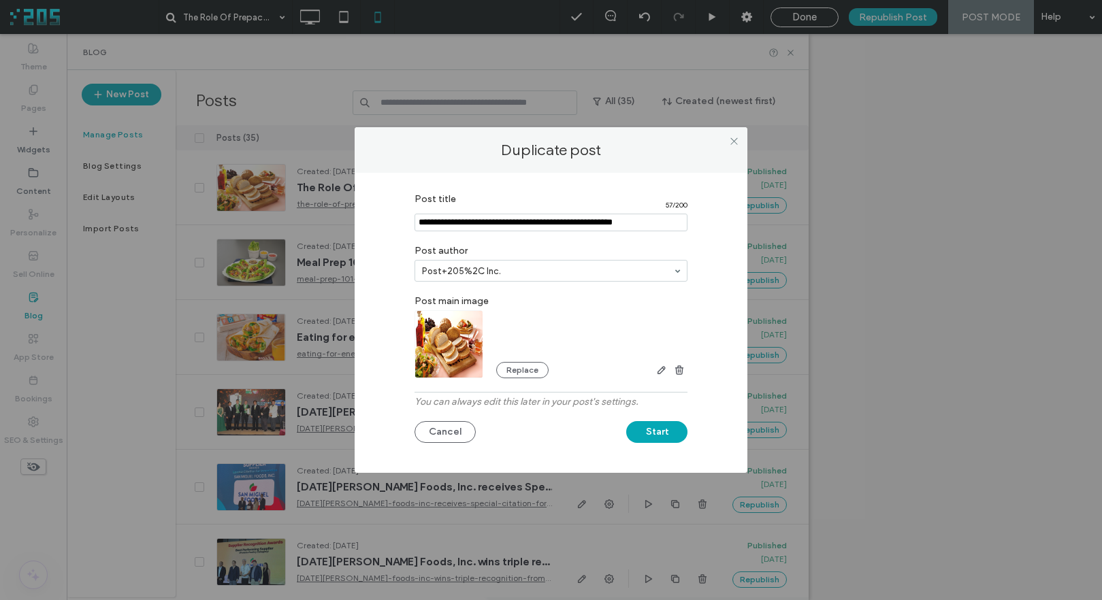
click at [542, 227] on input "Post title" at bounding box center [550, 223] width 273 height 18
paste input "**********"
type input "**********"
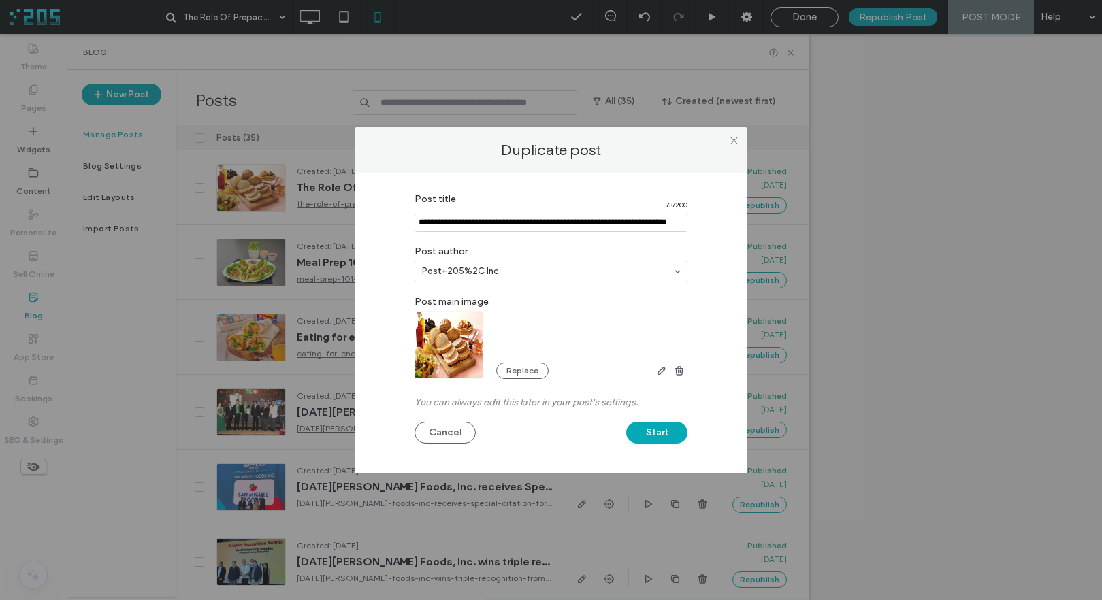
scroll to position [0, 0]
click at [523, 372] on button "Replace" at bounding box center [522, 371] width 52 height 16
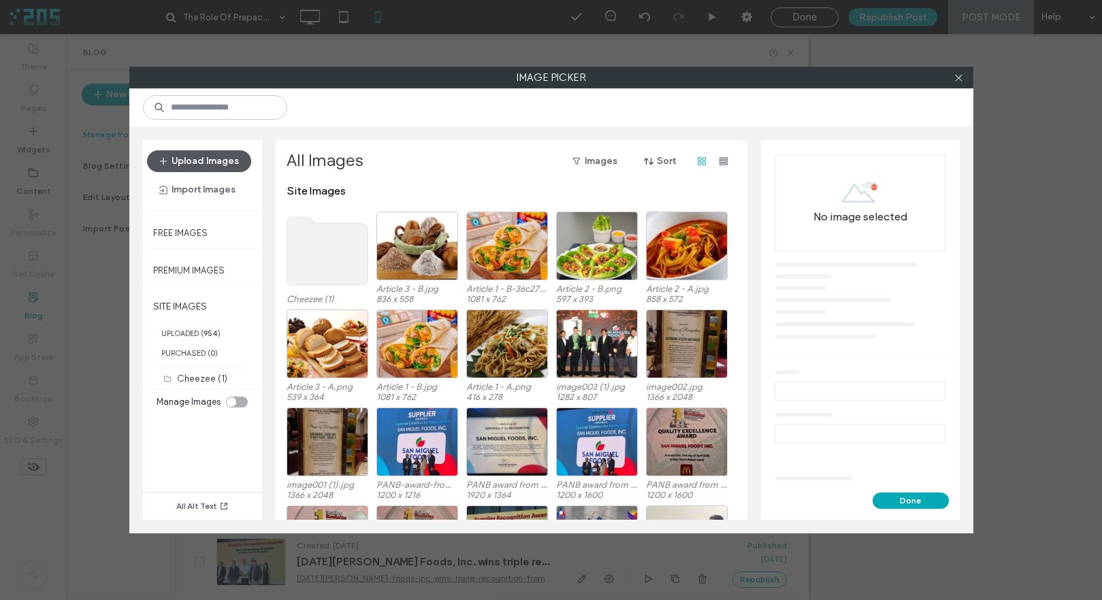
click at [220, 163] on button "Upload Images" at bounding box center [199, 161] width 104 height 22
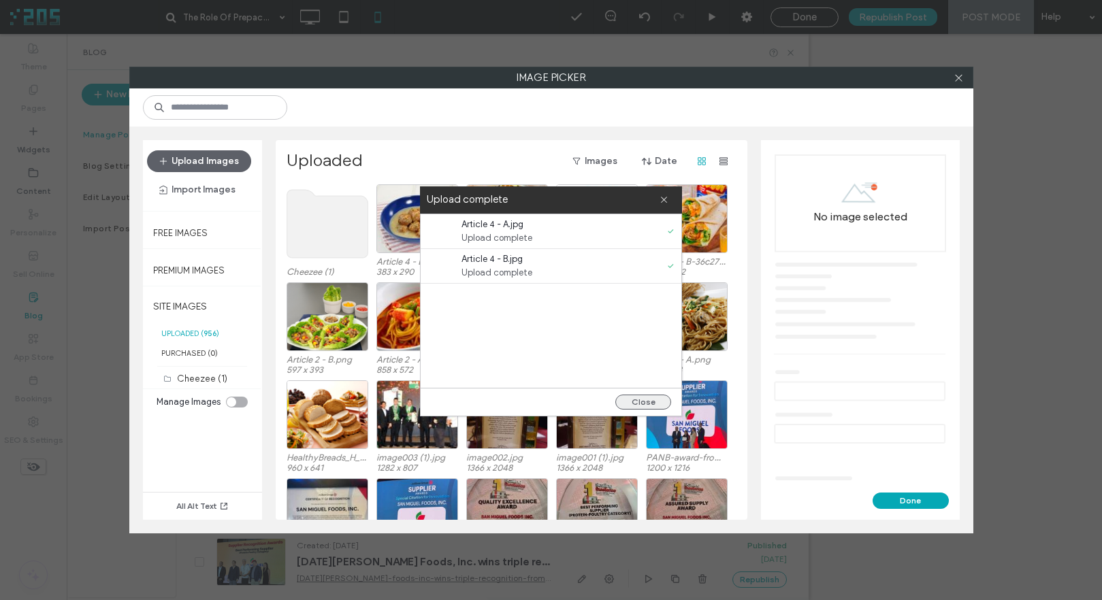
click at [643, 407] on button "Close" at bounding box center [643, 402] width 56 height 15
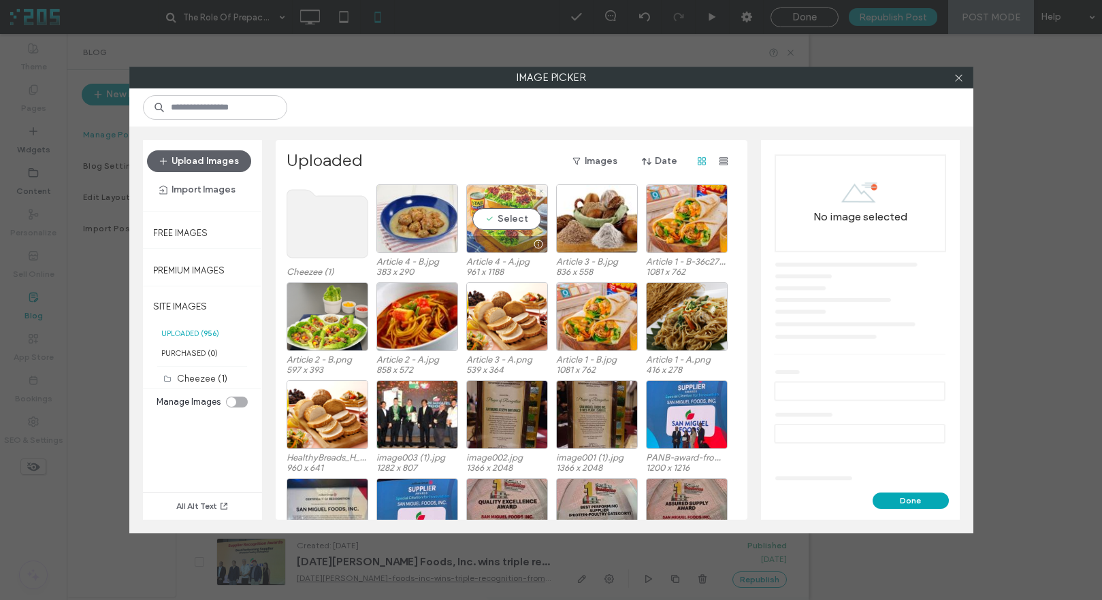
click at [529, 212] on div "Select" at bounding box center [507, 218] width 82 height 69
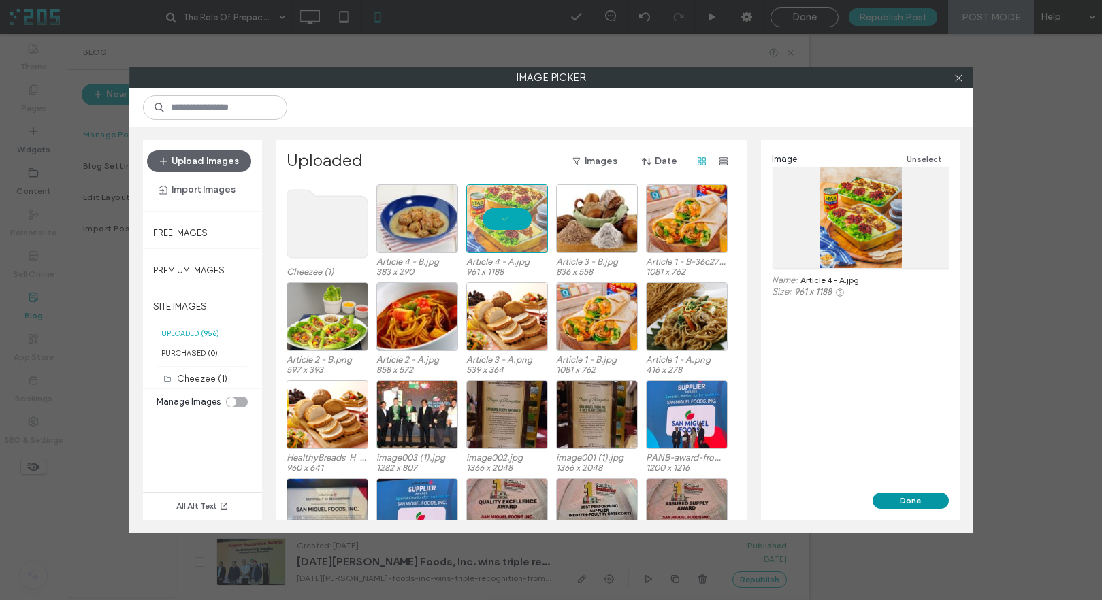
click at [913, 500] on button "Done" at bounding box center [910, 501] width 76 height 16
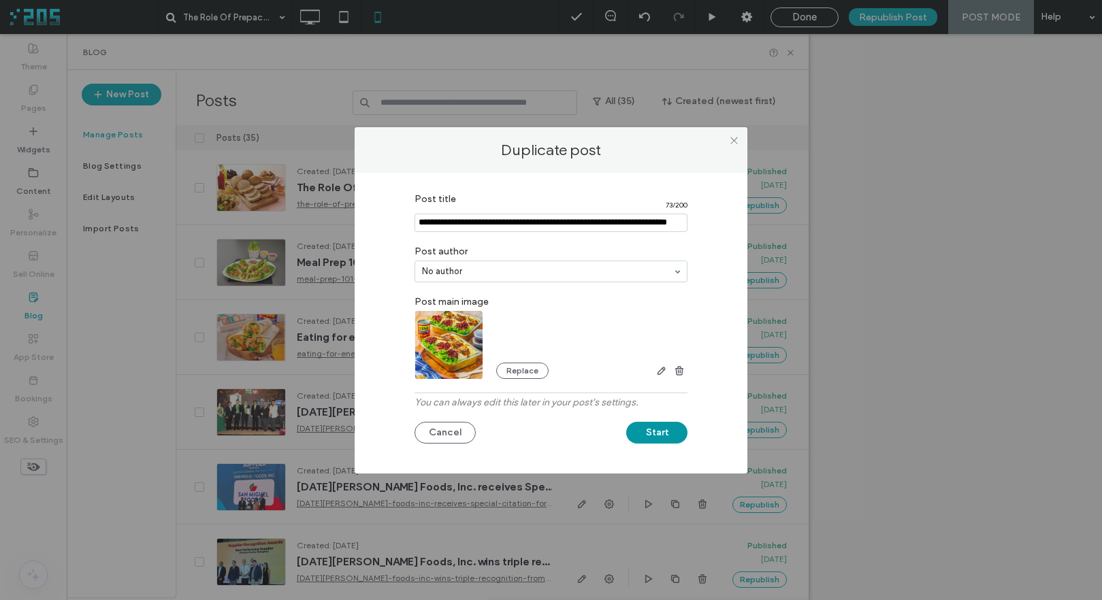
click at [665, 434] on button "Start" at bounding box center [656, 433] width 61 height 22
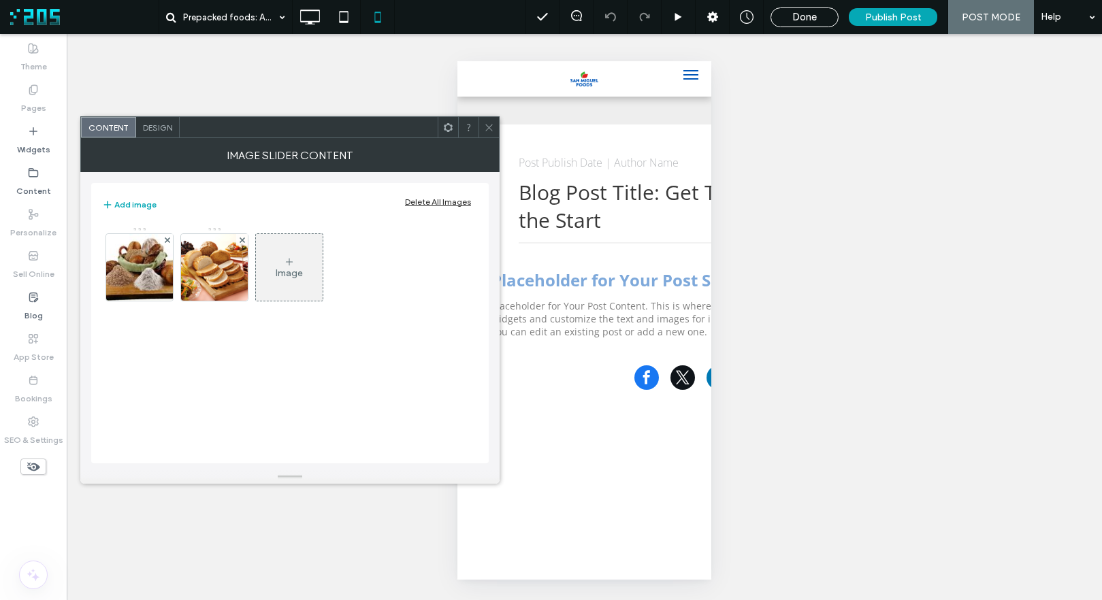
click at [441, 199] on div "Delete All Images" at bounding box center [438, 202] width 66 height 10
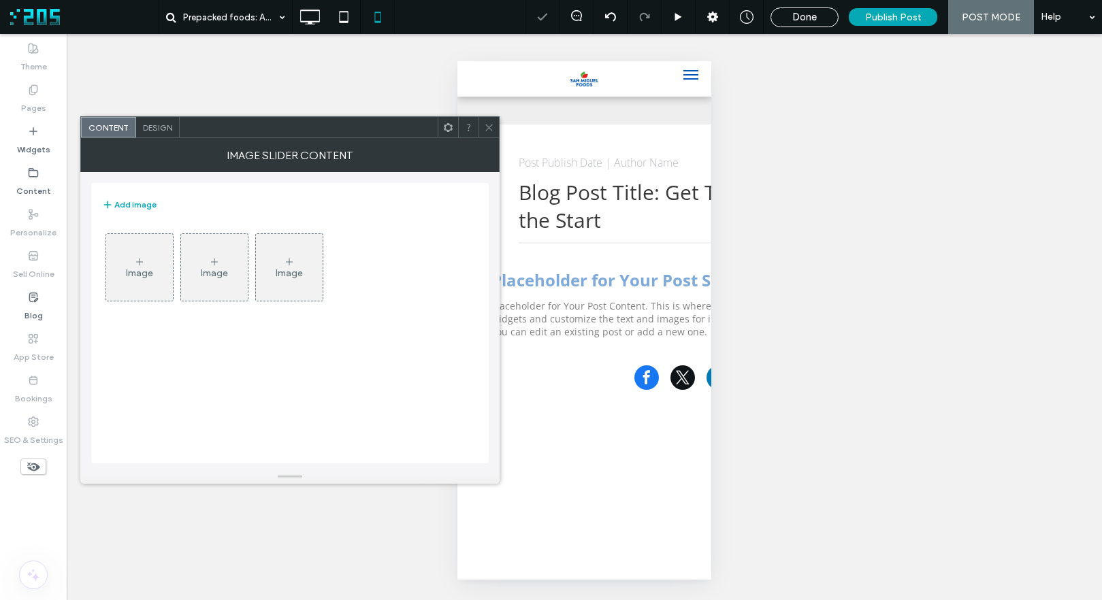
click at [151, 269] on div "Image" at bounding box center [139, 273] width 27 height 12
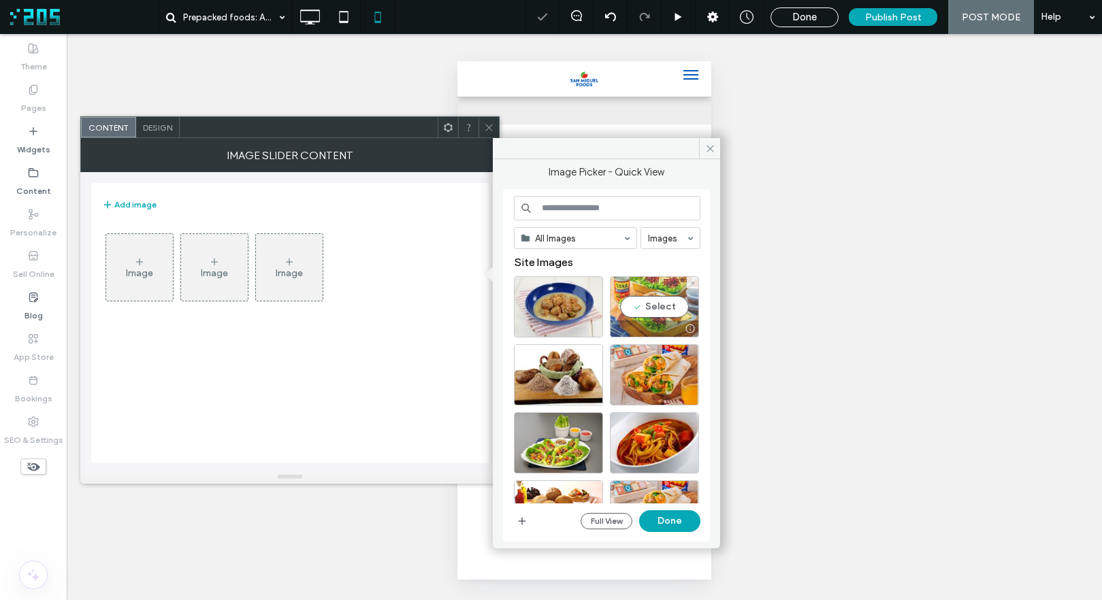
click at [654, 308] on div "Select" at bounding box center [654, 306] width 89 height 61
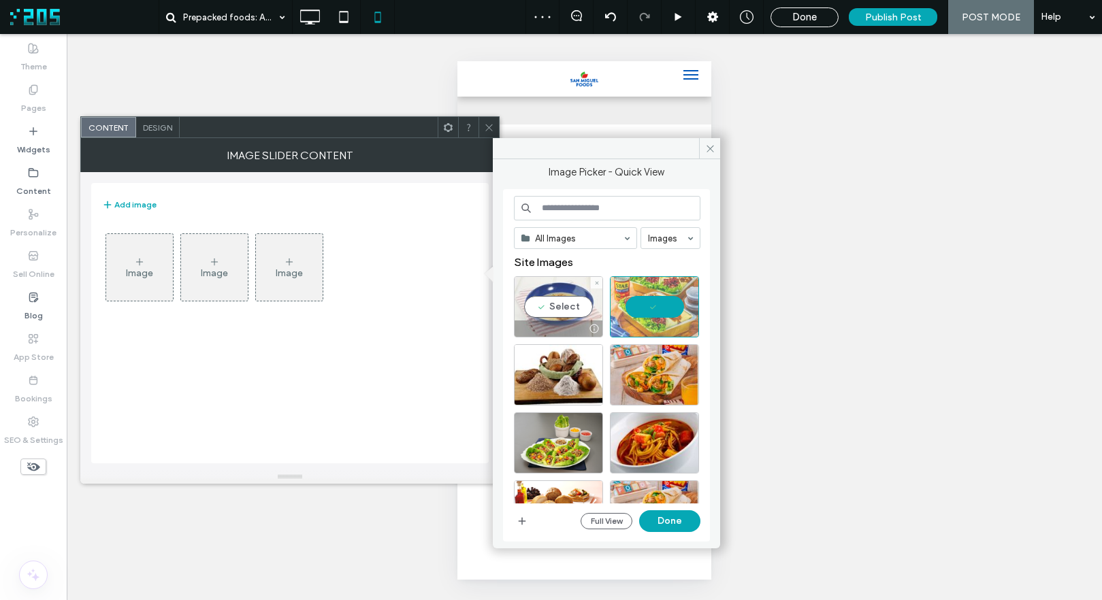
click at [574, 301] on div "Select" at bounding box center [558, 306] width 89 height 61
click at [679, 520] on button "Done" at bounding box center [669, 521] width 61 height 22
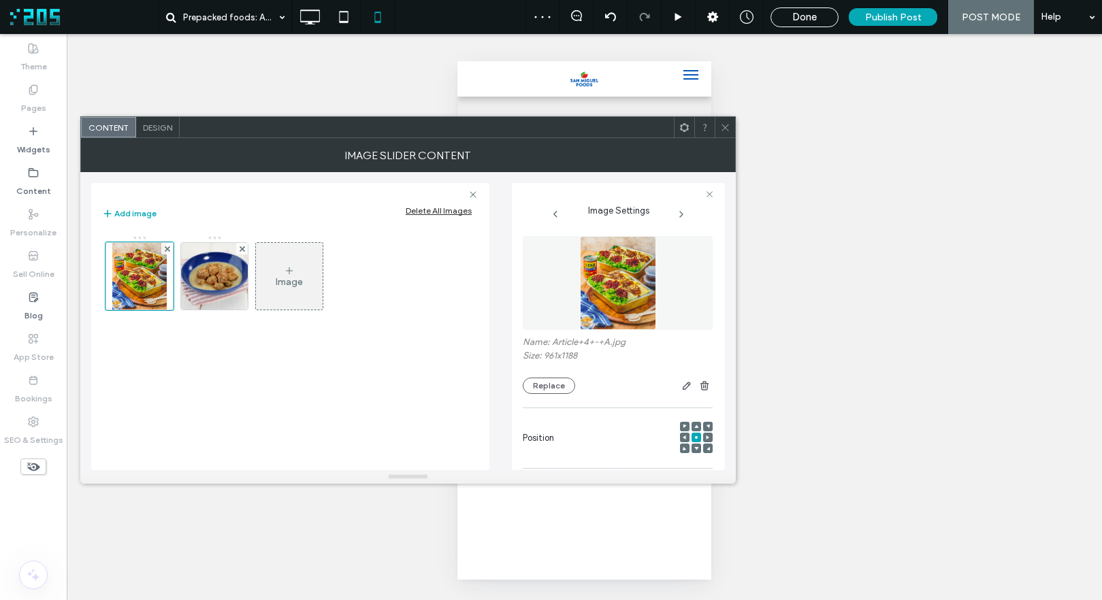
click at [729, 131] on icon at bounding box center [725, 127] width 10 height 10
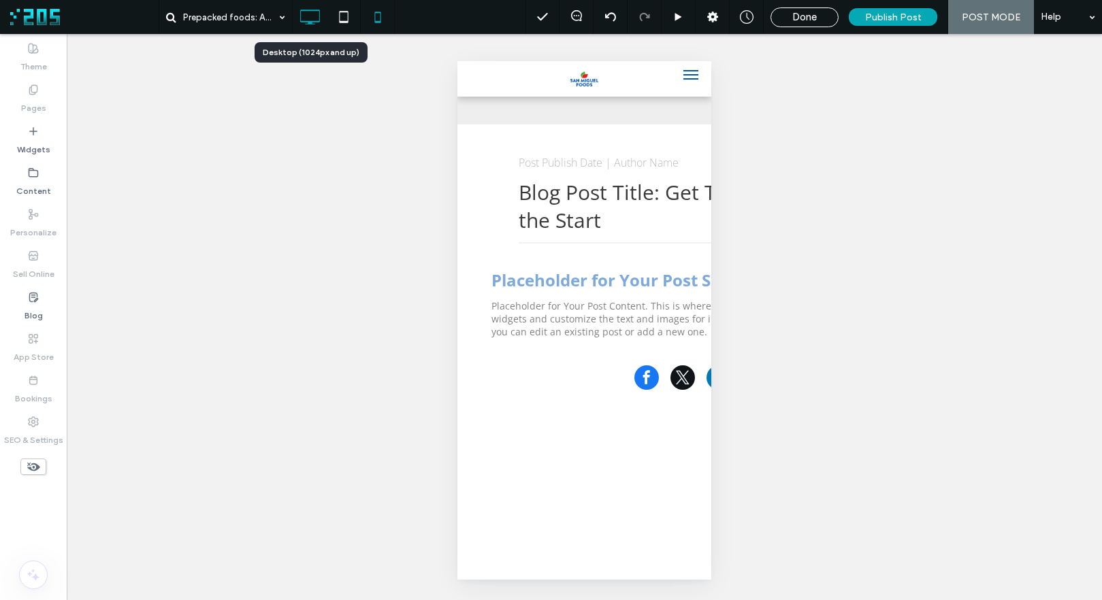
click at [312, 17] on icon at bounding box center [309, 16] width 27 height 27
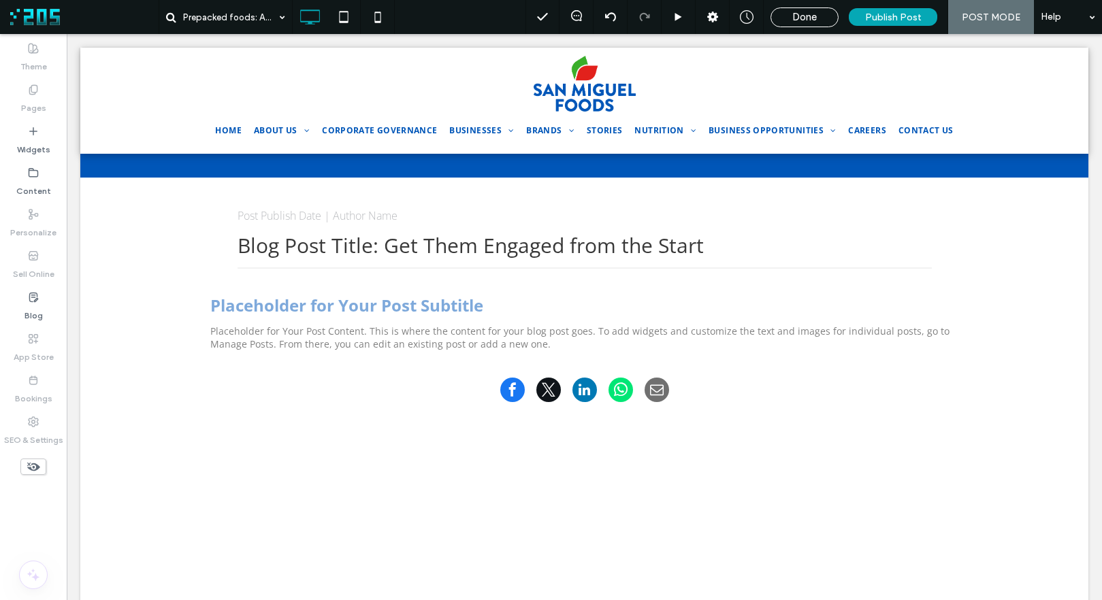
type input "*********"
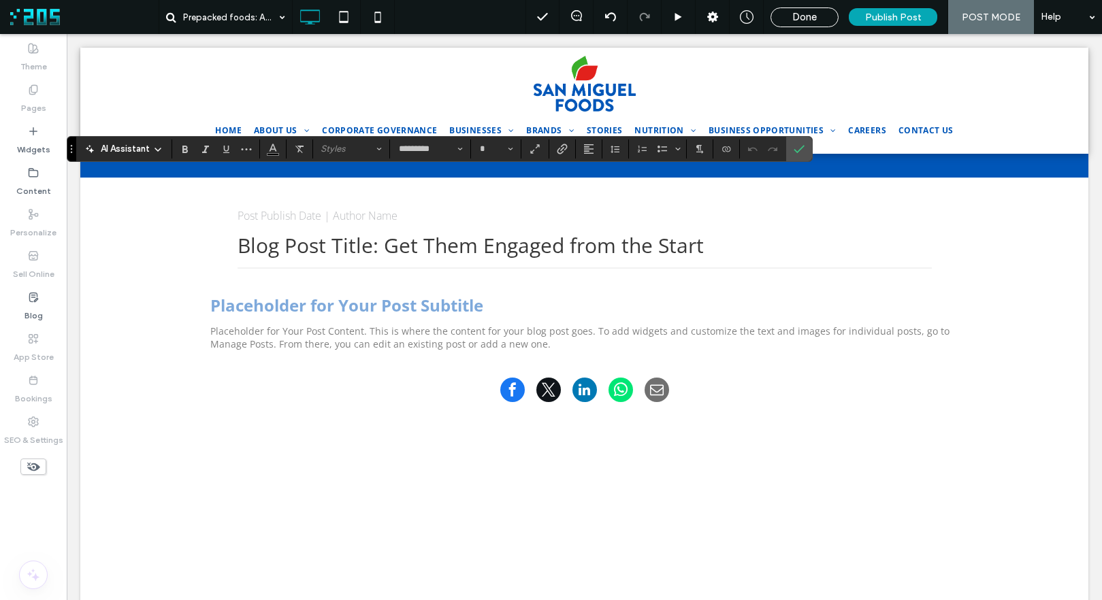
type input "**"
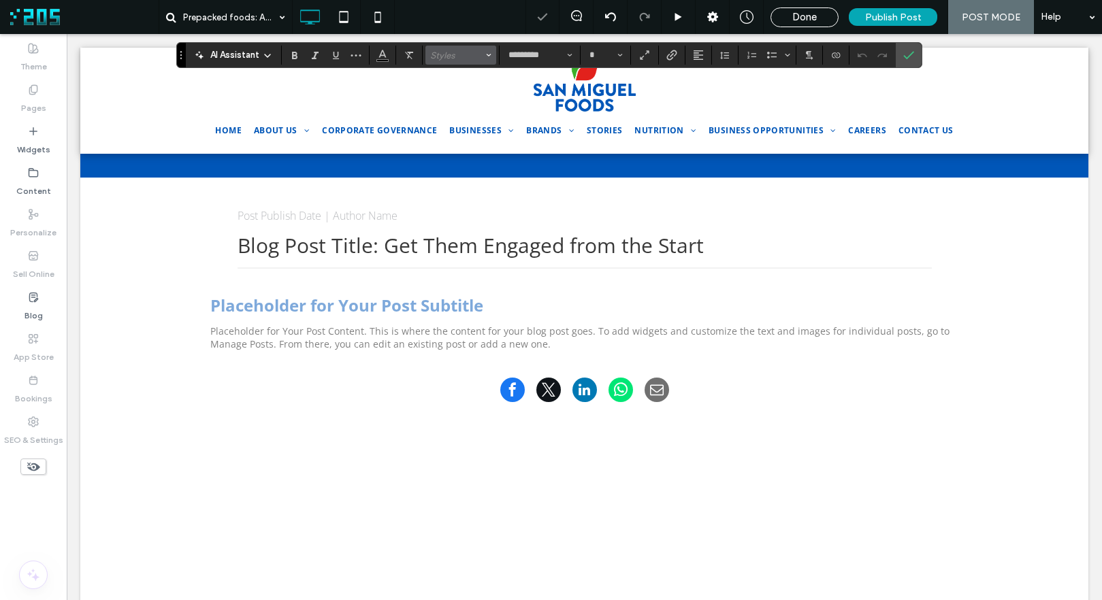
click at [462, 48] on button "Styles" at bounding box center [460, 55] width 71 height 19
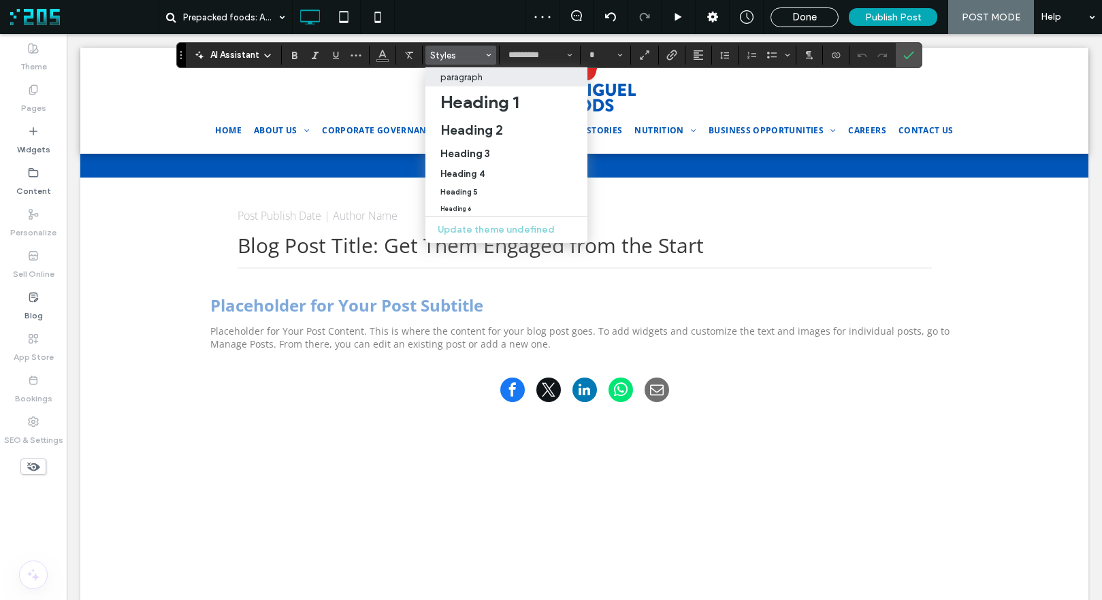
click at [467, 78] on p "paragraph" at bounding box center [461, 77] width 42 height 10
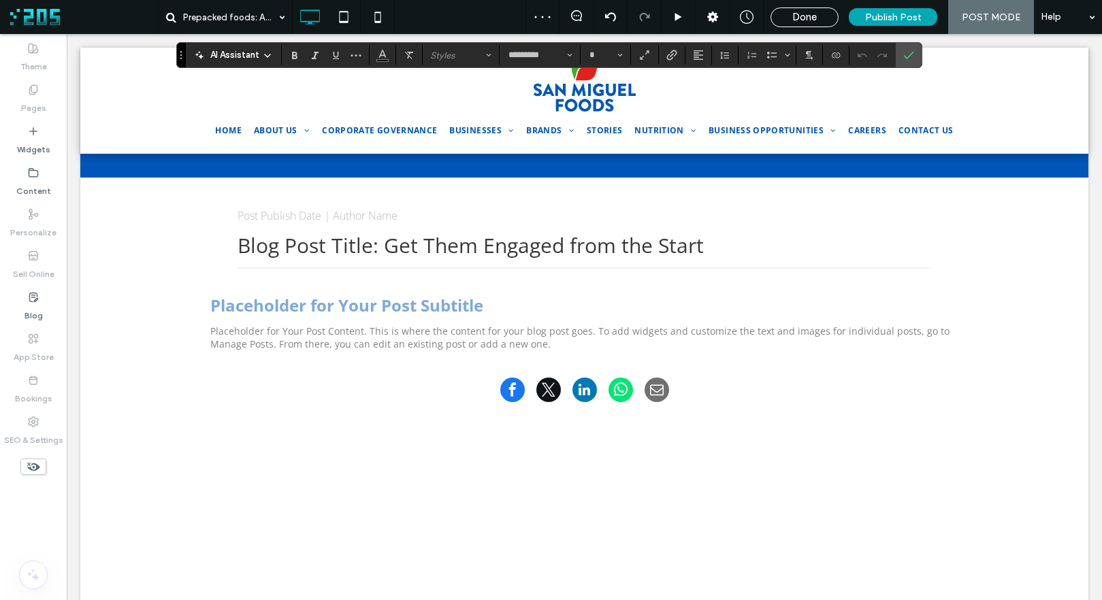
type input "**"
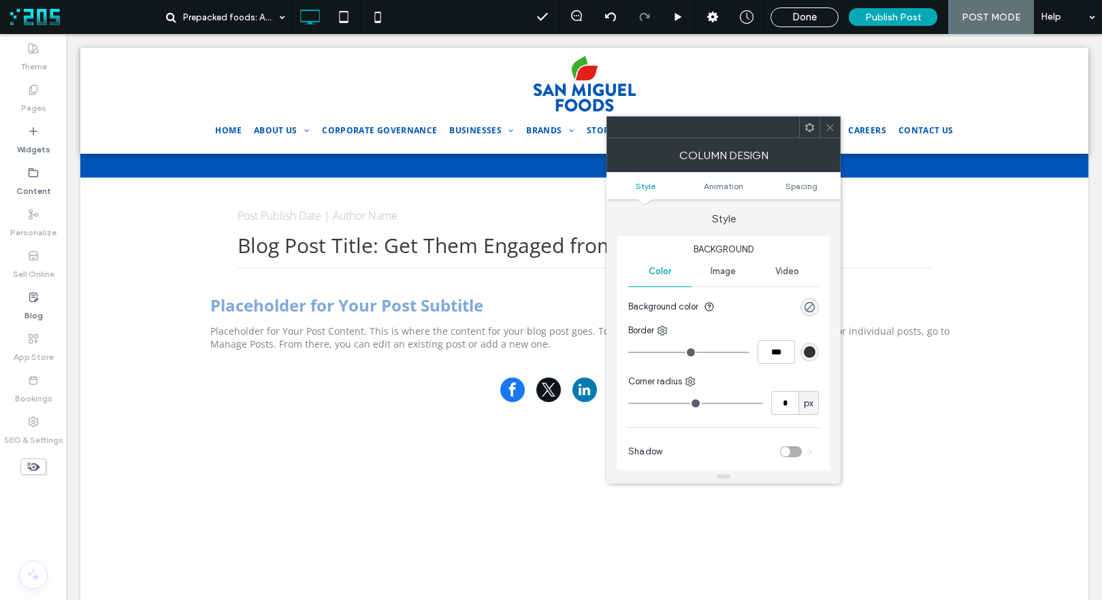
click at [812, 127] on use at bounding box center [809, 126] width 9 height 9
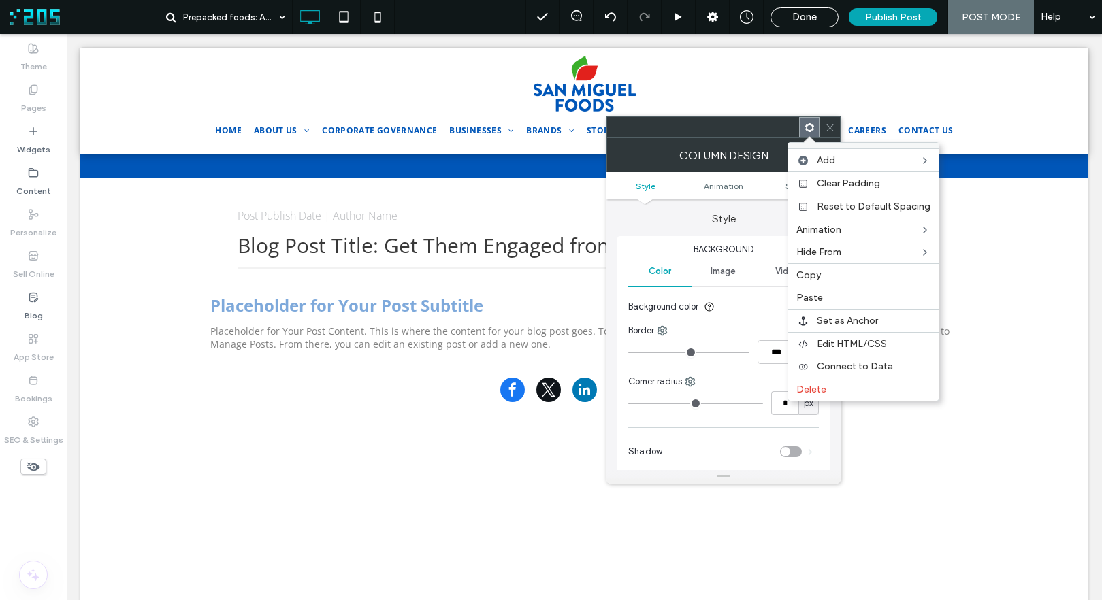
click at [764, 127] on div at bounding box center [703, 127] width 192 height 20
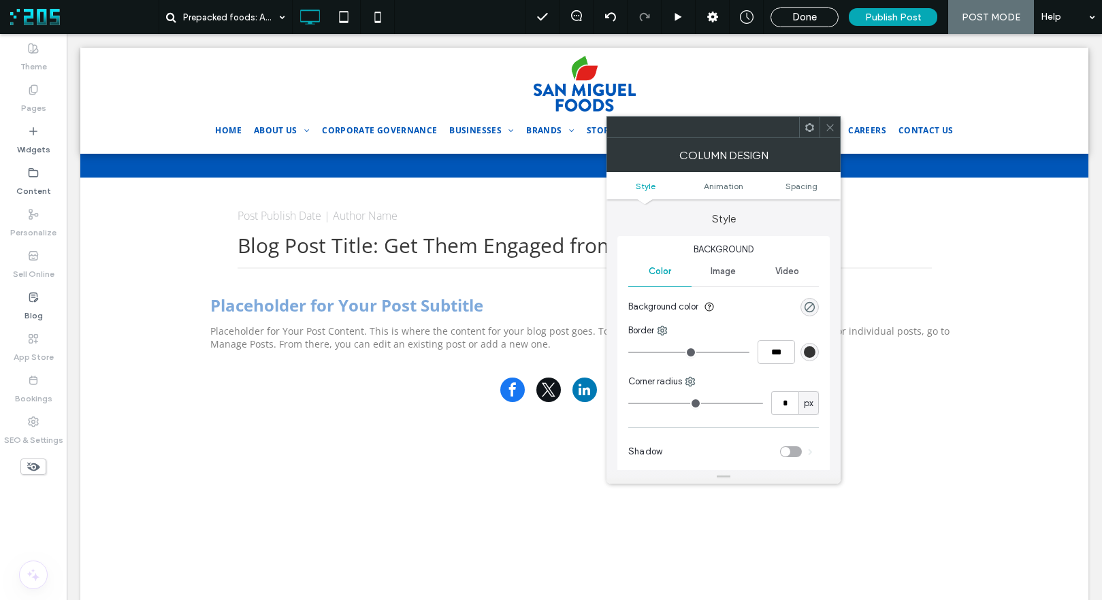
click at [827, 121] on span at bounding box center [830, 127] width 10 height 20
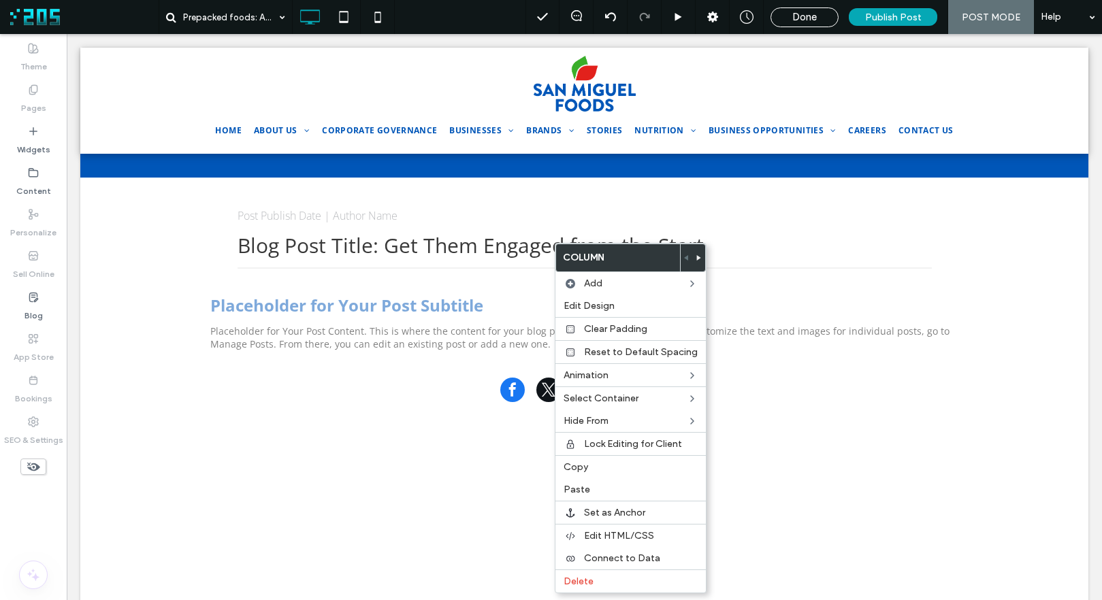
click at [696, 255] on icon at bounding box center [698, 257] width 5 height 5
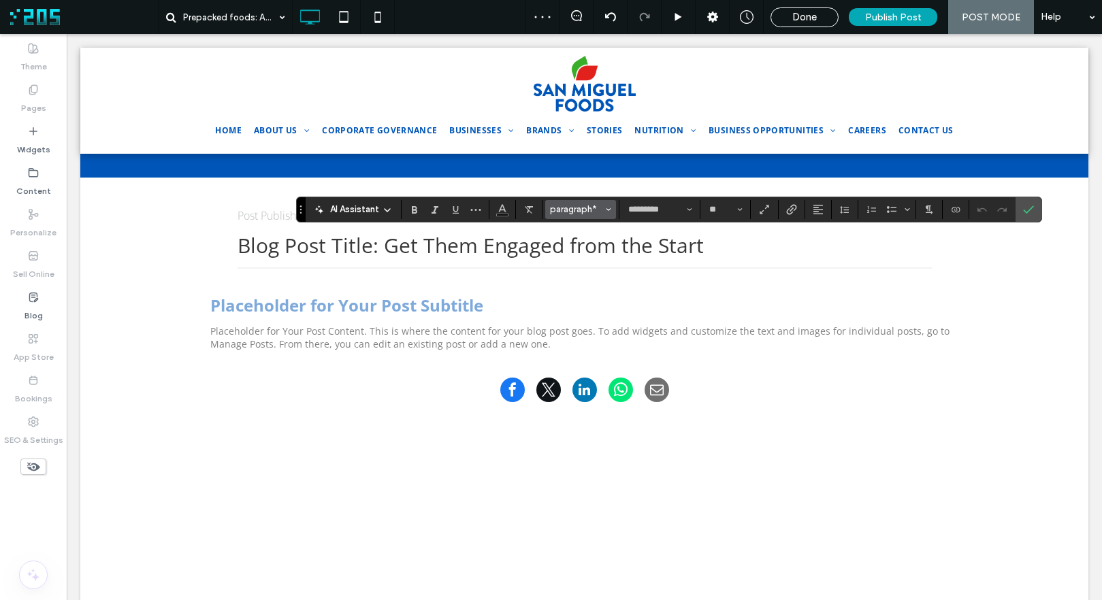
click at [591, 208] on span "paragraph*" at bounding box center [576, 209] width 53 height 10
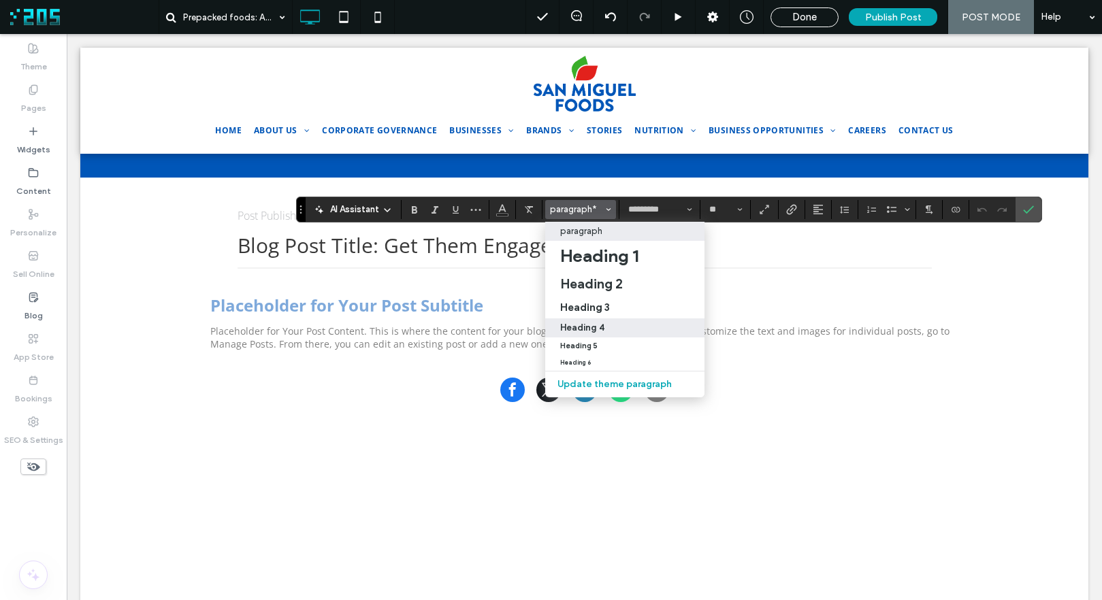
click at [604, 330] on div "Heading 4" at bounding box center [624, 328] width 129 height 10
type input "**"
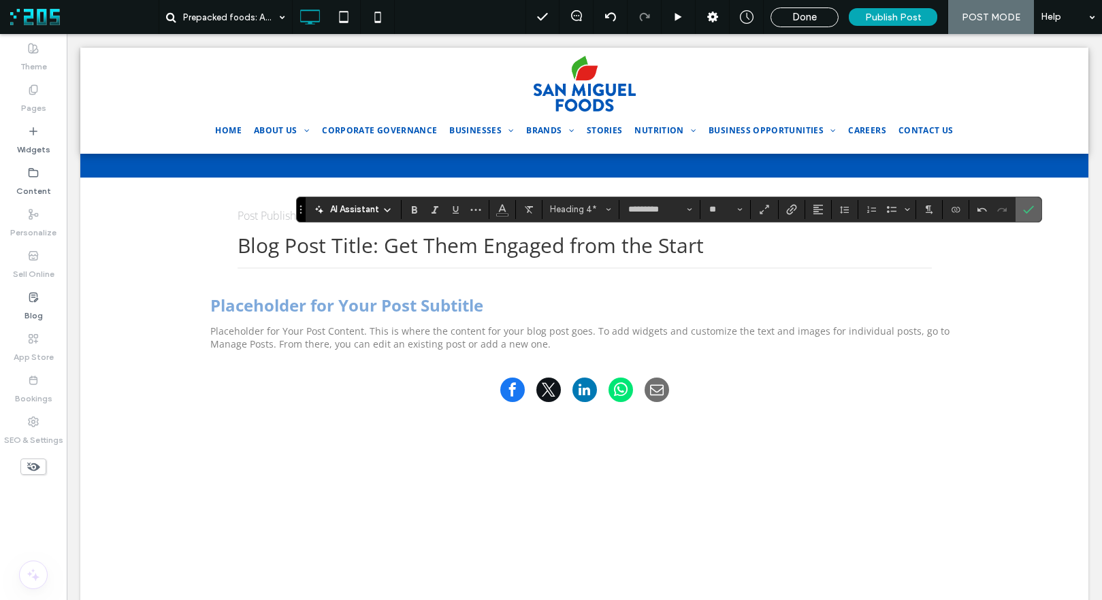
click at [1031, 207] on use "Confirm" at bounding box center [1028, 210] width 11 height 8
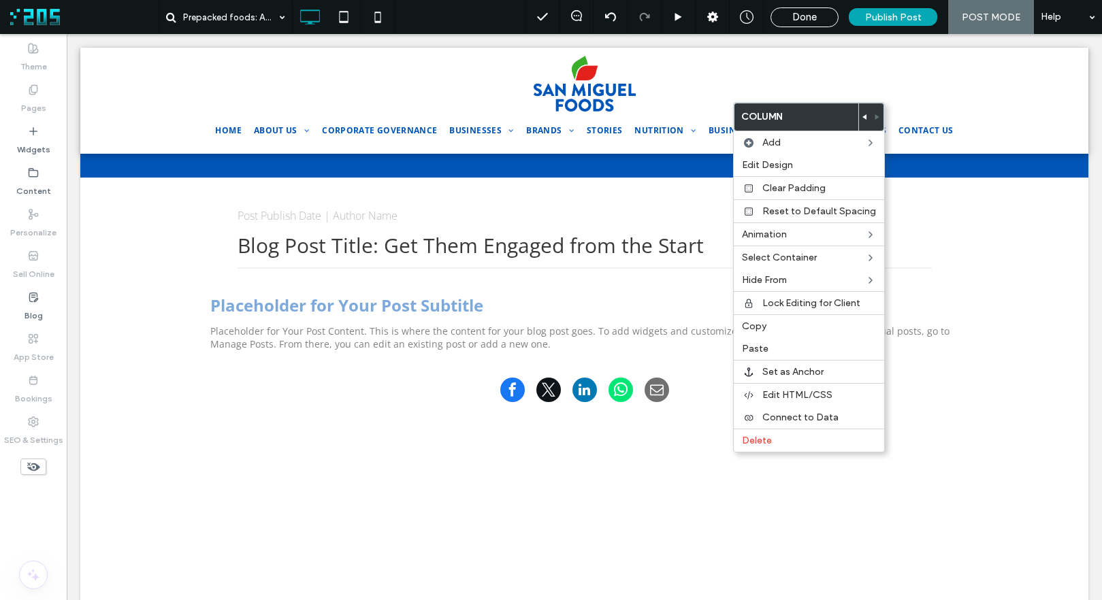
click at [862, 120] on span at bounding box center [864, 116] width 5 height 27
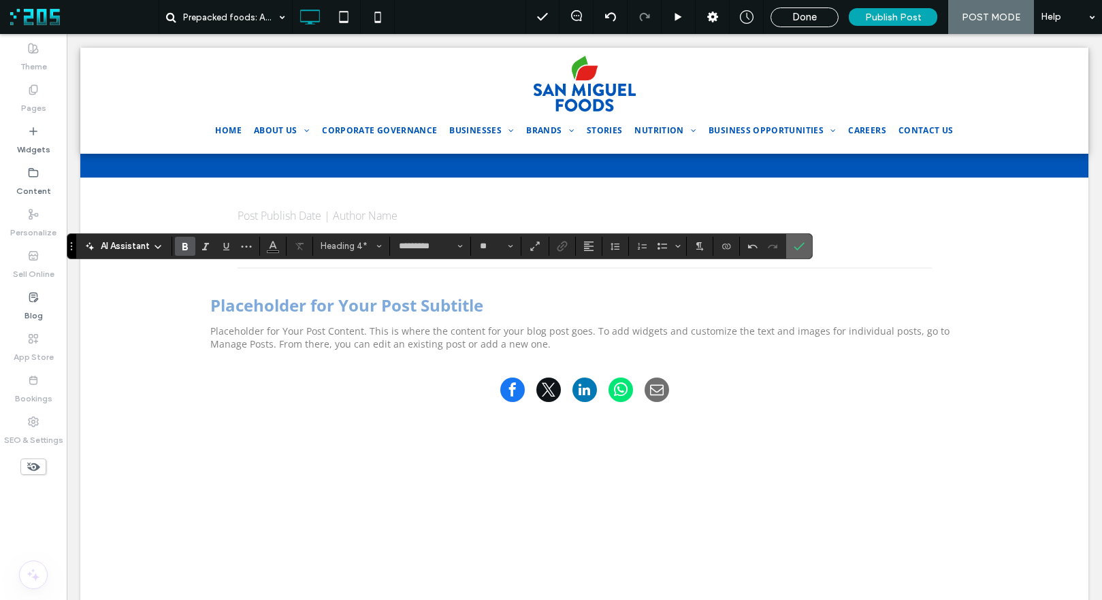
click at [804, 244] on label "Confirm" at bounding box center [799, 246] width 20 height 24
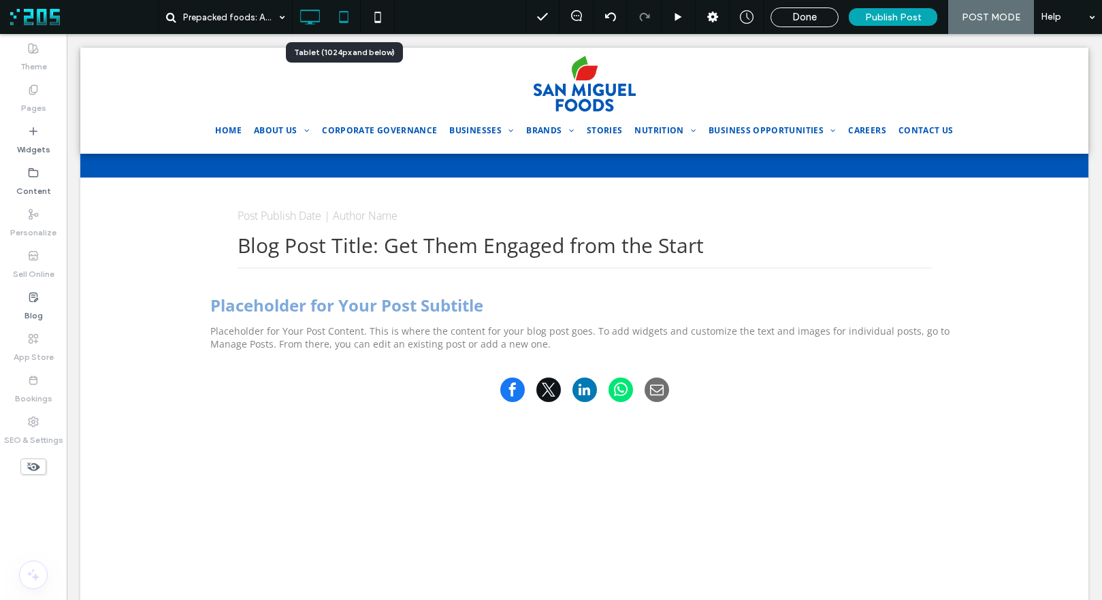
click at [342, 21] on use at bounding box center [343, 17] width 9 height 12
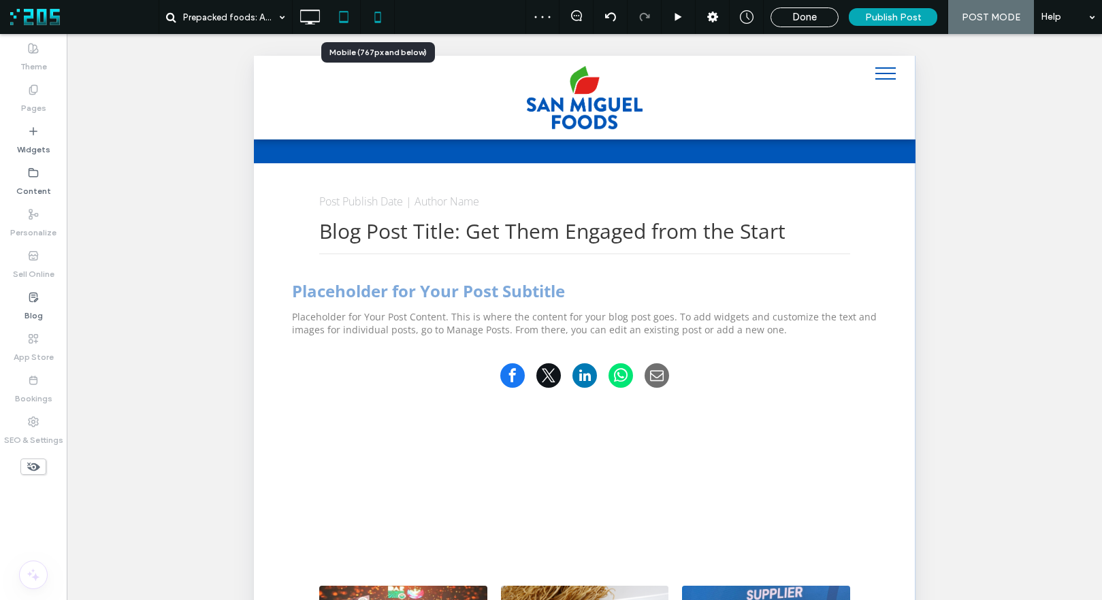
click at [382, 20] on icon at bounding box center [377, 16] width 27 height 27
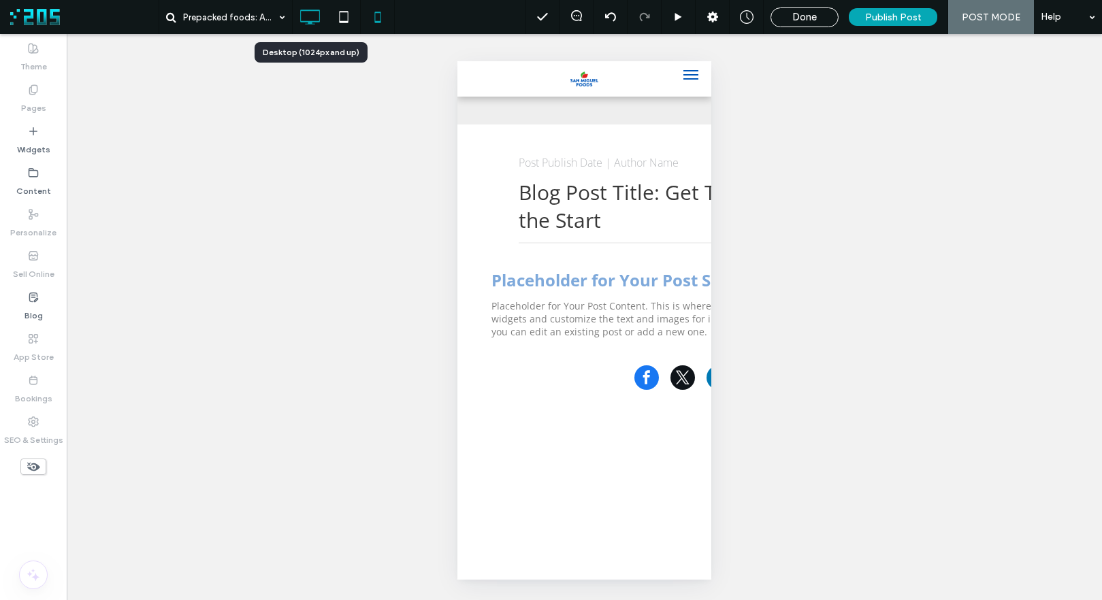
click at [310, 22] on use at bounding box center [311, 17] width 20 height 15
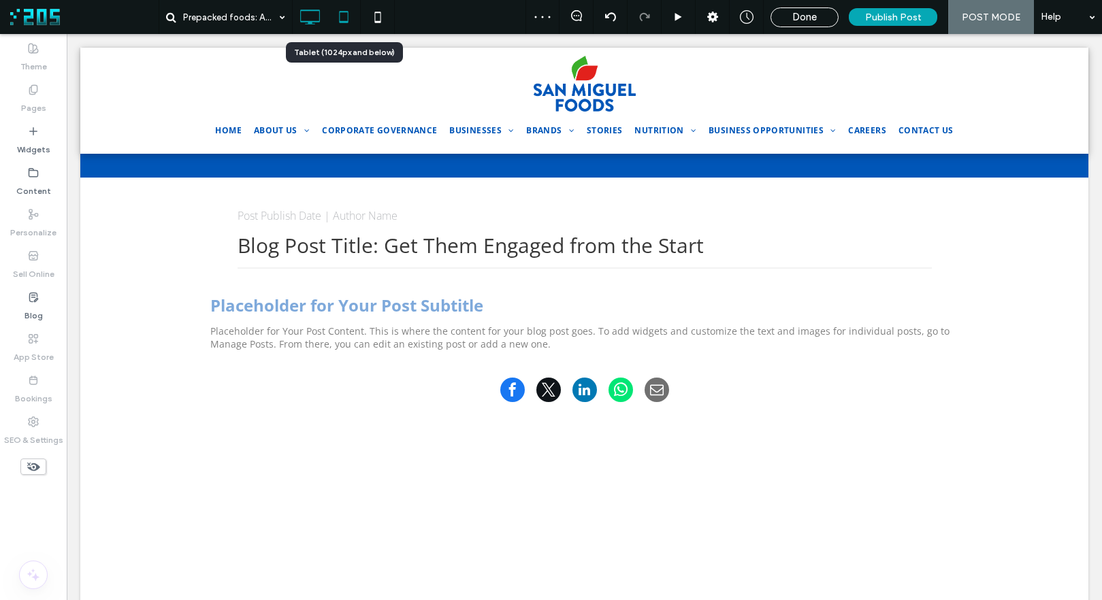
click at [345, 16] on icon at bounding box center [343, 16] width 27 height 27
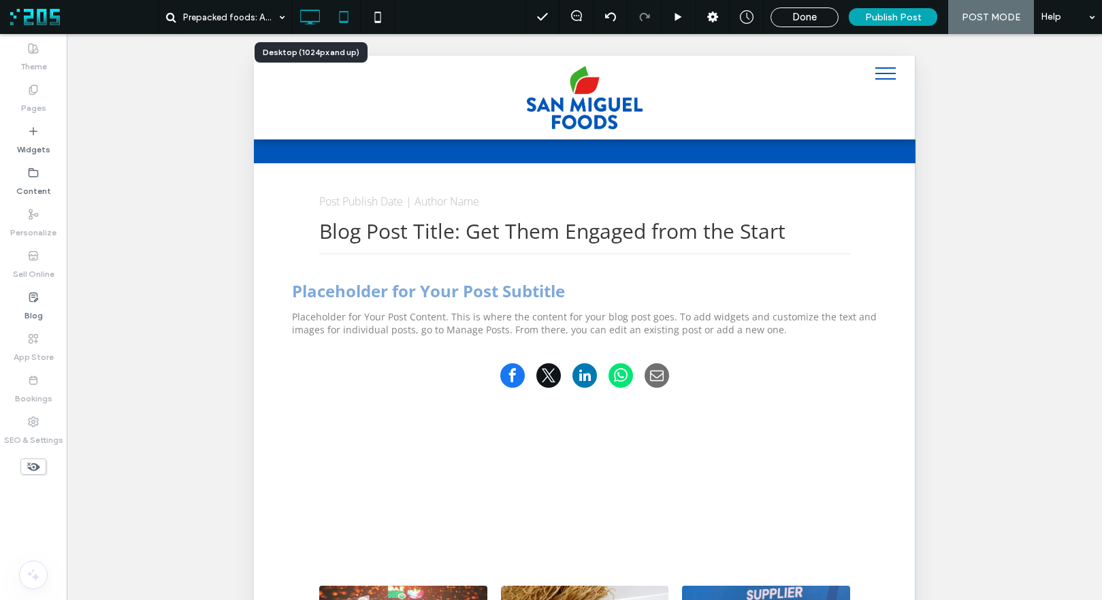
click at [310, 18] on icon at bounding box center [309, 16] width 27 height 27
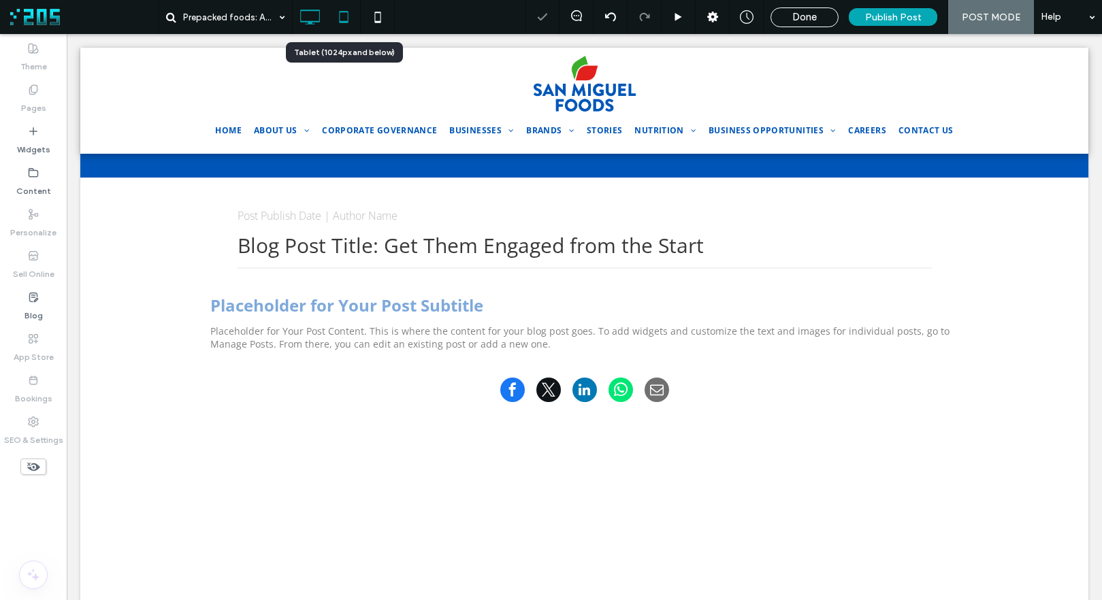
click at [341, 17] on icon at bounding box center [343, 16] width 27 height 27
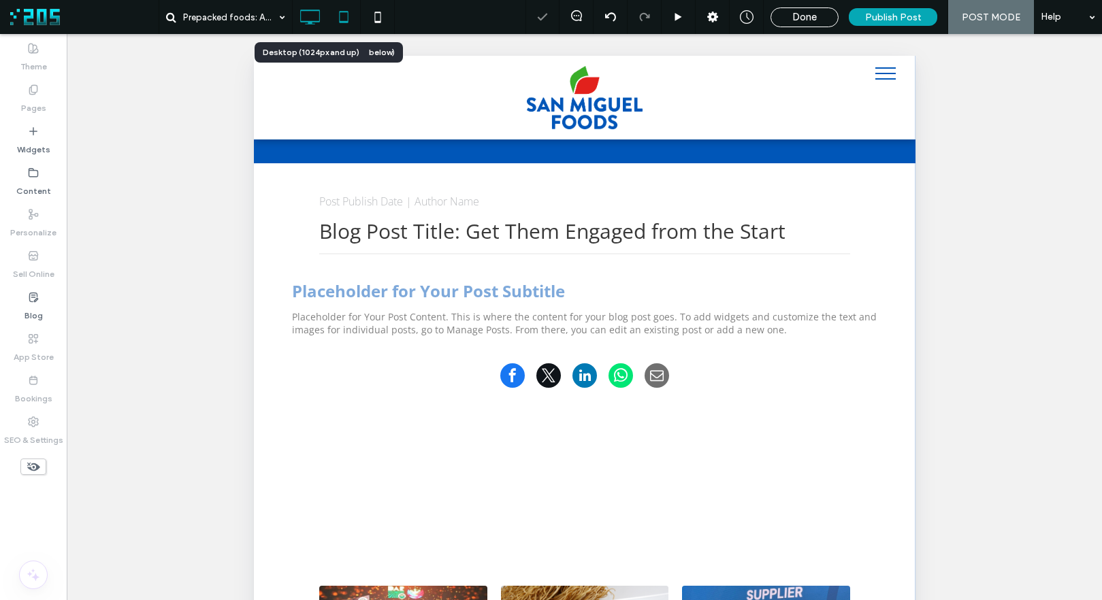
click at [308, 16] on icon at bounding box center [309, 16] width 27 height 27
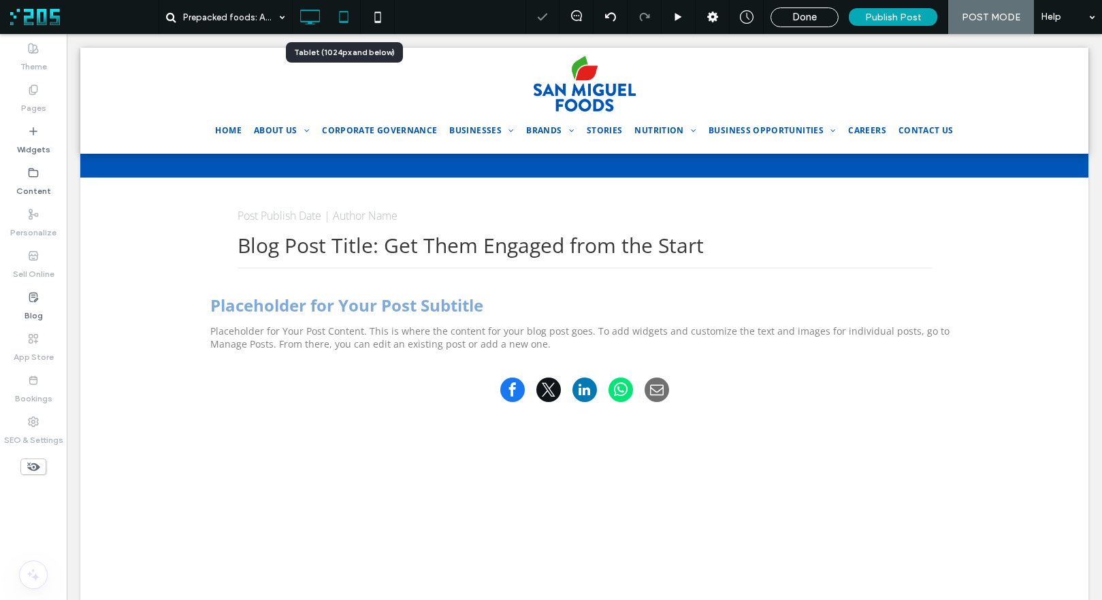
click at [335, 20] on icon at bounding box center [343, 16] width 27 height 27
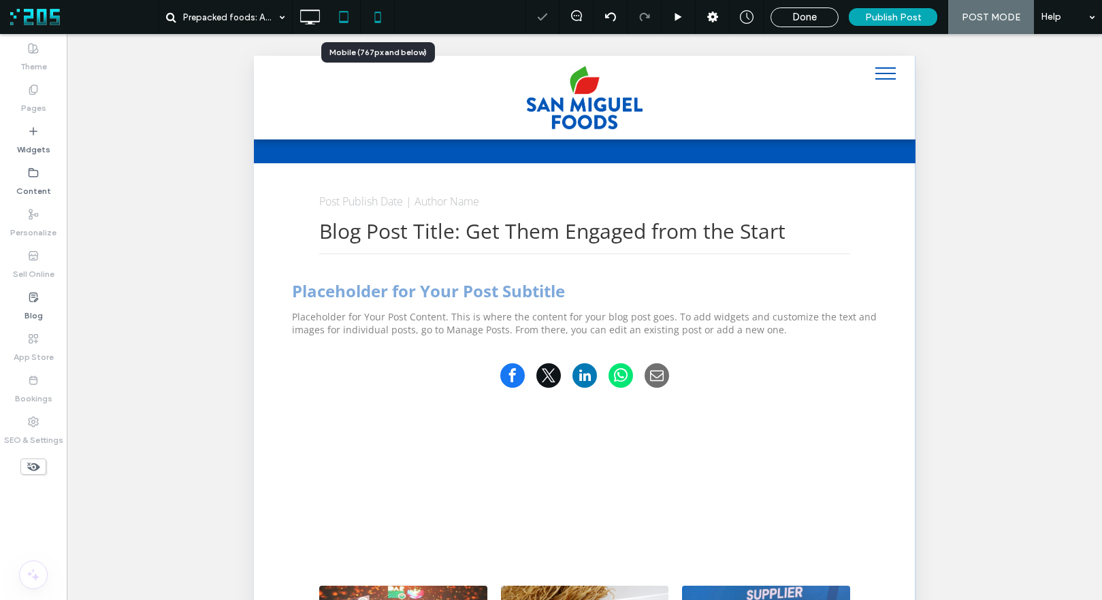
click at [372, 18] on icon at bounding box center [377, 16] width 27 height 27
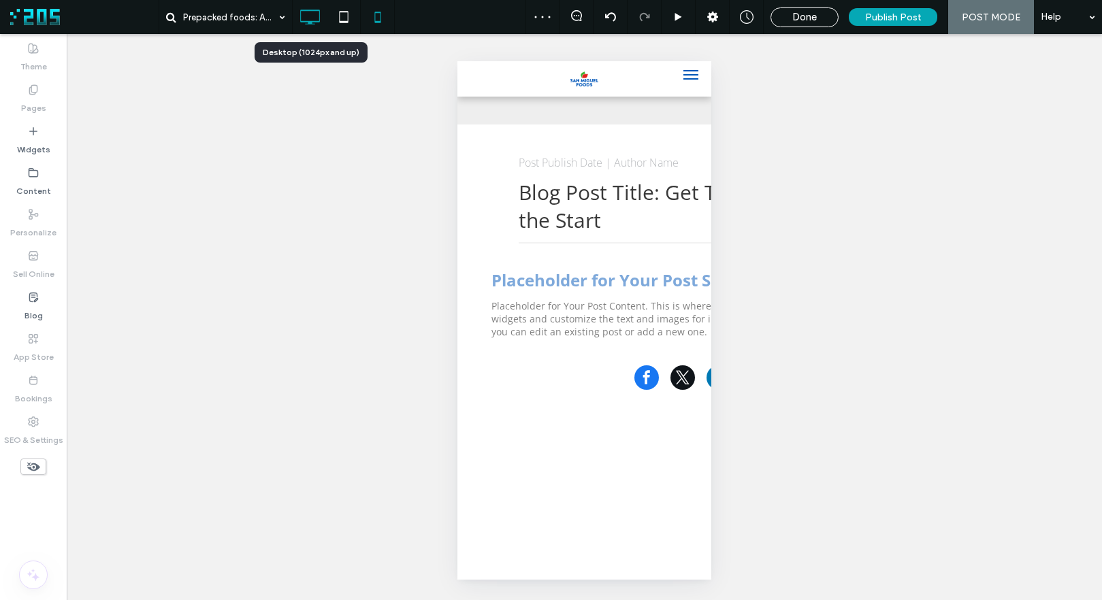
click at [304, 22] on icon at bounding box center [309, 16] width 27 height 27
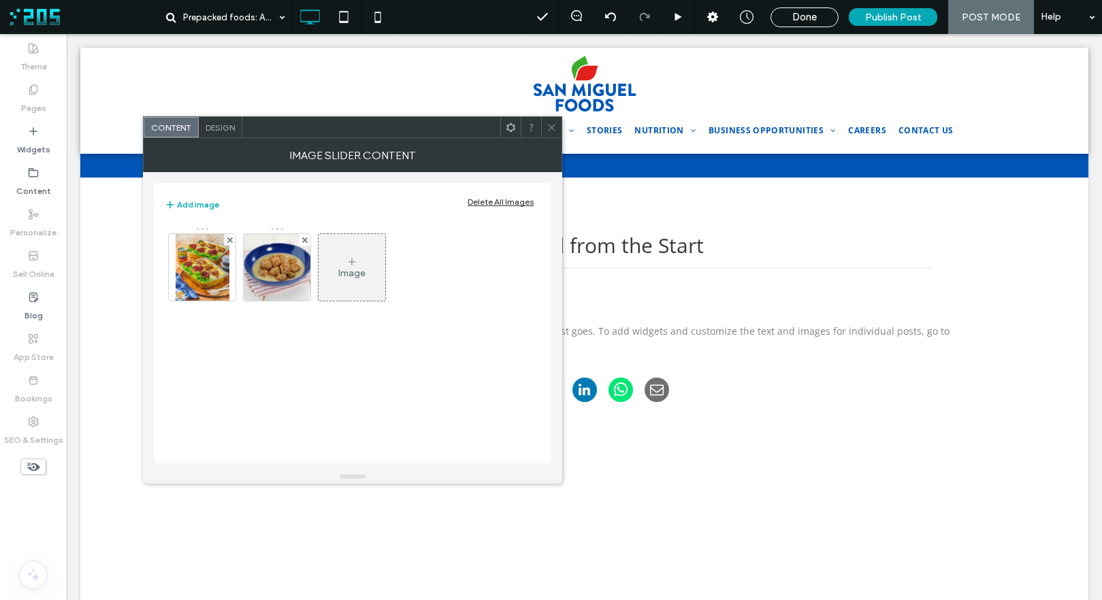
click at [550, 127] on icon at bounding box center [551, 127] width 10 height 10
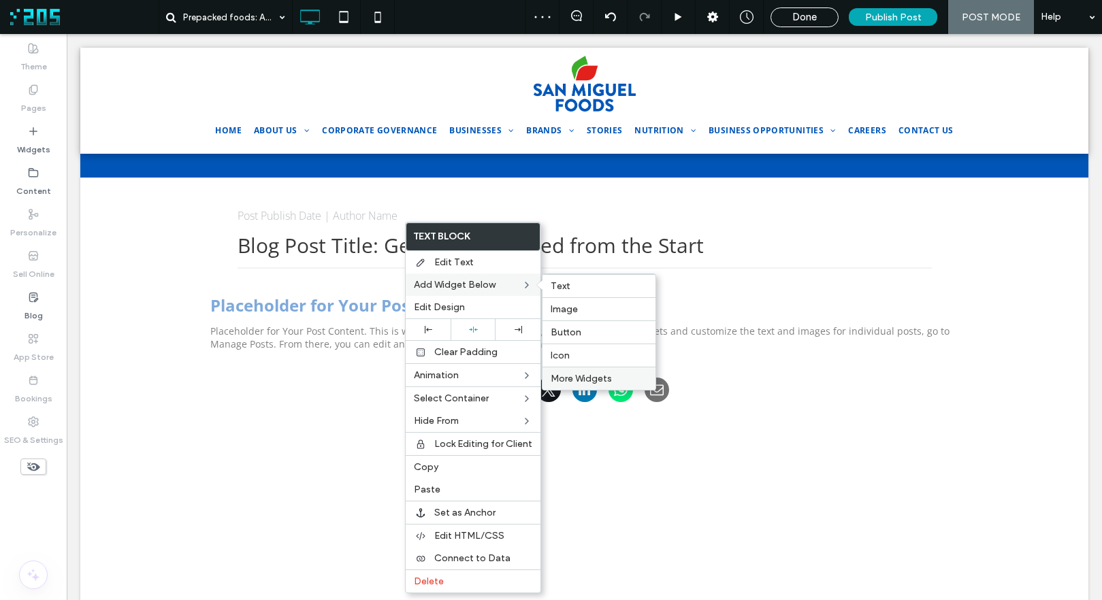
click at [585, 374] on span "More Widgets" at bounding box center [581, 379] width 61 height 12
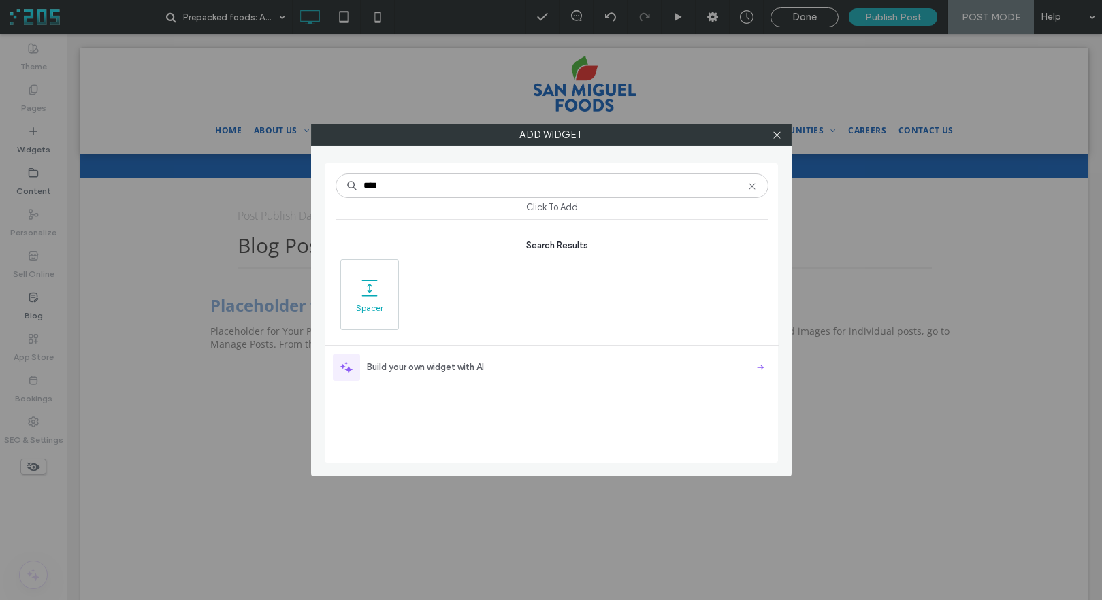
type input "****"
click at [378, 295] on icon at bounding box center [370, 288] width 22 height 22
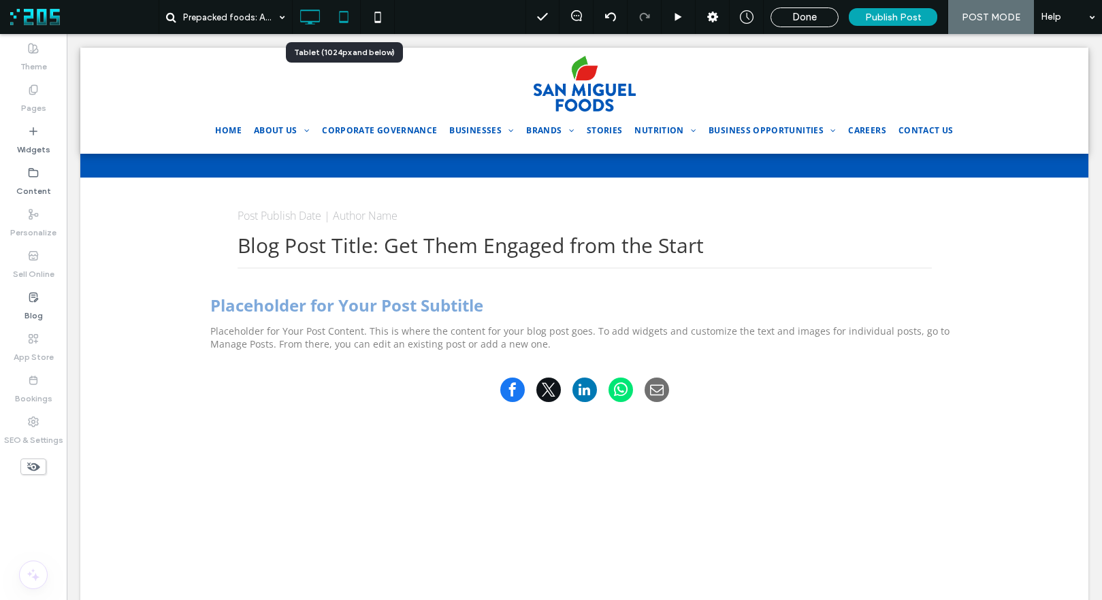
click at [342, 17] on icon at bounding box center [343, 16] width 27 height 27
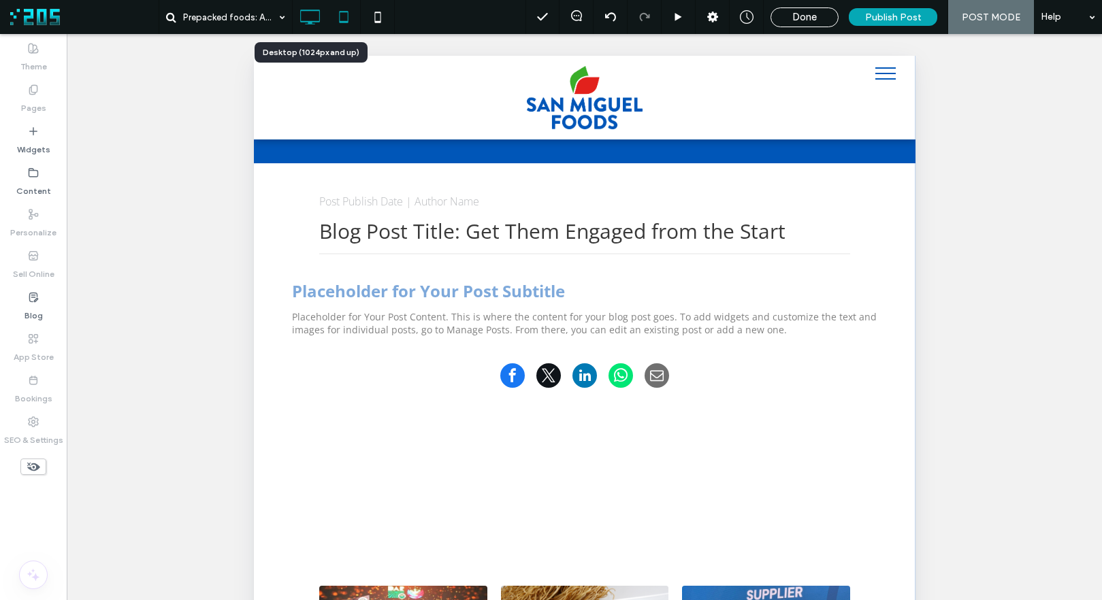
drag, startPoint x: 311, startPoint y: 21, endPoint x: 318, endPoint y: 25, distance: 7.9
click at [311, 21] on use at bounding box center [311, 17] width 20 height 15
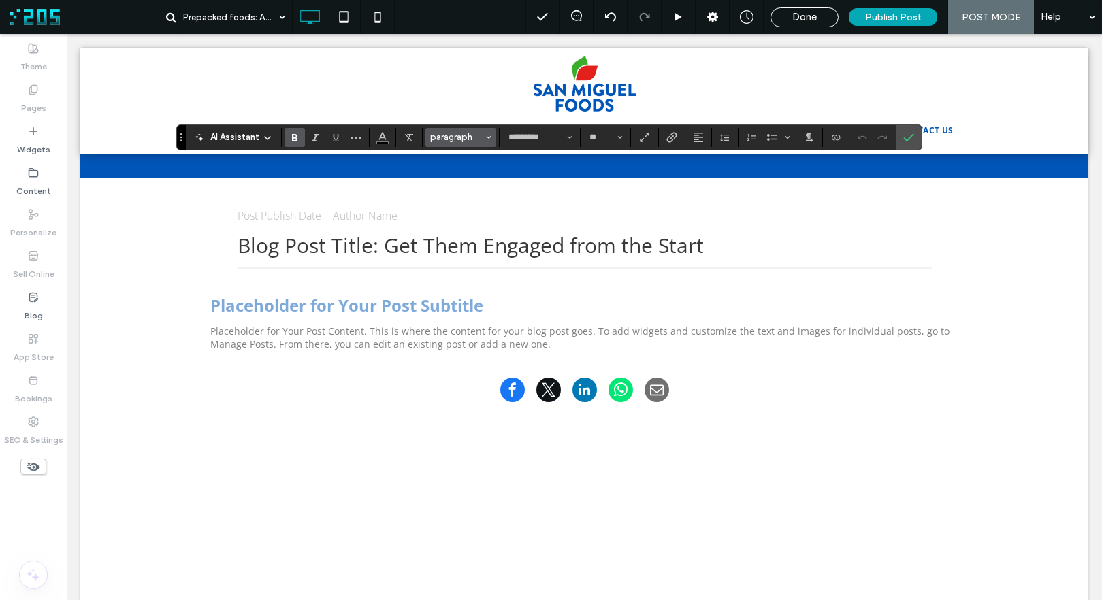
click at [455, 131] on button "paragraph" at bounding box center [460, 137] width 71 height 19
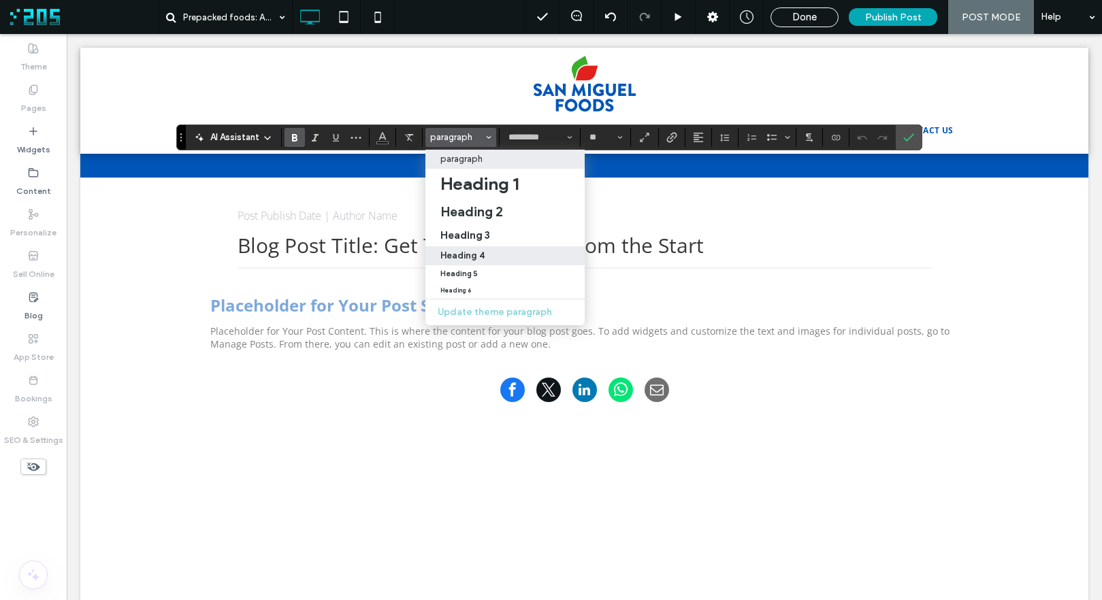
click at [484, 247] on label "Heading 4" at bounding box center [504, 255] width 159 height 19
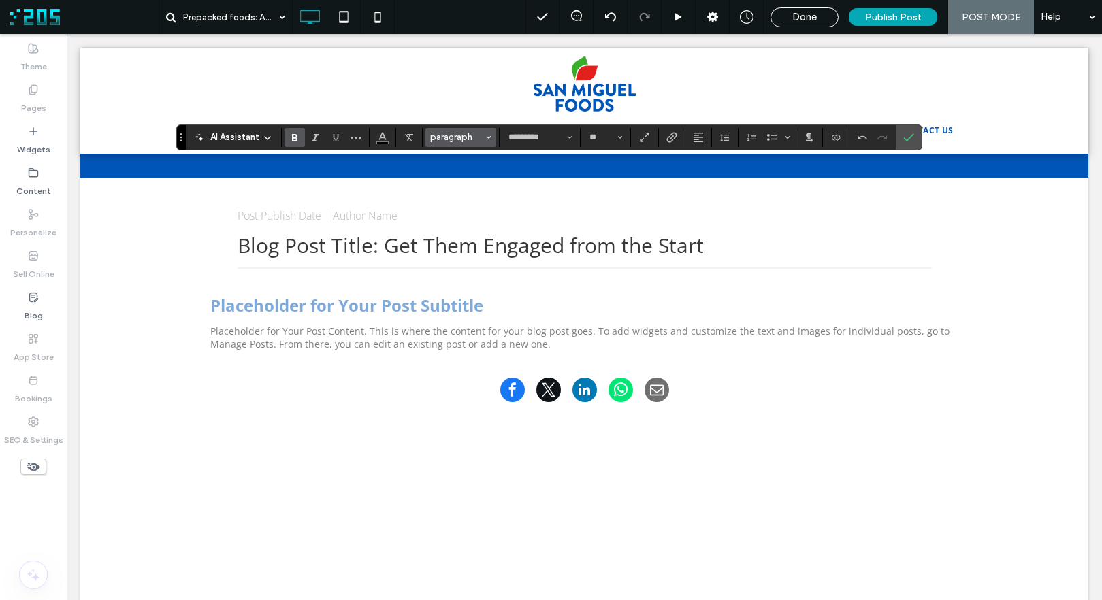
click at [455, 134] on span "paragraph" at bounding box center [456, 137] width 53 height 10
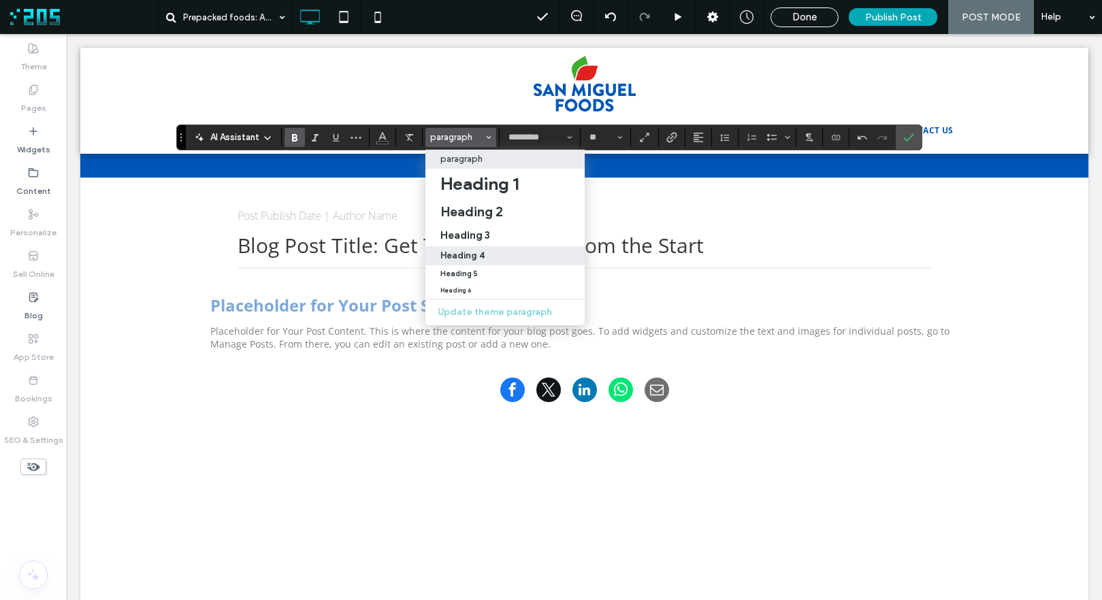
click at [489, 258] on div "Heading 4" at bounding box center [504, 255] width 129 height 10
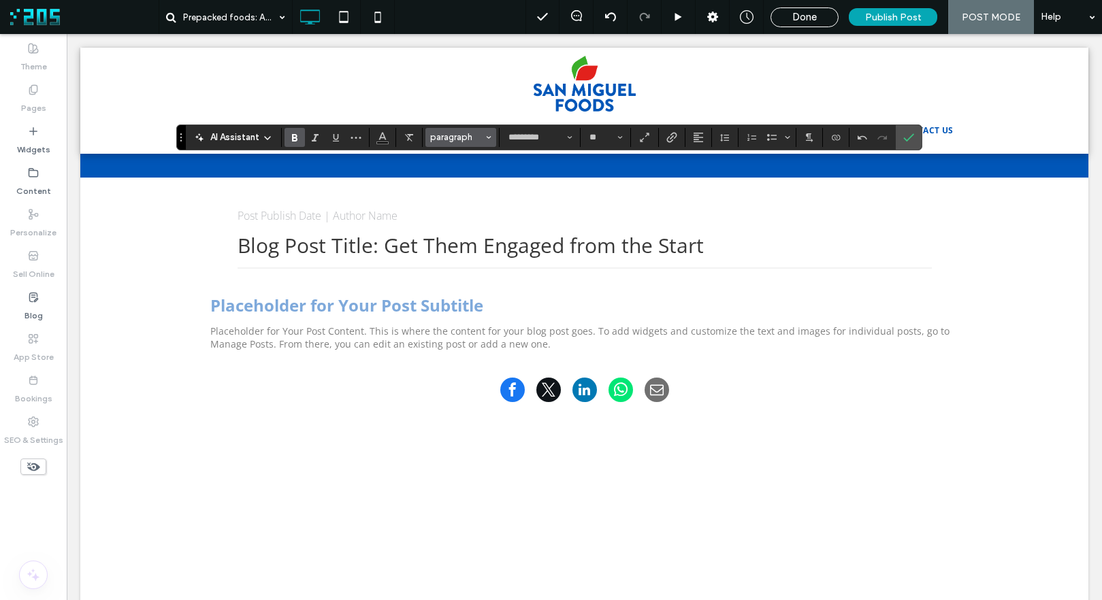
click at [453, 137] on span "paragraph" at bounding box center [456, 137] width 53 height 10
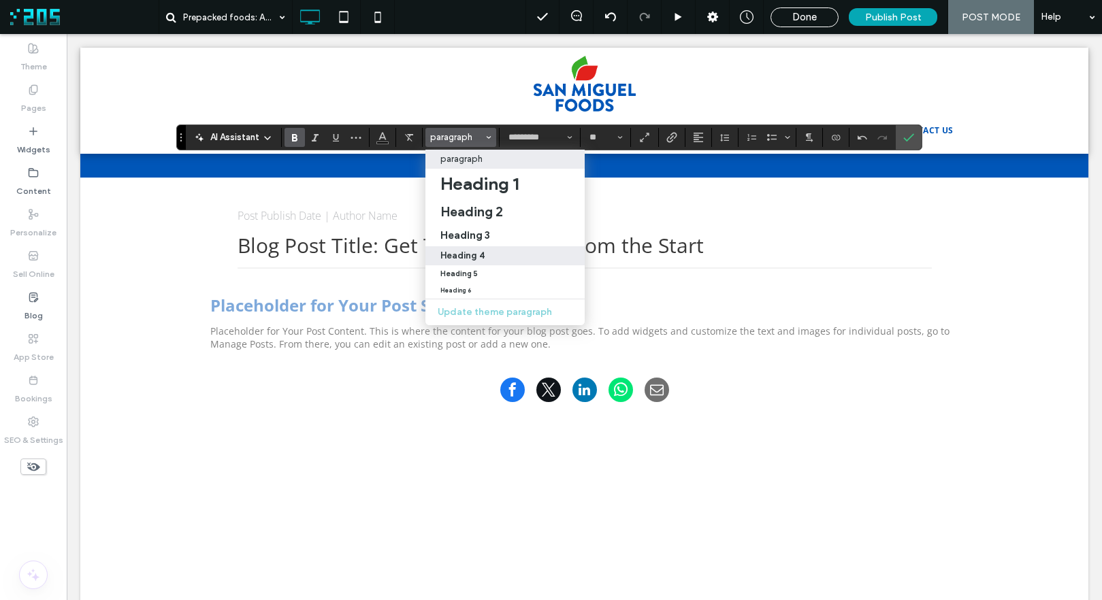
click at [495, 257] on div "Heading 4" at bounding box center [504, 255] width 129 height 10
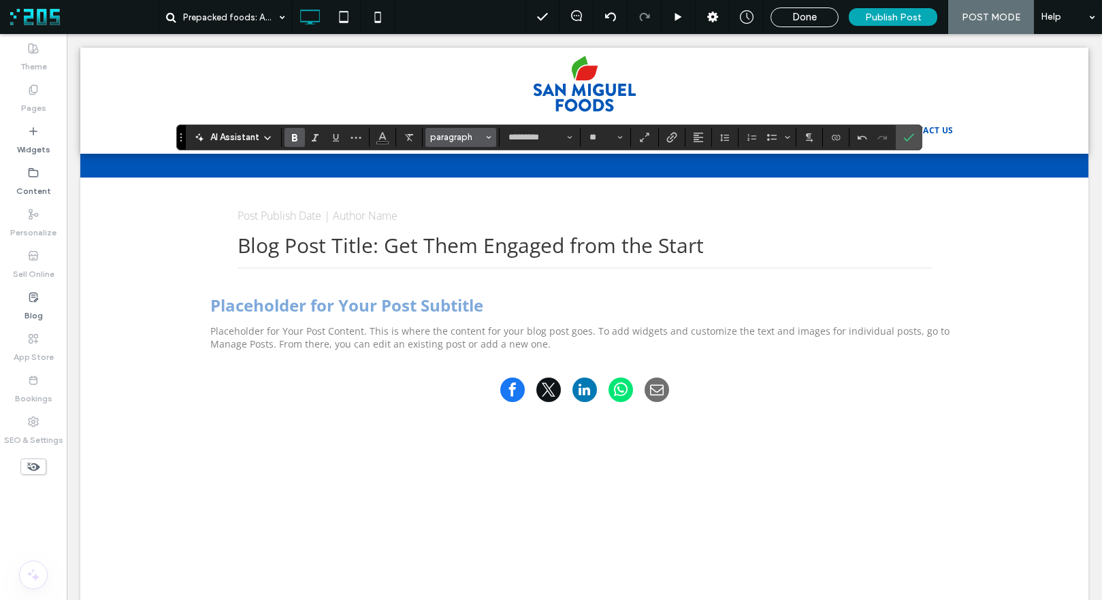
click at [461, 133] on span "paragraph" at bounding box center [456, 137] width 53 height 10
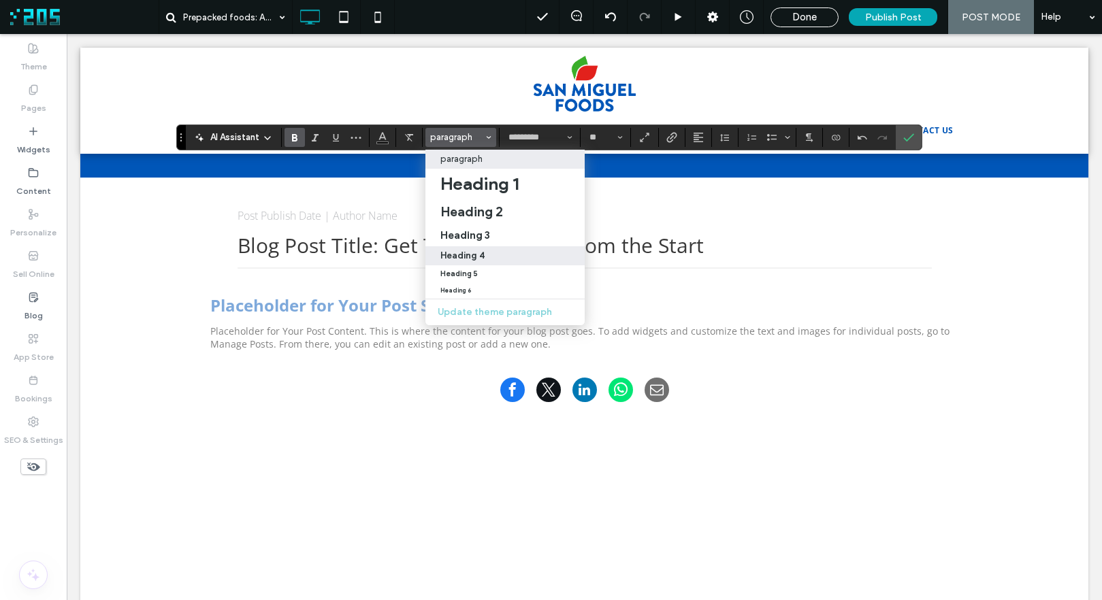
click at [501, 251] on div "Heading 4" at bounding box center [504, 255] width 129 height 10
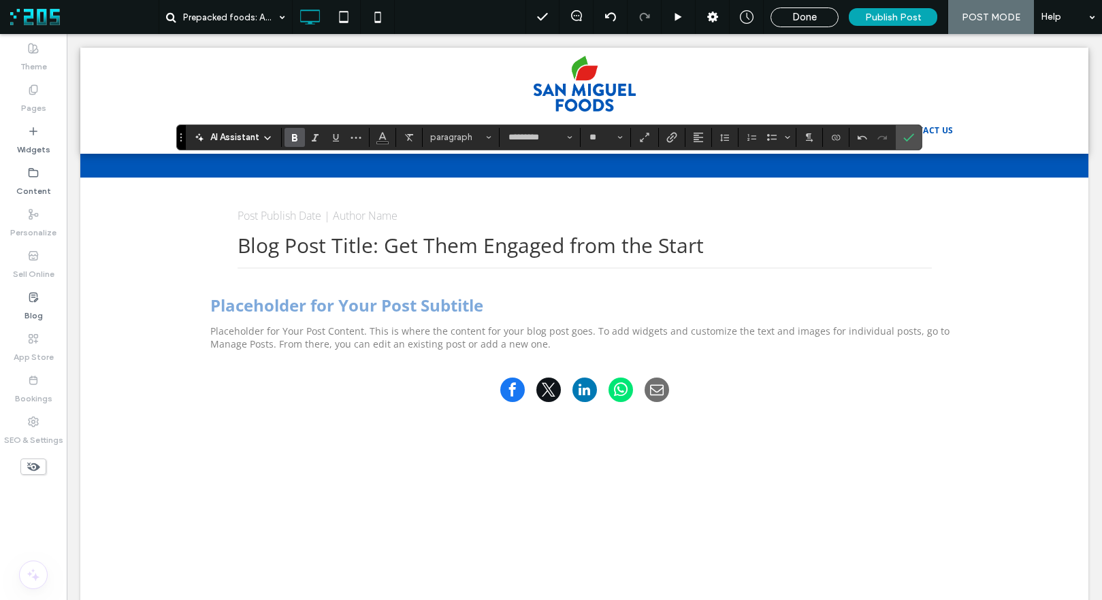
type input "**"
click at [910, 135] on icon "Confirm" at bounding box center [908, 137] width 11 height 11
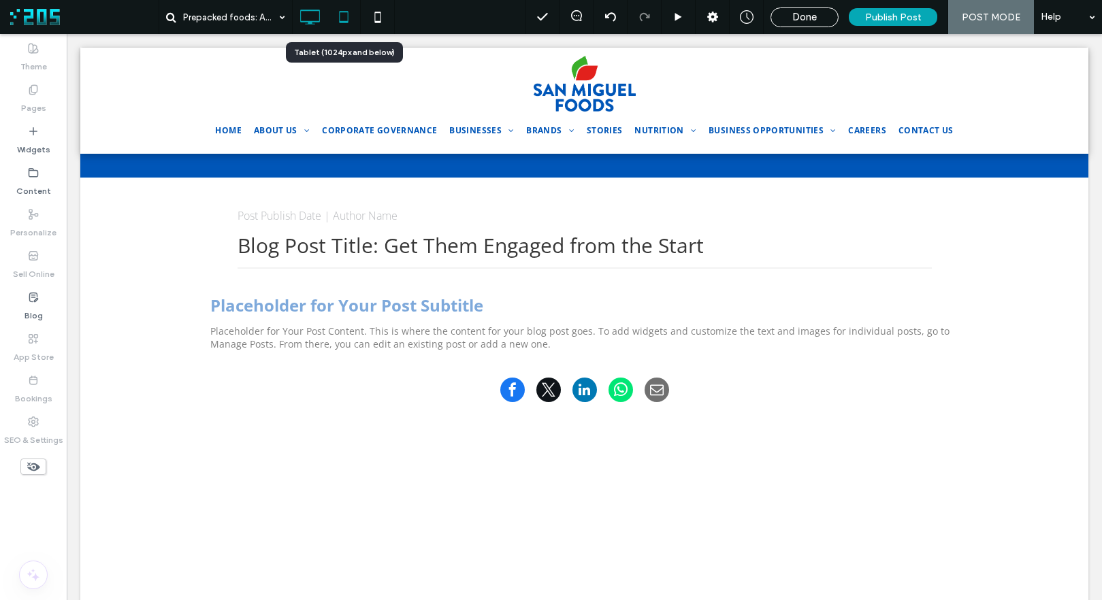
click at [340, 15] on icon at bounding box center [343, 16] width 27 height 27
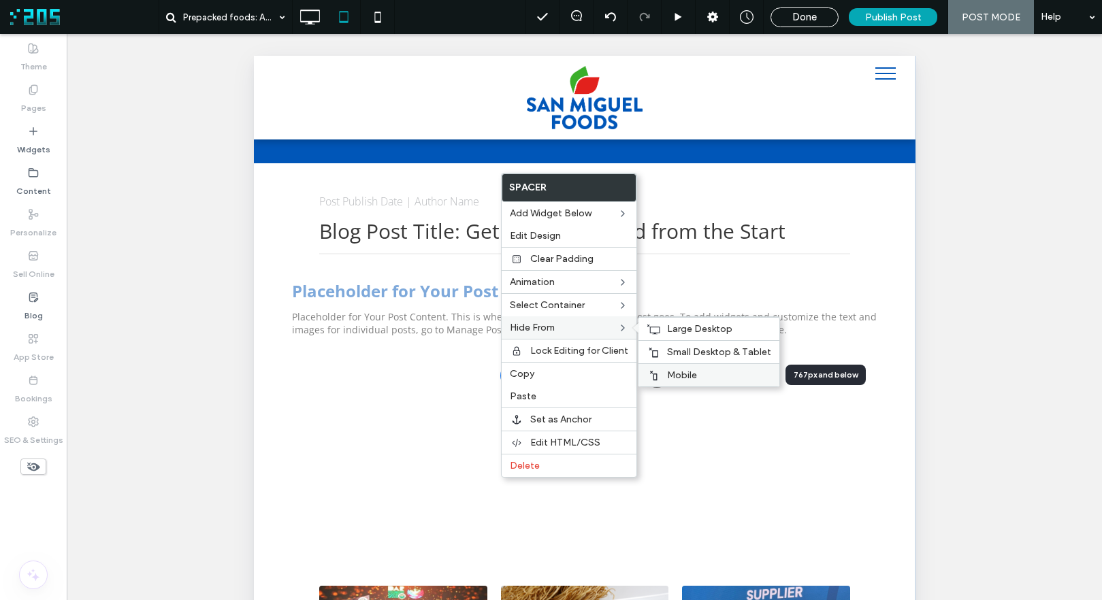
click at [685, 368] on div "Mobile" at bounding box center [708, 374] width 141 height 23
click at [674, 354] on span "Small Desktop & Tablet" at bounding box center [719, 352] width 104 height 12
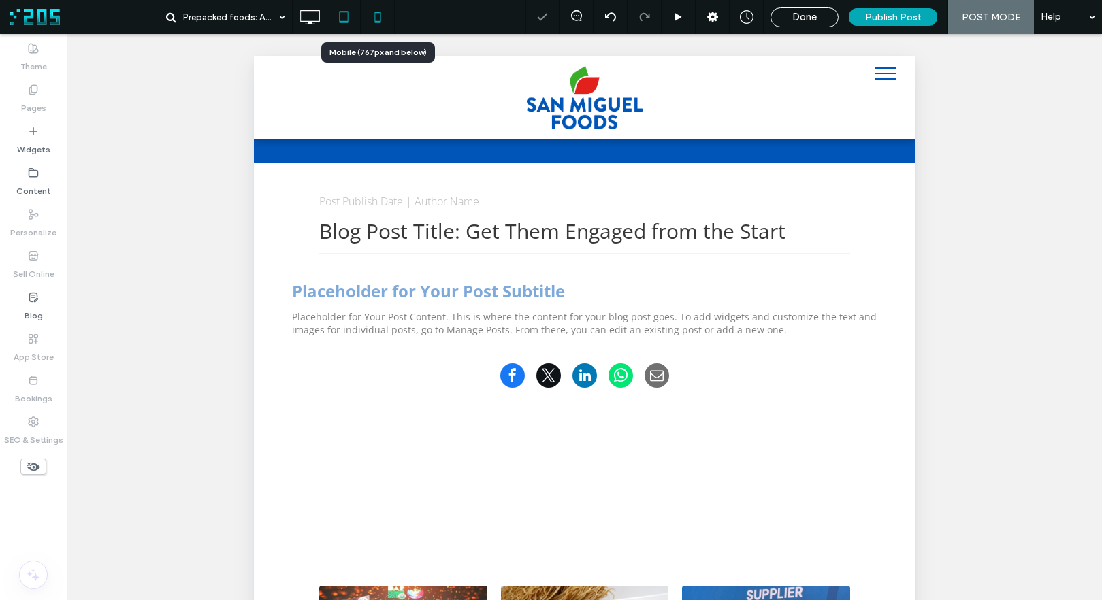
click at [378, 14] on icon at bounding box center [377, 16] width 27 height 27
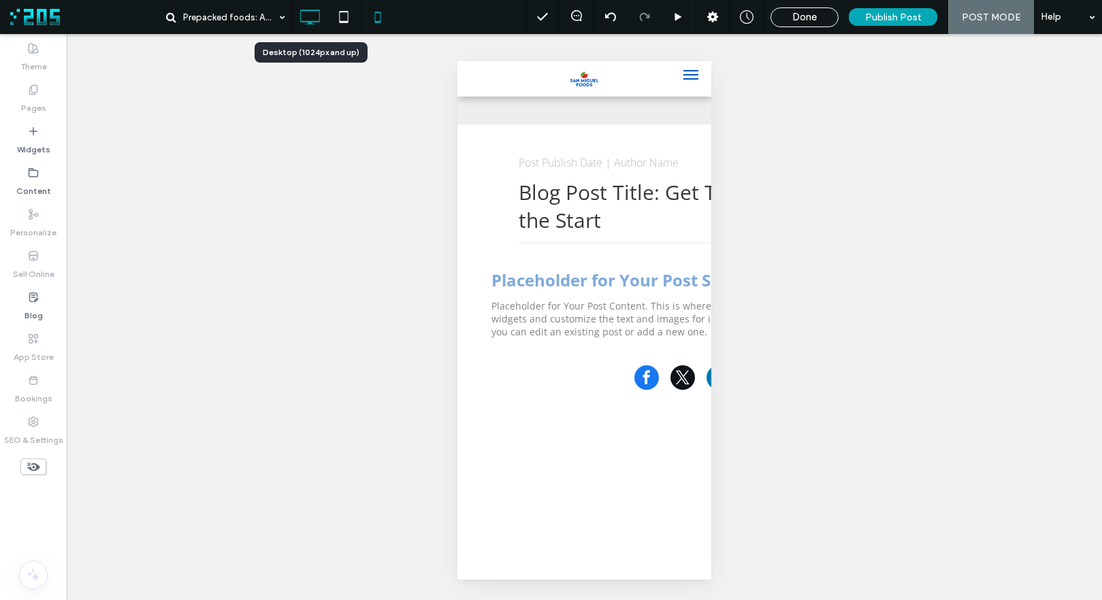
click at [305, 16] on icon at bounding box center [309, 16] width 27 height 27
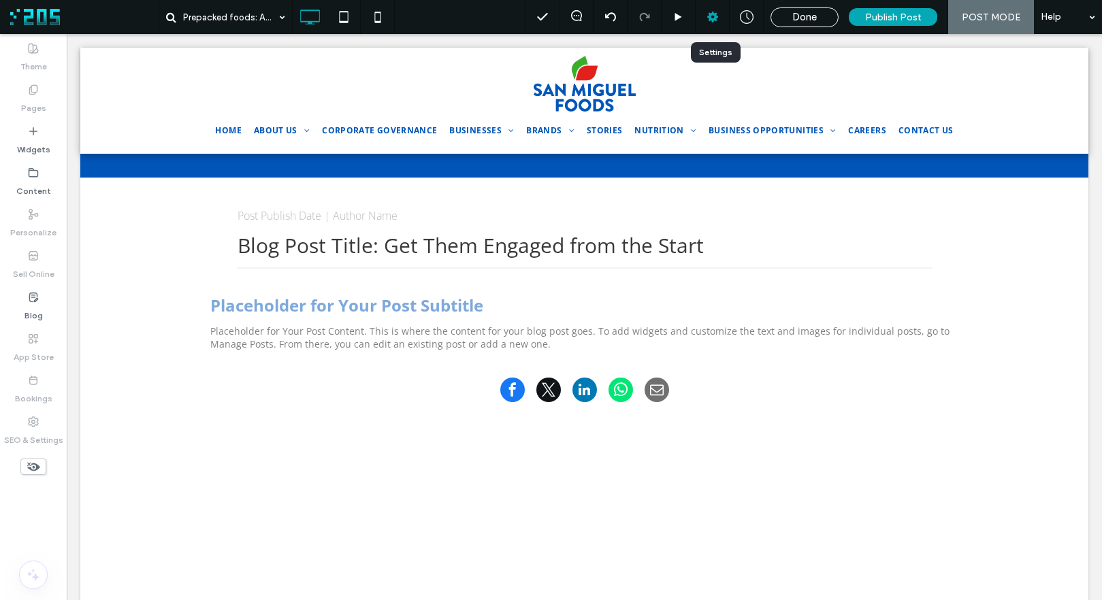
click at [715, 22] on icon at bounding box center [713, 17] width 14 height 14
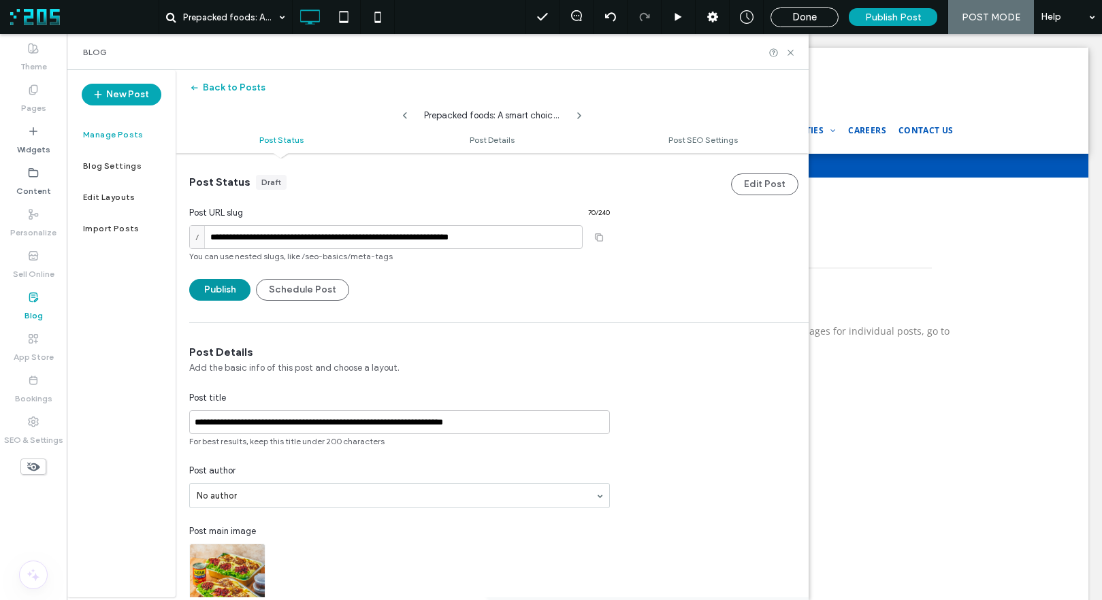
click at [229, 292] on button "Publish" at bounding box center [219, 290] width 61 height 22
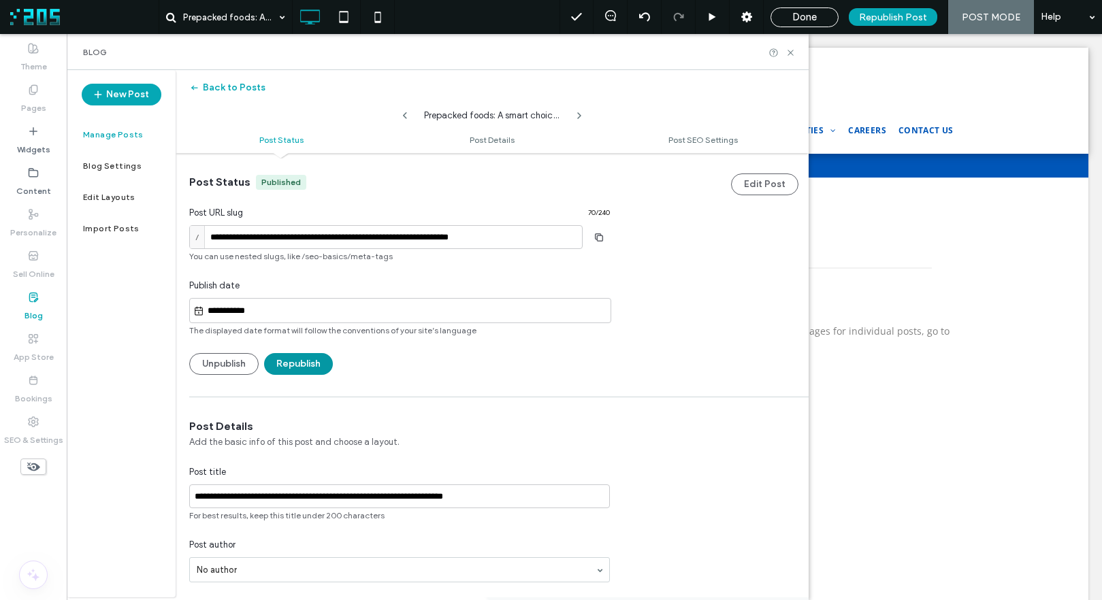
click at [298, 372] on button "Republish" at bounding box center [298, 364] width 69 height 22
click at [120, 133] on label "Manage Posts" at bounding box center [113, 135] width 61 height 10
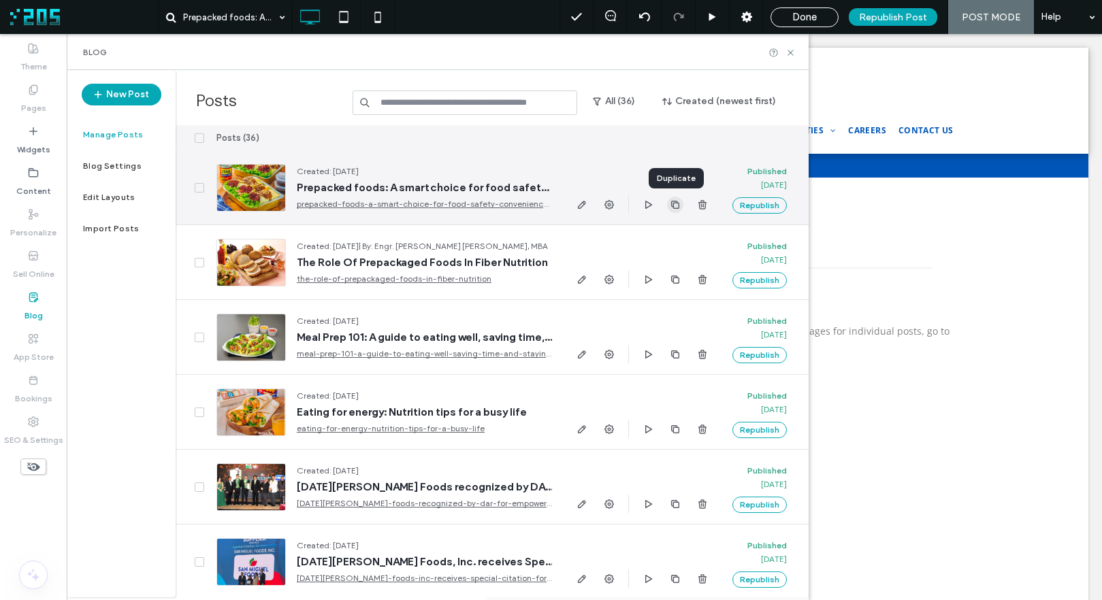
click at [673, 206] on use "button" at bounding box center [675, 204] width 8 height 8
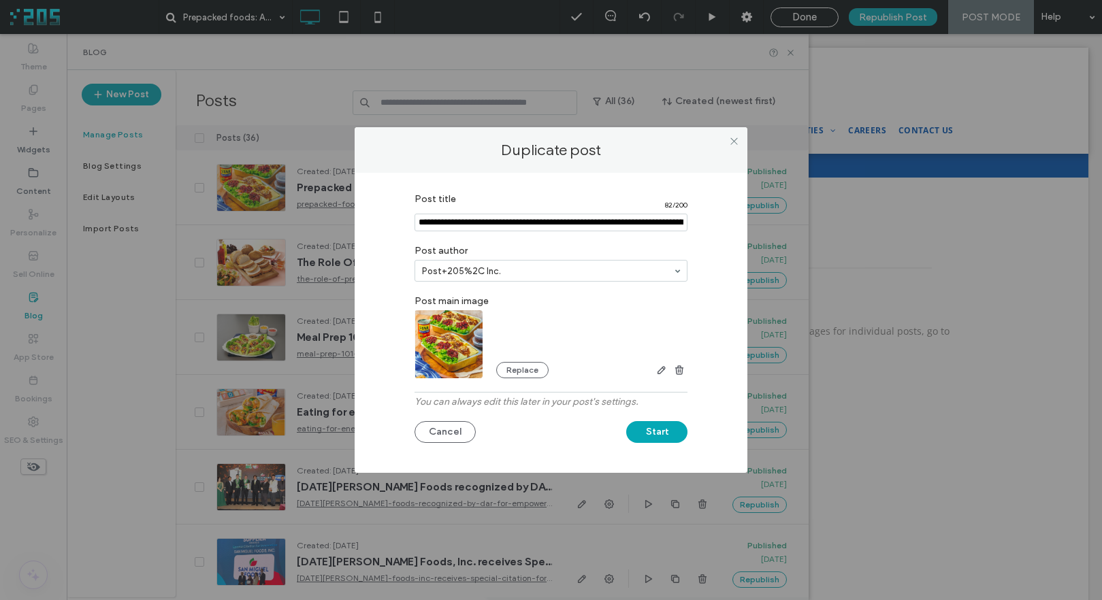
click at [482, 224] on input "Post title" at bounding box center [550, 223] width 273 height 18
paste input "**********"
click at [469, 223] on input "Post title" at bounding box center [550, 223] width 273 height 18
paste input "**********"
type input "**********"
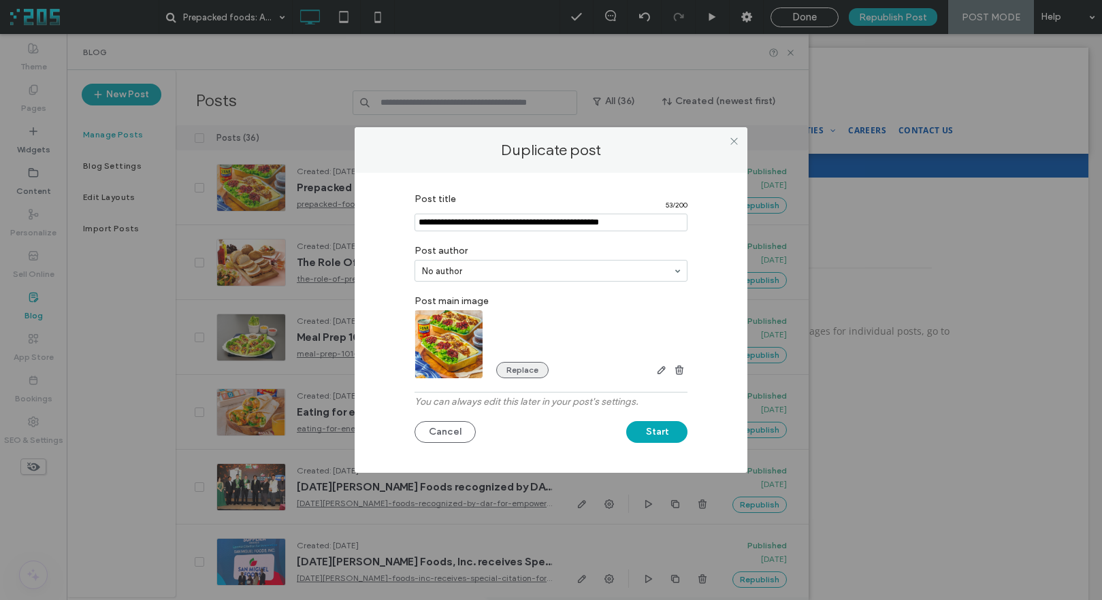
click at [516, 375] on button "Replace" at bounding box center [522, 370] width 52 height 16
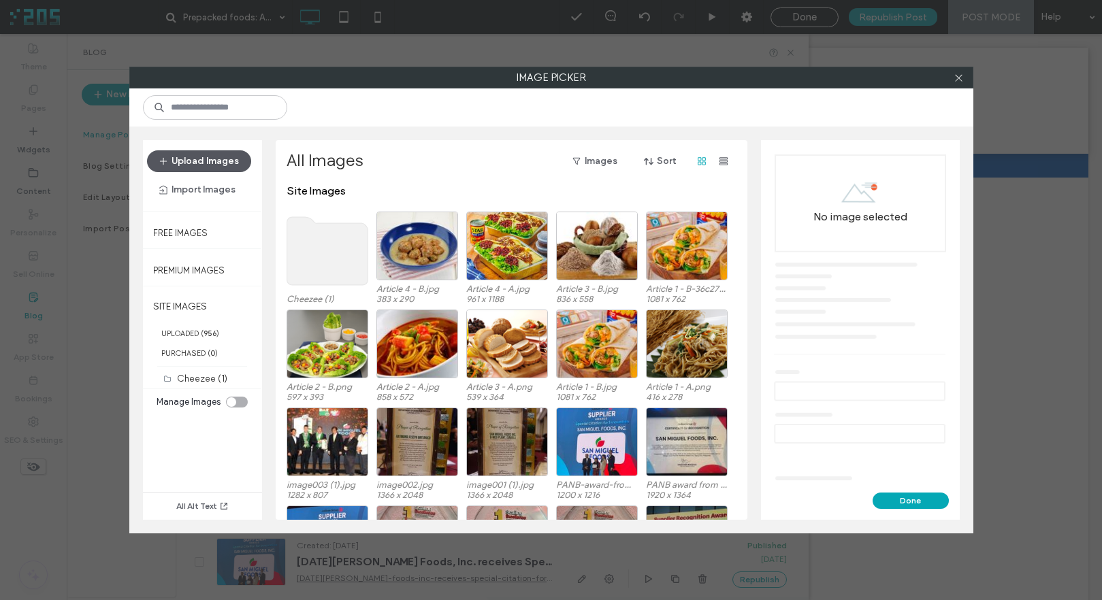
click at [210, 158] on button "Upload Images" at bounding box center [199, 161] width 104 height 22
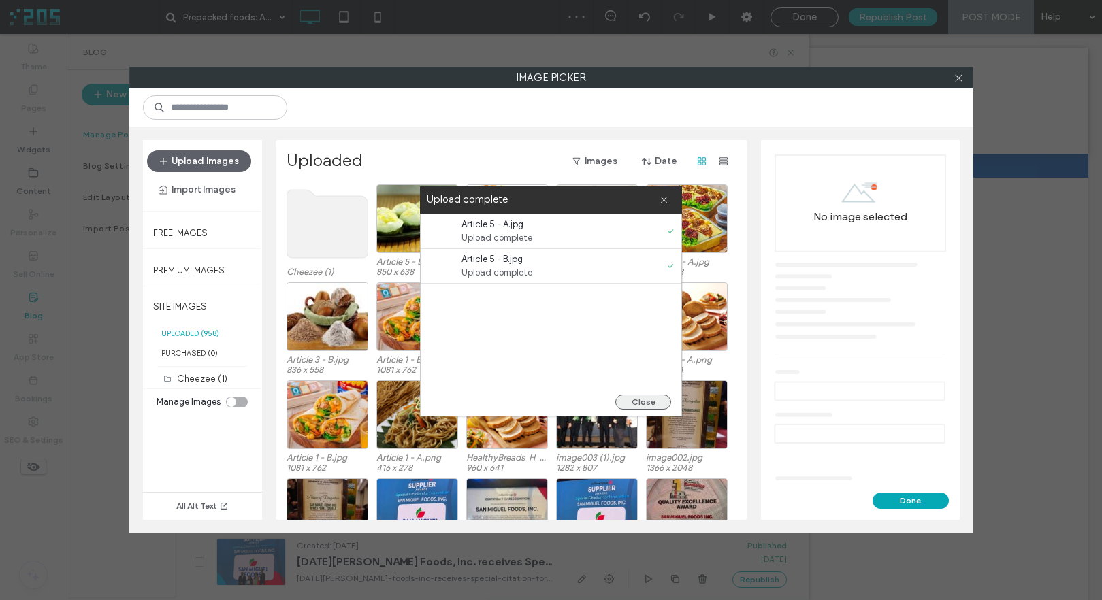
click at [652, 401] on button "Close" at bounding box center [643, 402] width 56 height 15
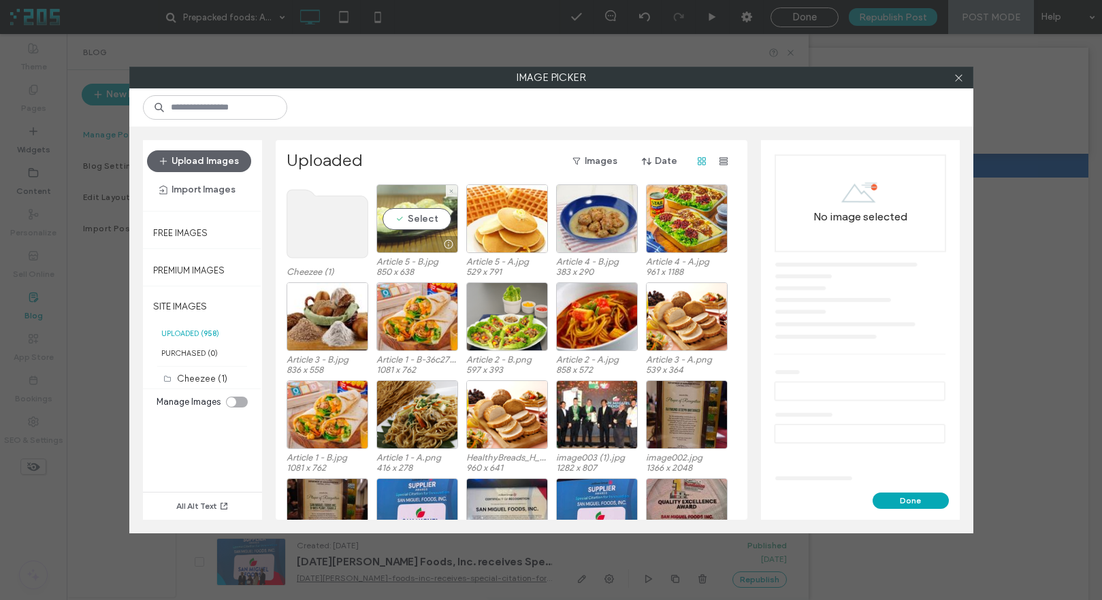
click at [425, 218] on div "Select" at bounding box center [417, 218] width 82 height 69
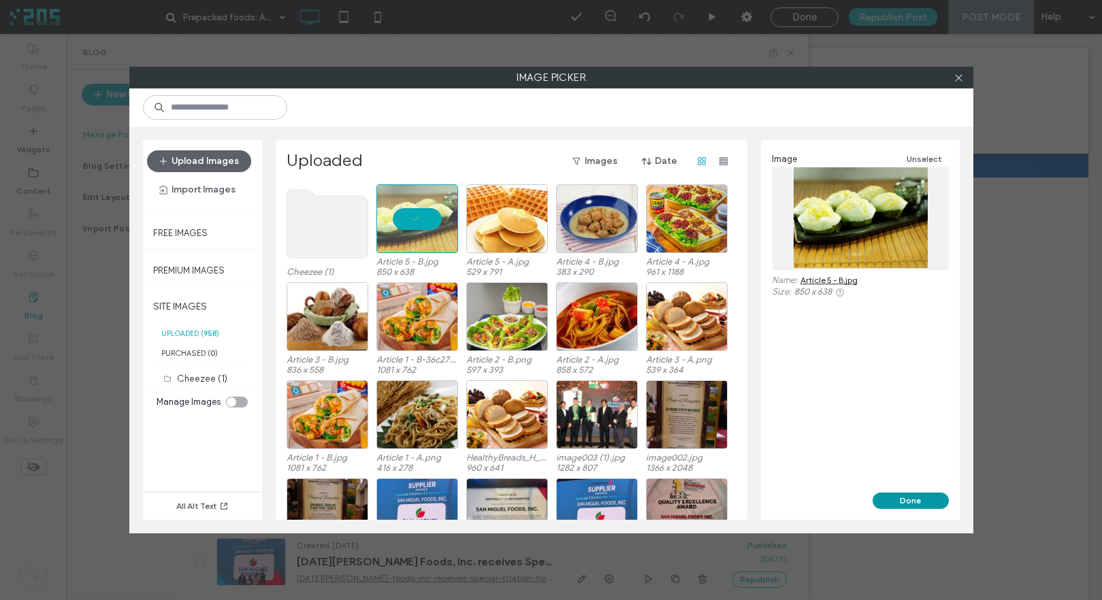
click at [904, 497] on button "Done" at bounding box center [910, 501] width 76 height 16
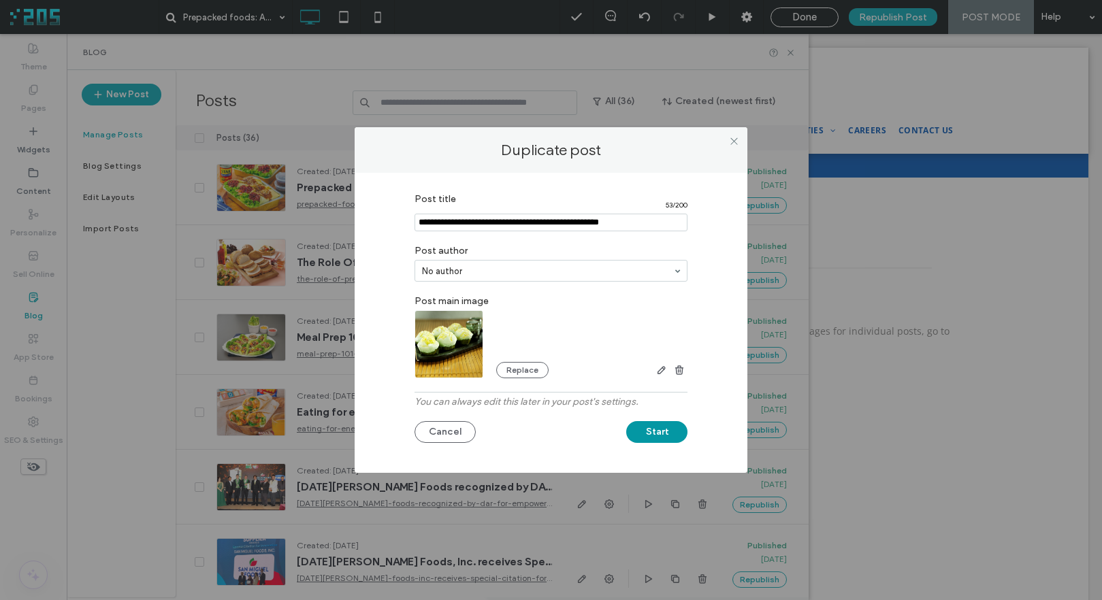
click at [668, 437] on button "Start" at bounding box center [656, 432] width 61 height 22
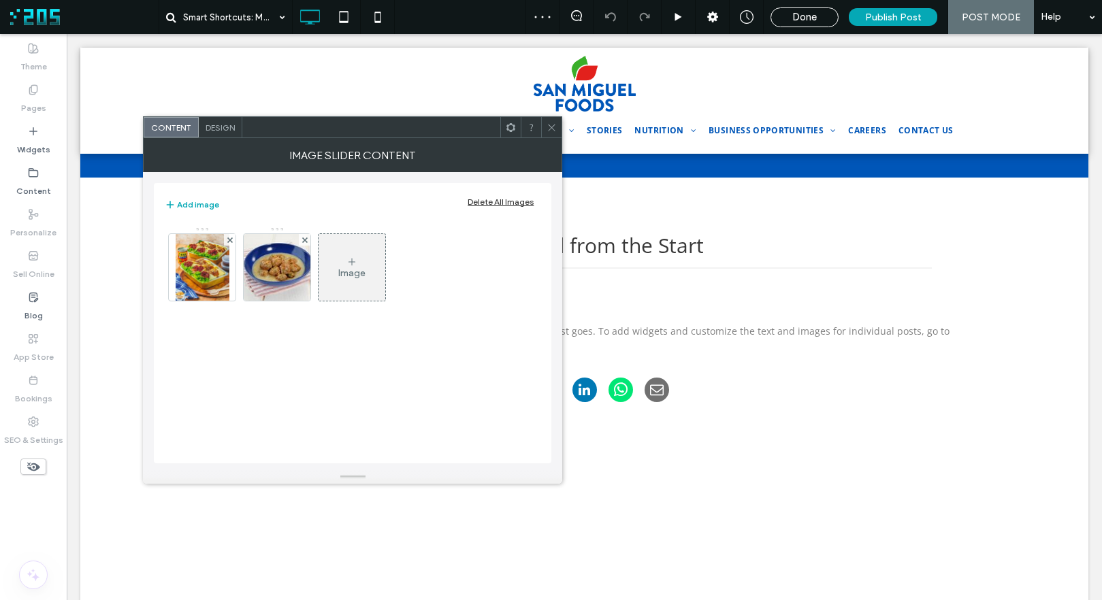
click at [504, 201] on div "Delete All Images" at bounding box center [500, 202] width 66 height 10
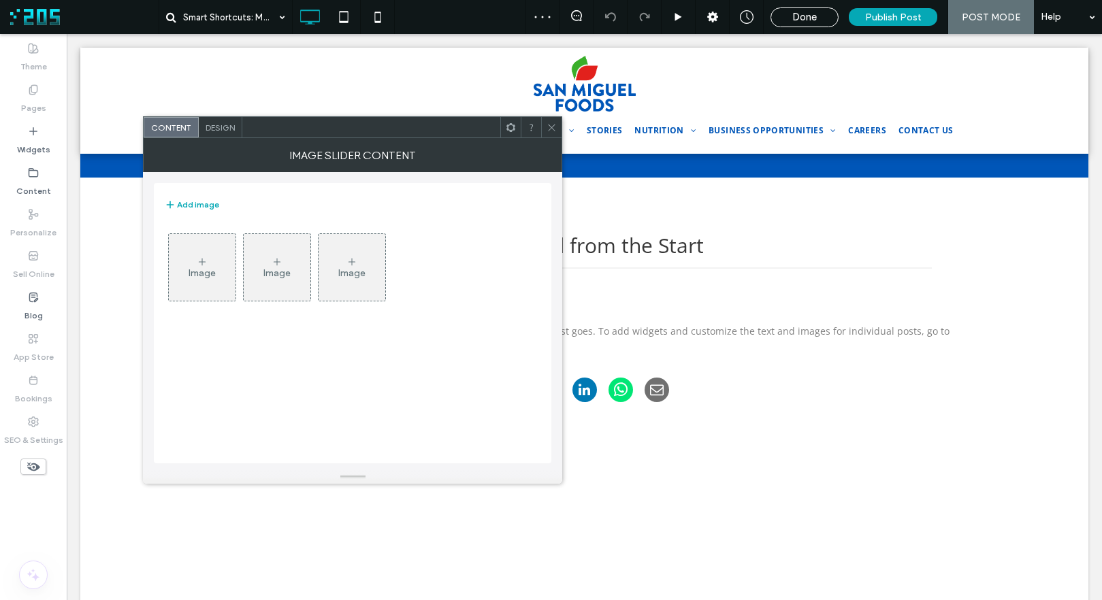
click at [173, 262] on div "Image" at bounding box center [202, 267] width 67 height 64
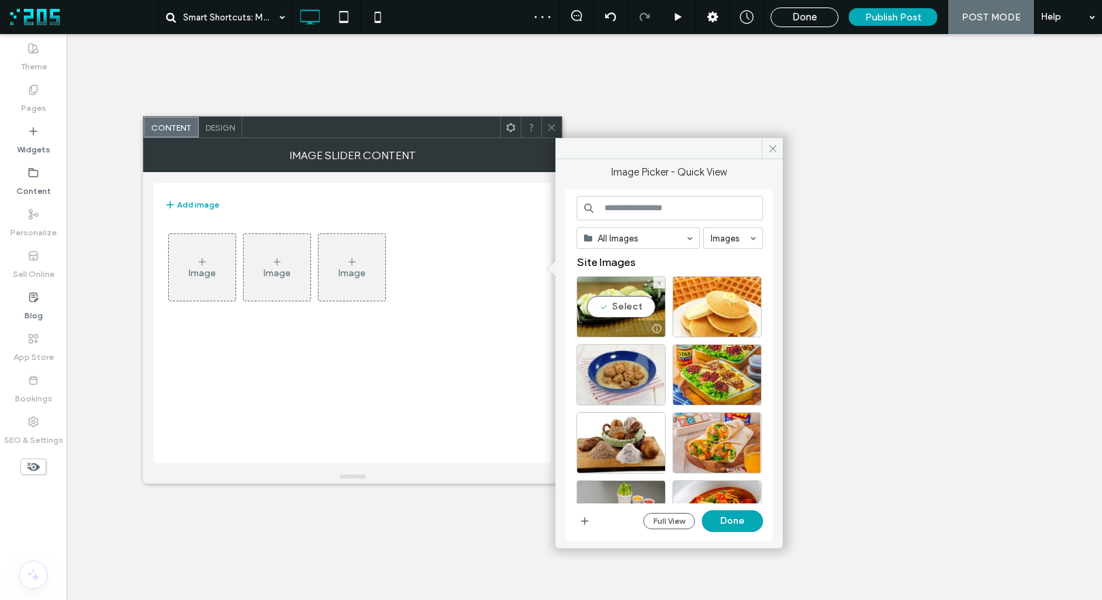
click at [621, 295] on div "Select" at bounding box center [620, 306] width 89 height 61
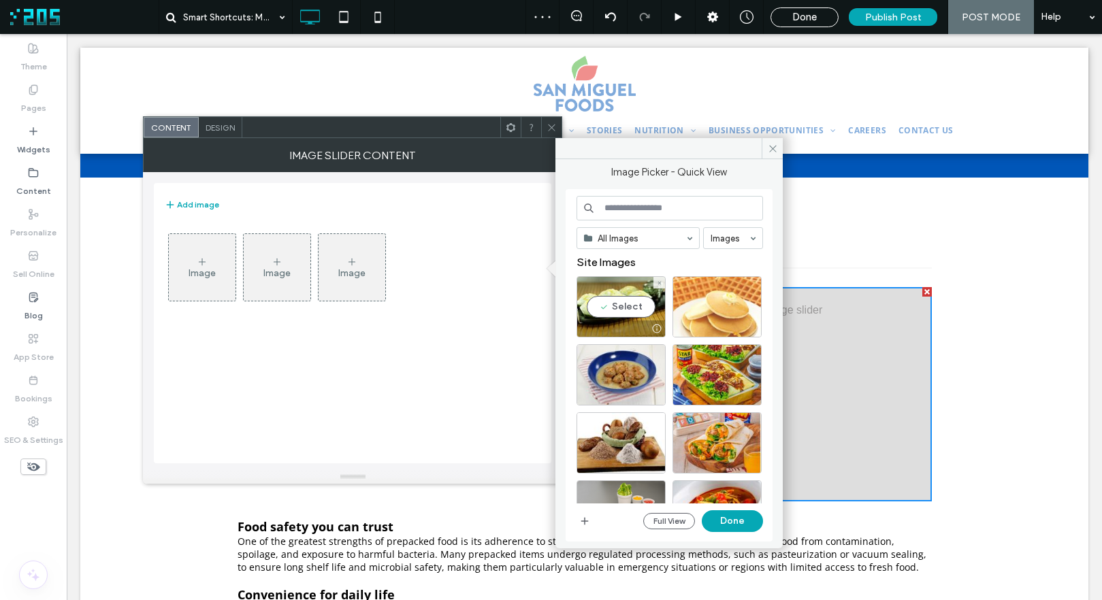
click at [691, 297] on div at bounding box center [716, 306] width 89 height 61
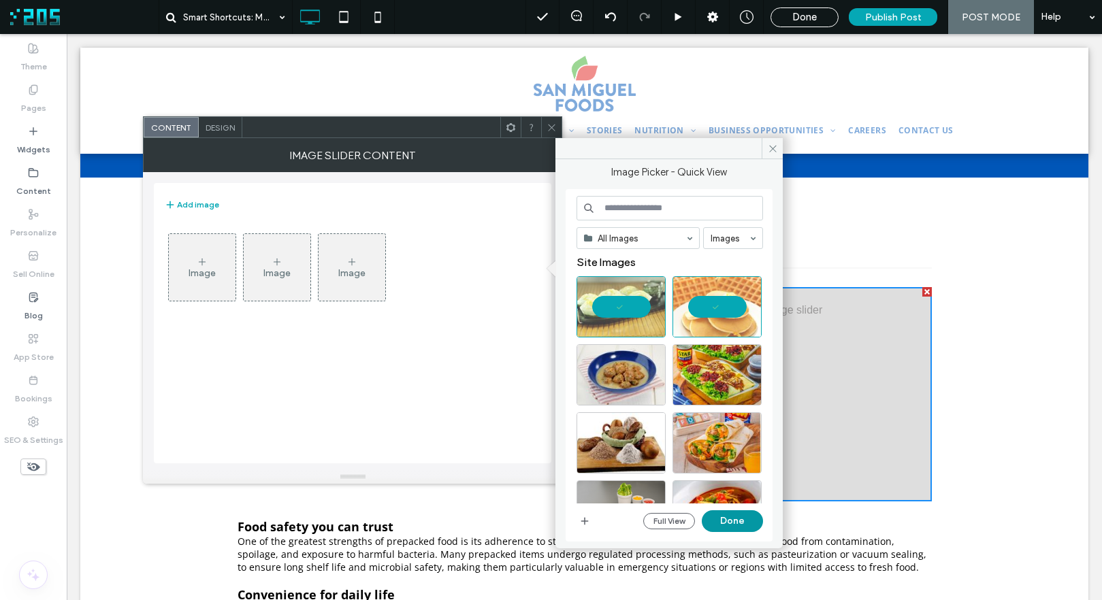
click at [744, 522] on button "Done" at bounding box center [732, 521] width 61 height 22
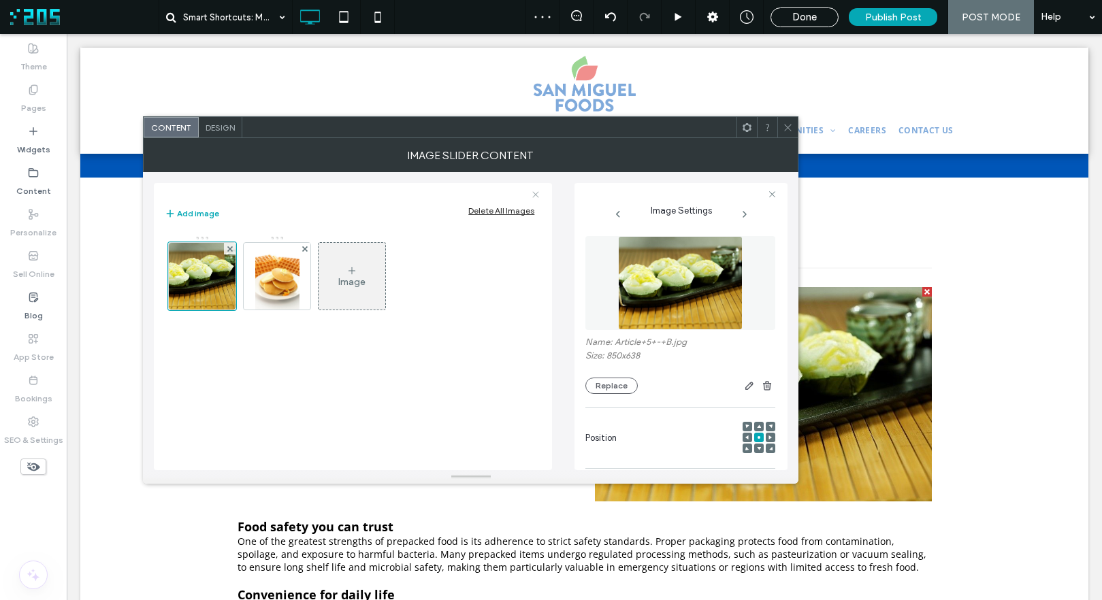
drag, startPoint x: 785, startPoint y: 124, endPoint x: 521, endPoint y: 192, distance: 273.3
click at [785, 124] on icon at bounding box center [788, 127] width 10 height 10
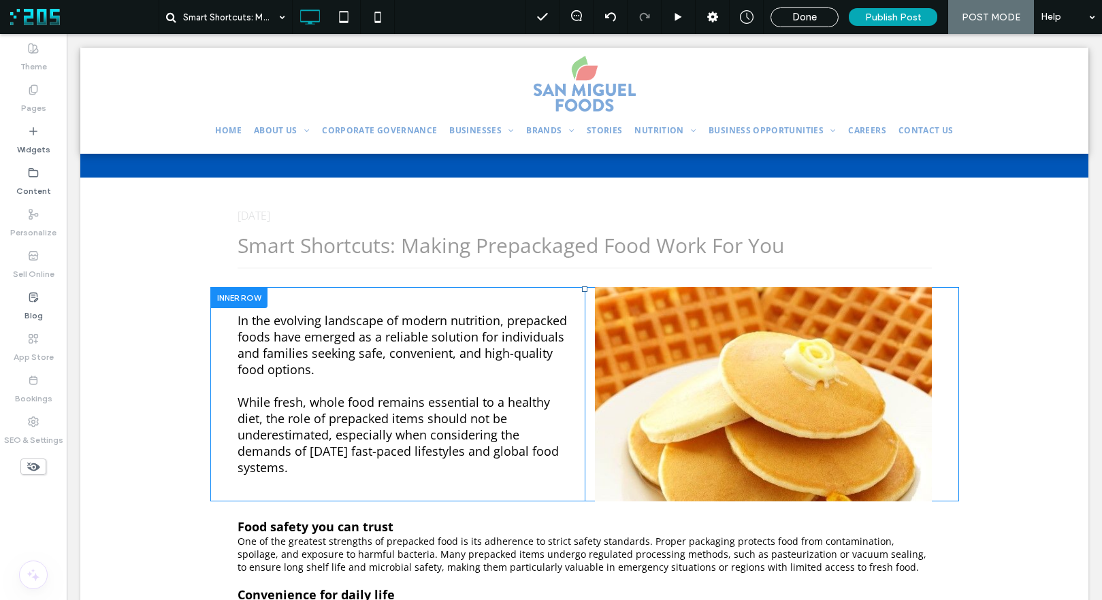
click at [398, 351] on span "In the evolving landscape of modern nutrition, prepacked foods have emerged as …" at bounding box center [401, 344] width 329 height 65
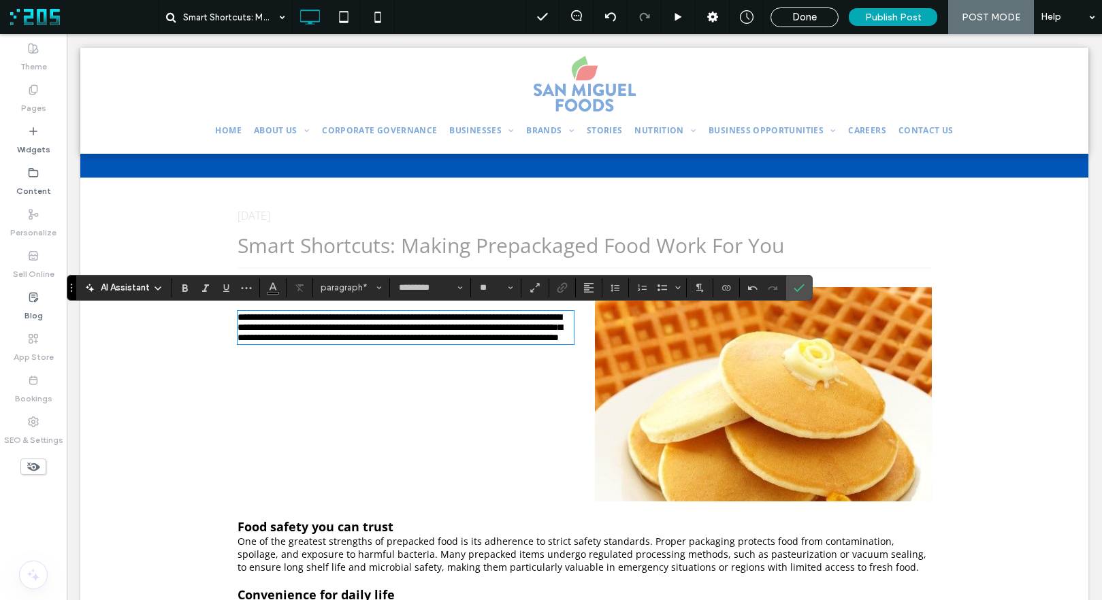
click at [366, 324] on span "**********" at bounding box center [399, 327] width 325 height 30
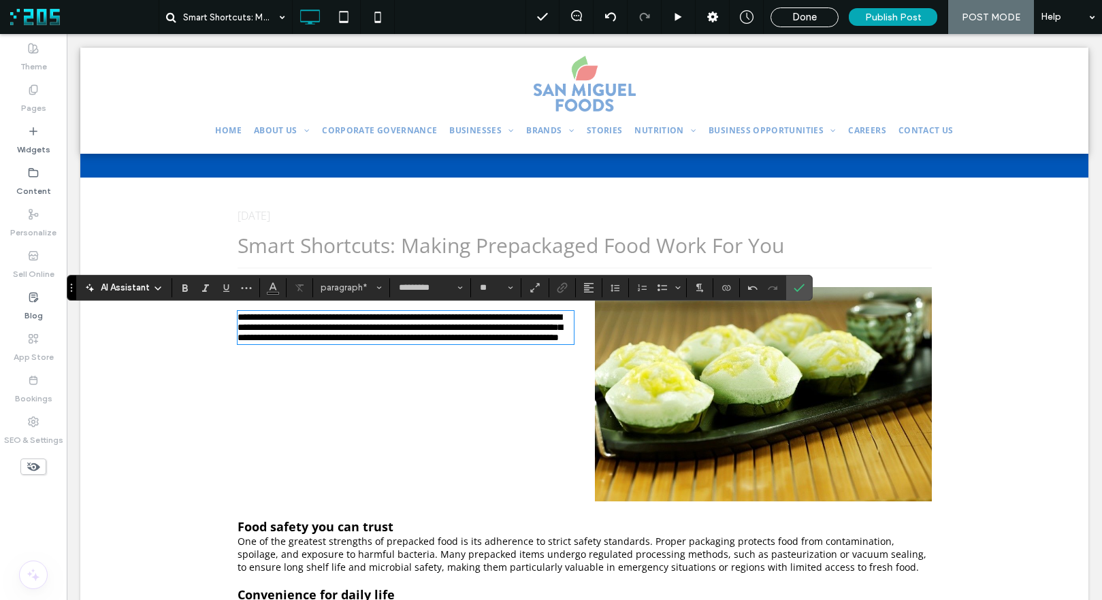
click at [525, 343] on p "**********" at bounding box center [405, 327] width 337 height 31
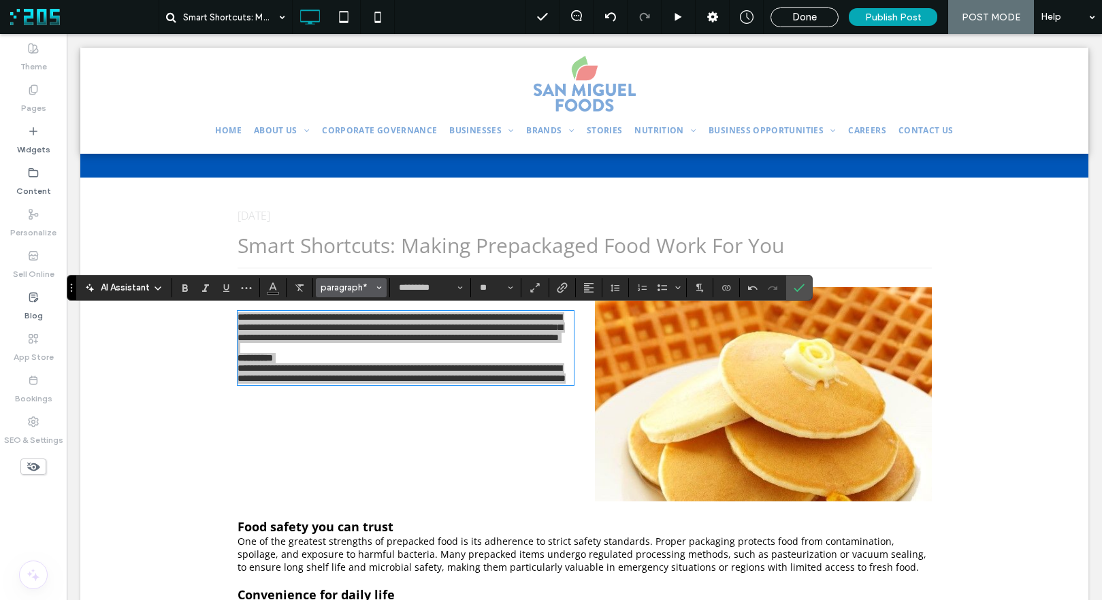
click at [350, 284] on span "paragraph*" at bounding box center [347, 287] width 53 height 10
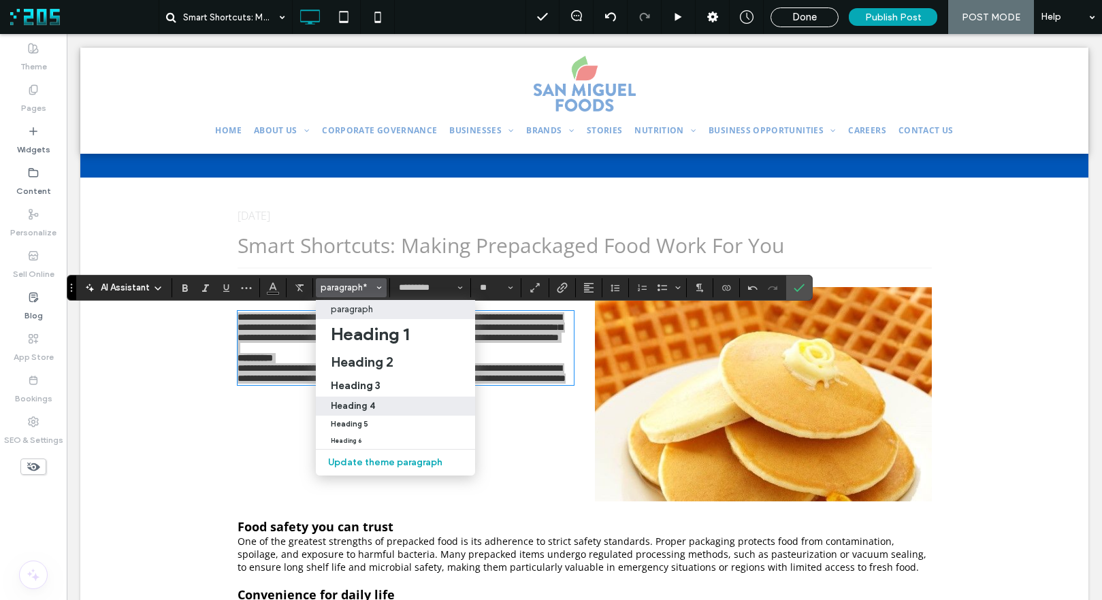
drag, startPoint x: 375, startPoint y: 399, endPoint x: 325, endPoint y: 365, distance: 60.8
click at [375, 399] on label "Heading 4" at bounding box center [395, 406] width 159 height 19
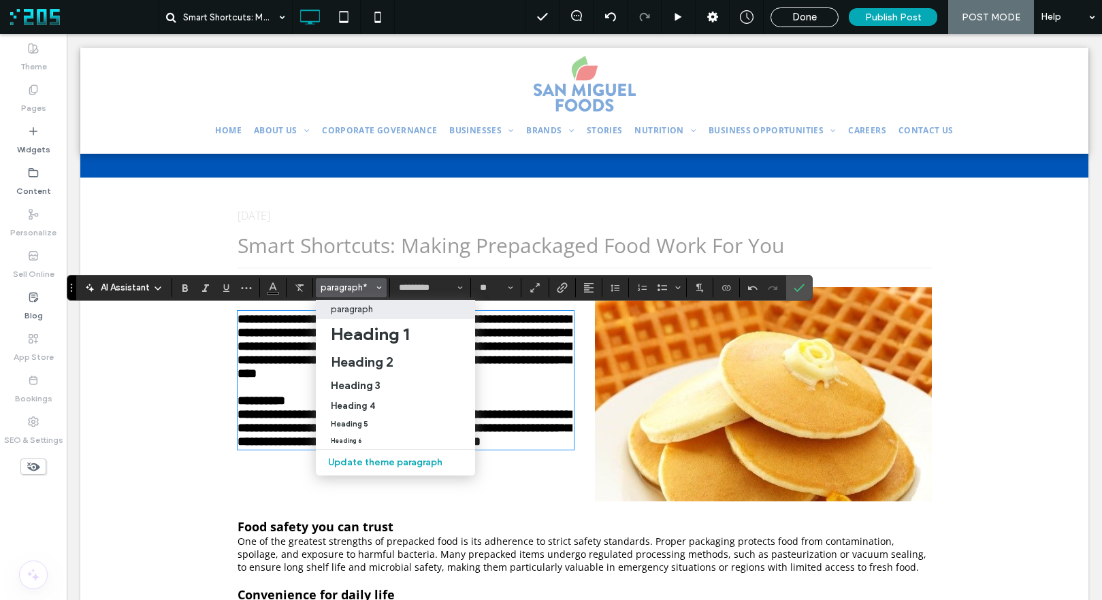
type input "**"
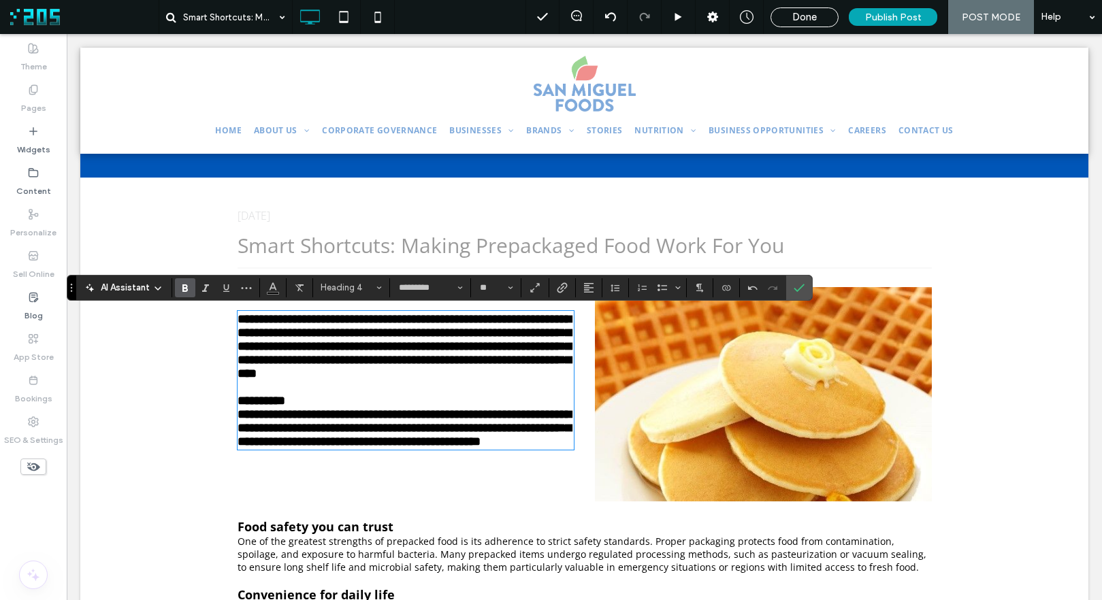
drag, startPoint x: 325, startPoint y: 427, endPoint x: 420, endPoint y: 469, distance: 103.9
click at [325, 408] on h4 "**********" at bounding box center [405, 401] width 337 height 14
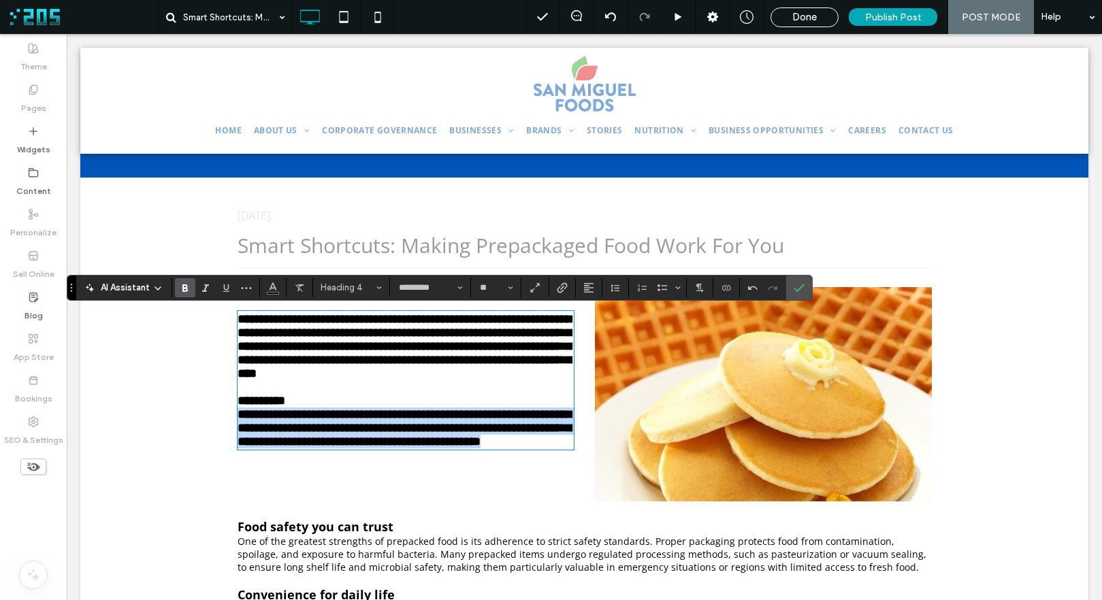
drag, startPoint x: 497, startPoint y: 500, endPoint x: 224, endPoint y: 455, distance: 277.3
click at [224, 455] on div "**********" at bounding box center [584, 394] width 749 height 214
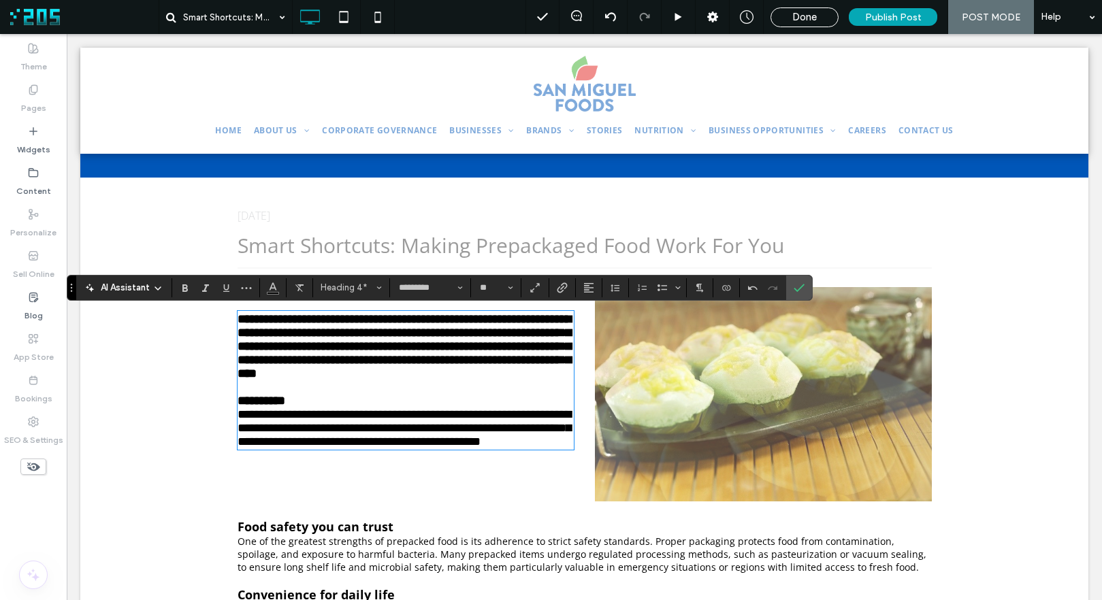
click at [402, 376] on span "**********" at bounding box center [403, 346] width 333 height 67
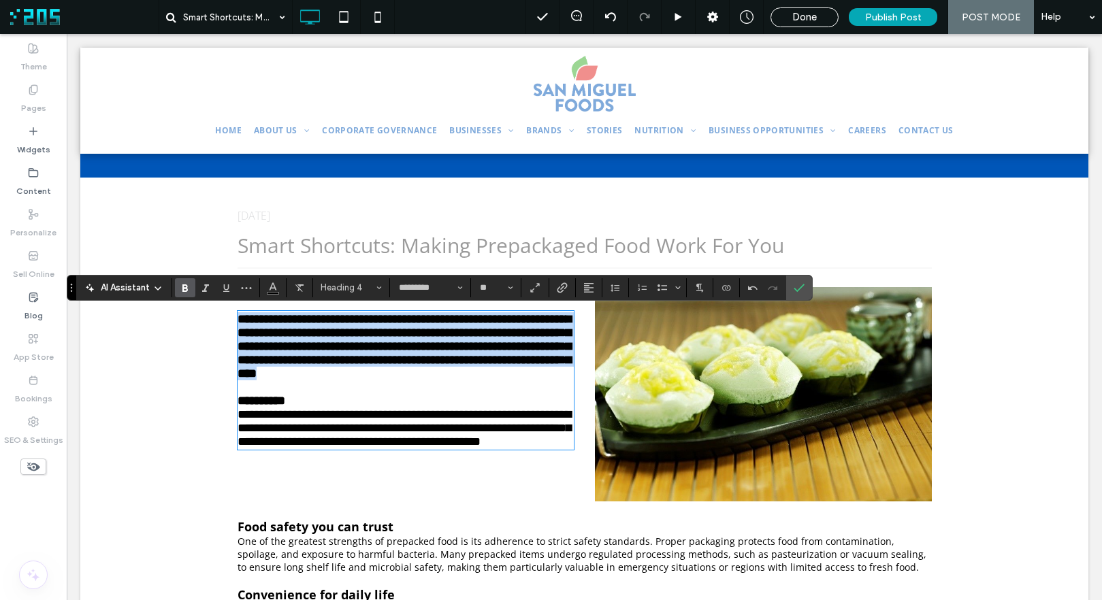
drag, startPoint x: 400, startPoint y: 407, endPoint x: 210, endPoint y: 318, distance: 209.4
click at [210, 318] on div "**********" at bounding box center [584, 394] width 749 height 214
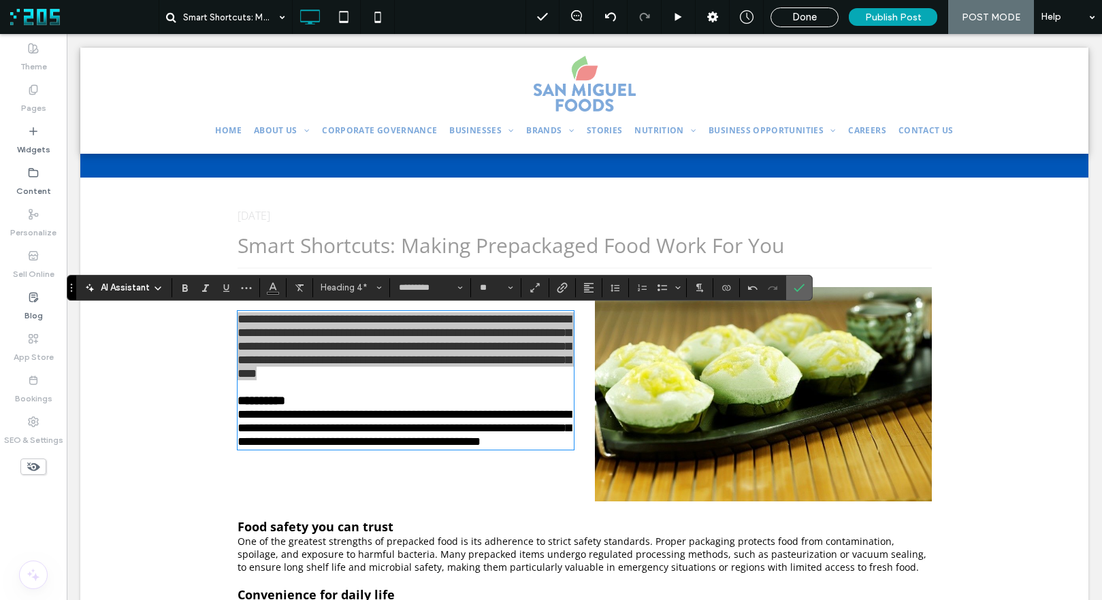
click at [802, 287] on icon "Confirm" at bounding box center [798, 287] width 11 height 11
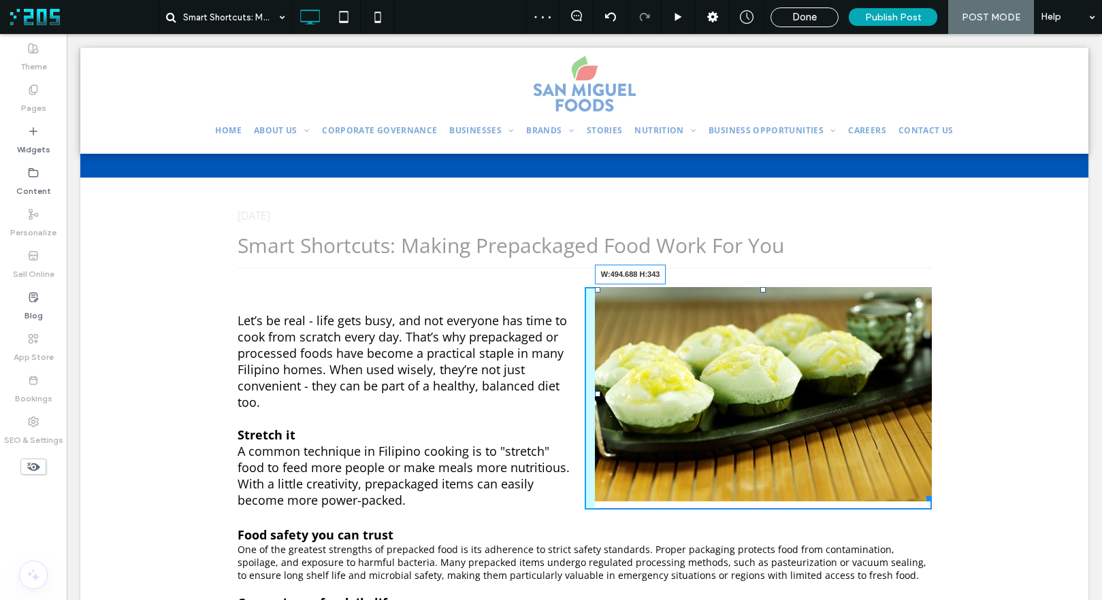
drag, startPoint x: 922, startPoint y: 496, endPoint x: 925, endPoint y: 515, distance: 19.2
click at [925, 502] on div at bounding box center [926, 496] width 10 height 10
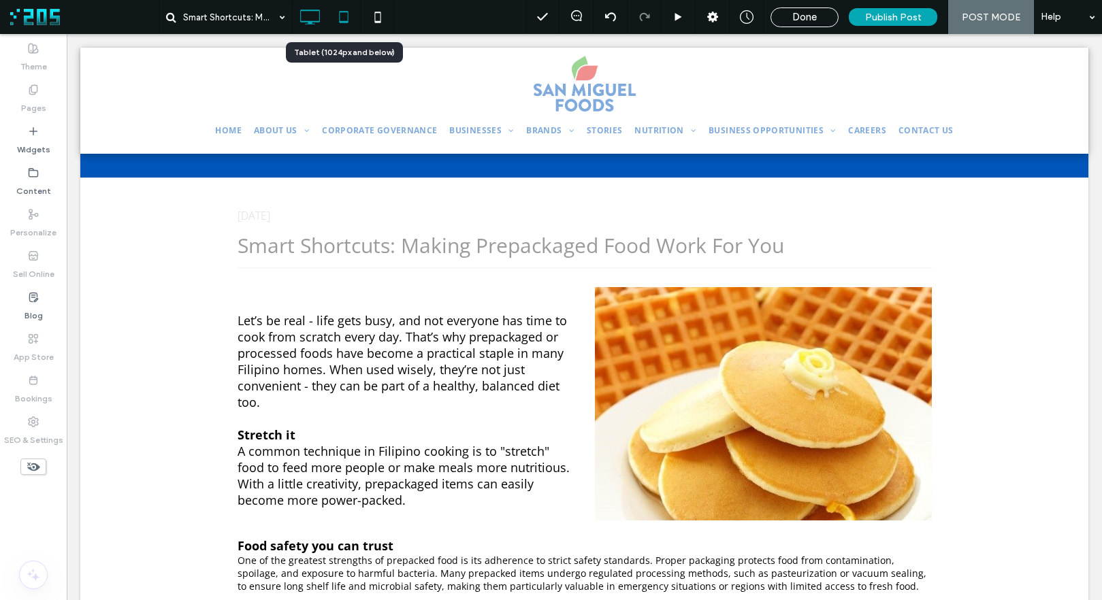
drag, startPoint x: 344, startPoint y: 14, endPoint x: 234, endPoint y: 240, distance: 251.1
click at [344, 14] on icon at bounding box center [343, 16] width 27 height 27
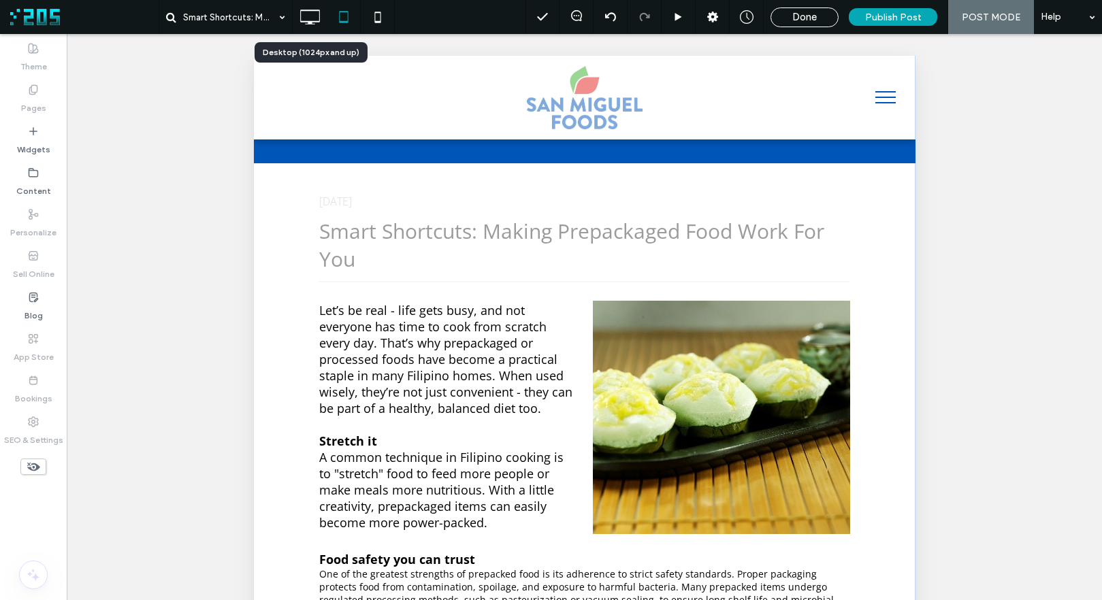
drag, startPoint x: 312, startPoint y: 18, endPoint x: 332, endPoint y: 58, distance: 45.0
click at [312, 18] on icon at bounding box center [309, 16] width 27 height 27
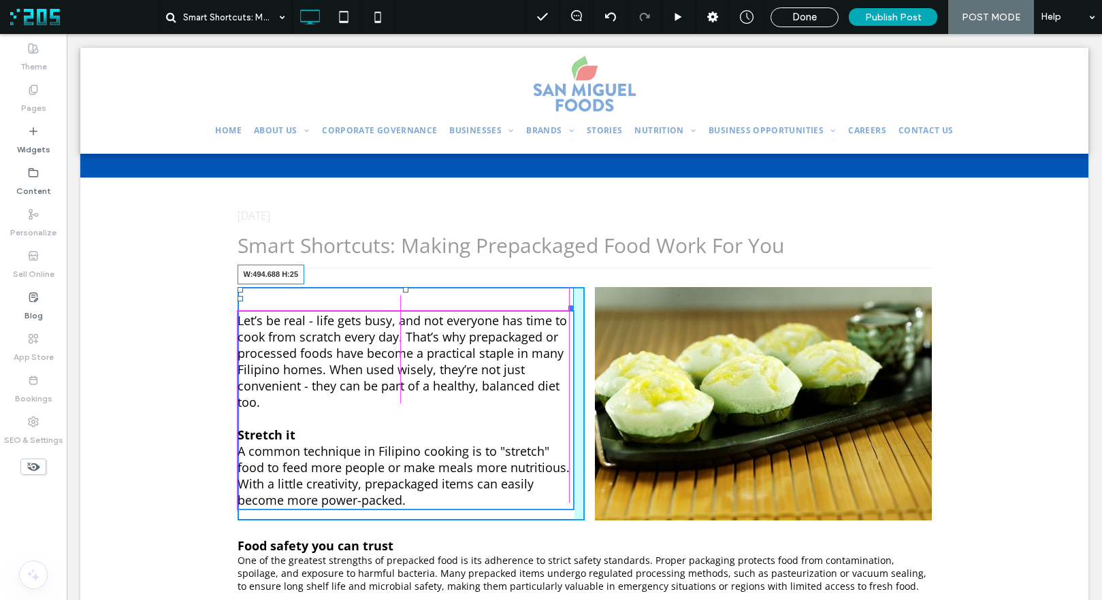
drag, startPoint x: 561, startPoint y: 306, endPoint x: 625, endPoint y: 331, distance: 67.9
click at [563, 301] on div at bounding box center [568, 306] width 10 height 10
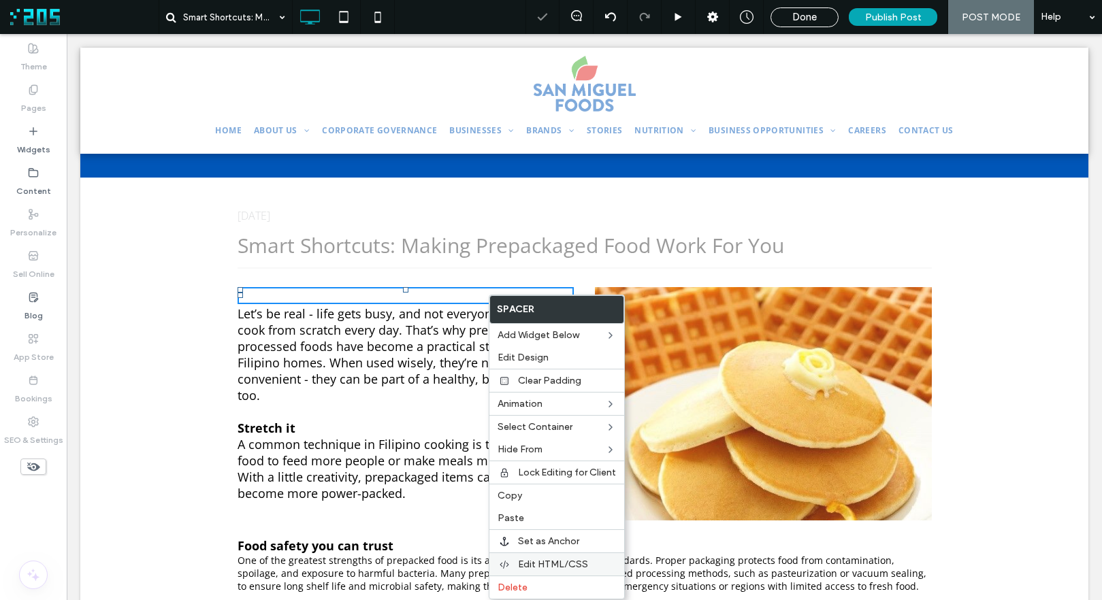
drag, startPoint x: 560, startPoint y: 583, endPoint x: 565, endPoint y: 563, distance: 20.3
click at [560, 583] on label "Delete" at bounding box center [556, 588] width 118 height 12
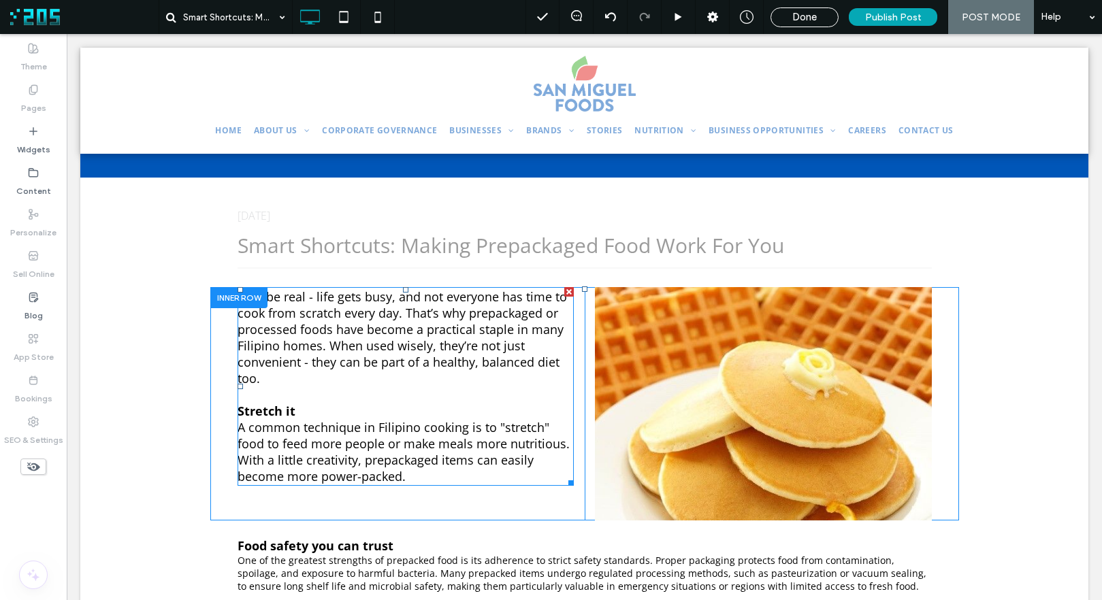
click at [356, 440] on span "A common technique in Filipino cooking is to "stretch" food to feed more people…" at bounding box center [403, 451] width 332 height 65
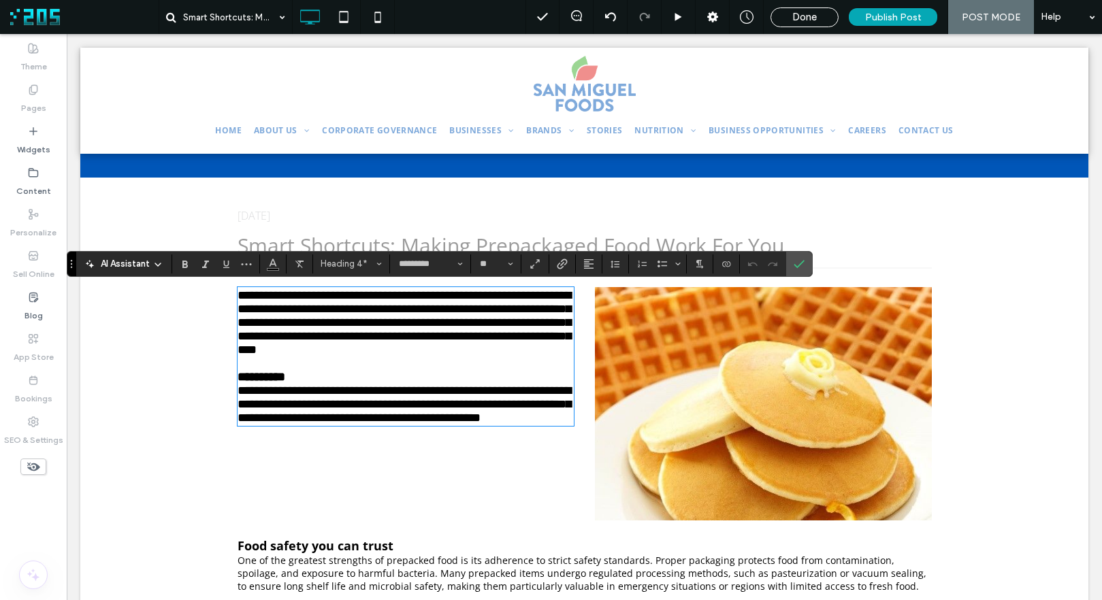
click at [404, 424] on span "**********" at bounding box center [403, 403] width 333 height 39
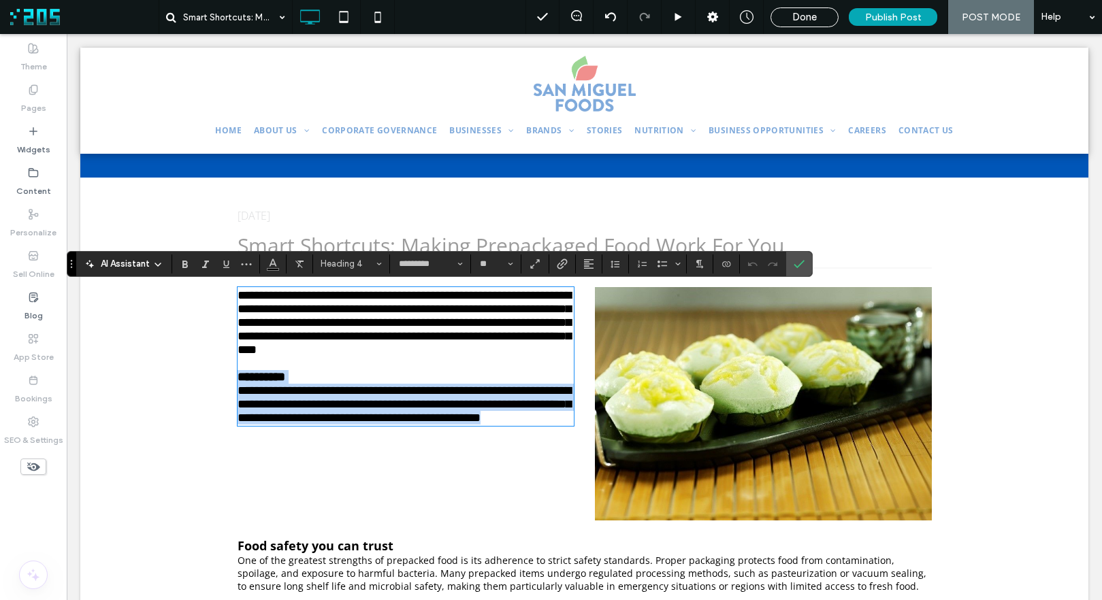
drag, startPoint x: 318, startPoint y: 463, endPoint x: 224, endPoint y: 411, distance: 107.5
click at [224, 411] on div "**********" at bounding box center [584, 403] width 749 height 233
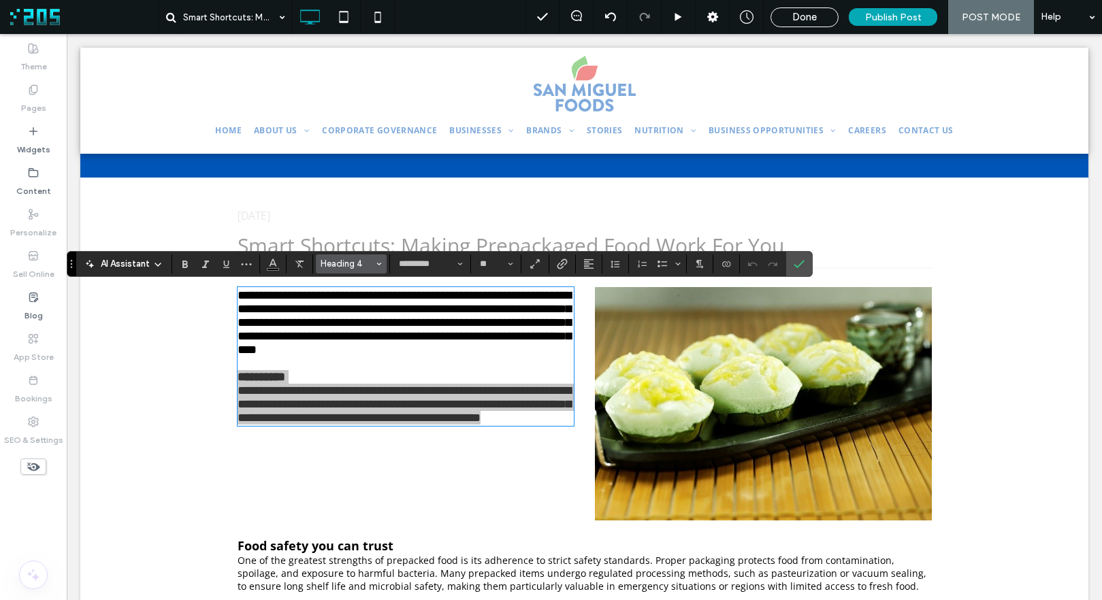
click at [352, 266] on span "Heading 4" at bounding box center [347, 264] width 53 height 10
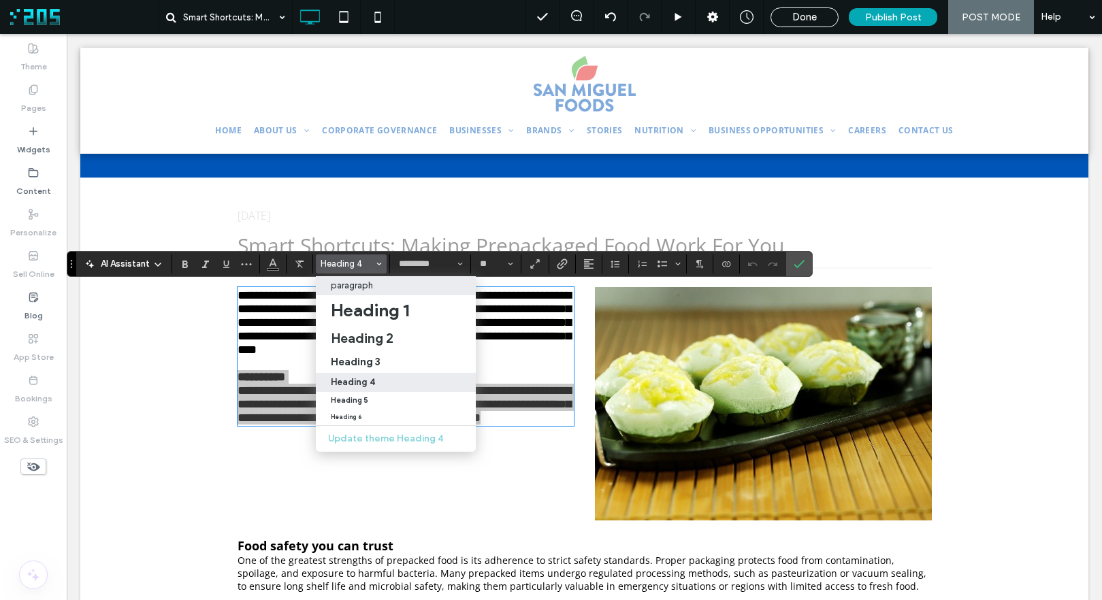
drag, startPoint x: 399, startPoint y: 285, endPoint x: 332, endPoint y: 251, distance: 74.9
click at [399, 285] on div "paragraph" at bounding box center [396, 285] width 130 height 10
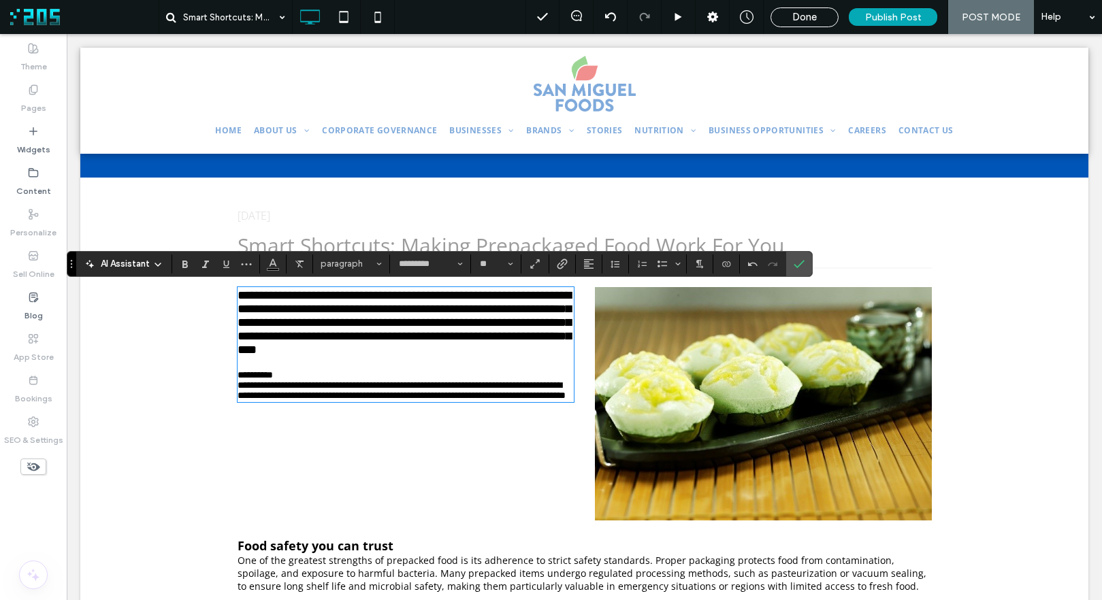
click at [297, 400] on span "**********" at bounding box center [401, 390] width 328 height 20
drag, startPoint x: 293, startPoint y: 408, endPoint x: 229, endPoint y: 408, distance: 64.0
click at [229, 408] on div "**********" at bounding box center [584, 403] width 749 height 233
click at [333, 265] on span "paragraph" at bounding box center [347, 264] width 53 height 10
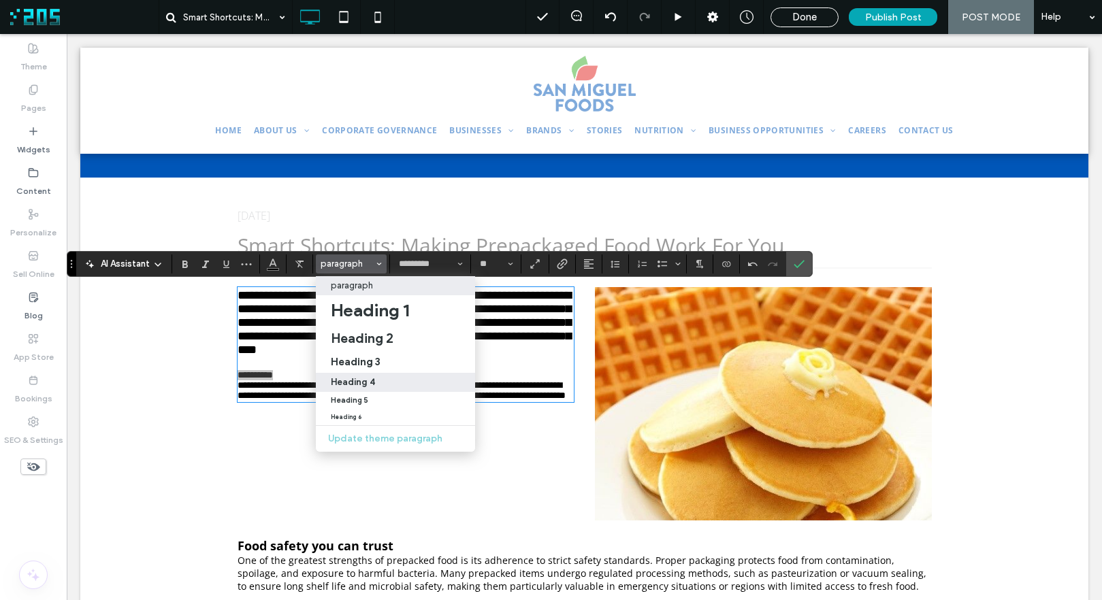
drag, startPoint x: 394, startPoint y: 375, endPoint x: 330, endPoint y: 342, distance: 72.1
click at [394, 375] on label "Heading 4" at bounding box center [395, 382] width 159 height 19
type input "**"
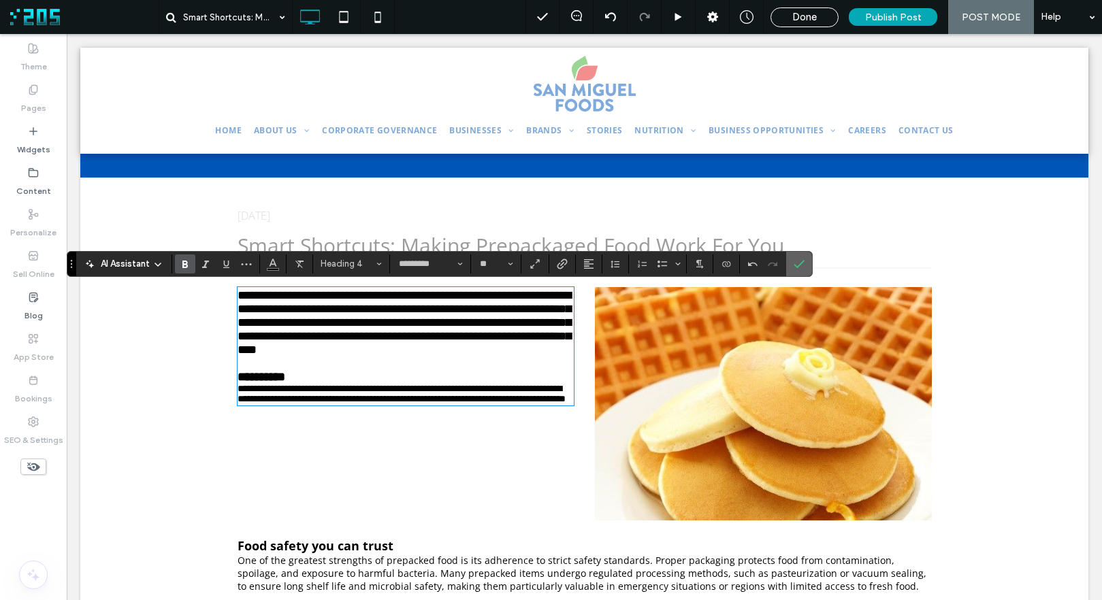
click at [802, 264] on icon "Confirm" at bounding box center [798, 264] width 11 height 11
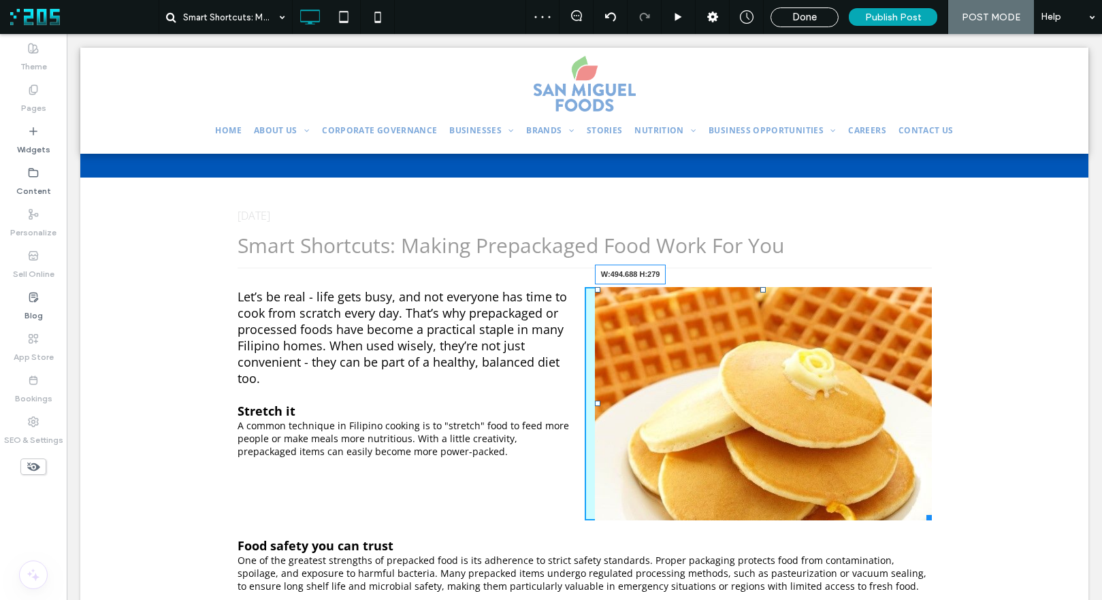
drag, startPoint x: 925, startPoint y: 516, endPoint x: 934, endPoint y: 473, distance: 44.6
click at [934, 473] on div "Let’s be real - life gets busy, and not everyone has time to cook from scratch …" at bounding box center [584, 403] width 749 height 233
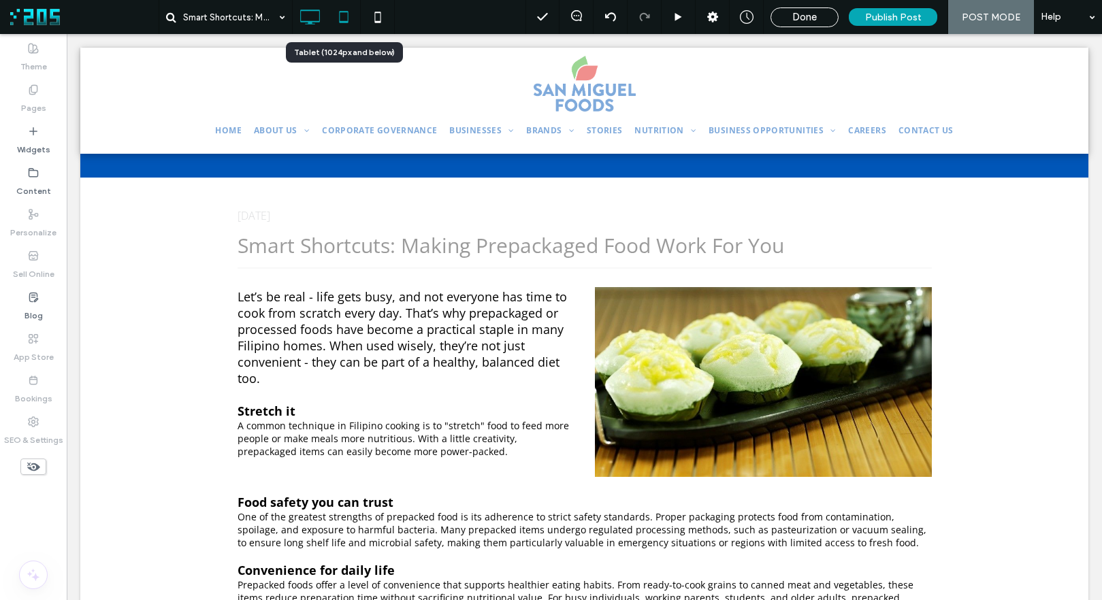
drag, startPoint x: 344, startPoint y: 18, endPoint x: 193, endPoint y: 39, distance: 152.5
click at [344, 18] on icon at bounding box center [343, 16] width 27 height 27
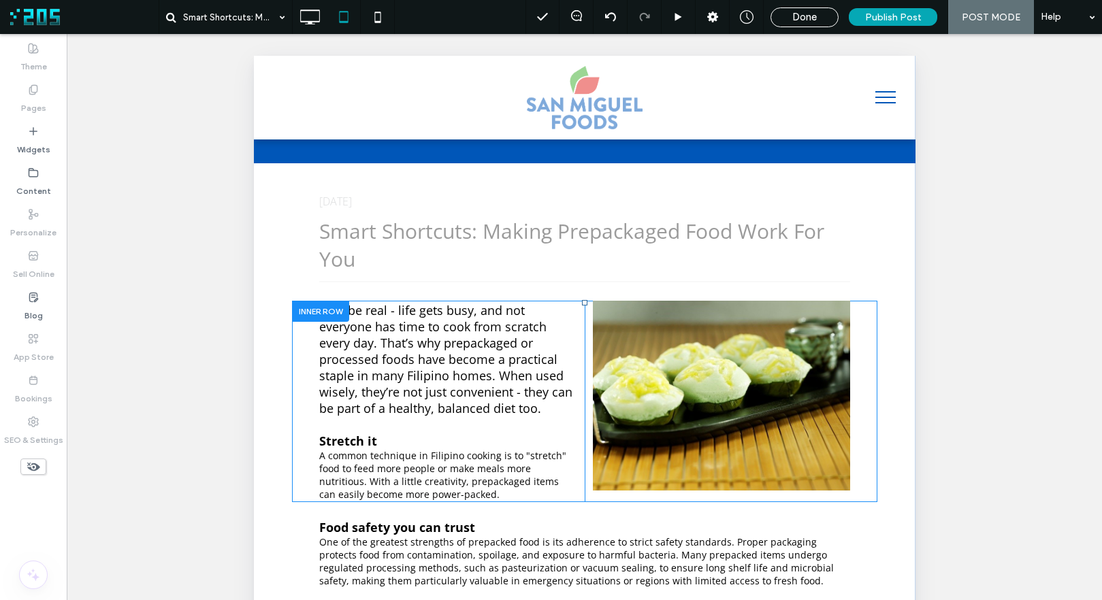
click at [459, 468] on span "A common technique in Filipino cooking is to "stretch" food to feed more people…" at bounding box center [441, 475] width 247 height 52
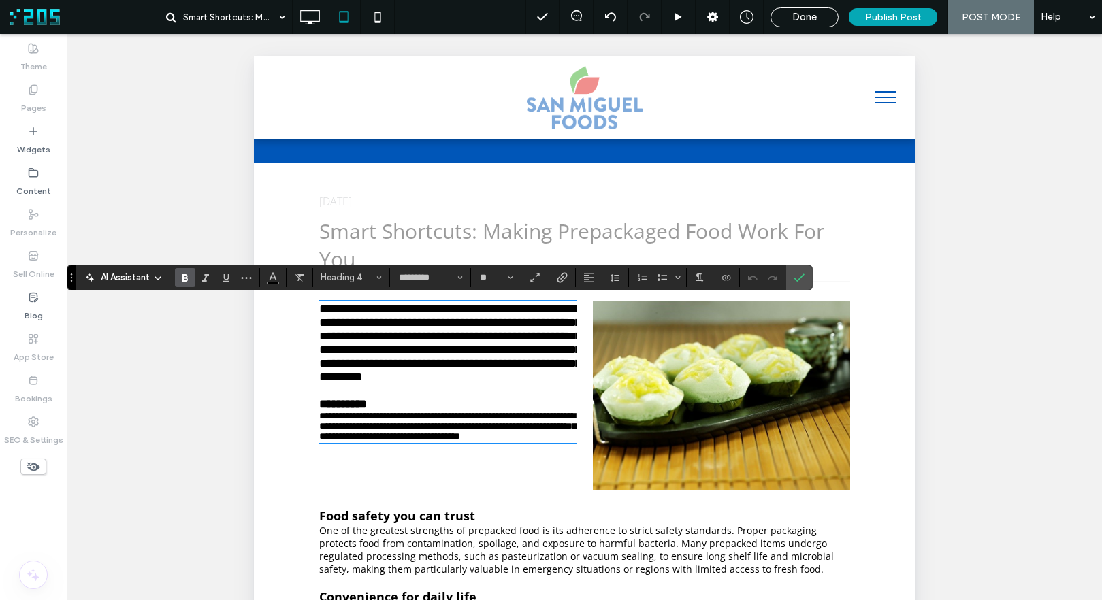
click at [482, 545] on span "One of the greatest strengths of prepacked food is its adherence to strict safe…" at bounding box center [575, 550] width 514 height 52
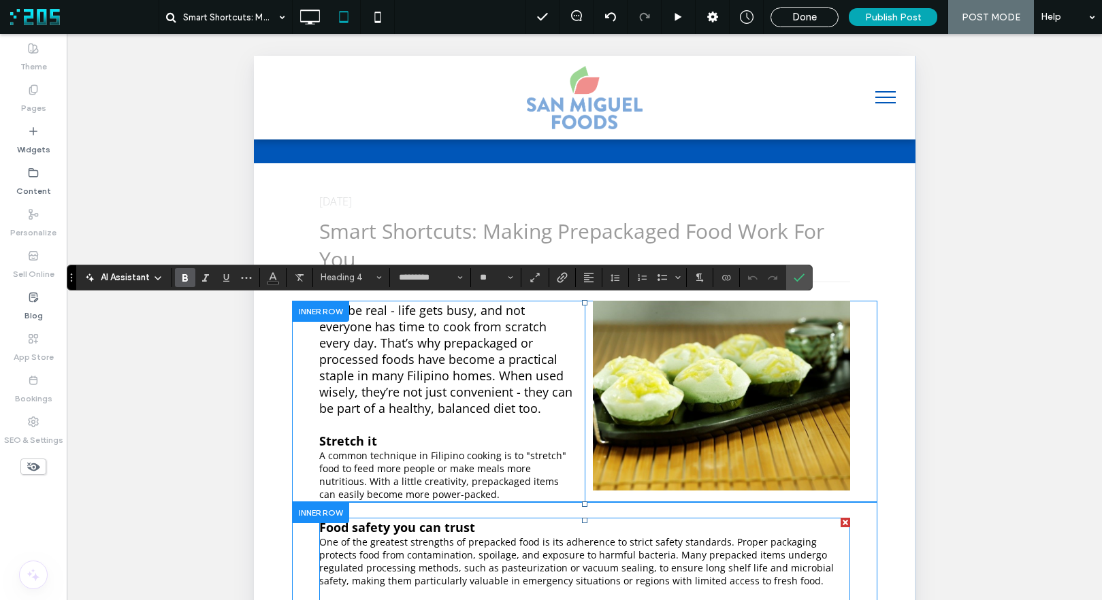
click at [482, 545] on span "One of the greatest strengths of prepacked food is its adherence to strict safe…" at bounding box center [575, 562] width 514 height 52
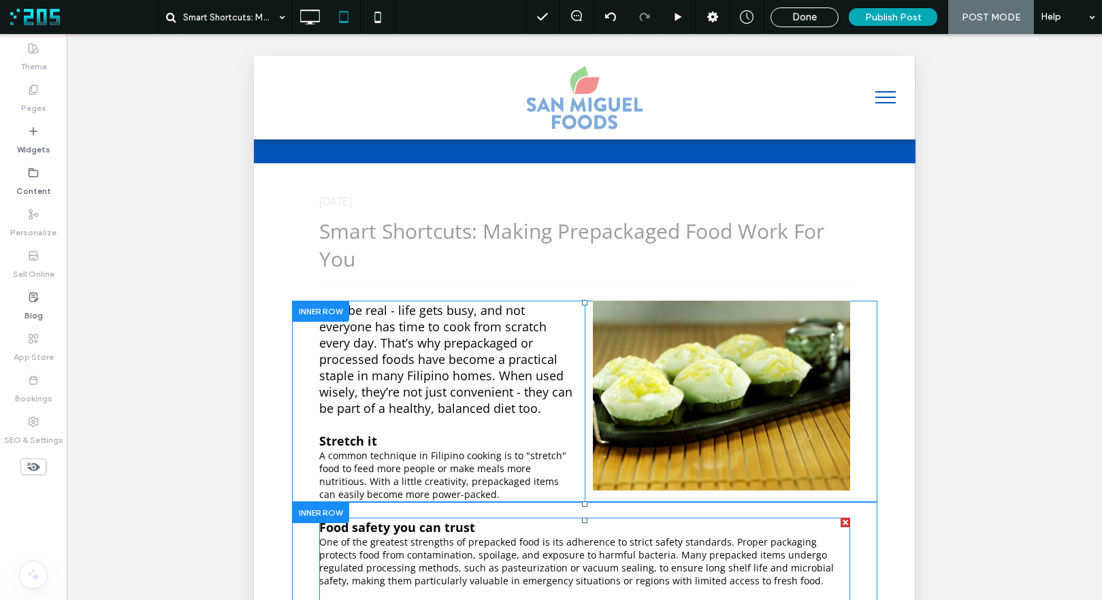
type input "*********"
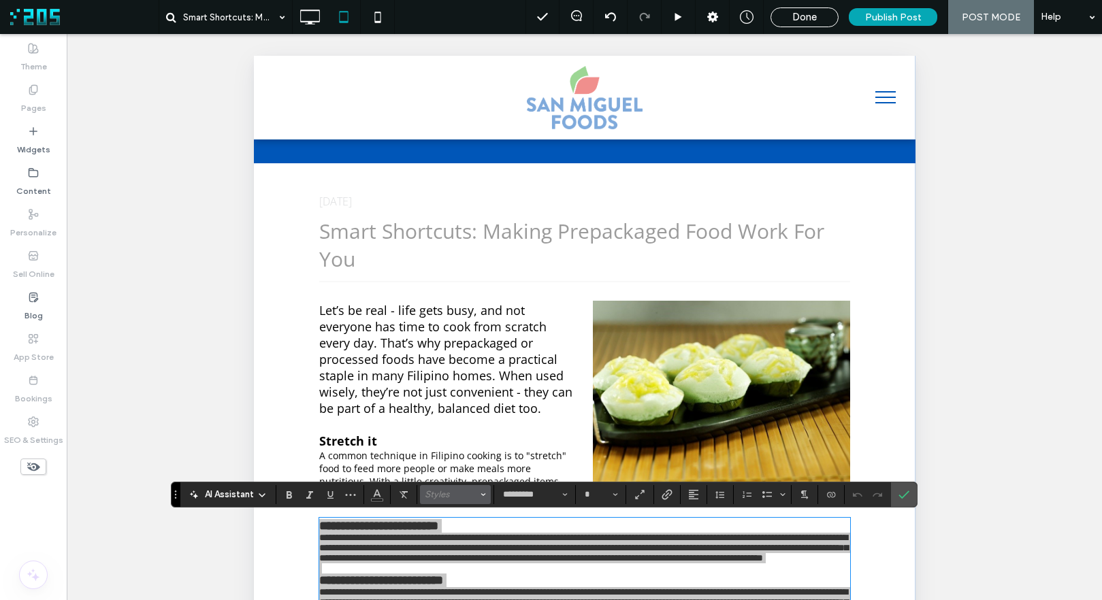
click at [459, 490] on span "Styles" at bounding box center [451, 494] width 53 height 10
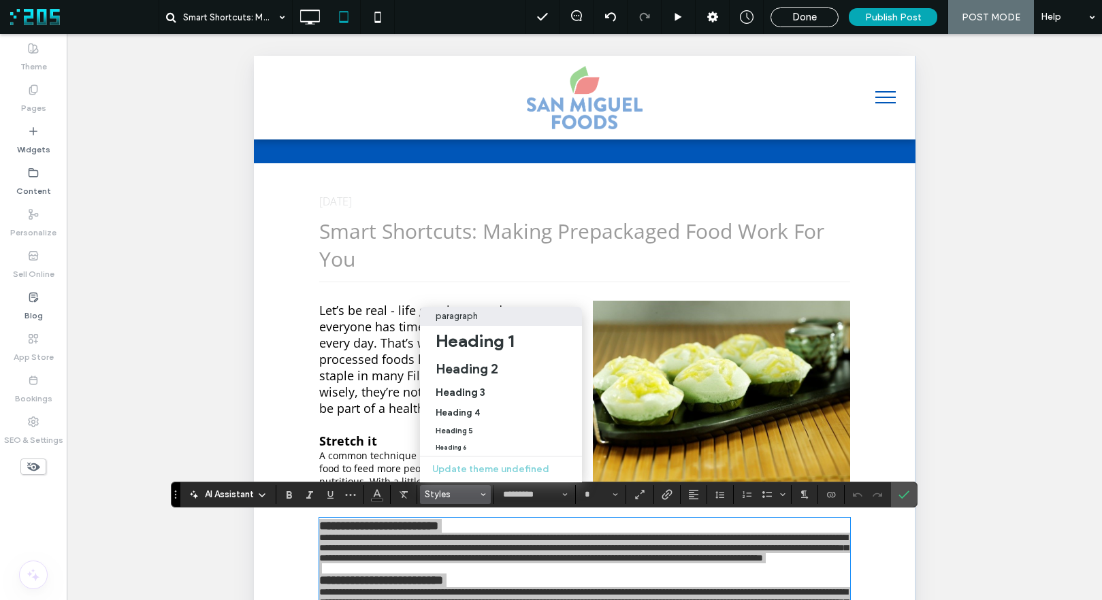
click at [467, 311] on p "paragraph" at bounding box center [457, 316] width 42 height 10
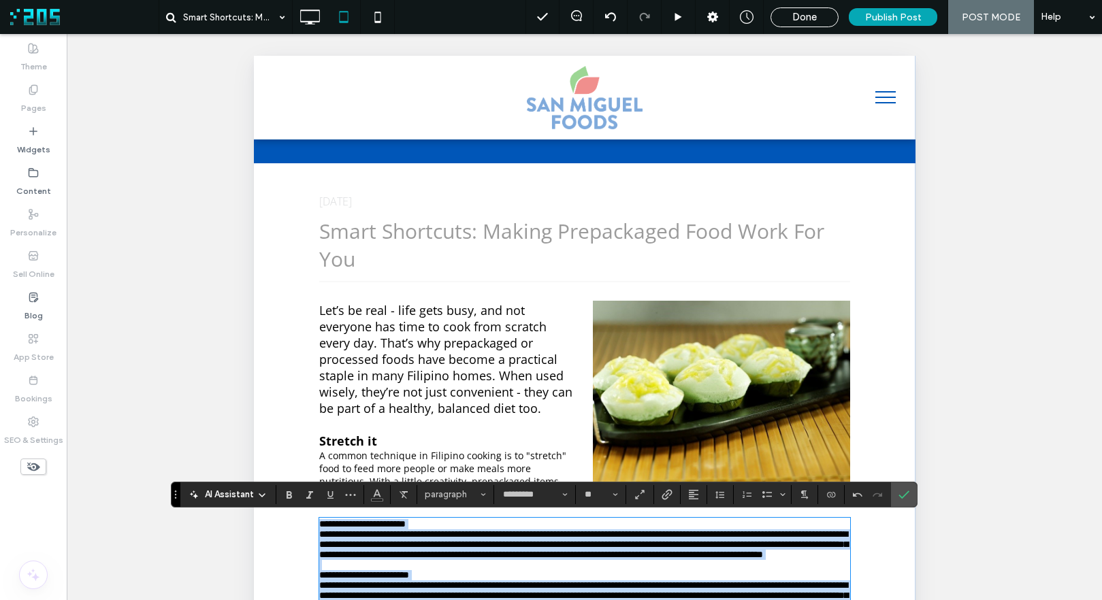
scroll to position [248, 0]
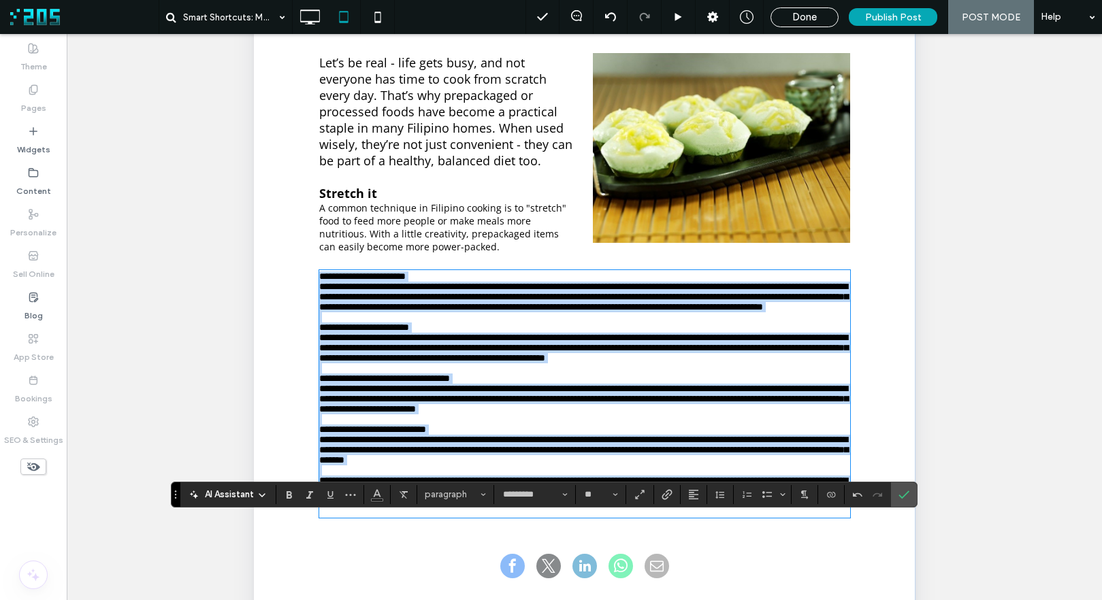
click at [476, 310] on span "**********" at bounding box center [582, 297] width 529 height 30
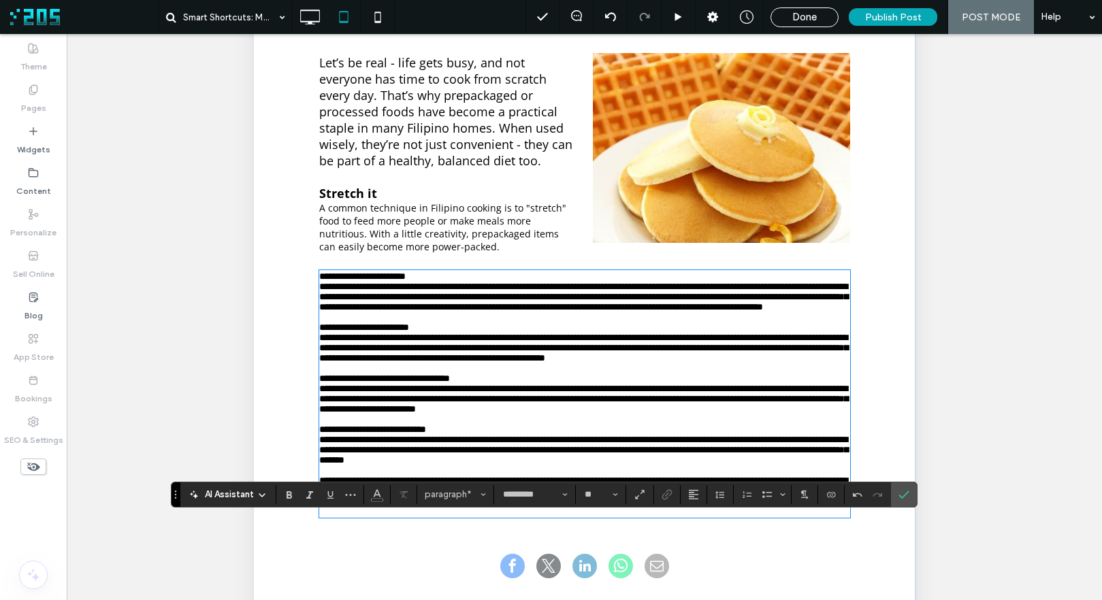
click at [448, 363] on span "**********" at bounding box center [582, 348] width 529 height 30
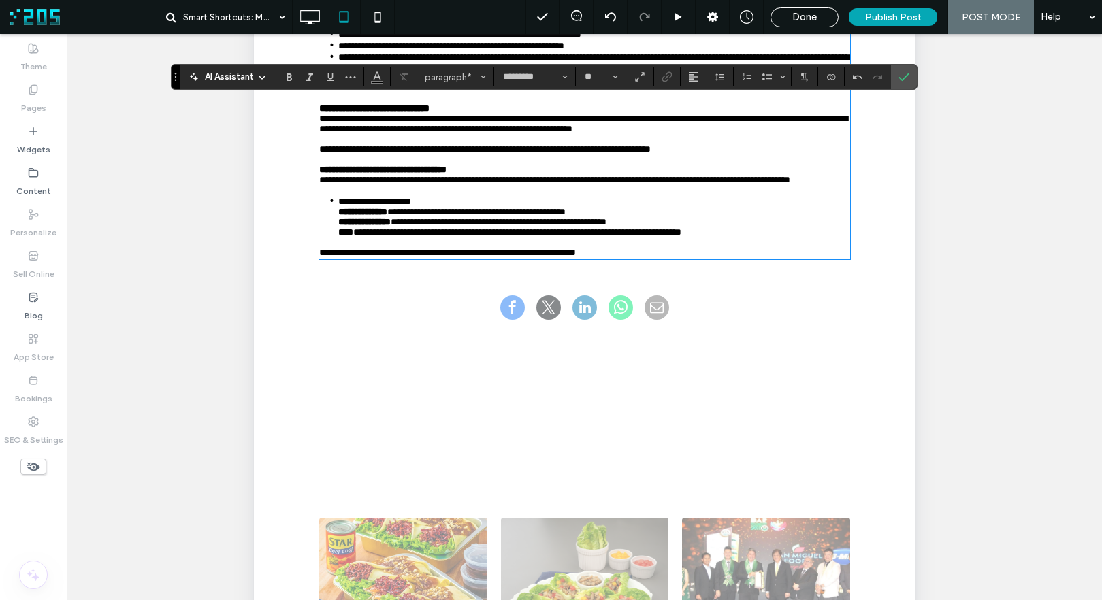
scroll to position [0, 0]
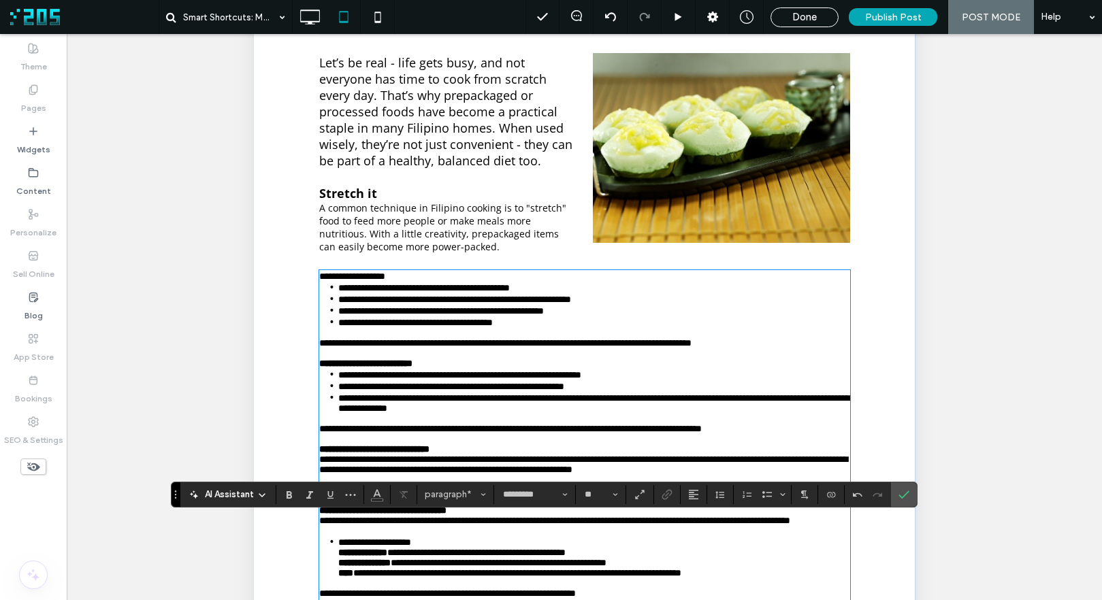
click at [368, 280] on span "**********" at bounding box center [351, 277] width 66 height 10
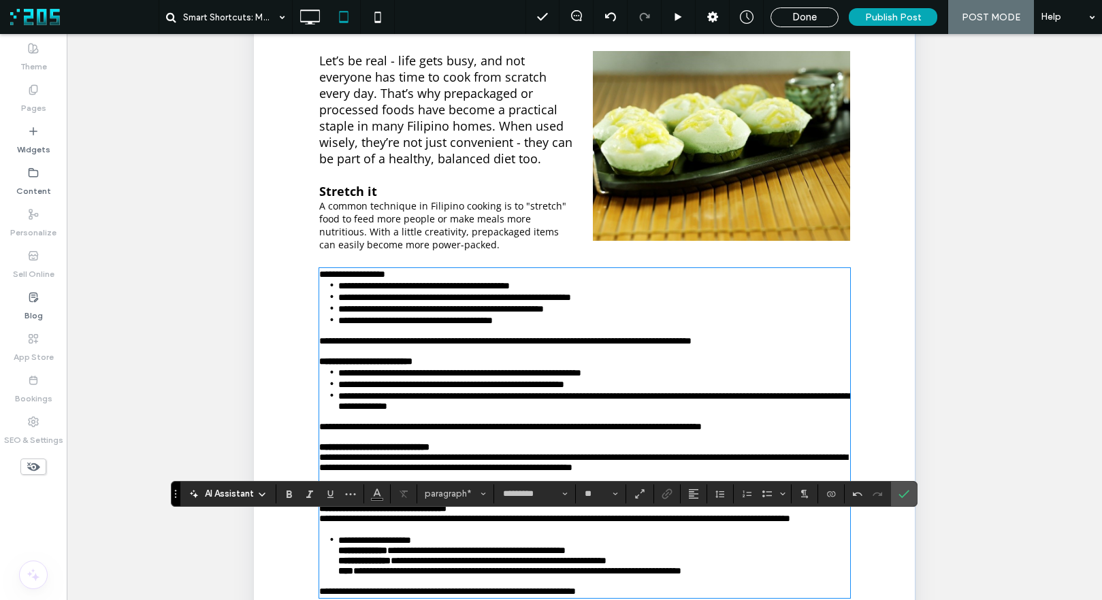
scroll to position [1, 0]
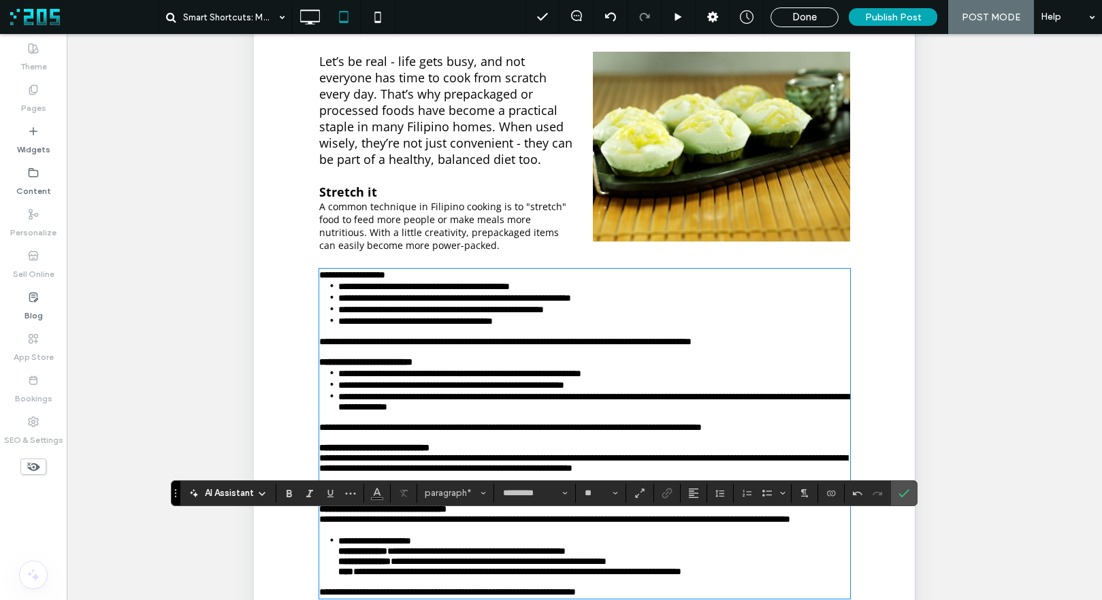
click at [401, 357] on p "﻿" at bounding box center [583, 352] width 531 height 10
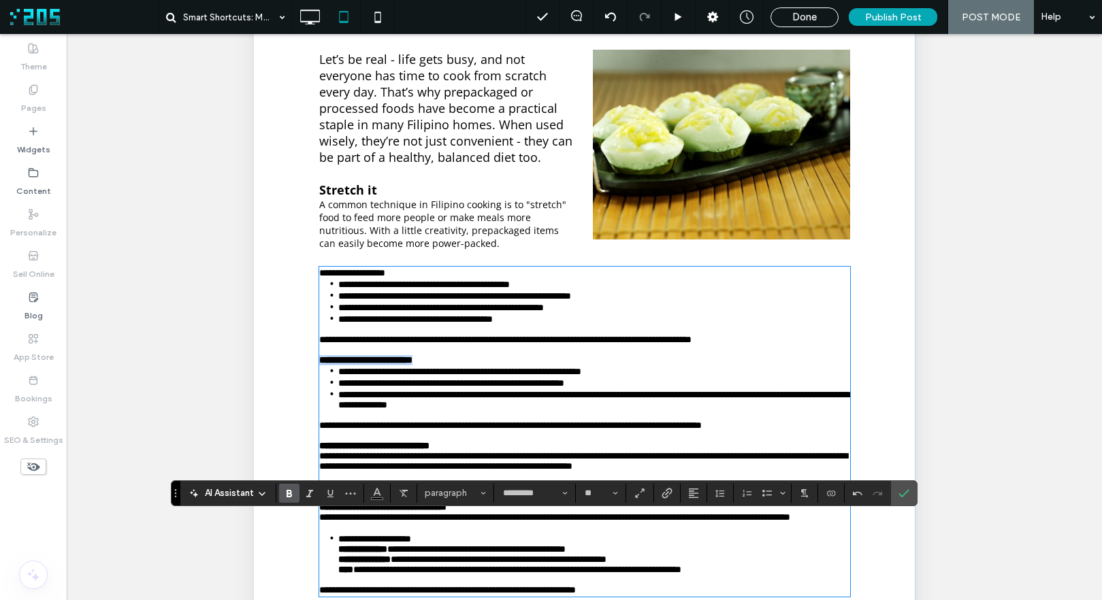
drag, startPoint x: 442, startPoint y: 379, endPoint x: 301, endPoint y: 377, distance: 140.9
click at [301, 377] on div "**********" at bounding box center [583, 431] width 585 height 361
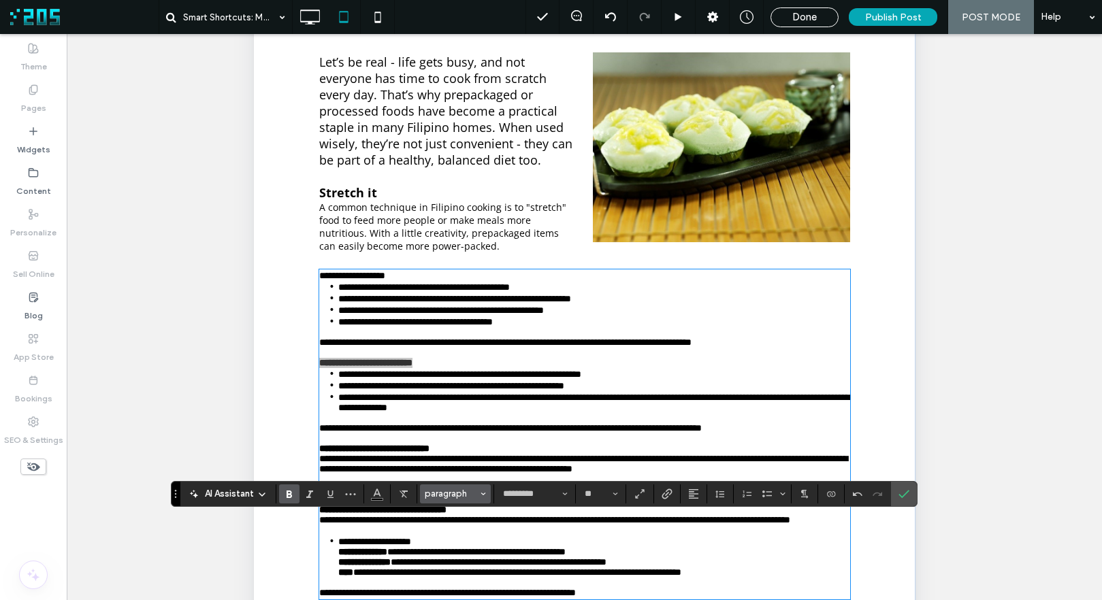
click at [458, 495] on span "paragraph" at bounding box center [451, 494] width 53 height 10
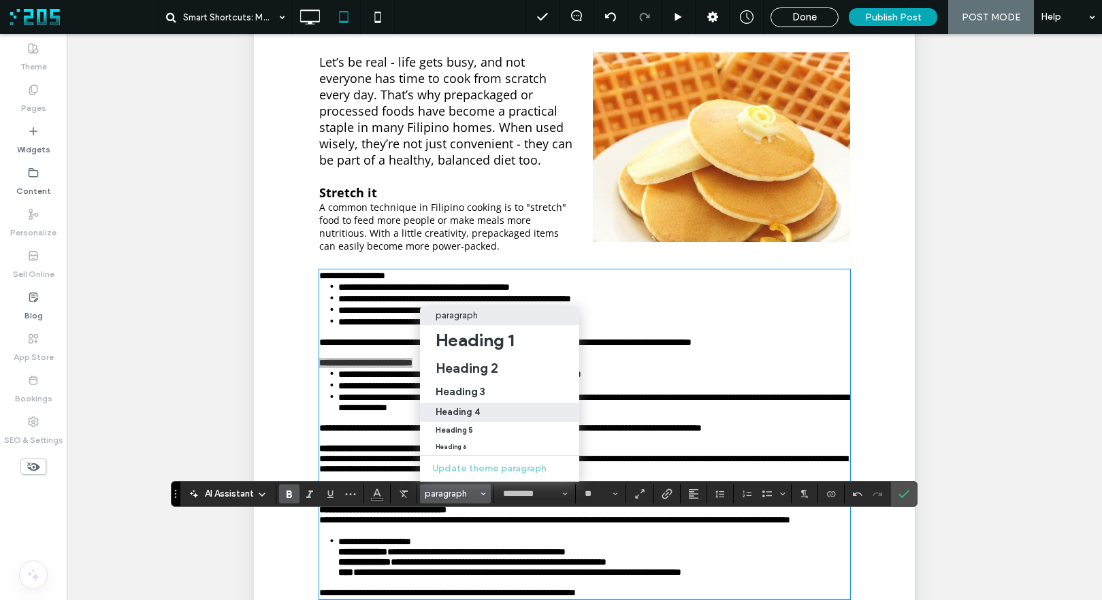
click at [495, 403] on label "Heading 4" at bounding box center [499, 412] width 159 height 19
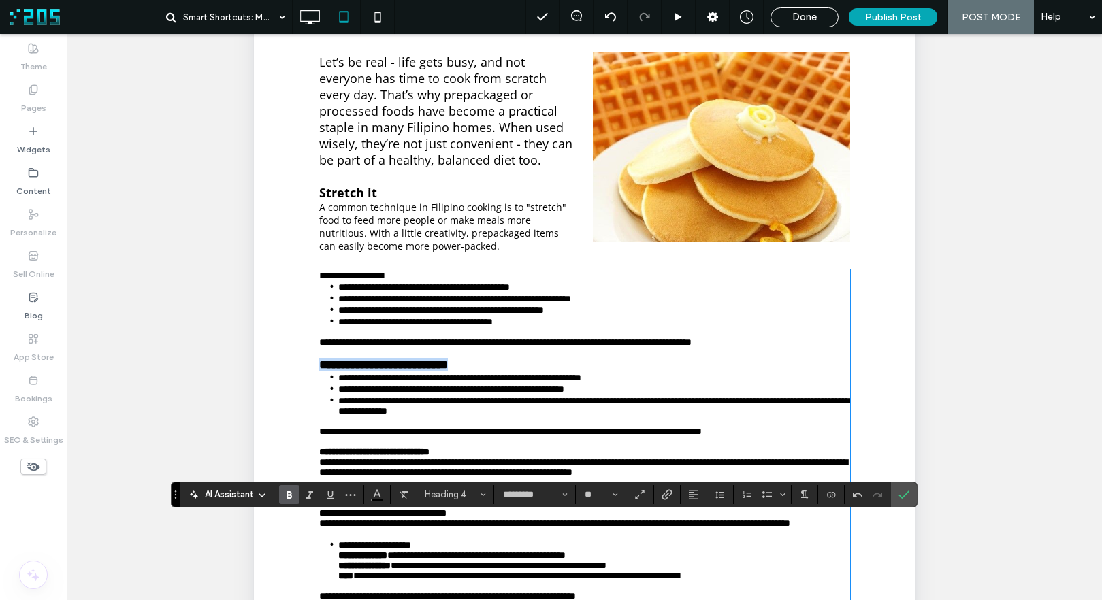
scroll to position [0, 0]
click at [461, 395] on span "**********" at bounding box center [451, 390] width 226 height 10
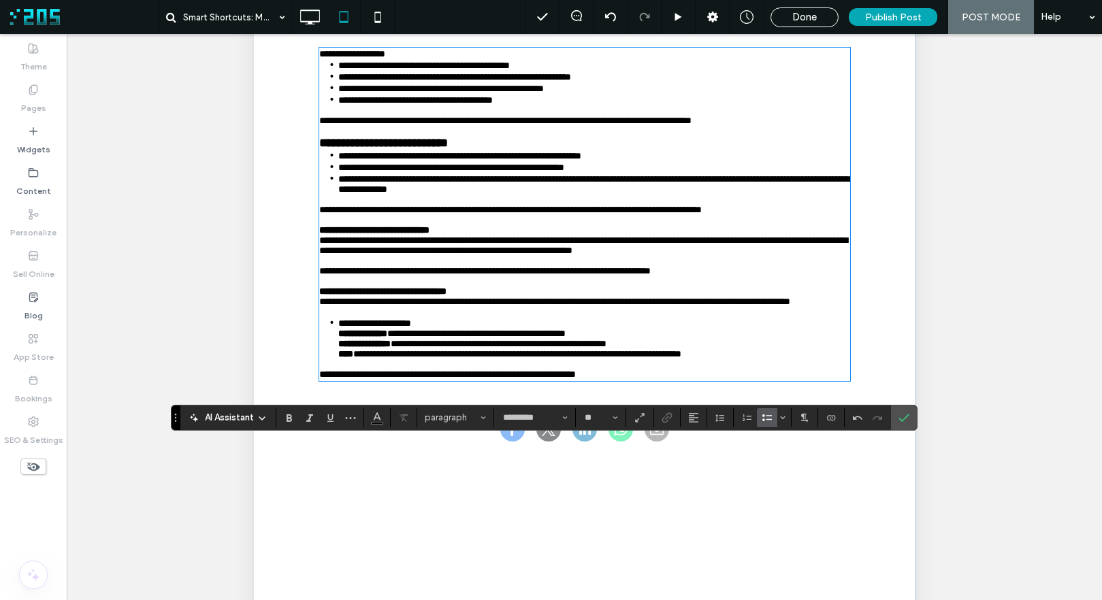
scroll to position [253, 0]
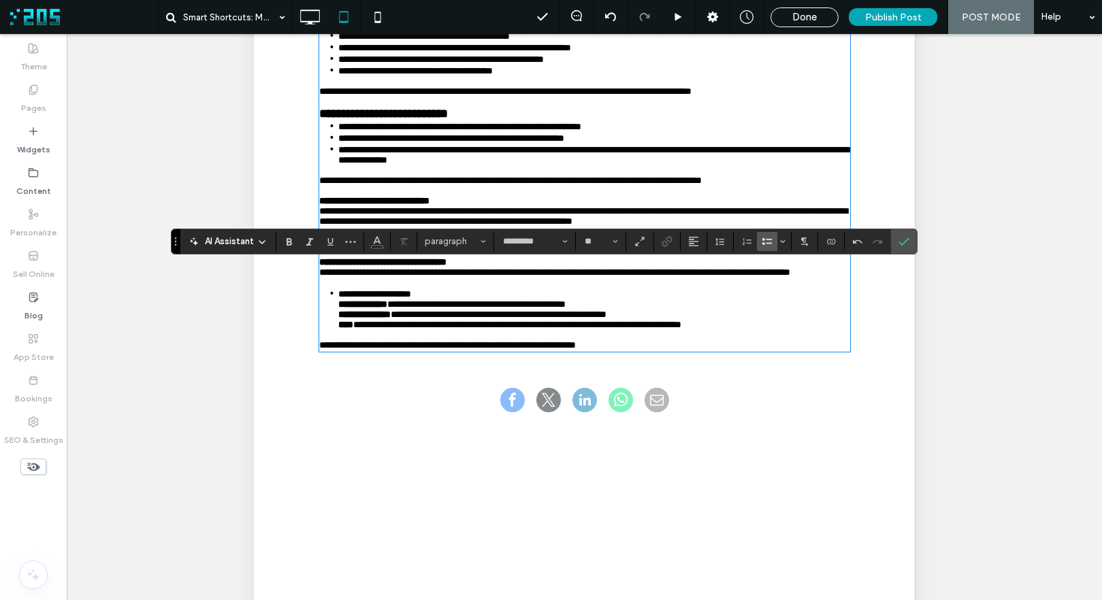
click at [435, 257] on p at bounding box center [583, 252] width 531 height 10
click at [438, 257] on p "﻿" at bounding box center [583, 252] width 531 height 10
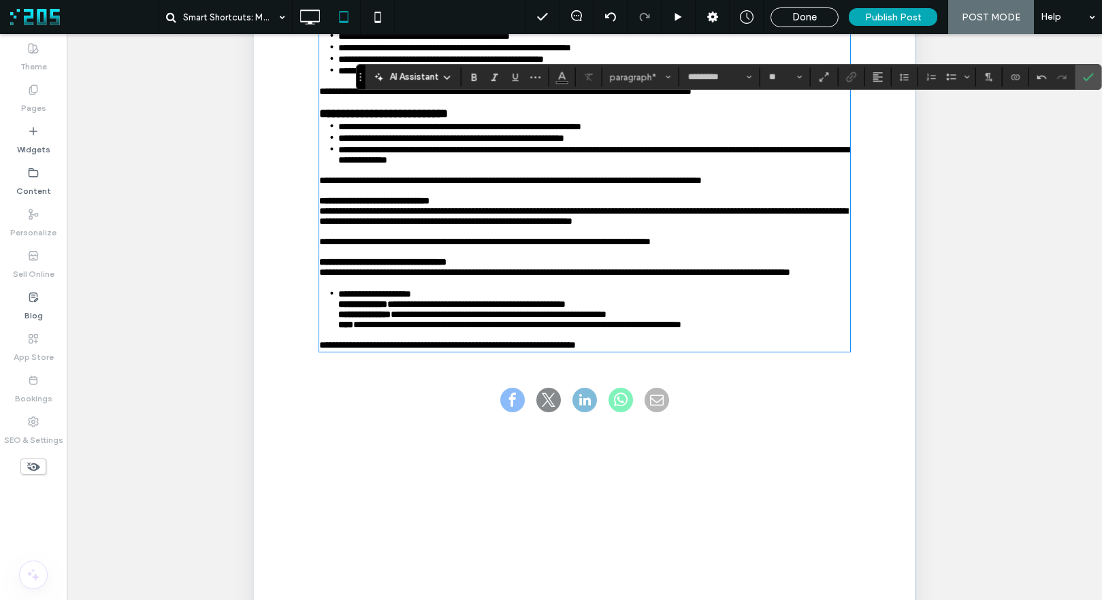
drag, startPoint x: 173, startPoint y: 242, endPoint x: 404, endPoint y: 366, distance: 262.7
click at [885, 38] on body ".wqwq-1{fill:#231f20;} .cls-1q, .cls-2q { fill-rule: evenodd; } .cls-2q { fill:…" at bounding box center [551, 300] width 1102 height 600
drag, startPoint x: 498, startPoint y: 216, endPoint x: 491, endPoint y: 218, distance: 7.8
click at [497, 185] on span "**********" at bounding box center [509, 181] width 382 height 10
drag, startPoint x: 471, startPoint y: 236, endPoint x: 299, endPoint y: 230, distance: 171.6
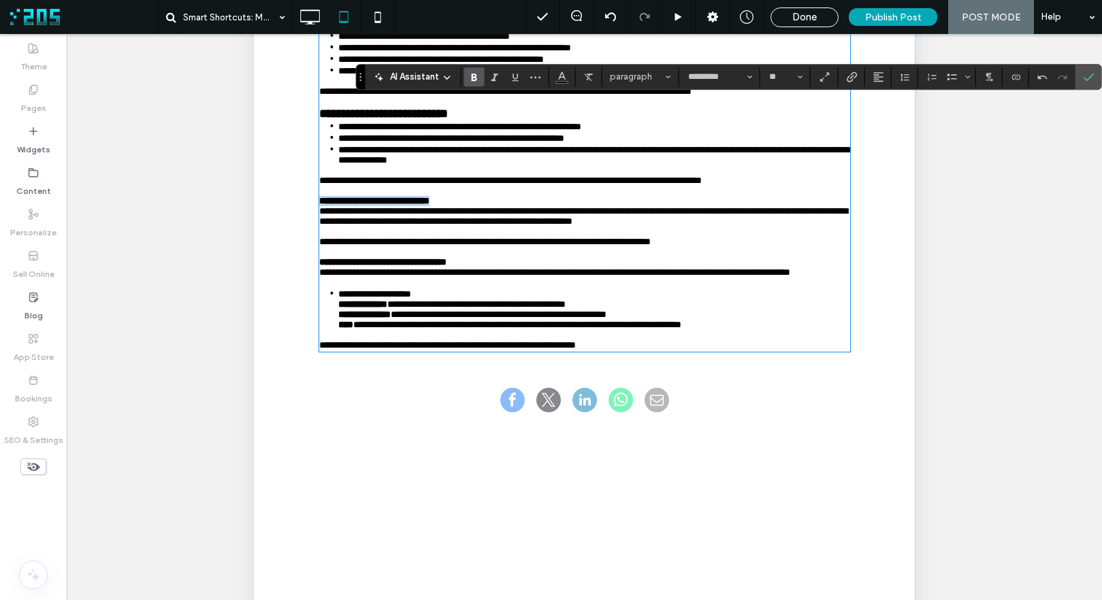
click at [299, 230] on div "**********" at bounding box center [583, 185] width 585 height 365
click at [634, 78] on span "paragraph" at bounding box center [636, 76] width 53 height 10
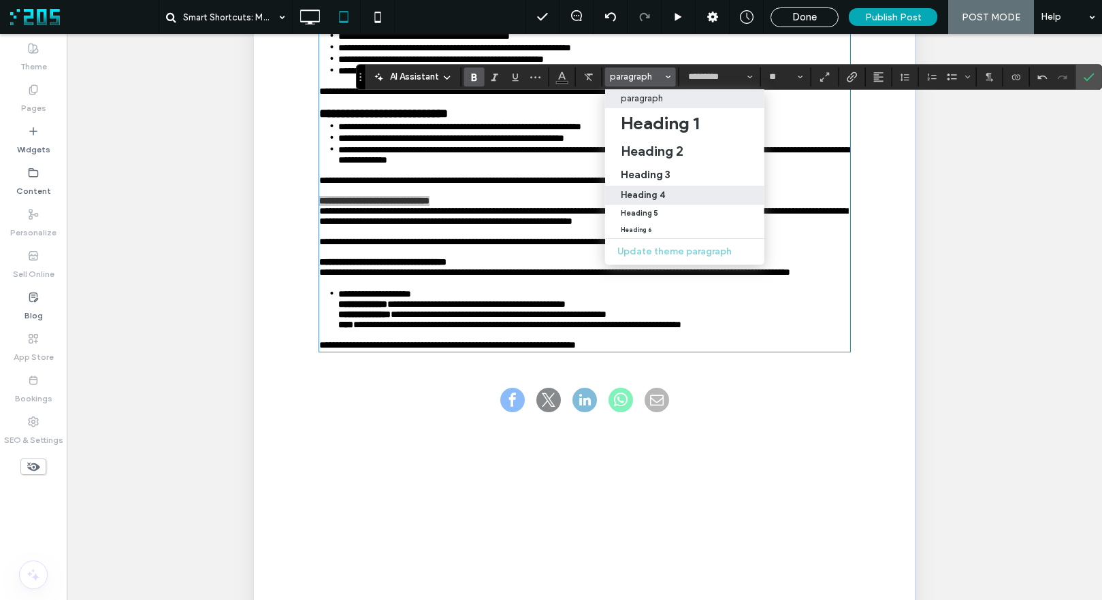
click at [654, 188] on label "Heading 4" at bounding box center [684, 195] width 159 height 19
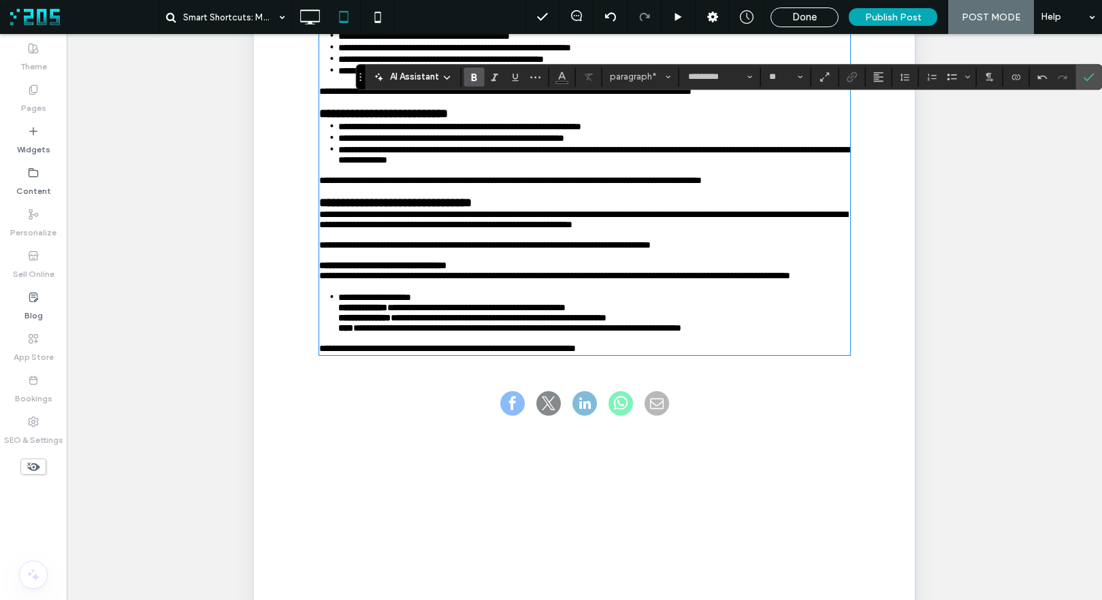
click at [406, 270] on strong "**********" at bounding box center [381, 266] width 127 height 10
drag, startPoint x: 506, startPoint y: 322, endPoint x: 293, endPoint y: 323, distance: 212.3
click at [293, 323] on div "**********" at bounding box center [583, 187] width 585 height 368
click at [640, 76] on span "paragraph" at bounding box center [636, 76] width 53 height 10
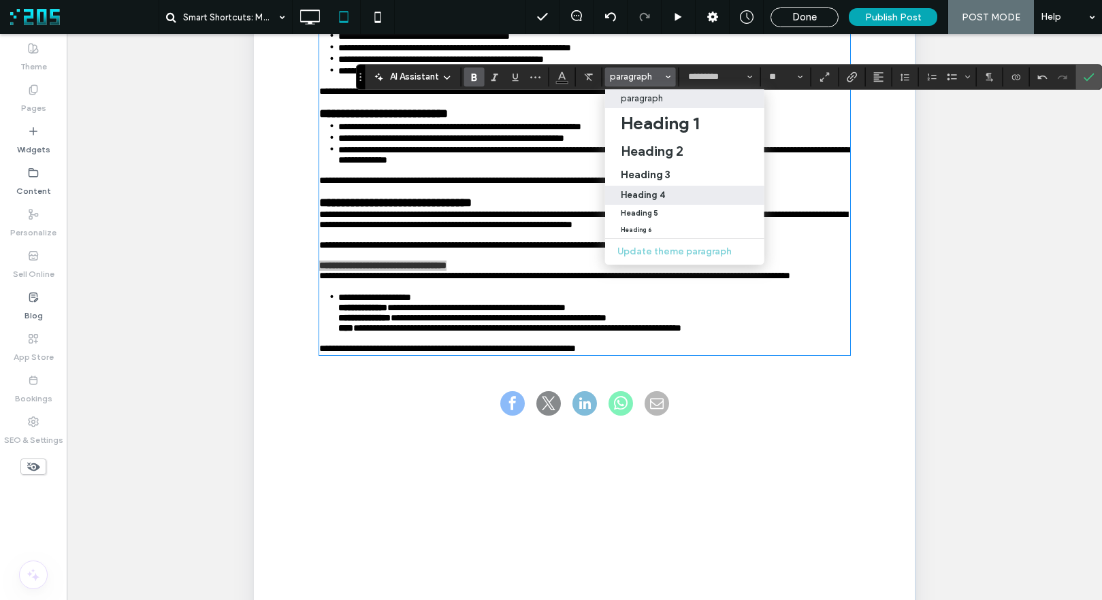
click at [672, 197] on div "Heading 4" at bounding box center [684, 195] width 129 height 10
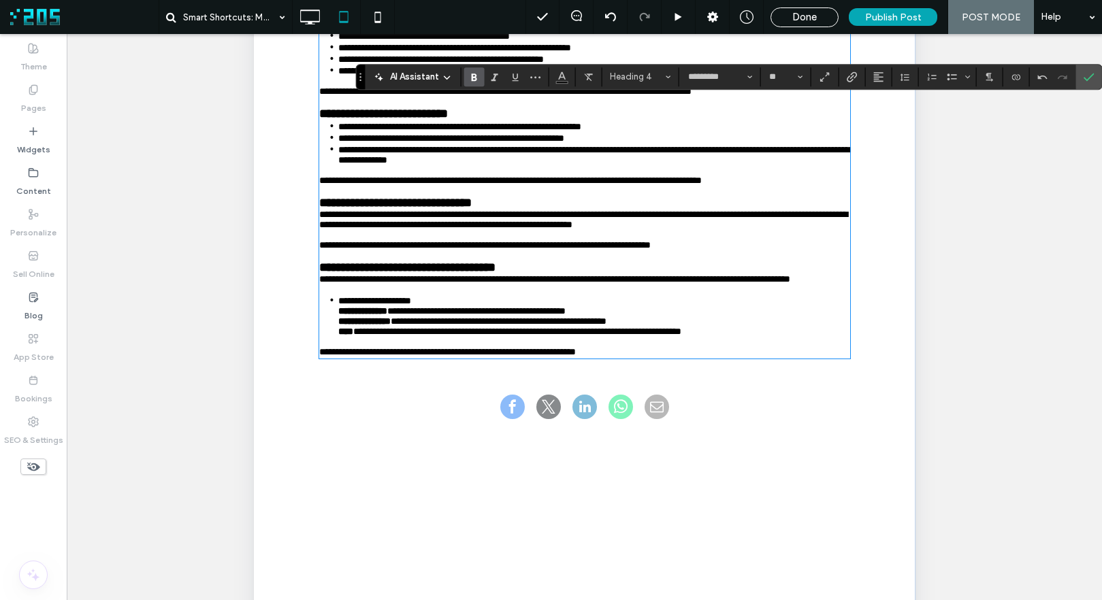
type input "**"
click at [482, 284] on span "**********" at bounding box center [553, 279] width 471 height 10
click at [338, 306] on span "**********" at bounding box center [374, 301] width 73 height 10
click at [329, 314] on strong "**********" at bounding box center [342, 310] width 49 height 10
drag, startPoint x: 314, startPoint y: 387, endPoint x: 328, endPoint y: 387, distance: 14.3
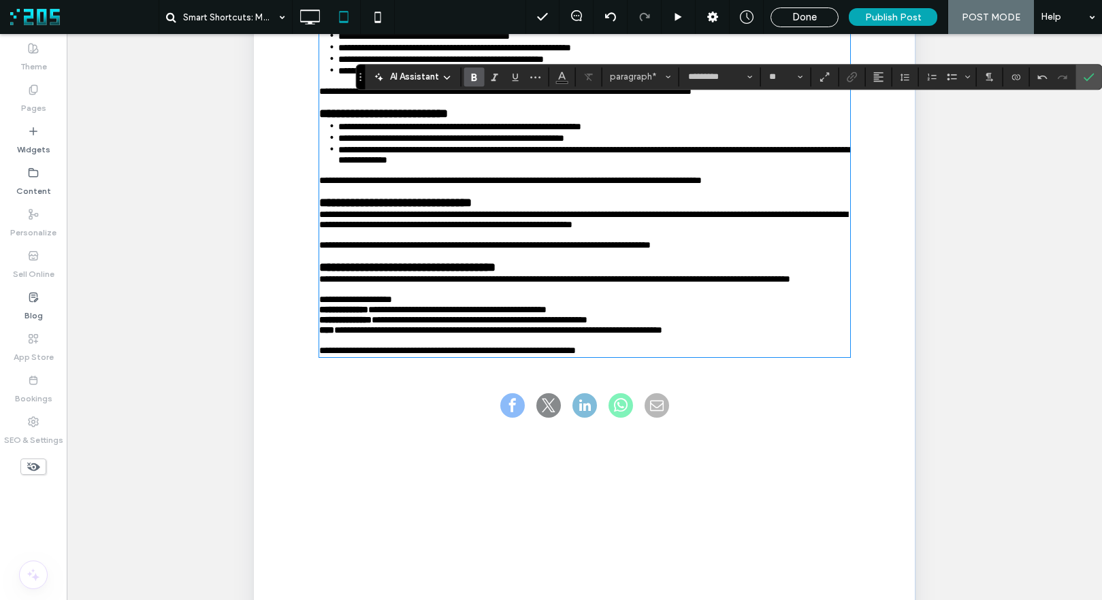
click at [318, 314] on strong "**********" at bounding box center [342, 310] width 49 height 10
drag, startPoint x: 949, startPoint y: 77, endPoint x: 923, endPoint y: 87, distance: 27.2
click at [949, 77] on icon "Bulleted List" at bounding box center [951, 76] width 11 height 11
drag, startPoint x: 333, startPoint y: 397, endPoint x: 342, endPoint y: 401, distance: 10.0
click at [338, 326] on strong "**********" at bounding box center [364, 321] width 52 height 10
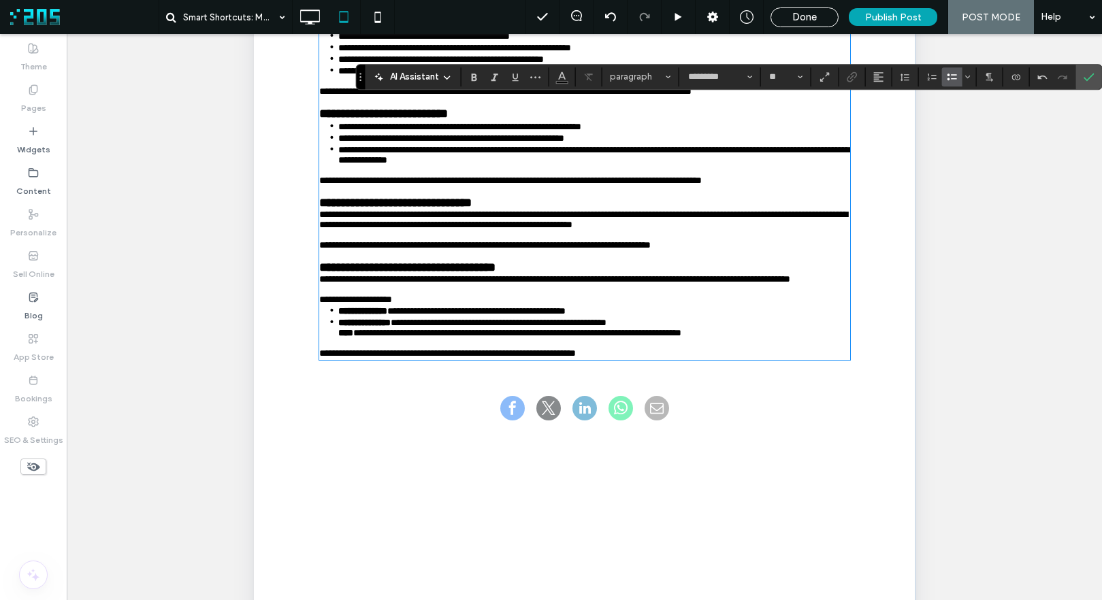
click at [338, 338] on strong "****" at bounding box center [345, 333] width 15 height 10
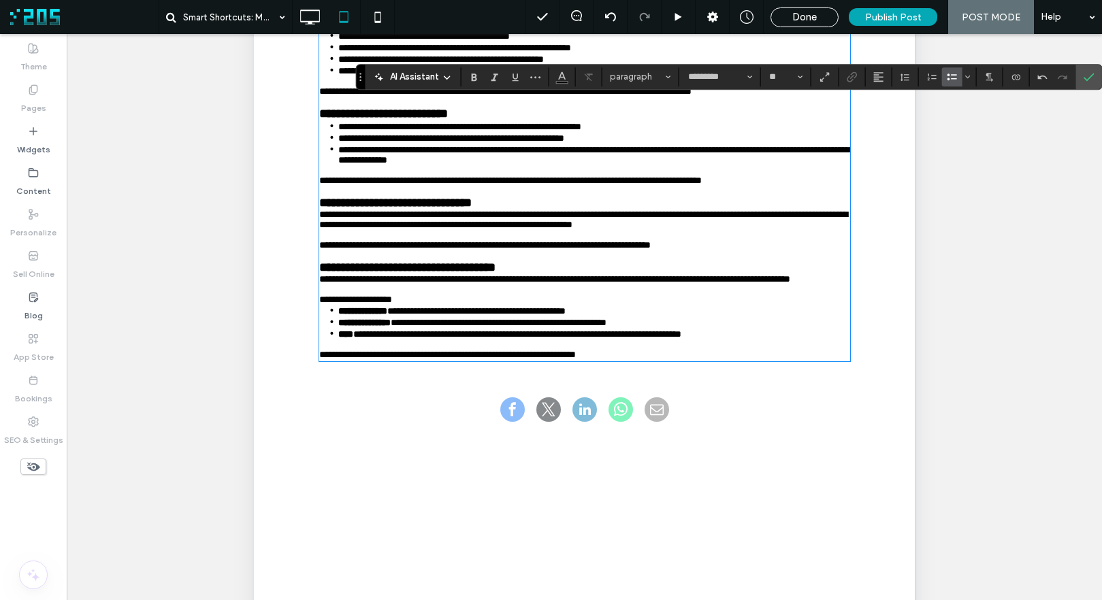
click at [452, 350] on p "﻿" at bounding box center [583, 345] width 531 height 10
click at [1089, 78] on icon "Confirm" at bounding box center [1088, 76] width 11 height 11
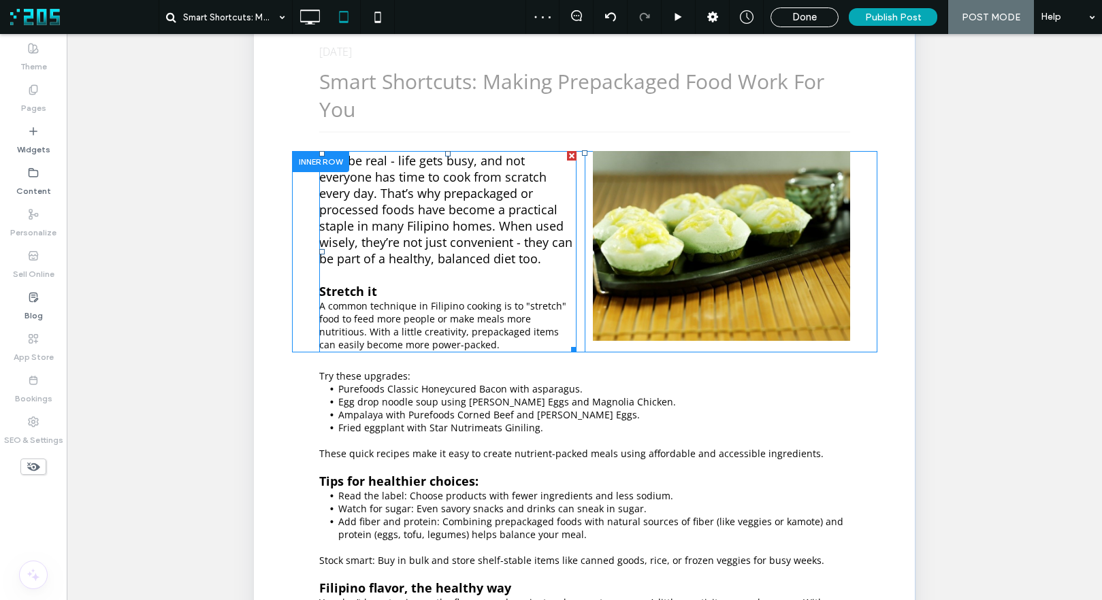
scroll to position [144, 0]
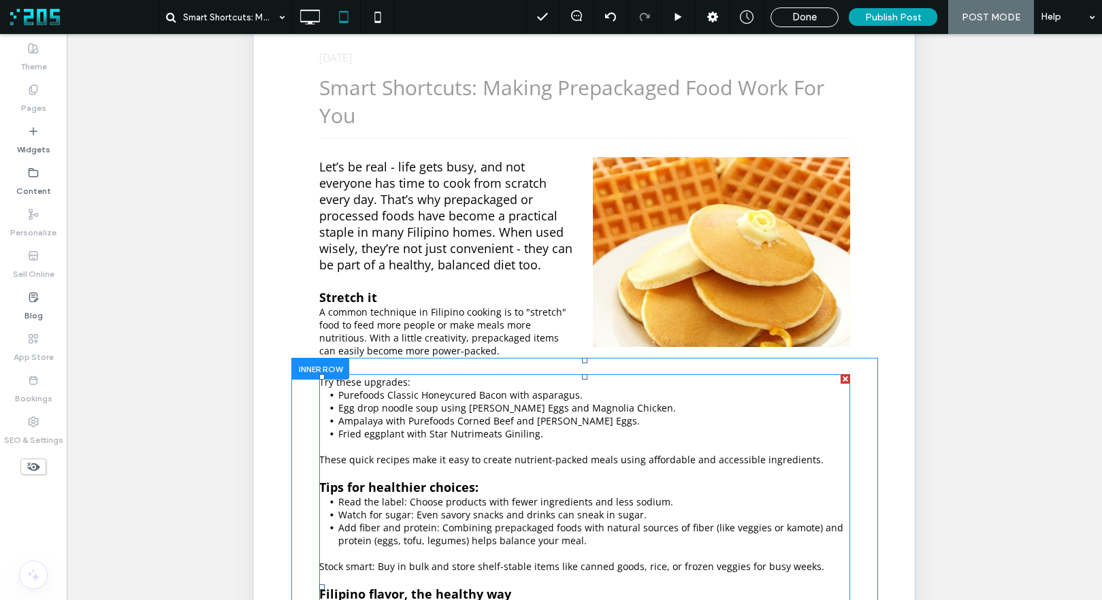
click at [403, 382] on p "Try these upgrades:" at bounding box center [583, 382] width 531 height 13
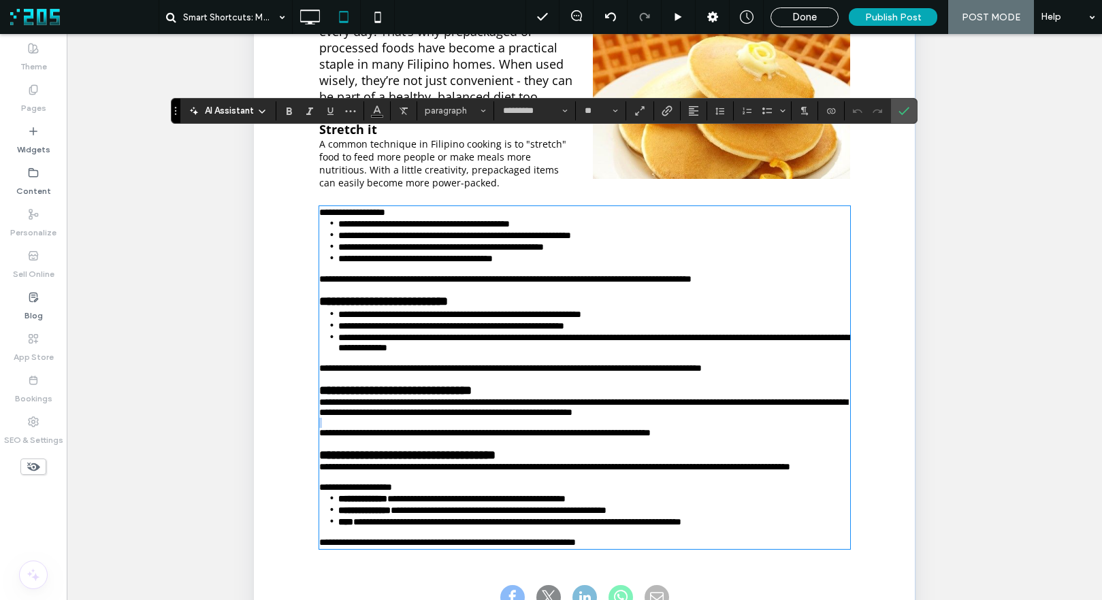
scroll to position [148, 0]
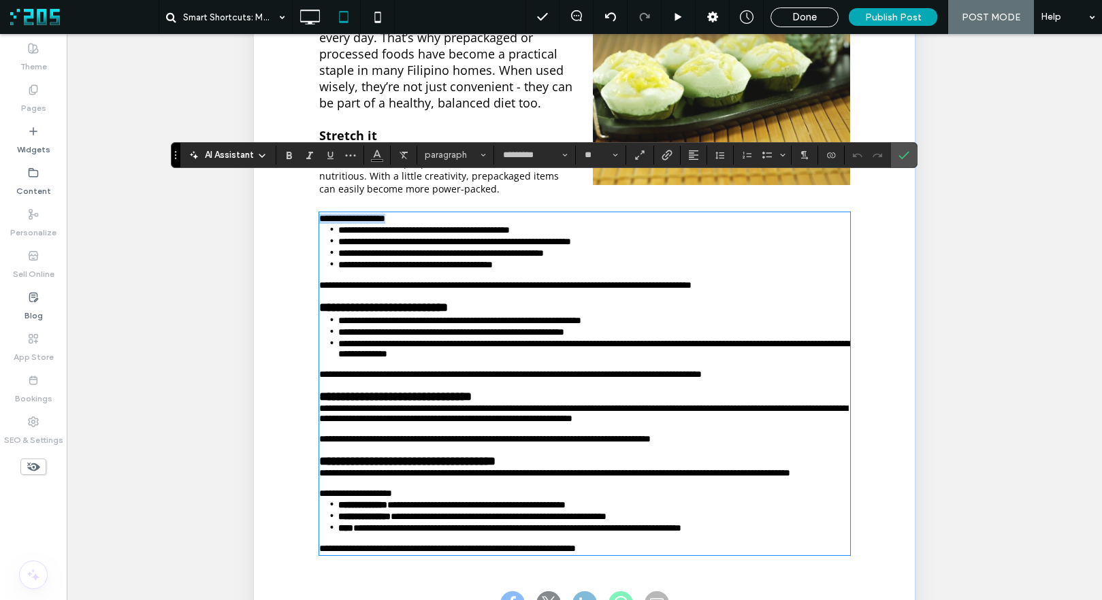
drag, startPoint x: 412, startPoint y: 223, endPoint x: 309, endPoint y: 217, distance: 102.9
click at [309, 217] on div "**********" at bounding box center [583, 384] width 585 height 374
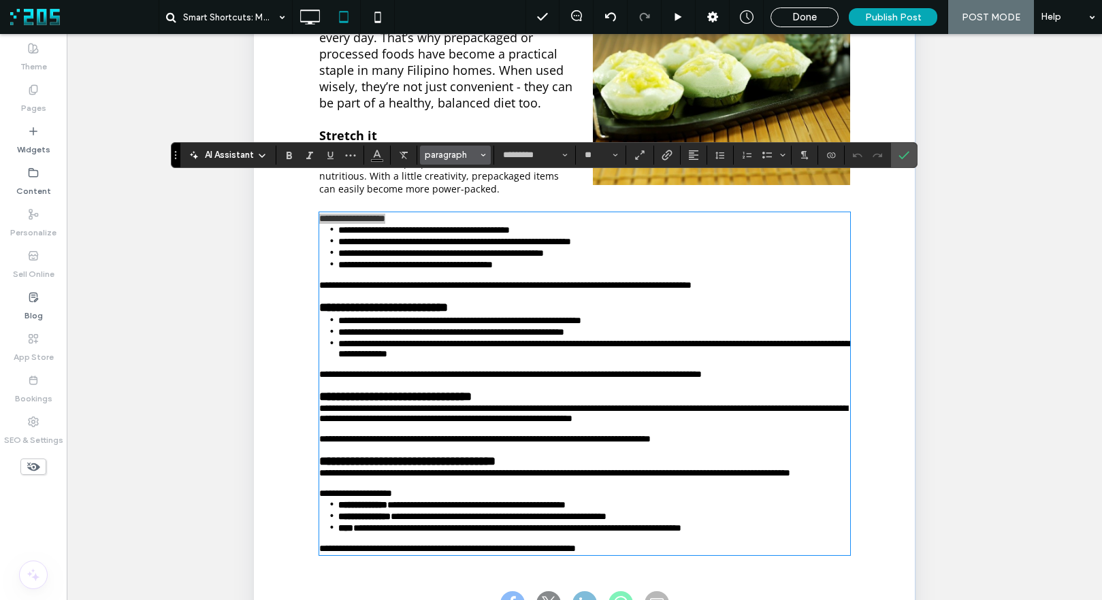
click at [450, 155] on span "paragraph" at bounding box center [451, 155] width 53 height 10
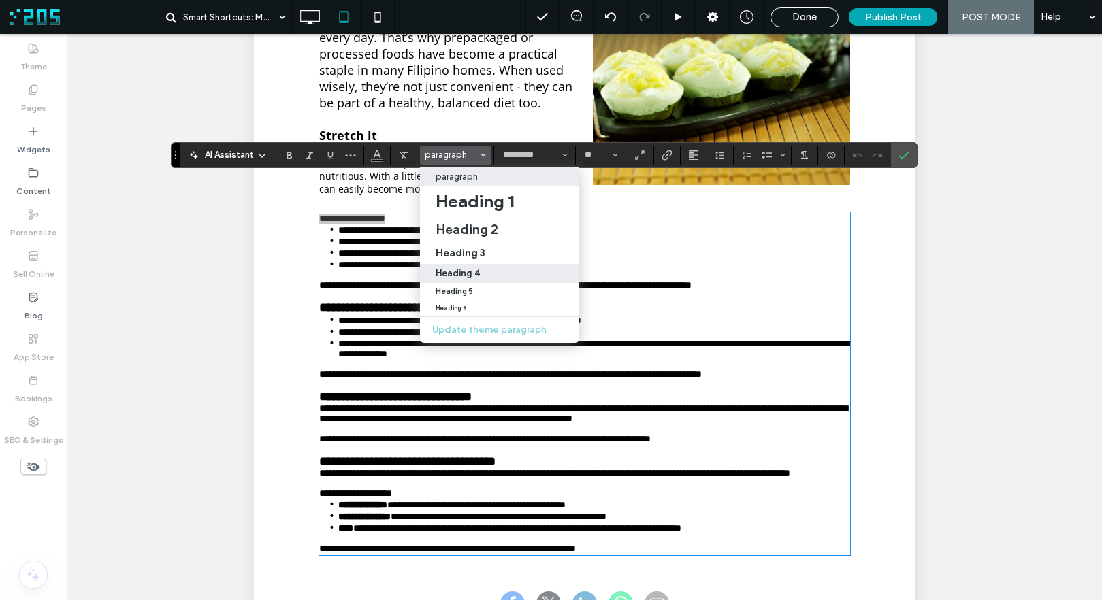
click at [484, 272] on div "Heading 4" at bounding box center [500, 273] width 129 height 10
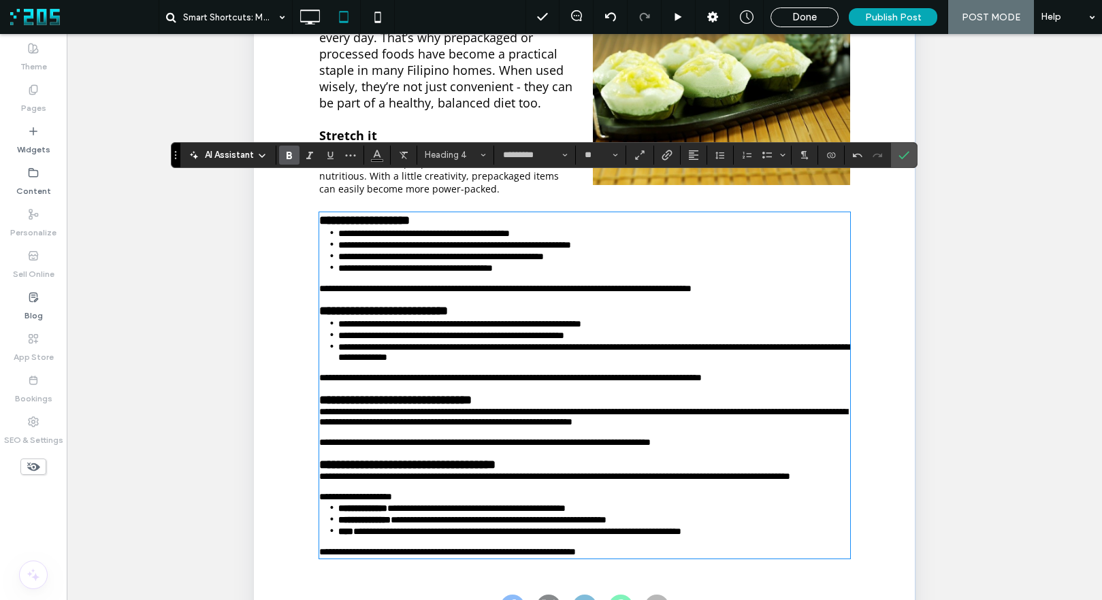
type input "**"
click at [479, 235] on span "**********" at bounding box center [423, 234] width 171 height 10
click at [466, 231] on span "**********" at bounding box center [423, 234] width 171 height 10
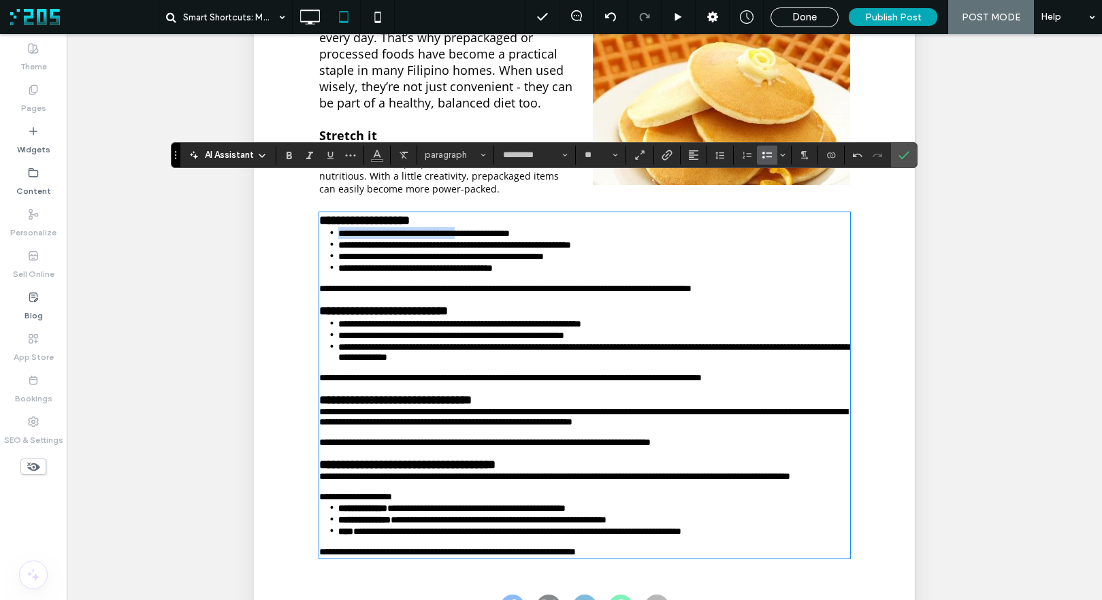
drag, startPoint x: 498, startPoint y: 237, endPoint x: 335, endPoint y: 237, distance: 162.6
click at [338, 237] on span "**********" at bounding box center [423, 234] width 171 height 10
click at [667, 155] on icon "Link" at bounding box center [666, 155] width 11 height 11
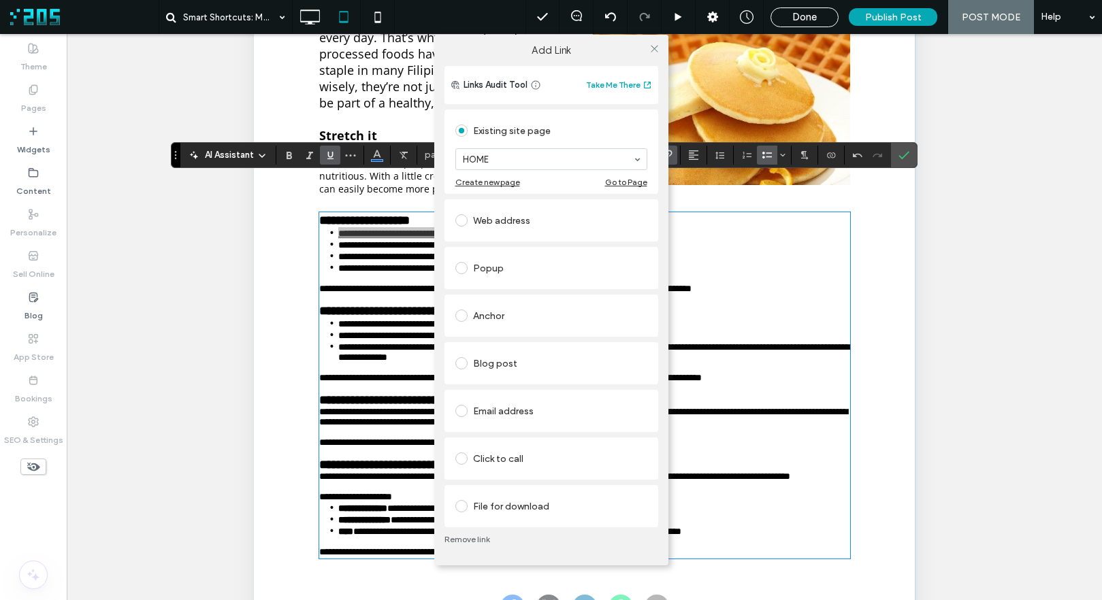
click at [524, 228] on div "Web address" at bounding box center [551, 221] width 192 height 22
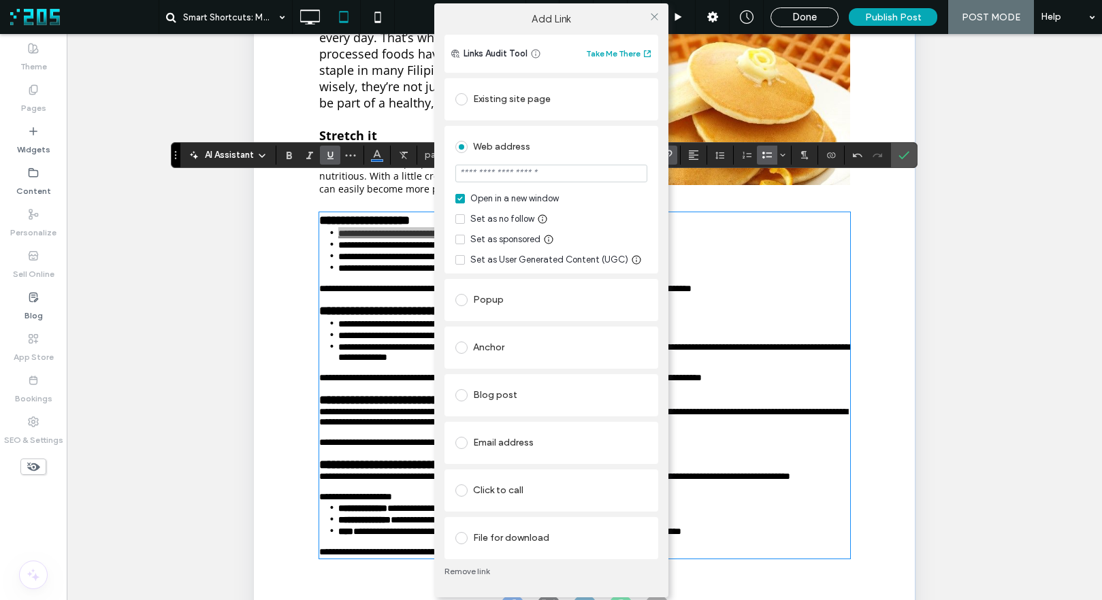
click at [460, 98] on span at bounding box center [461, 99] width 12 height 12
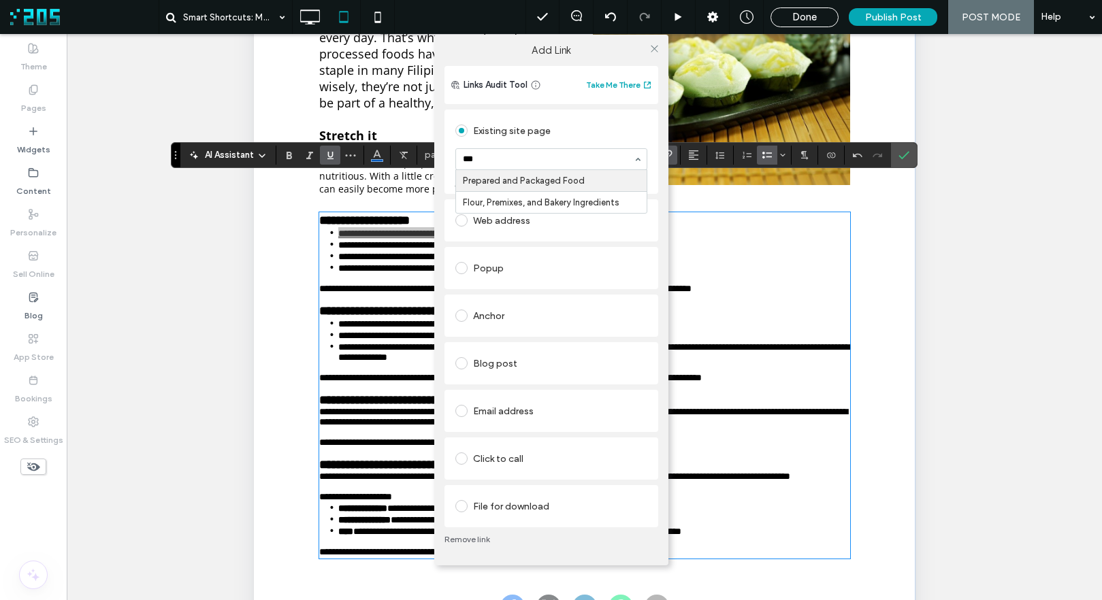
type input "****"
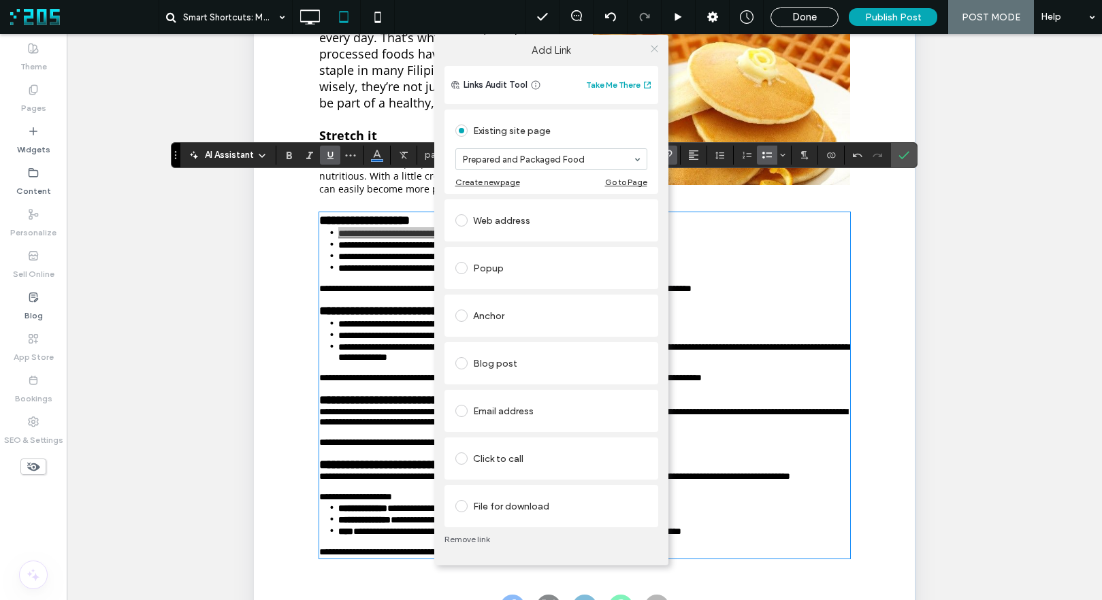
click at [653, 47] on icon at bounding box center [654, 49] width 10 height 10
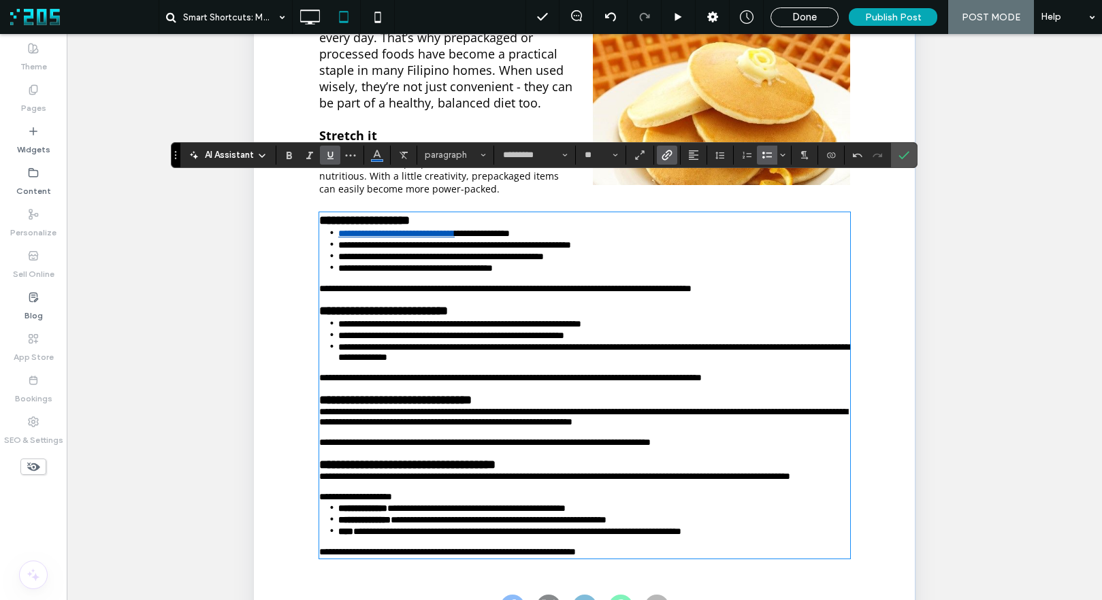
click at [539, 244] on span "**********" at bounding box center [454, 245] width 233 height 10
drag, startPoint x: 461, startPoint y: 249, endPoint x: 653, endPoint y: 244, distance: 192.0
click at [570, 244] on span "**********" at bounding box center [454, 245] width 233 height 10
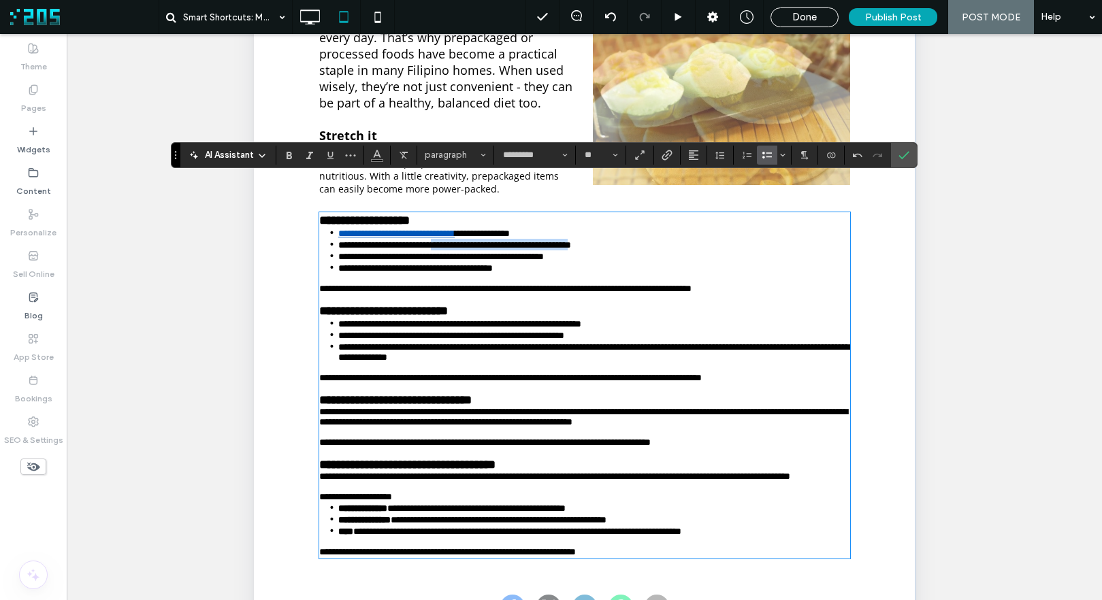
click at [514, 248] on span "**********" at bounding box center [454, 245] width 233 height 10
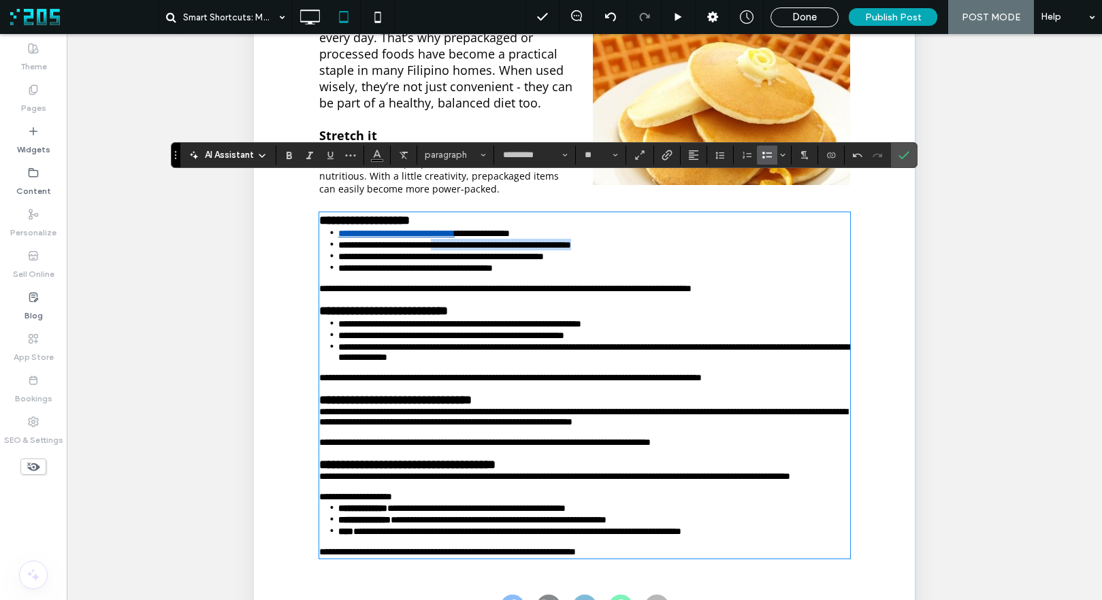
drag, startPoint x: 459, startPoint y: 248, endPoint x: 678, endPoint y: 247, distance: 219.1
click at [678, 247] on li "**********" at bounding box center [594, 245] width 512 height 12
click at [665, 150] on icon "Link" at bounding box center [666, 155] width 11 height 11
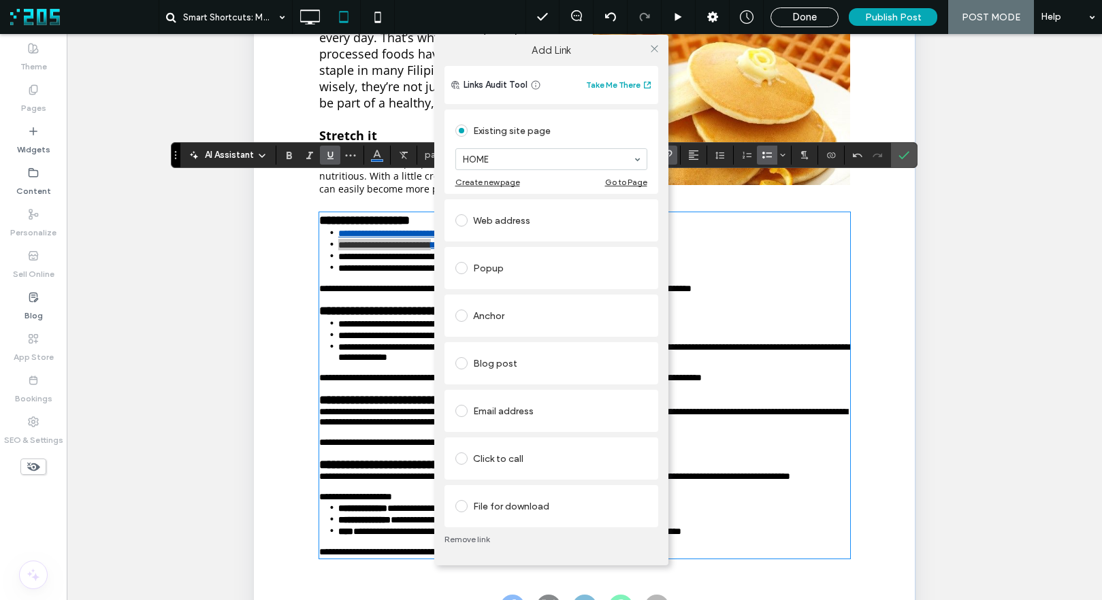
click at [508, 216] on div "Web address" at bounding box center [551, 221] width 192 height 22
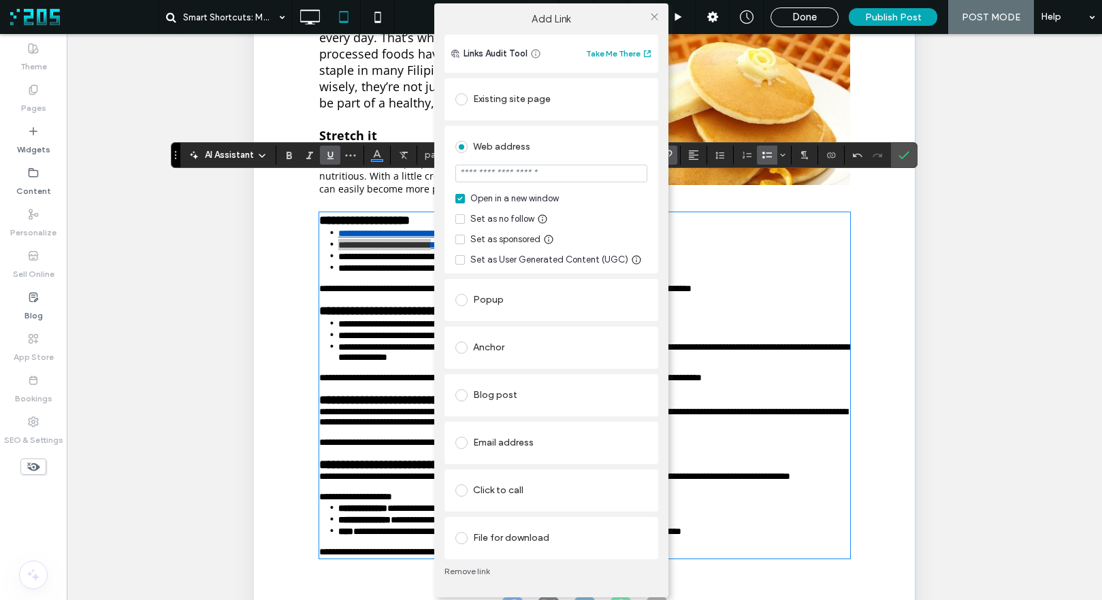
click at [517, 171] on input "url" at bounding box center [551, 174] width 192 height 18
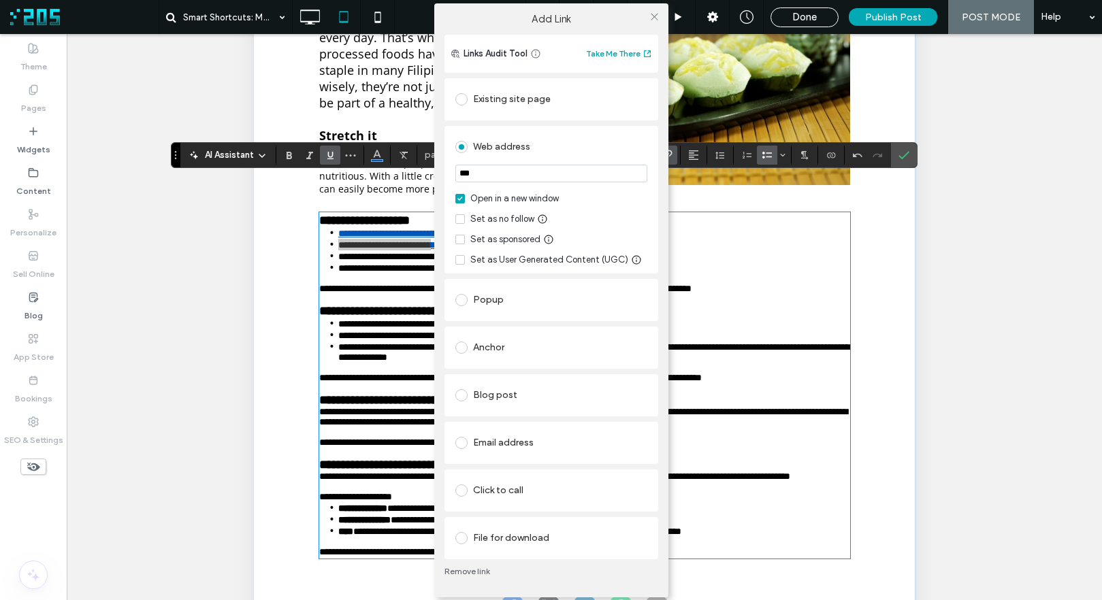
type input "***"
click at [463, 196] on div "*** Open in a new window Set as no follow Set as sponsored Set as User Generate…" at bounding box center [551, 212] width 192 height 109
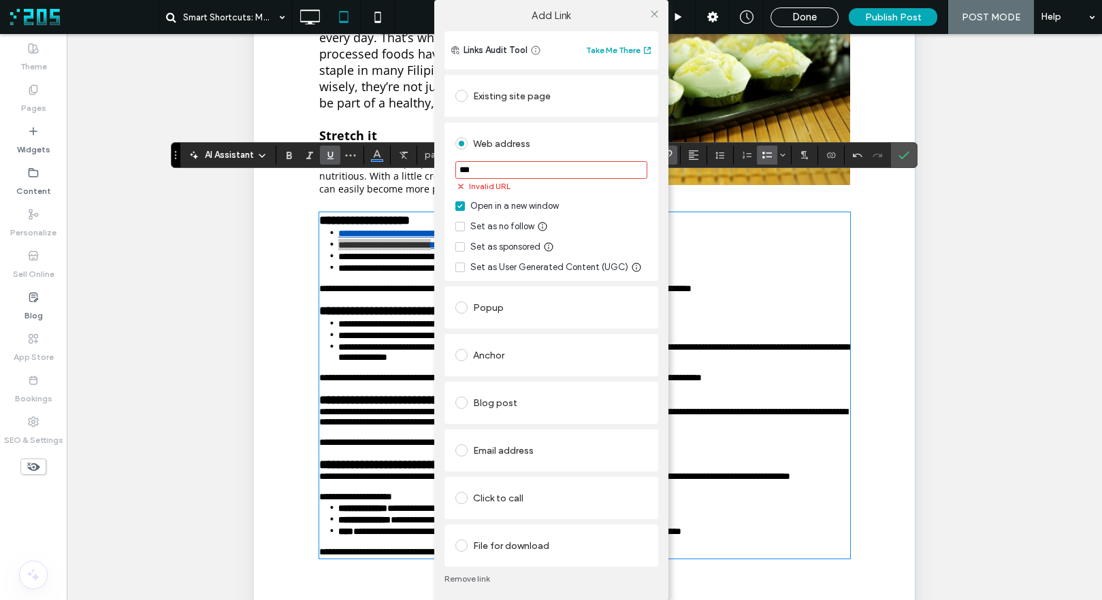
click at [457, 208] on icon at bounding box center [459, 206] width 5 height 4
click at [461, 97] on span at bounding box center [461, 96] width 12 height 12
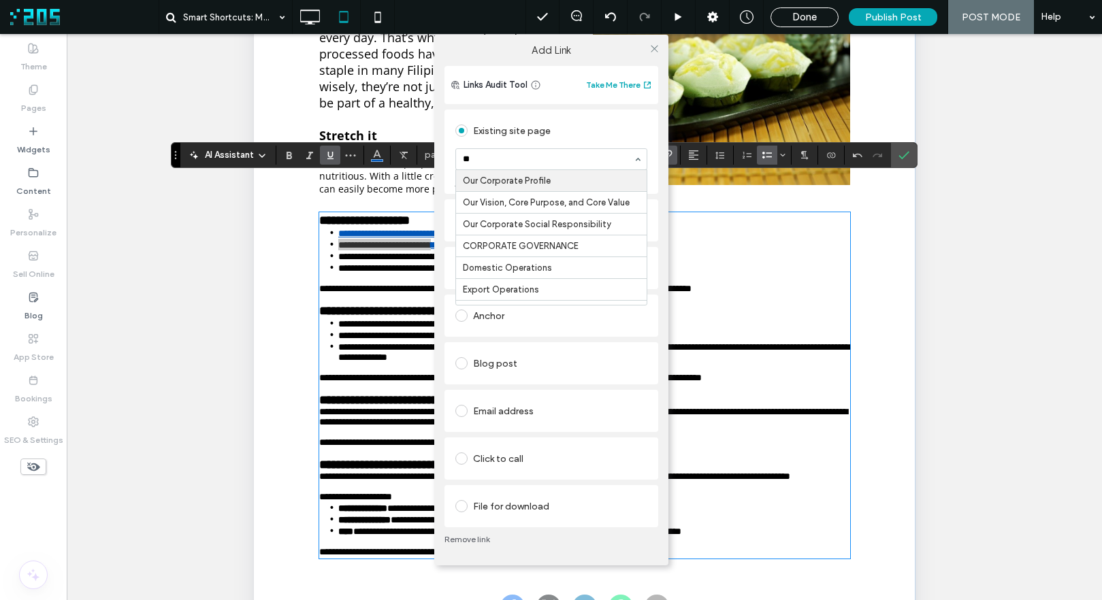
type input "***"
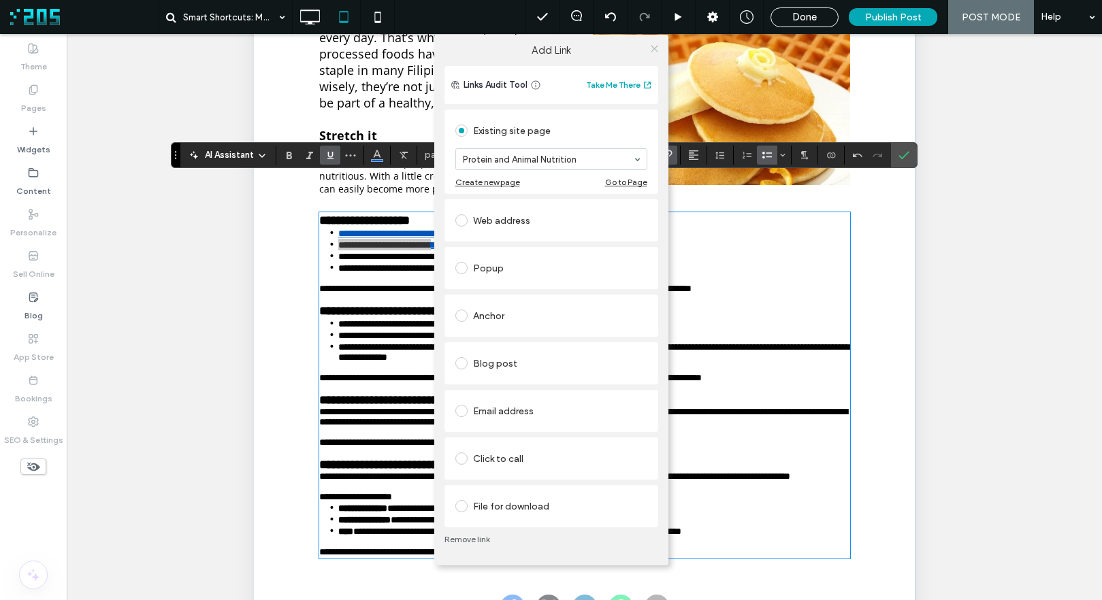
click at [653, 48] on icon at bounding box center [654, 49] width 10 height 10
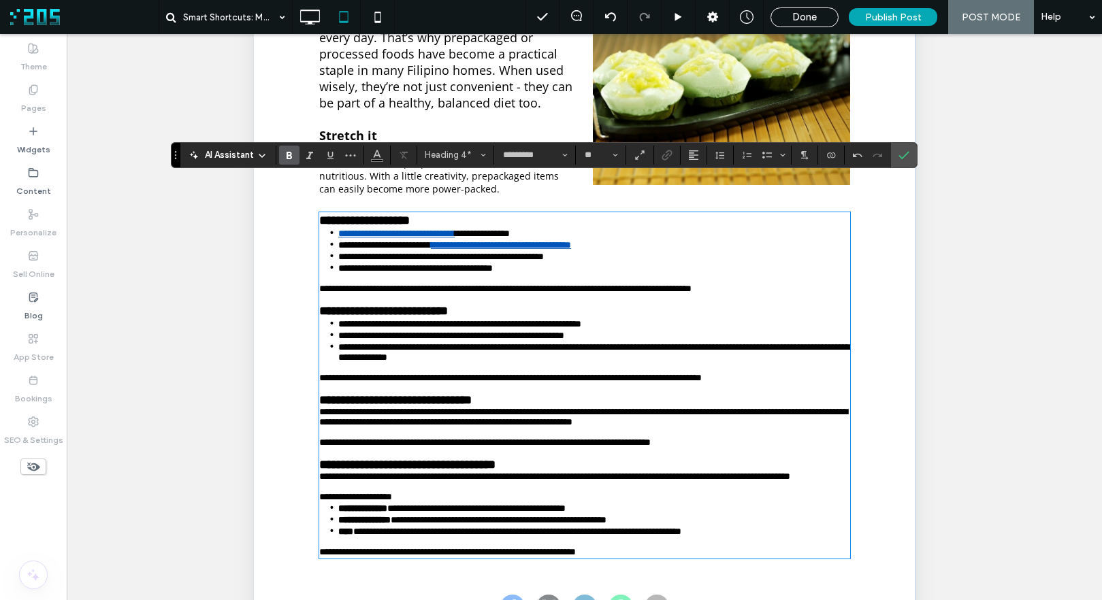
click at [613, 227] on h4 "**********" at bounding box center [583, 221] width 531 height 14
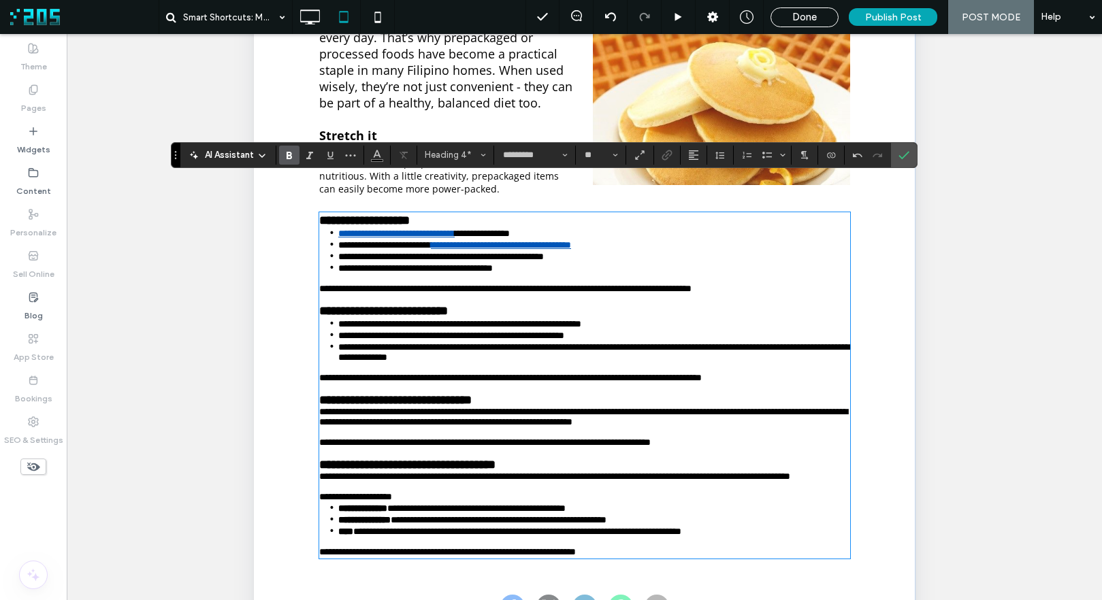
type input "**"
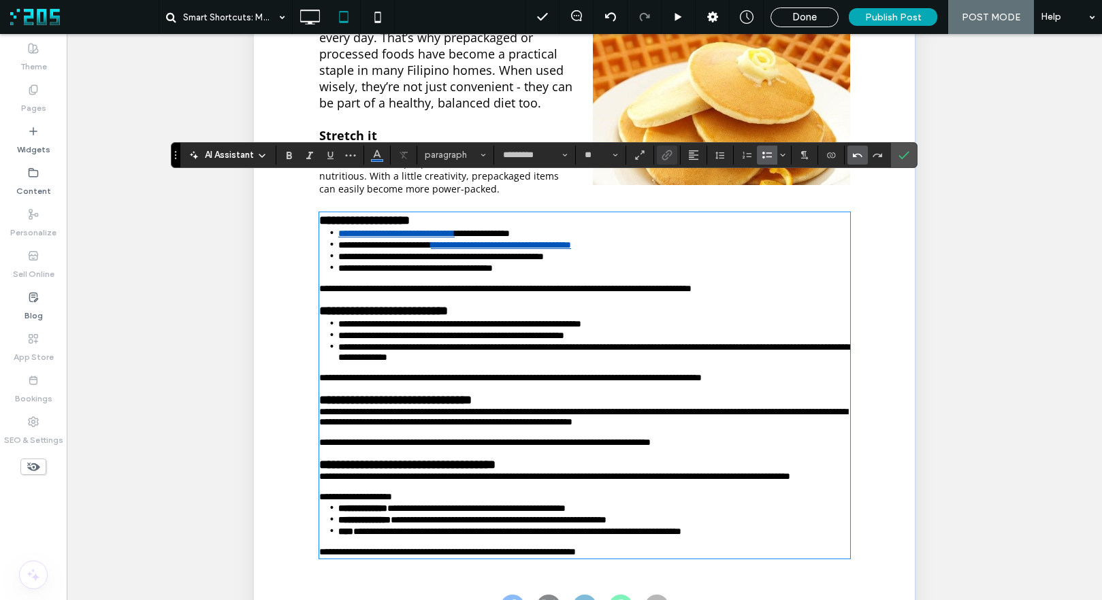
click at [857, 156] on icon "Undo" at bounding box center [857, 155] width 11 height 11
drag, startPoint x: 578, startPoint y: 250, endPoint x: 652, endPoint y: 248, distance: 73.5
click at [570, 248] on span "**********" at bounding box center [454, 245] width 233 height 10
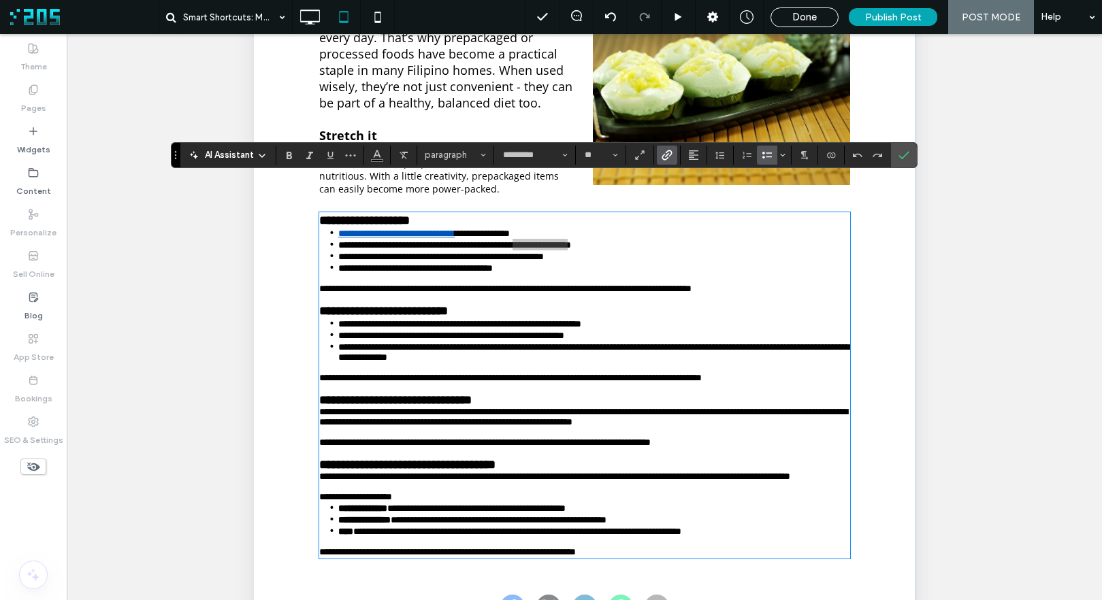
click at [669, 153] on icon "Link" at bounding box center [666, 155] width 11 height 11
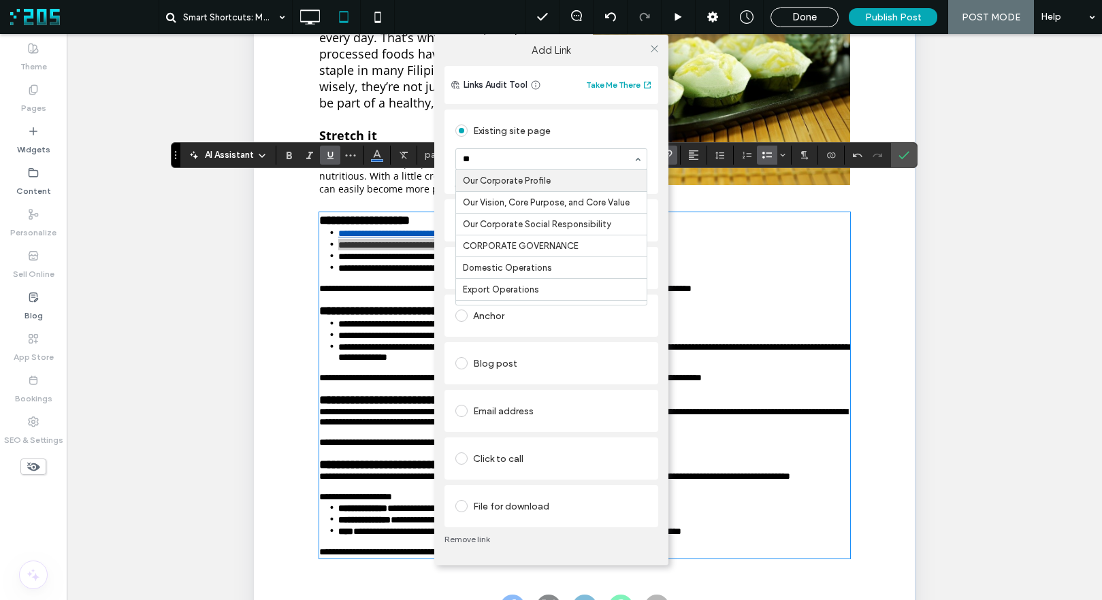
type input "***"
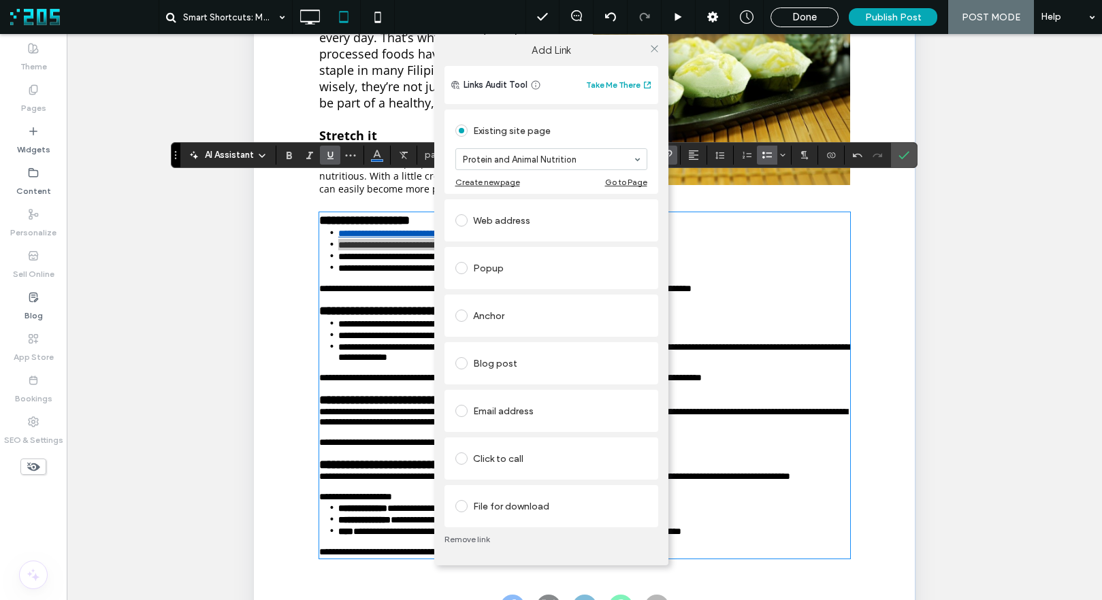
click at [382, 247] on div "Add Link Links Audit Tool Take Me There Existing site page Protein and Animal N…" at bounding box center [551, 300] width 1102 height 600
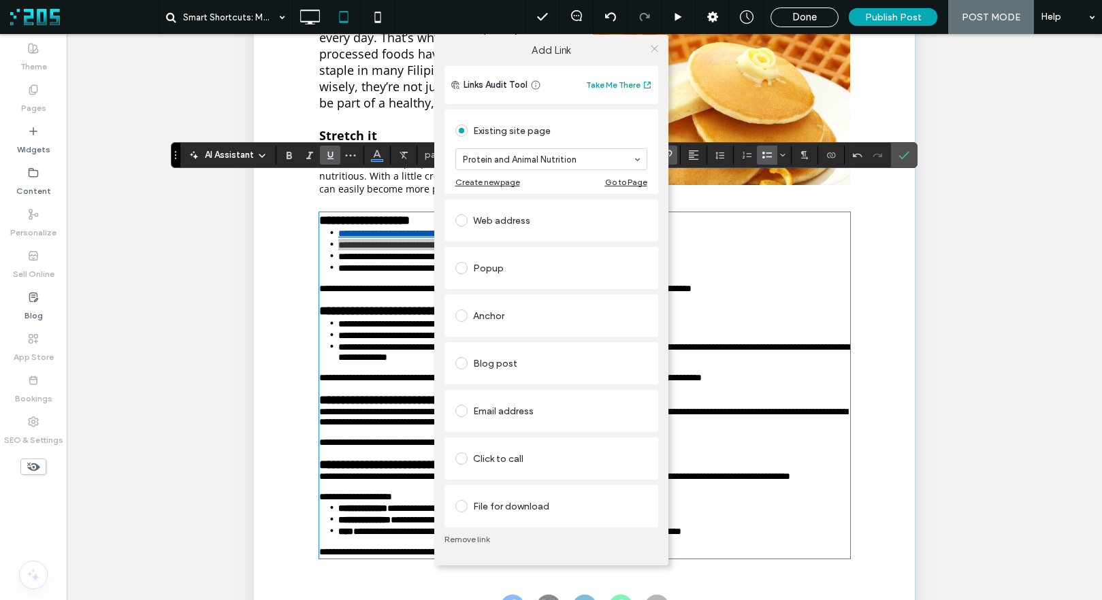
click at [654, 50] on icon at bounding box center [654, 49] width 10 height 10
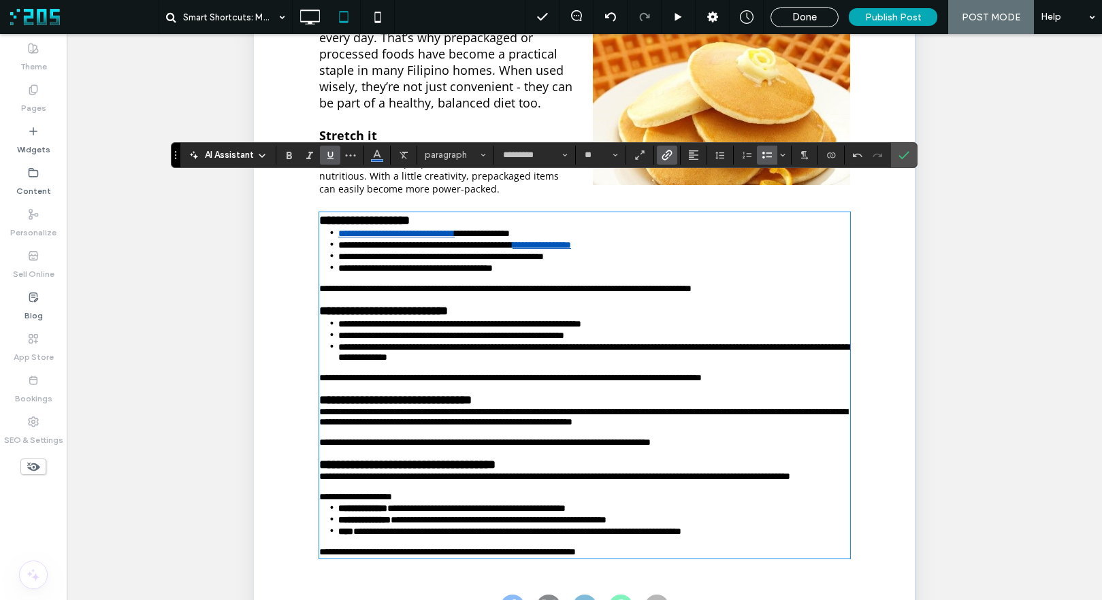
click at [431, 250] on span "**********" at bounding box center [425, 245] width 174 height 10
drag, startPoint x: 403, startPoint y: 263, endPoint x: 507, endPoint y: 262, distance: 104.1
click at [507, 261] on span "**********" at bounding box center [441, 257] width 206 height 10
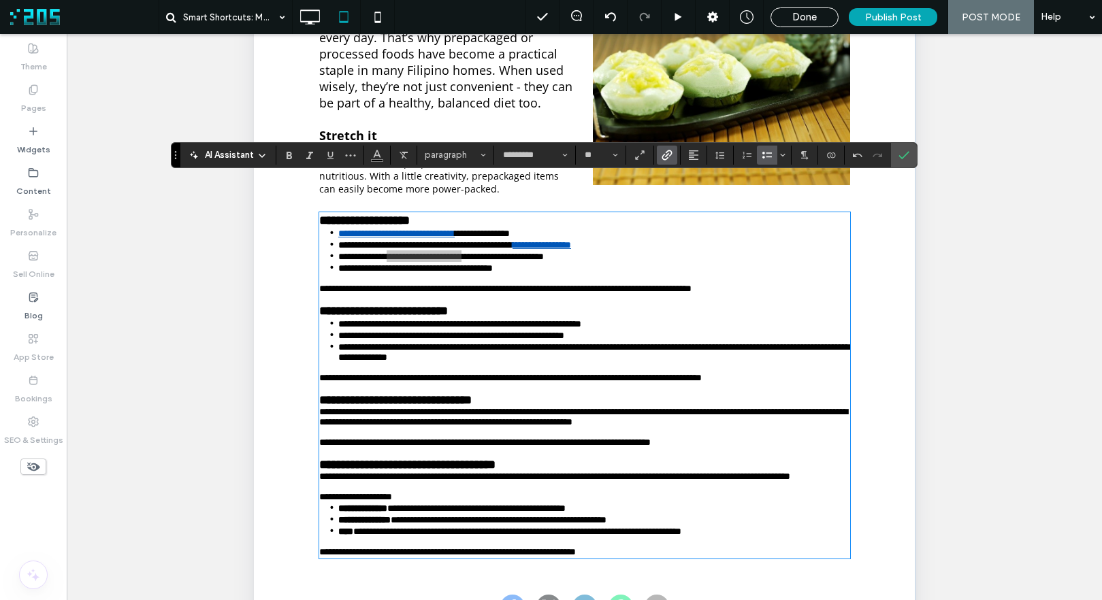
click at [664, 154] on icon "Link" at bounding box center [666, 155] width 11 height 11
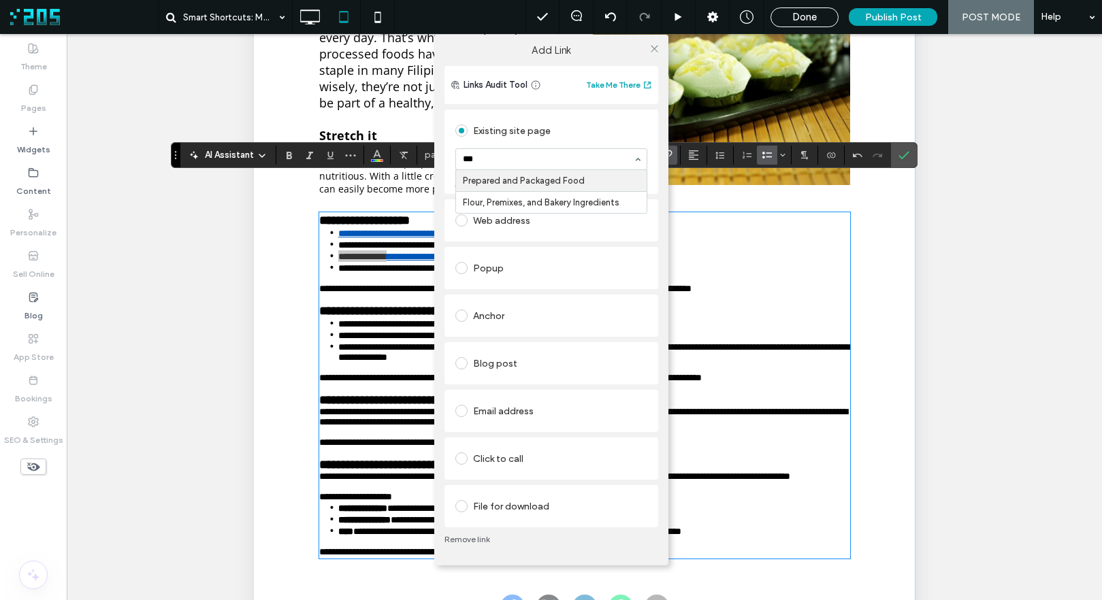
type input "****"
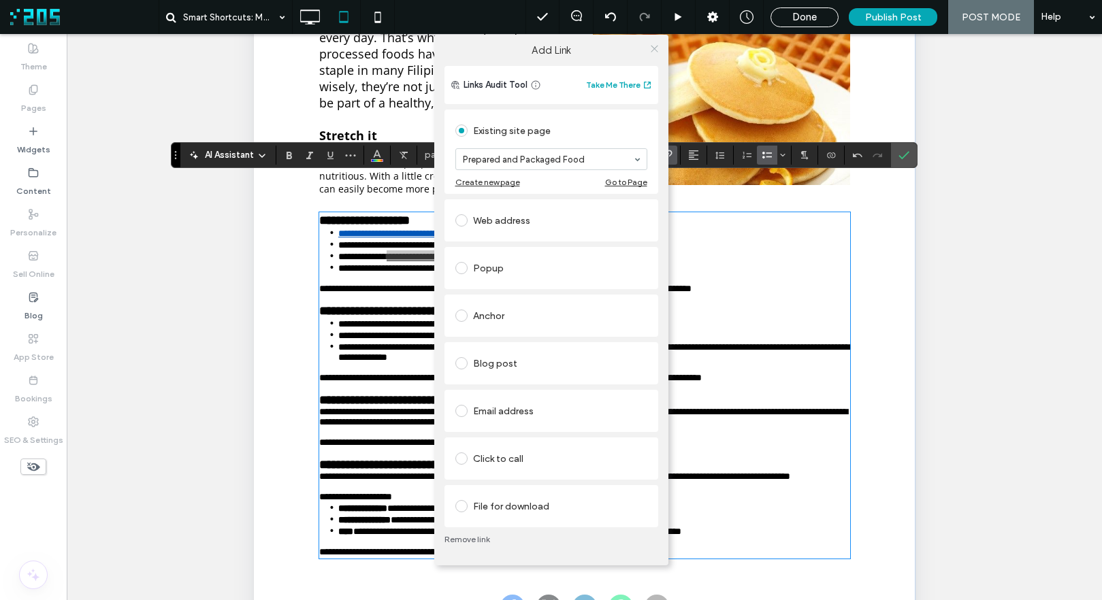
click at [655, 49] on use at bounding box center [654, 48] width 7 height 7
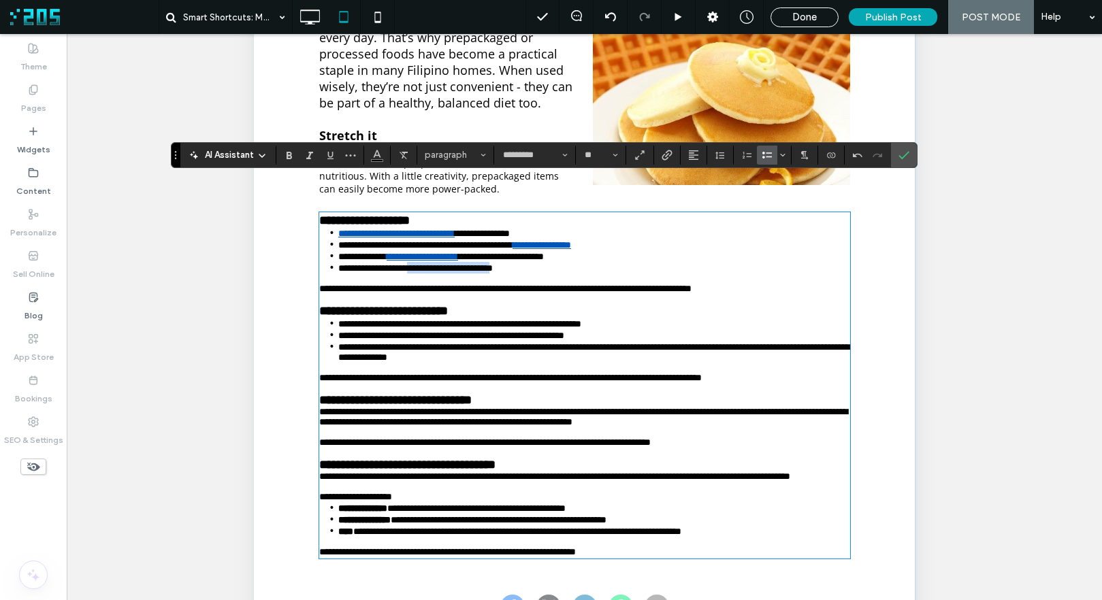
drag, startPoint x: 421, startPoint y: 275, endPoint x: 526, endPoint y: 276, distance: 105.5
click at [492, 273] on span "**********" at bounding box center [415, 268] width 154 height 10
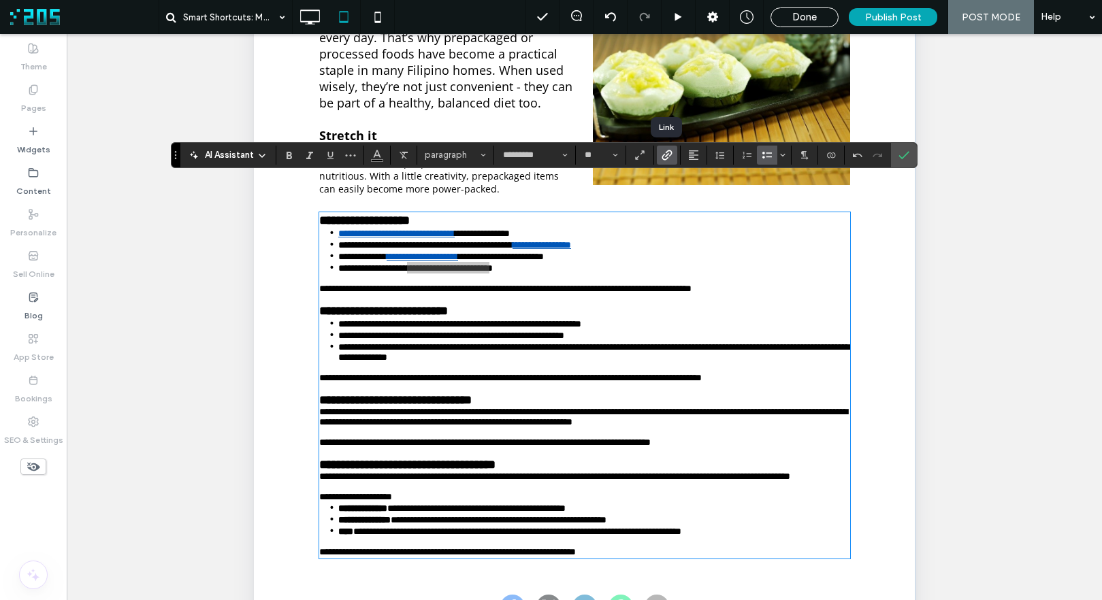
click at [668, 152] on icon "Link" at bounding box center [666, 155] width 11 height 11
